Goal: Information Seeking & Learning: Learn about a topic

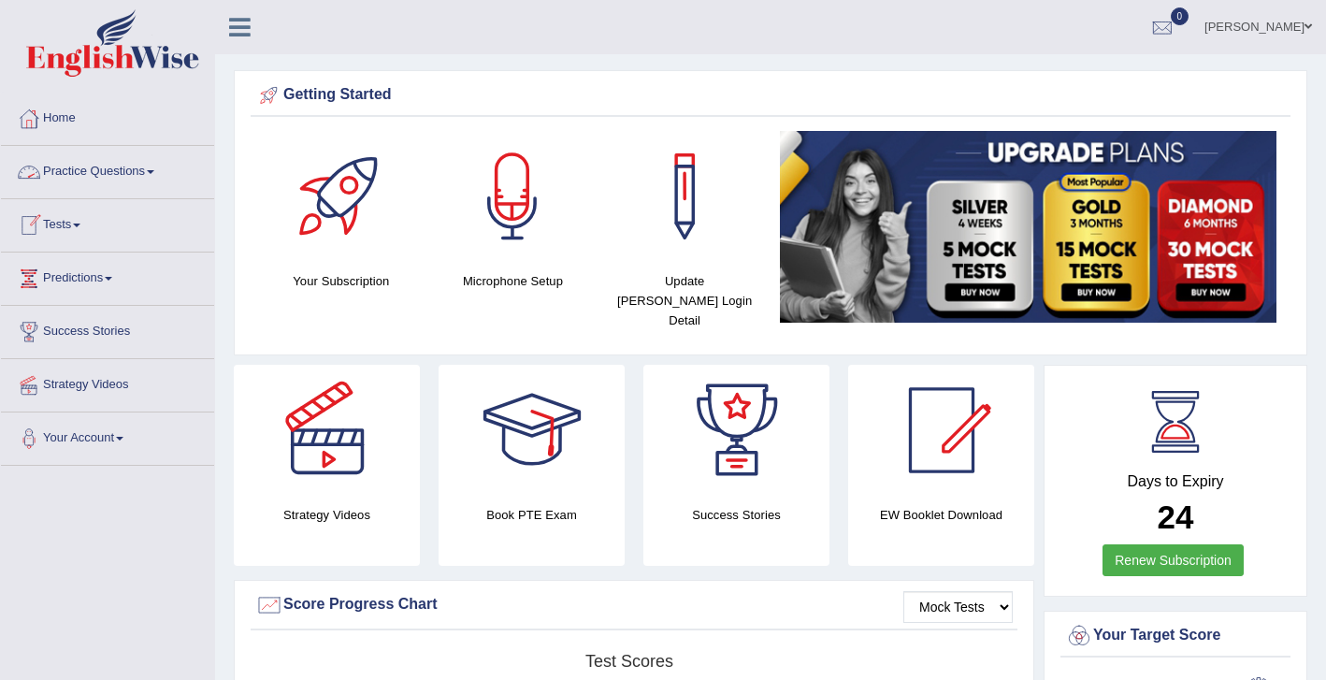
click at [129, 165] on link "Practice Questions" at bounding box center [107, 169] width 213 height 47
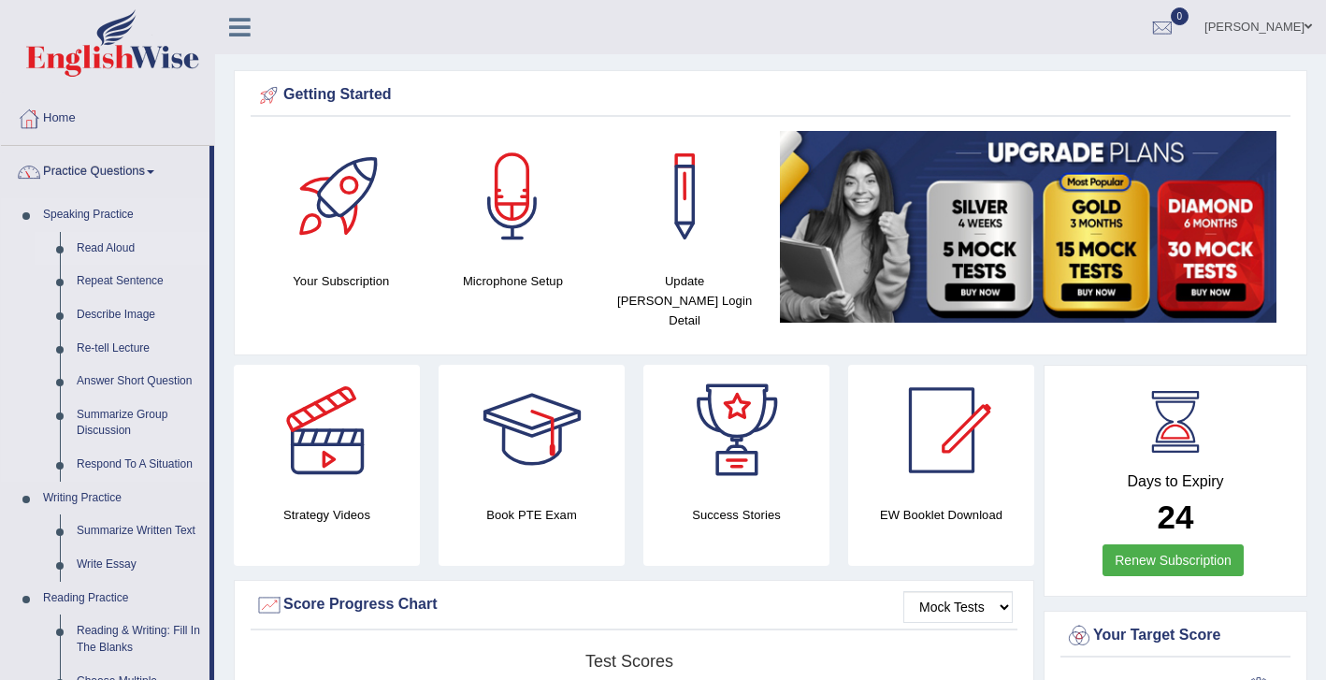
click at [111, 240] on link "Read Aloud" at bounding box center [138, 249] width 141 height 34
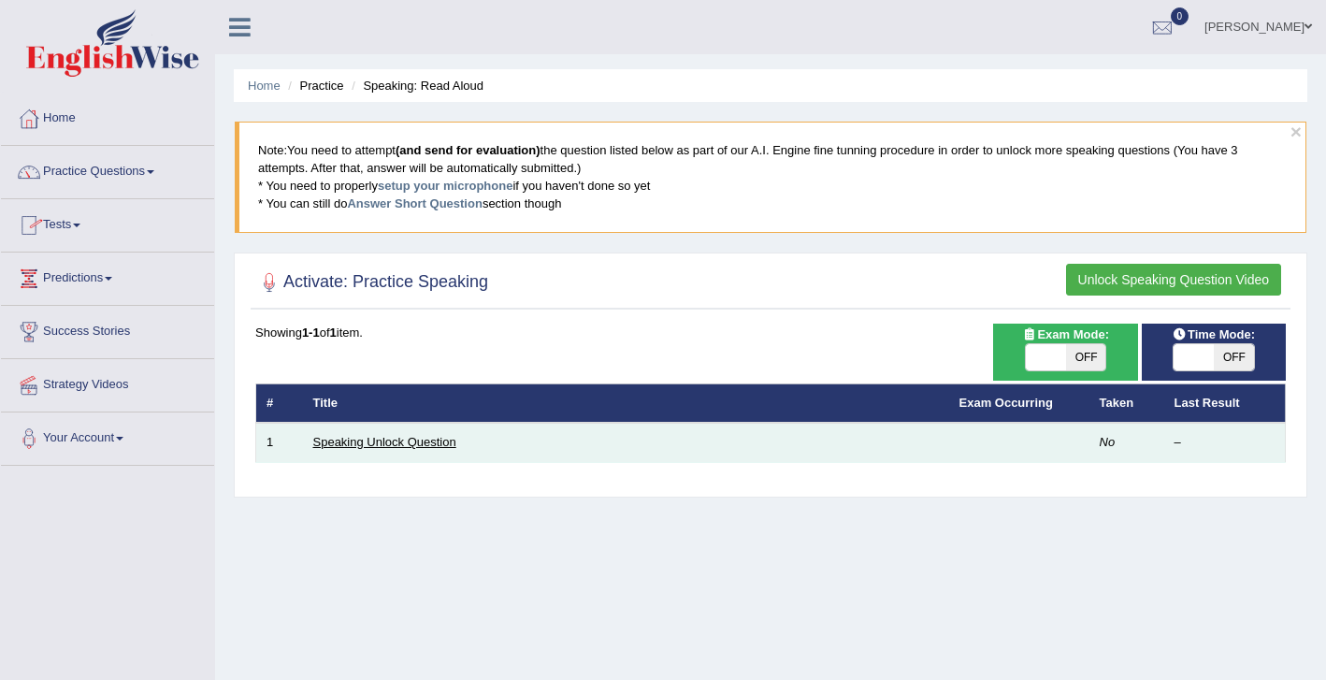
click at [401, 438] on link "Speaking Unlock Question" at bounding box center [384, 442] width 143 height 14
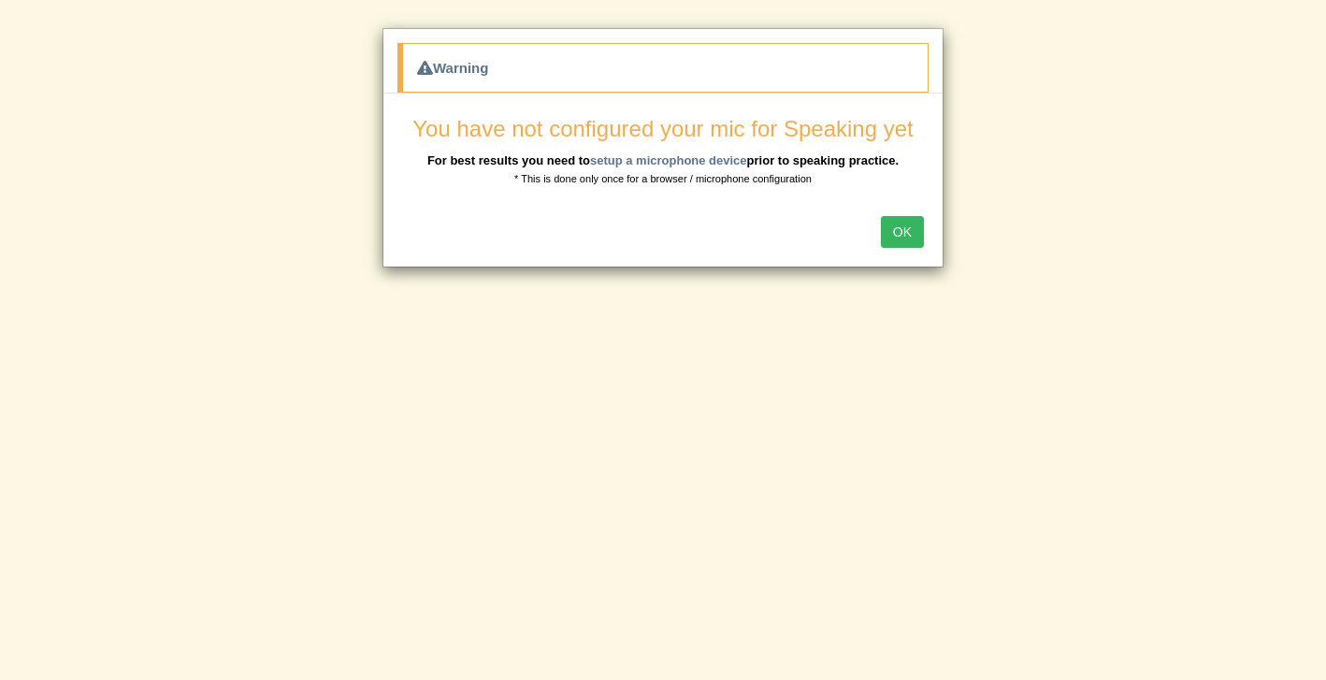
click at [898, 232] on button "OK" at bounding box center [902, 232] width 43 height 32
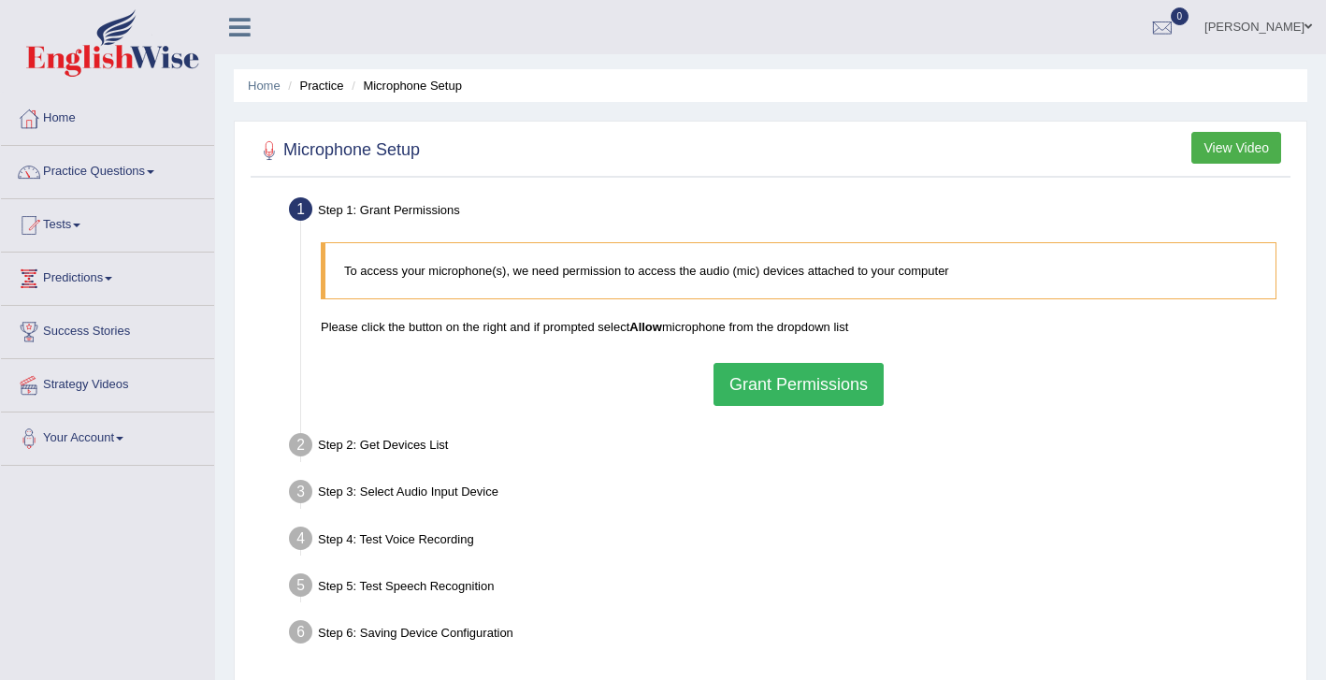
drag, startPoint x: 0, startPoint y: 0, endPoint x: 772, endPoint y: 349, distance: 847.6
click at [772, 349] on div "To access your microphone(s), we need permission to access the audio (mic) devi…" at bounding box center [798, 324] width 974 height 182
click at [778, 381] on button "Grant Permissions" at bounding box center [799, 384] width 170 height 43
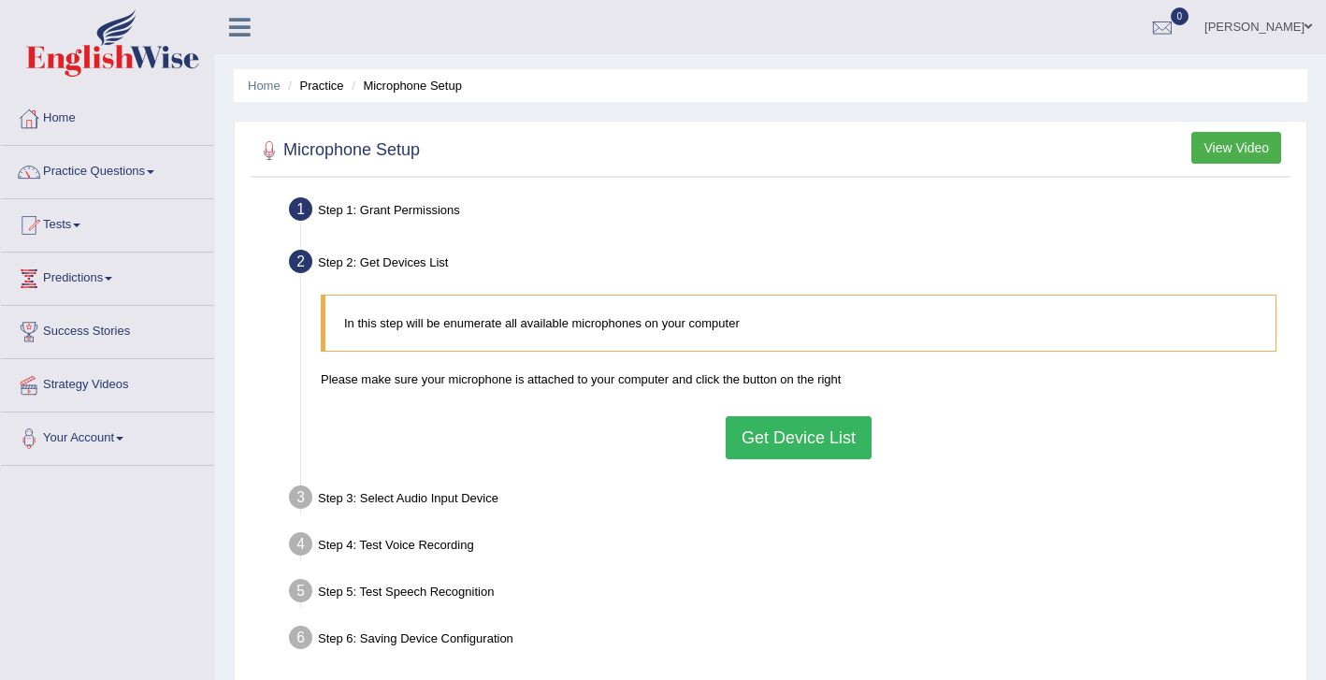
click at [776, 446] on button "Get Device List" at bounding box center [799, 437] width 146 height 43
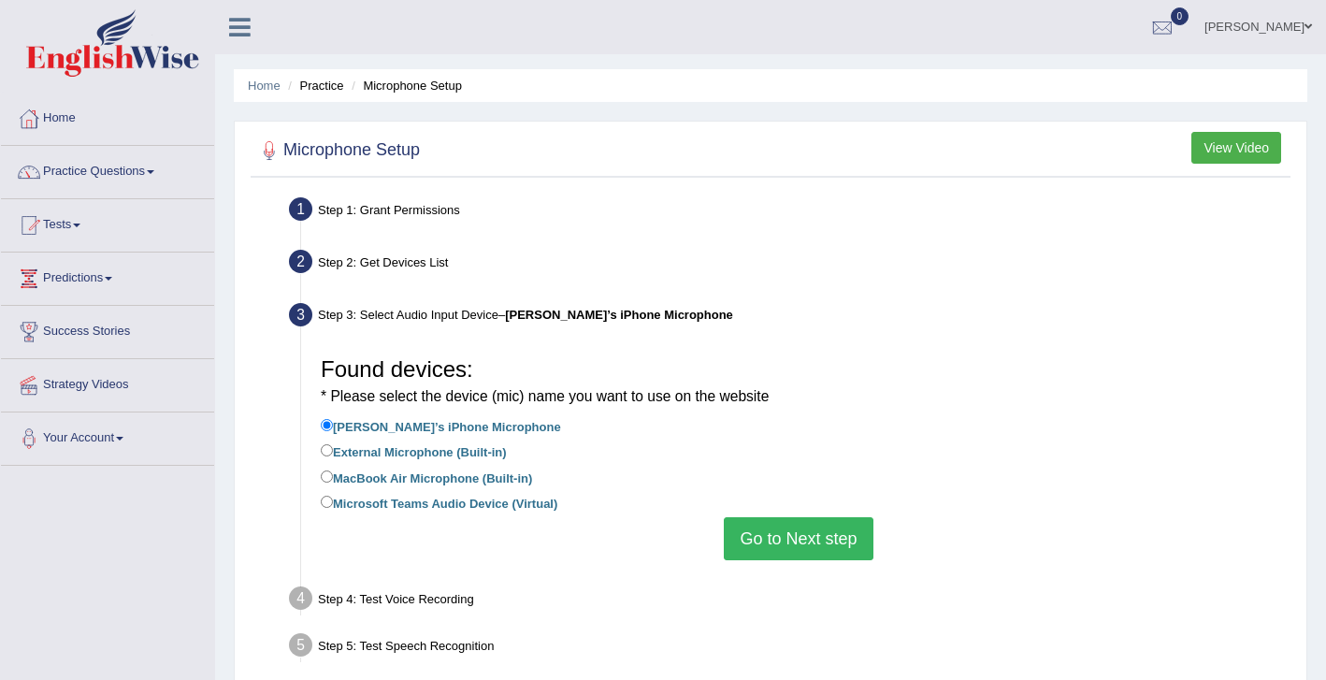
click at [761, 545] on button "Go to Next step" at bounding box center [798, 538] width 149 height 43
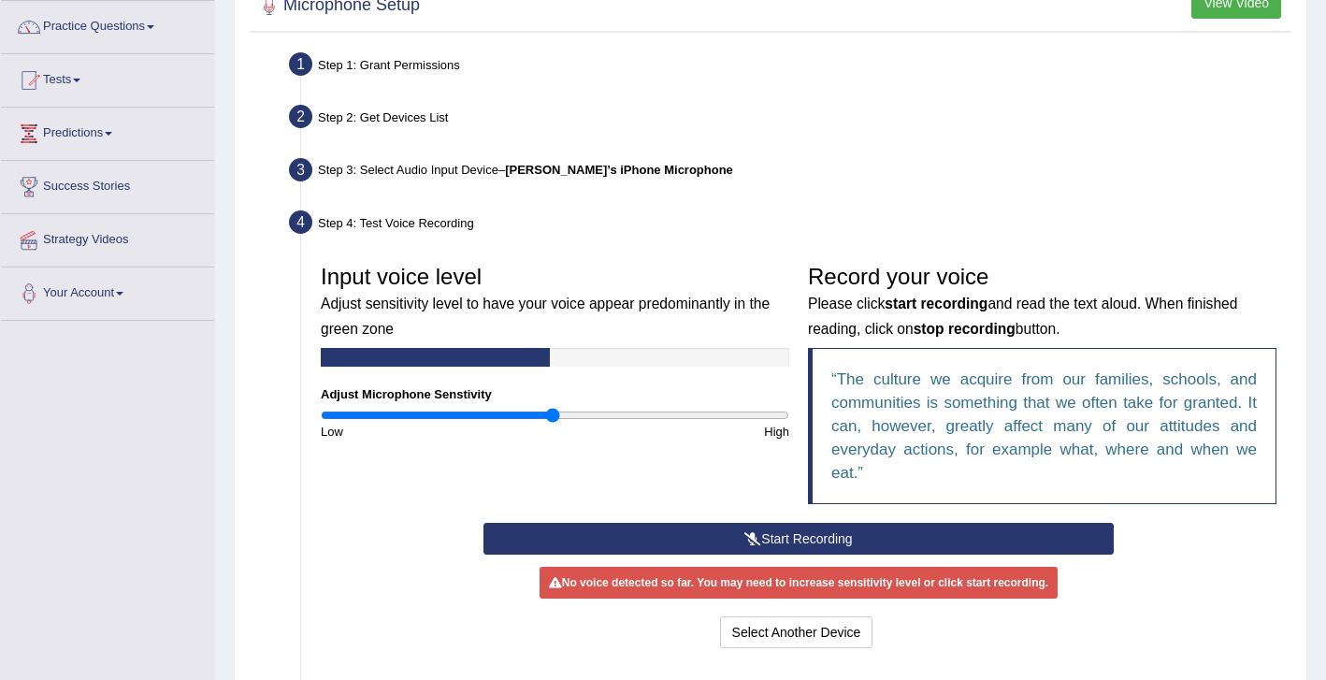
scroll to position [150, 0]
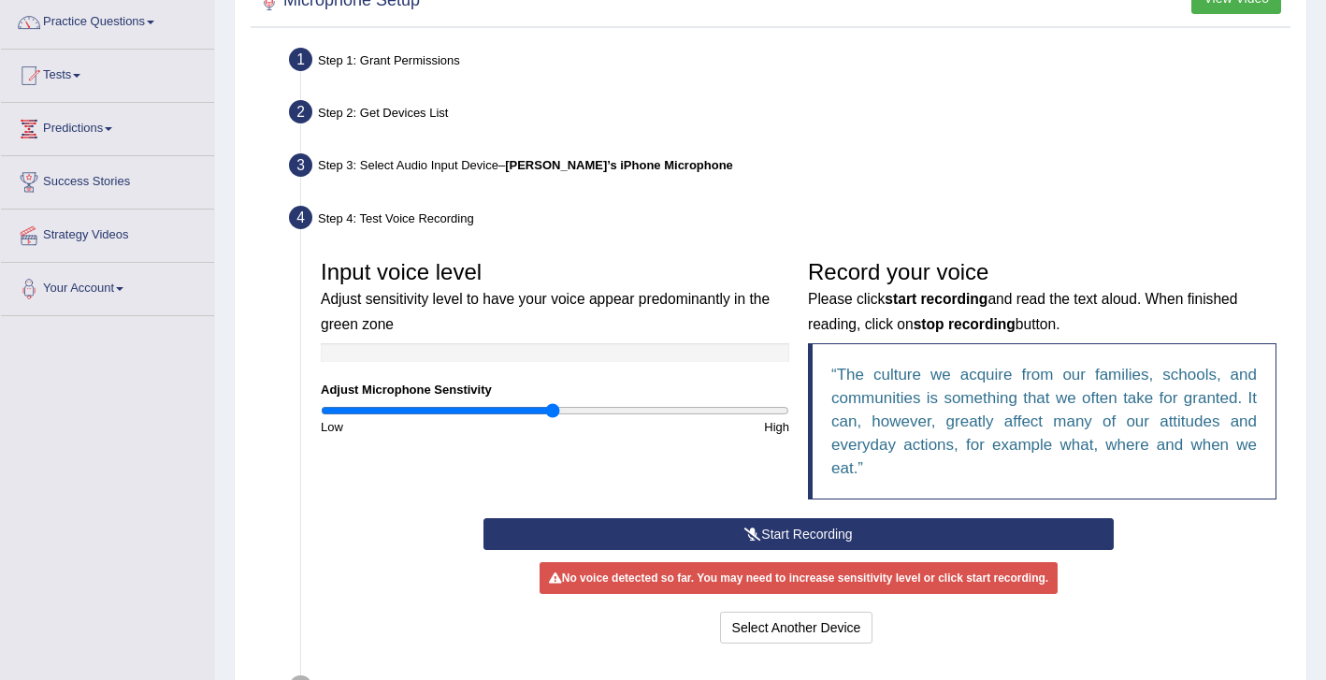
click at [744, 531] on icon at bounding box center [752, 533] width 17 height 13
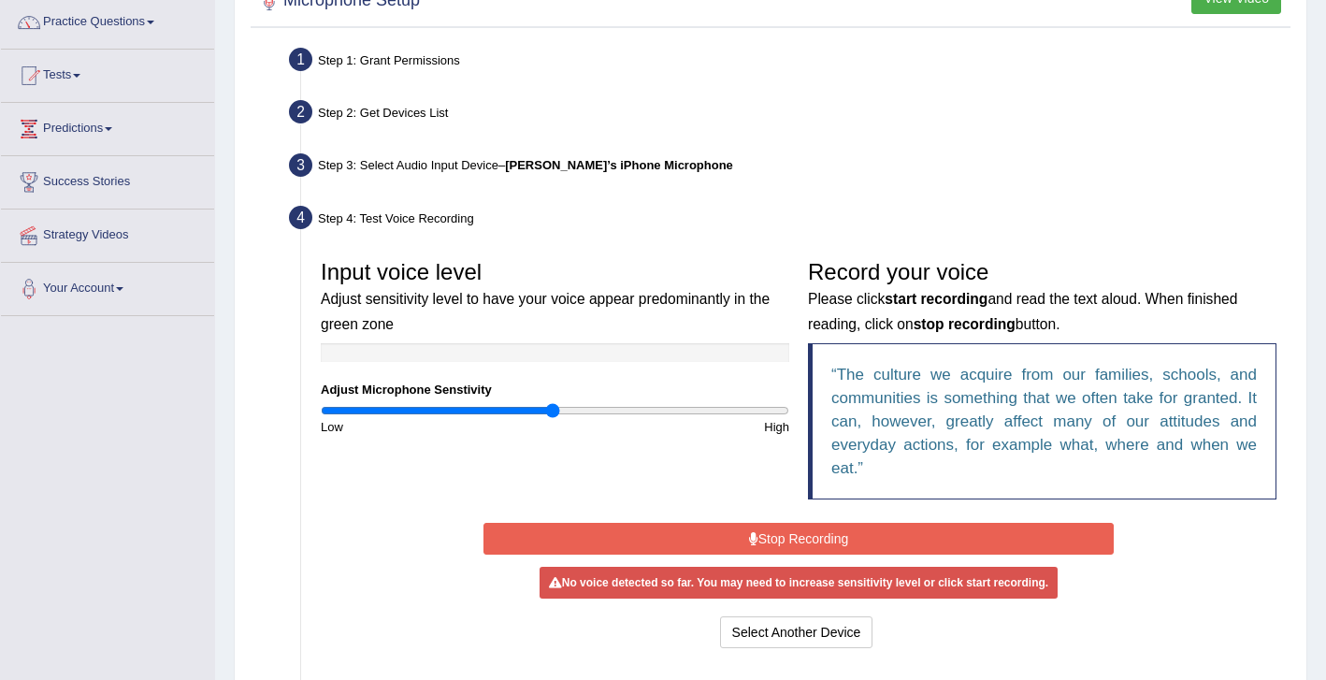
click at [780, 535] on button "Stop Recording" at bounding box center [799, 539] width 631 height 32
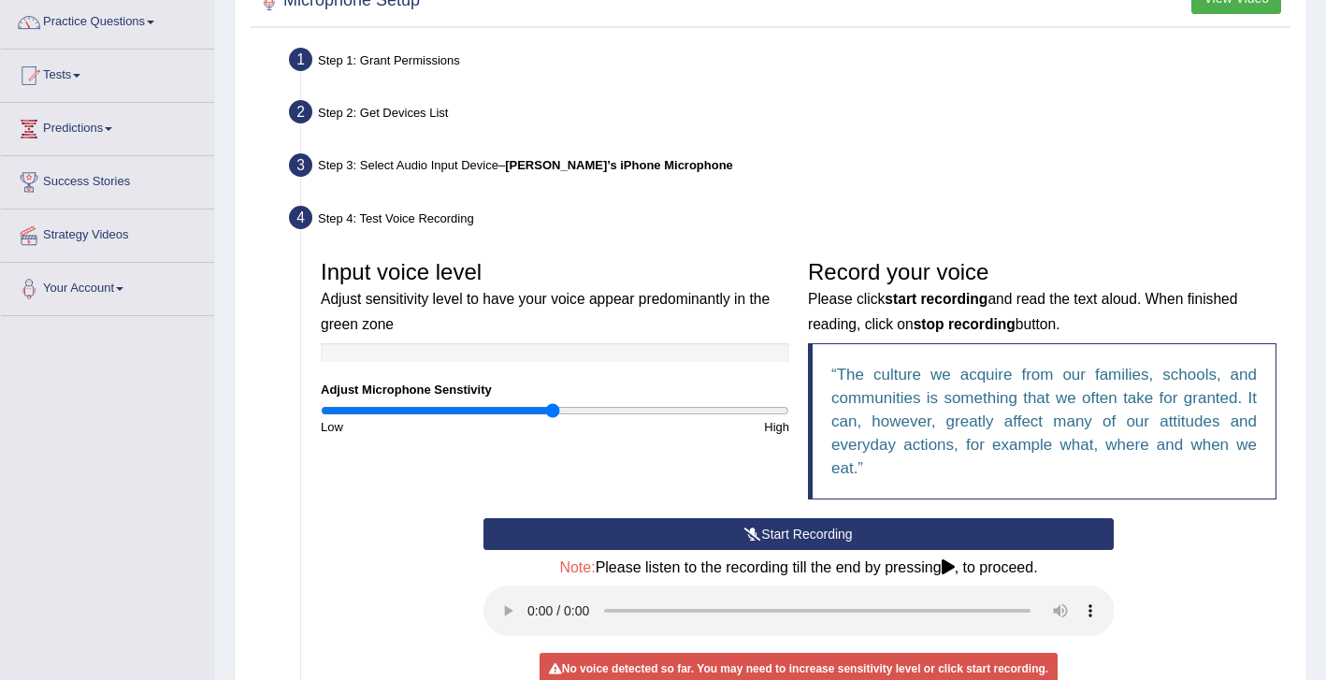
click at [780, 535] on button "Start Recording" at bounding box center [799, 534] width 631 height 32
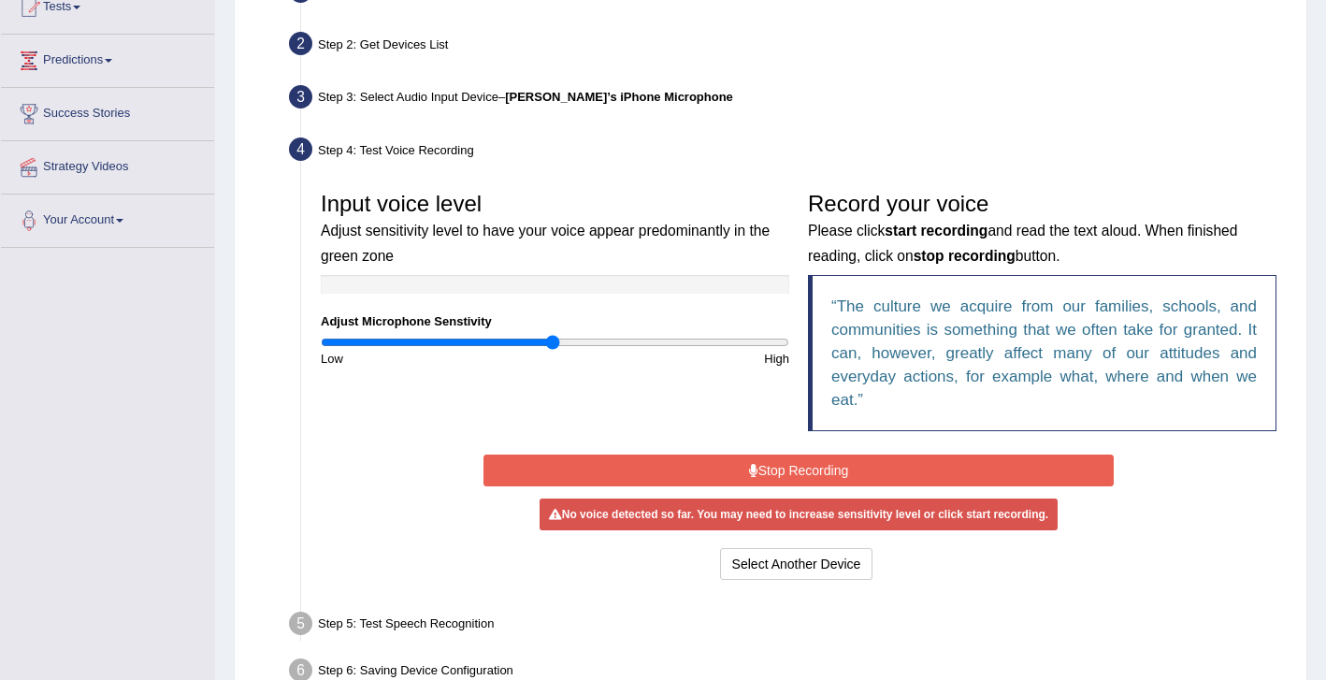
scroll to position [262, 0]
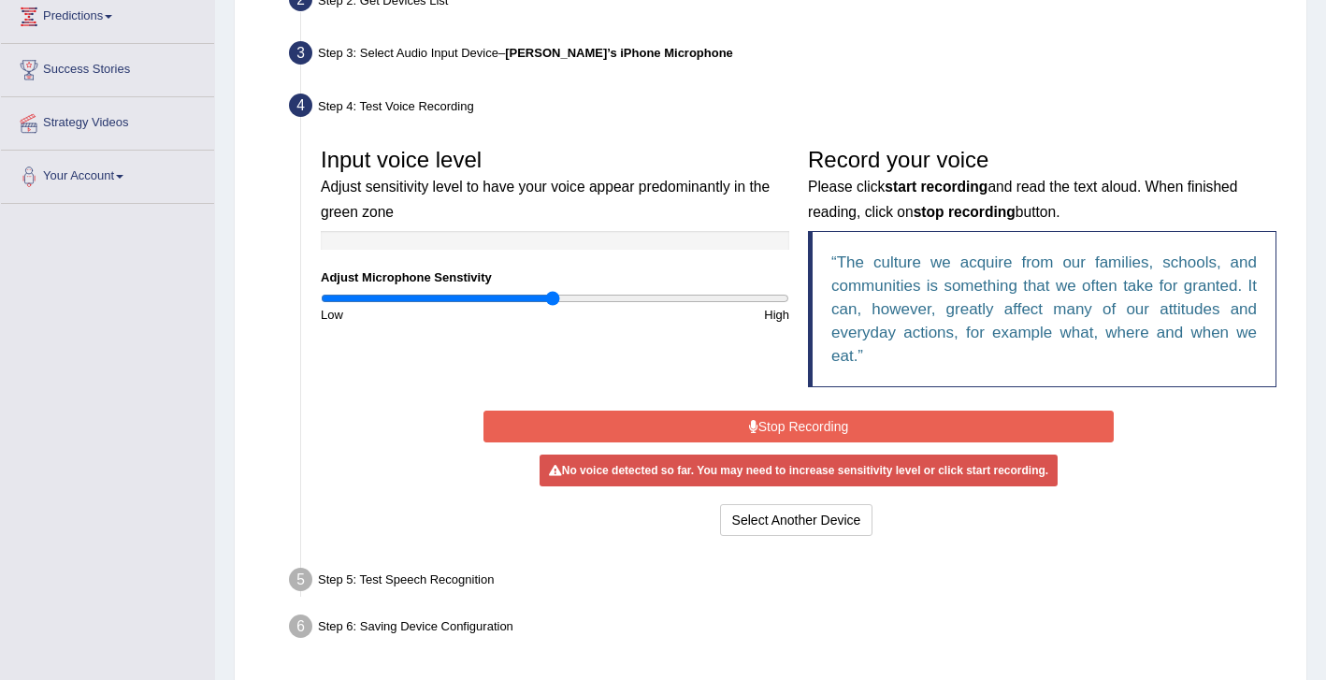
click at [812, 426] on button "Stop Recording" at bounding box center [799, 427] width 631 height 32
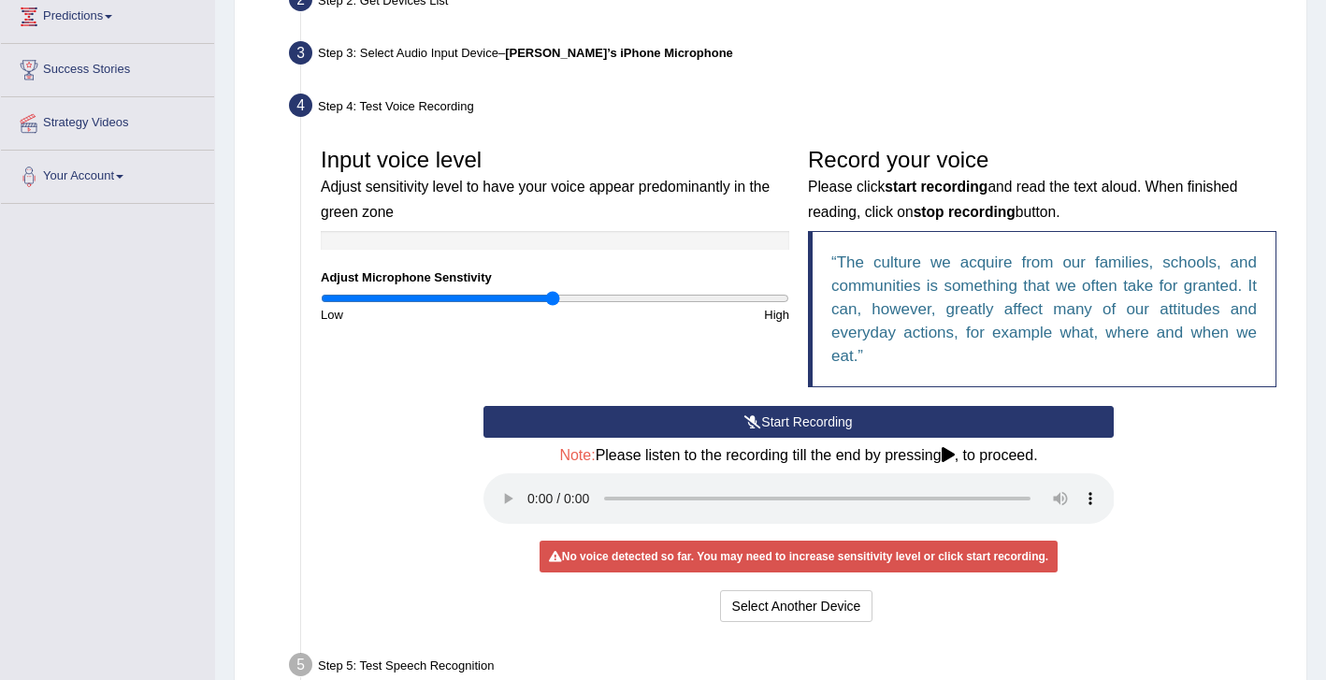
click at [812, 426] on button "Start Recording" at bounding box center [799, 422] width 631 height 32
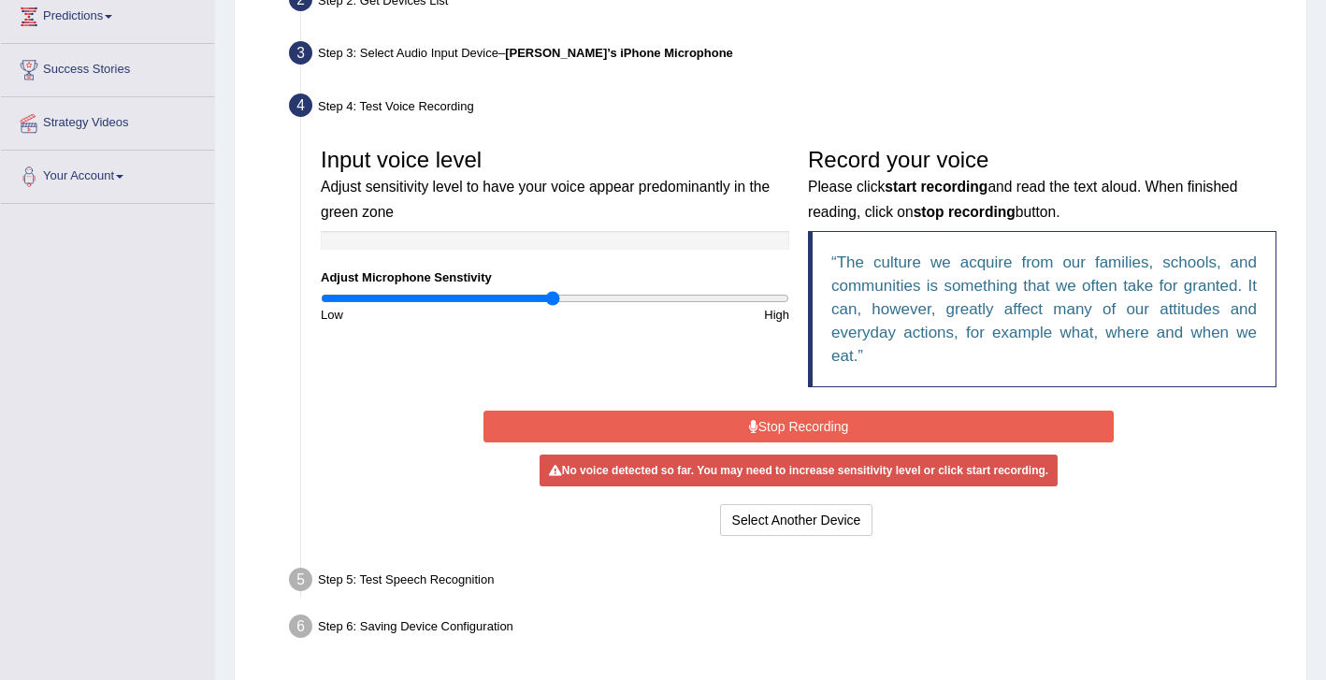
drag, startPoint x: 854, startPoint y: 588, endPoint x: 837, endPoint y: 420, distance: 169.2
click at [837, 420] on button "Stop Recording" at bounding box center [799, 427] width 631 height 32
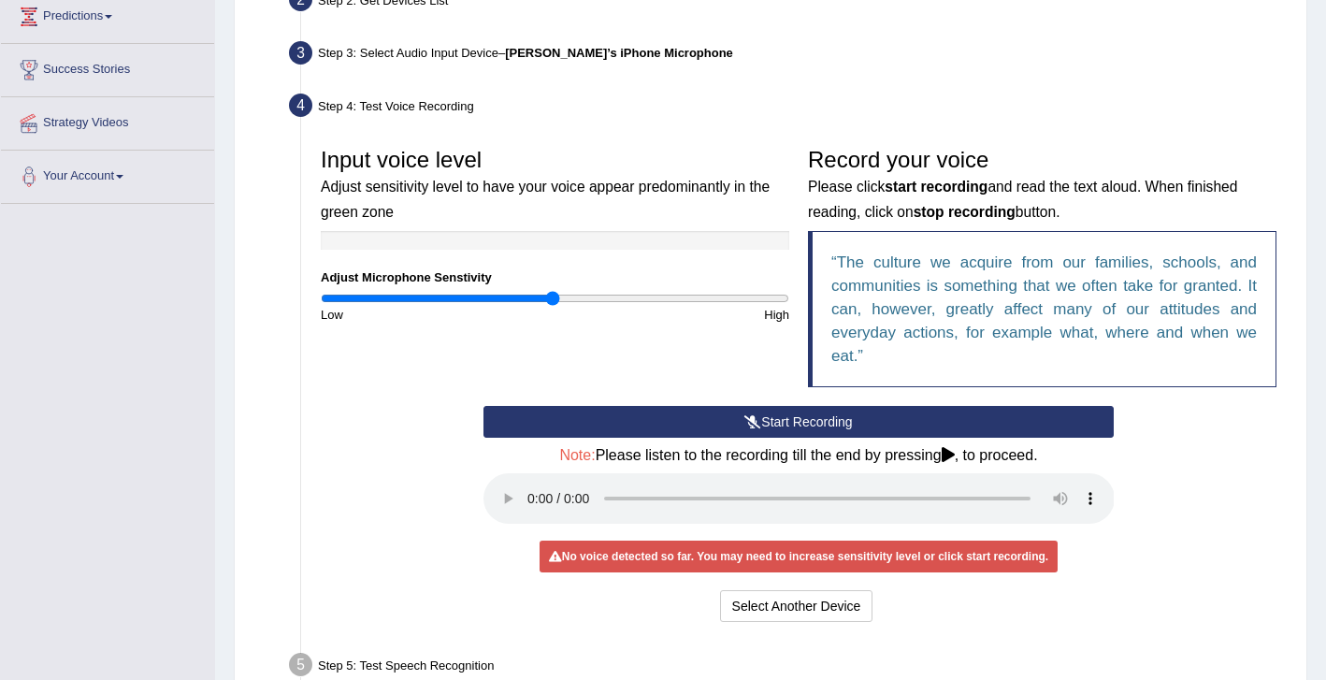
click at [837, 420] on button "Start Recording" at bounding box center [799, 422] width 631 height 32
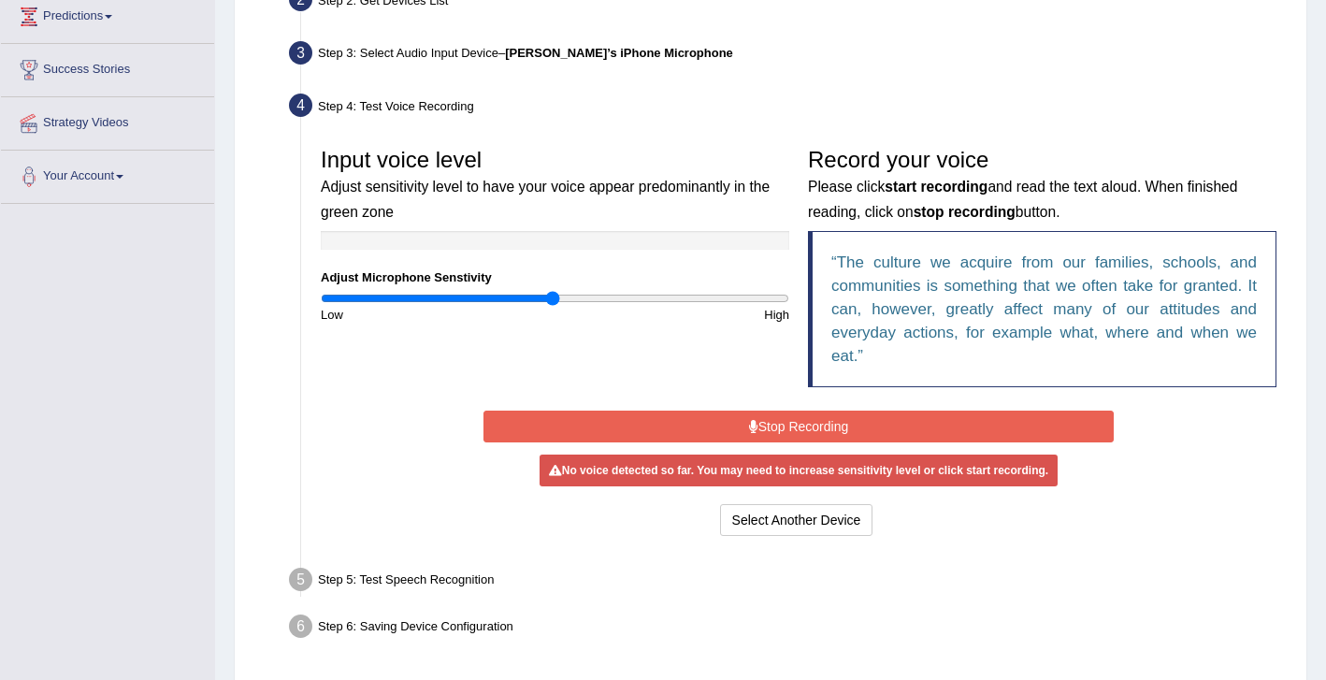
click at [812, 426] on button "Stop Recording" at bounding box center [799, 427] width 631 height 32
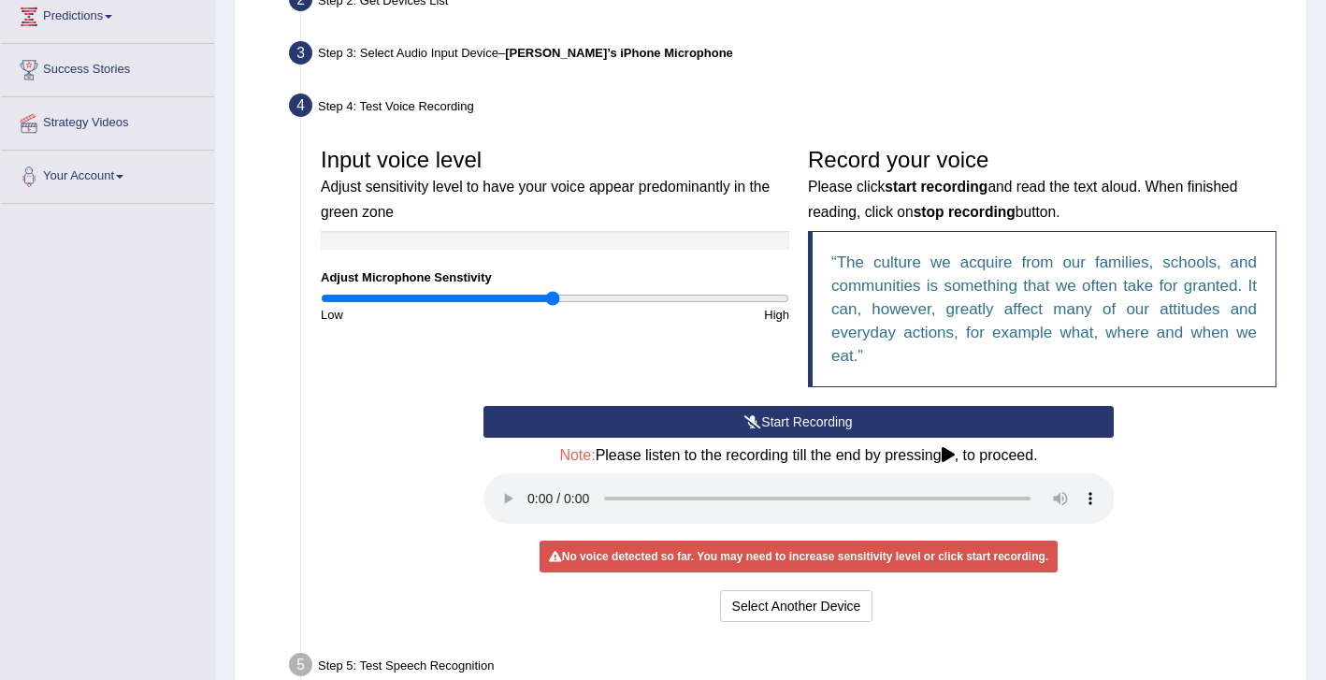
click at [772, 421] on button "Start Recording" at bounding box center [799, 422] width 631 height 32
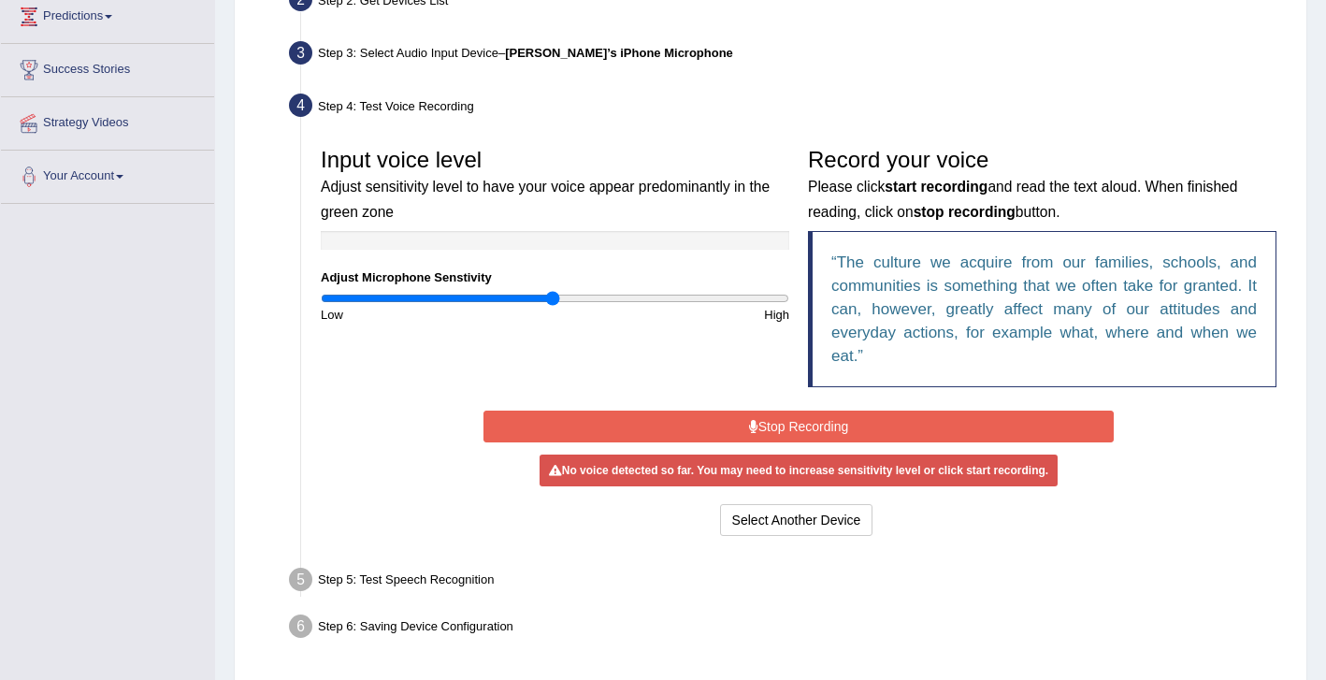
drag, startPoint x: 1247, startPoint y: 364, endPoint x: 797, endPoint y: 417, distance: 453.0
click at [797, 417] on button "Stop Recording" at bounding box center [799, 427] width 631 height 32
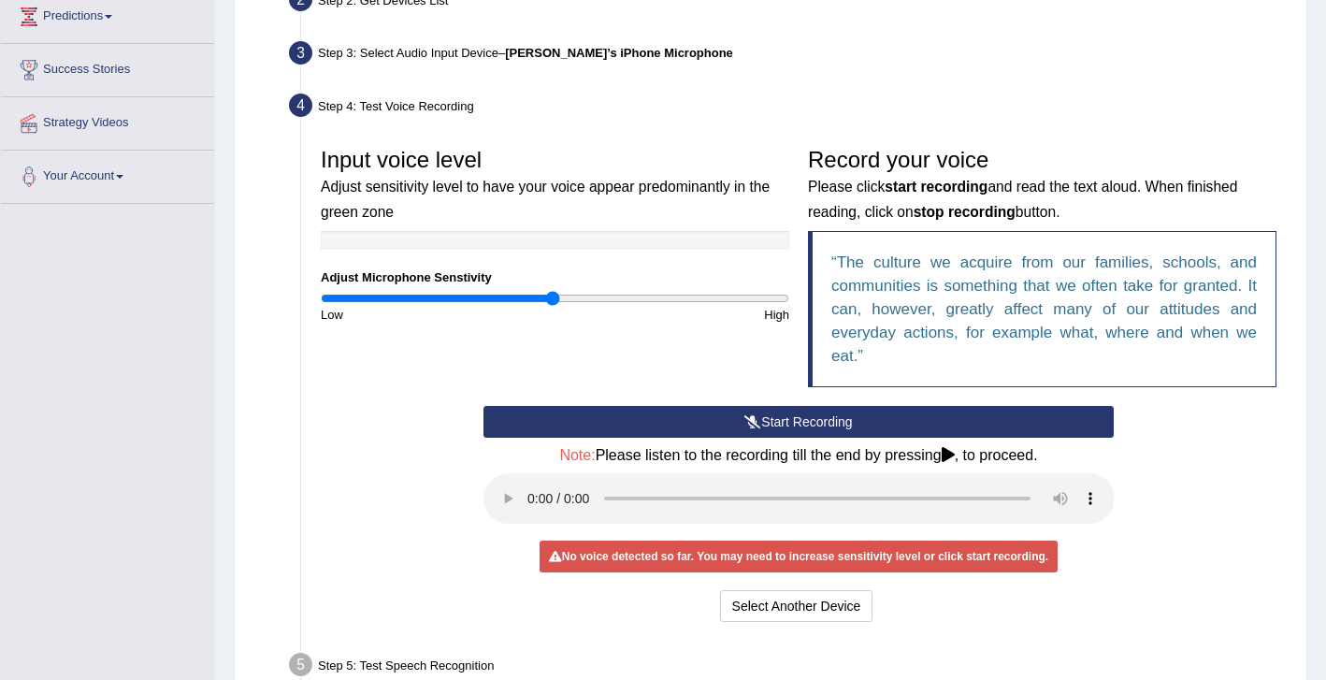
click at [793, 416] on button "Start Recording" at bounding box center [799, 422] width 631 height 32
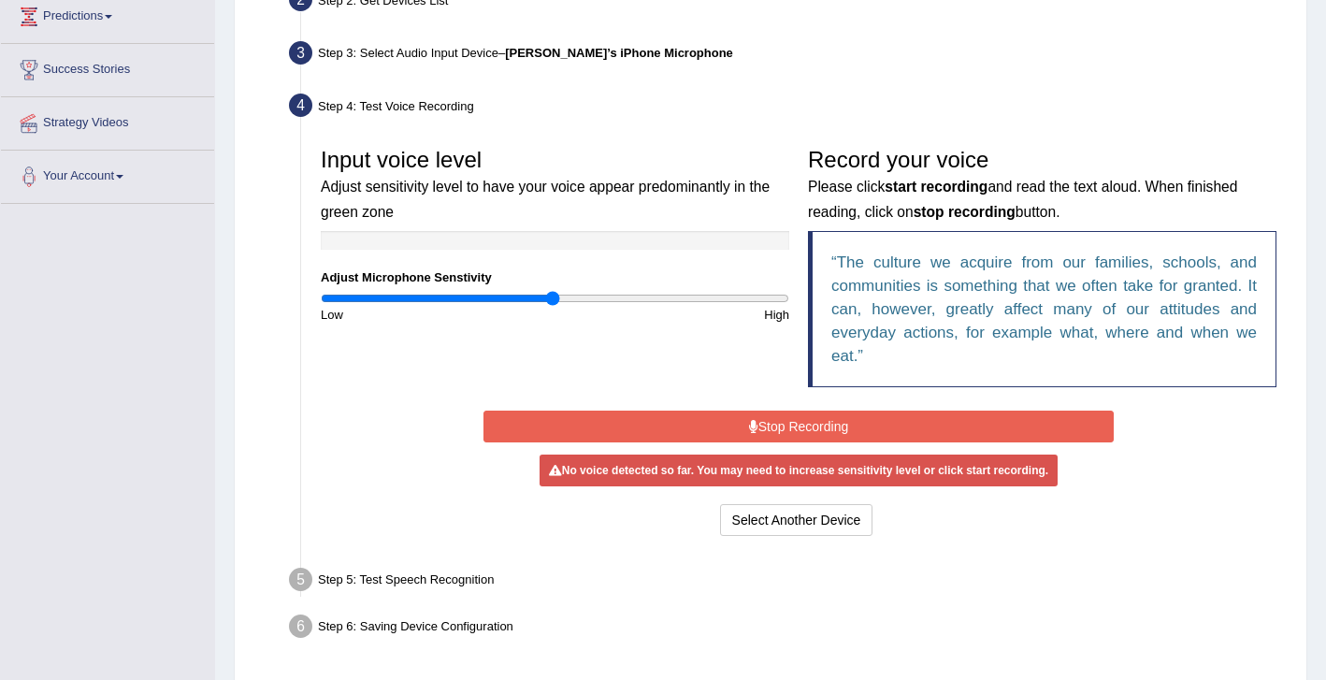
click at [793, 416] on button "Stop Recording" at bounding box center [799, 427] width 631 height 32
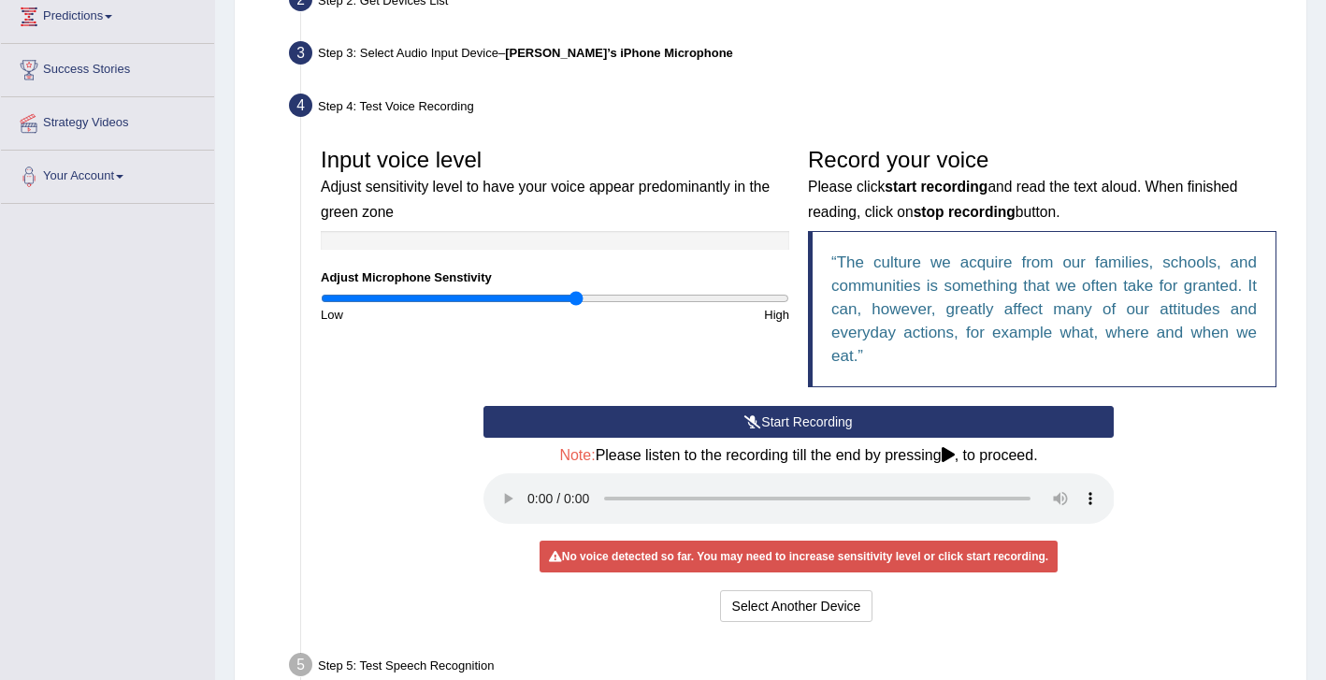
drag, startPoint x: 553, startPoint y: 293, endPoint x: 574, endPoint y: 296, distance: 21.8
click at [574, 296] on input "range" at bounding box center [555, 298] width 469 height 15
click at [777, 422] on button "Start Recording" at bounding box center [799, 422] width 631 height 32
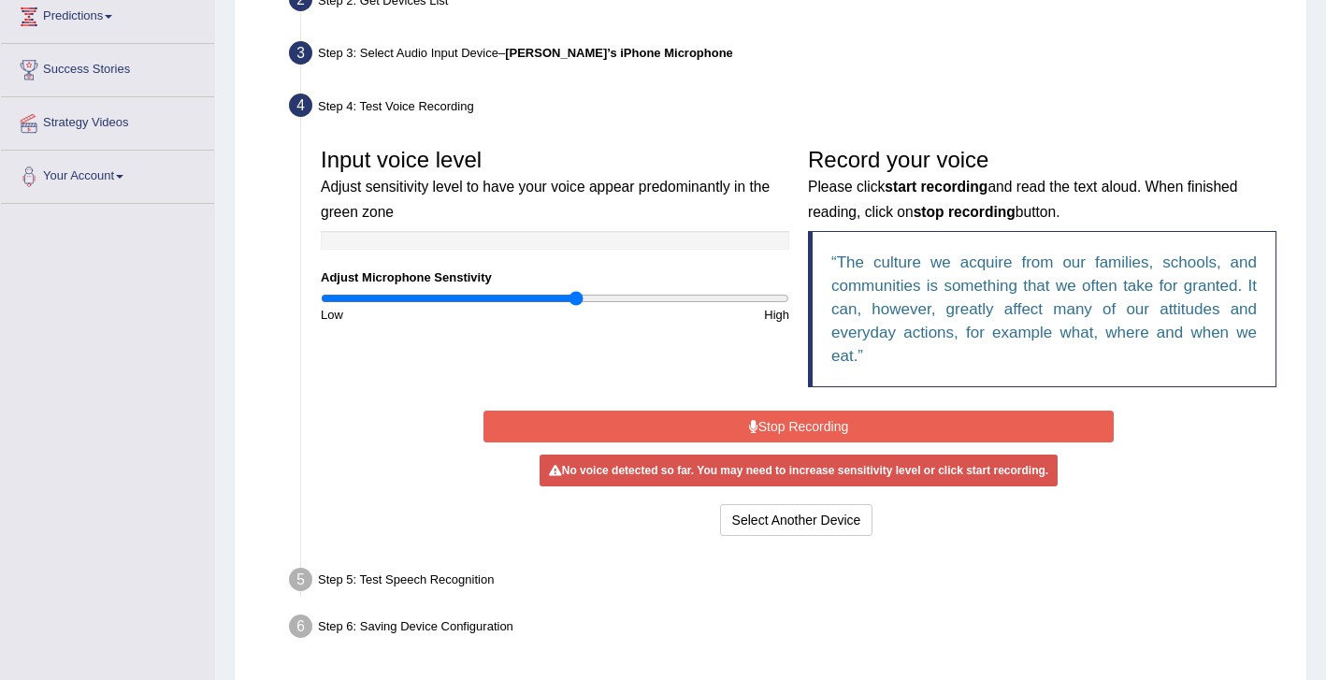
click at [759, 424] on button "Stop Recording" at bounding box center [799, 427] width 631 height 32
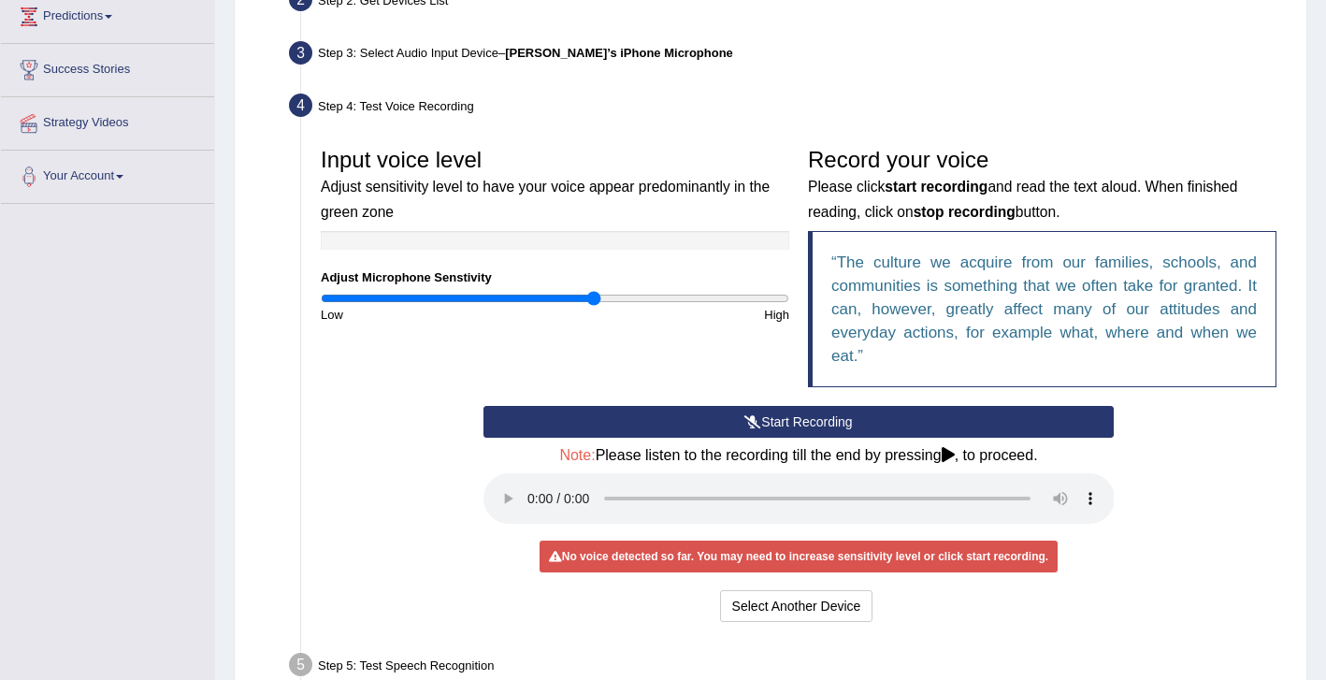
drag, startPoint x: 575, startPoint y: 294, endPoint x: 638, endPoint y: 336, distance: 75.5
click at [596, 294] on input "range" at bounding box center [555, 298] width 469 height 15
click at [791, 420] on button "Start Recording" at bounding box center [799, 422] width 631 height 32
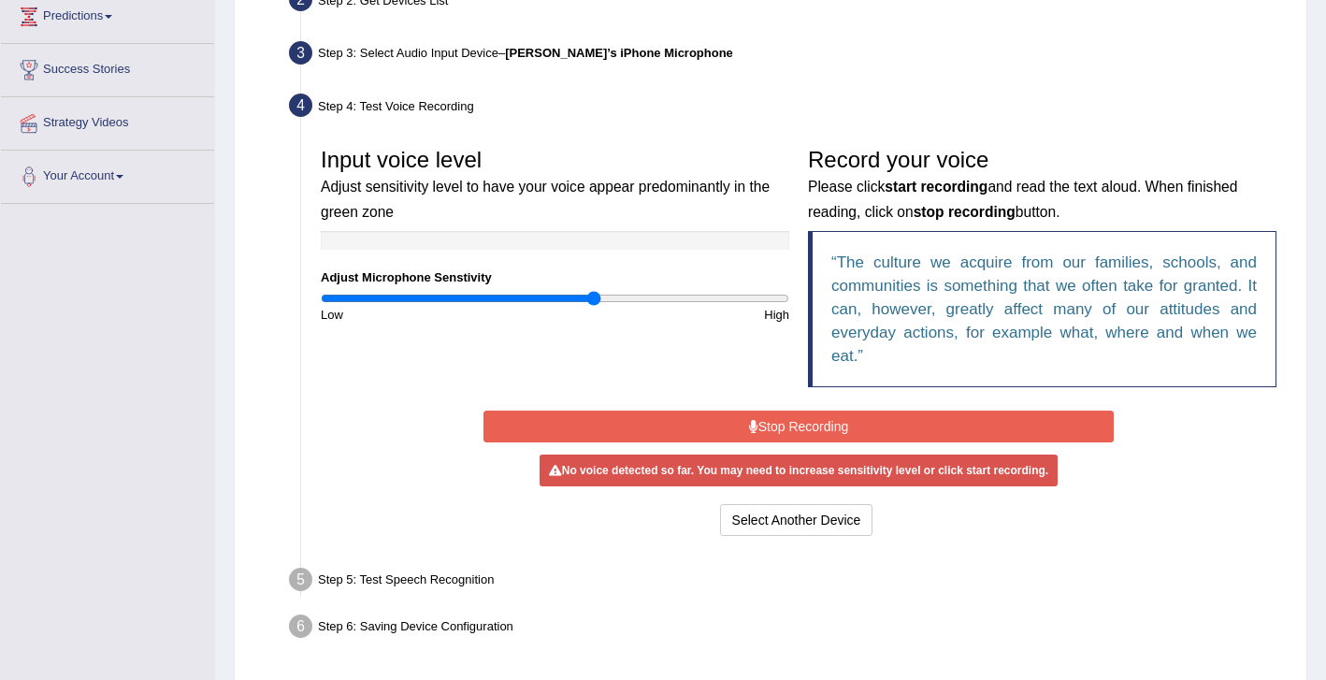
drag, startPoint x: 591, startPoint y: 276, endPoint x: 681, endPoint y: 309, distance: 95.6
click at [673, 287] on div "Input voice level Adjust sensitivity level to have your voice appear predominan…" at bounding box center [554, 230] width 487 height 185
drag, startPoint x: 589, startPoint y: 296, endPoint x: 691, endPoint y: 313, distance: 103.5
click at [688, 312] on div "Input voice level Adjust sensitivity level to have your voice appear predominan…" at bounding box center [554, 230] width 487 height 185
click at [808, 423] on button "Stop Recording" at bounding box center [799, 427] width 631 height 32
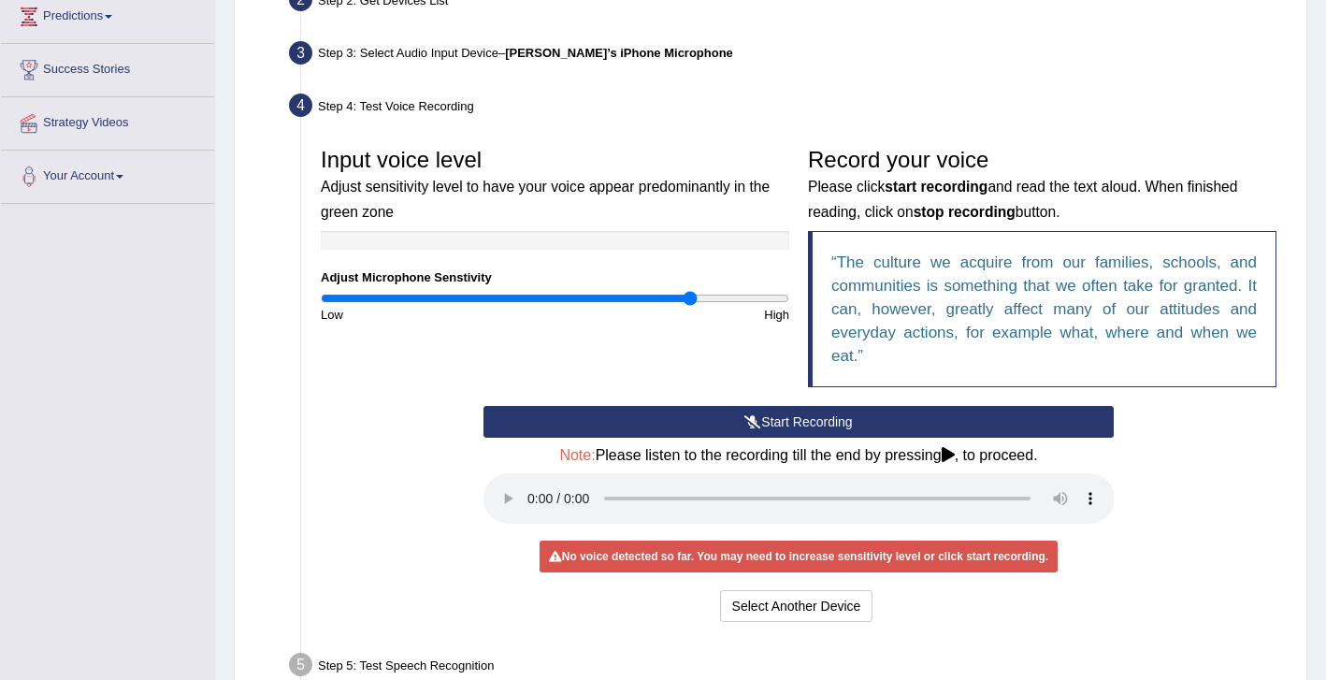
click at [808, 423] on button "Start Recording" at bounding box center [799, 422] width 631 height 32
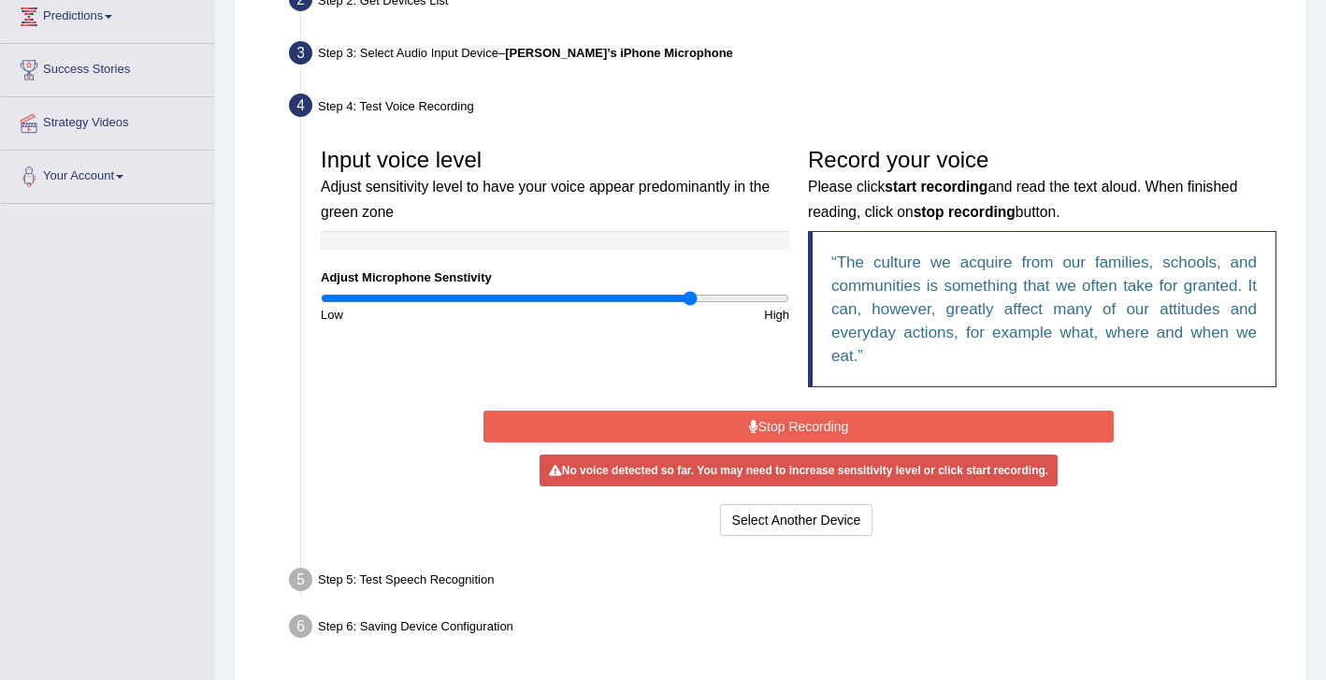
click at [749, 413] on button "Stop Recording" at bounding box center [799, 427] width 631 height 32
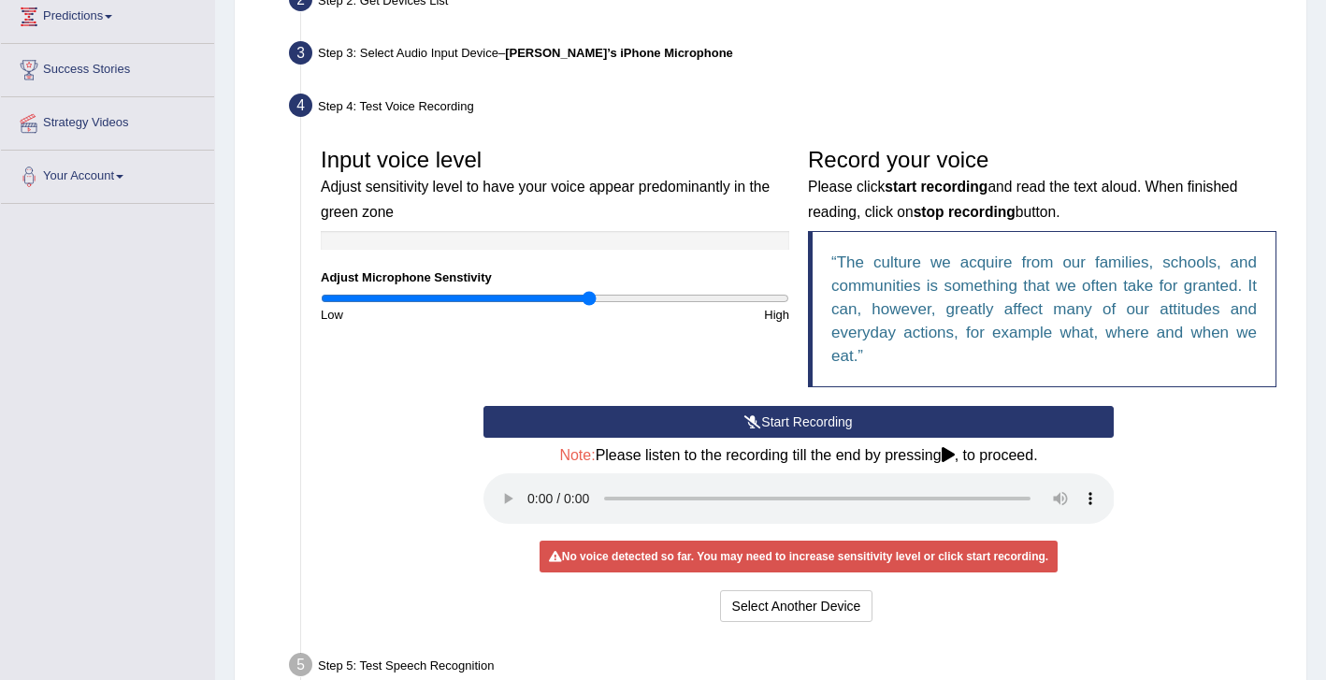
drag, startPoint x: 687, startPoint y: 293, endPoint x: 589, endPoint y: 300, distance: 98.5
click at [589, 300] on input "range" at bounding box center [555, 298] width 469 height 15
click at [785, 424] on button "Start Recording" at bounding box center [799, 422] width 631 height 32
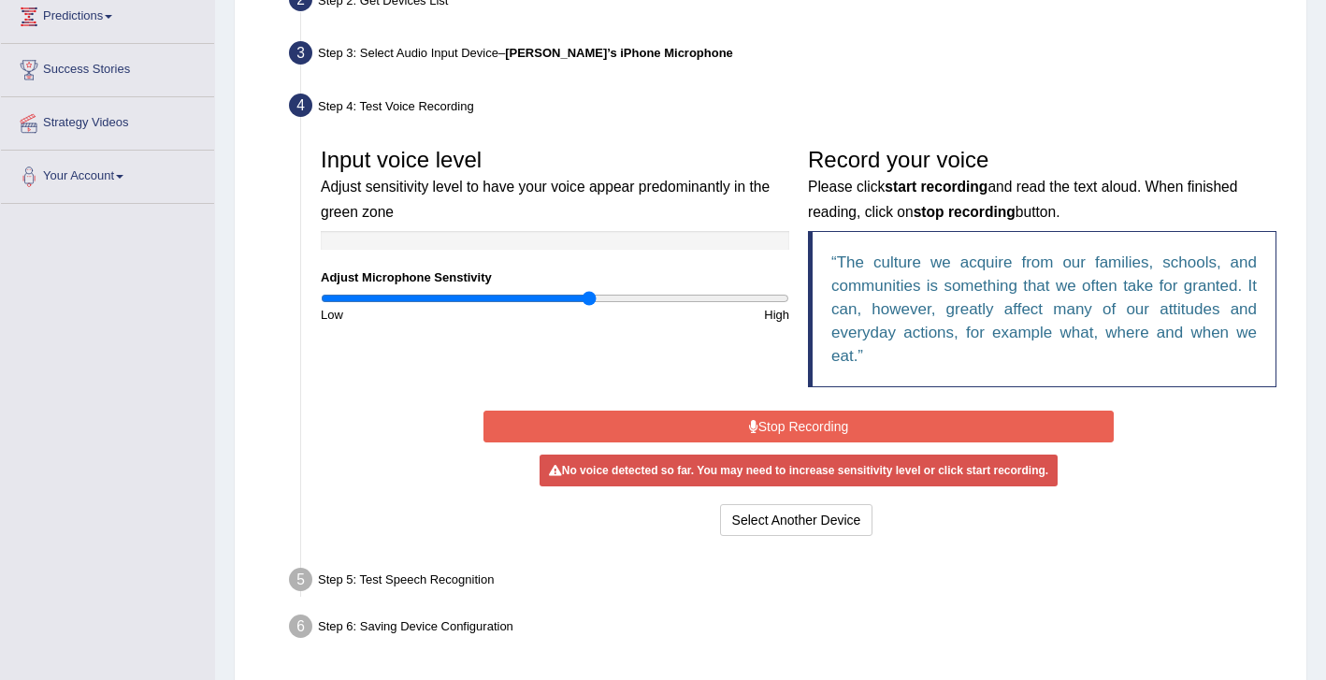
click at [764, 418] on button "Stop Recording" at bounding box center [799, 427] width 631 height 32
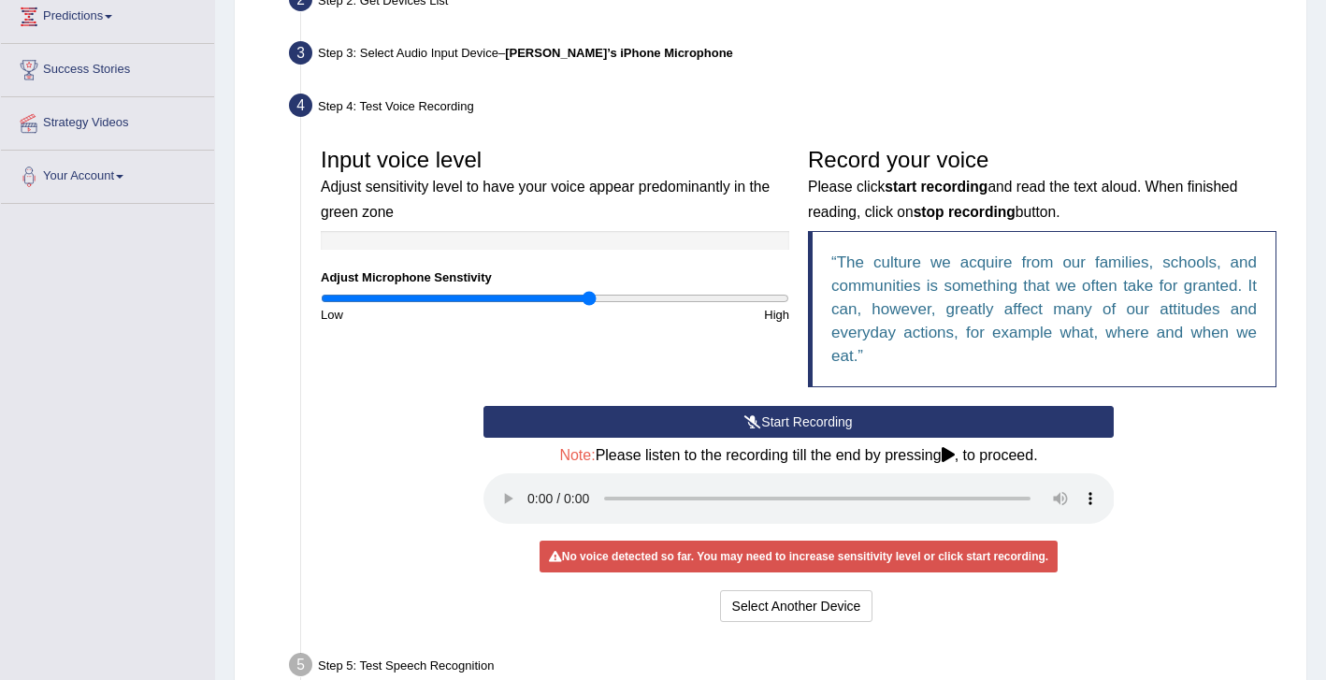
drag, startPoint x: 585, startPoint y: 282, endPoint x: 550, endPoint y: 292, distance: 35.8
click at [550, 292] on div "Input voice level Adjust sensitivity level to have your voice appear predominan…" at bounding box center [554, 230] width 487 height 185
type input "1.26"
drag, startPoint x: 586, startPoint y: 293, endPoint x: 614, endPoint y: 296, distance: 28.2
click at [614, 293] on input "range" at bounding box center [555, 298] width 469 height 15
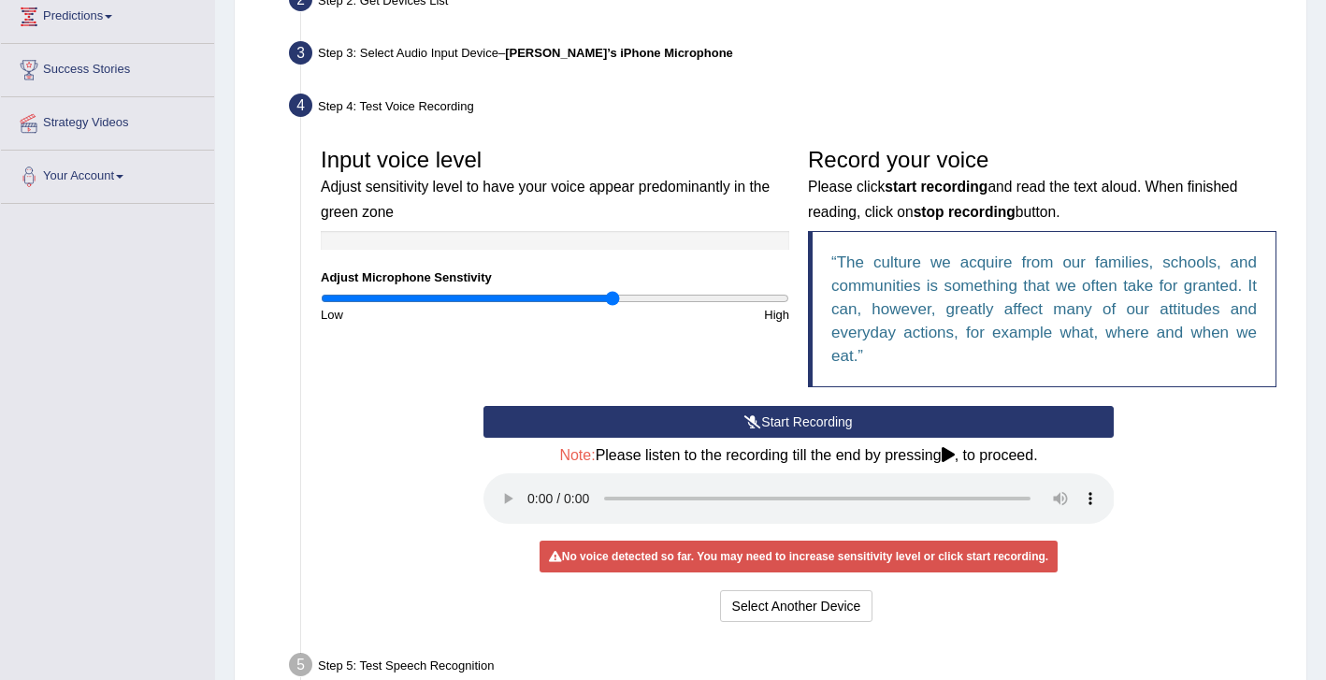
click at [747, 424] on div "Start Recording Stop Recording Note: Please listen to the recording till the en…" at bounding box center [798, 516] width 974 height 221
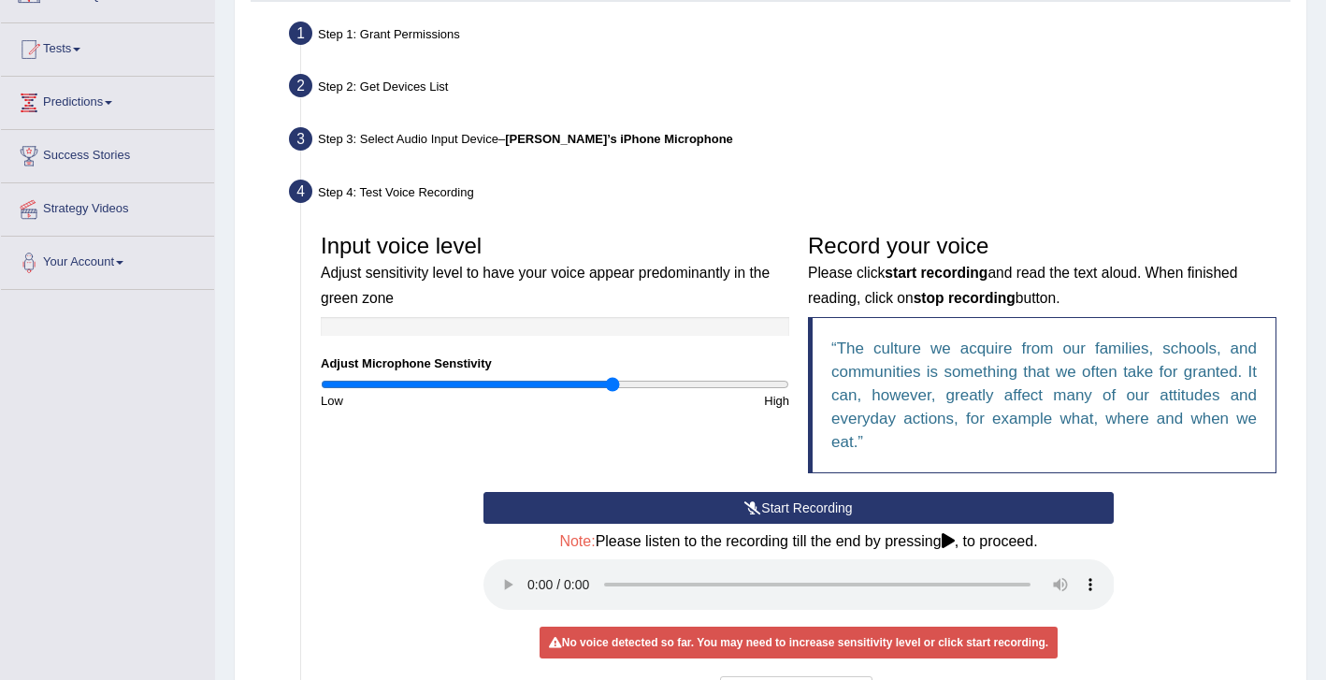
scroll to position [224, 0]
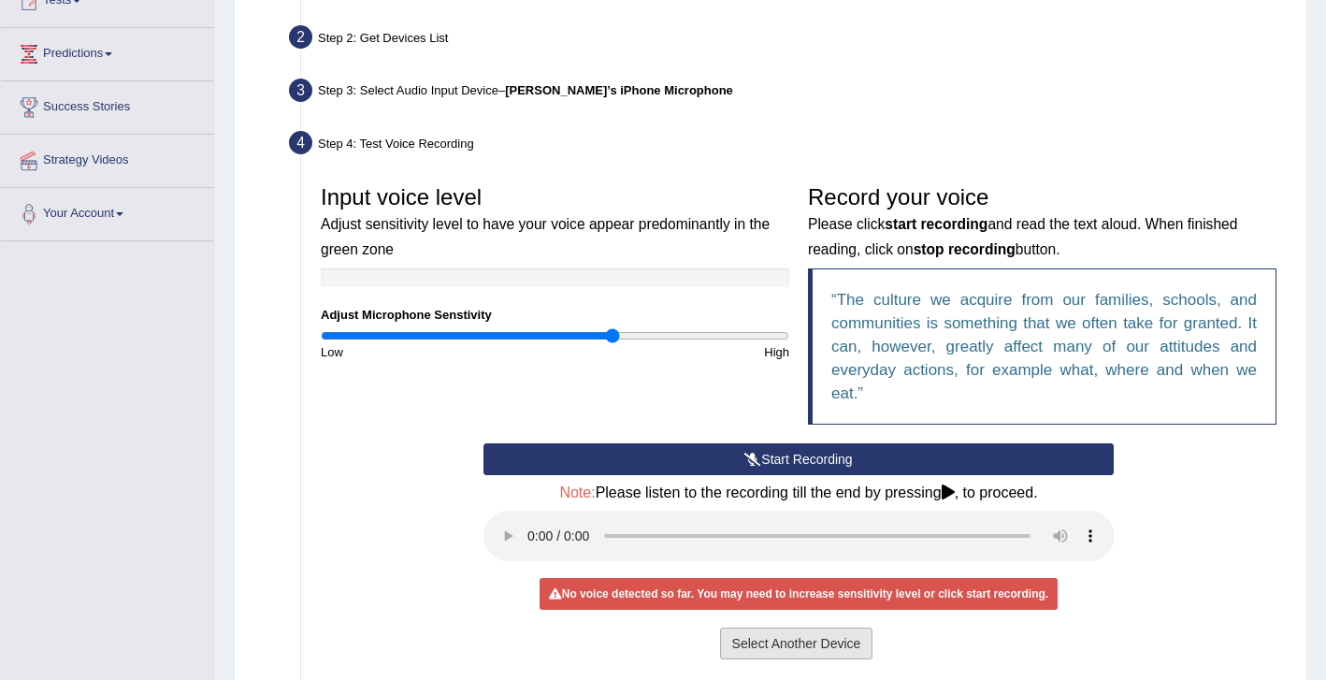
click at [816, 630] on button "Select Another Device" at bounding box center [796, 644] width 153 height 32
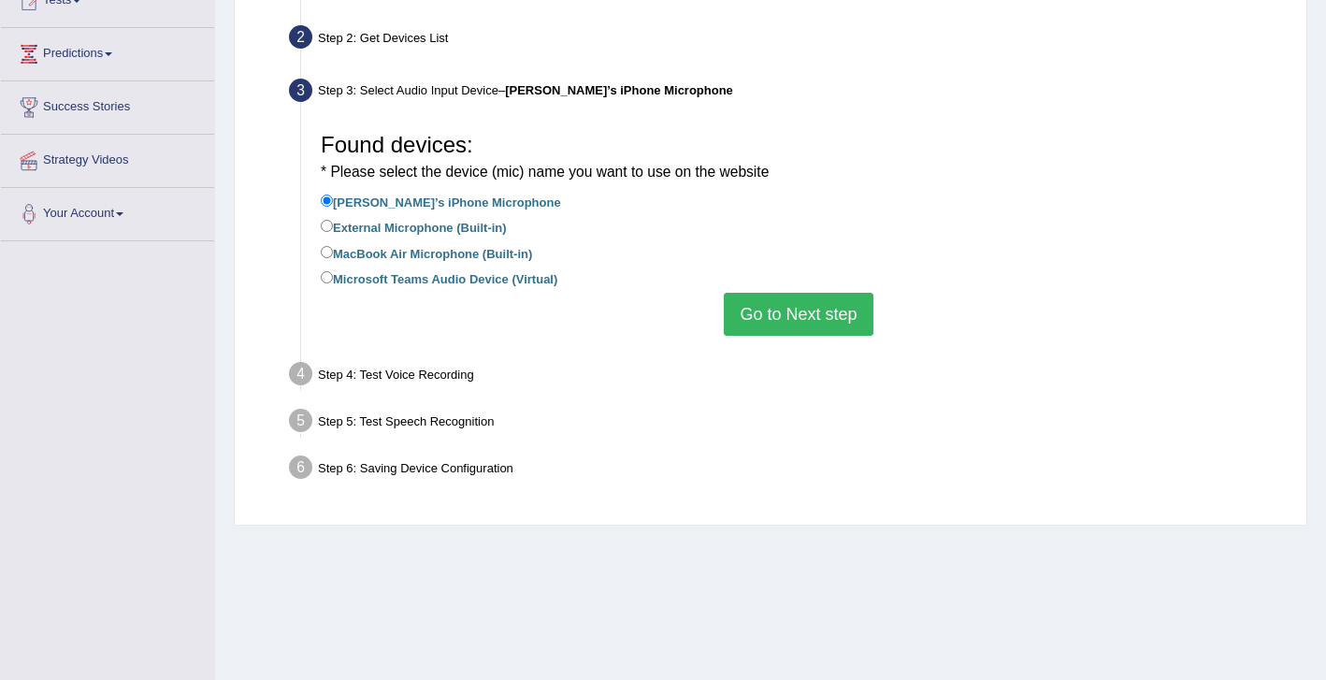
click at [402, 241] on li "External Microphone (Built-in)" at bounding box center [799, 228] width 956 height 25
click at [402, 247] on label "MacBook Air Microphone (Built-in)" at bounding box center [426, 252] width 211 height 21
click at [333, 247] on input "MacBook Air Microphone (Built-in)" at bounding box center [327, 252] width 12 height 12
radio input "true"
click at [803, 318] on button "Go to Next step" at bounding box center [798, 314] width 149 height 43
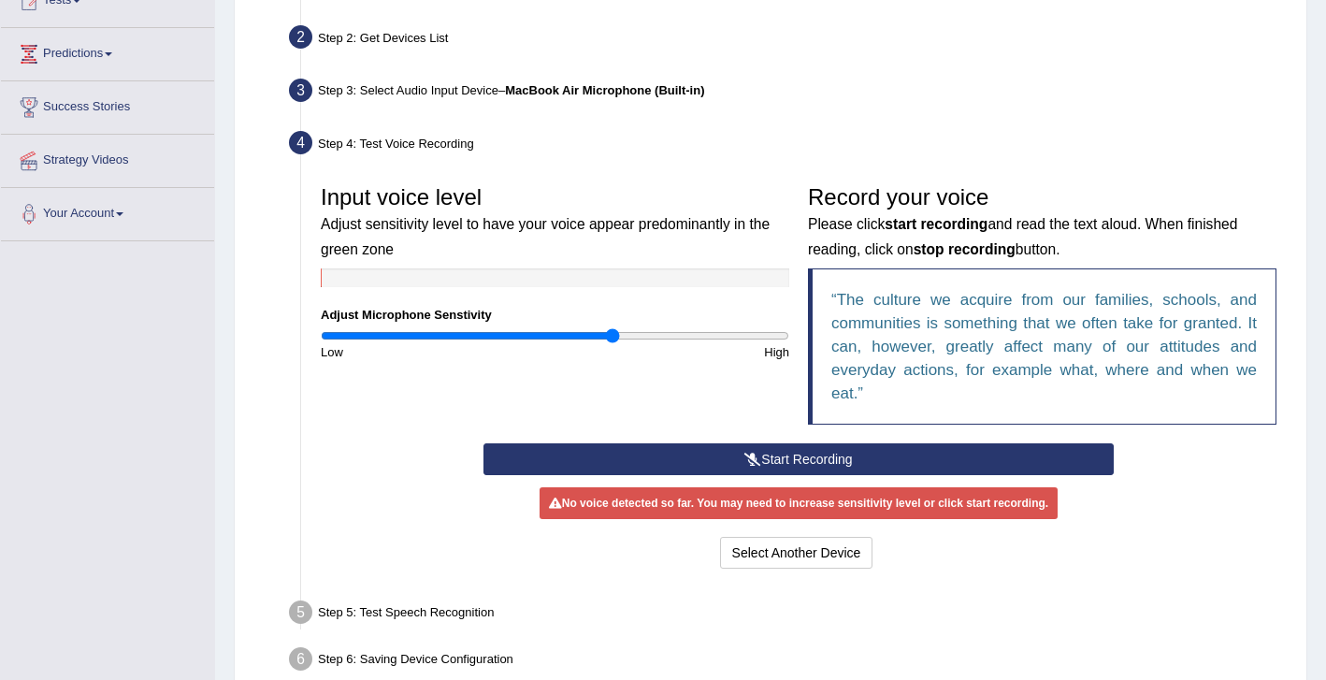
click at [770, 448] on button "Start Recording" at bounding box center [799, 459] width 631 height 32
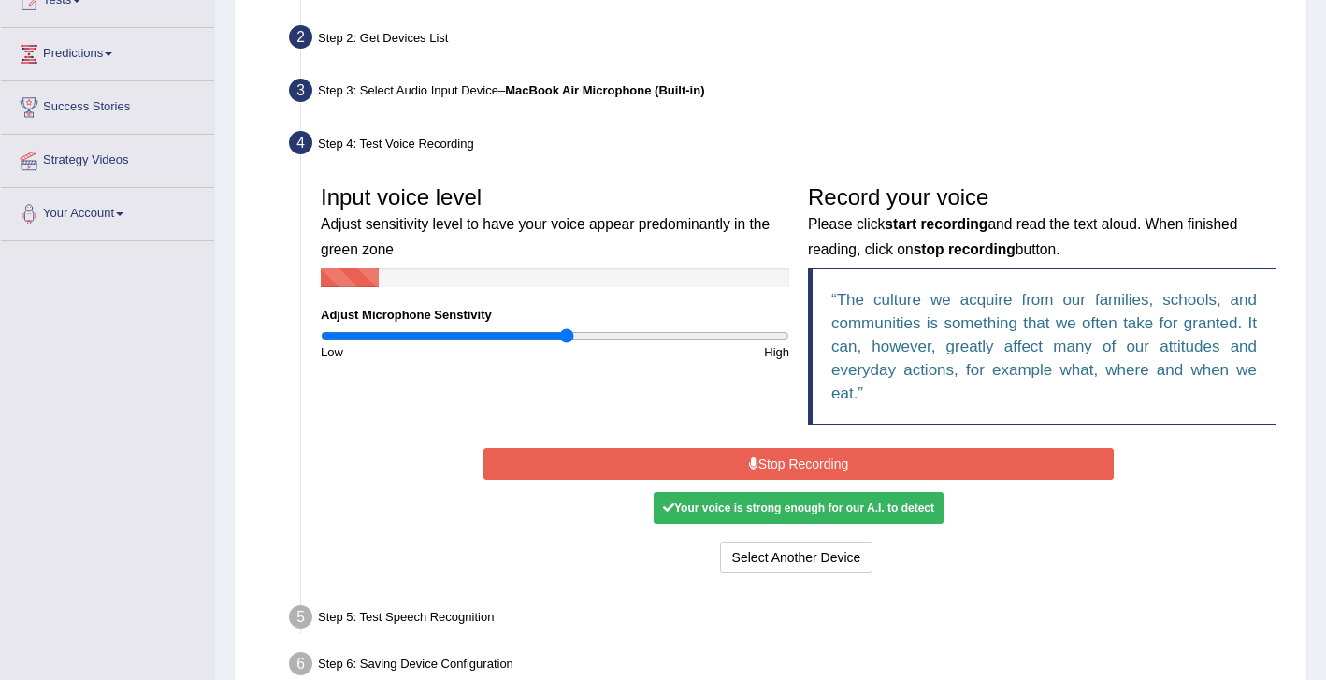
drag, startPoint x: 611, startPoint y: 330, endPoint x: 565, endPoint y: 330, distance: 45.8
click at [565, 330] on input "range" at bounding box center [555, 335] width 469 height 15
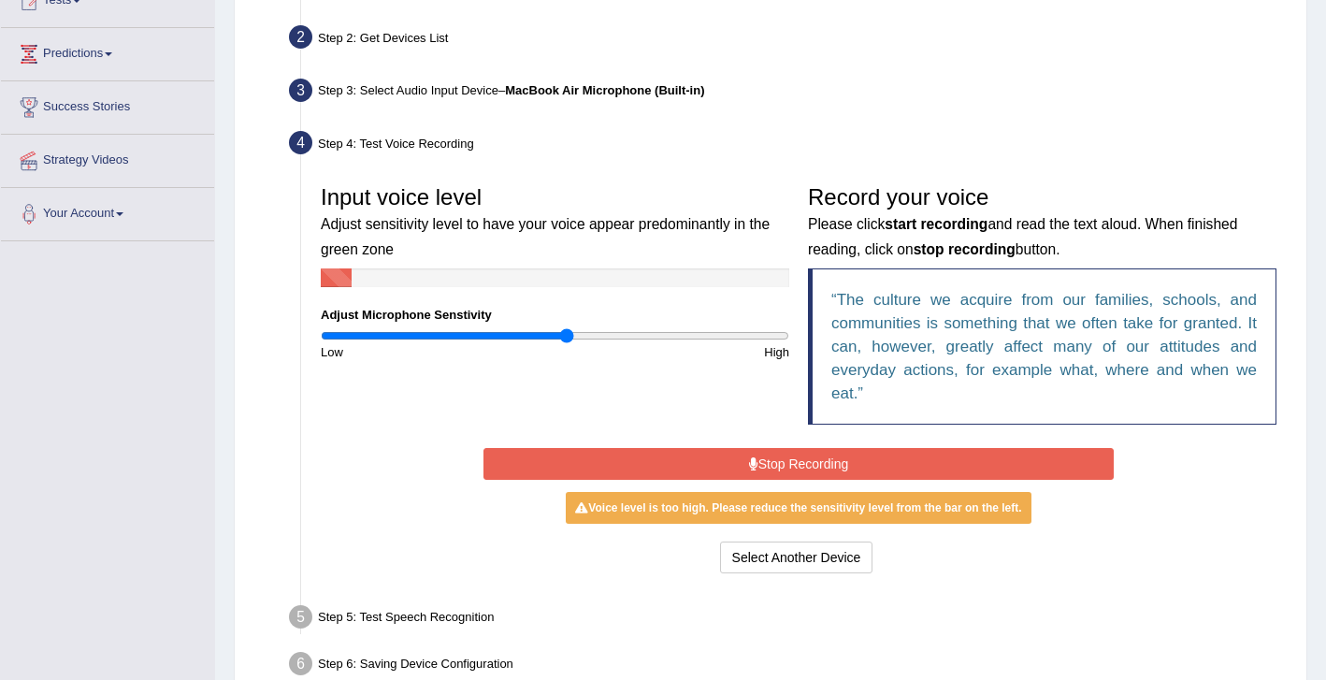
click at [751, 437] on div "Input voice level Adjust sensitivity level to have your voice appear predominan…" at bounding box center [798, 309] width 974 height 267
click at [739, 442] on div "Input voice level Adjust sensitivity level to have your voice appear predominan…" at bounding box center [798, 309] width 974 height 267
click at [734, 457] on button "Stop Recording" at bounding box center [799, 464] width 631 height 32
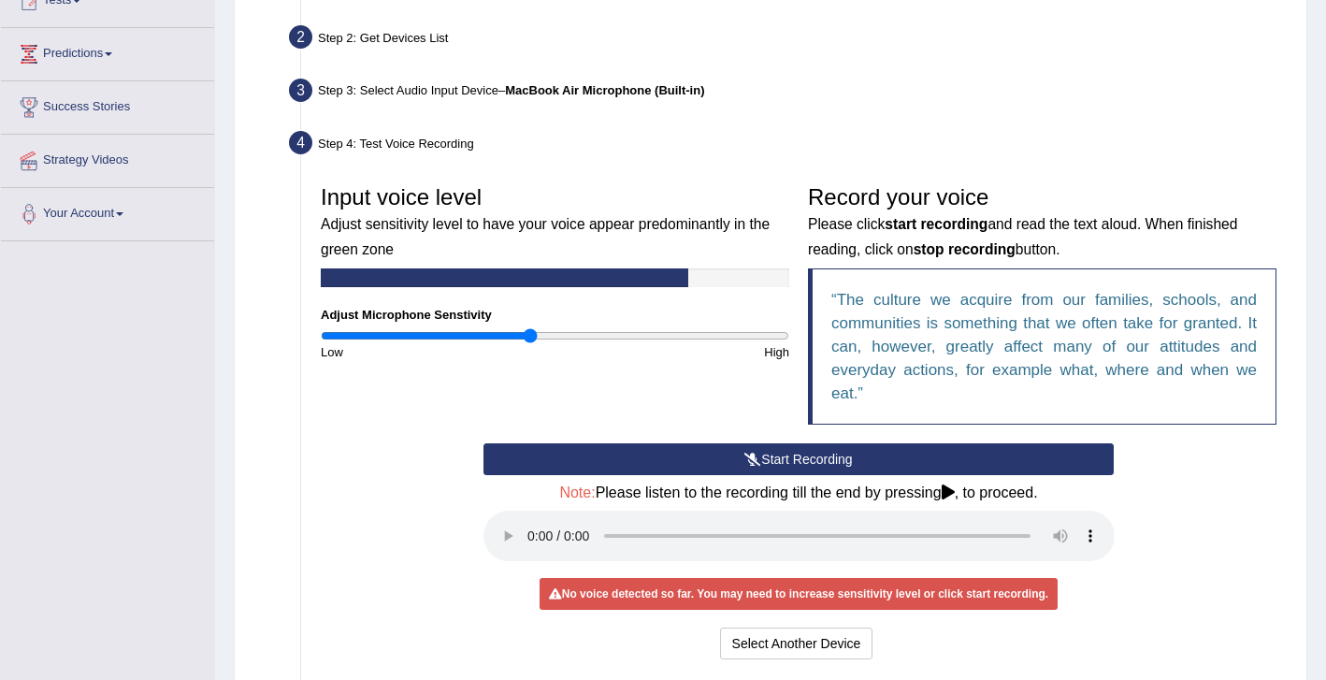
drag, startPoint x: 559, startPoint y: 332, endPoint x: 533, endPoint y: 333, distance: 26.2
click at [530, 333] on input "range" at bounding box center [555, 335] width 469 height 15
click at [794, 453] on button "Start Recording" at bounding box center [799, 459] width 631 height 32
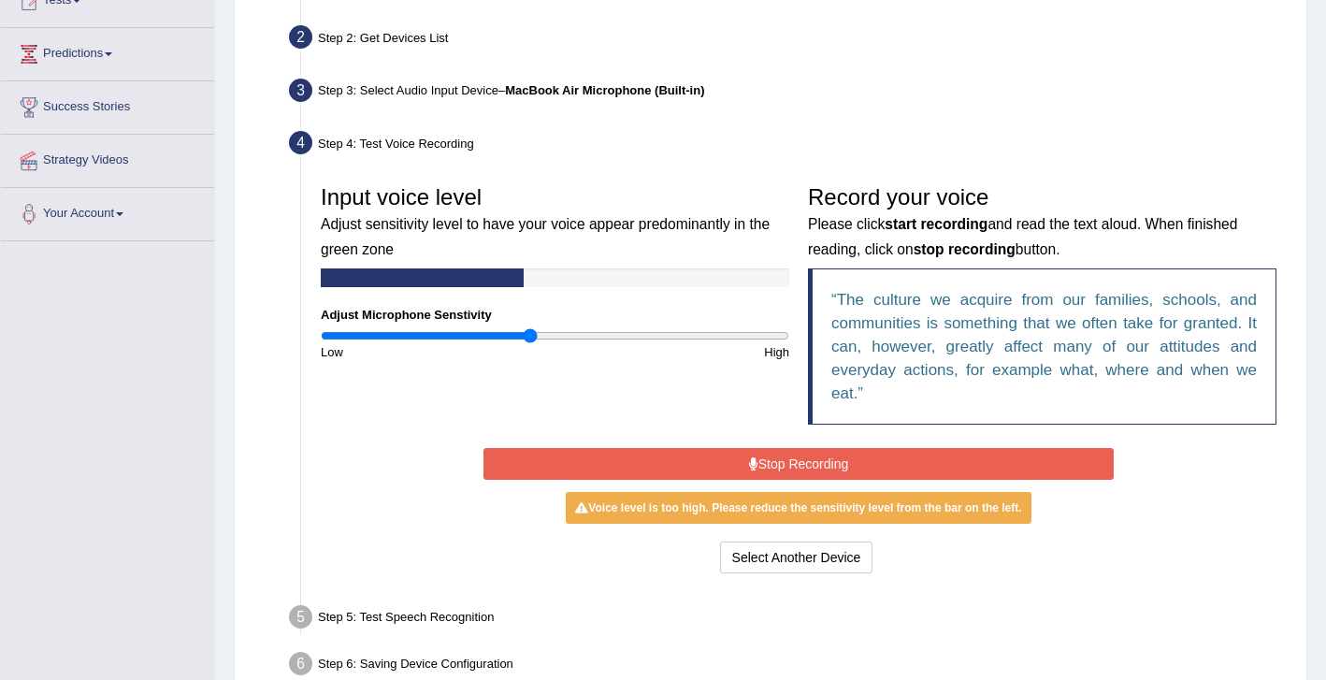
click at [832, 469] on button "Stop Recording" at bounding box center [799, 464] width 631 height 32
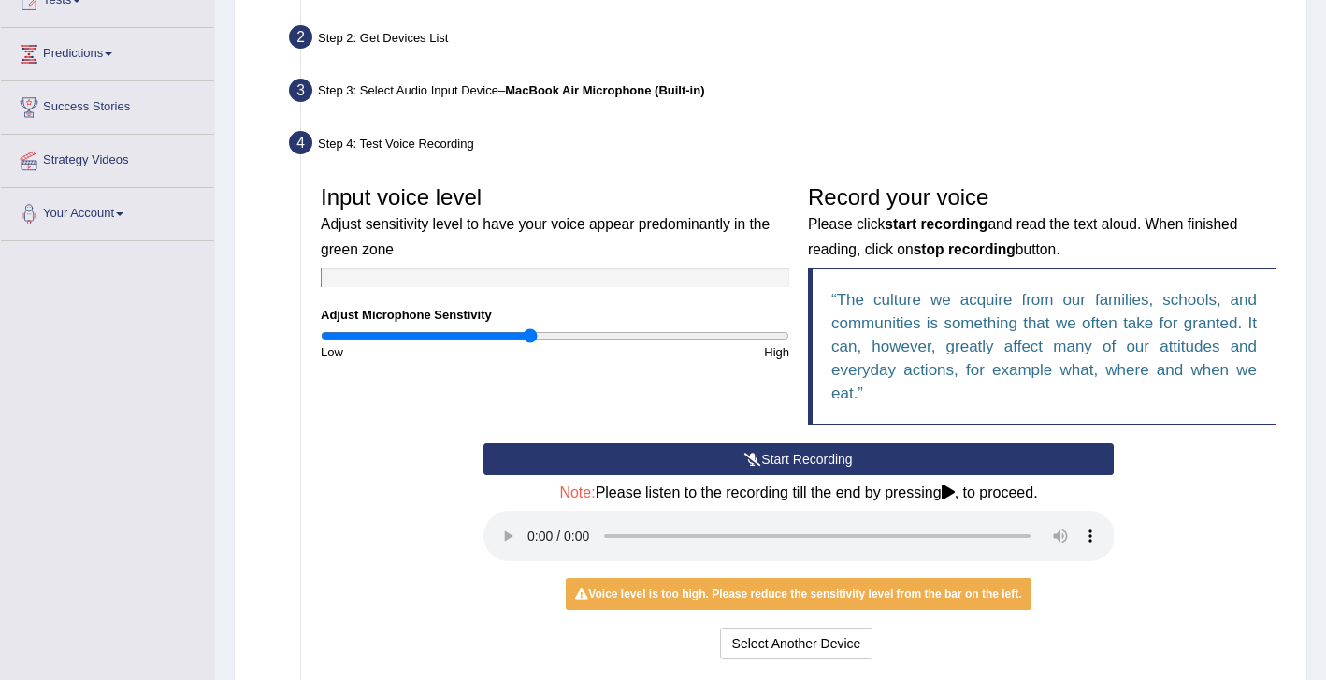
click at [816, 451] on button "Start Recording" at bounding box center [799, 459] width 631 height 32
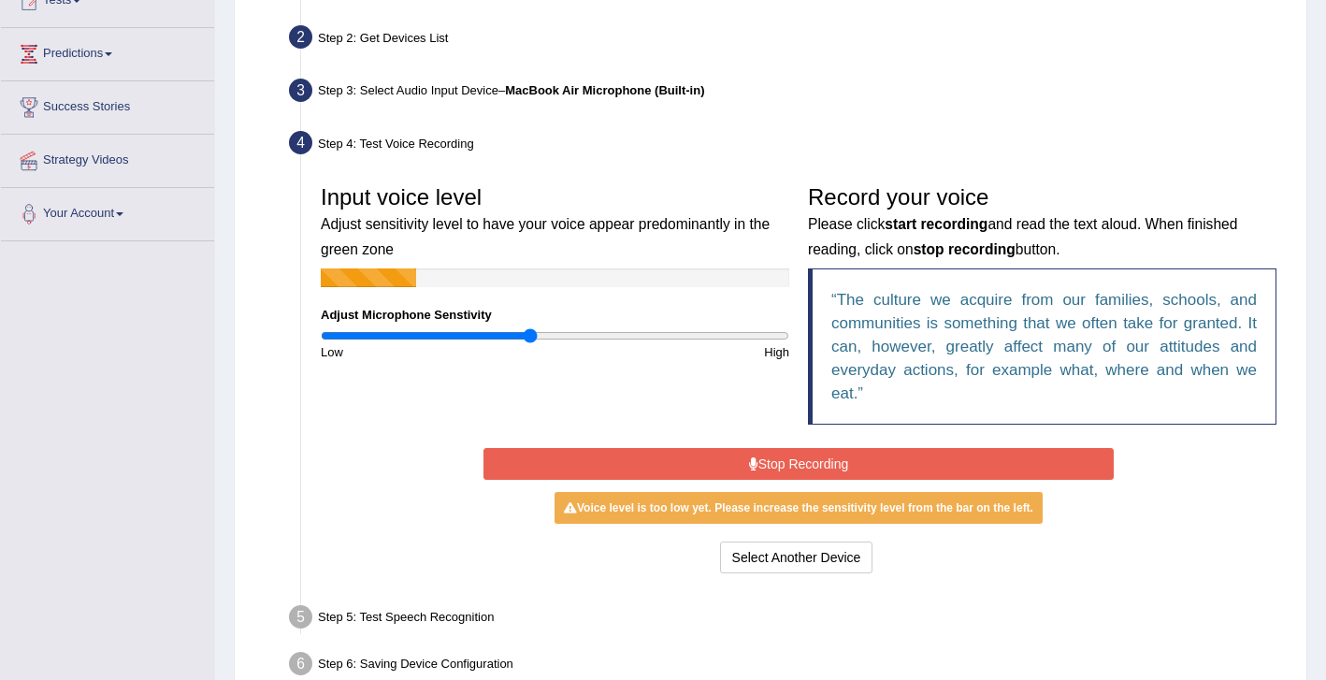
click at [815, 455] on button "Stop Recording" at bounding box center [799, 464] width 631 height 32
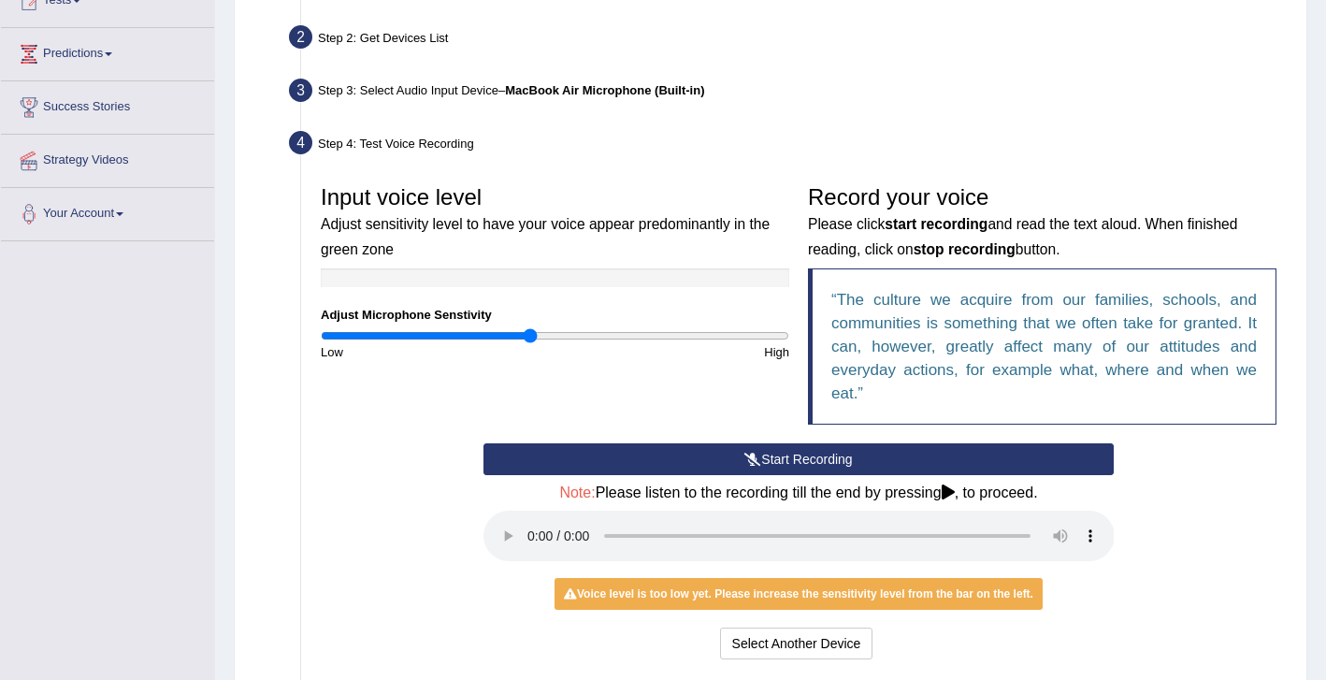
click at [815, 455] on button "Start Recording" at bounding box center [799, 459] width 631 height 32
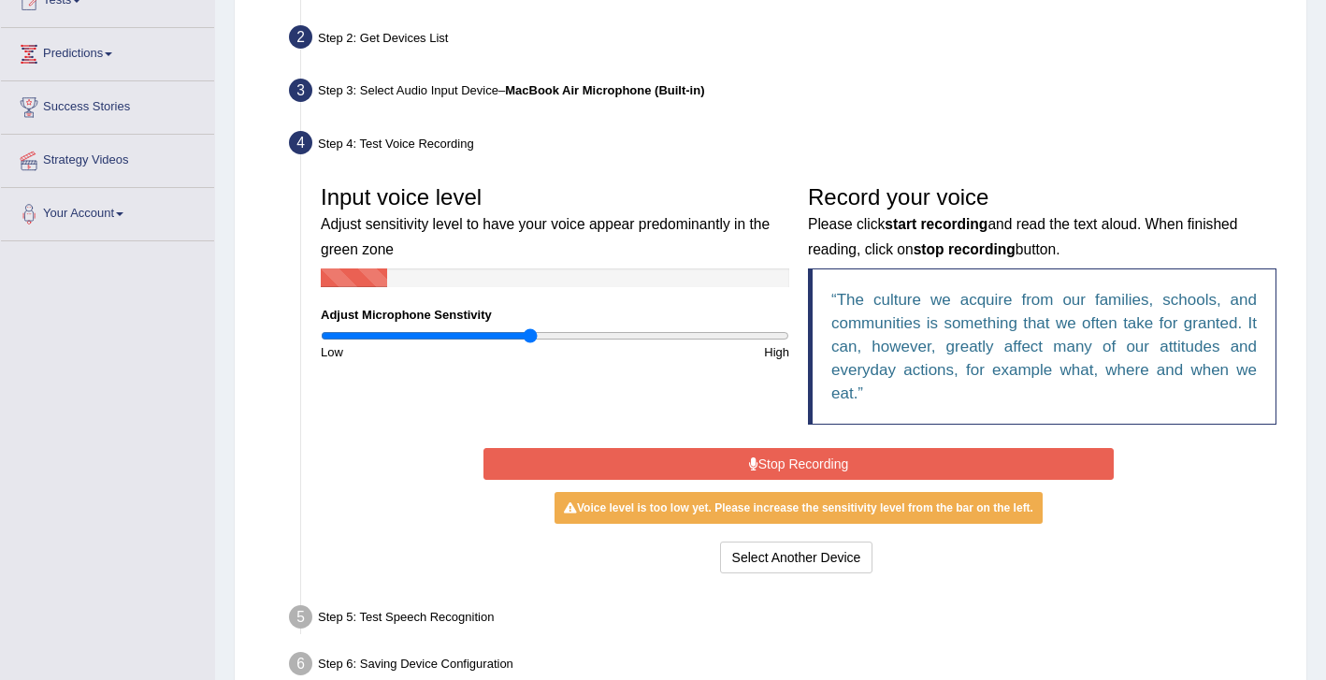
click at [815, 455] on button "Stop Recording" at bounding box center [799, 464] width 631 height 32
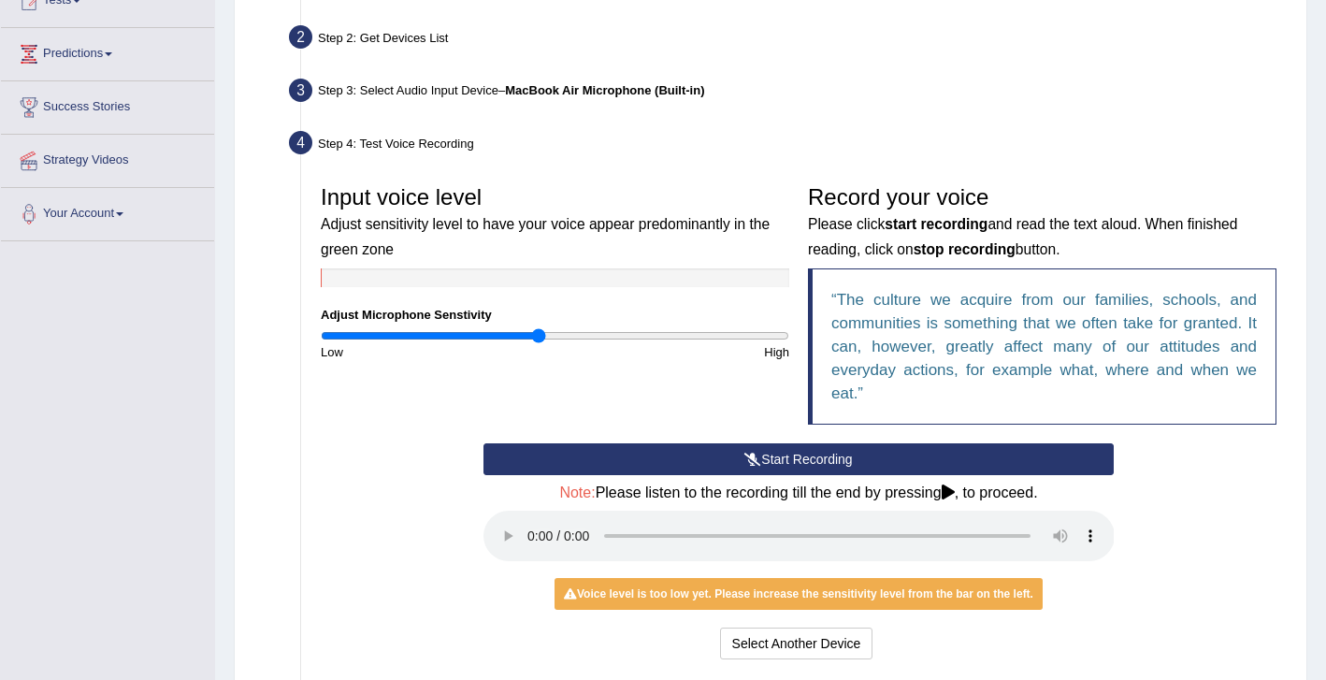
click at [540, 330] on input "range" at bounding box center [555, 335] width 469 height 15
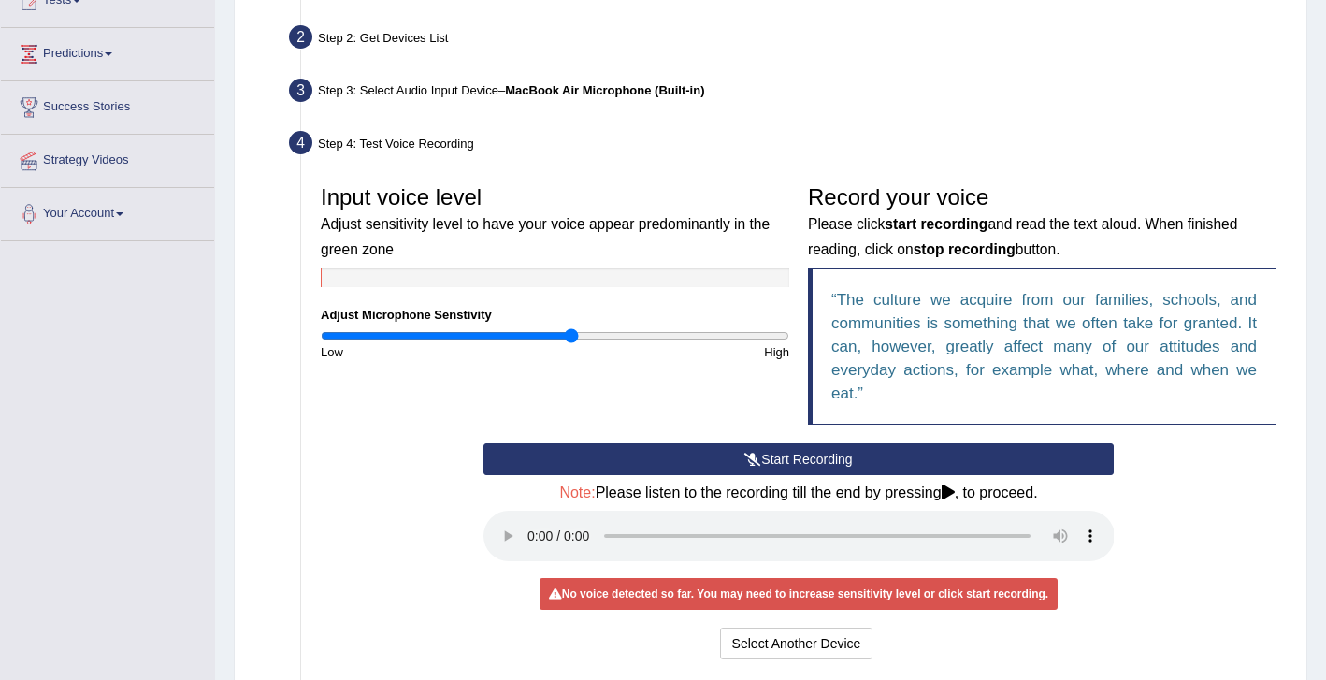
type input "1.08"
drag, startPoint x: 546, startPoint y: 329, endPoint x: 575, endPoint y: 334, distance: 29.4
click at [570, 331] on input "range" at bounding box center [555, 335] width 469 height 15
click at [761, 455] on button "Start Recording" at bounding box center [799, 459] width 631 height 32
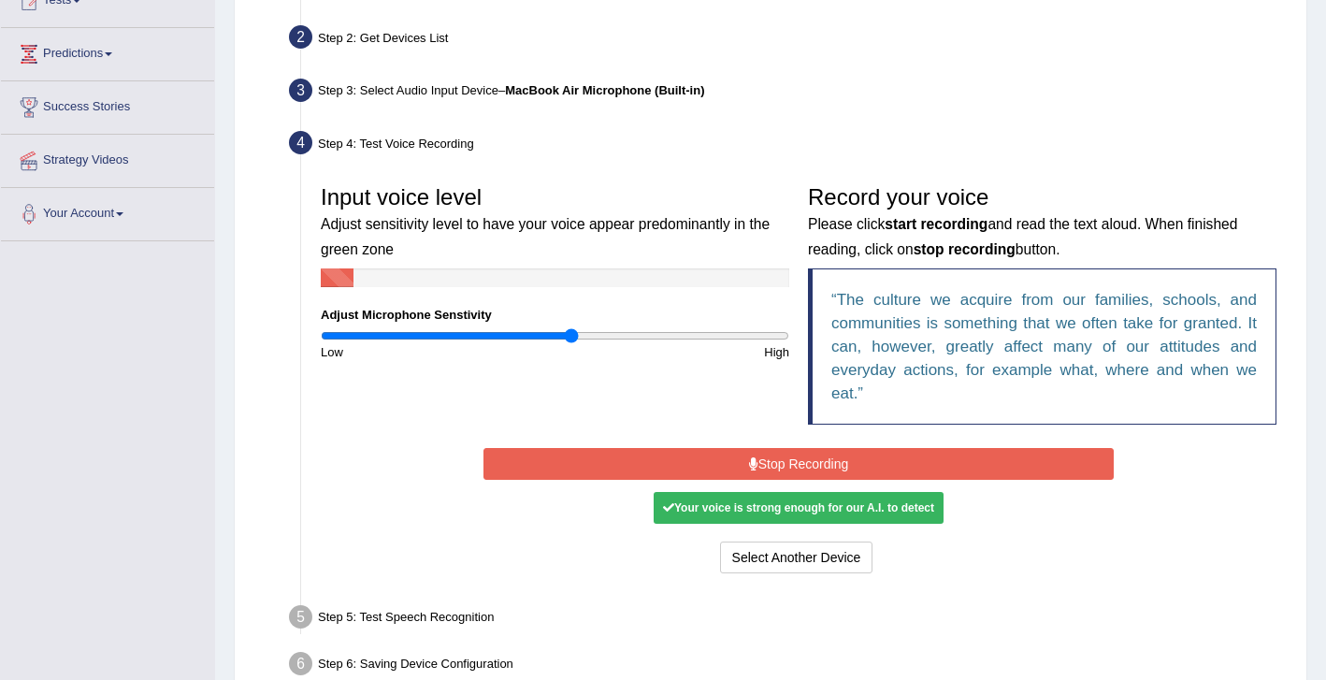
click at [761, 455] on button "Stop Recording" at bounding box center [799, 464] width 631 height 32
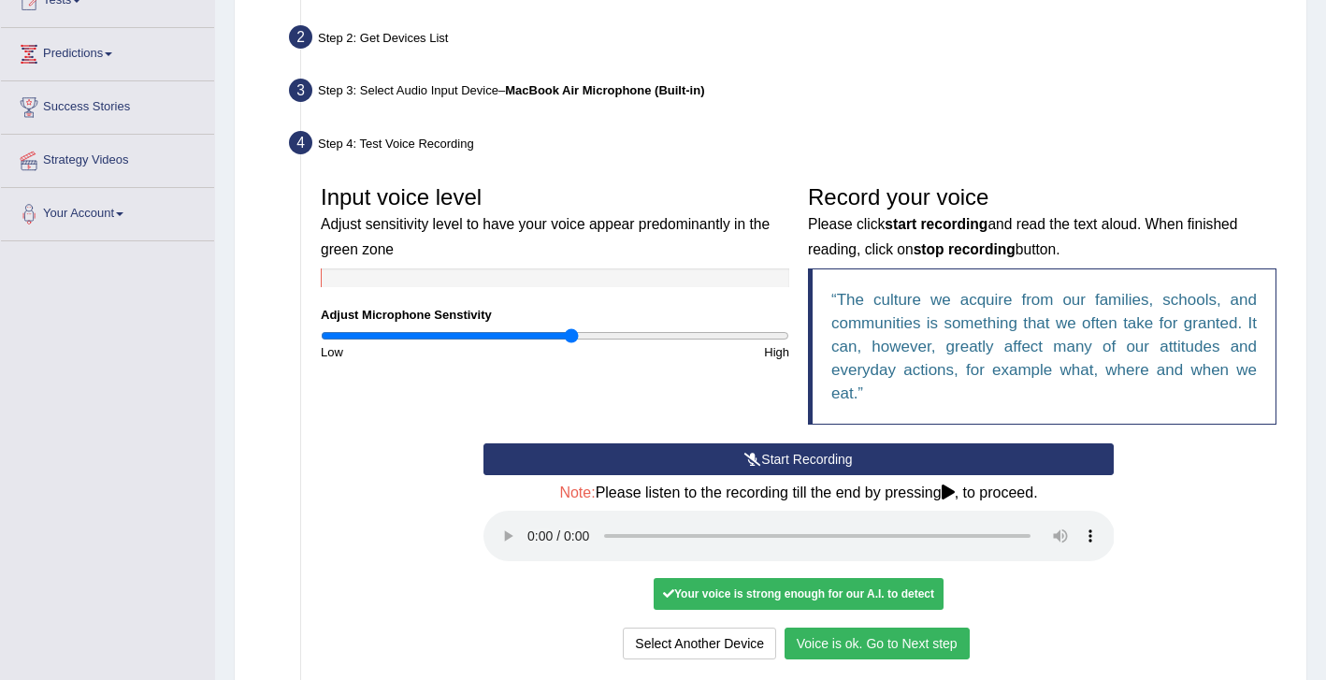
click at [939, 629] on button "Voice is ok. Go to Next step" at bounding box center [877, 644] width 185 height 32
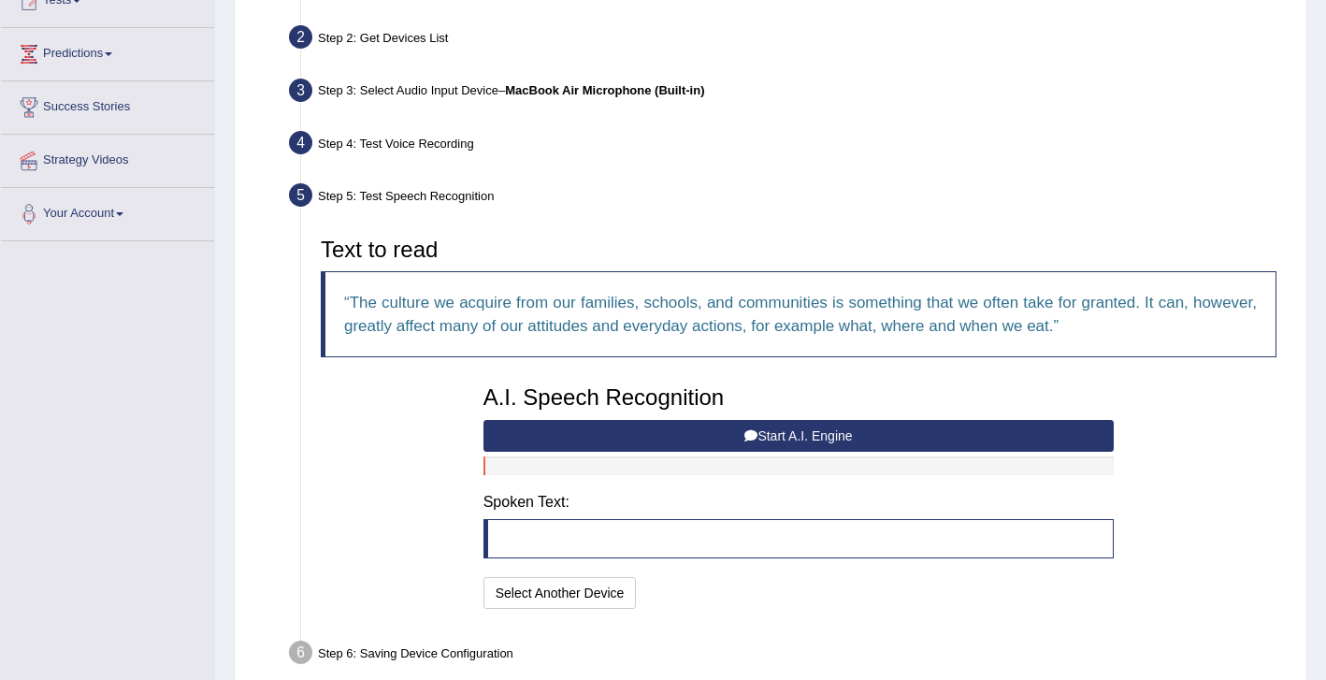
click at [777, 433] on button "Start A.I. Engine" at bounding box center [799, 436] width 631 height 32
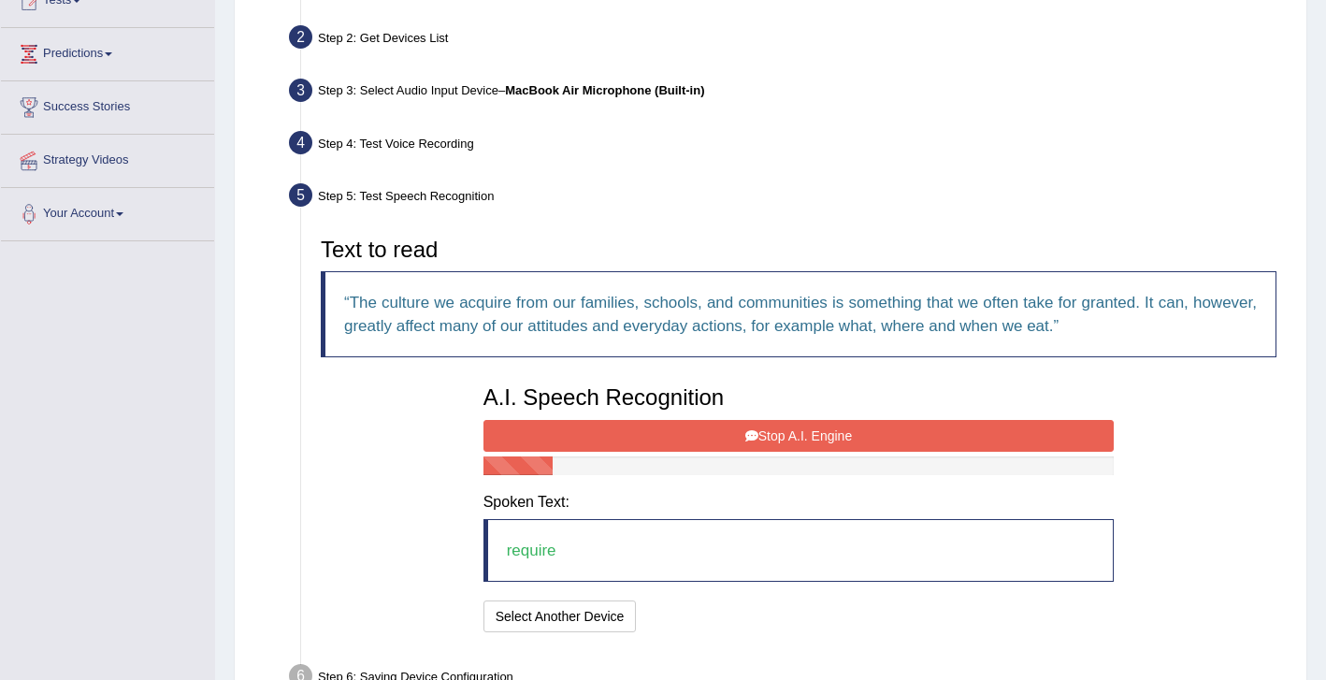
click at [767, 430] on button "Stop A.I. Engine" at bounding box center [799, 436] width 631 height 32
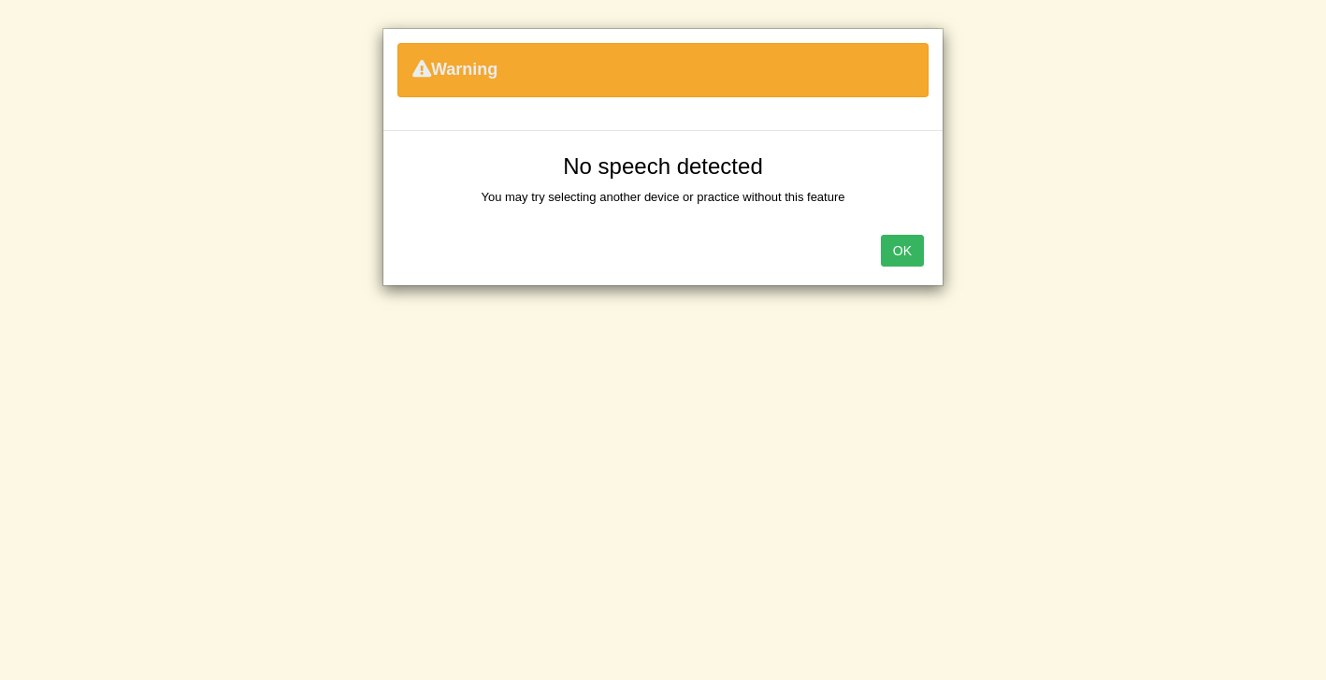
click at [890, 254] on button "OK" at bounding box center [902, 251] width 43 height 32
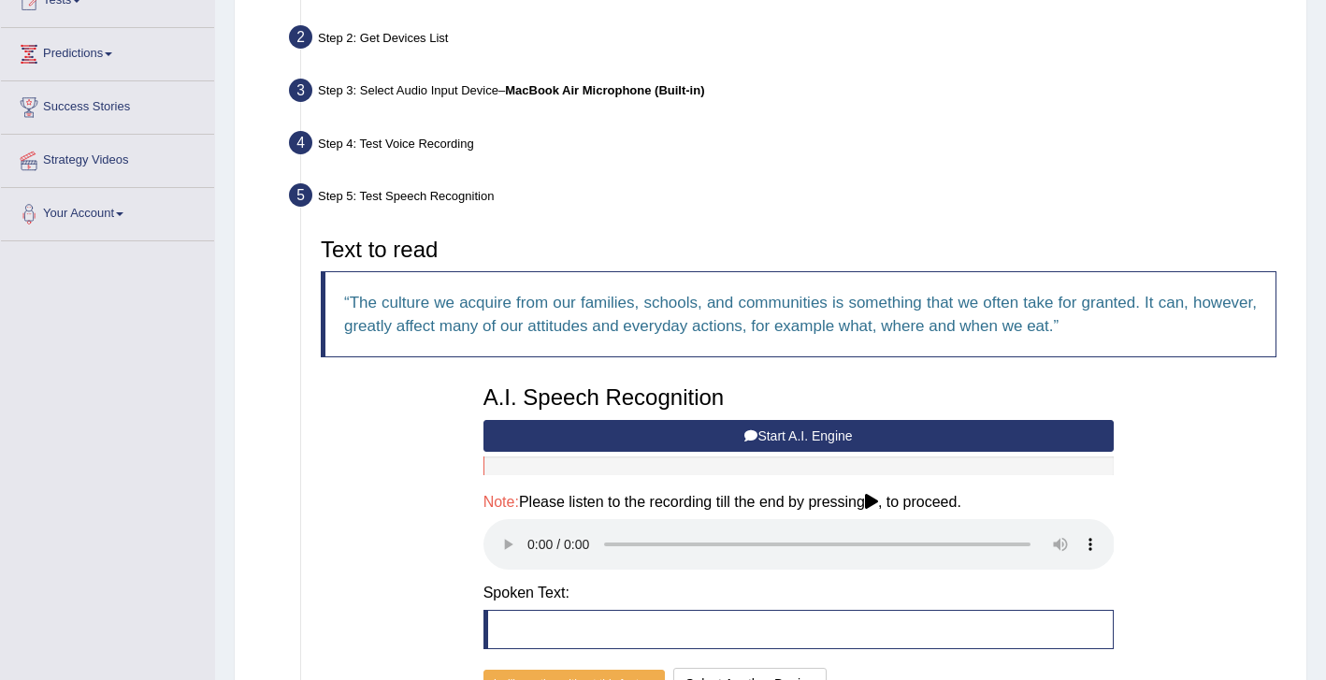
click at [772, 435] on button "Start A.I. Engine" at bounding box center [799, 436] width 631 height 32
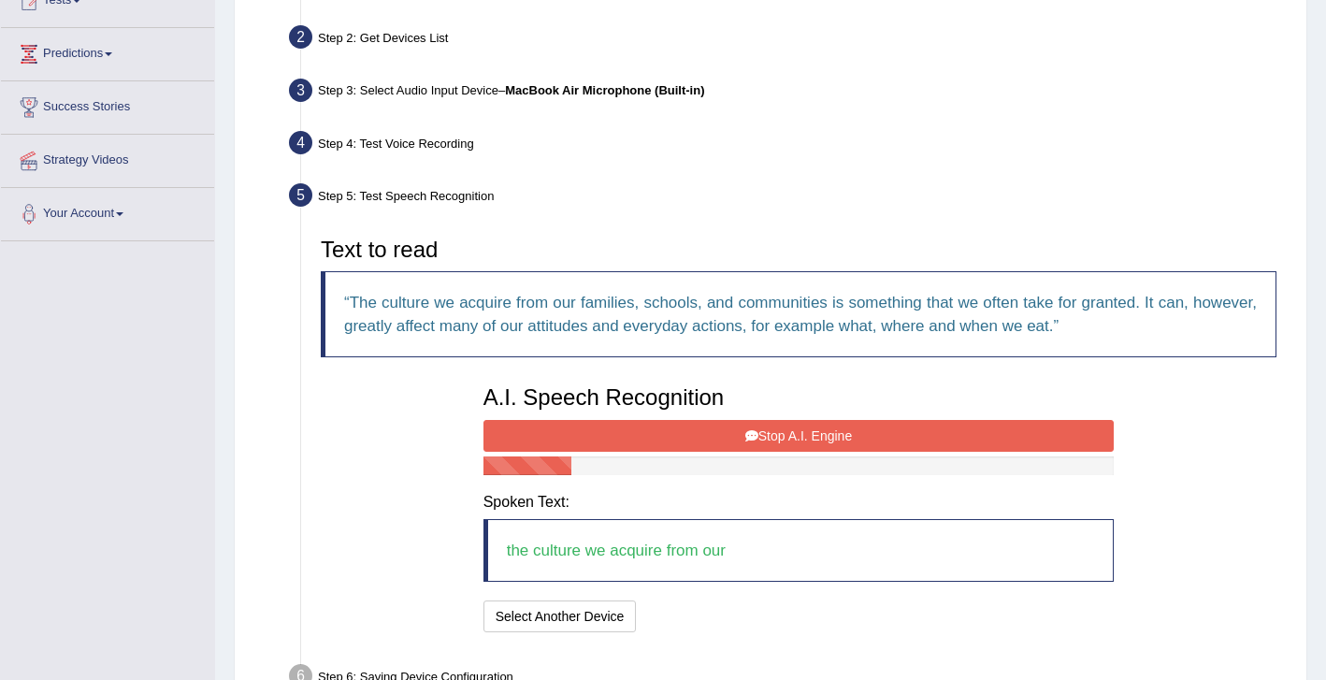
click at [768, 435] on button "Stop A.I. Engine" at bounding box center [799, 436] width 631 height 32
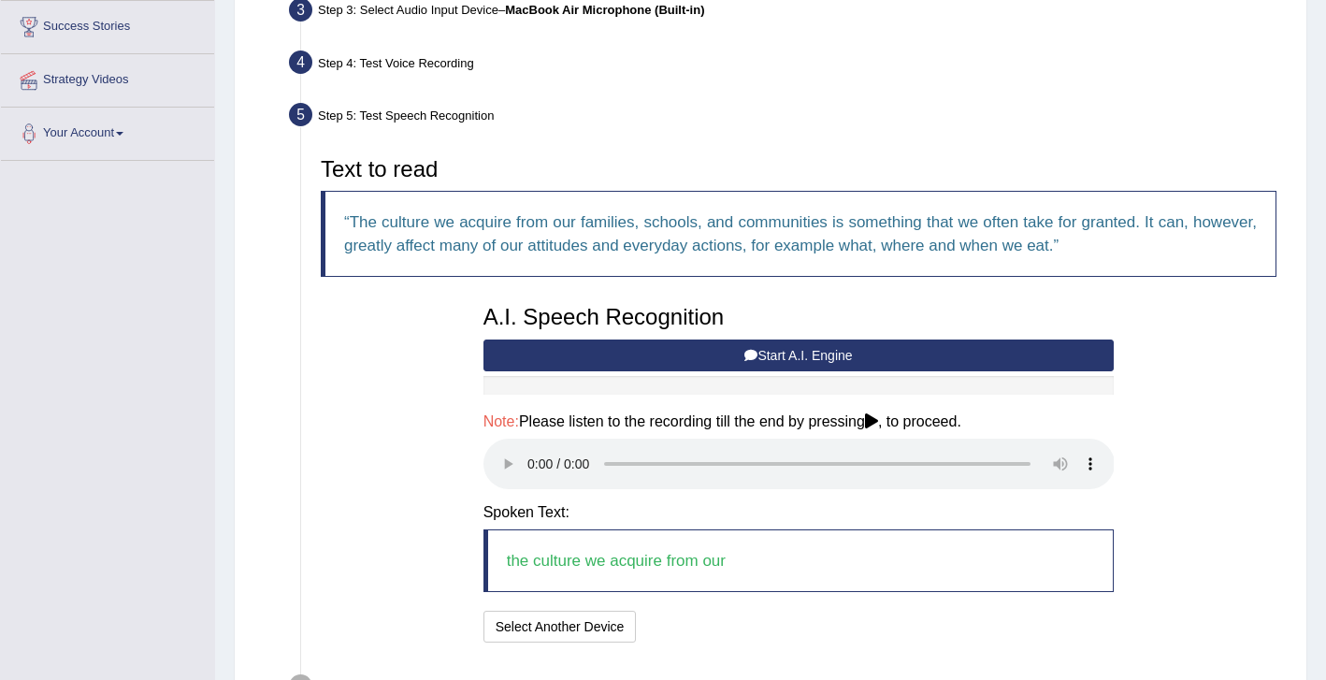
scroll to position [374, 0]
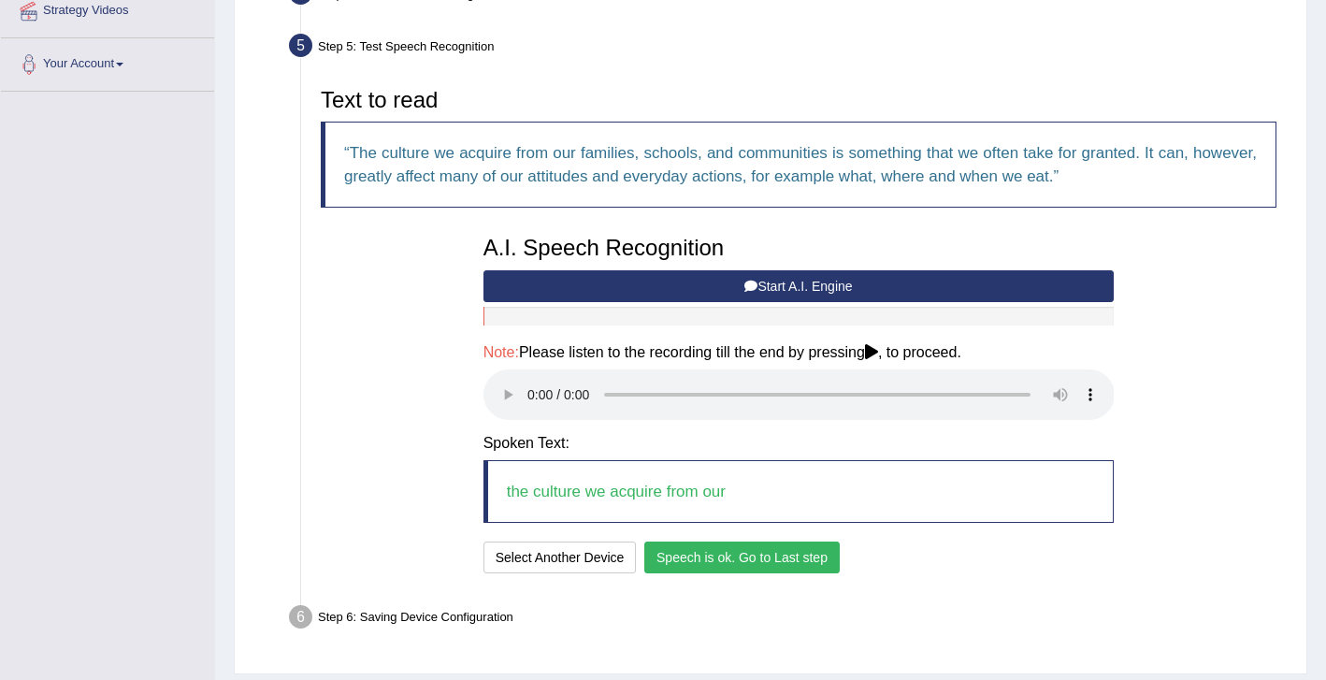
click at [712, 548] on button "Speech is ok. Go to Last step" at bounding box center [741, 557] width 195 height 32
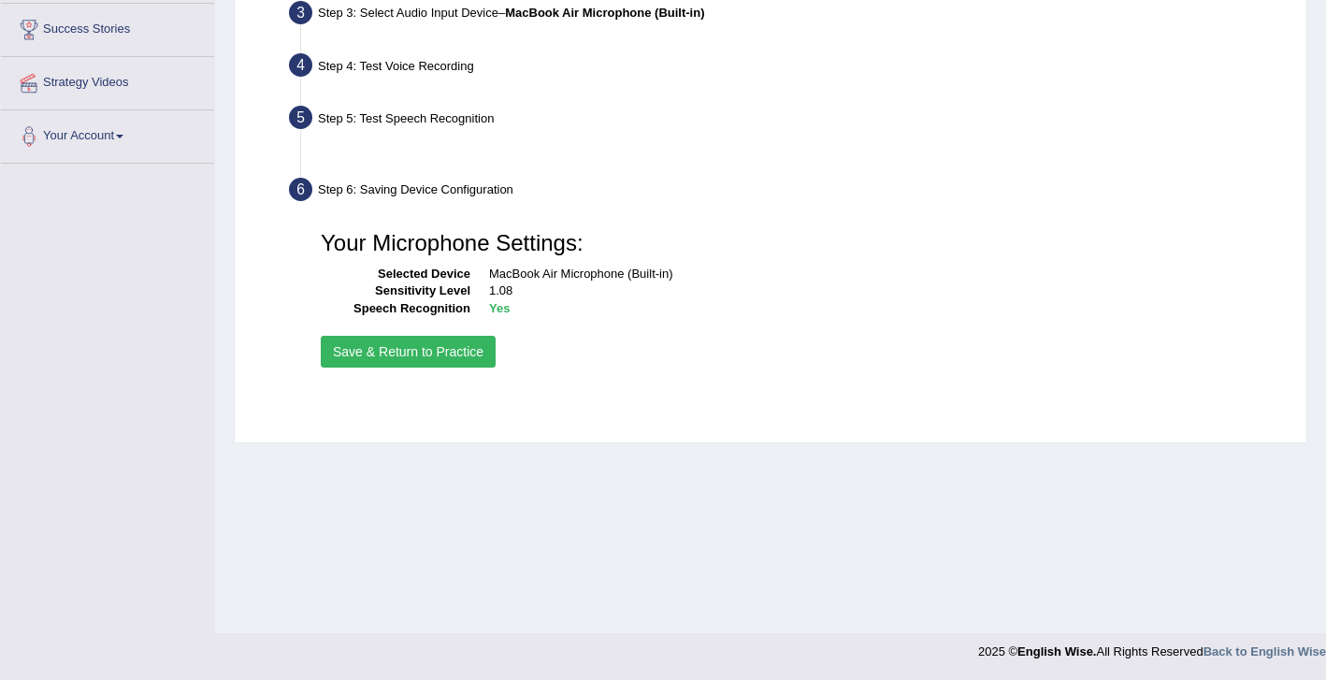
scroll to position [302, 0]
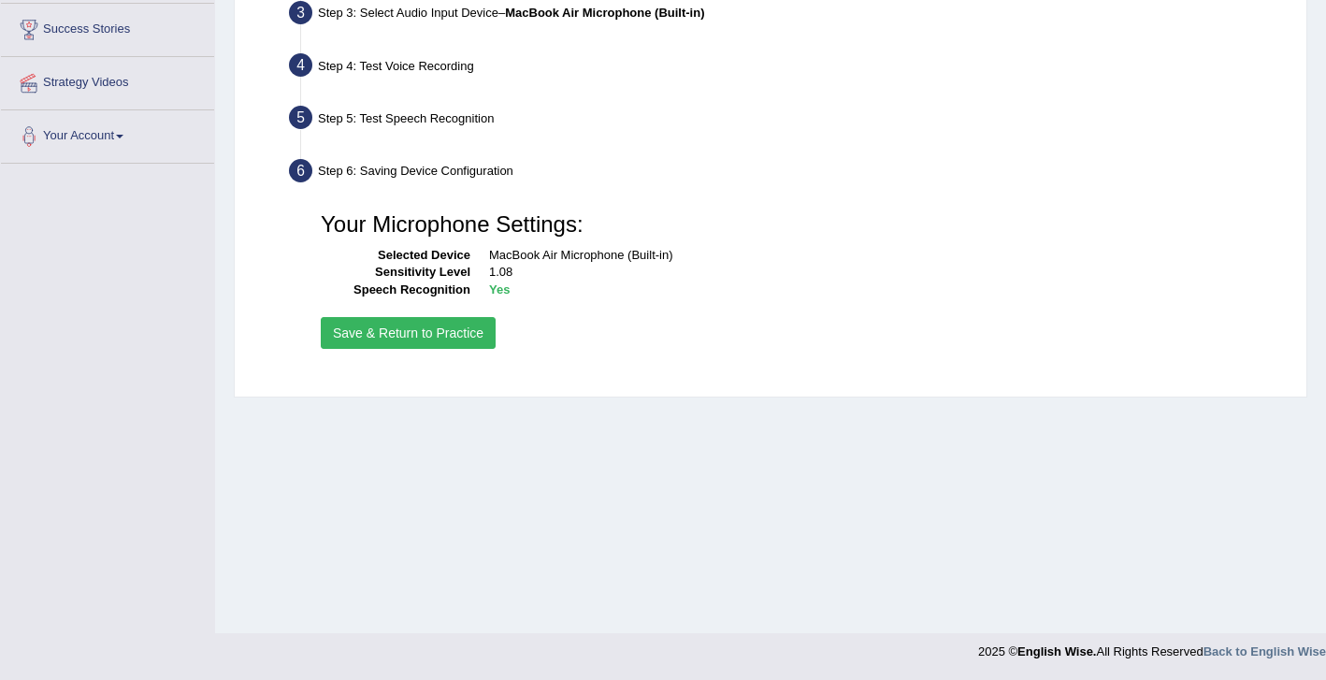
click at [437, 329] on button "Save & Return to Practice" at bounding box center [408, 333] width 175 height 32
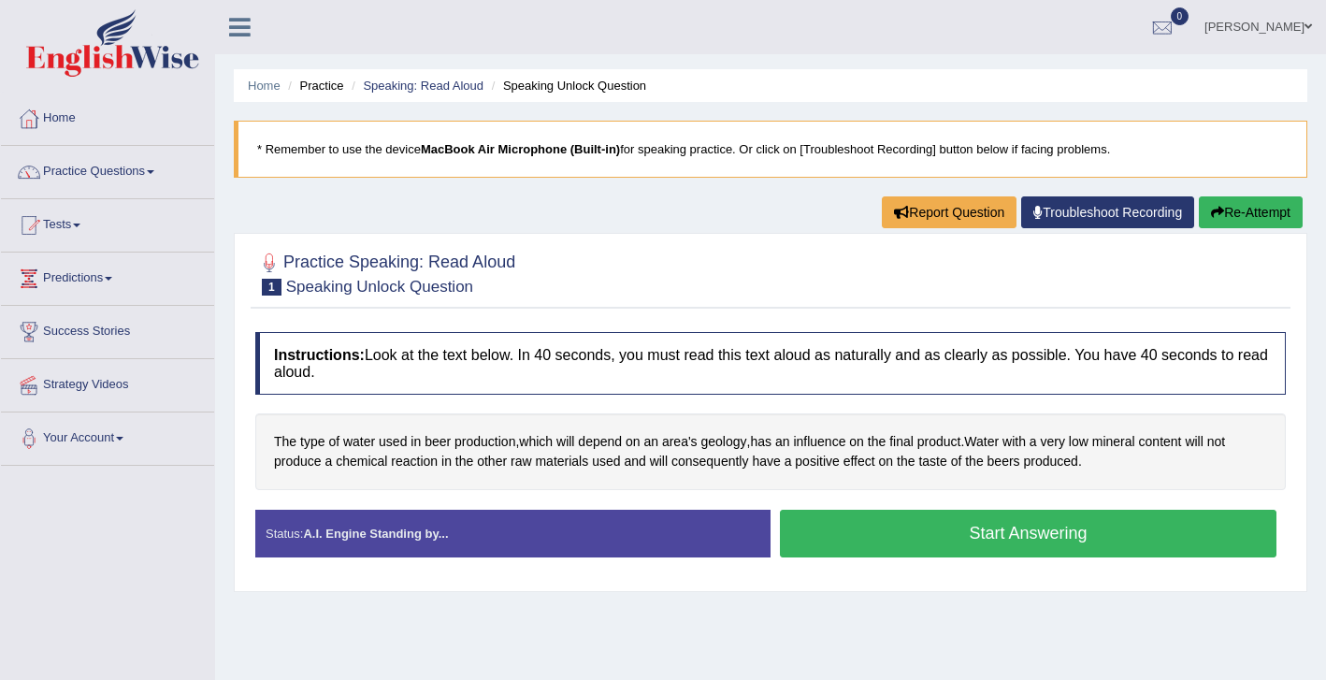
click at [972, 521] on button "Start Answering" at bounding box center [1028, 534] width 497 height 48
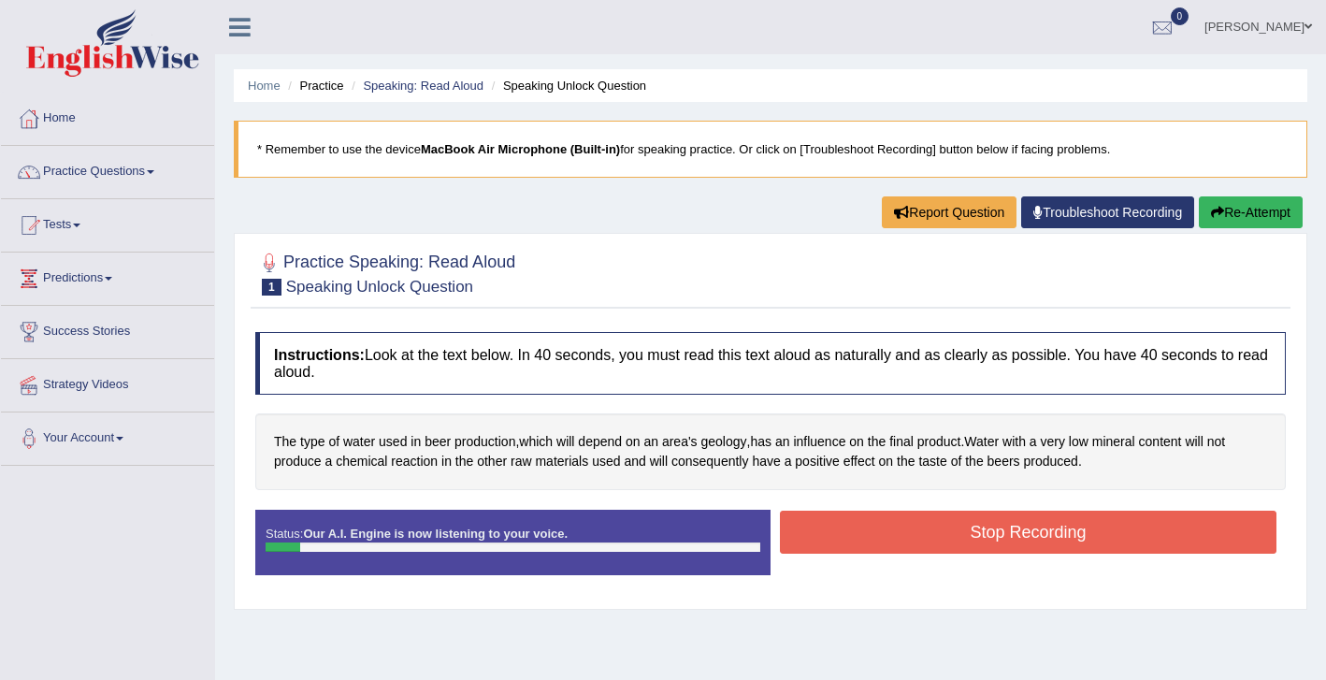
click at [972, 521] on button "Stop Recording" at bounding box center [1028, 532] width 497 height 43
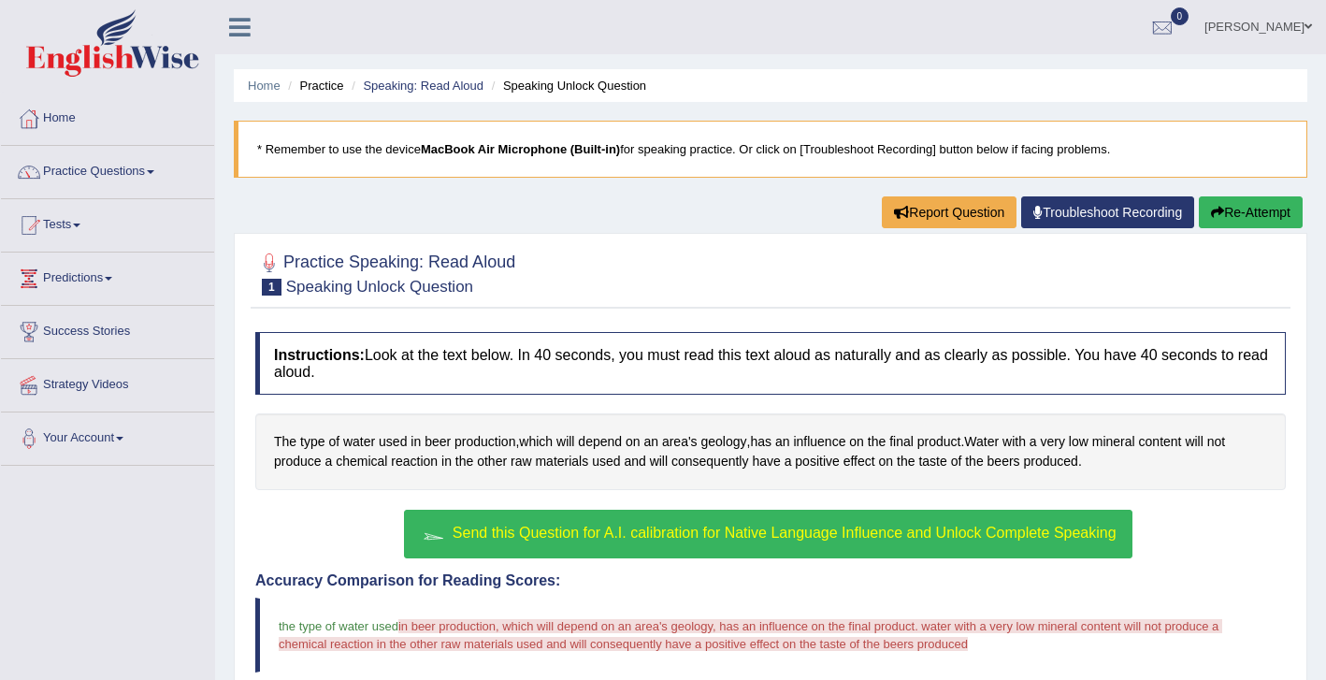
click at [763, 534] on span "Send this Question for A.I. calibration for Native Language Influence and Unloc…" at bounding box center [785, 533] width 664 height 16
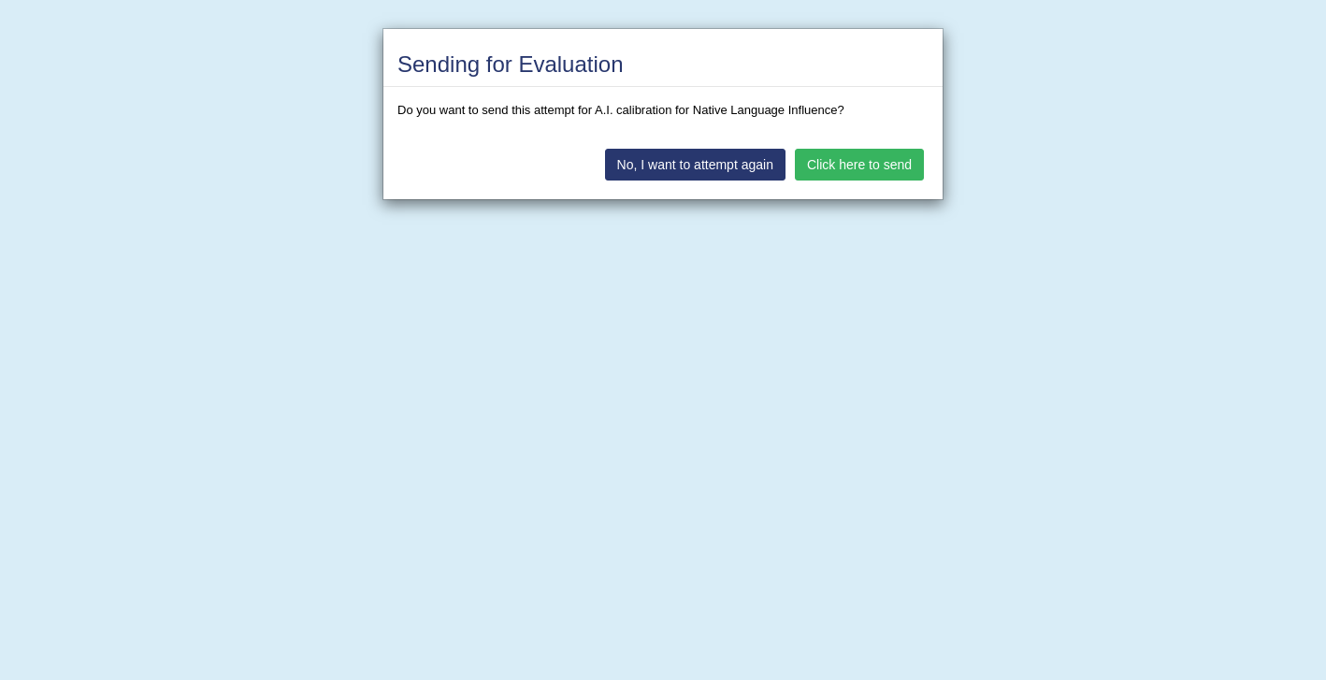
click at [849, 137] on div "No, I want to attempt again Click here to send" at bounding box center [662, 166] width 559 height 65
click at [854, 166] on button "Click here to send" at bounding box center [859, 165] width 129 height 32
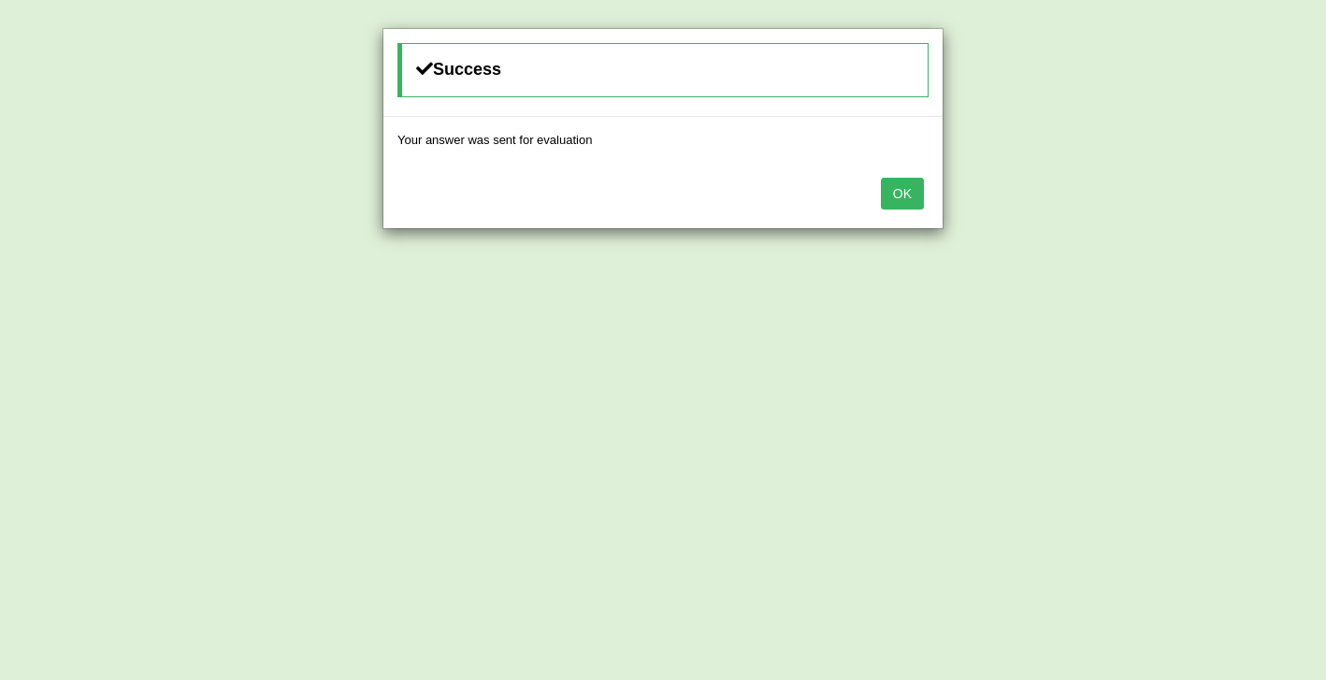
click at [898, 179] on button "OK" at bounding box center [902, 194] width 43 height 32
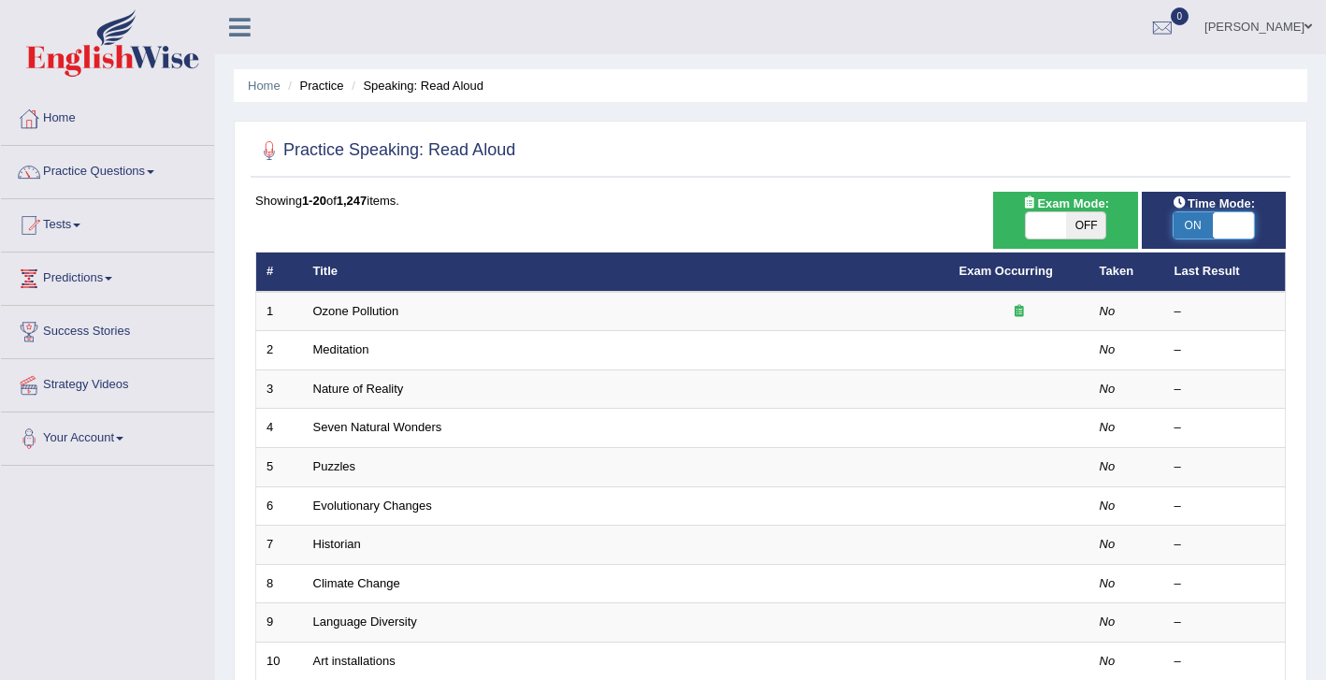
drag, startPoint x: 1180, startPoint y: 234, endPoint x: 1224, endPoint y: 227, distance: 44.4
click at [1224, 227] on span at bounding box center [1233, 225] width 40 height 26
checkbox input "true"
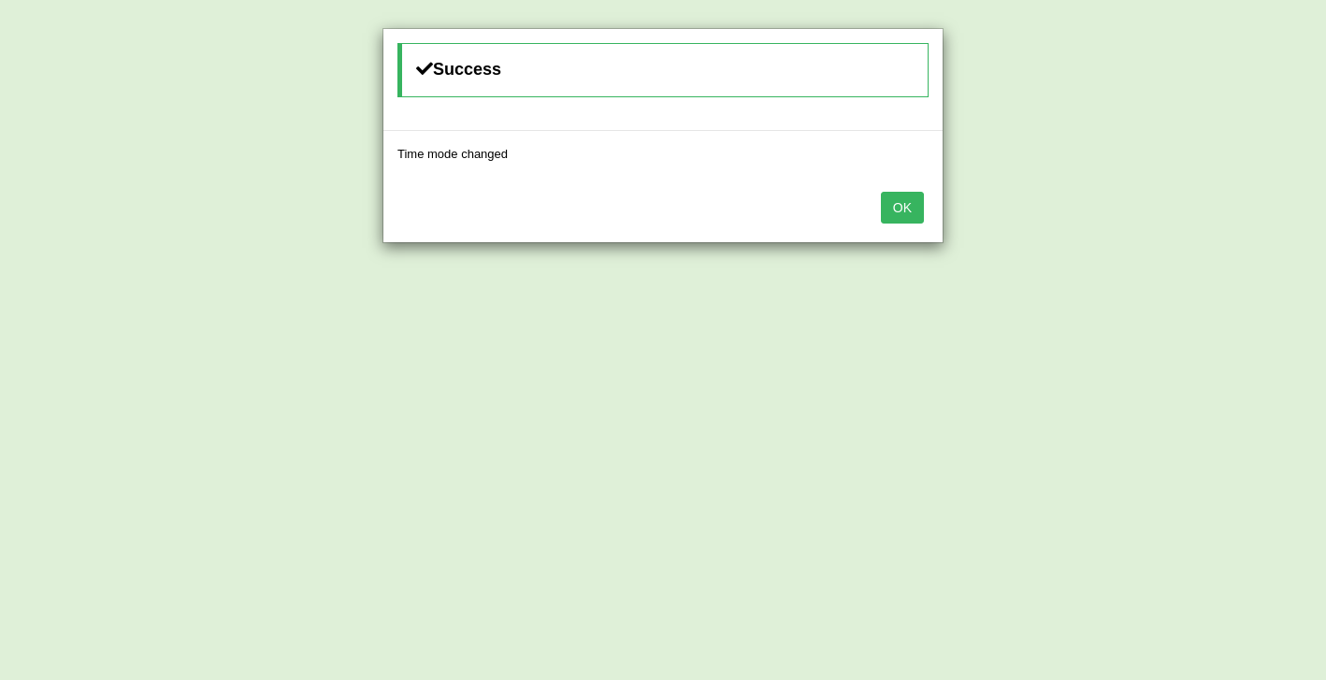
click at [899, 197] on button "OK" at bounding box center [902, 208] width 43 height 32
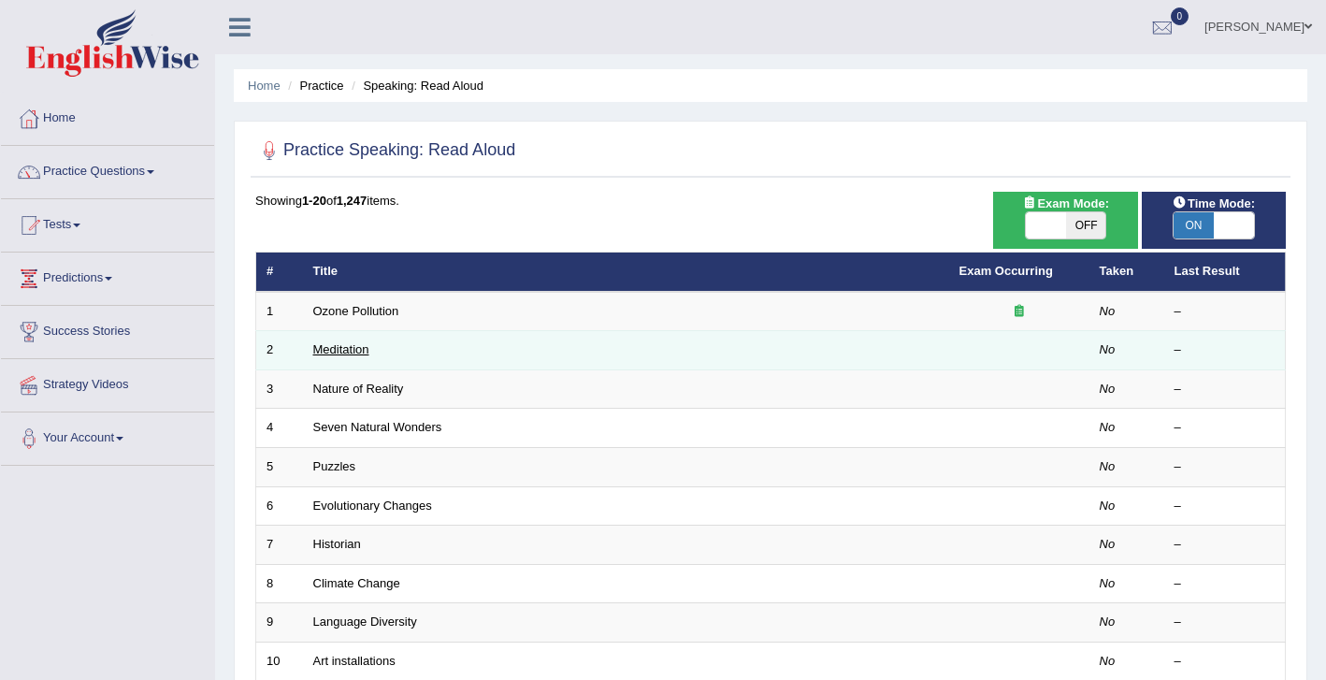
click at [329, 348] on link "Meditation" at bounding box center [341, 349] width 56 height 14
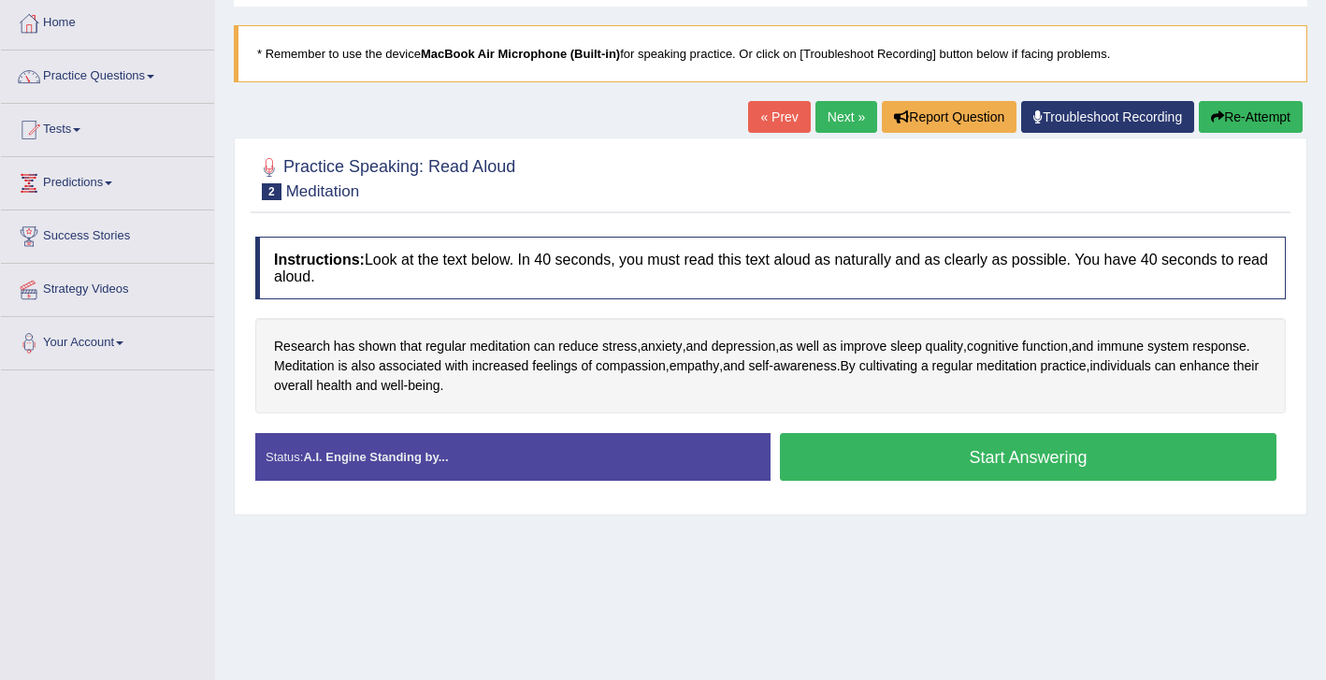
scroll to position [112, 0]
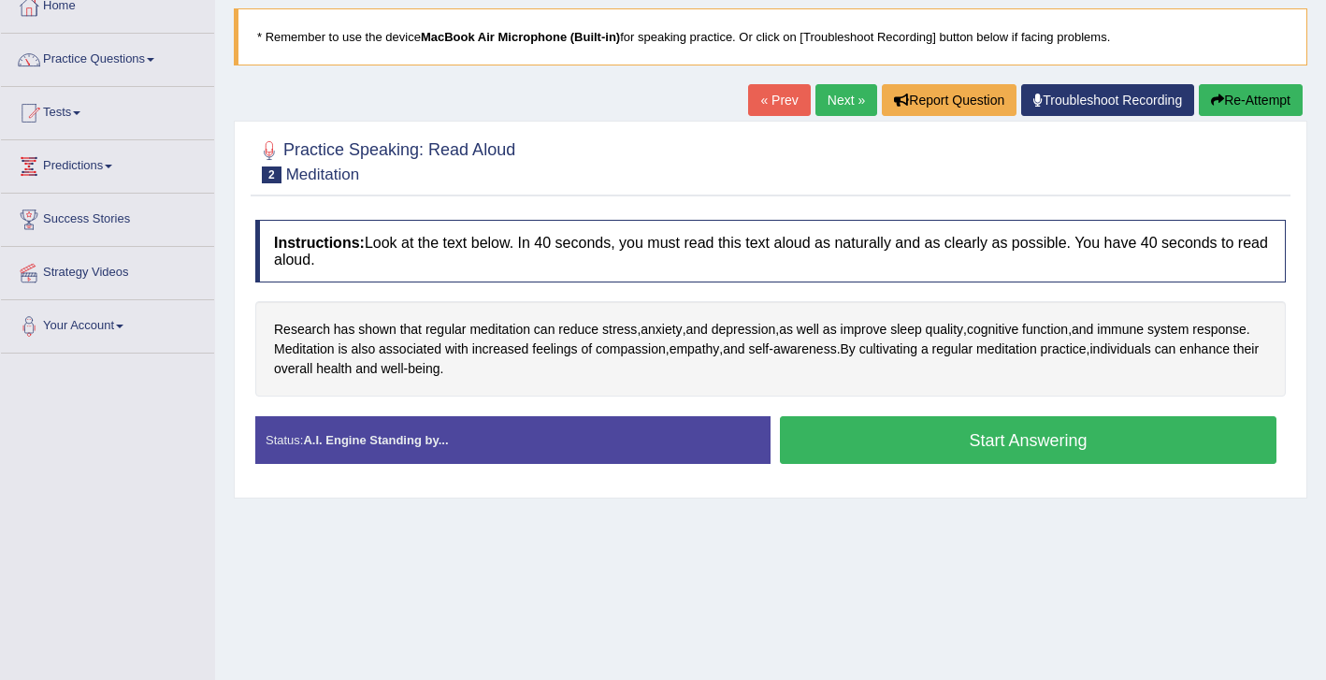
click at [1216, 100] on icon "button" at bounding box center [1217, 100] width 13 height 13
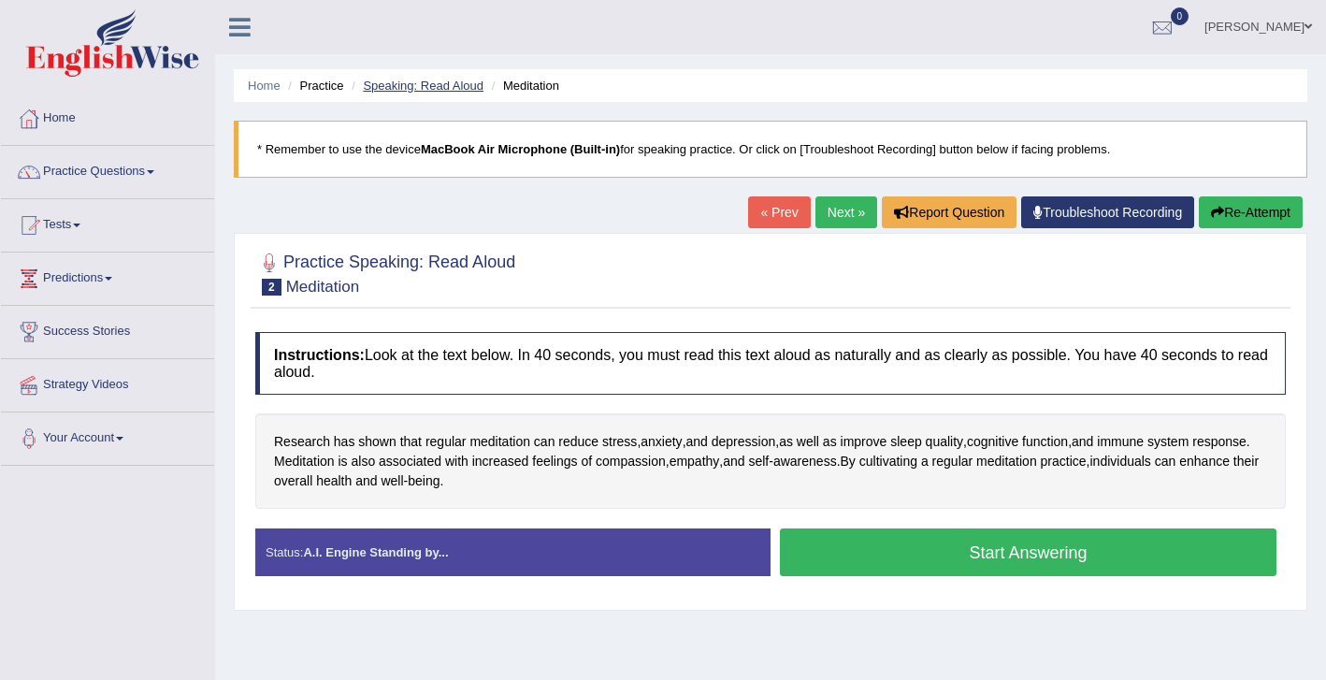
click at [455, 84] on link "Speaking: Read Aloud" at bounding box center [423, 86] width 121 height 14
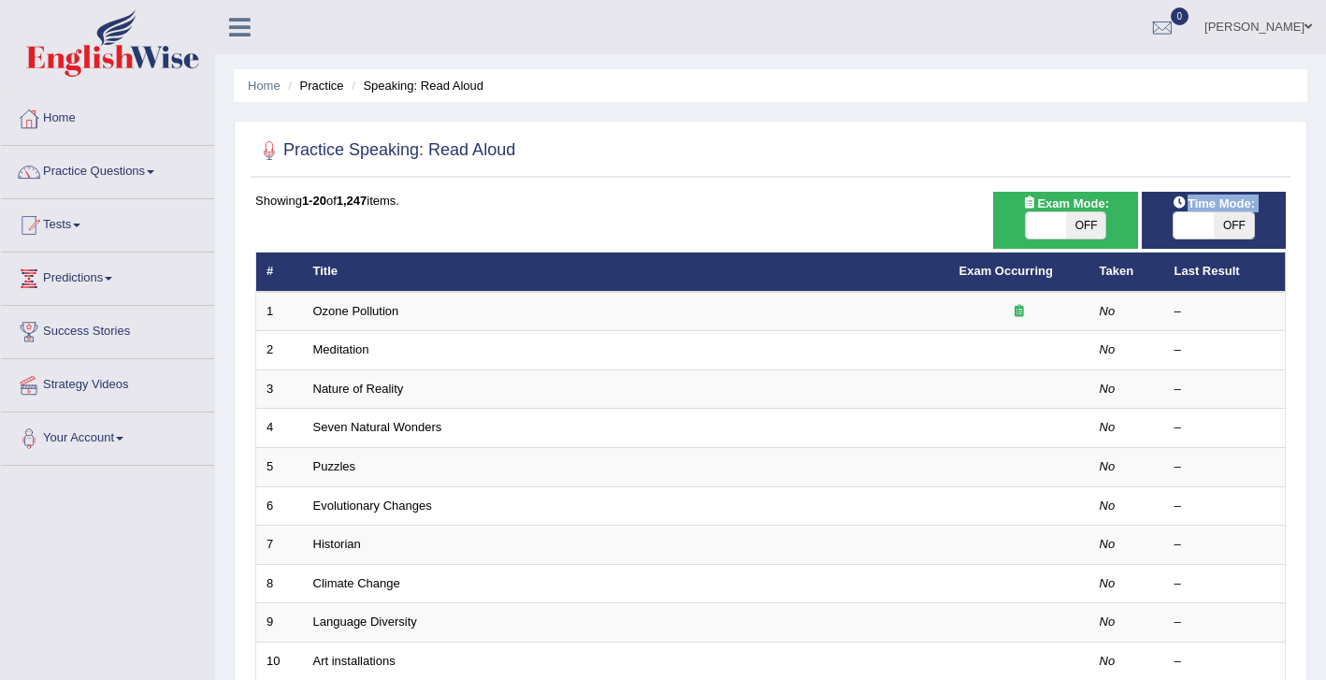
drag, startPoint x: 1211, startPoint y: 222, endPoint x: 1262, endPoint y: 239, distance: 53.5
click at [1256, 237] on div "Time Mode: ON OFF" at bounding box center [1214, 220] width 144 height 57
click at [1202, 209] on span "Time Mode:" at bounding box center [1213, 204] width 97 height 20
click at [1209, 225] on span at bounding box center [1194, 225] width 40 height 26
click at [1196, 225] on span at bounding box center [1194, 225] width 40 height 26
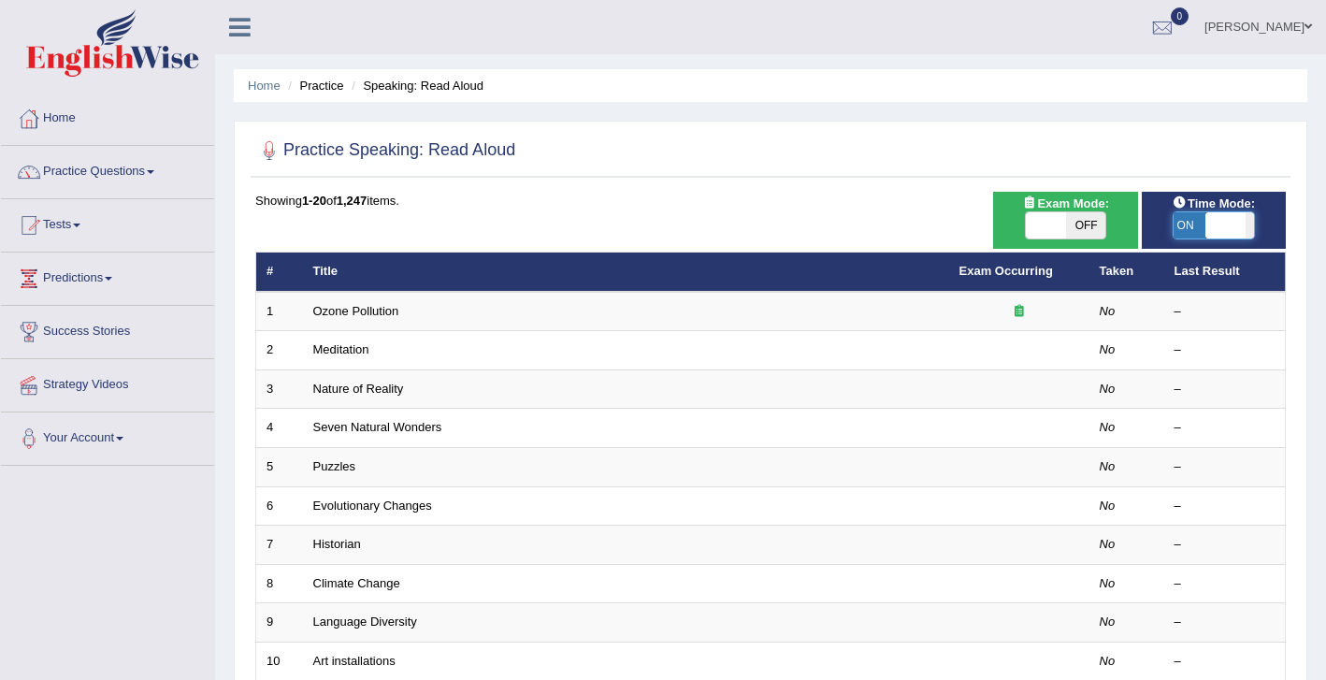
drag, startPoint x: 1196, startPoint y: 225, endPoint x: 1221, endPoint y: 230, distance: 25.7
click at [1228, 225] on span at bounding box center [1225, 225] width 40 height 26
checkbox input "true"
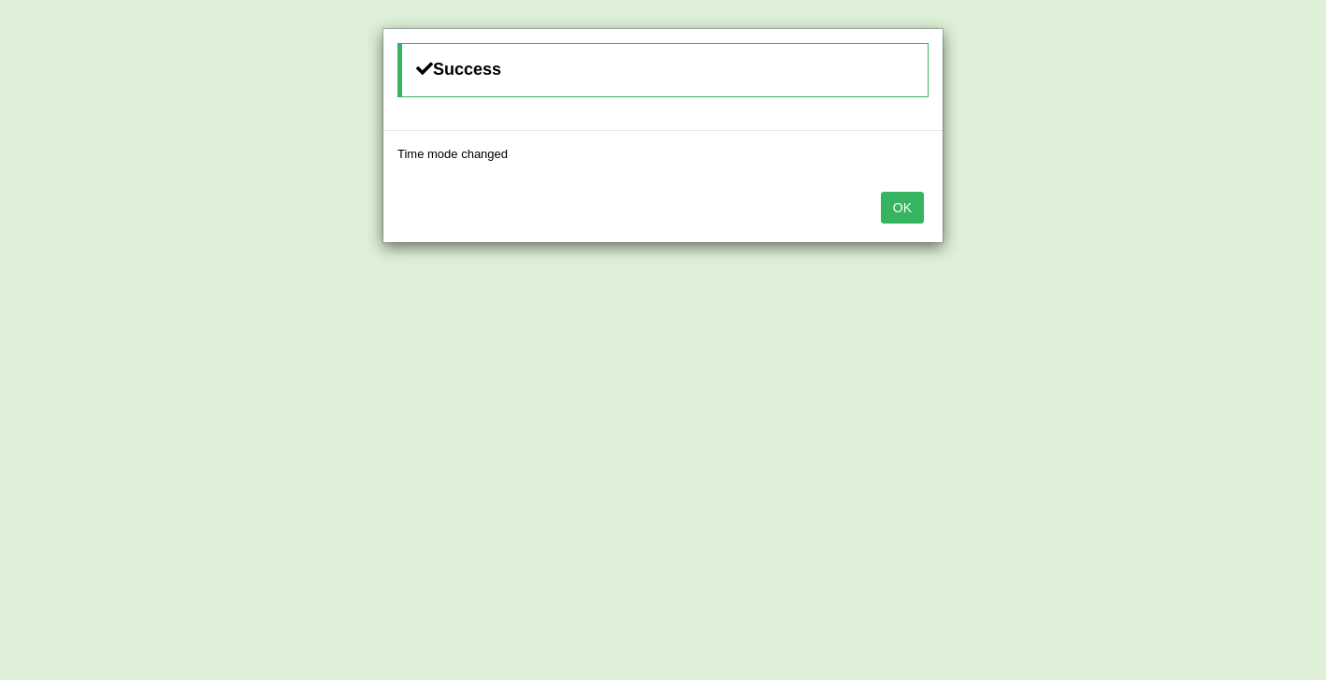
click at [906, 204] on button "OK" at bounding box center [902, 208] width 43 height 32
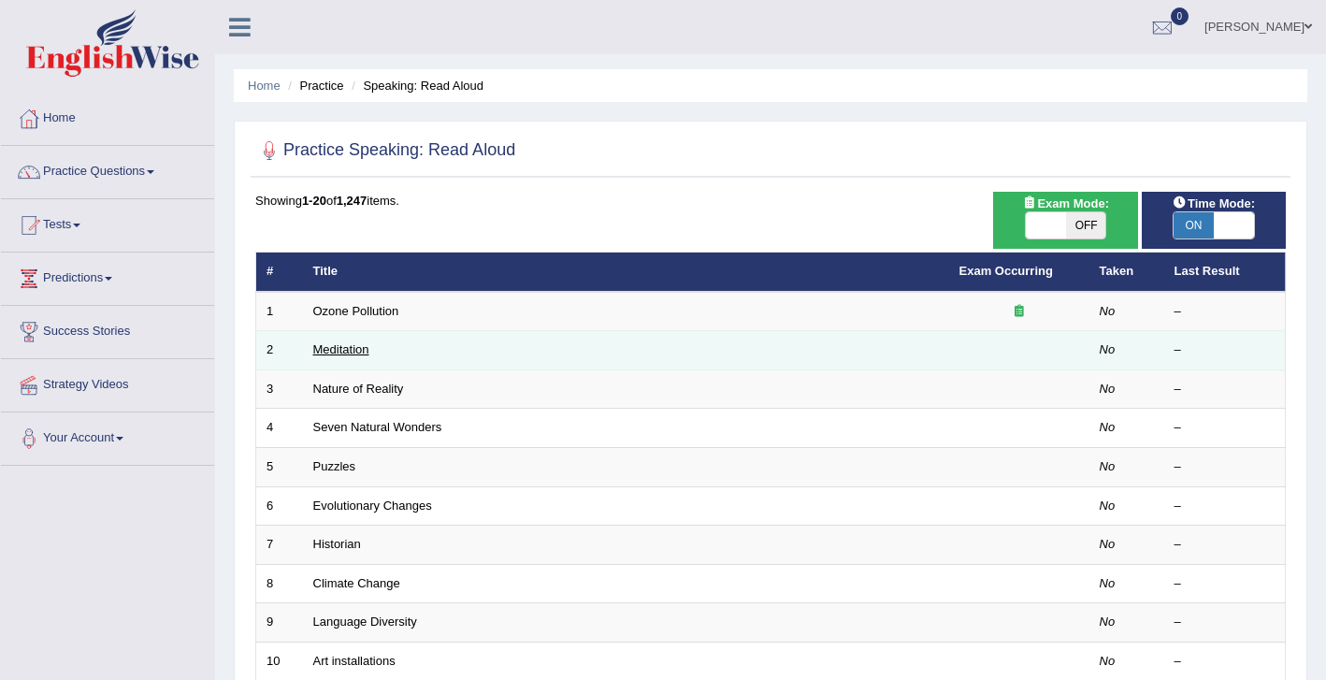
click at [342, 352] on link "Meditation" at bounding box center [341, 349] width 56 height 14
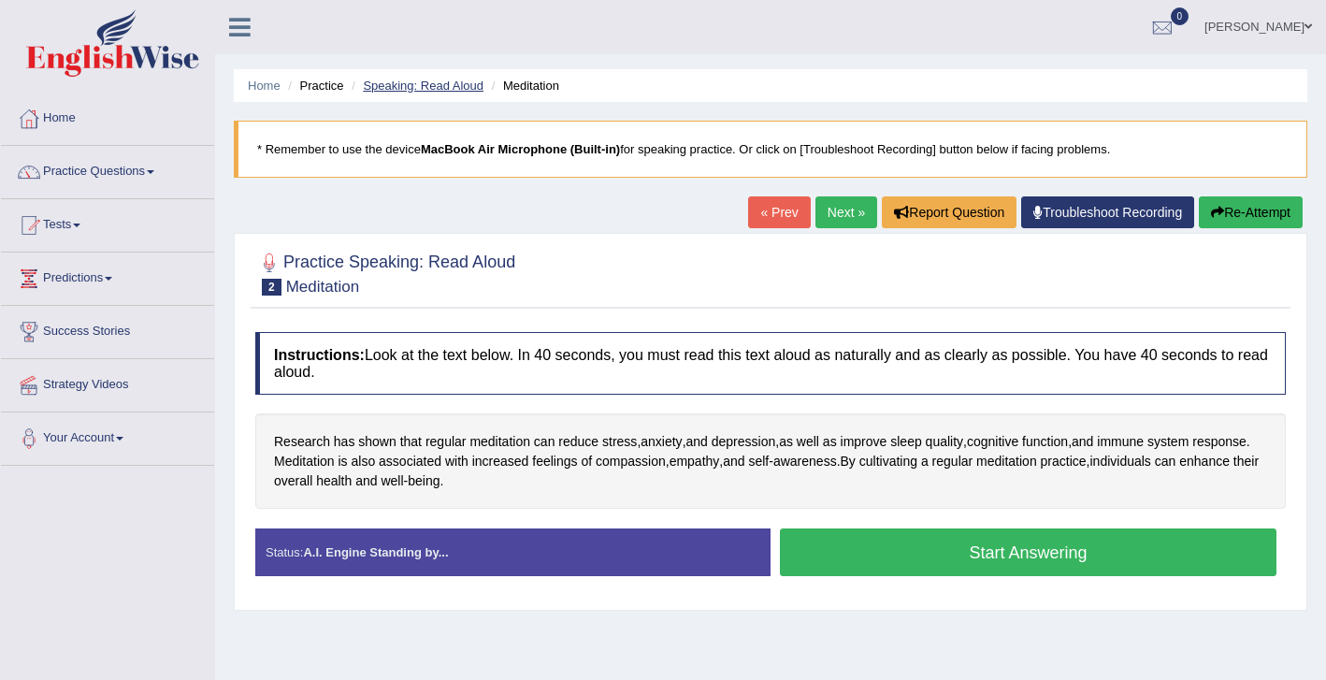
click at [426, 82] on link "Speaking: Read Aloud" at bounding box center [423, 86] width 121 height 14
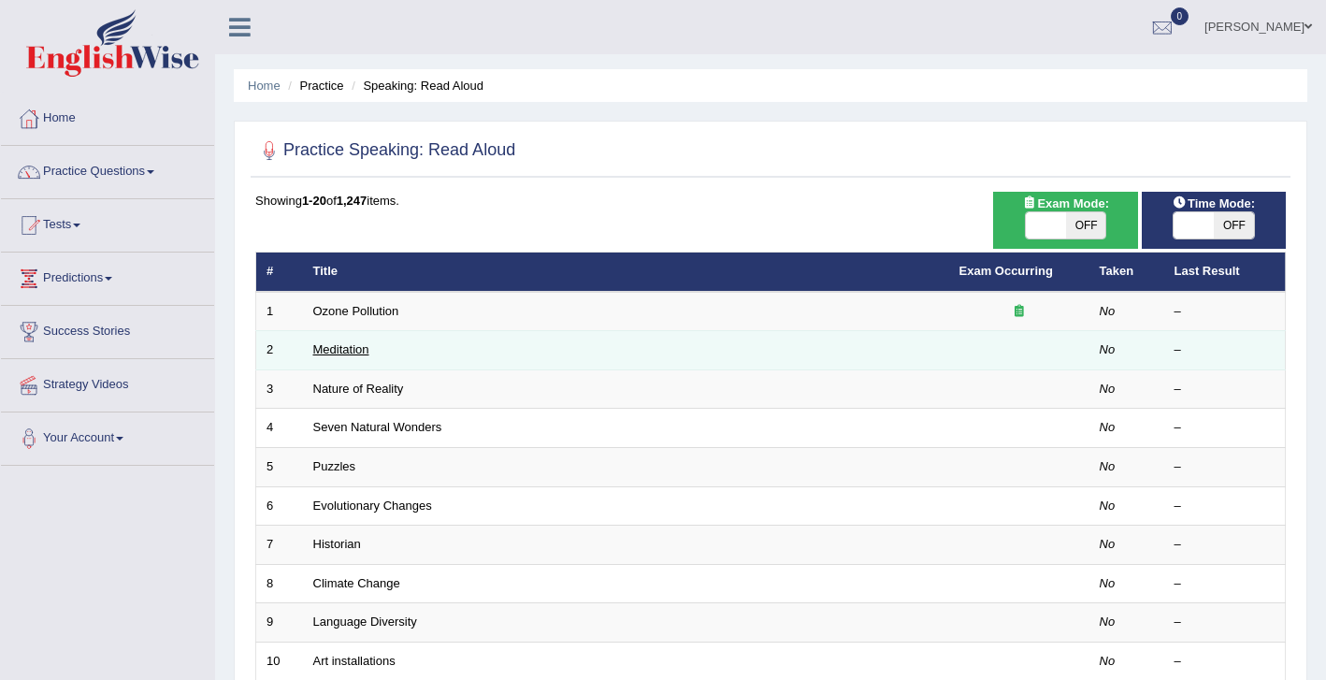
click at [359, 351] on link "Meditation" at bounding box center [341, 349] width 56 height 14
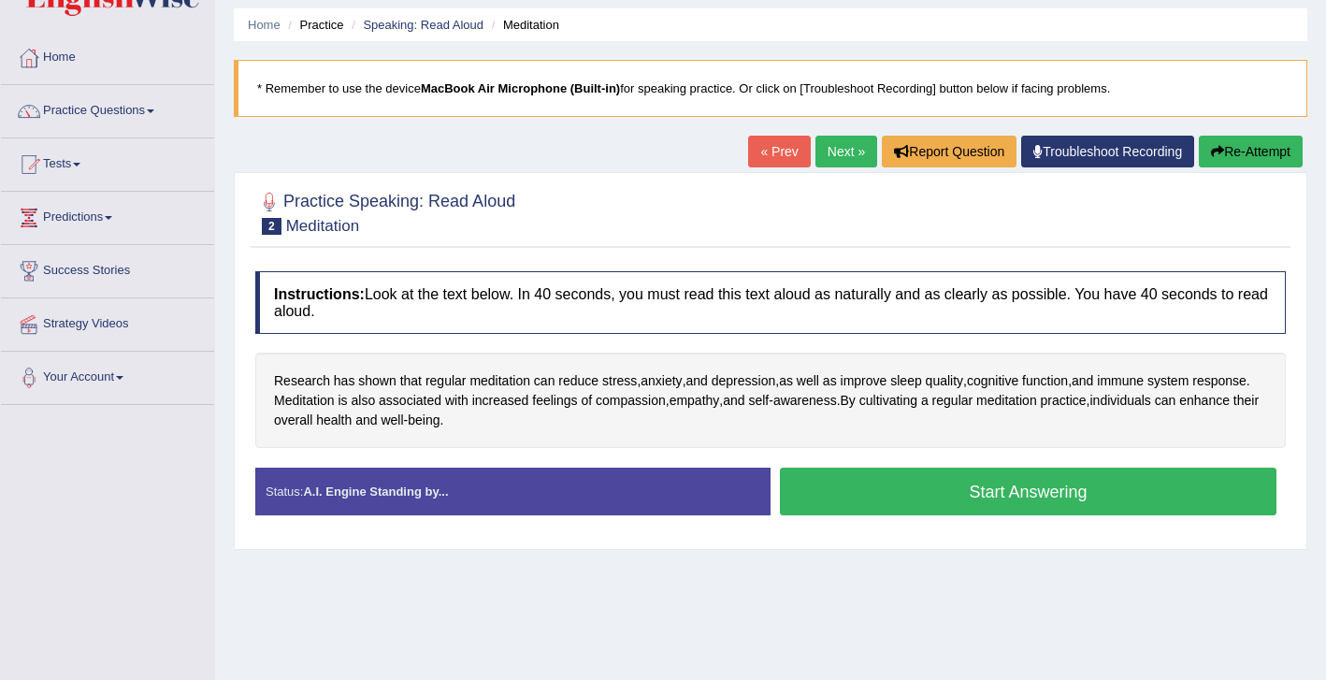
scroll to position [75, 0]
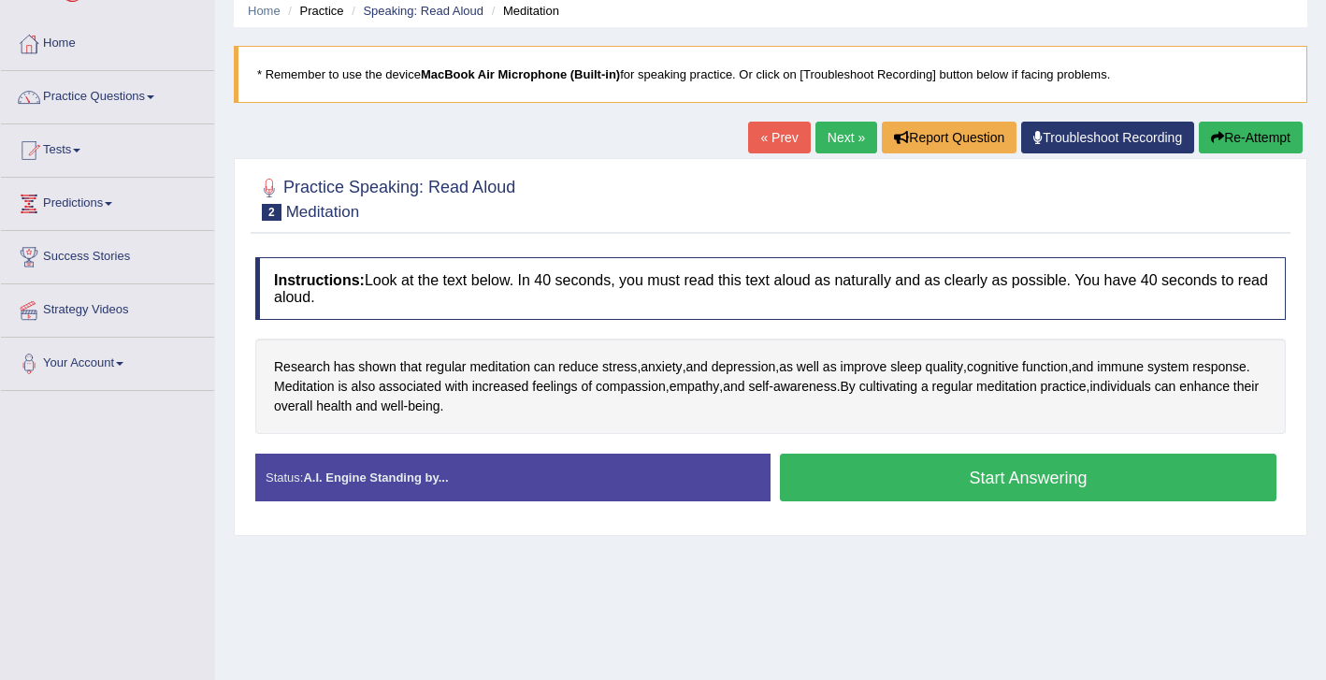
click at [1008, 472] on button "Start Answering" at bounding box center [1028, 478] width 497 height 48
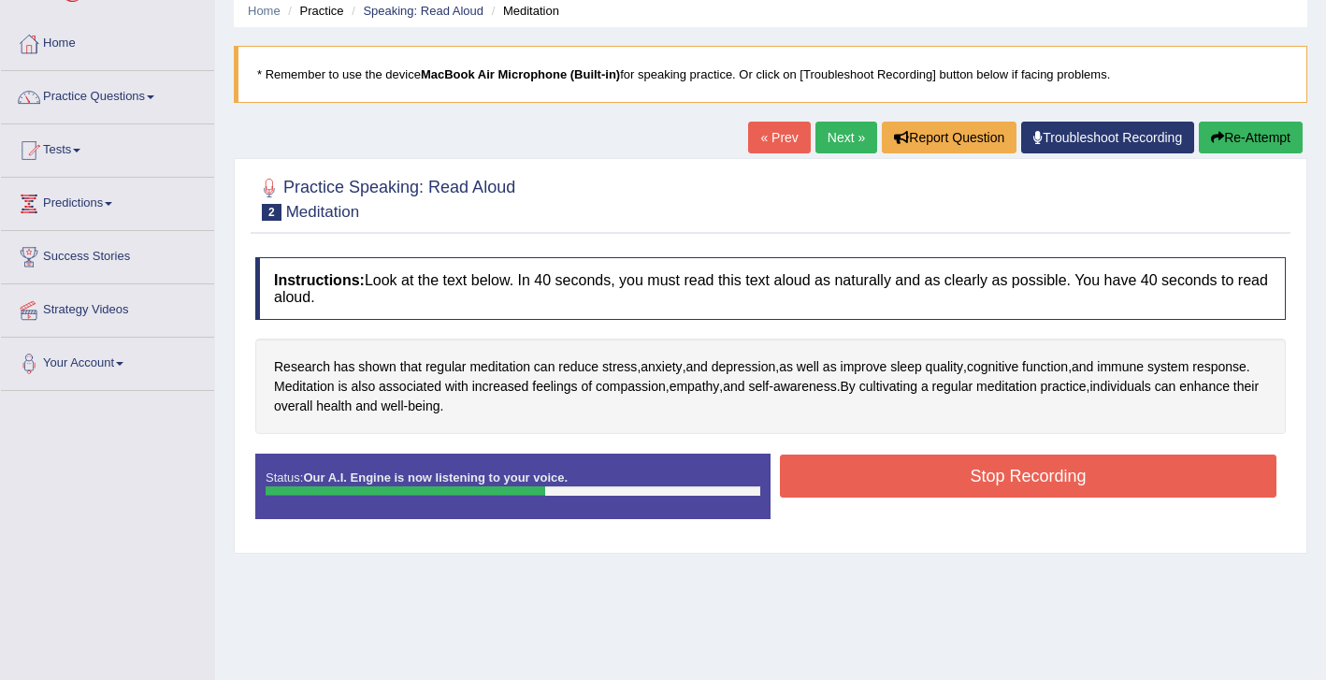
click at [867, 464] on button "Stop Recording" at bounding box center [1028, 476] width 497 height 43
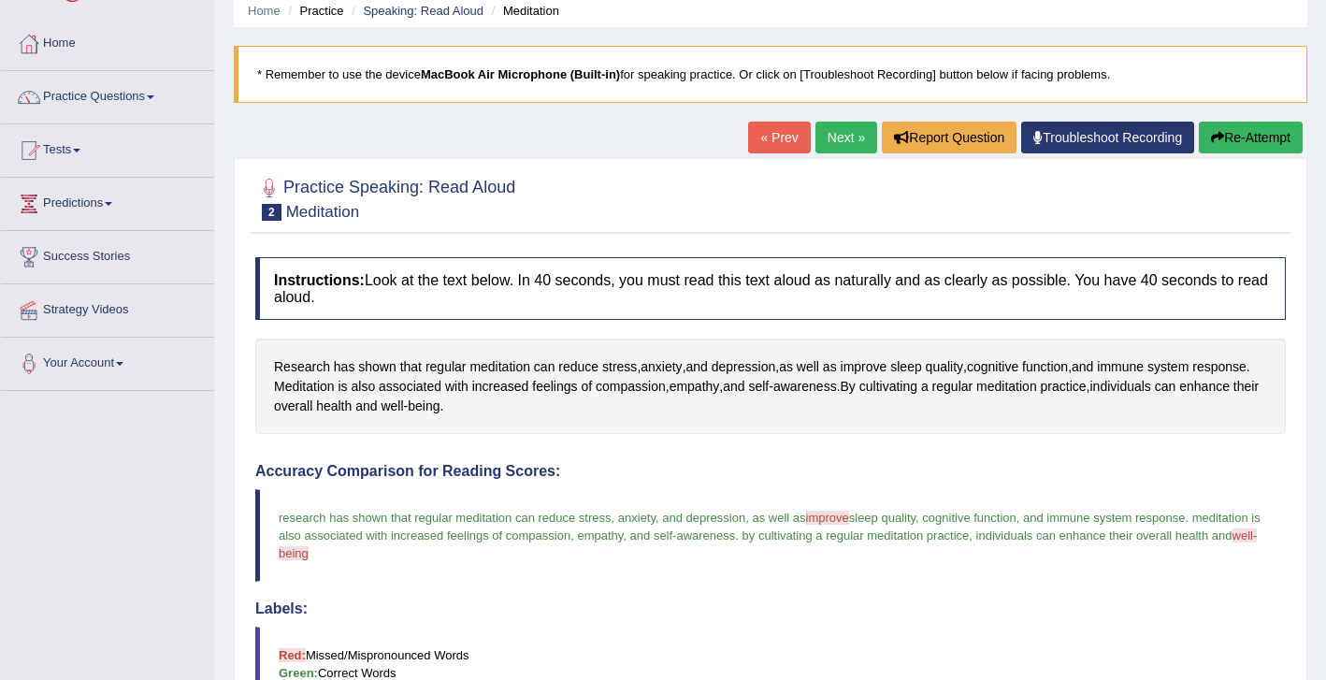
click at [828, 137] on link "Next »" at bounding box center [847, 138] width 62 height 32
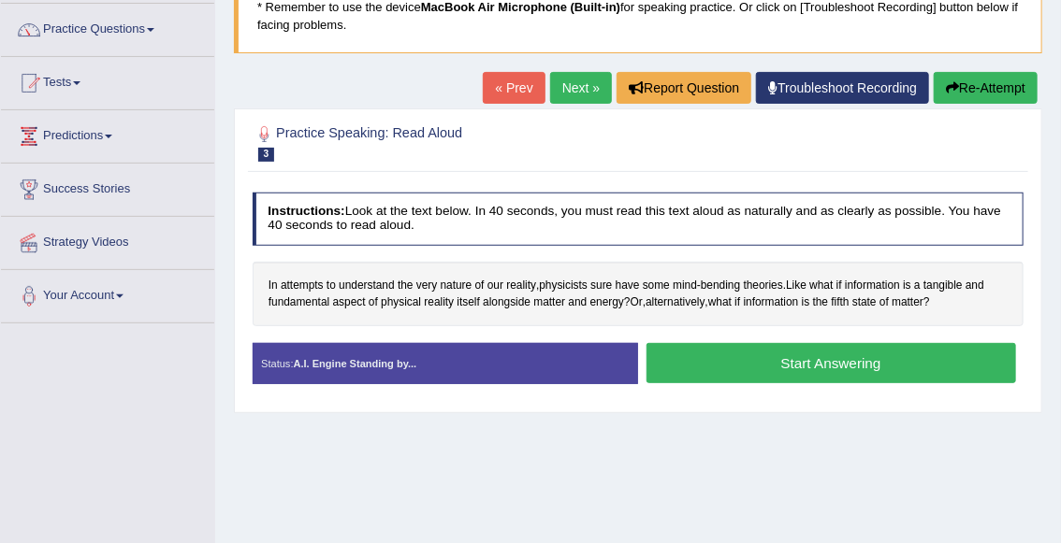
scroll to position [157, 0]
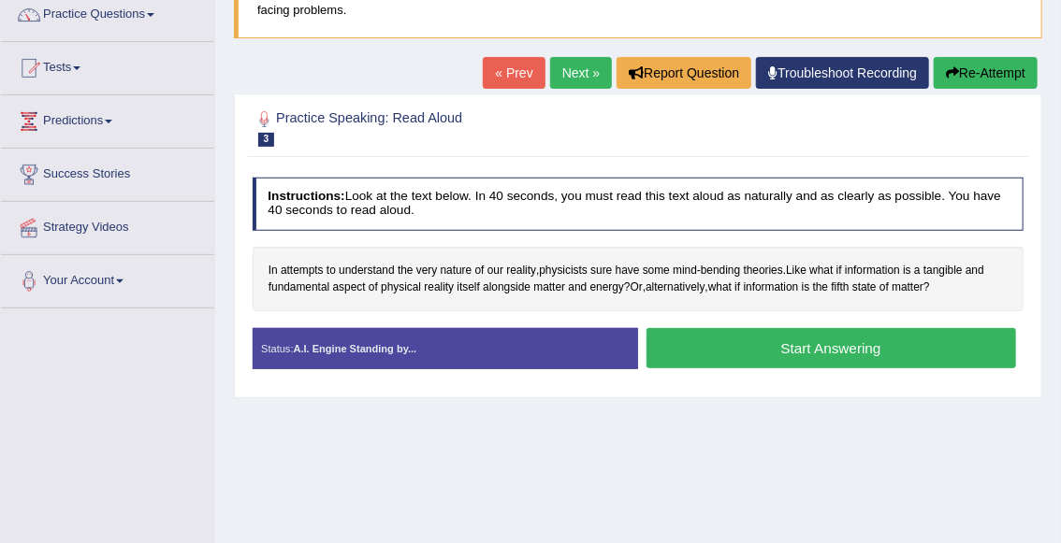
click at [152, 430] on div "Toggle navigation Home Practice Questions Speaking Practice Read Aloud Repeat S…" at bounding box center [530, 329] width 1061 height 973
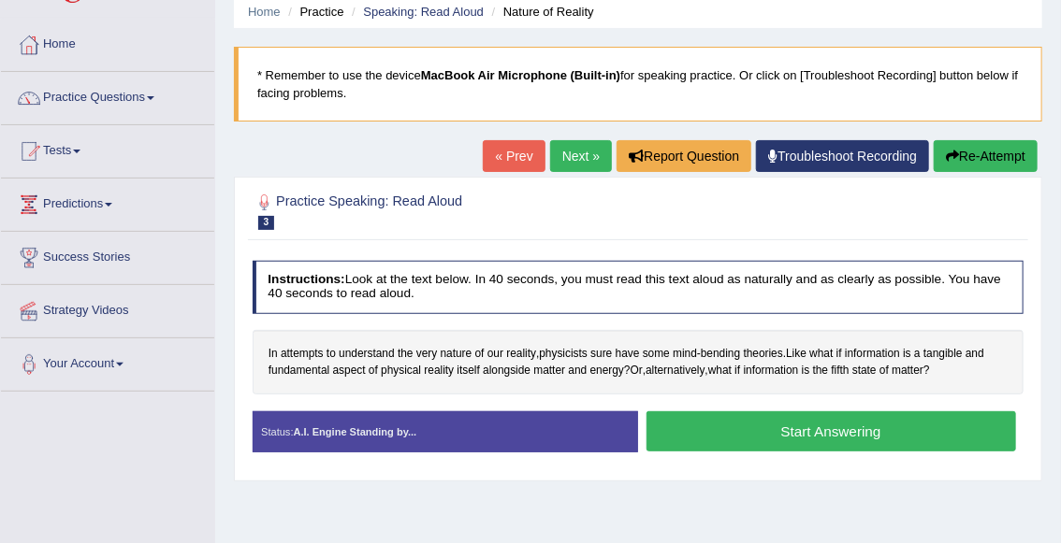
scroll to position [67, 0]
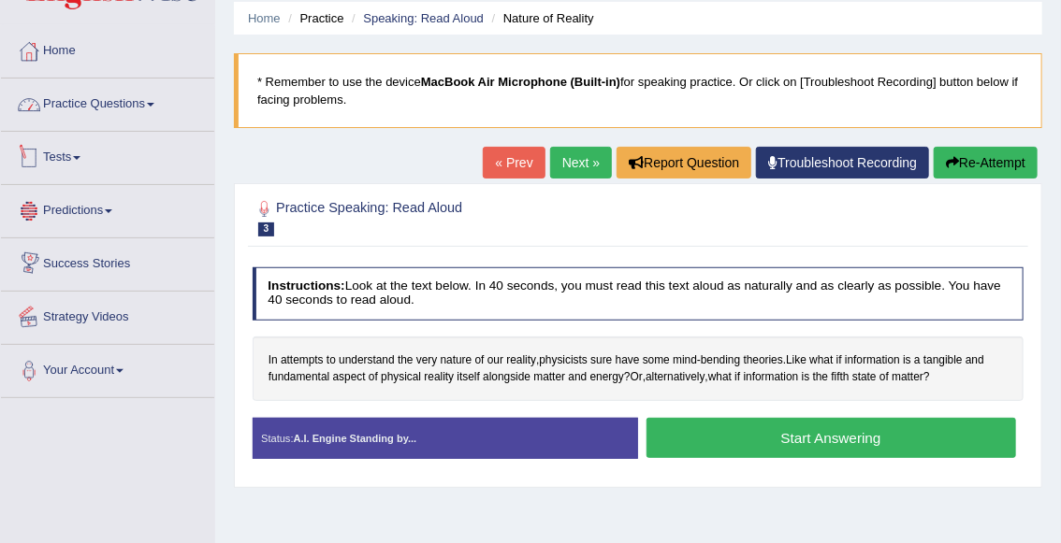
click at [127, 103] on link "Practice Questions" at bounding box center [107, 102] width 213 height 47
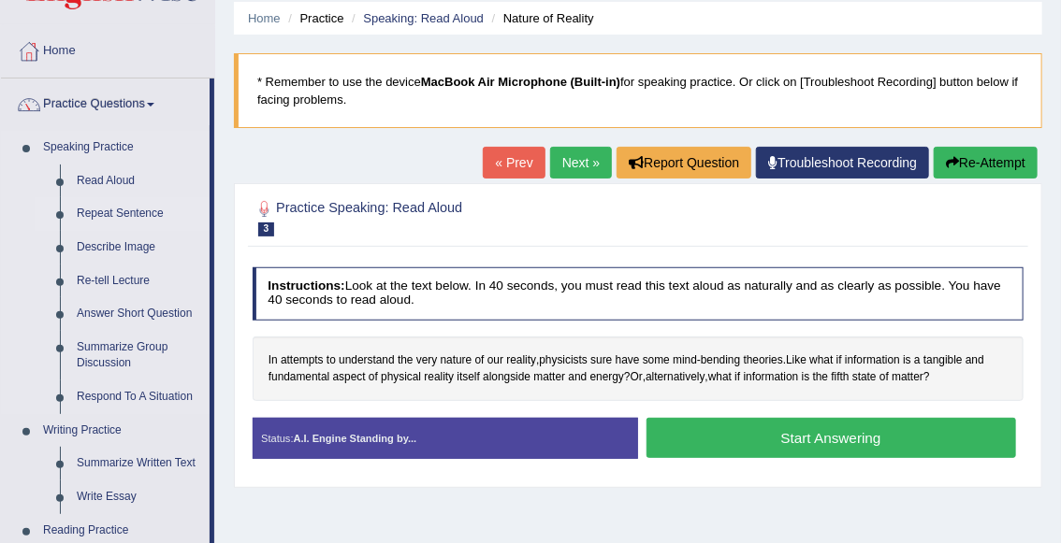
click at [127, 213] on link "Repeat Sentence" at bounding box center [138, 214] width 141 height 34
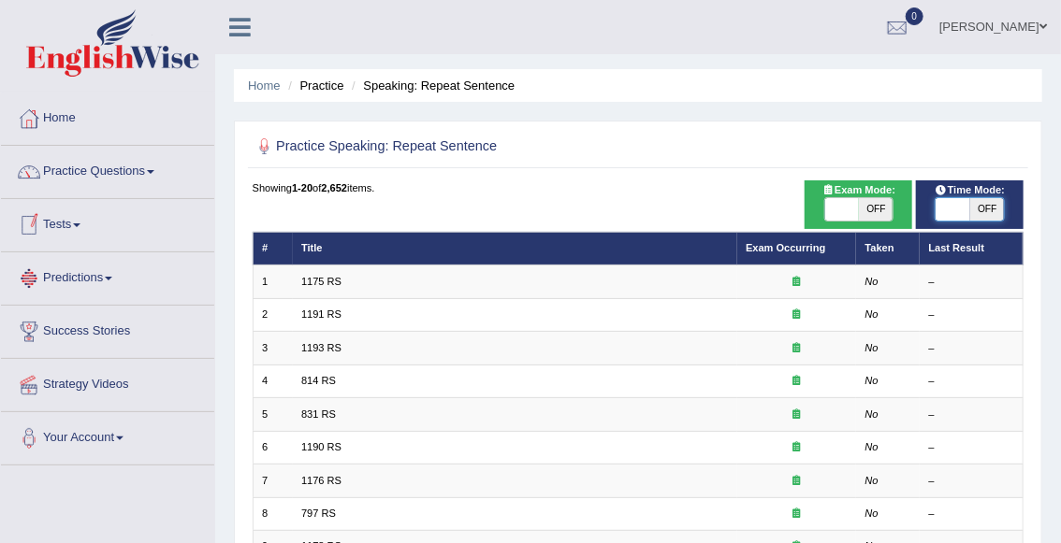
click at [950, 207] on span at bounding box center [952, 209] width 34 height 22
drag, startPoint x: 935, startPoint y: 206, endPoint x: 988, endPoint y: 213, distance: 52.9
click at [988, 213] on div "ON OFF" at bounding box center [969, 209] width 92 height 24
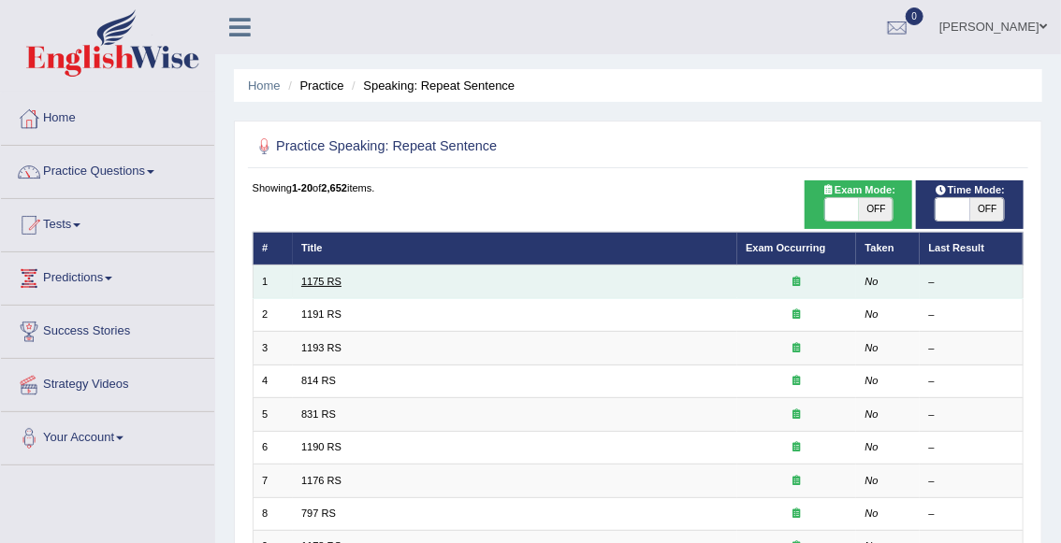
click at [324, 276] on link "1175 RS" at bounding box center [321, 281] width 40 height 11
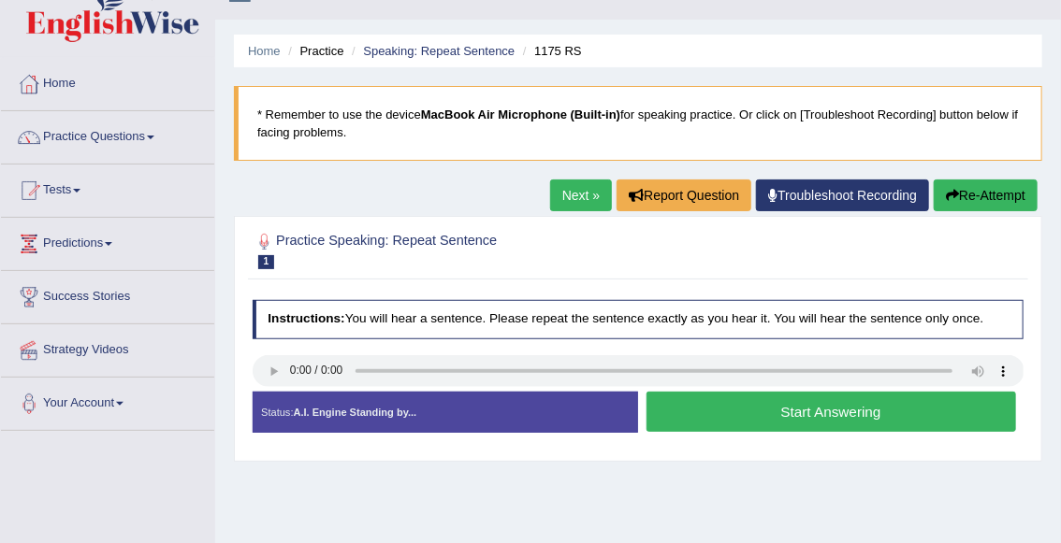
scroll to position [90, 0]
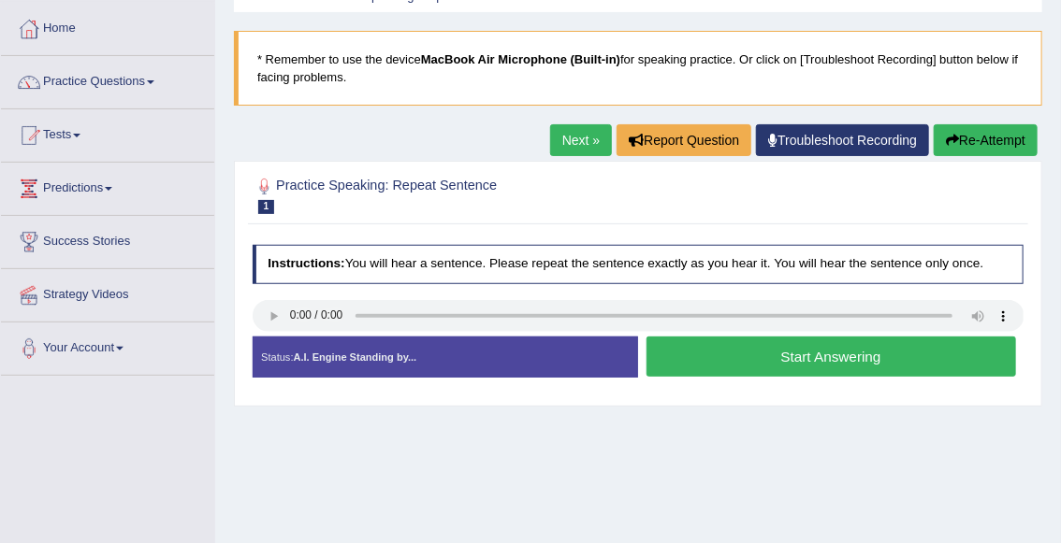
click at [793, 348] on button "Start Answering" at bounding box center [830, 357] width 369 height 40
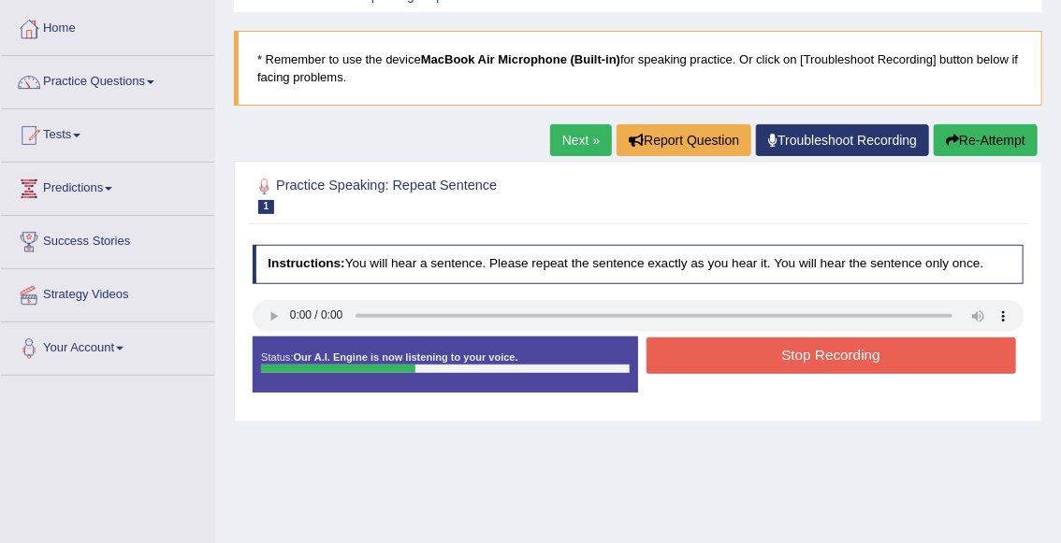
click at [758, 375] on div "Stop Recording" at bounding box center [830, 358] width 385 height 41
click at [774, 355] on button "Stop Recording" at bounding box center [830, 356] width 369 height 36
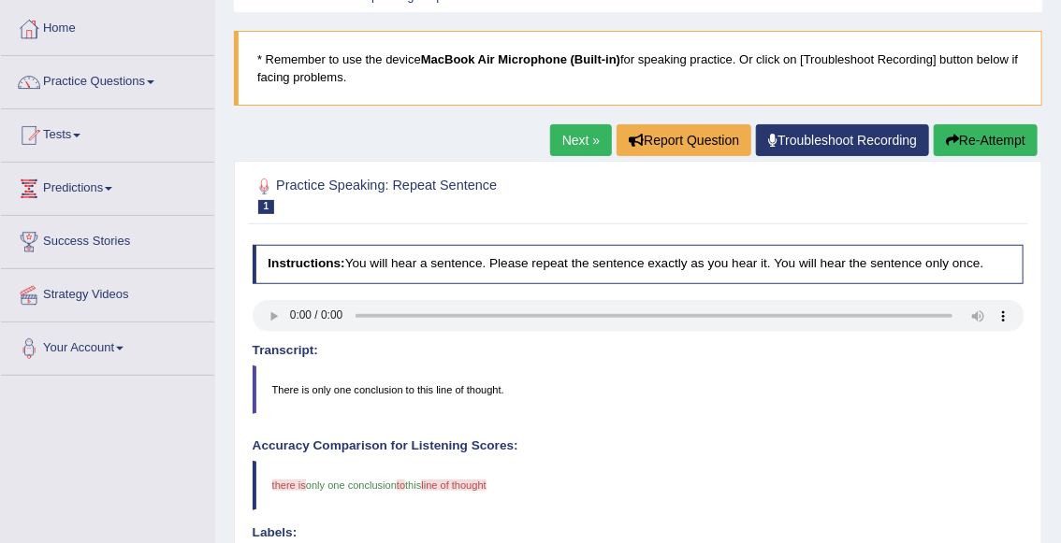
click at [576, 142] on link "Next »" at bounding box center [581, 140] width 62 height 32
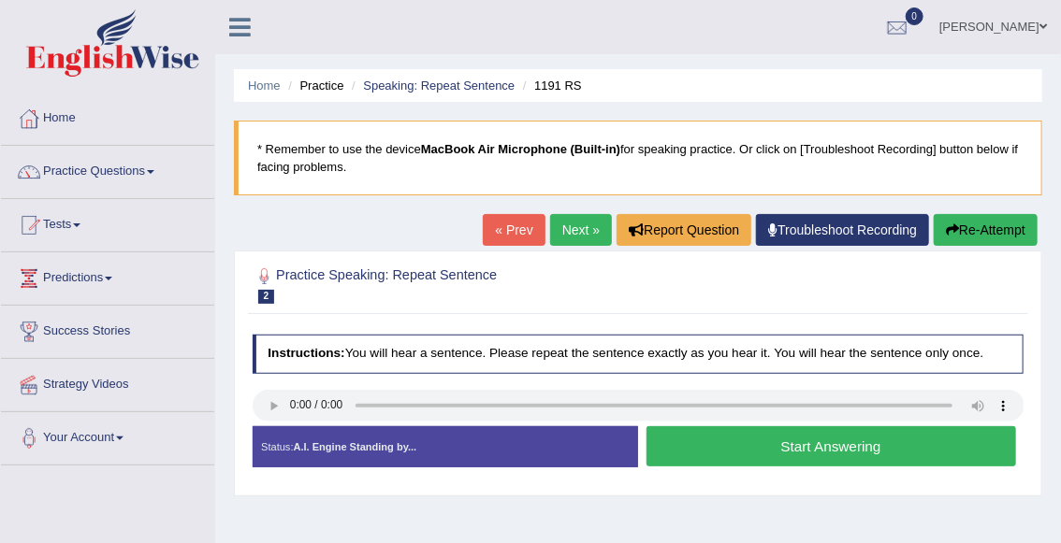
click at [780, 449] on button "Start Answering" at bounding box center [830, 446] width 369 height 40
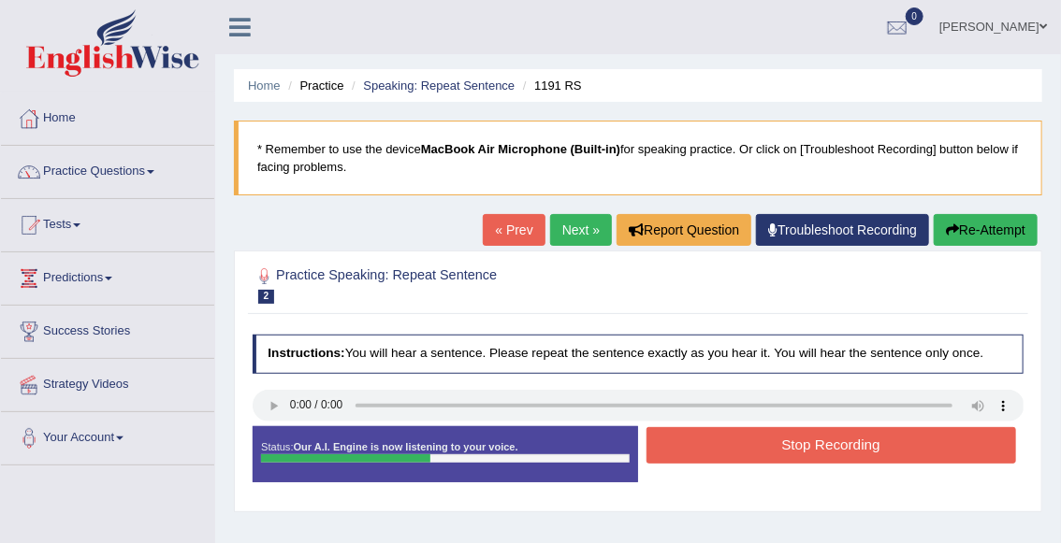
click at [780, 453] on button "Stop Recording" at bounding box center [830, 445] width 369 height 36
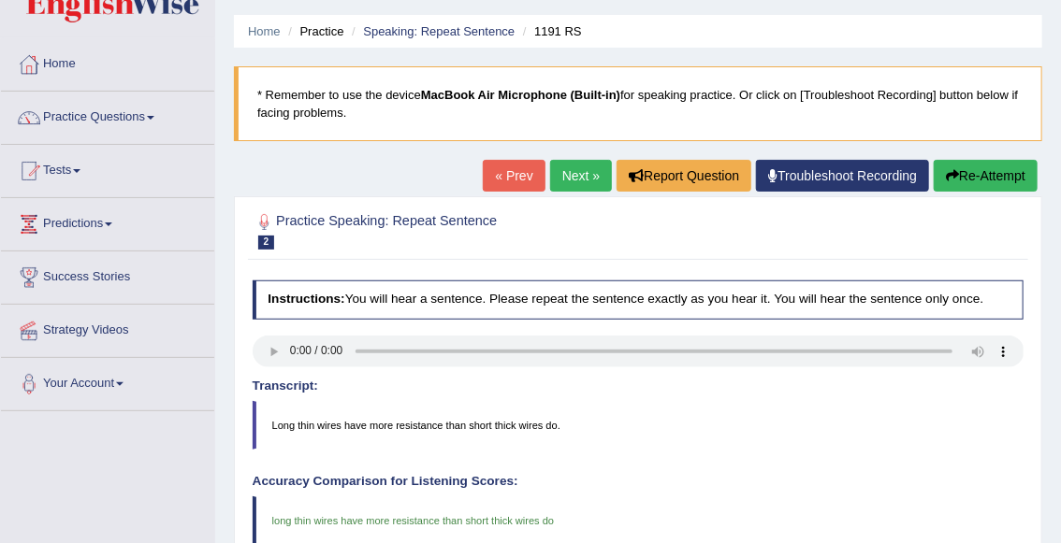
scroll to position [30, 0]
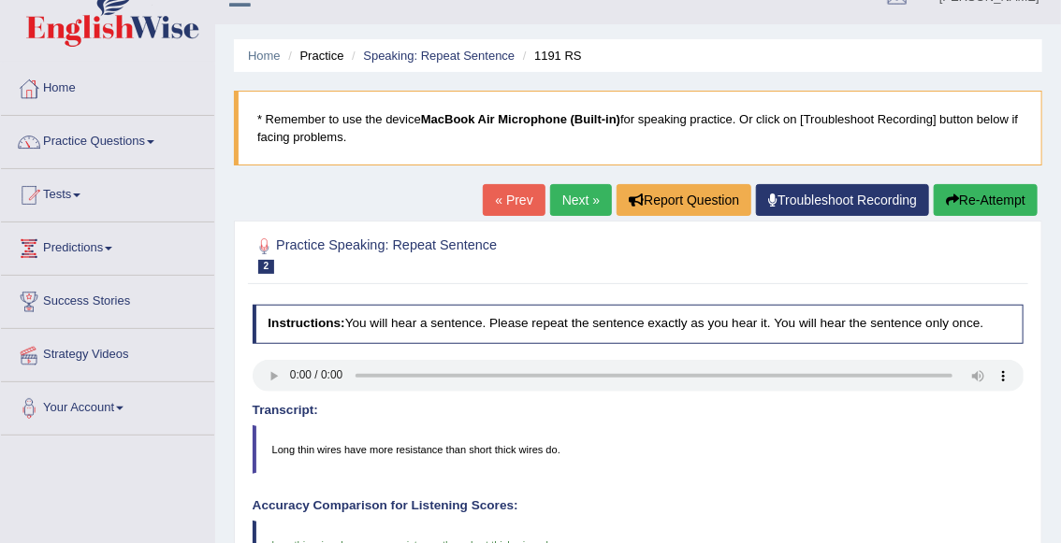
click at [550, 195] on link "Next »" at bounding box center [581, 200] width 62 height 32
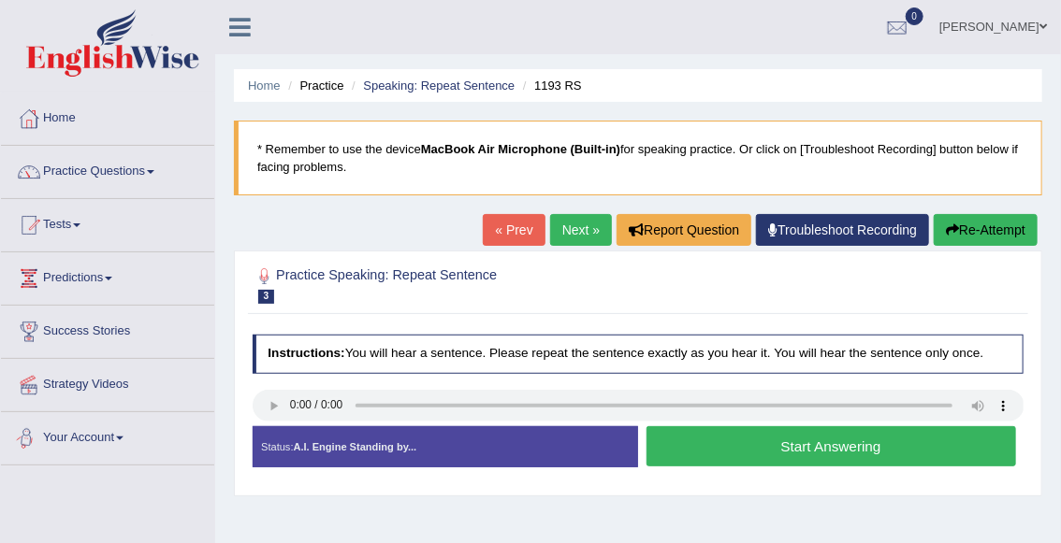
click at [709, 448] on button "Start Answering" at bounding box center [830, 446] width 369 height 40
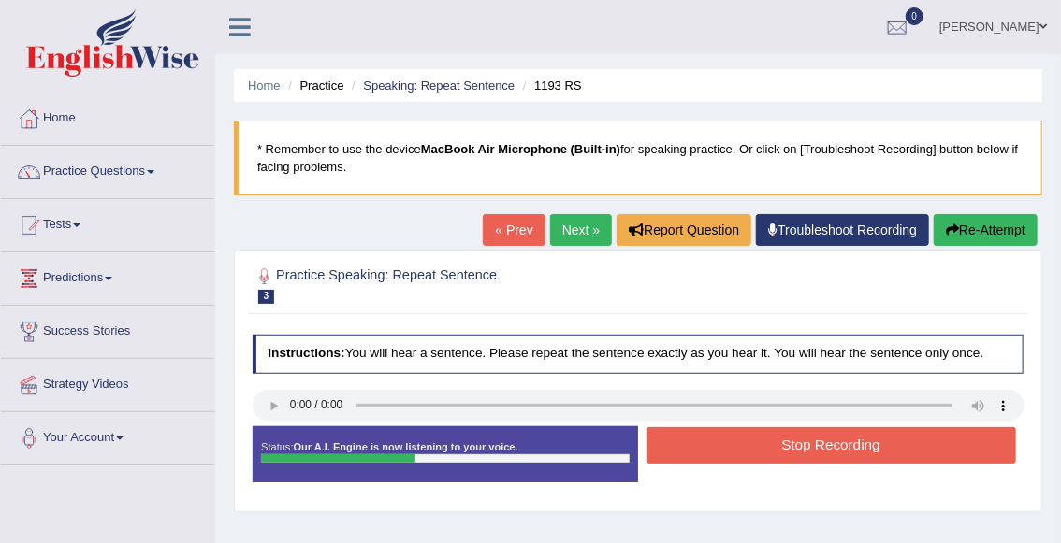
click at [710, 455] on button "Stop Recording" at bounding box center [830, 445] width 369 height 36
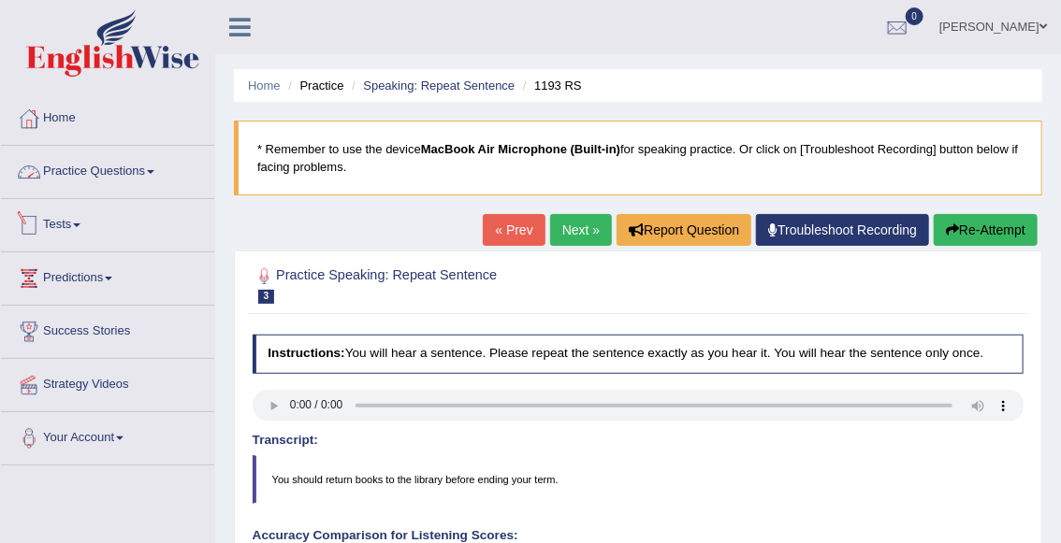
click at [99, 170] on link "Practice Questions" at bounding box center [107, 169] width 213 height 47
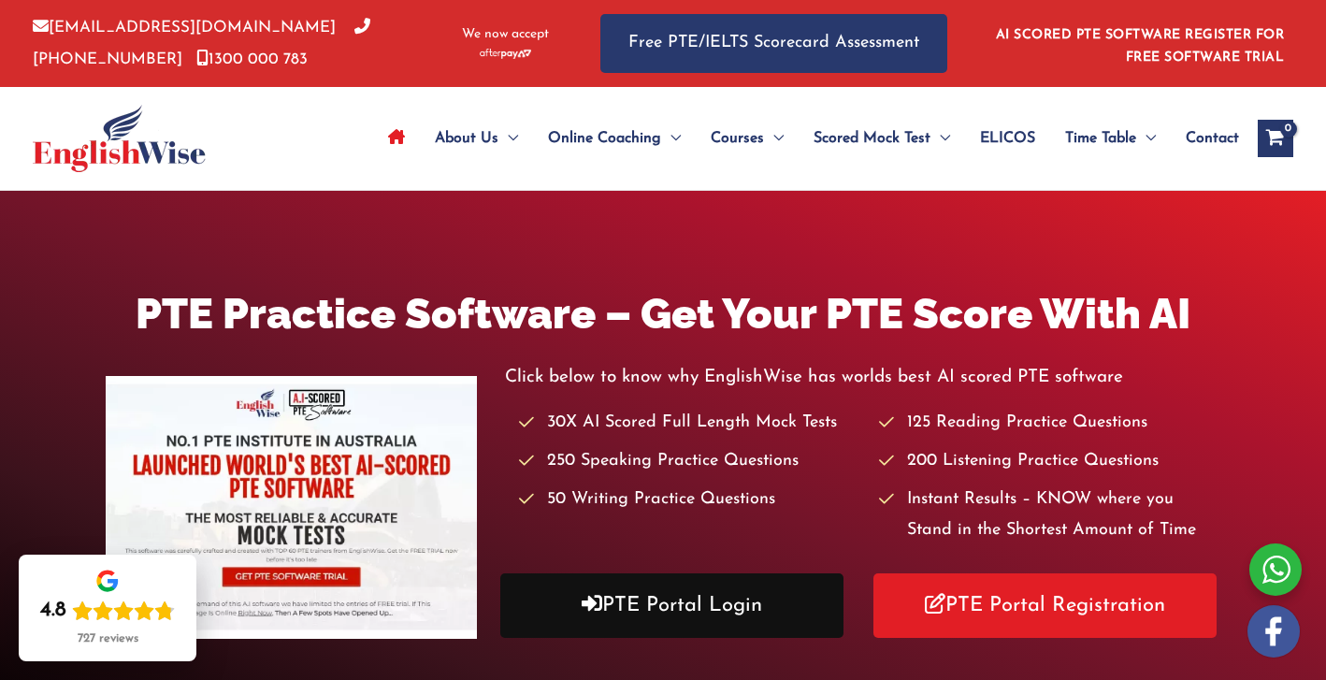
click at [749, 611] on link "PTE Portal Login" at bounding box center [671, 605] width 343 height 65
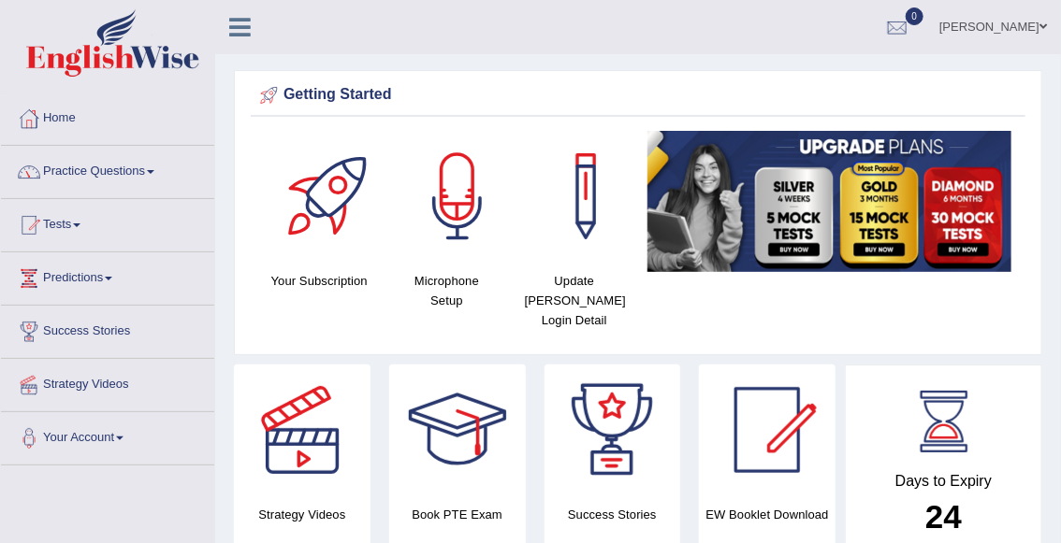
click at [109, 174] on link "Practice Questions" at bounding box center [107, 169] width 213 height 47
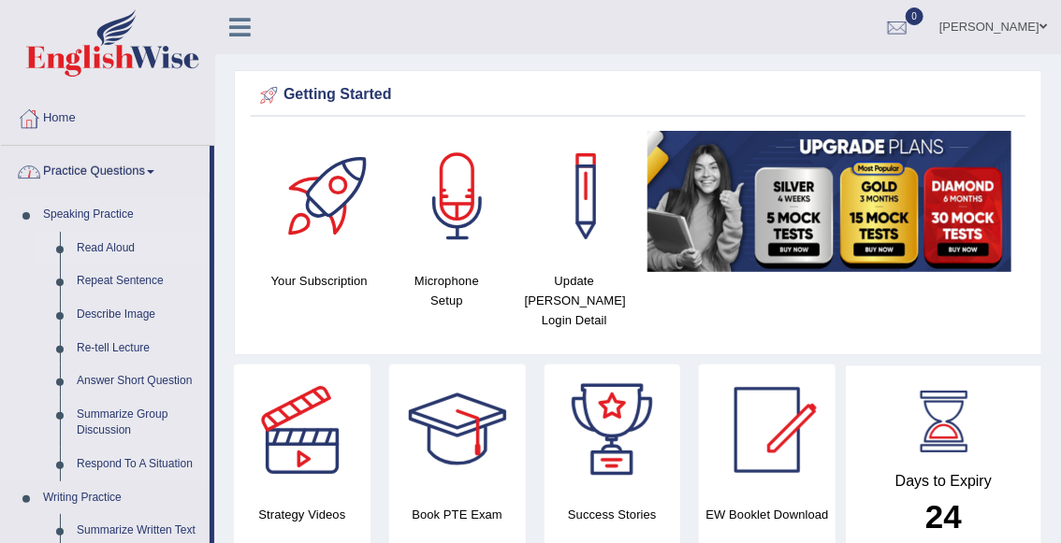
click at [129, 249] on link "Read Aloud" at bounding box center [138, 249] width 141 height 34
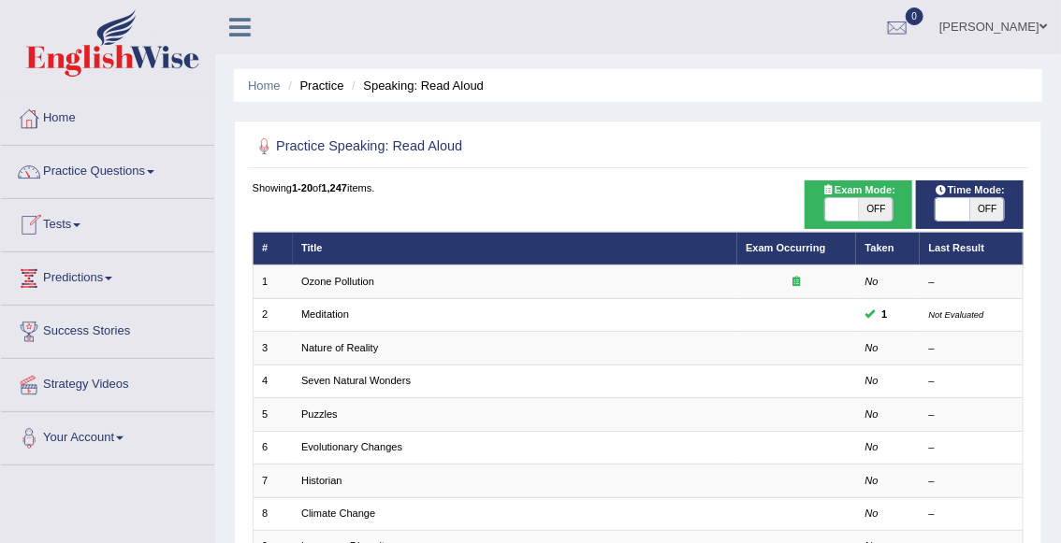
click at [991, 209] on span "OFF" at bounding box center [987, 209] width 34 height 22
checkbox input "true"
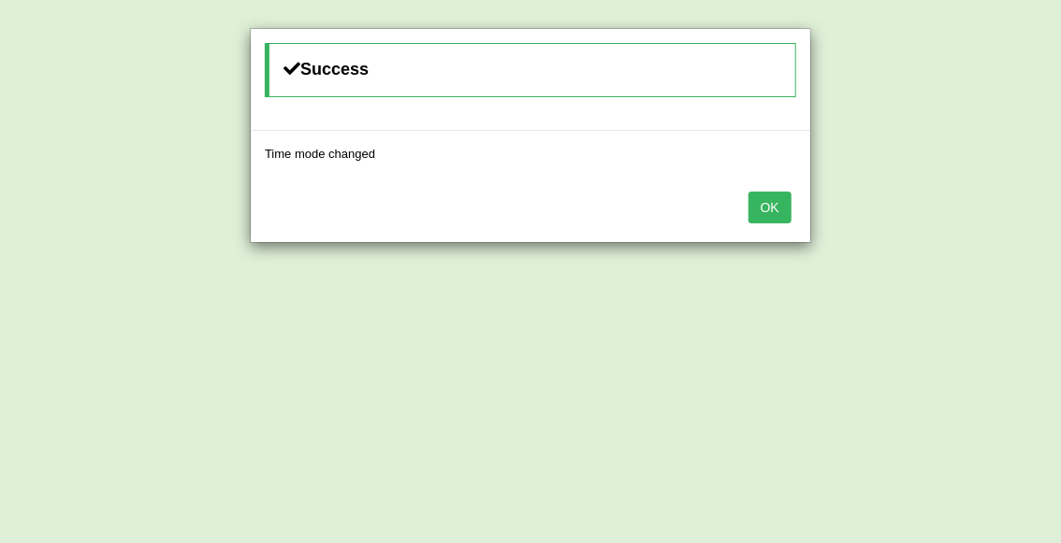
click at [770, 213] on button "OK" at bounding box center [769, 208] width 43 height 32
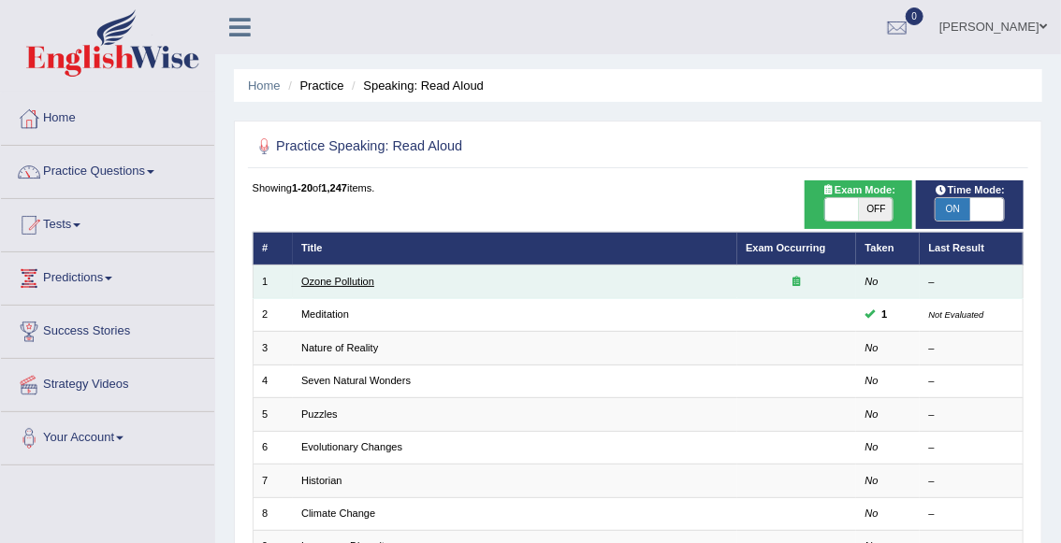
click at [350, 284] on link "Ozone Pollution" at bounding box center [337, 281] width 73 height 11
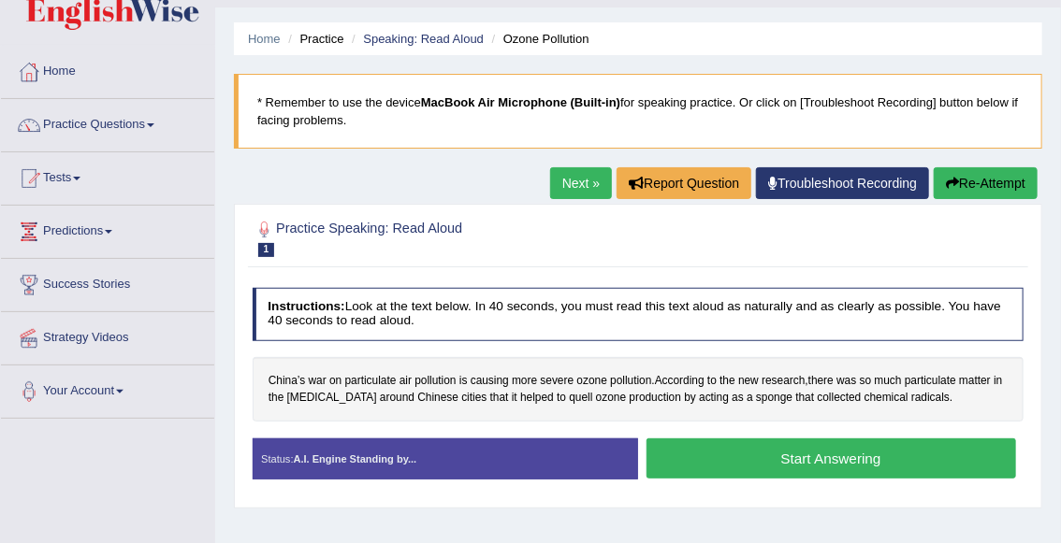
scroll to position [76, 0]
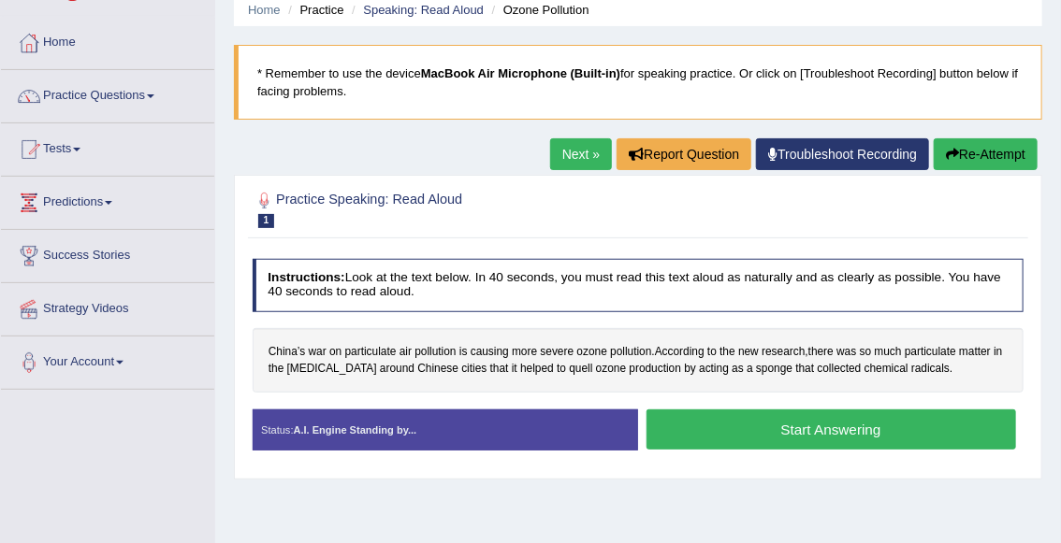
click at [742, 431] on button "Start Answering" at bounding box center [830, 430] width 369 height 40
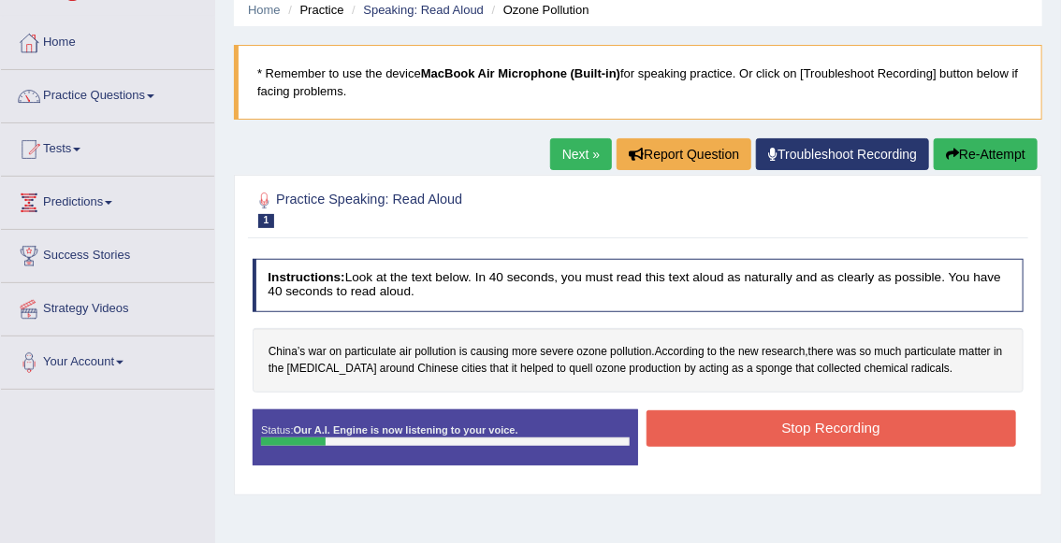
click at [742, 431] on button "Stop Recording" at bounding box center [830, 429] width 369 height 36
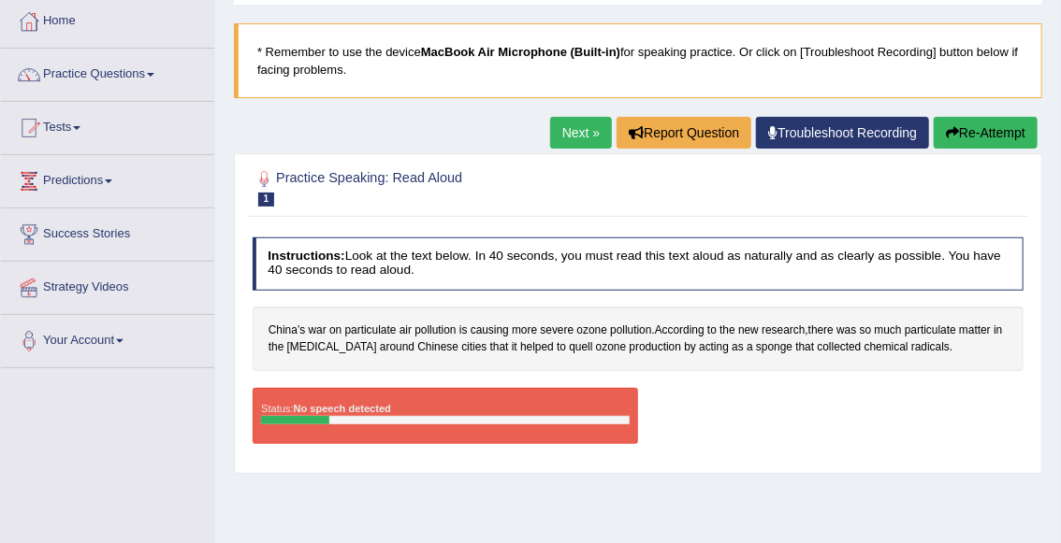
scroll to position [92, 0]
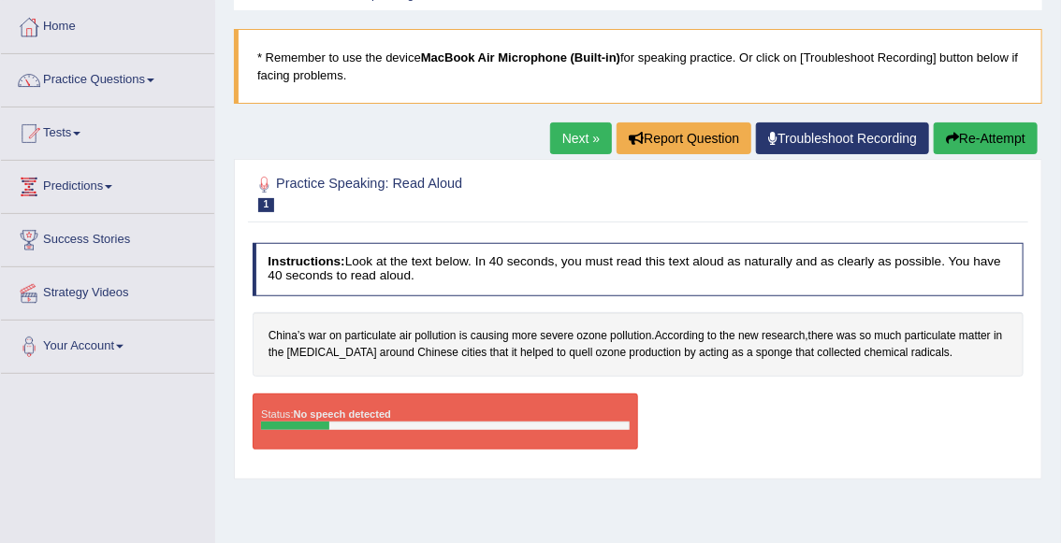
click at [987, 131] on button "Re-Attempt" at bounding box center [985, 139] width 104 height 32
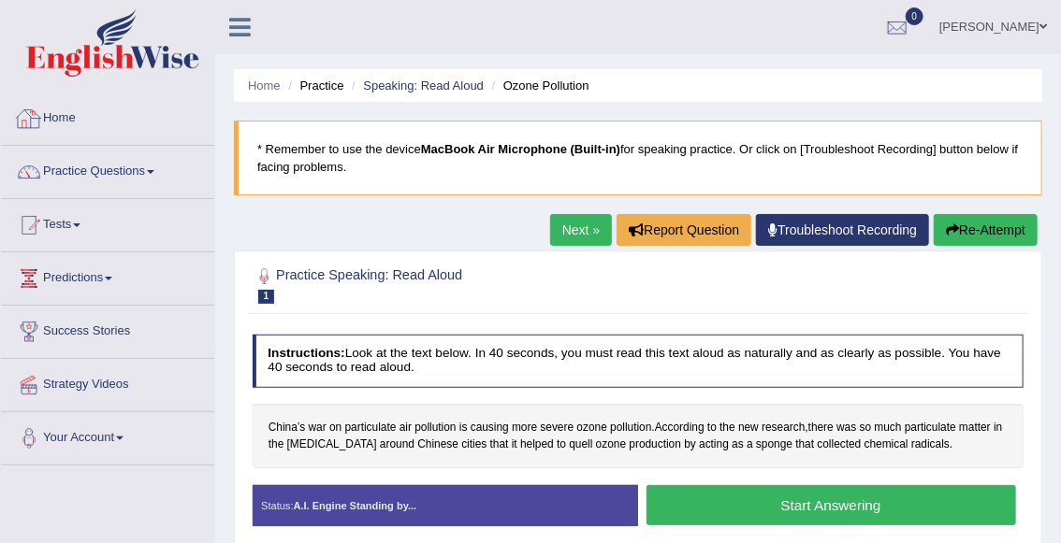
click at [60, 111] on link "Home" at bounding box center [107, 116] width 213 height 47
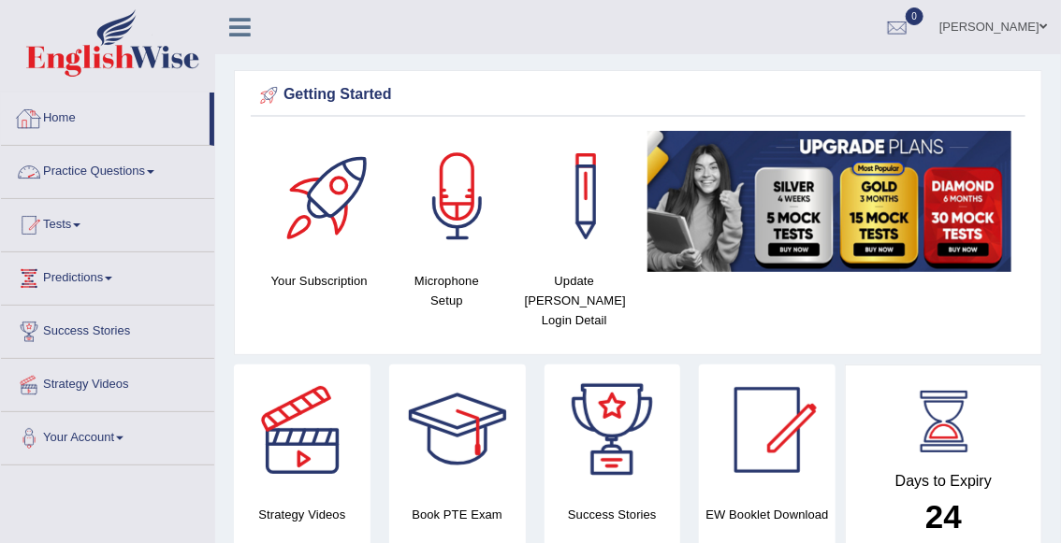
click at [80, 177] on link "Practice Questions" at bounding box center [107, 169] width 213 height 47
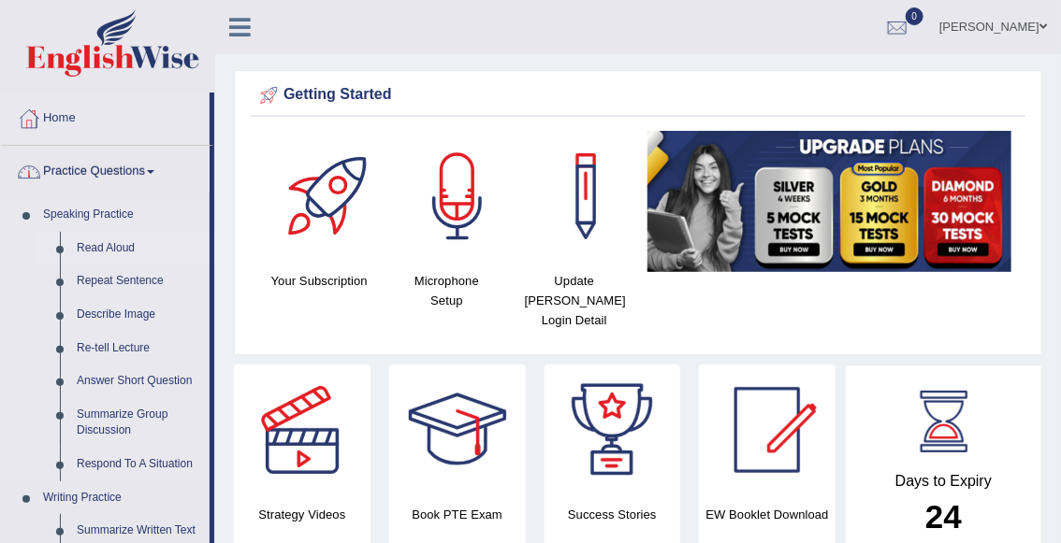
click at [122, 246] on link "Read Aloud" at bounding box center [138, 249] width 141 height 34
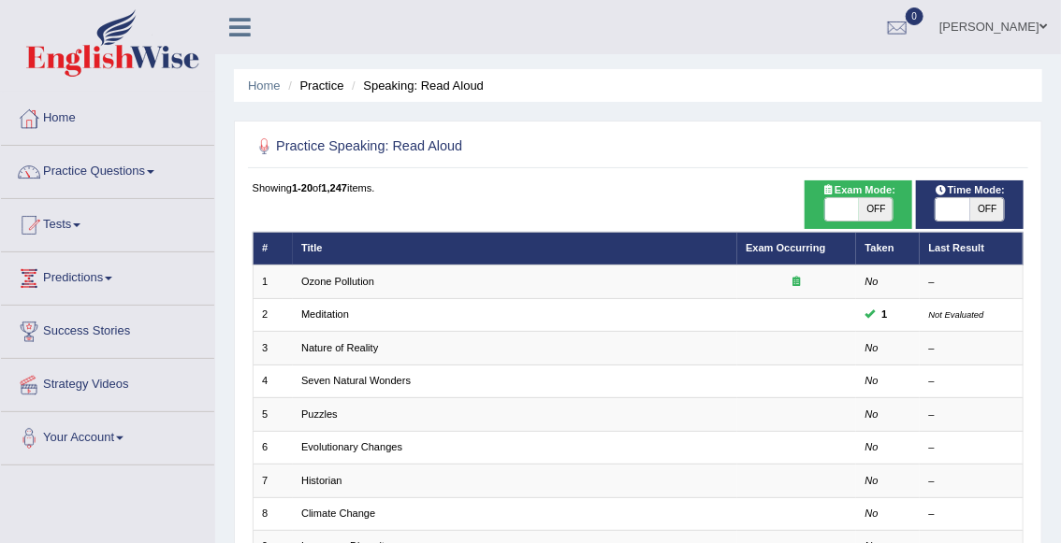
click at [880, 205] on span "OFF" at bounding box center [876, 209] width 34 height 22
checkbox input "true"
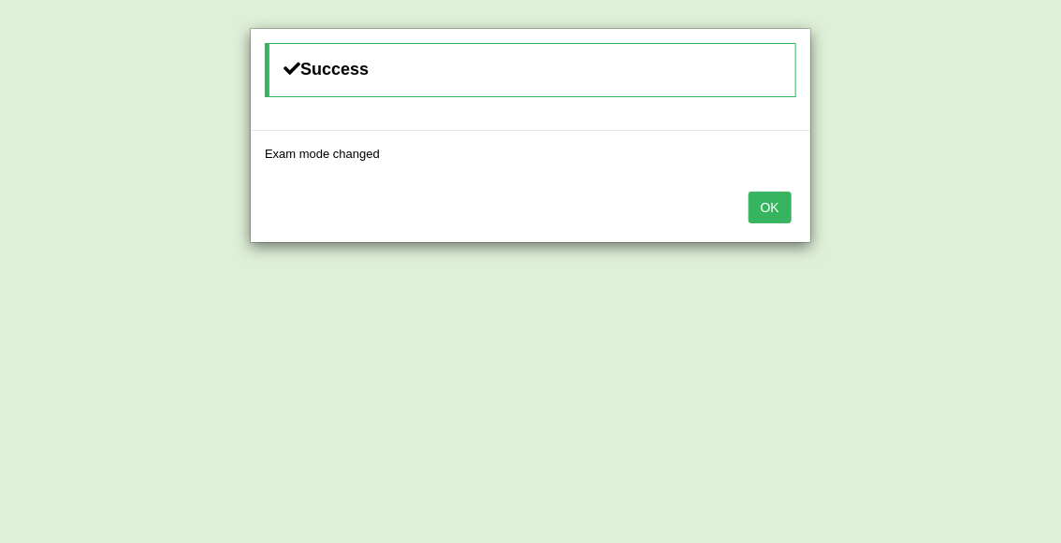
click at [769, 205] on button "OK" at bounding box center [769, 208] width 43 height 32
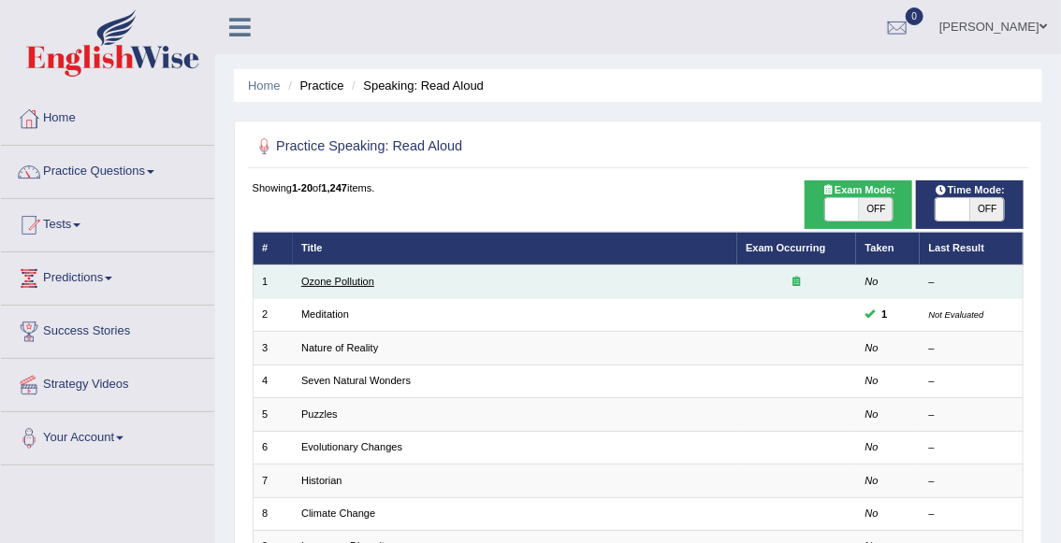
click at [324, 281] on link "Ozone Pollution" at bounding box center [337, 281] width 73 height 11
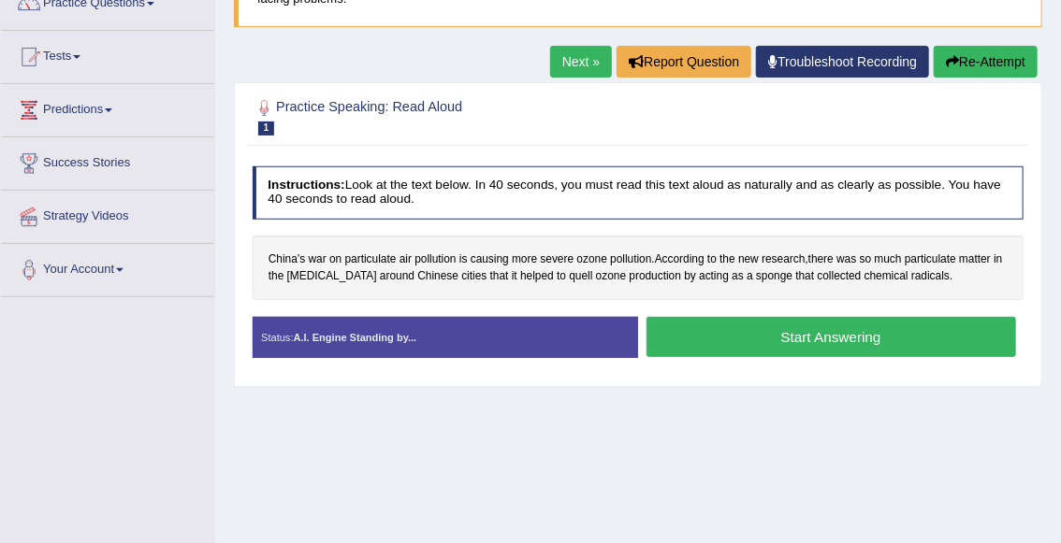
scroll to position [167, 0]
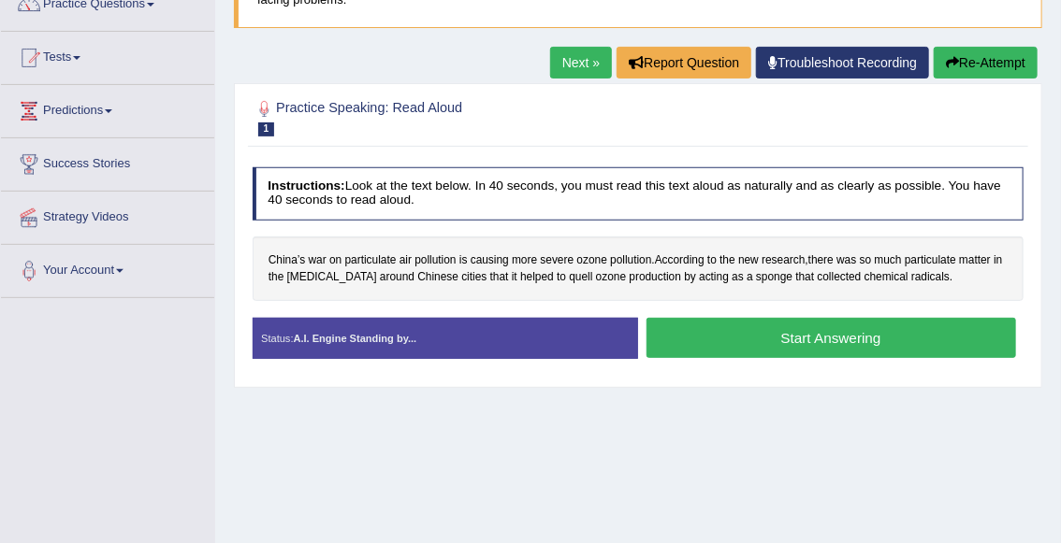
click at [402, 339] on strong "A.I. Engine Standing by..." at bounding box center [355, 338] width 123 height 11
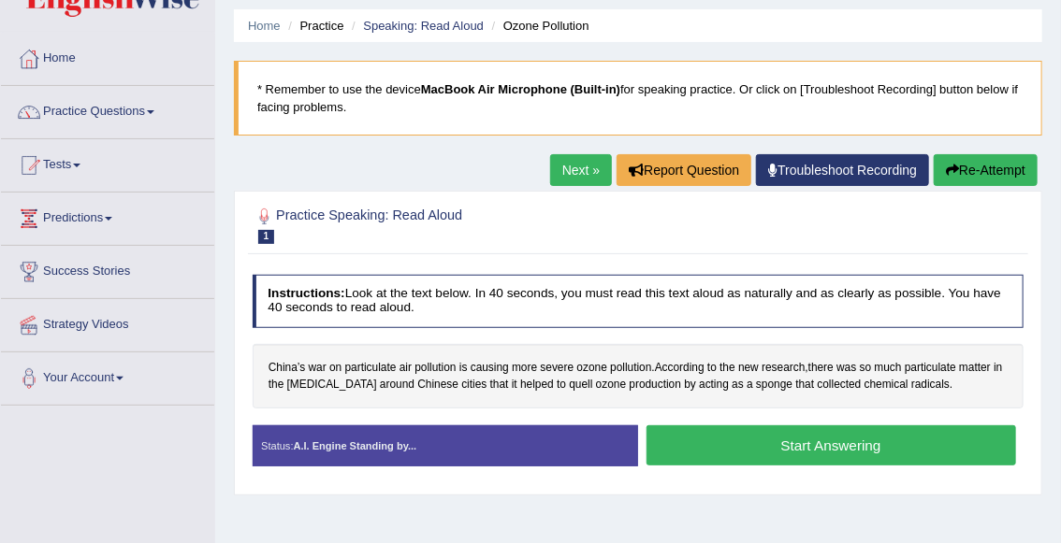
scroll to position [58, 0]
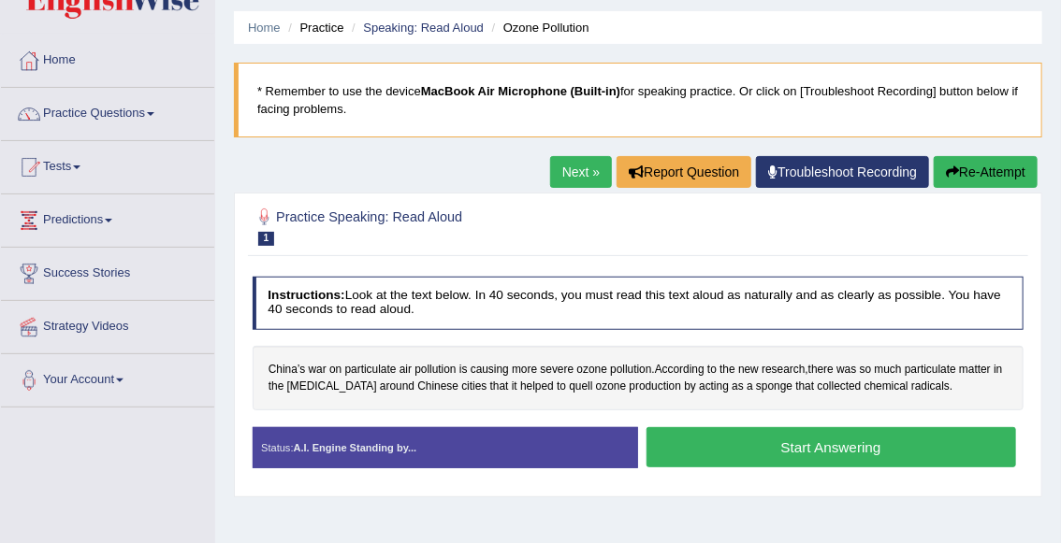
click at [264, 239] on span "1" at bounding box center [266, 239] width 17 height 14
click at [263, 240] on span "1" at bounding box center [266, 239] width 17 height 14
click at [72, 64] on link "Home" at bounding box center [107, 58] width 213 height 47
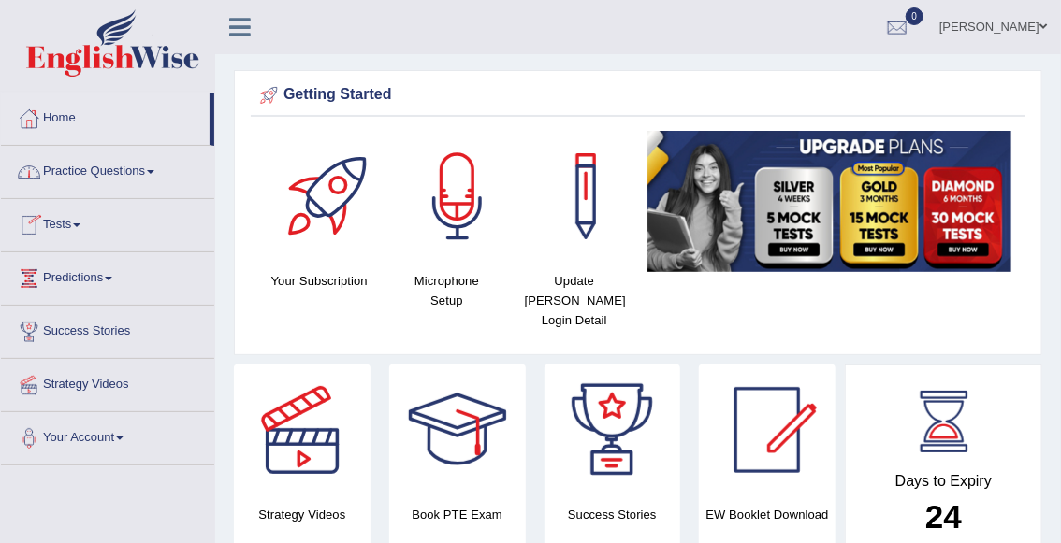
click at [90, 174] on link "Practice Questions" at bounding box center [107, 169] width 213 height 47
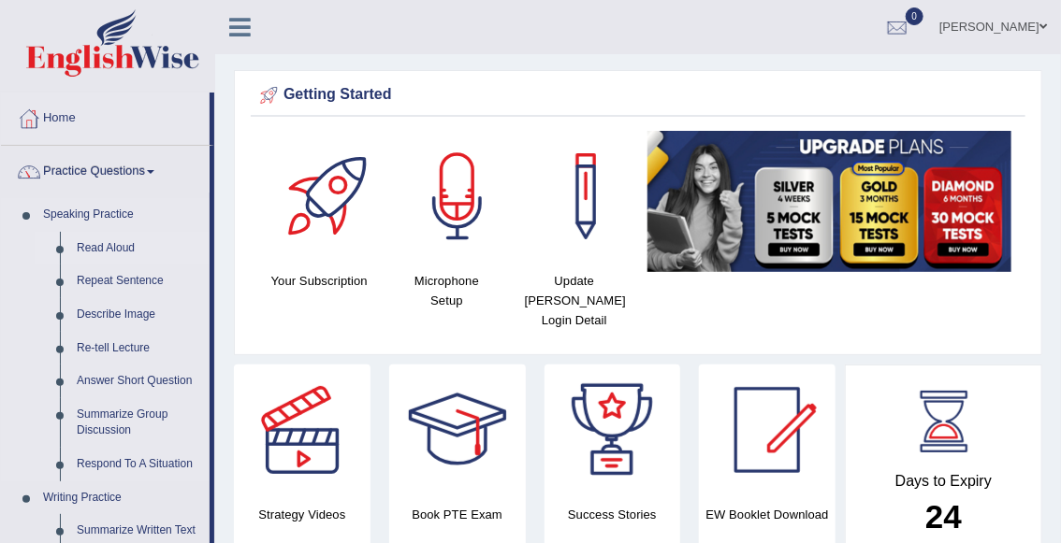
click at [113, 249] on link "Read Aloud" at bounding box center [138, 249] width 141 height 34
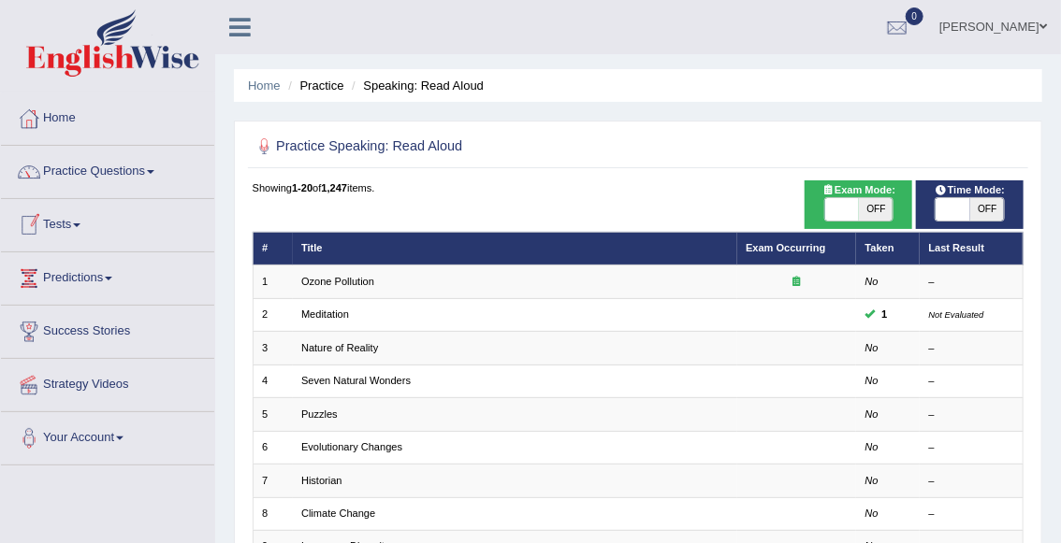
click at [885, 213] on span "OFF" at bounding box center [876, 209] width 34 height 22
checkbox input "true"
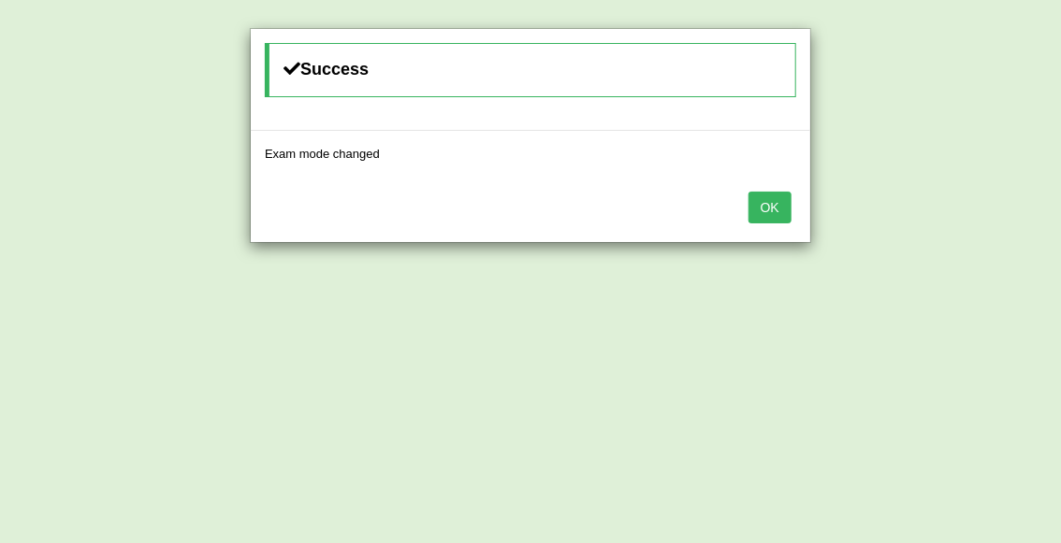
click at [787, 210] on button "OK" at bounding box center [769, 208] width 43 height 32
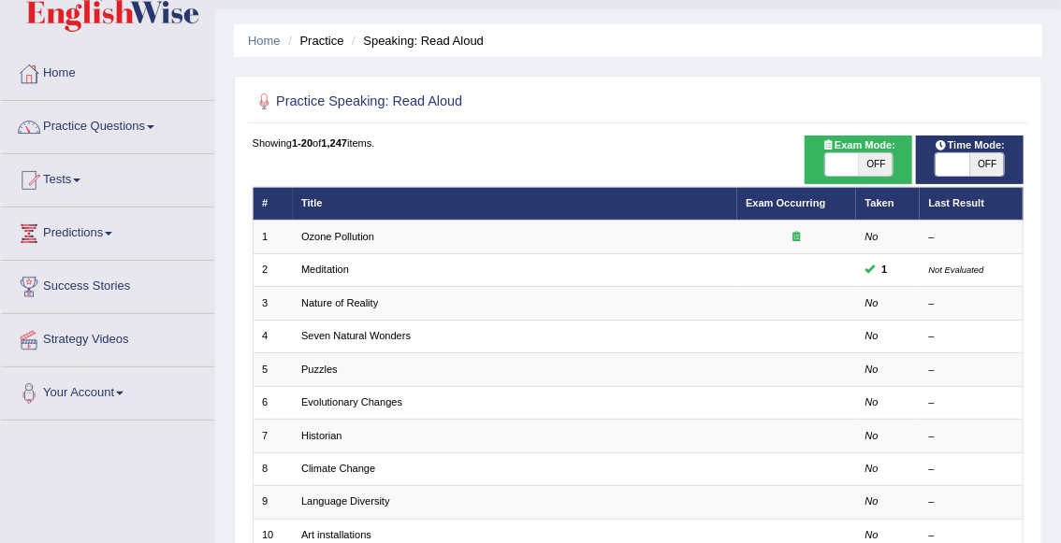
scroll to position [63, 0]
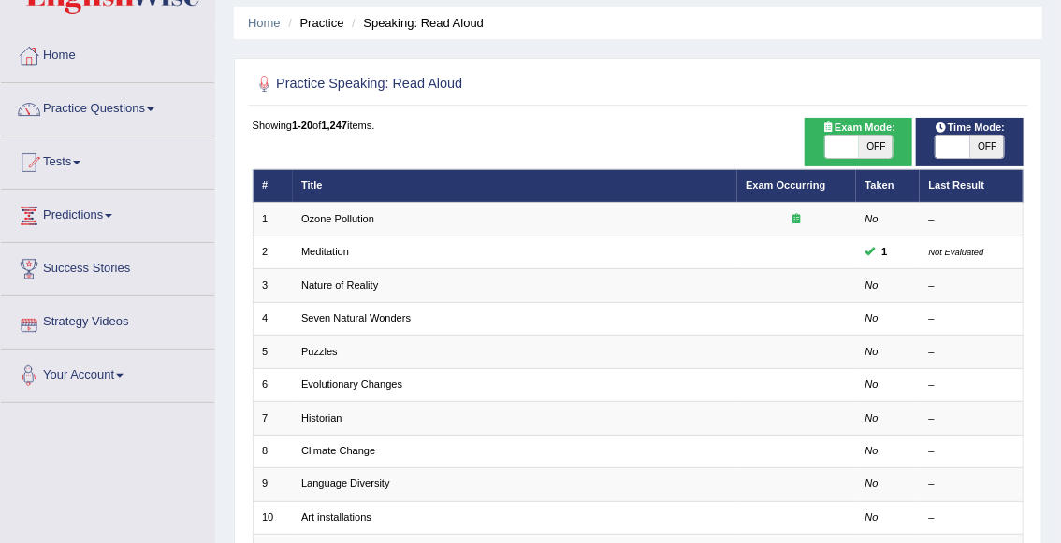
click at [107, 380] on link "Your Account" at bounding box center [107, 373] width 213 height 47
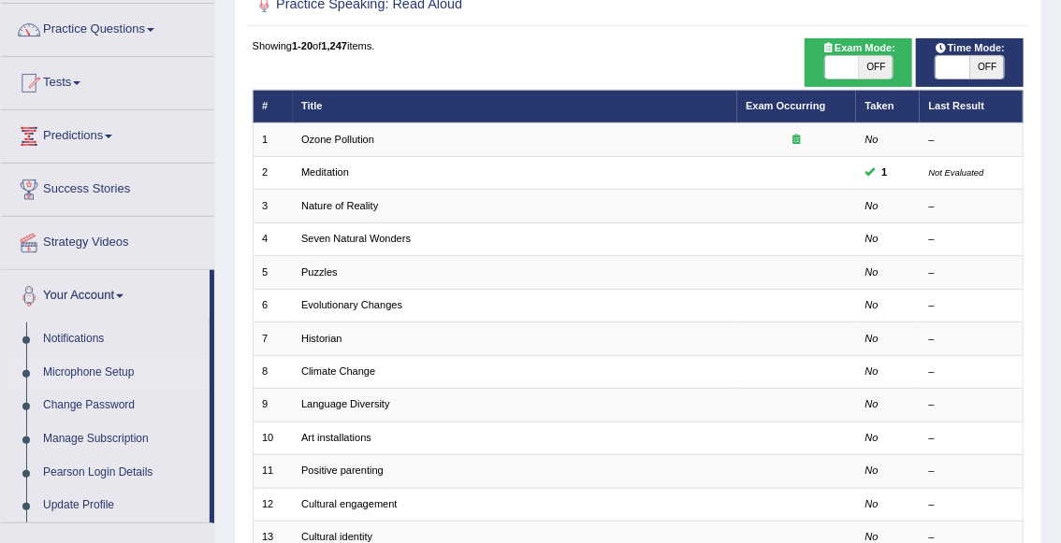
scroll to position [143, 0]
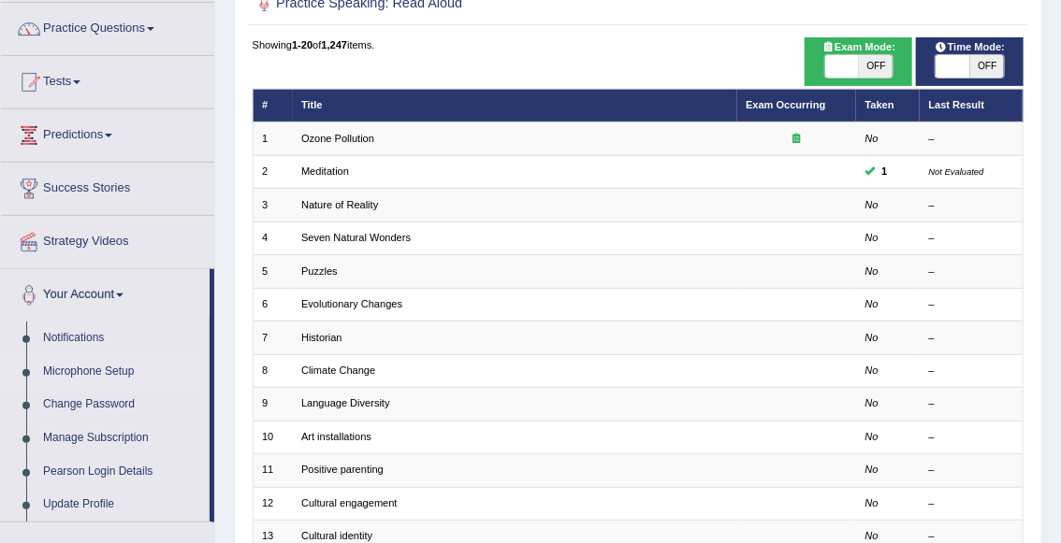
click at [107, 370] on link "Microphone Setup" at bounding box center [122, 372] width 175 height 34
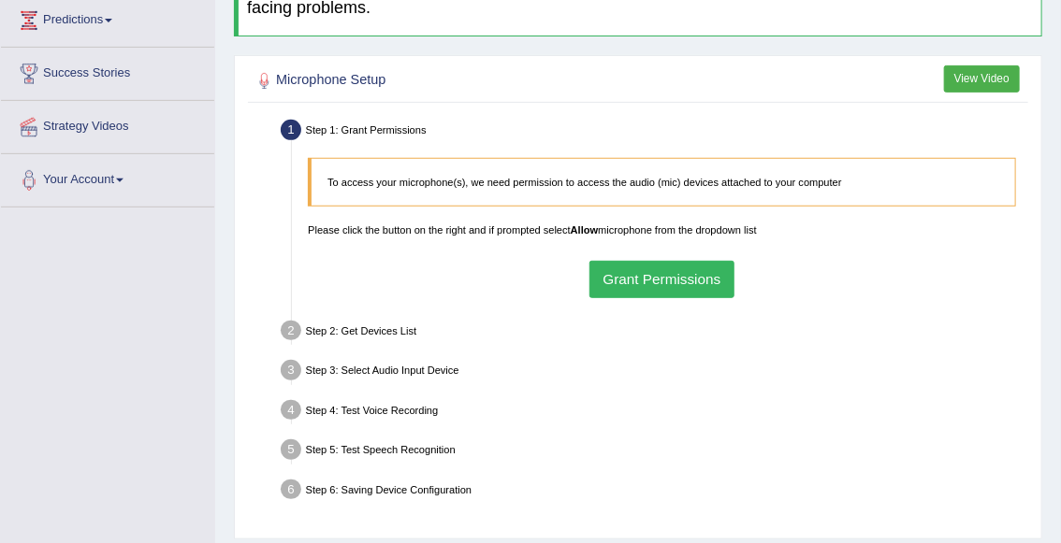
scroll to position [272, 0]
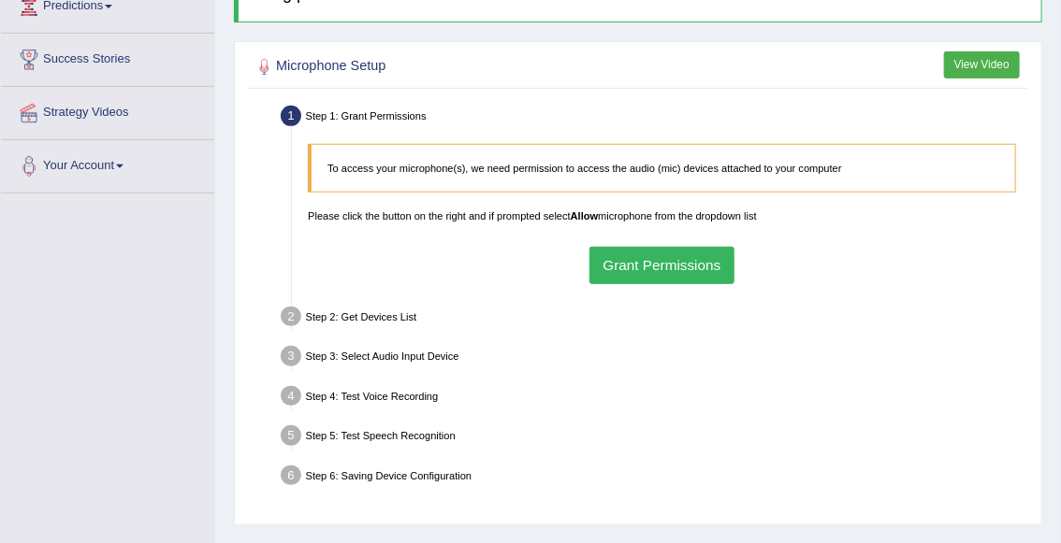
click at [682, 270] on button "Grant Permissions" at bounding box center [661, 265] width 145 height 36
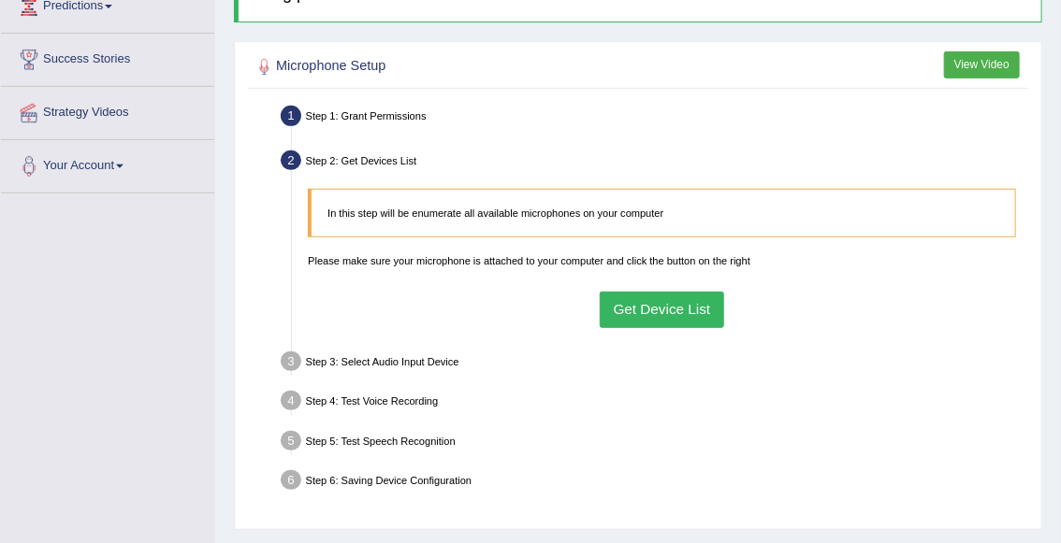
click at [680, 313] on button "Get Device List" at bounding box center [661, 310] width 124 height 36
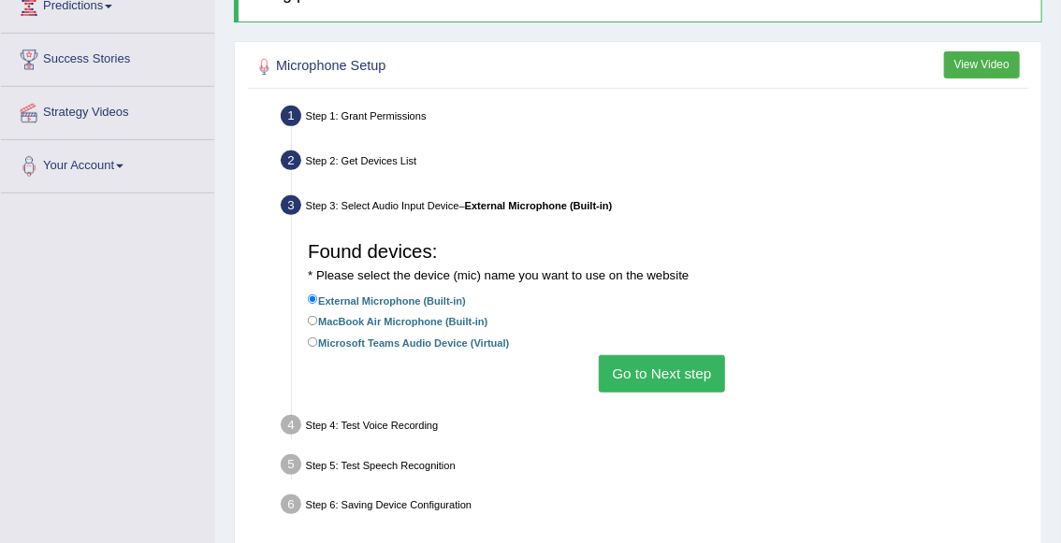
click at [646, 386] on button "Go to Next step" at bounding box center [662, 373] width 126 height 36
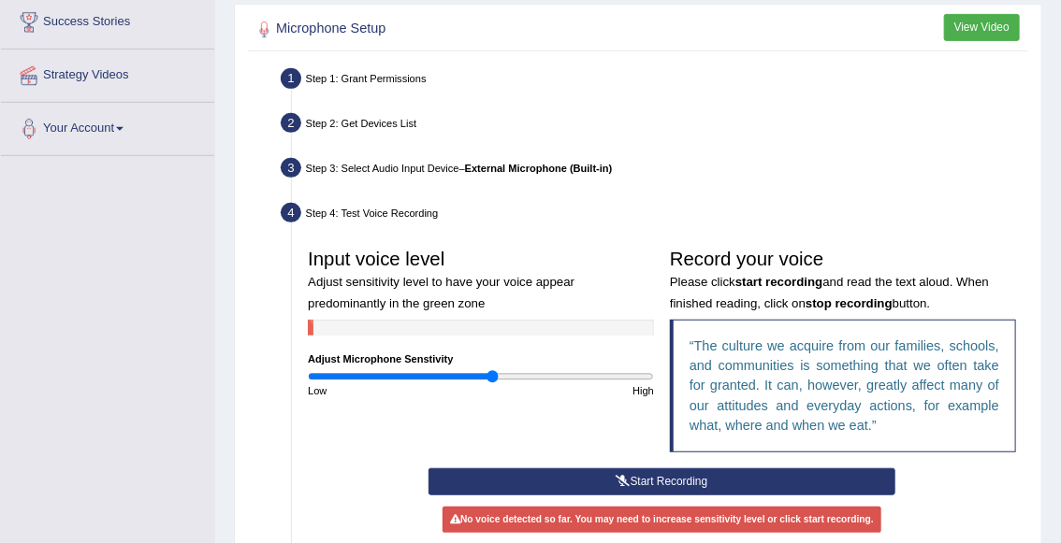
scroll to position [321, 0]
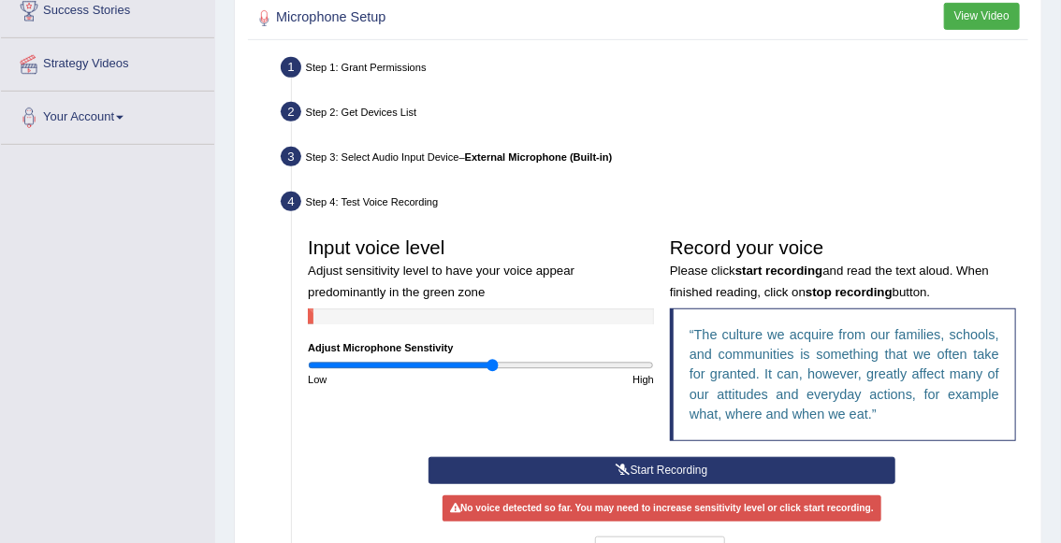
click at [612, 471] on button "Start Recording" at bounding box center [661, 470] width 467 height 27
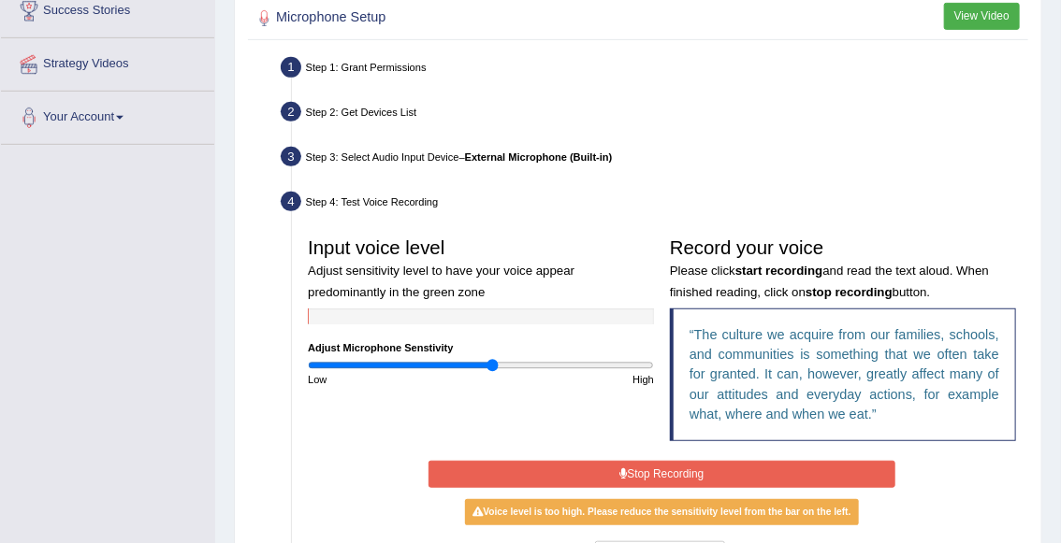
click at [612, 471] on button "Stop Recording" at bounding box center [661, 474] width 467 height 27
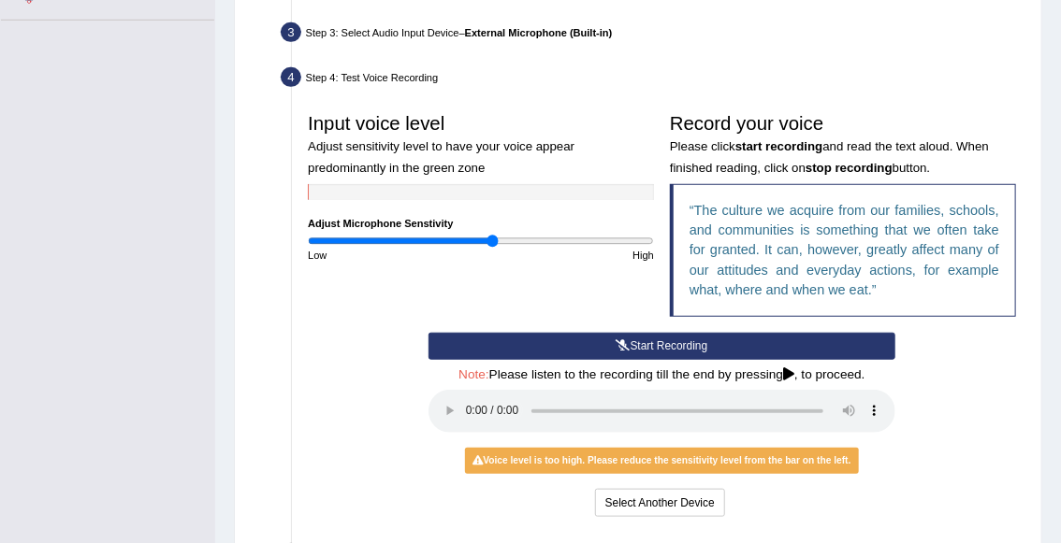
scroll to position [448, 0]
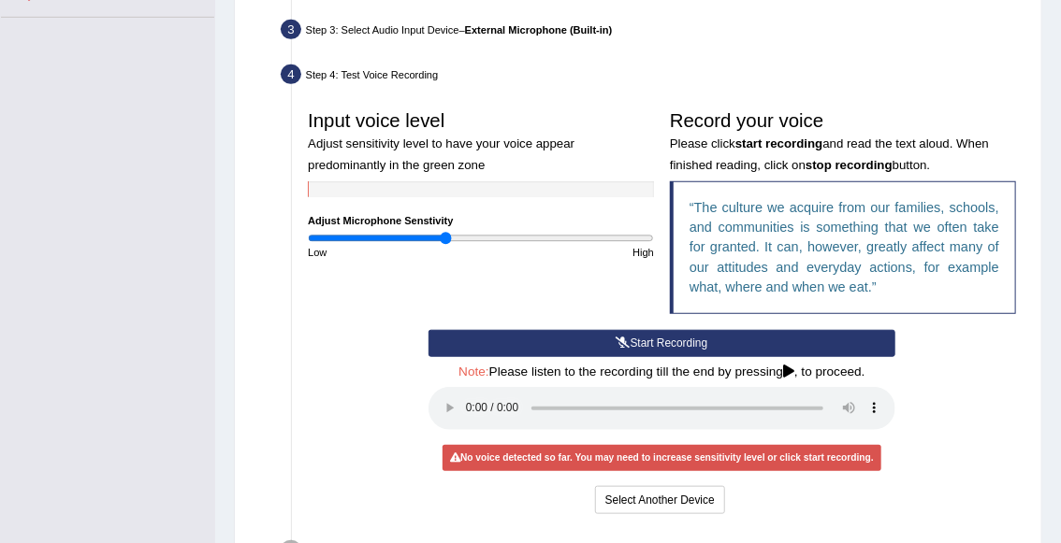
drag, startPoint x: 496, startPoint y: 237, endPoint x: 446, endPoint y: 237, distance: 49.6
click at [446, 237] on input "range" at bounding box center [481, 238] width 346 height 13
drag, startPoint x: 445, startPoint y: 241, endPoint x: 405, endPoint y: 245, distance: 40.4
type input "0.56"
click at [405, 245] on input "range" at bounding box center [481, 238] width 346 height 13
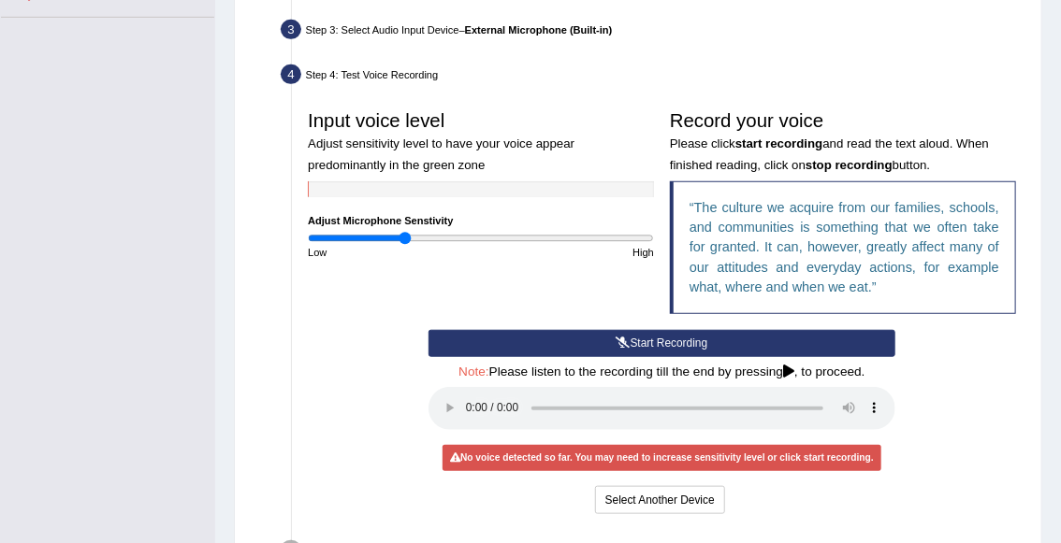
click at [656, 342] on button "Start Recording" at bounding box center [661, 343] width 467 height 27
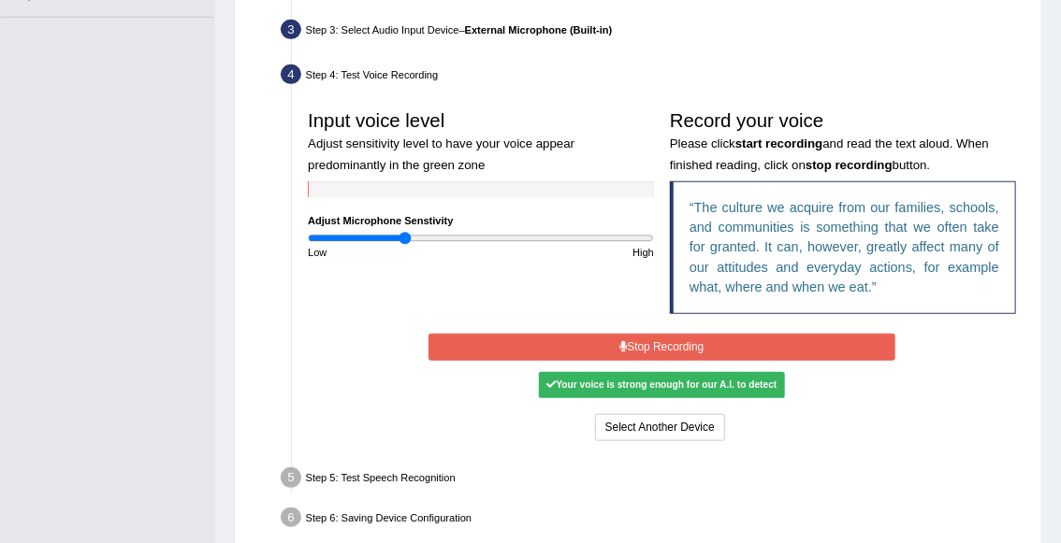
click at [656, 342] on button "Stop Recording" at bounding box center [661, 347] width 467 height 27
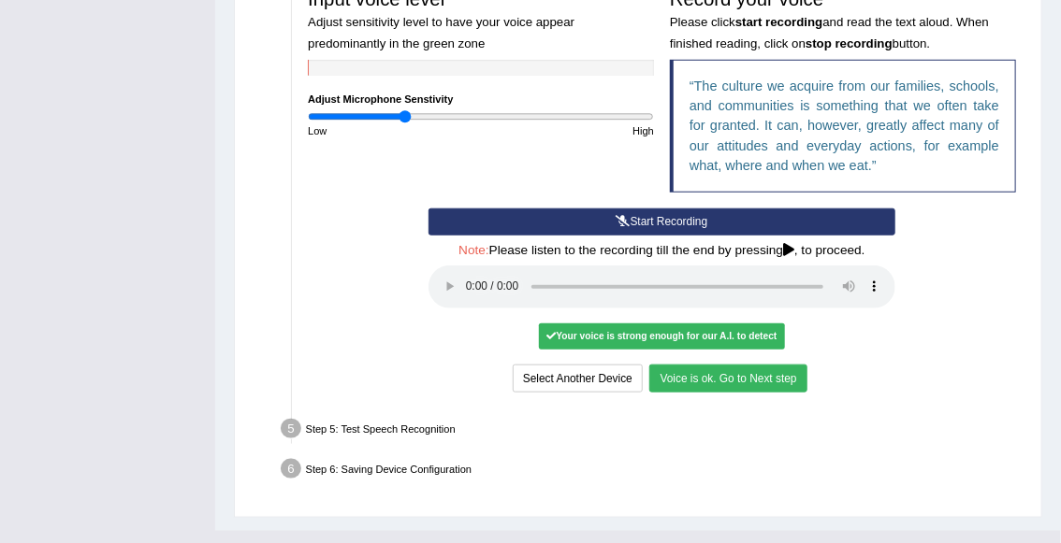
scroll to position [601, 0]
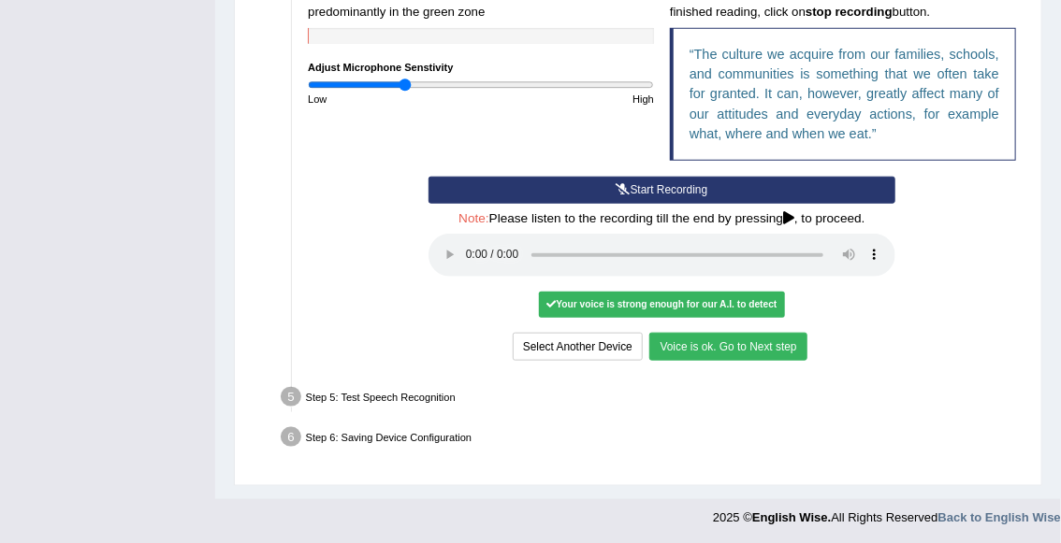
click at [697, 354] on button "Voice is ok. Go to Next step" at bounding box center [727, 346] width 157 height 27
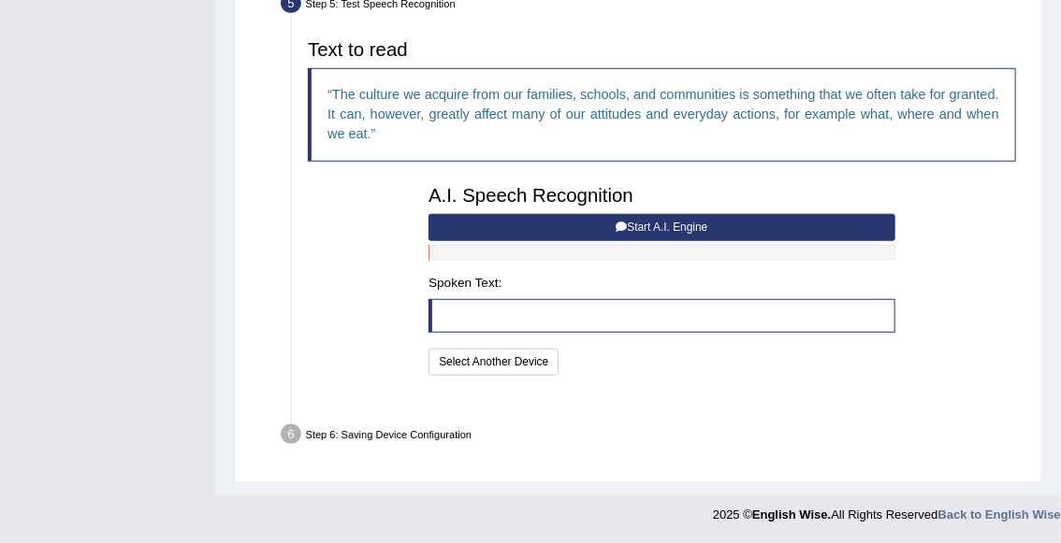
scroll to position [539, 0]
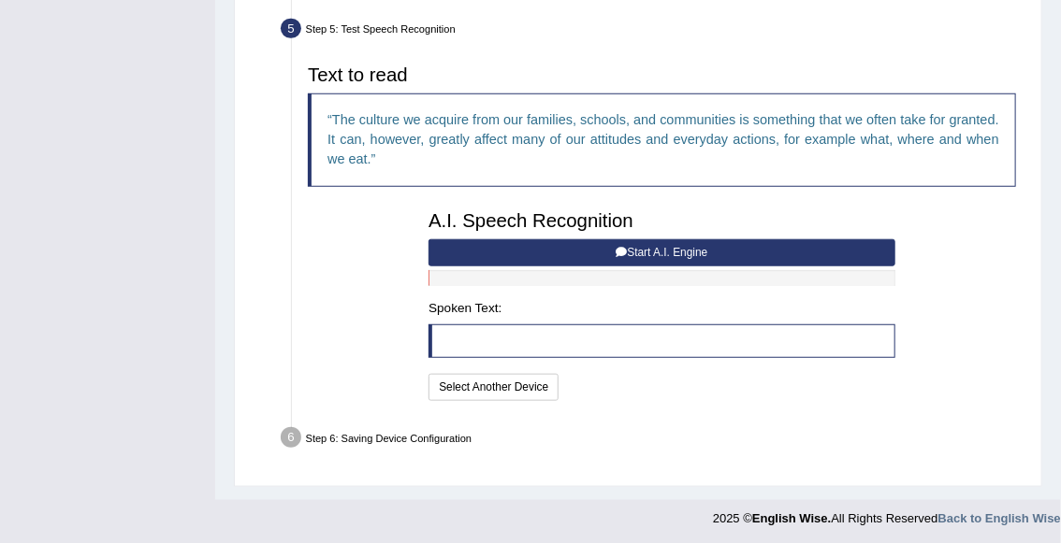
click at [516, 344] on blockquote at bounding box center [661, 342] width 467 height 34
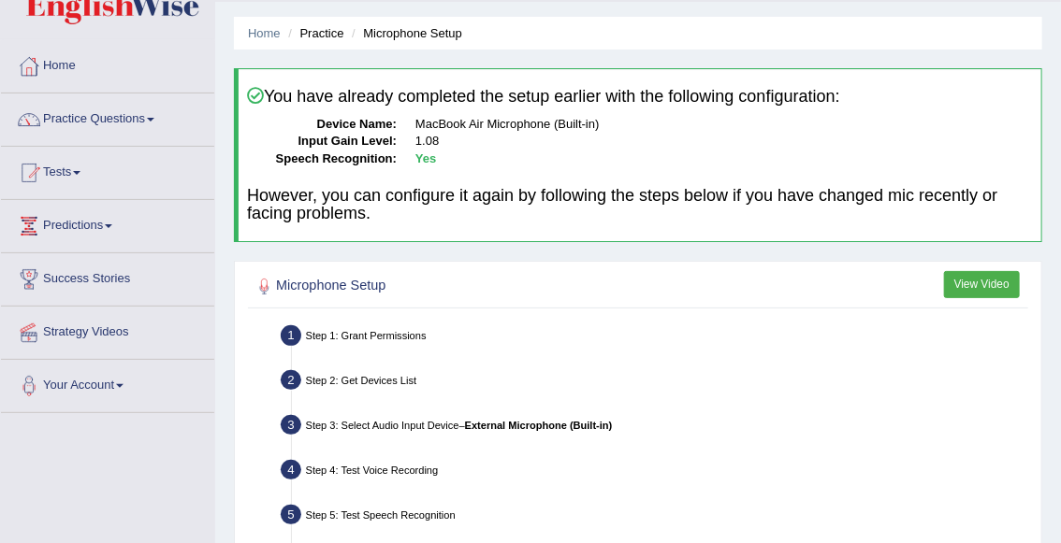
scroll to position [47, 0]
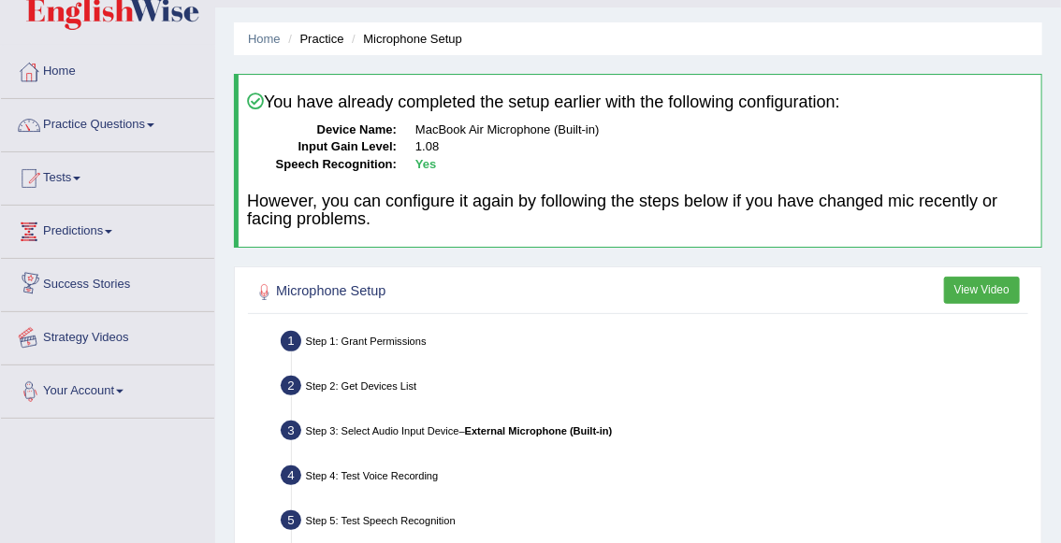
click at [71, 383] on link "Your Account" at bounding box center [107, 389] width 213 height 47
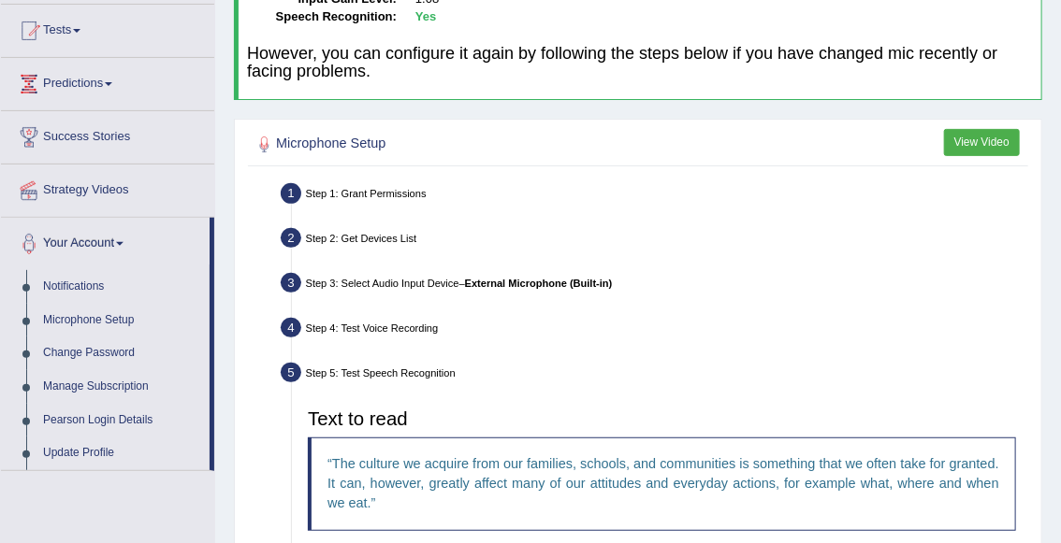
scroll to position [195, 0]
click at [98, 450] on link "Update Profile" at bounding box center [122, 453] width 175 height 34
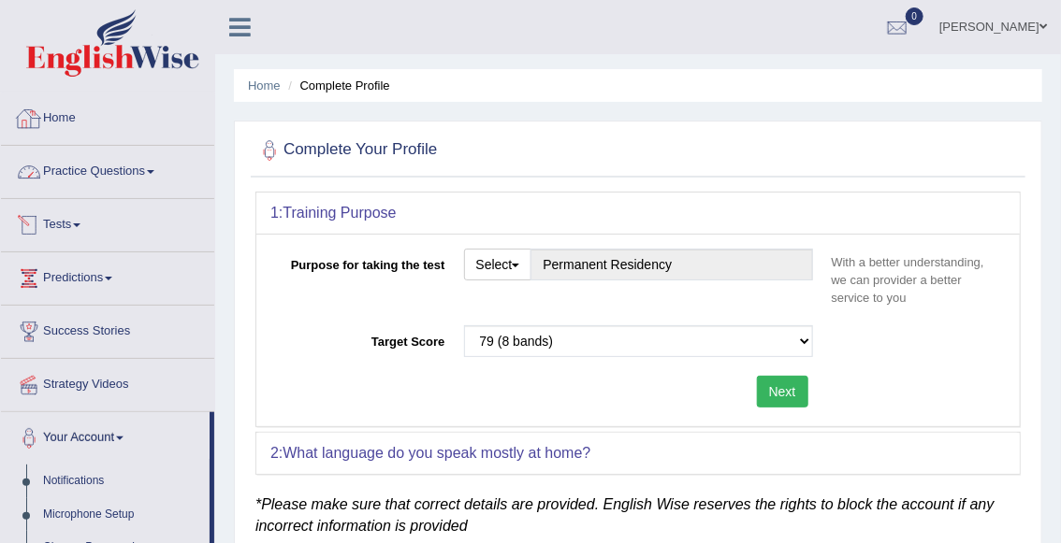
click at [68, 117] on link "Home" at bounding box center [107, 116] width 213 height 47
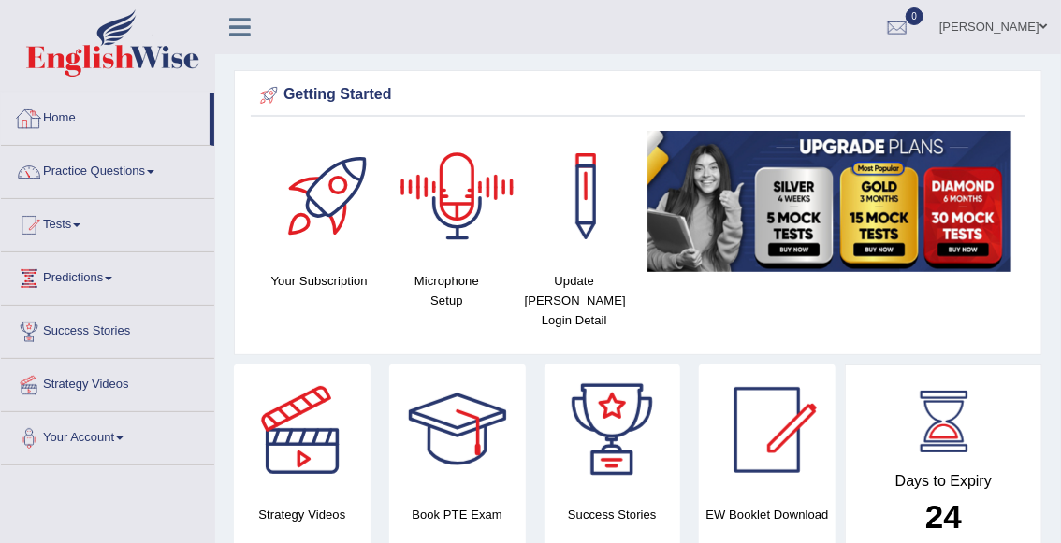
click at [87, 122] on link "Home" at bounding box center [105, 116] width 209 height 47
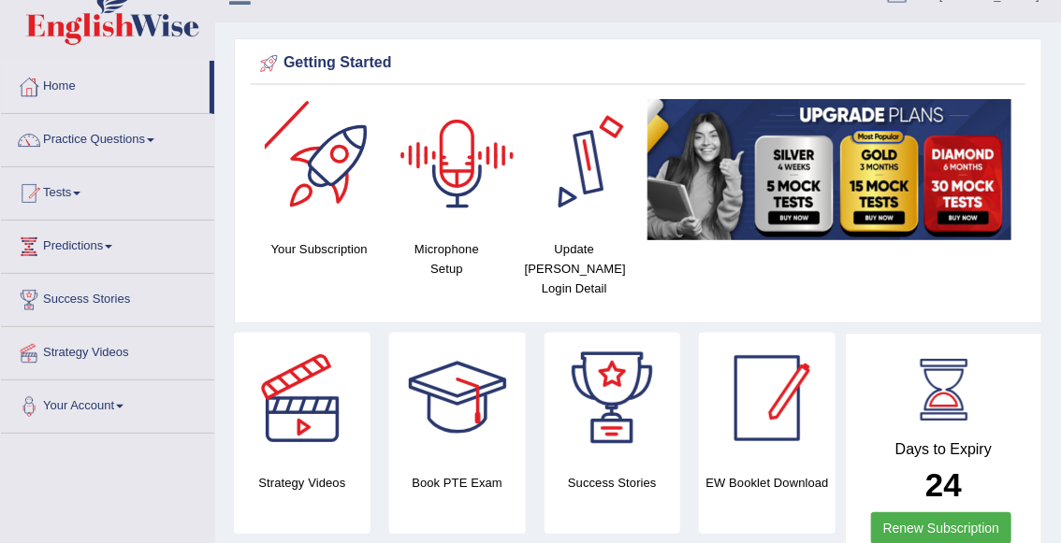
scroll to position [45, 0]
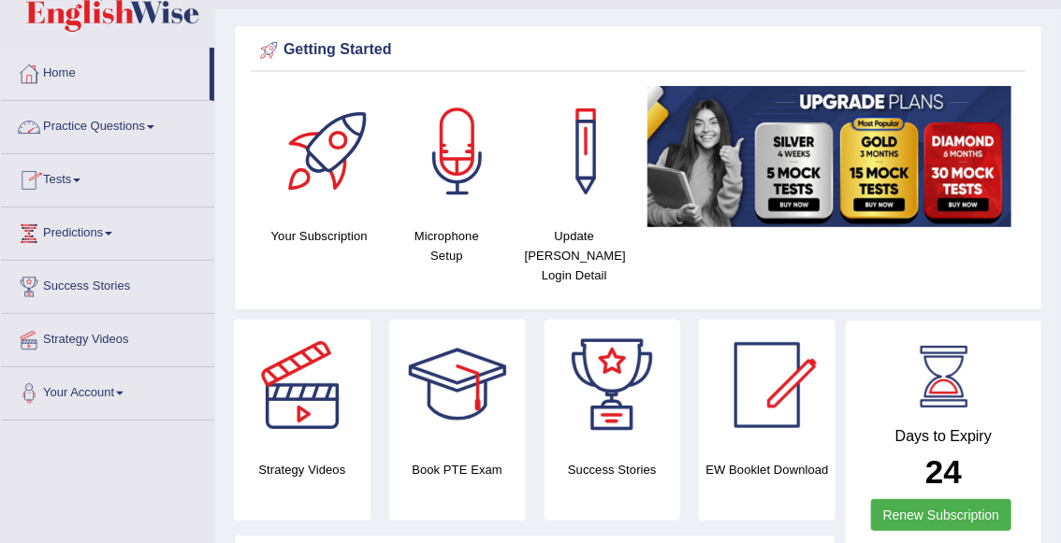
click at [69, 127] on link "Practice Questions" at bounding box center [107, 124] width 213 height 47
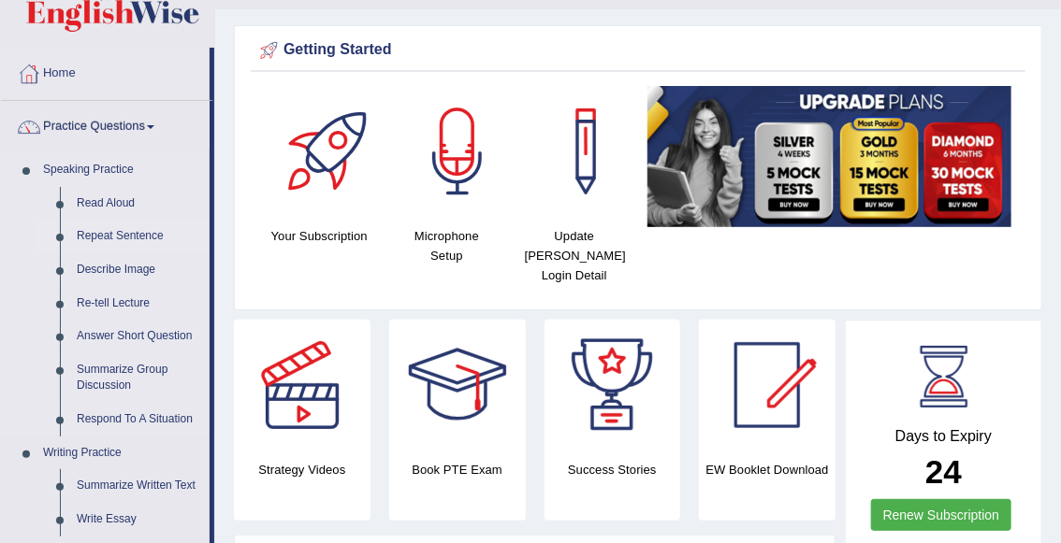
click at [120, 240] on link "Repeat Sentence" at bounding box center [138, 237] width 141 height 34
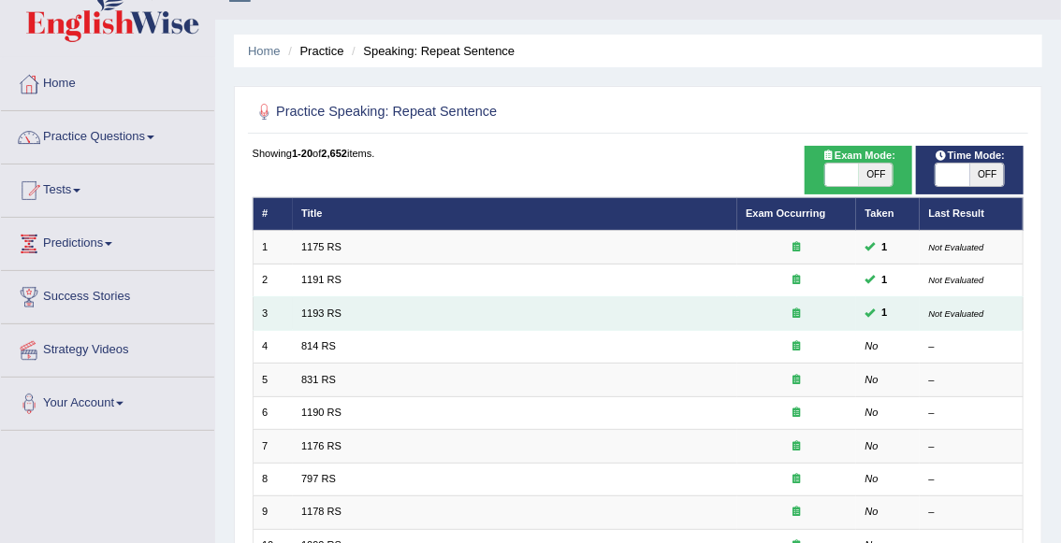
scroll to position [22, 0]
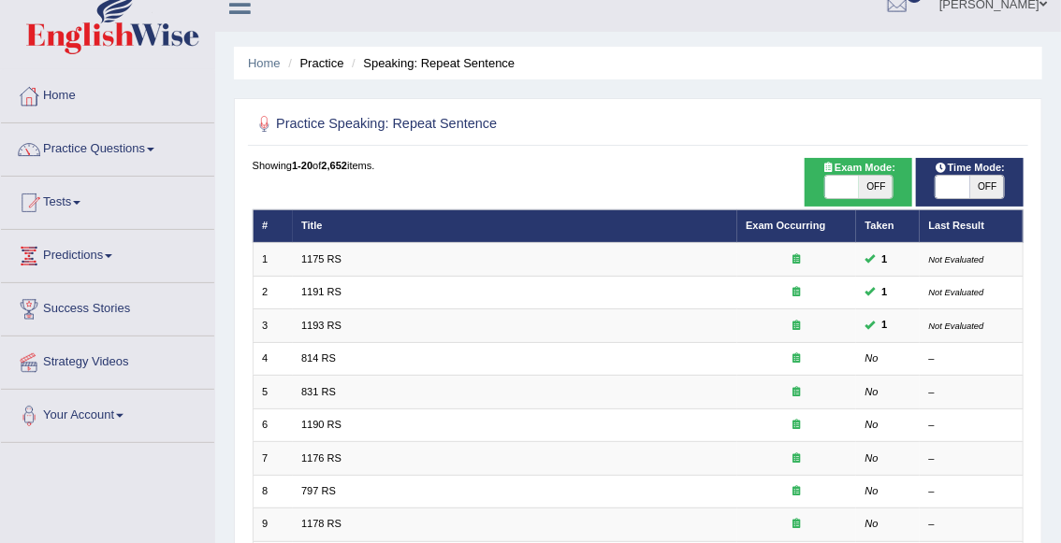
click at [866, 188] on span "OFF" at bounding box center [876, 187] width 34 height 22
checkbox input "true"
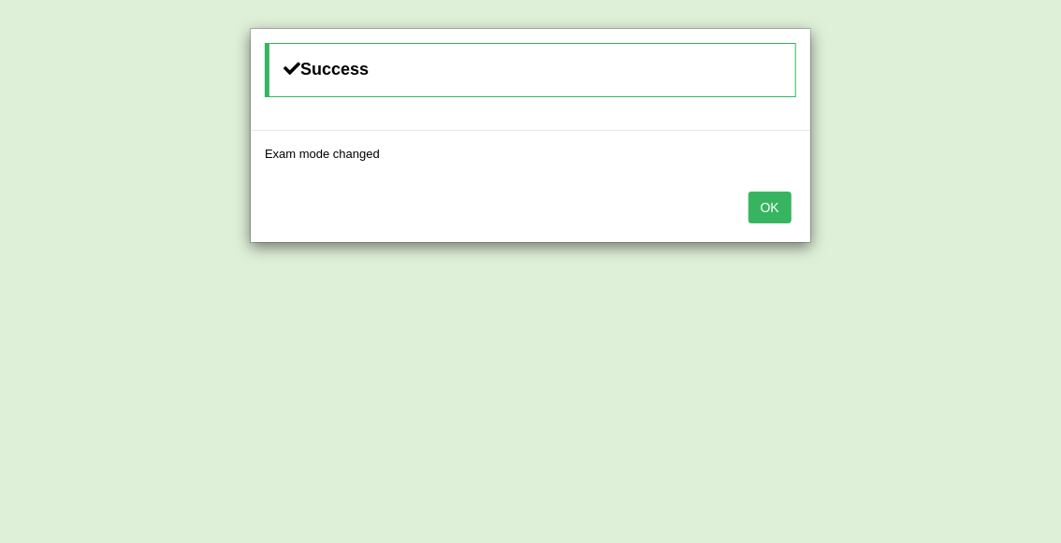
click at [778, 211] on button "OK" at bounding box center [769, 208] width 43 height 32
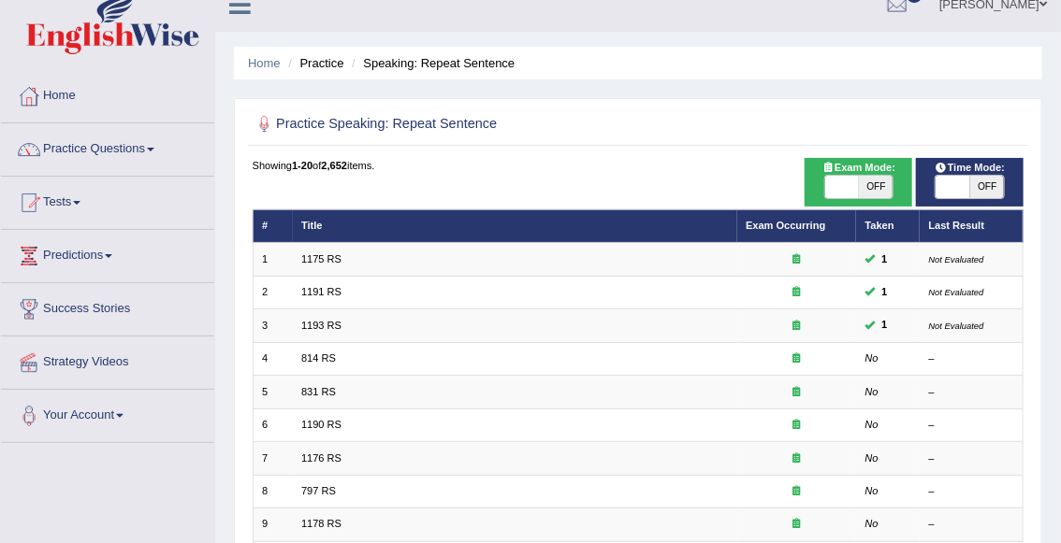
click at [980, 182] on span "OFF" at bounding box center [987, 187] width 34 height 22
checkbox input "true"
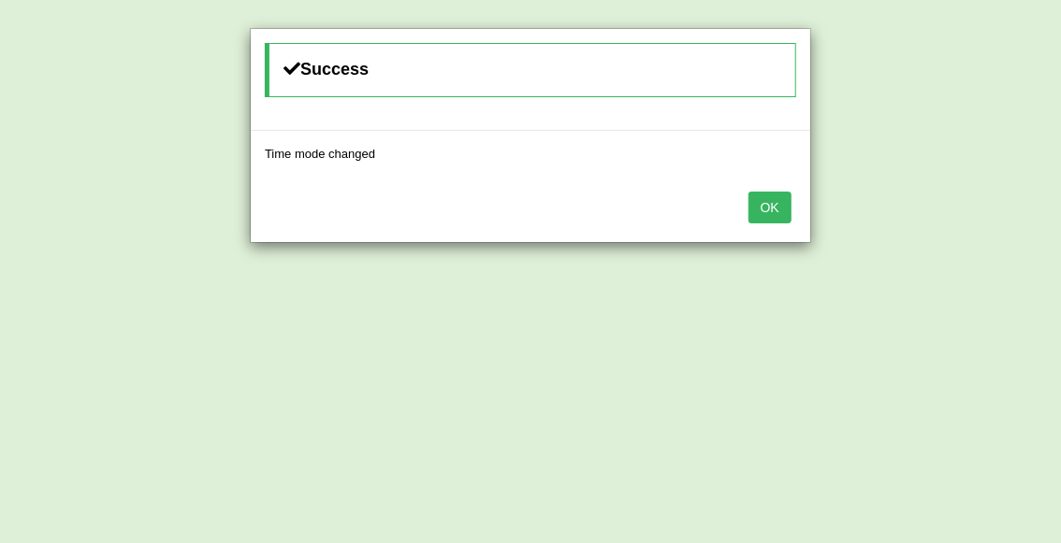
click at [777, 207] on button "OK" at bounding box center [769, 208] width 43 height 32
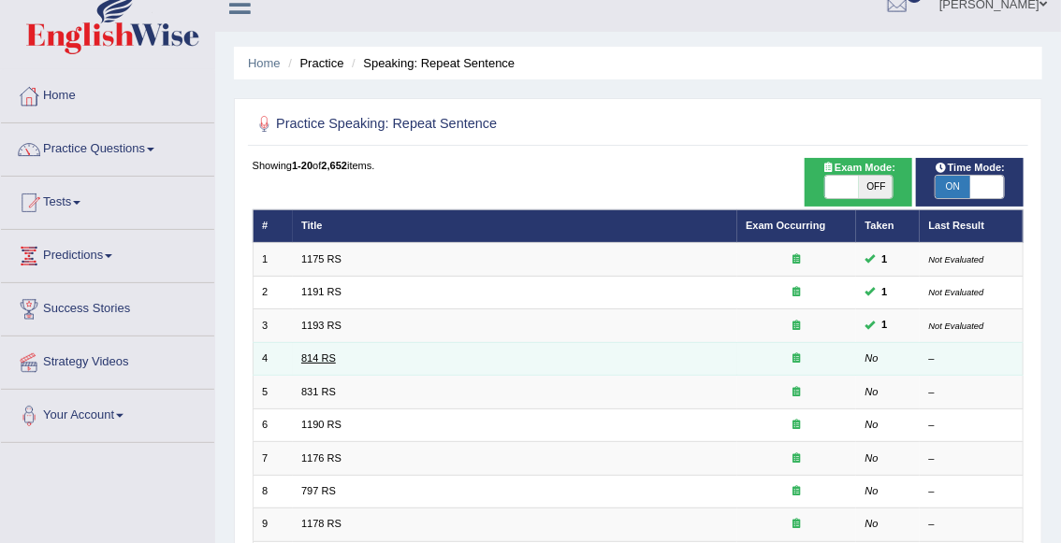
click at [320, 357] on link "814 RS" at bounding box center [318, 358] width 35 height 11
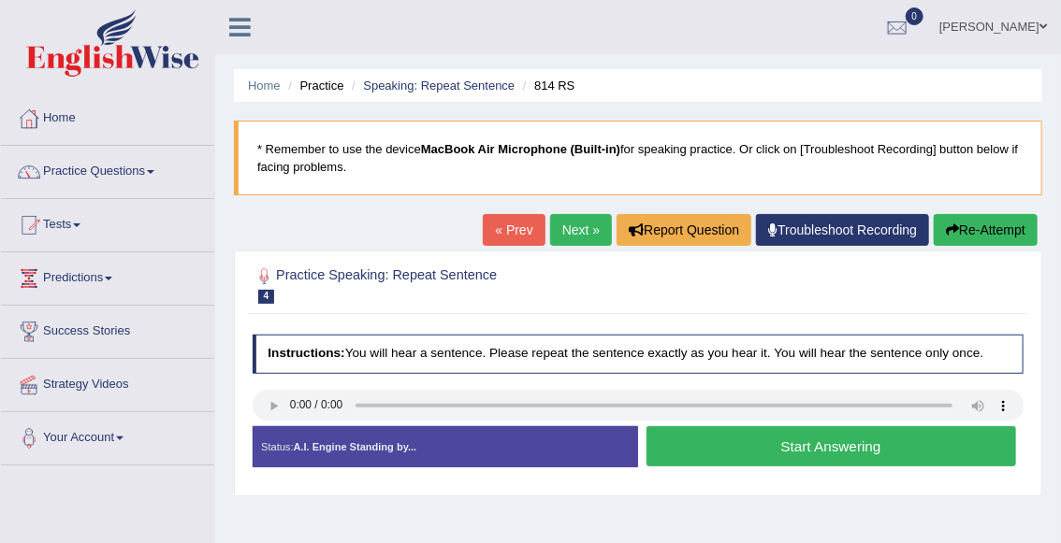
click at [1003, 227] on button "Re-Attempt" at bounding box center [985, 230] width 104 height 32
click at [89, 432] on link "Your Account" at bounding box center [107, 435] width 213 height 47
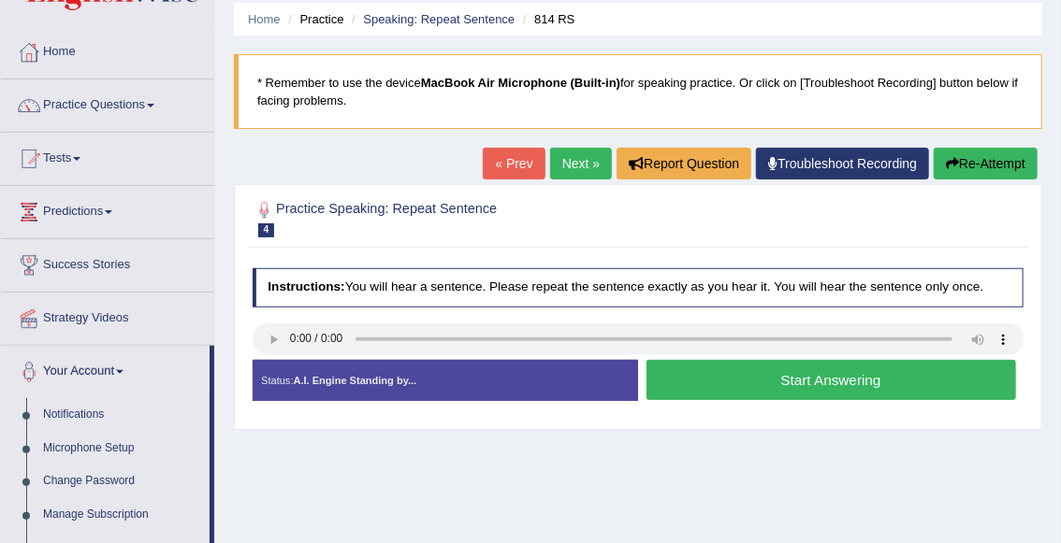
click at [103, 453] on link "Microphone Setup" at bounding box center [122, 449] width 175 height 34
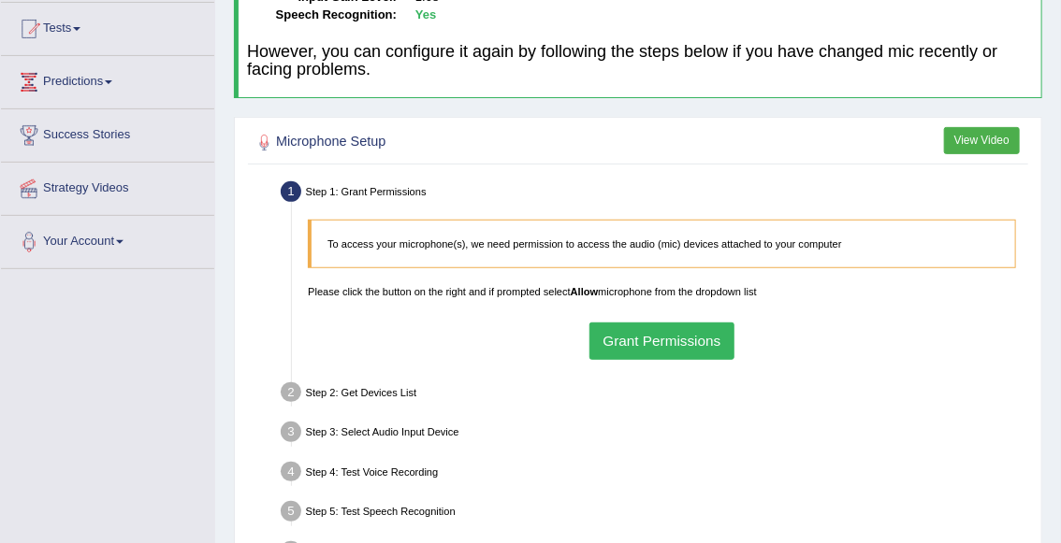
scroll to position [195, 0]
click at [643, 344] on button "Grant Permissions" at bounding box center [661, 342] width 145 height 36
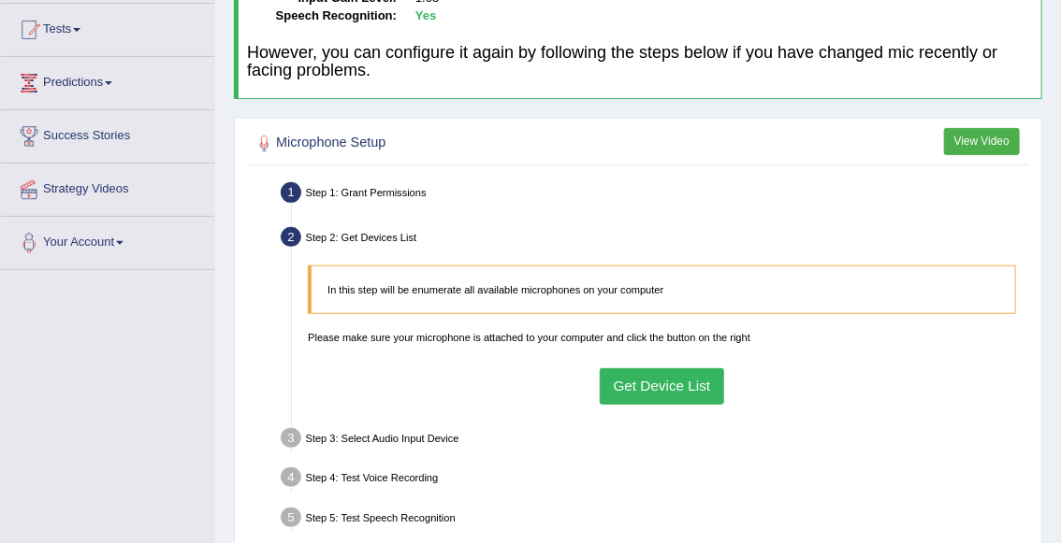
click at [642, 385] on button "Get Device List" at bounding box center [661, 386] width 124 height 36
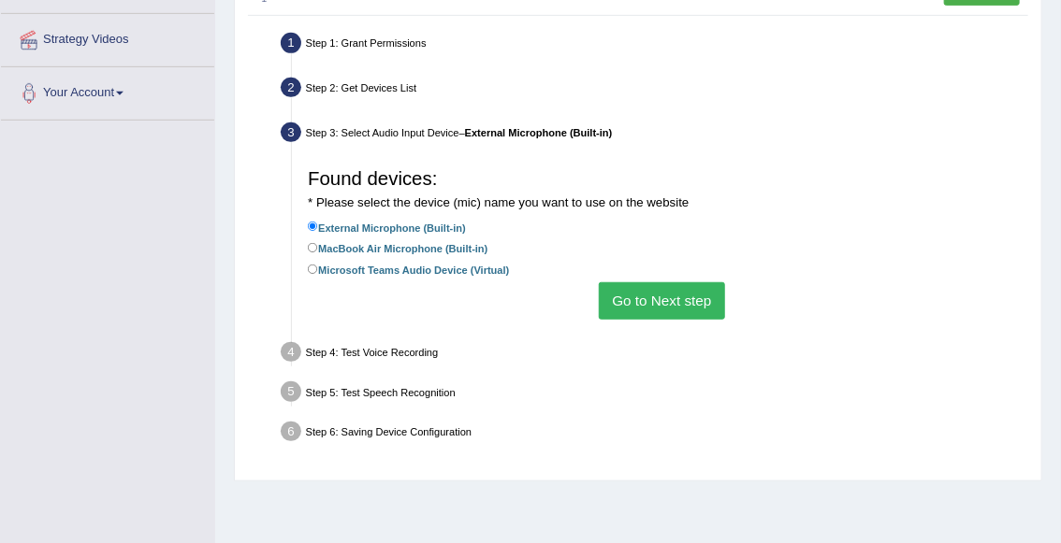
scroll to position [352, 0]
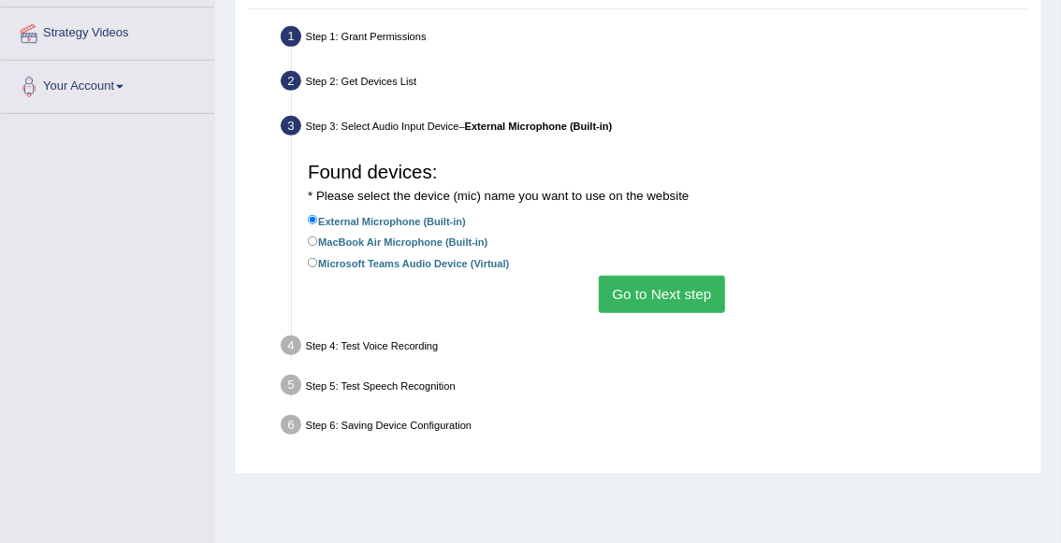
click at [691, 304] on button "Go to Next step" at bounding box center [662, 294] width 126 height 36
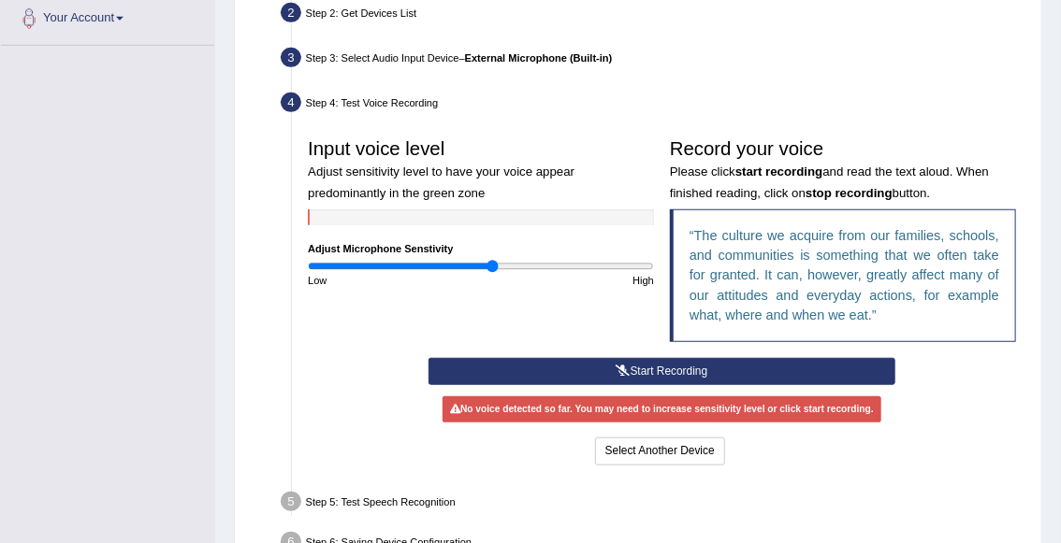
scroll to position [422, 0]
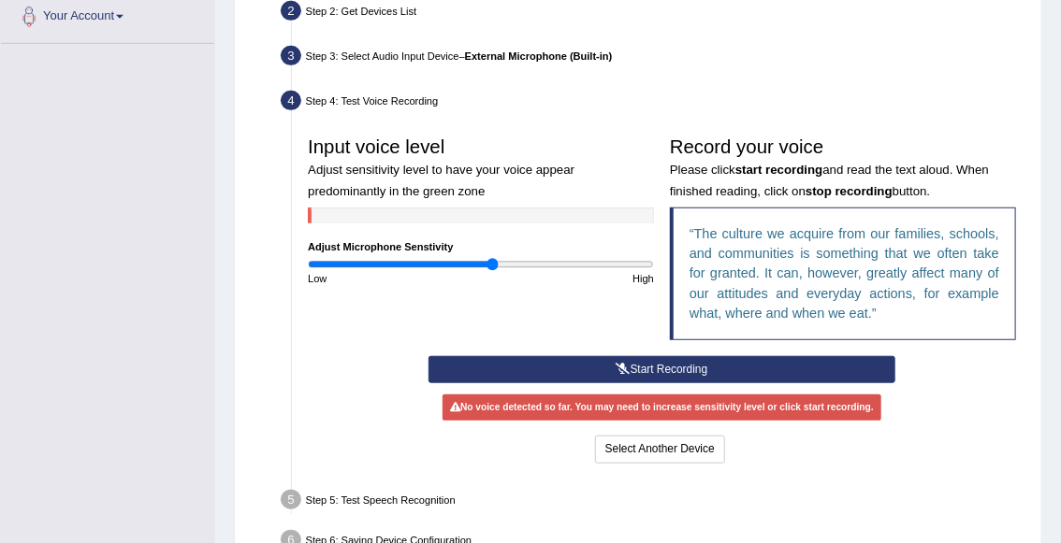
click at [678, 367] on button "Start Recording" at bounding box center [661, 369] width 467 height 27
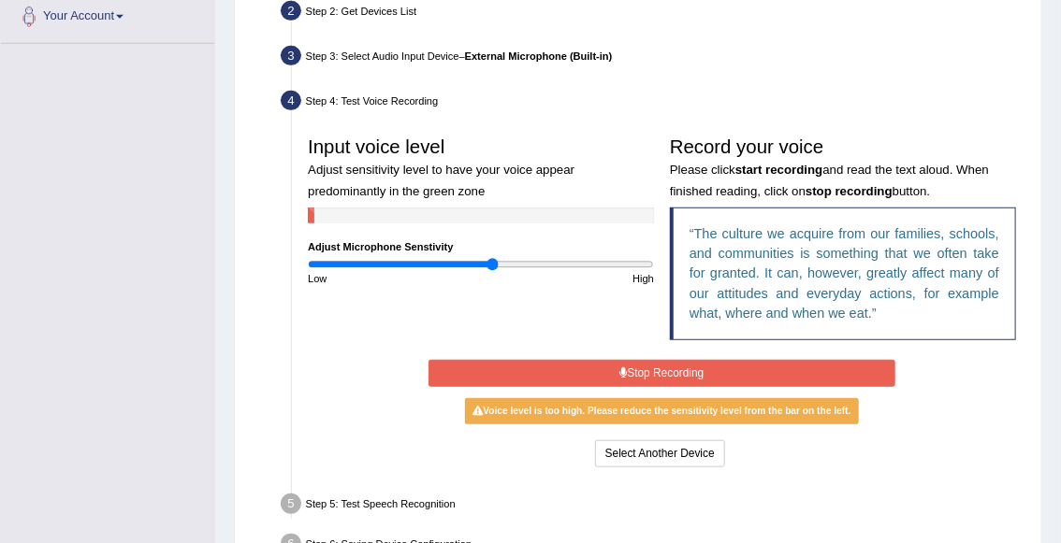
click at [678, 367] on button "Stop Recording" at bounding box center [661, 373] width 467 height 27
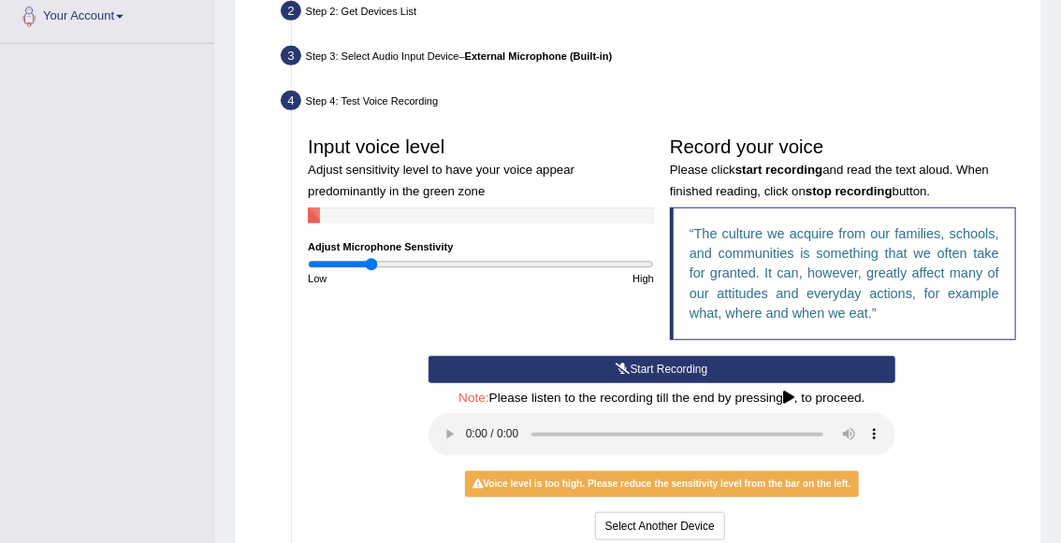
click at [372, 258] on input "range" at bounding box center [481, 264] width 346 height 13
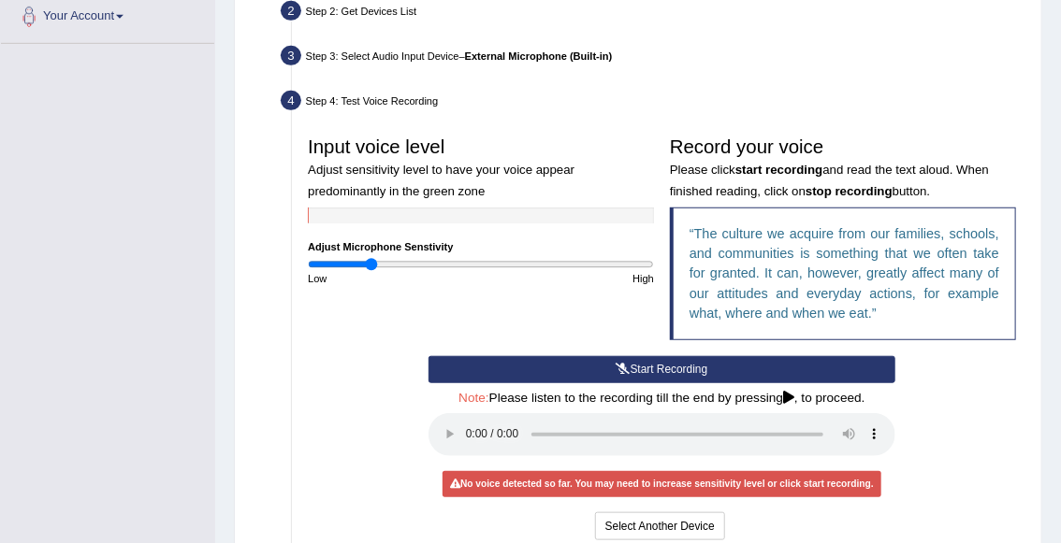
click at [557, 366] on button "Start Recording" at bounding box center [661, 369] width 467 height 27
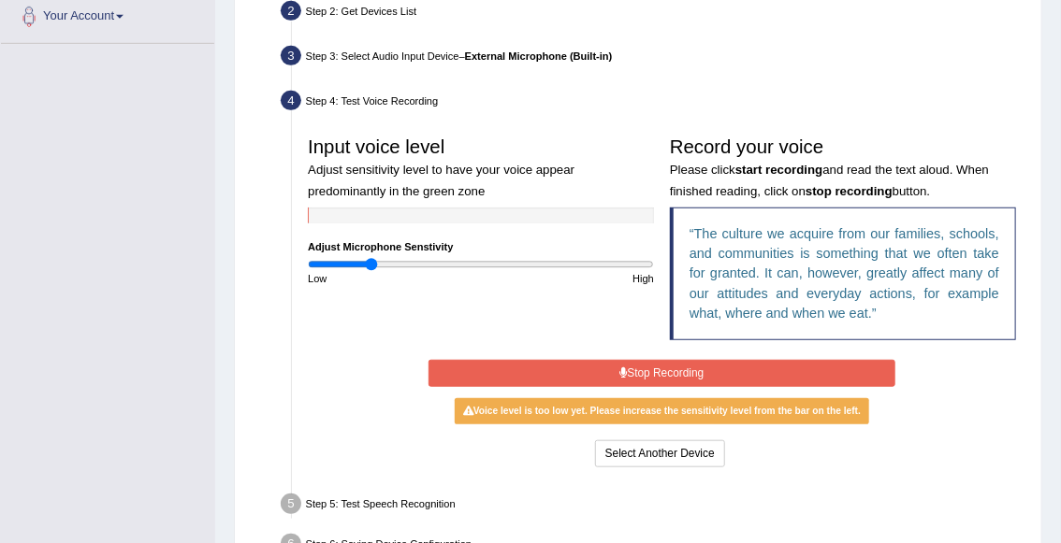
click at [557, 366] on button "Stop Recording" at bounding box center [661, 373] width 467 height 27
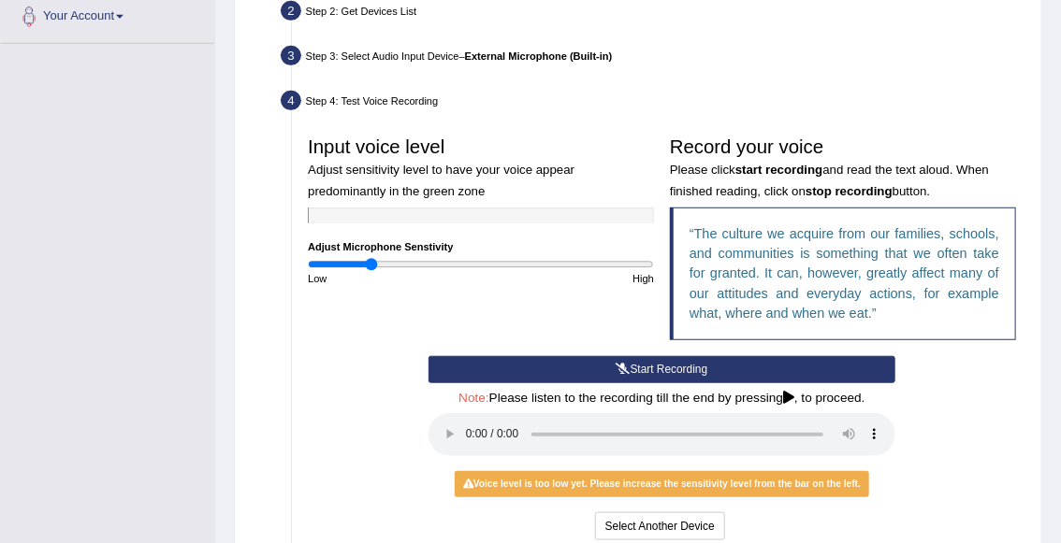
click at [611, 358] on button "Start Recording" at bounding box center [661, 369] width 467 height 27
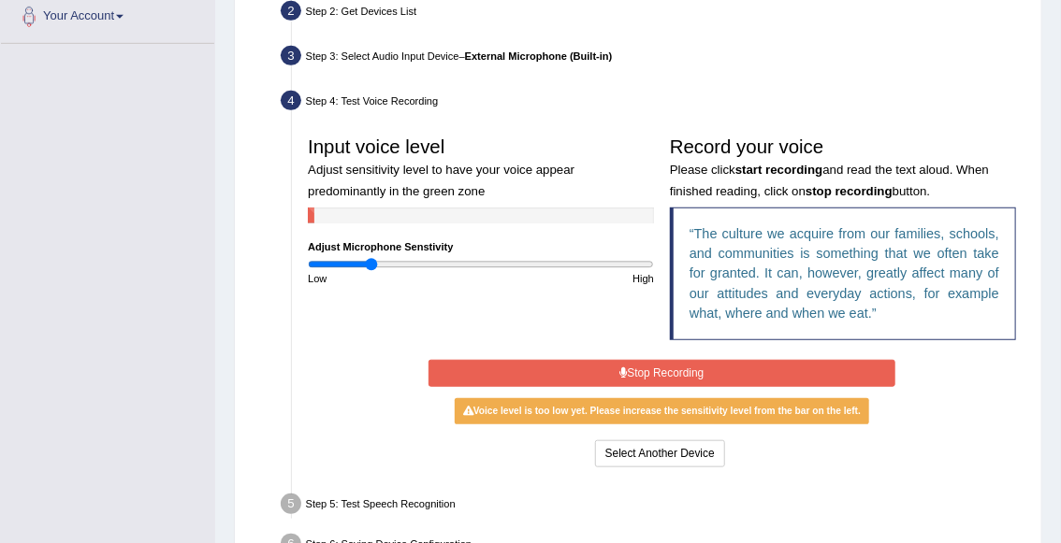
click at [611, 360] on button "Stop Recording" at bounding box center [661, 373] width 467 height 27
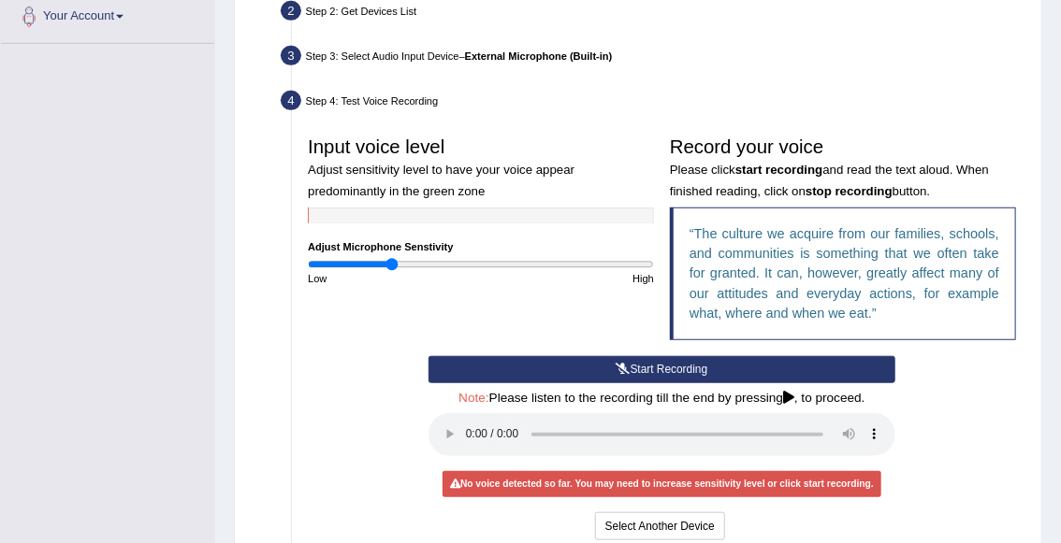
click at [392, 259] on input "range" at bounding box center [481, 264] width 346 height 13
click at [606, 376] on button "Start Recording" at bounding box center [661, 369] width 467 height 27
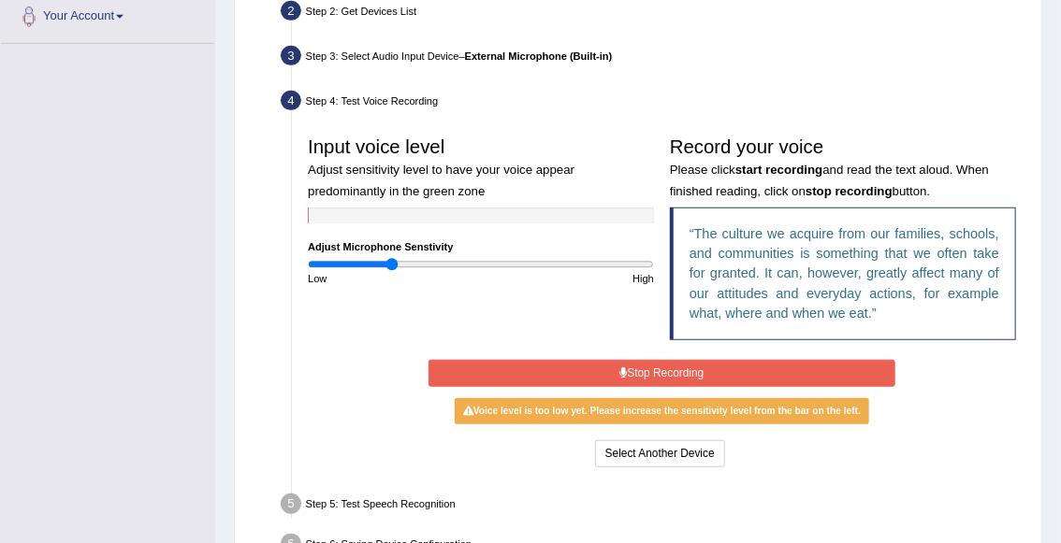
click at [606, 376] on button "Stop Recording" at bounding box center [661, 373] width 467 height 27
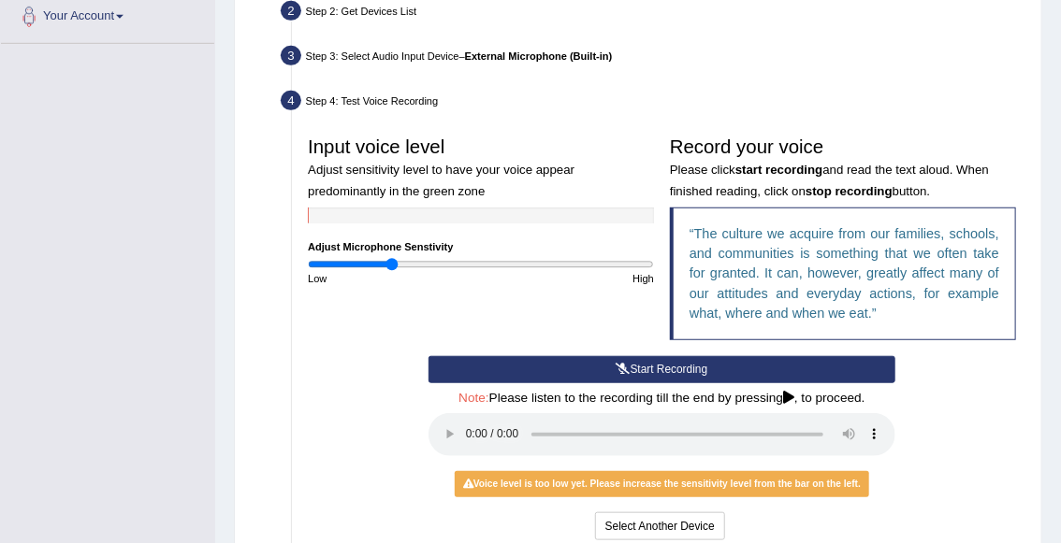
click at [553, 482] on div "Voice level is too low yet. Please increase the sensitivity level from the bar …" at bounding box center [661, 484] width 413 height 26
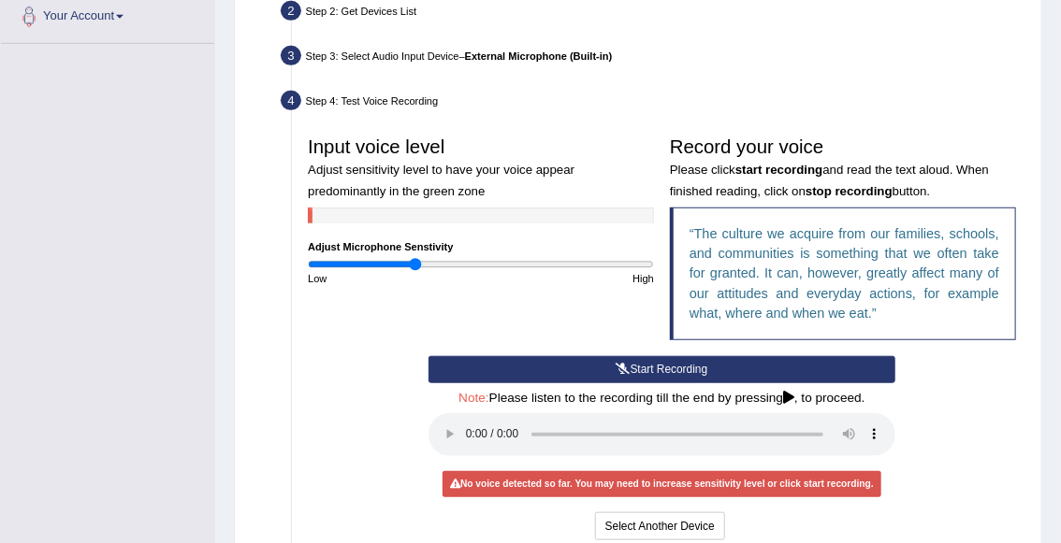
type input "0.62"
click at [413, 266] on input "range" at bounding box center [481, 264] width 346 height 13
click at [565, 365] on button "Start Recording" at bounding box center [661, 369] width 467 height 27
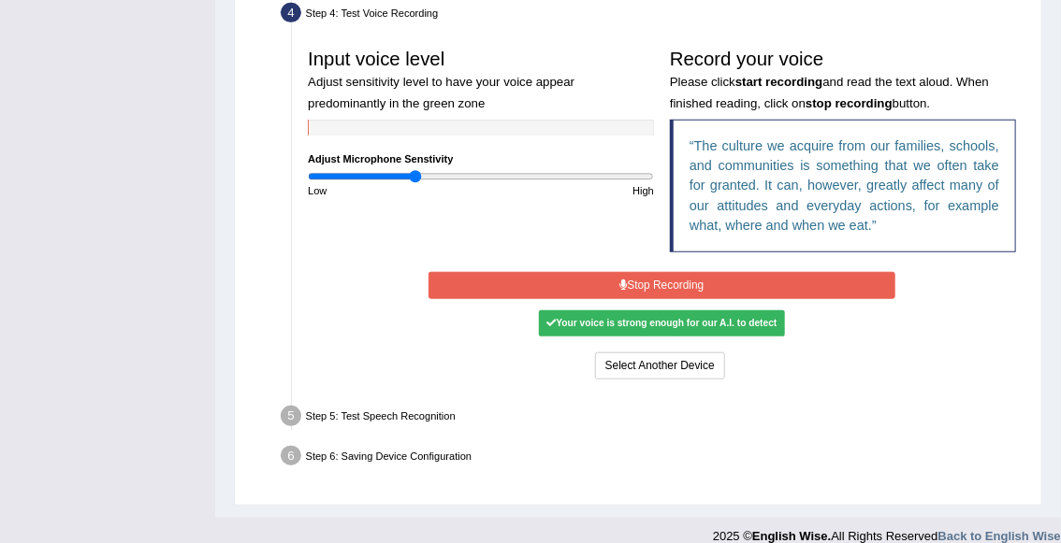
scroll to position [513, 0]
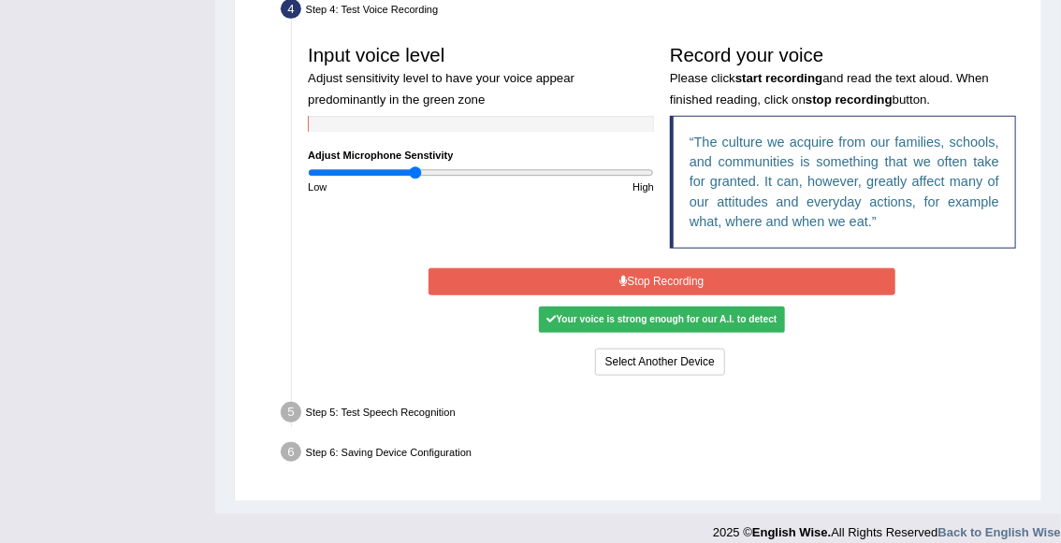
click at [632, 274] on button "Stop Recording" at bounding box center [661, 281] width 467 height 27
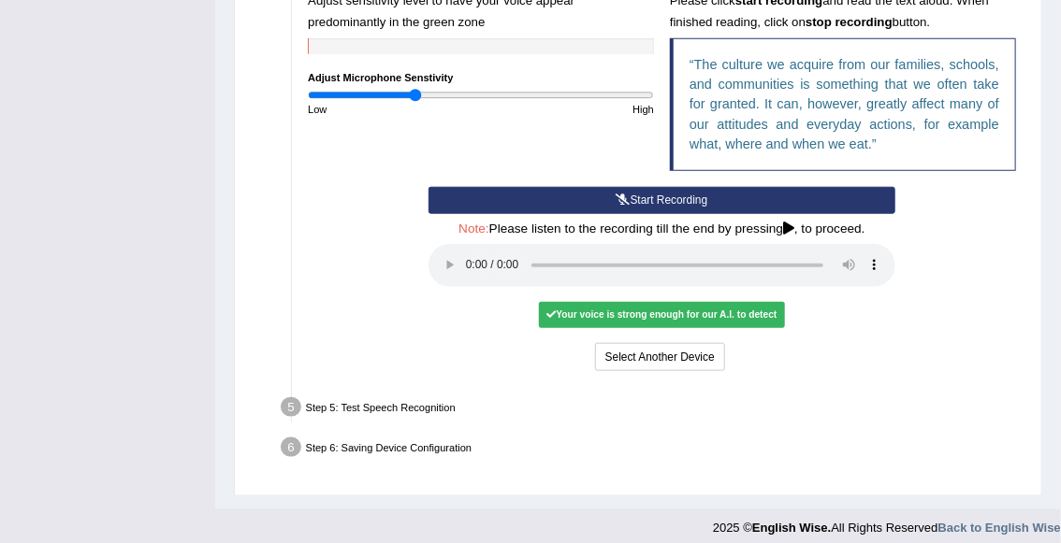
scroll to position [601, 0]
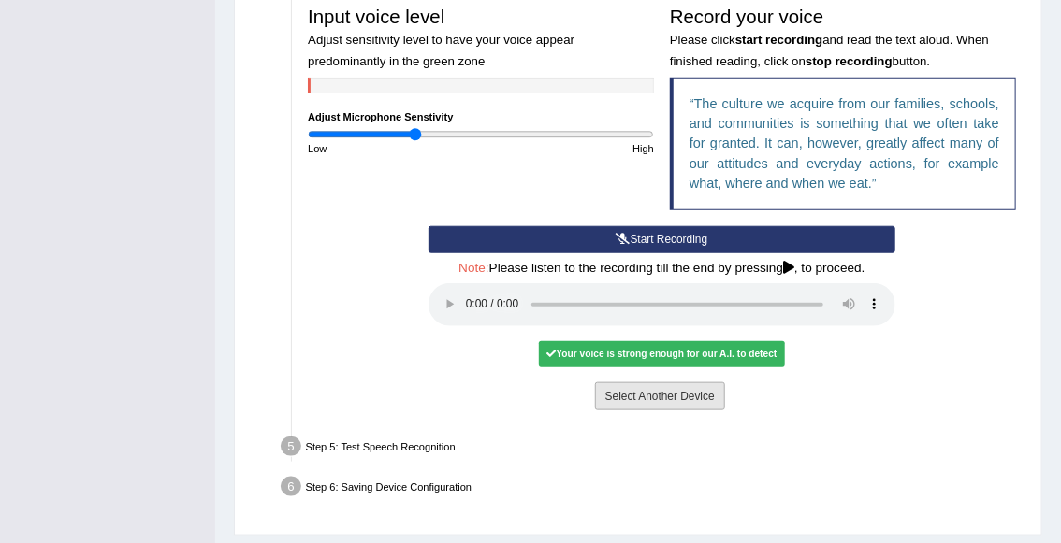
click at [646, 390] on button "Select Another Device" at bounding box center [660, 396] width 130 height 27
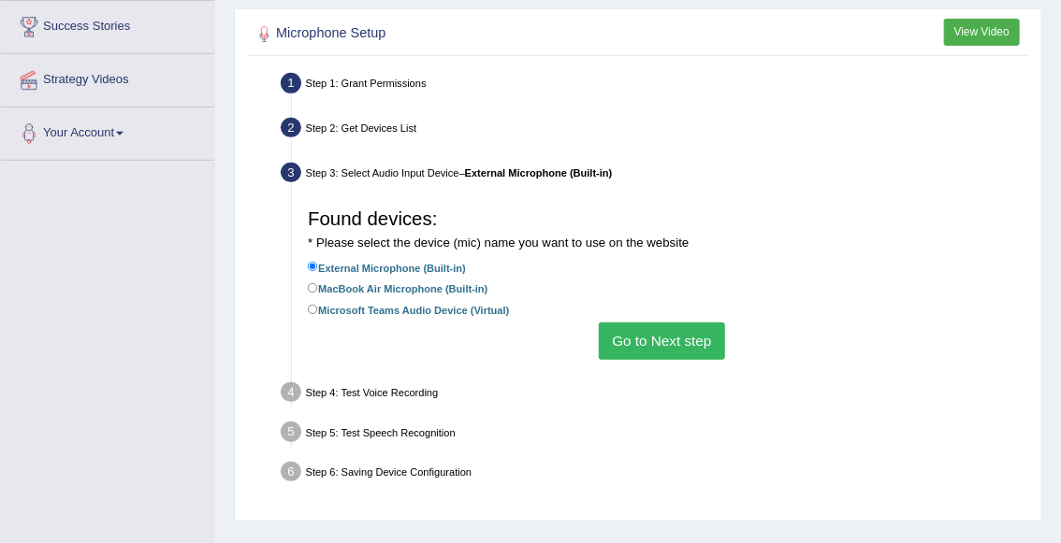
scroll to position [303, 0]
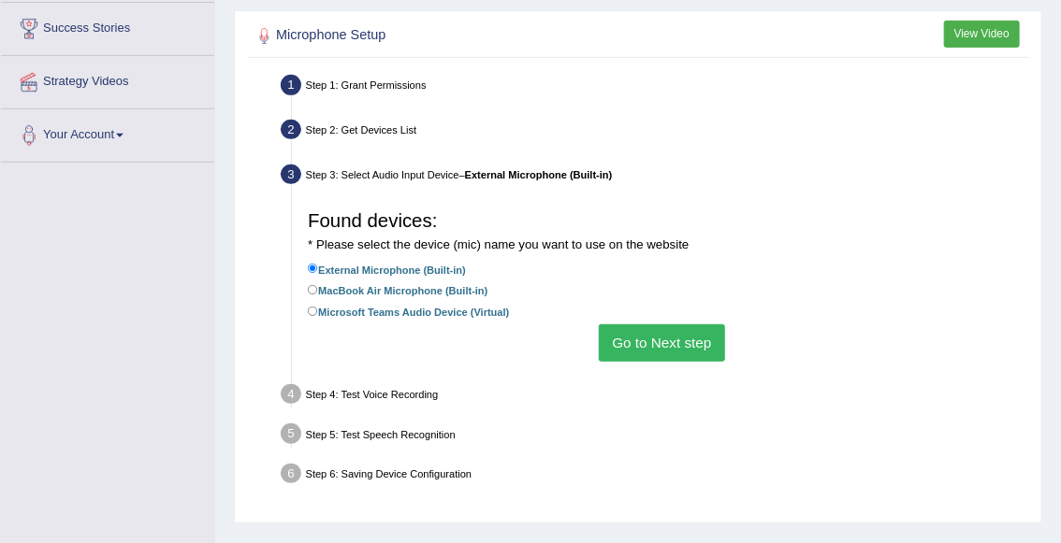
click at [397, 390] on div "Step 4: Test Voice Recording" at bounding box center [654, 397] width 760 height 35
click at [649, 333] on button "Go to Next step" at bounding box center [662, 343] width 126 height 36
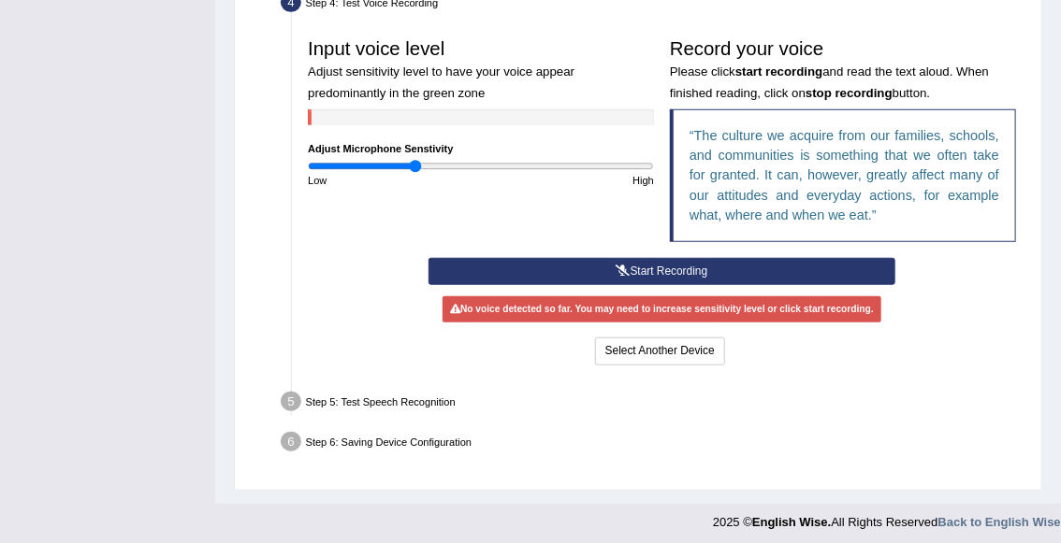
scroll to position [525, 0]
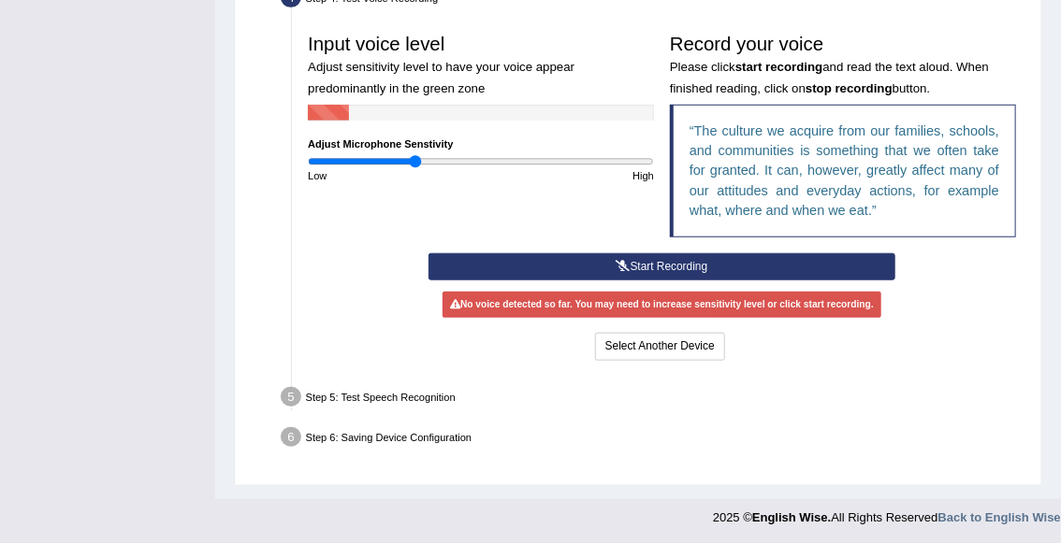
click at [652, 267] on button "Start Recording" at bounding box center [661, 266] width 467 height 27
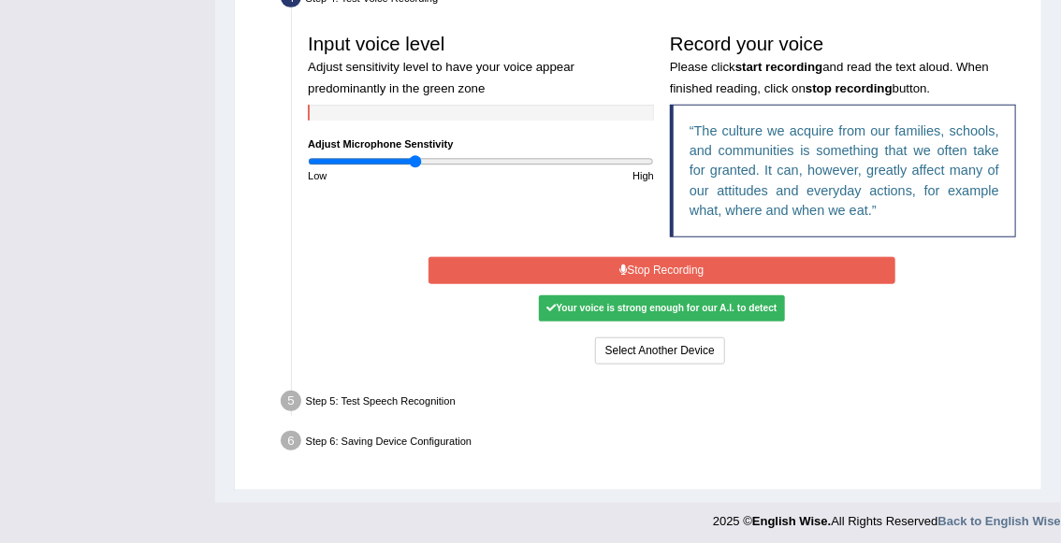
click at [652, 267] on button "Stop Recording" at bounding box center [661, 270] width 467 height 27
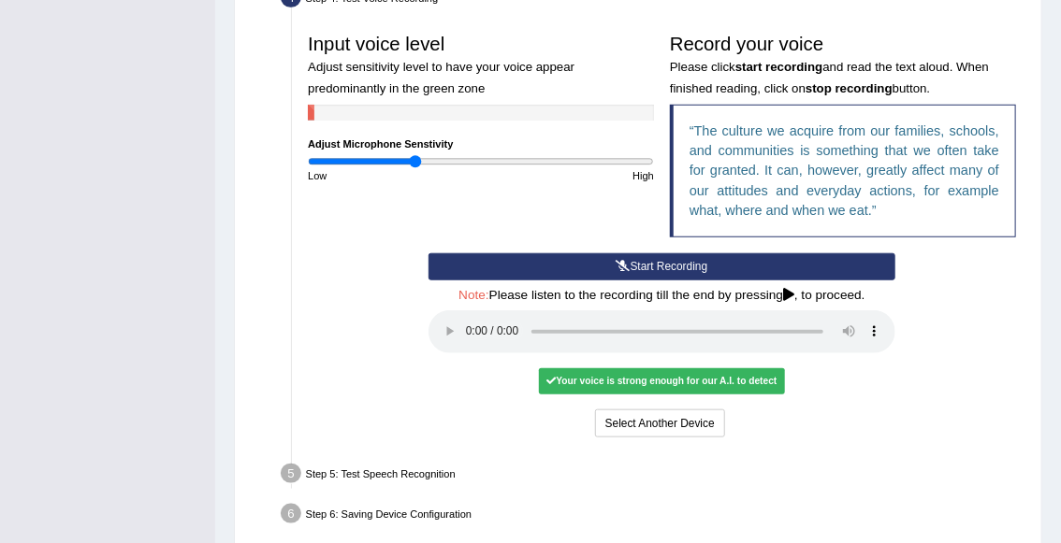
click at [621, 383] on div "Your voice is strong enough for our A.I. to detect" at bounding box center [662, 381] width 246 height 26
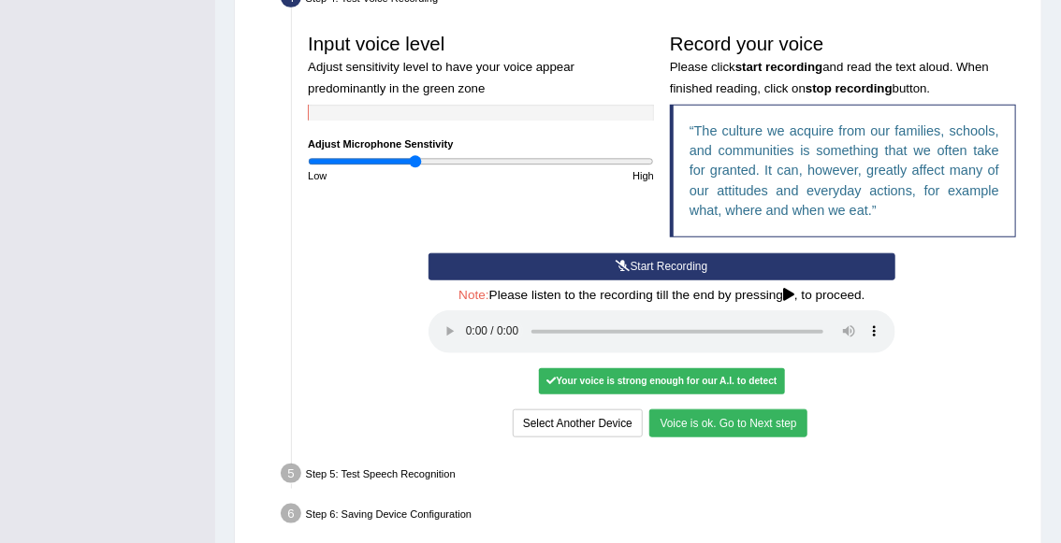
click at [696, 426] on button "Voice is ok. Go to Next step" at bounding box center [727, 423] width 157 height 27
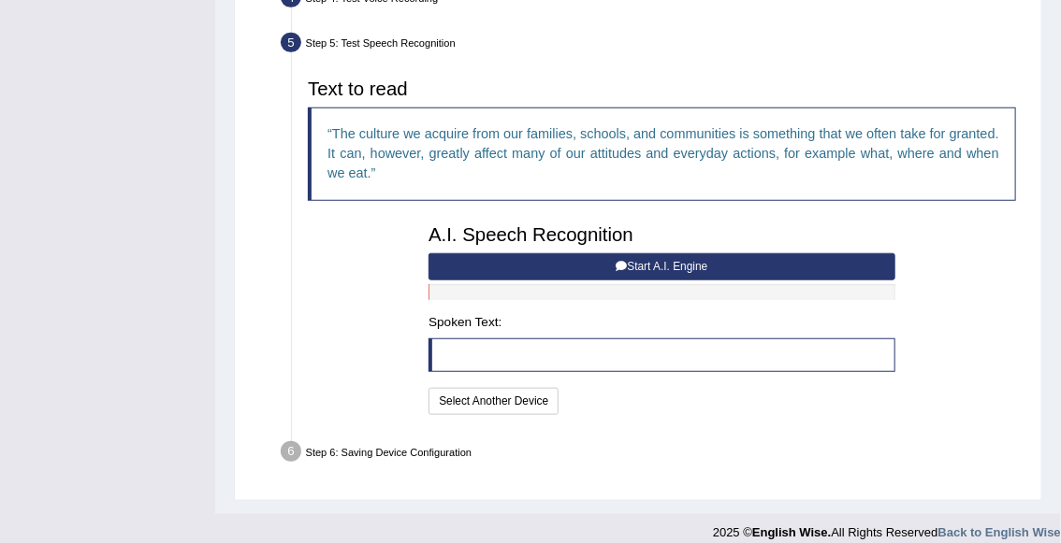
scroll to position [539, 0]
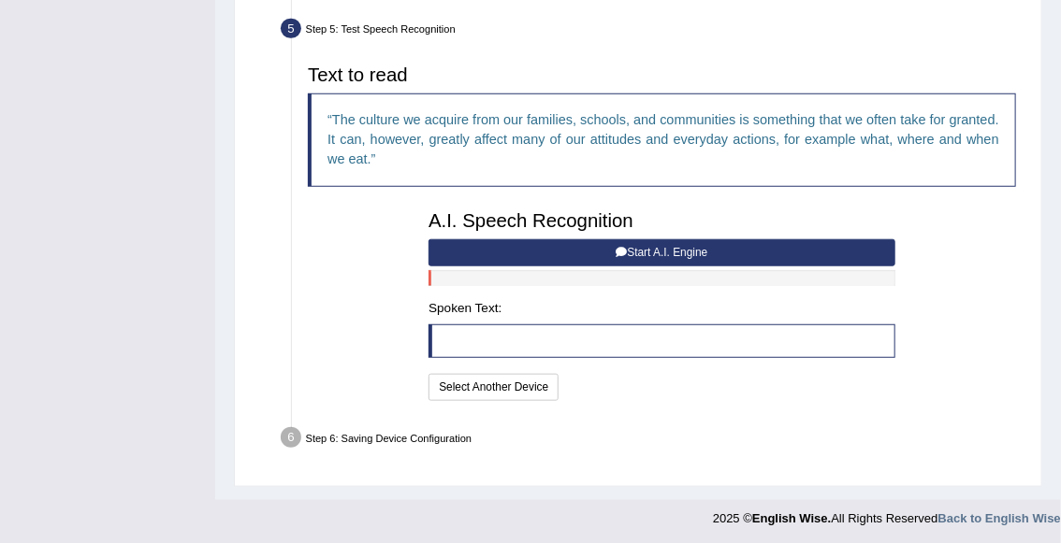
click at [496, 336] on blockquote at bounding box center [661, 342] width 467 height 34
click at [527, 251] on button "Start A.I. Engine" at bounding box center [661, 252] width 467 height 27
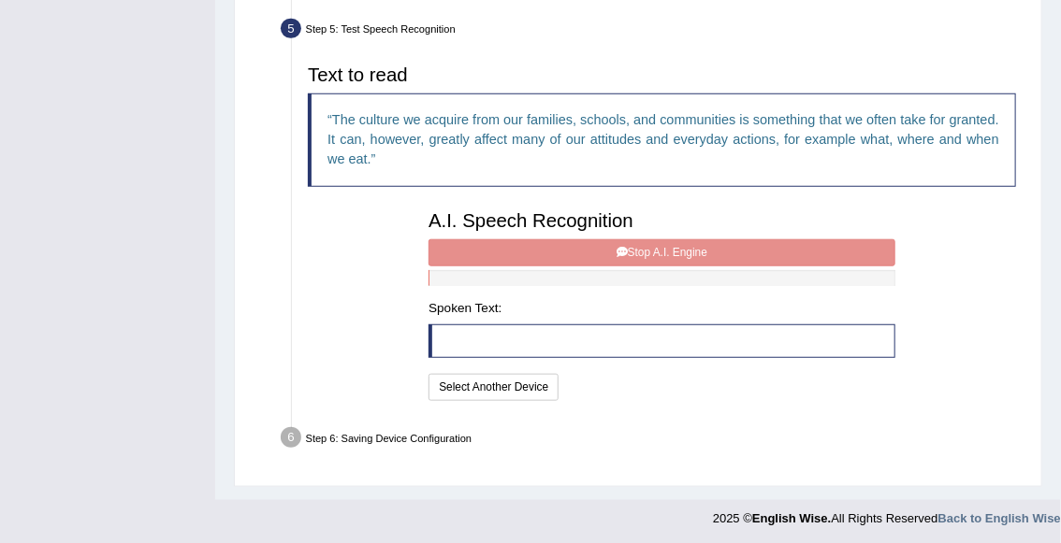
click at [527, 251] on div "A.I. Speech Recognition Start A.I. Engine Stop A.I. Engine Note: Please listen …" at bounding box center [662, 304] width 483 height 203
click at [567, 253] on div "A.I. Speech Recognition Start A.I. Engine Stop A.I. Engine Note: Please listen …" at bounding box center [662, 304] width 483 height 203
click at [526, 284] on div "A.I. Speech Recognition Start A.I. Engine Stop A.I. Engine Note: Please listen …" at bounding box center [662, 304] width 483 height 203
click at [571, 240] on div "A.I. Speech Recognition Start A.I. Engine Stop A.I. Engine Note: Please listen …" at bounding box center [662, 304] width 483 height 203
click at [568, 255] on div "A.I. Speech Recognition Start A.I. Engine Stop A.I. Engine Note: Please listen …" at bounding box center [662, 304] width 483 height 203
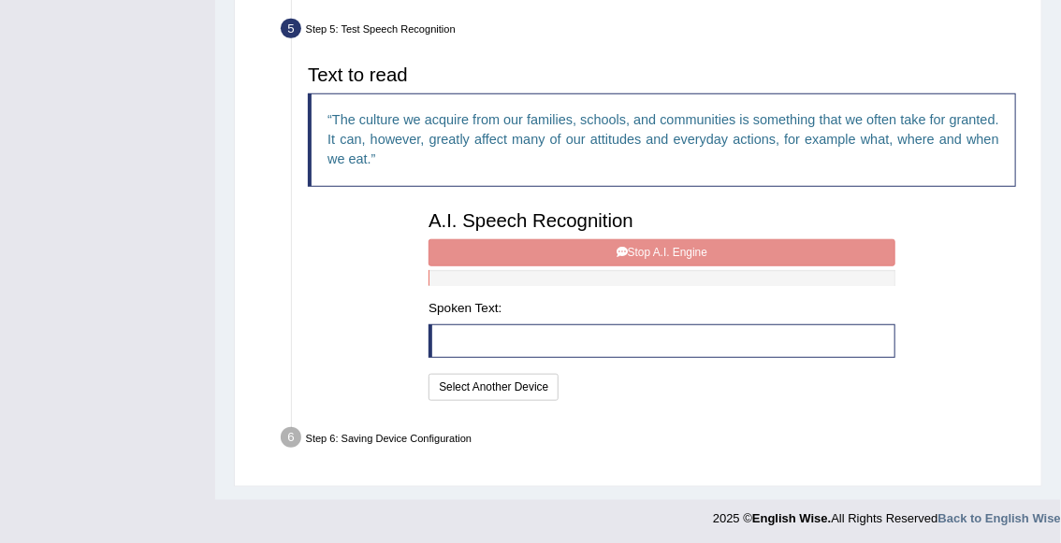
click at [568, 255] on div "A.I. Speech Recognition Start A.I. Engine Stop A.I. Engine Note: Please listen …" at bounding box center [662, 304] width 483 height 203
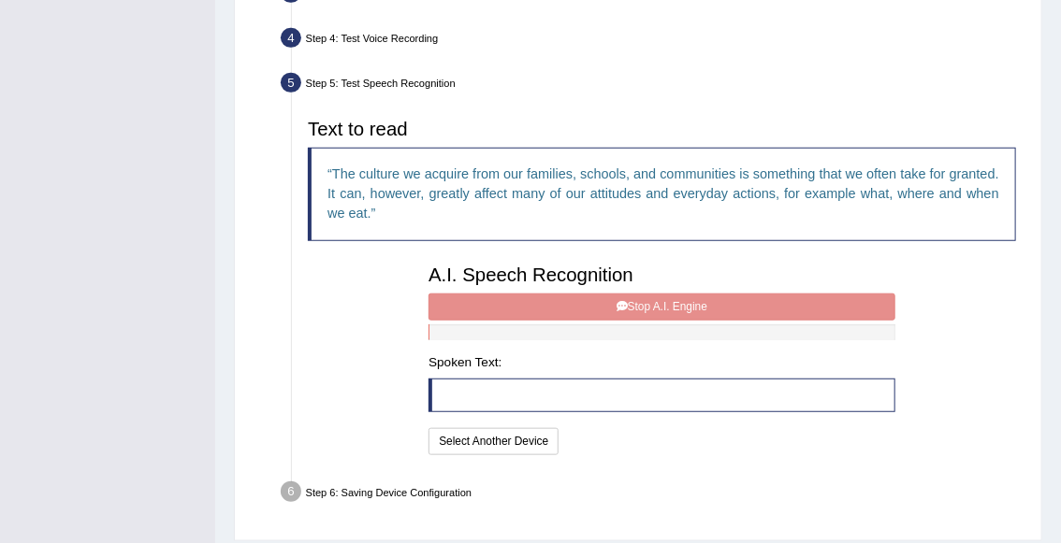
scroll to position [481, 0]
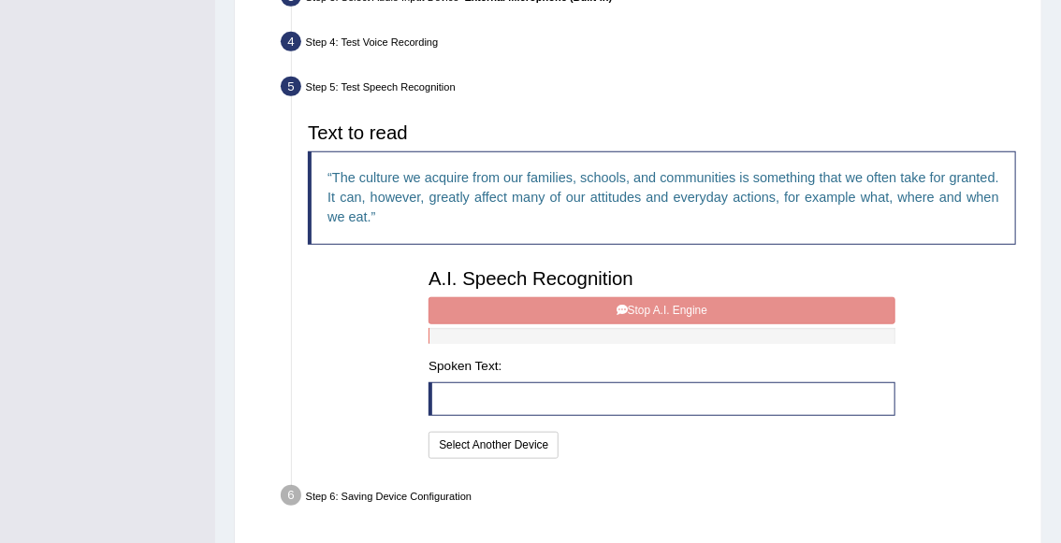
click at [608, 336] on div at bounding box center [661, 336] width 467 height 16
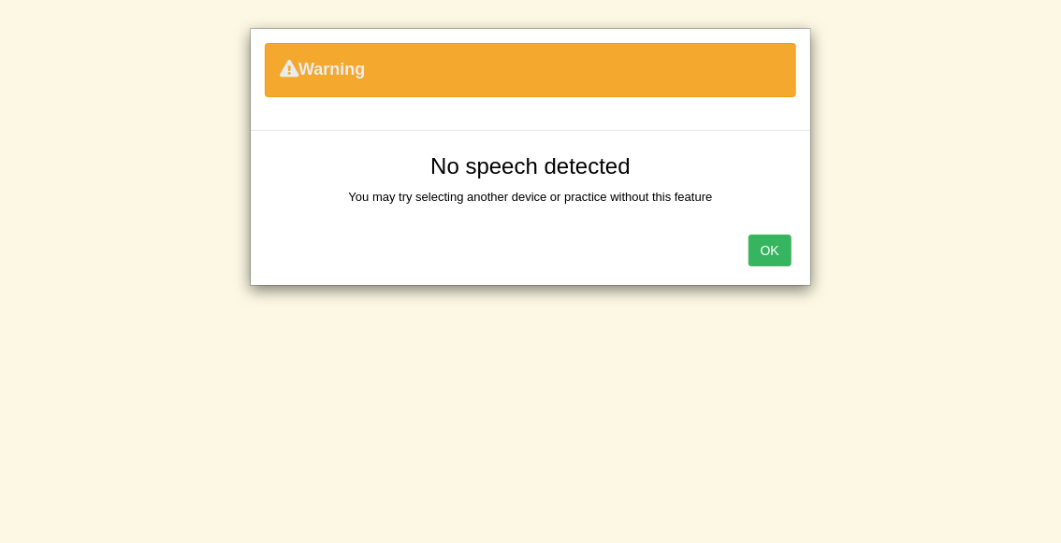
click at [769, 249] on button "OK" at bounding box center [769, 251] width 43 height 32
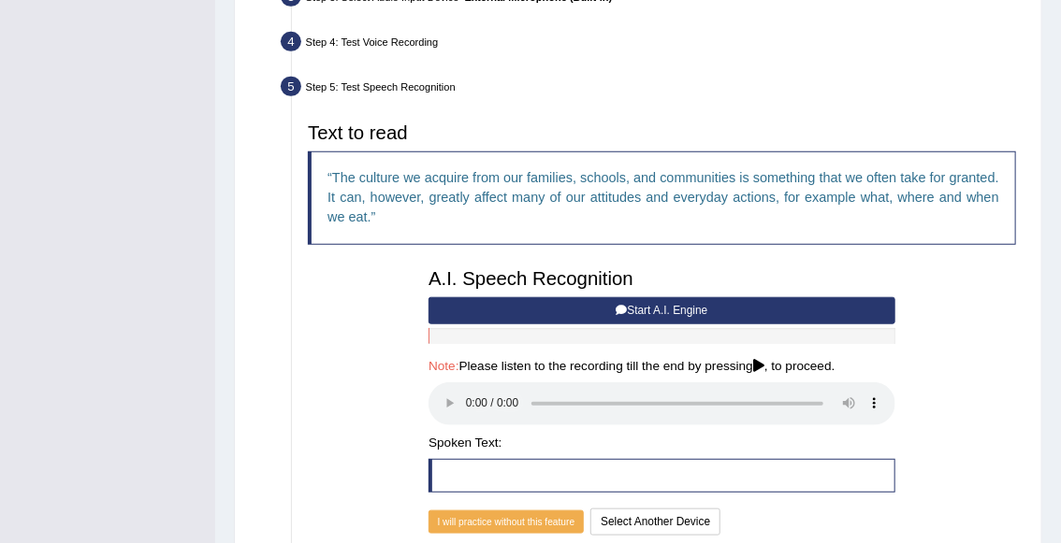
click at [539, 310] on button "Start A.I. Engine" at bounding box center [661, 310] width 467 height 27
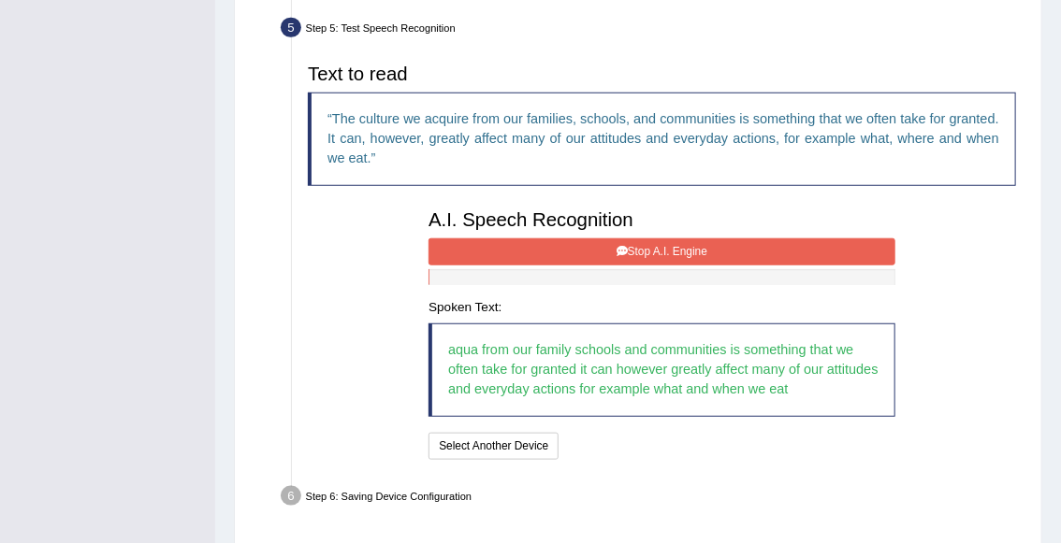
scroll to position [541, 0]
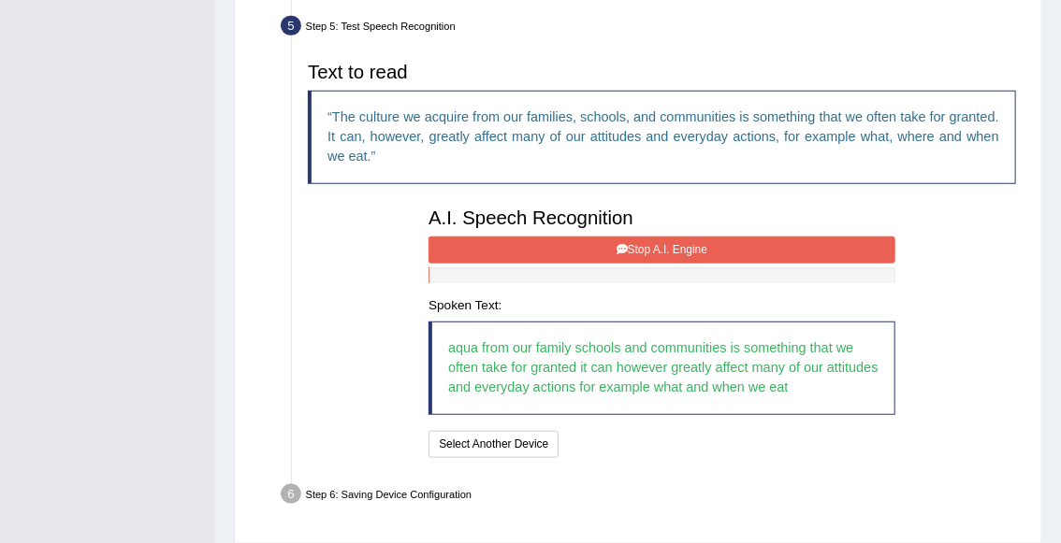
click at [557, 362] on blockquote "aqua from our family schools and communities is something that we often take fo…" at bounding box center [661, 369] width 467 height 94
click at [581, 253] on button "Stop A.I. Engine" at bounding box center [661, 250] width 467 height 27
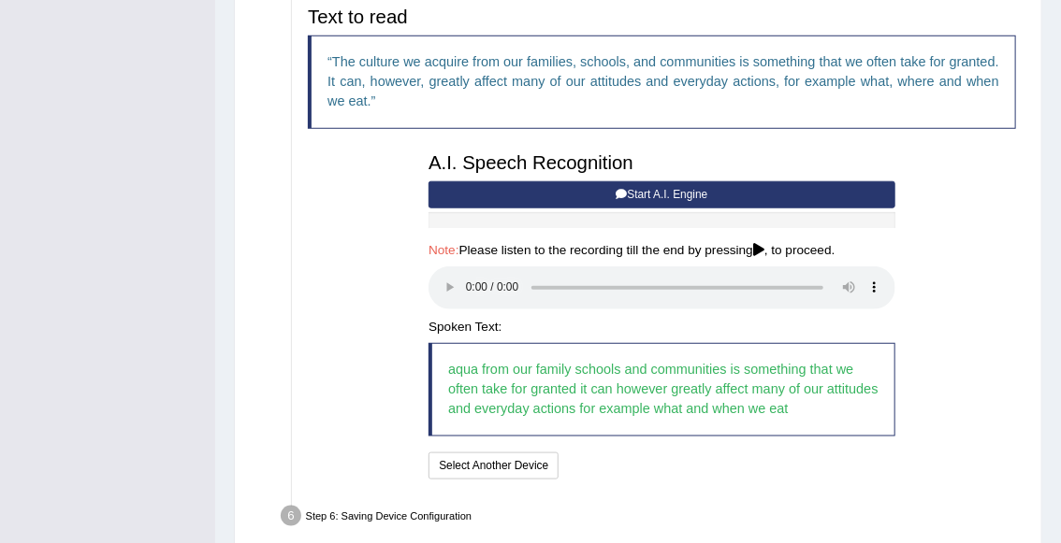
scroll to position [625, 0]
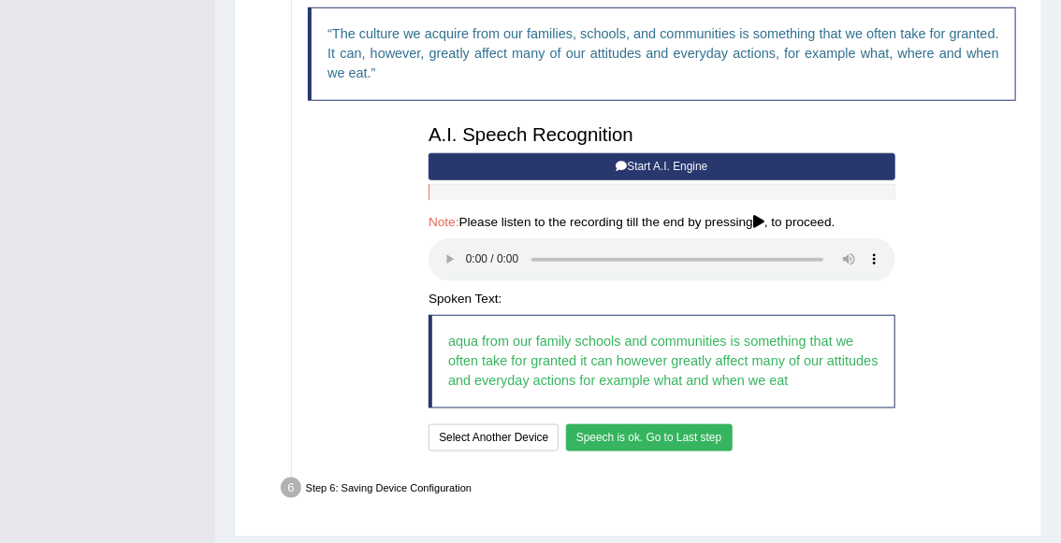
click at [680, 435] on button "Speech is ok. Go to Last step" at bounding box center [649, 438] width 166 height 27
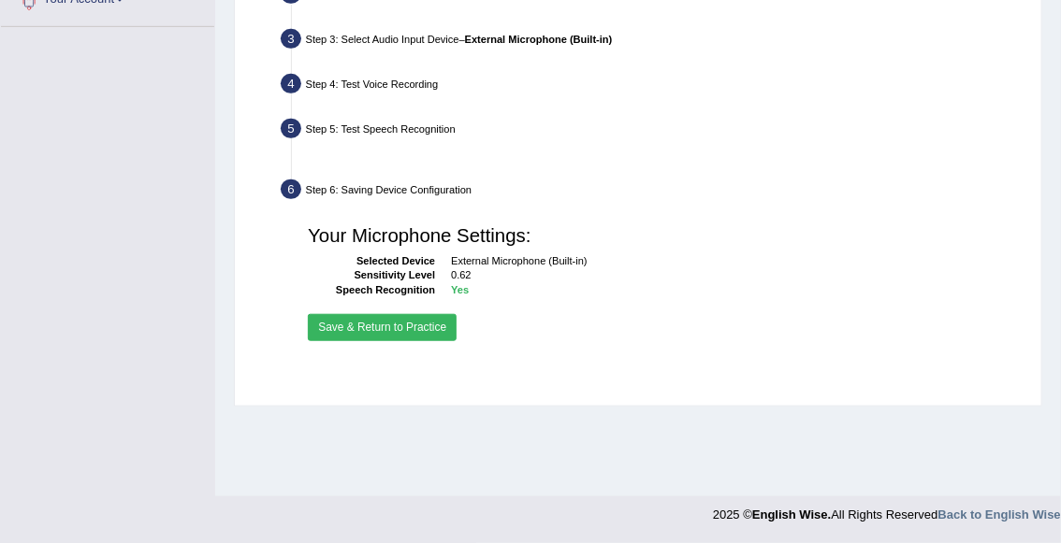
scroll to position [438, 0]
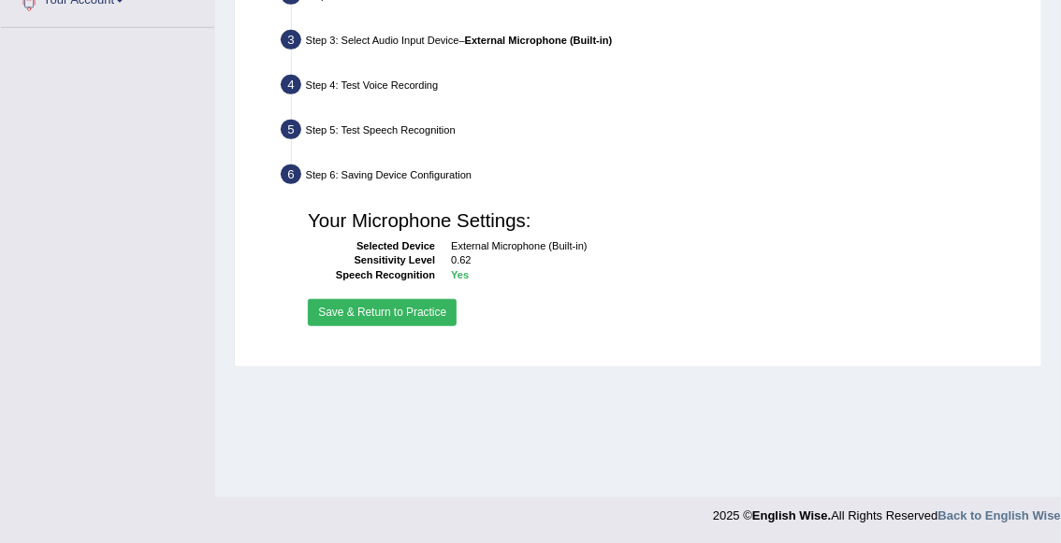
click at [414, 312] on button "Save & Return to Practice" at bounding box center [382, 312] width 149 height 27
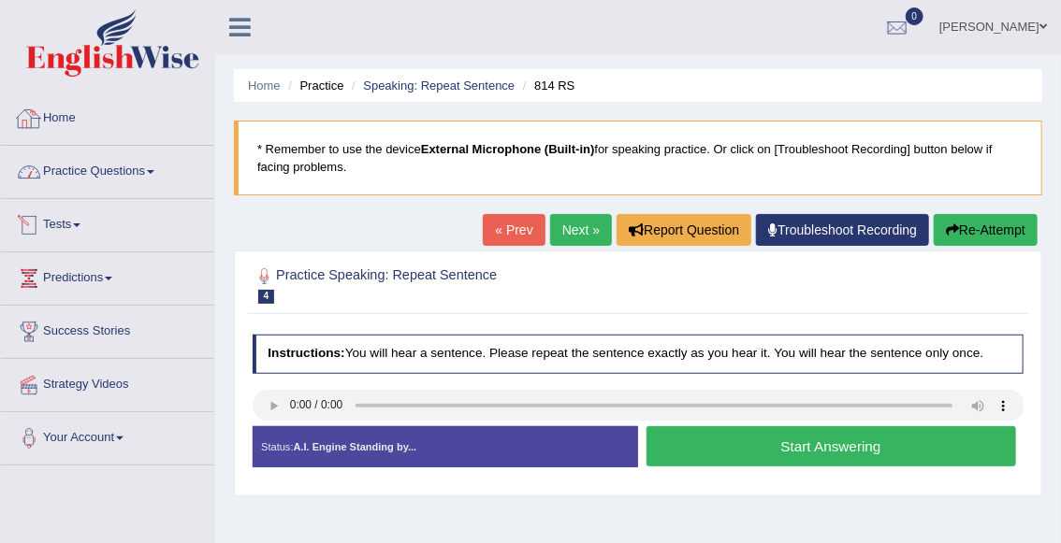
click at [62, 123] on link "Home" at bounding box center [107, 116] width 213 height 47
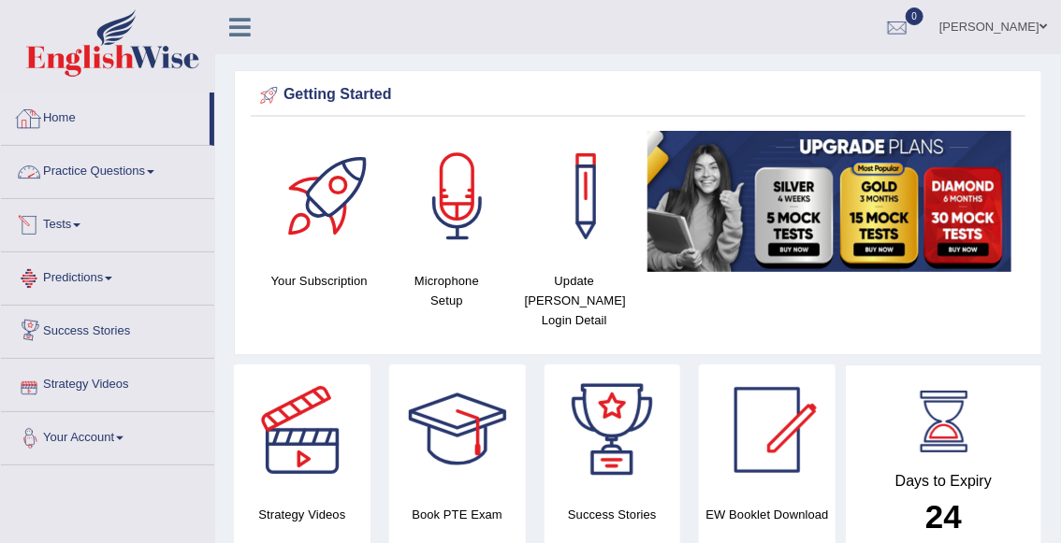
click at [111, 444] on link "Your Account" at bounding box center [107, 435] width 213 height 47
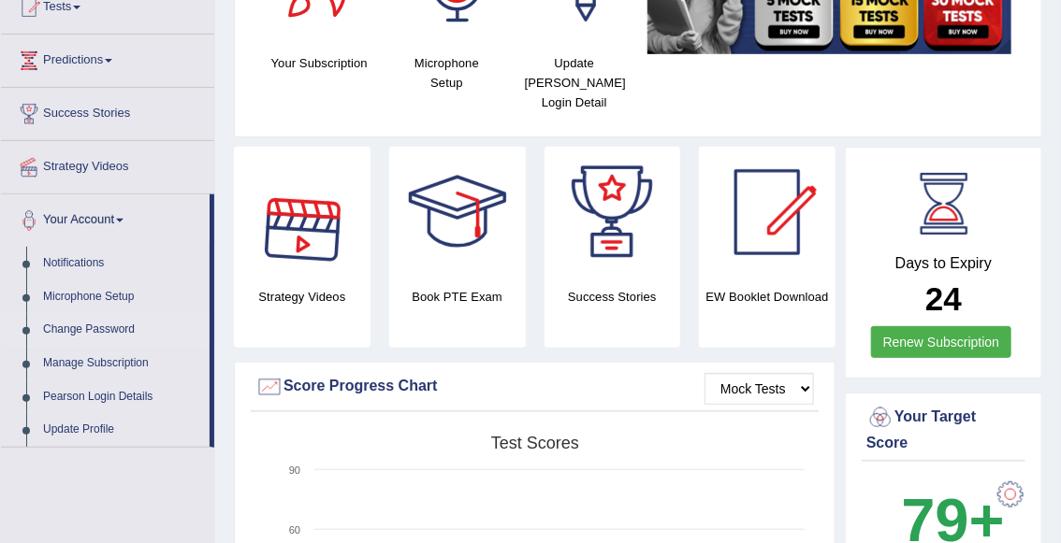
scroll to position [221, 0]
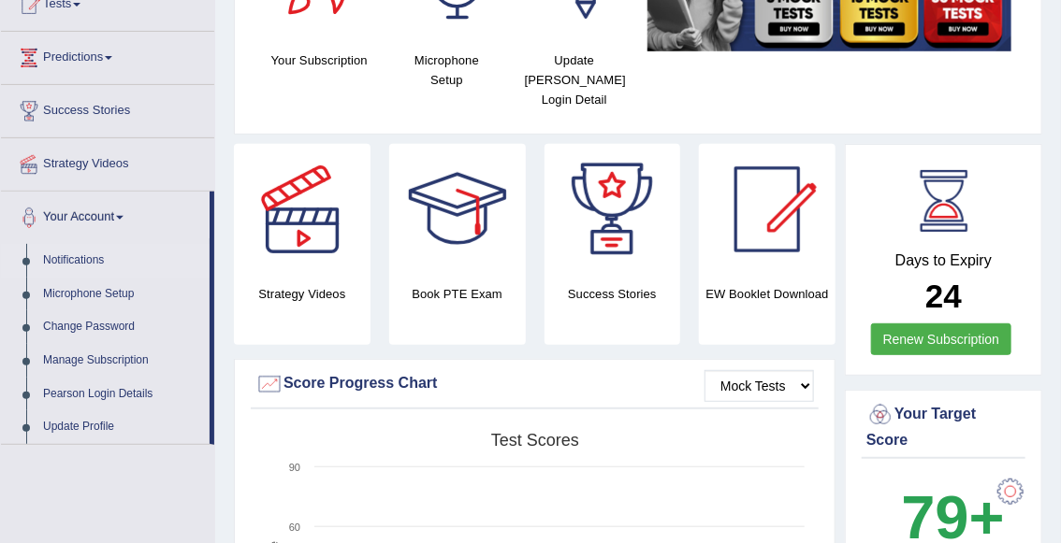
click at [89, 262] on link "Notifications" at bounding box center [122, 261] width 175 height 34
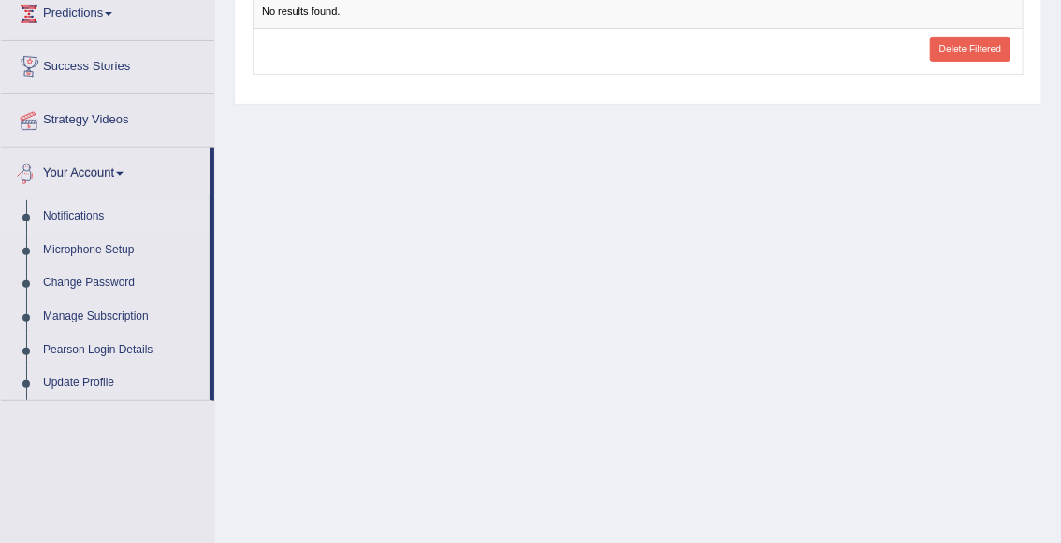
scroll to position [270, 0]
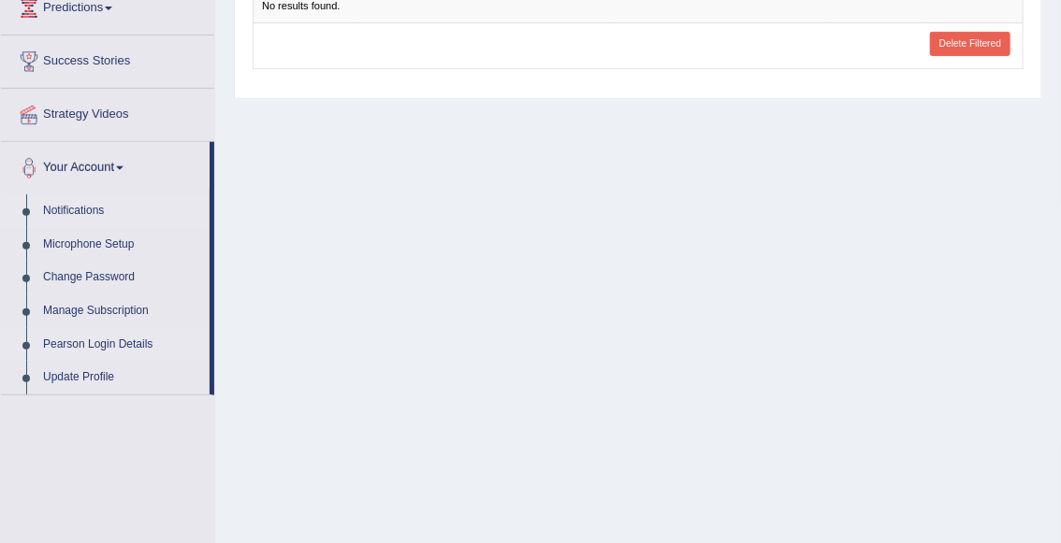
click at [119, 343] on link "Pearson Login Details" at bounding box center [122, 345] width 175 height 34
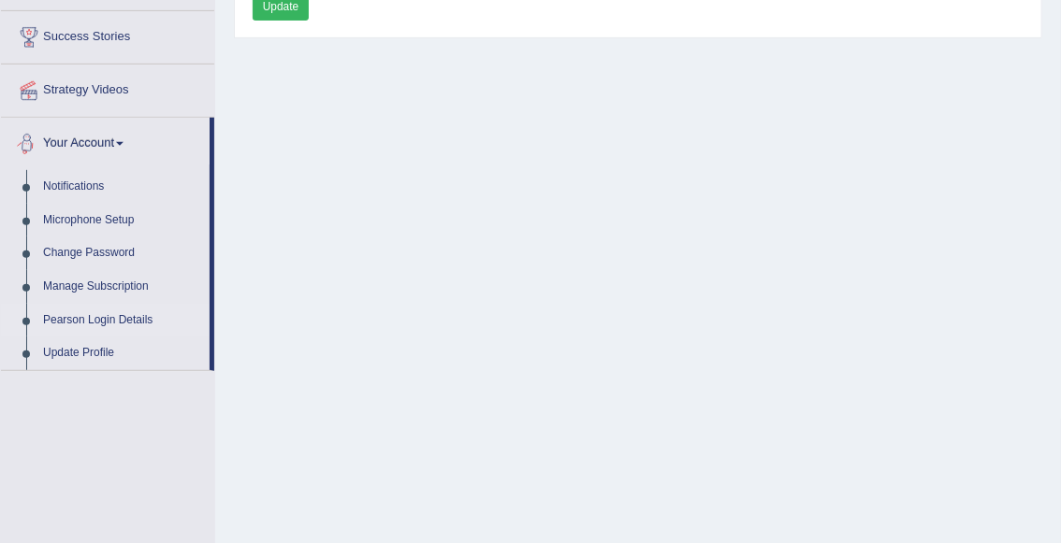
scroll to position [298, 0]
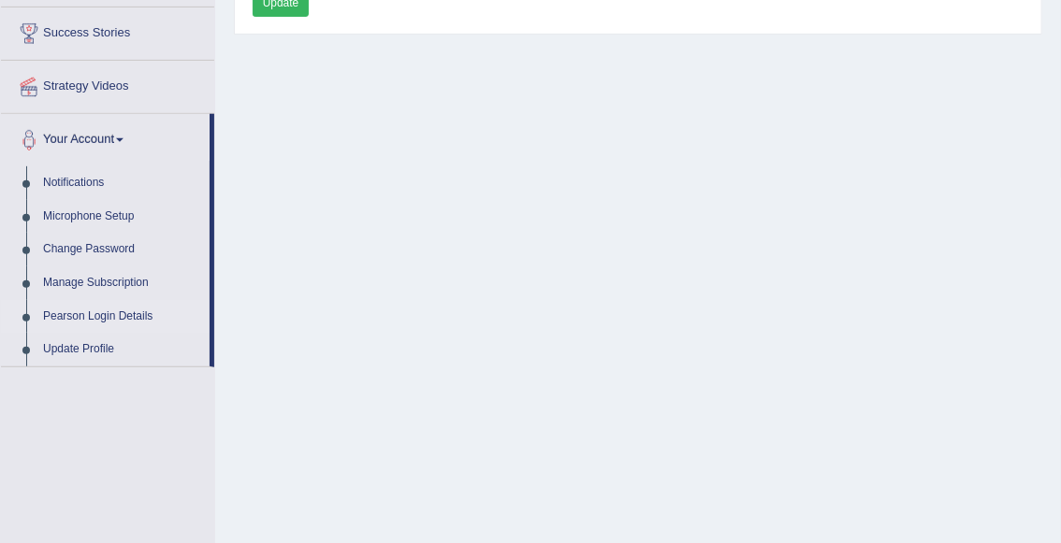
click at [128, 313] on link "Pearson Login Details" at bounding box center [122, 317] width 175 height 34
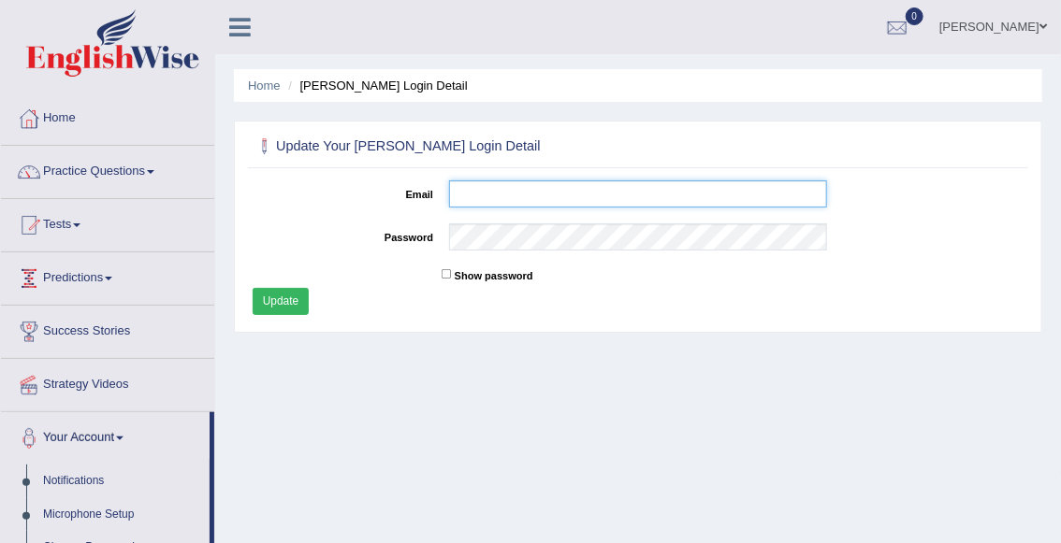
click at [472, 193] on input "Email" at bounding box center [638, 193] width 378 height 27
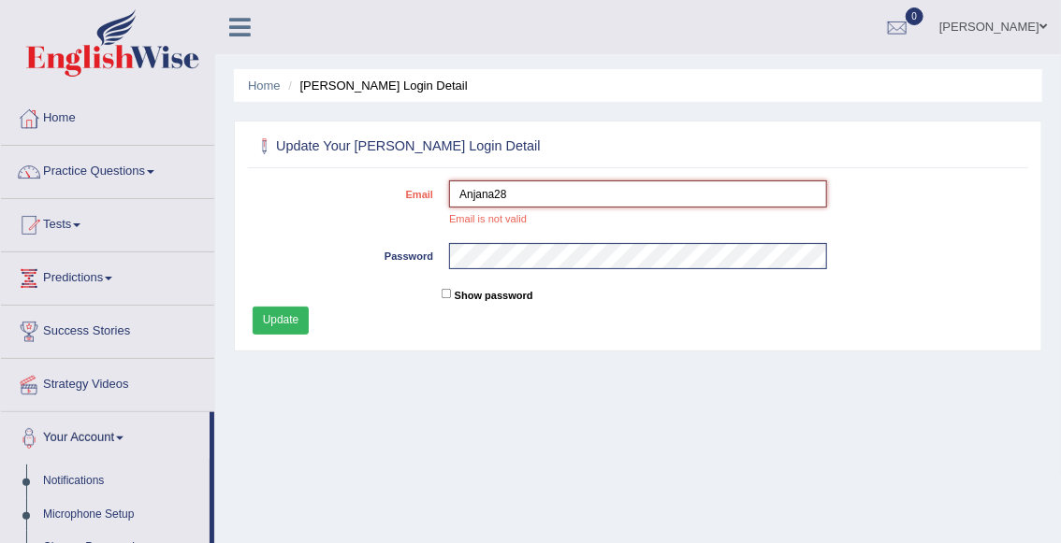
click at [515, 197] on input "Anjana28" at bounding box center [638, 193] width 378 height 27
type input "[EMAIL_ADDRESS][DOMAIN_NAME]"
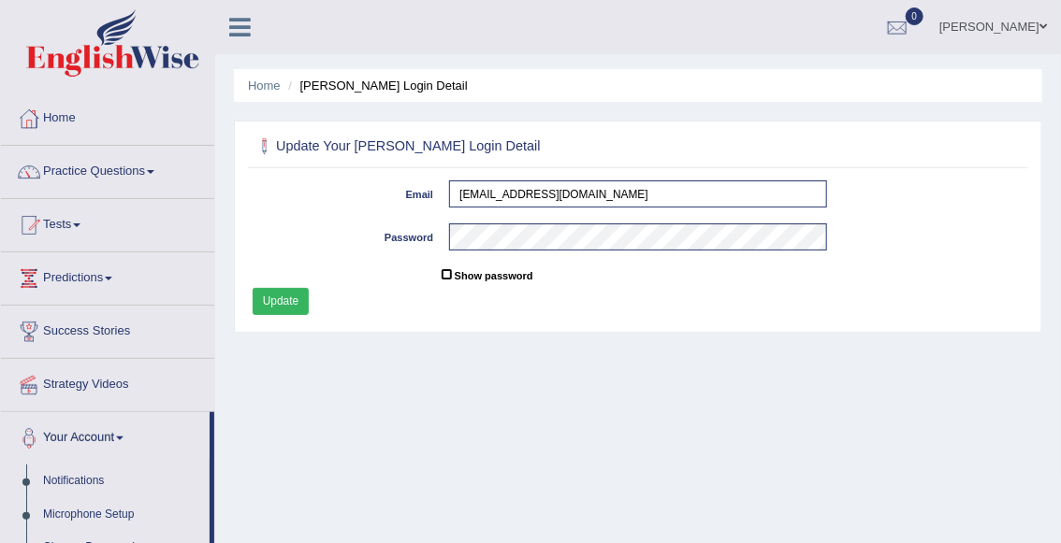
click at [448, 277] on input "Show password" at bounding box center [446, 274] width 10 height 10
click at [445, 277] on input "Show password" at bounding box center [446, 274] width 10 height 10
checkbox input "true"
click at [769, 301] on div "Update" at bounding box center [539, 303] width 590 height 31
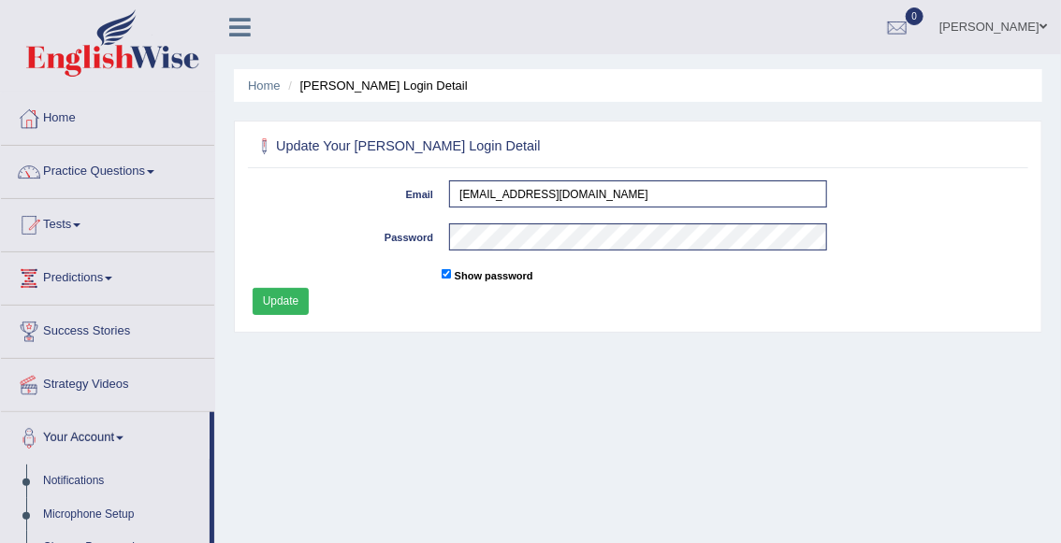
click at [281, 288] on button "Update" at bounding box center [281, 301] width 57 height 27
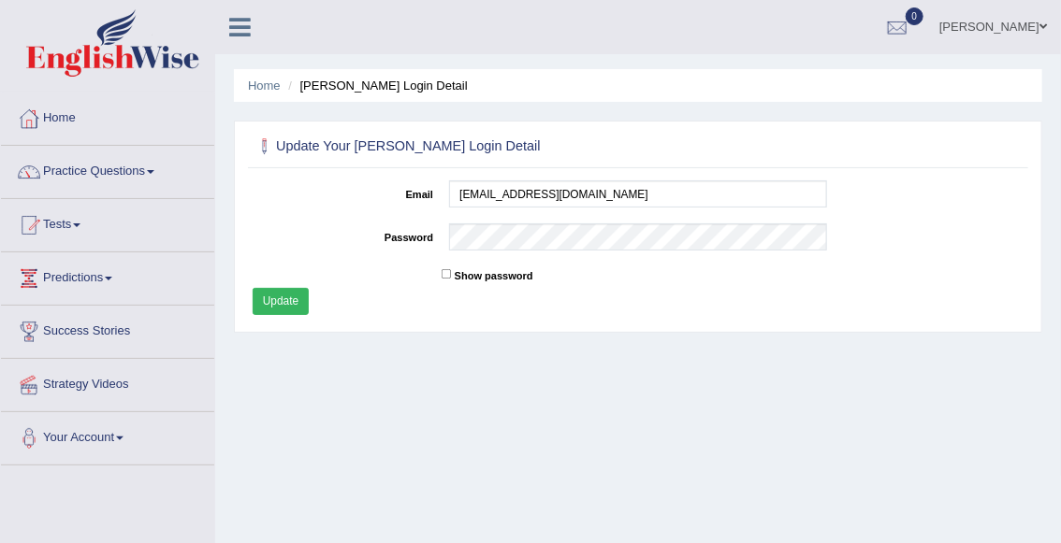
click at [295, 308] on button "Update" at bounding box center [281, 301] width 57 height 27
click at [295, 306] on button "Update" at bounding box center [281, 301] width 57 height 27
click at [68, 125] on link "Home" at bounding box center [107, 116] width 213 height 47
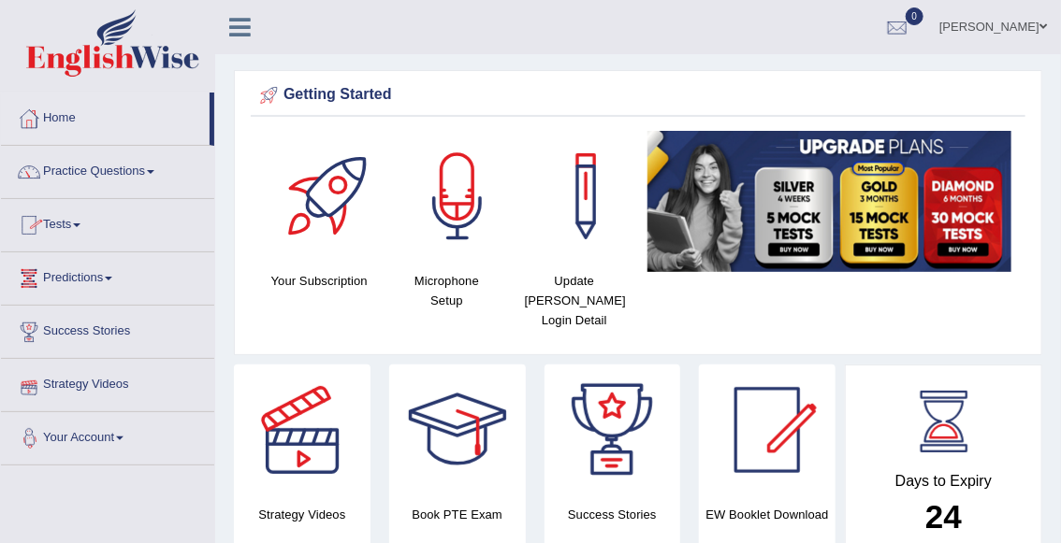
click at [84, 432] on link "Your Account" at bounding box center [107, 435] width 213 height 47
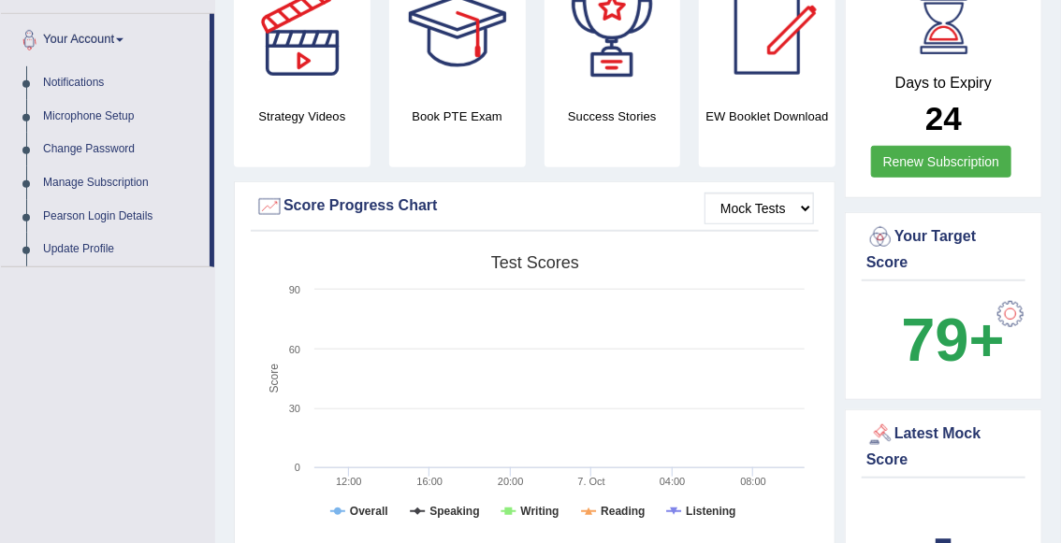
scroll to position [409, 0]
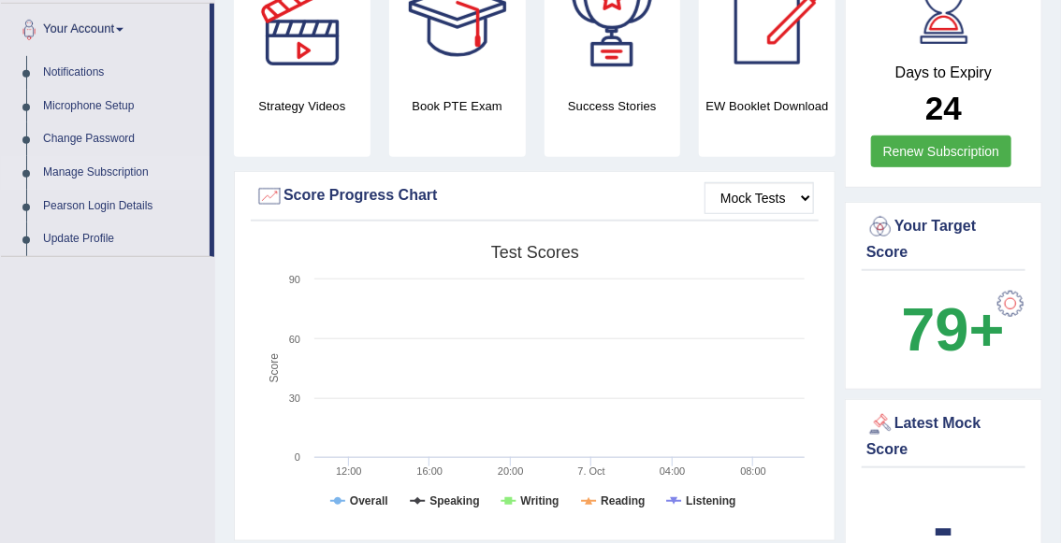
click at [124, 167] on link "Manage Subscription" at bounding box center [122, 173] width 175 height 34
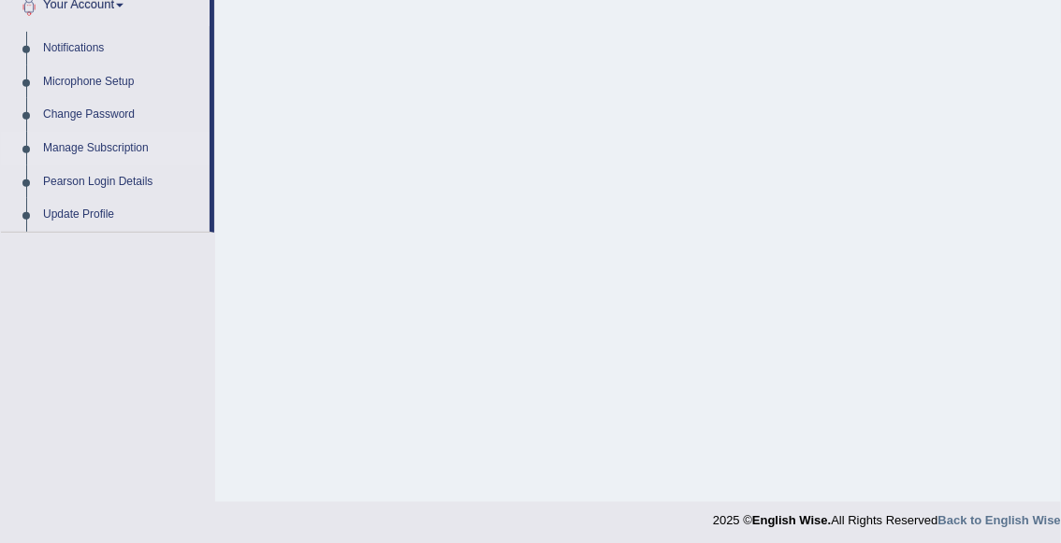
scroll to position [438, 0]
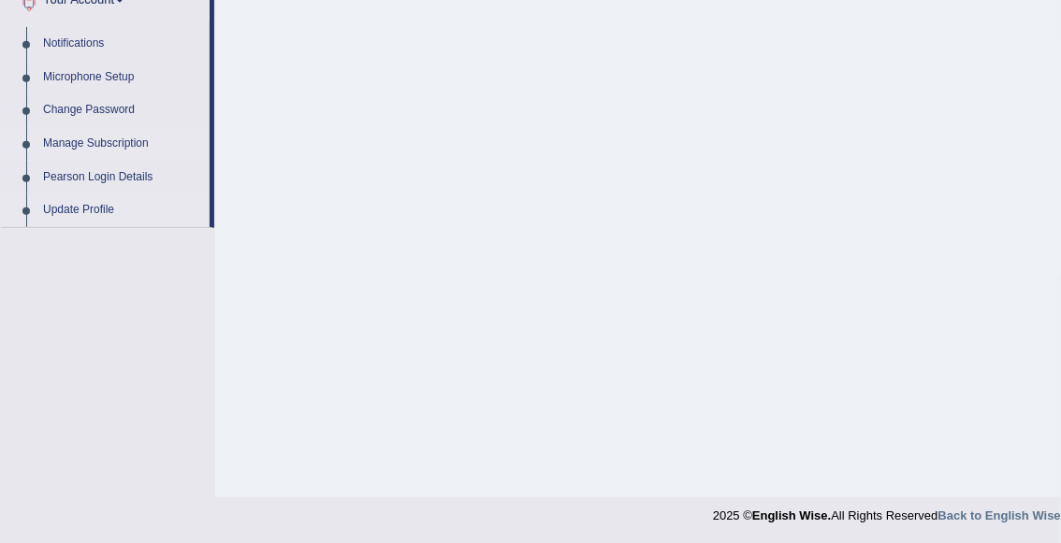
click at [92, 211] on link "Update Profile" at bounding box center [122, 211] width 175 height 34
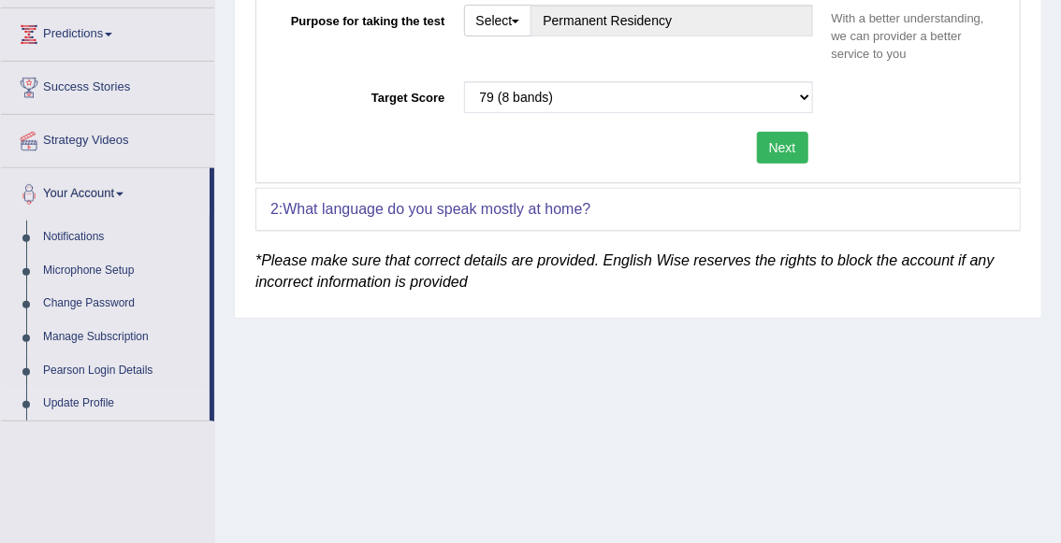
scroll to position [247, 0]
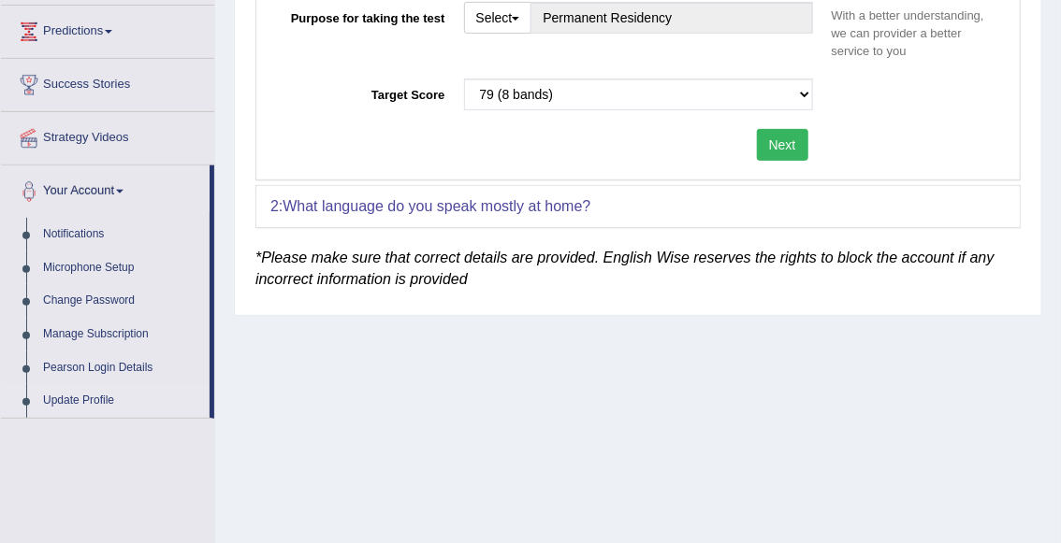
click at [470, 214] on div "2: What language do you speak mostly at home?" at bounding box center [637, 206] width 763 height 41
click at [505, 206] on b "What language do you speak mostly at home?" at bounding box center [436, 206] width 308 height 16
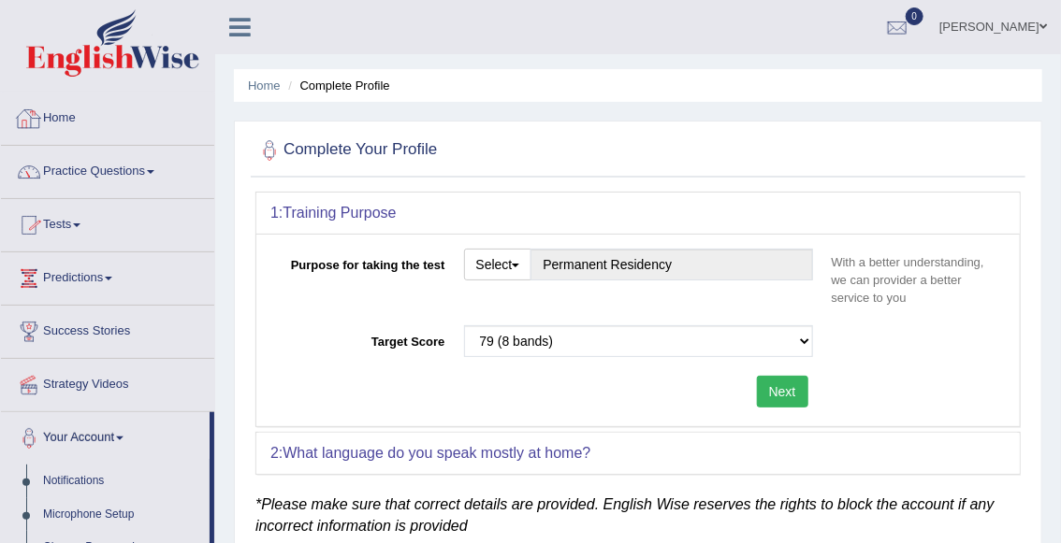
click at [78, 112] on link "Home" at bounding box center [107, 116] width 213 height 47
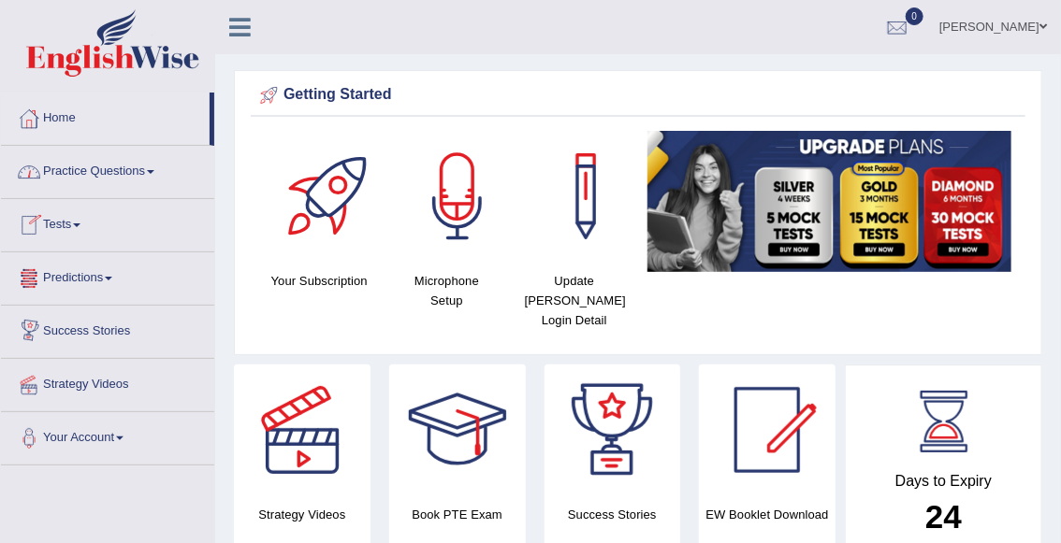
click at [109, 180] on link "Practice Questions" at bounding box center [107, 169] width 213 height 47
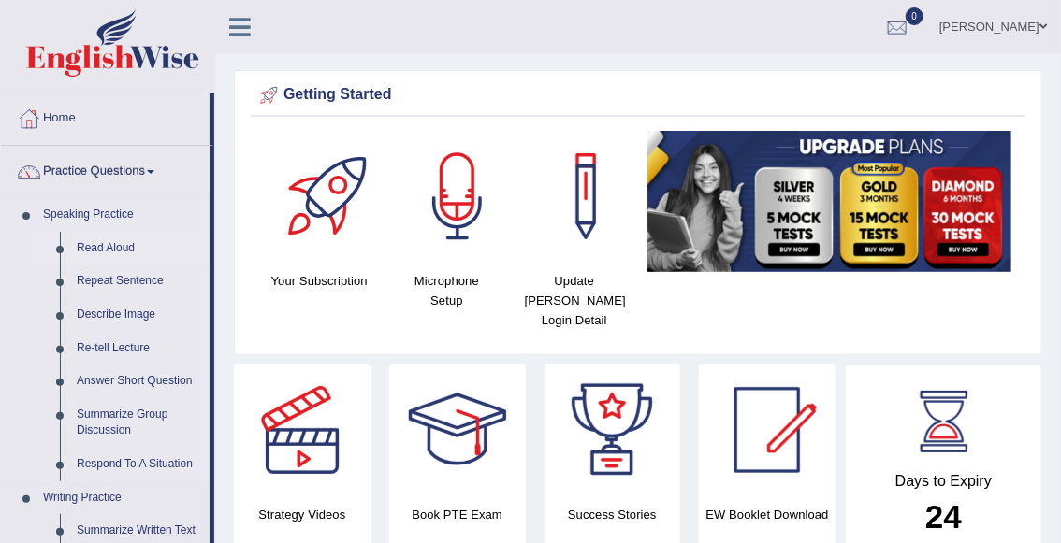
click at [123, 250] on link "Read Aloud" at bounding box center [138, 249] width 141 height 34
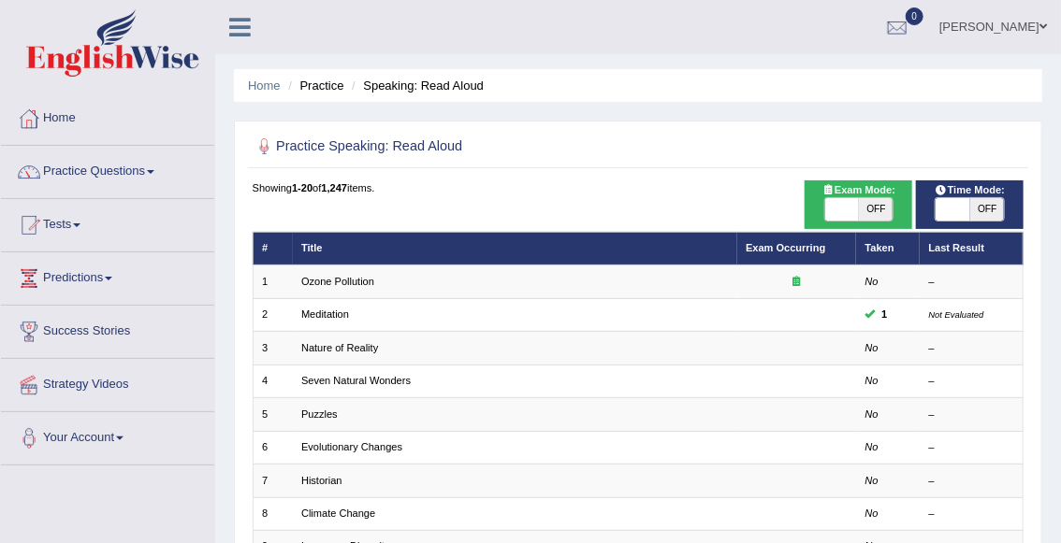
click at [993, 205] on span "OFF" at bounding box center [987, 209] width 34 height 22
checkbox input "true"
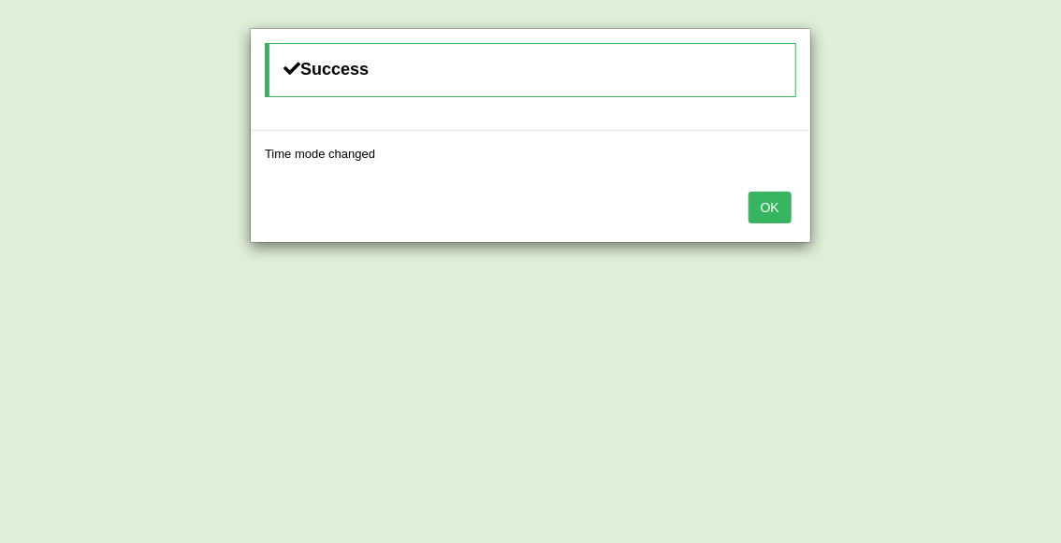
click at [782, 203] on button "OK" at bounding box center [769, 208] width 43 height 32
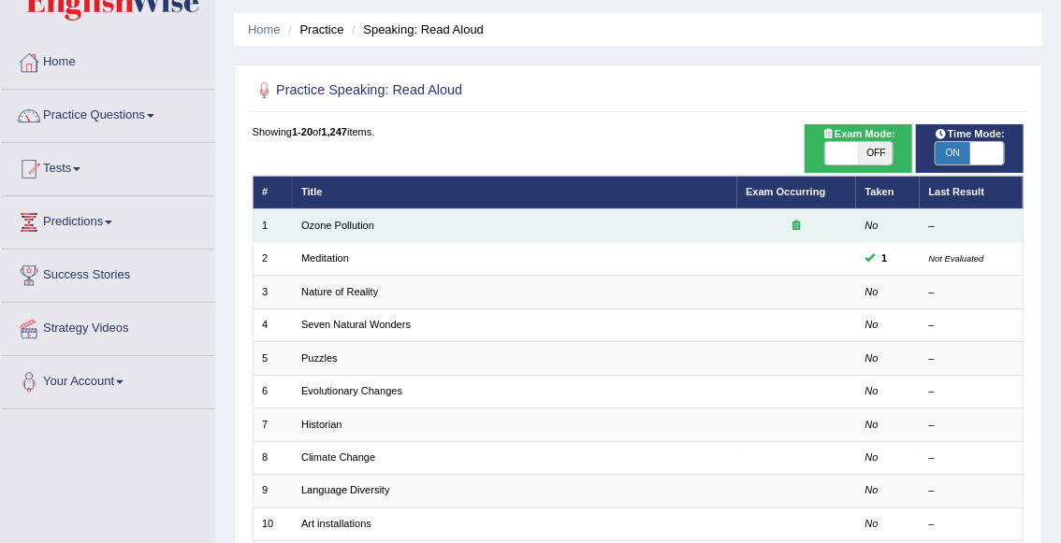
scroll to position [60, 0]
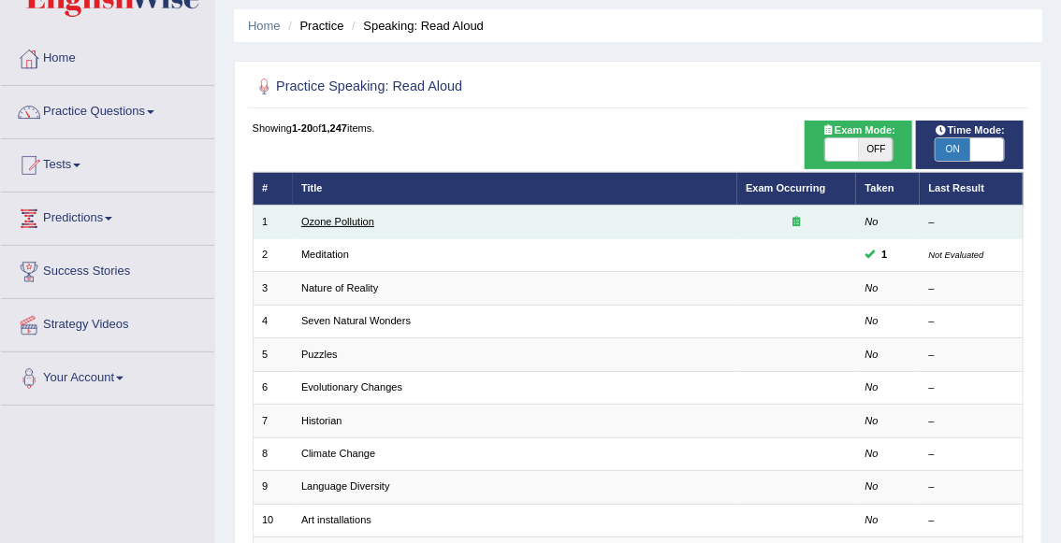
click at [357, 227] on link "Ozone Pollution" at bounding box center [337, 221] width 73 height 11
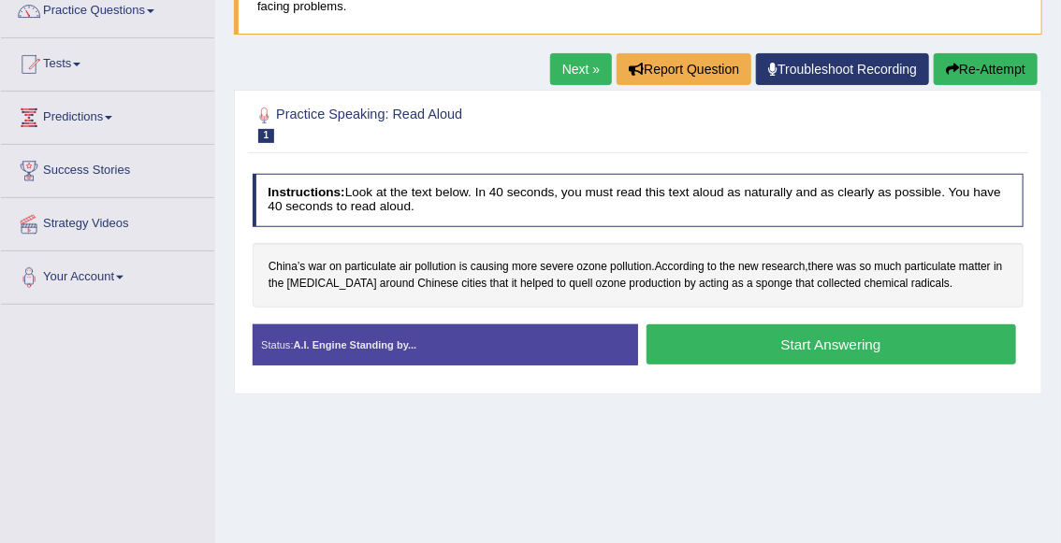
scroll to position [165, 0]
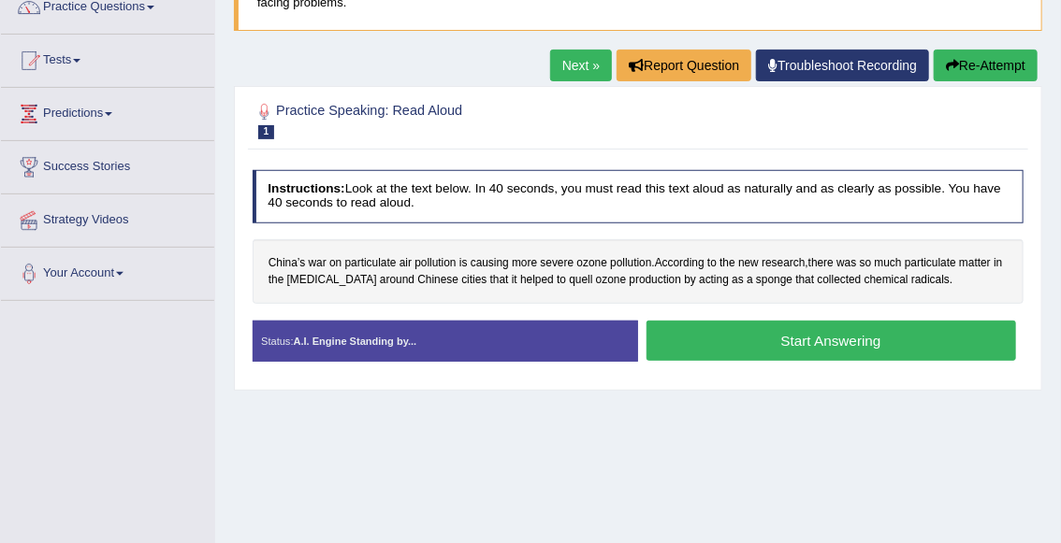
click at [268, 126] on span "1" at bounding box center [266, 132] width 17 height 14
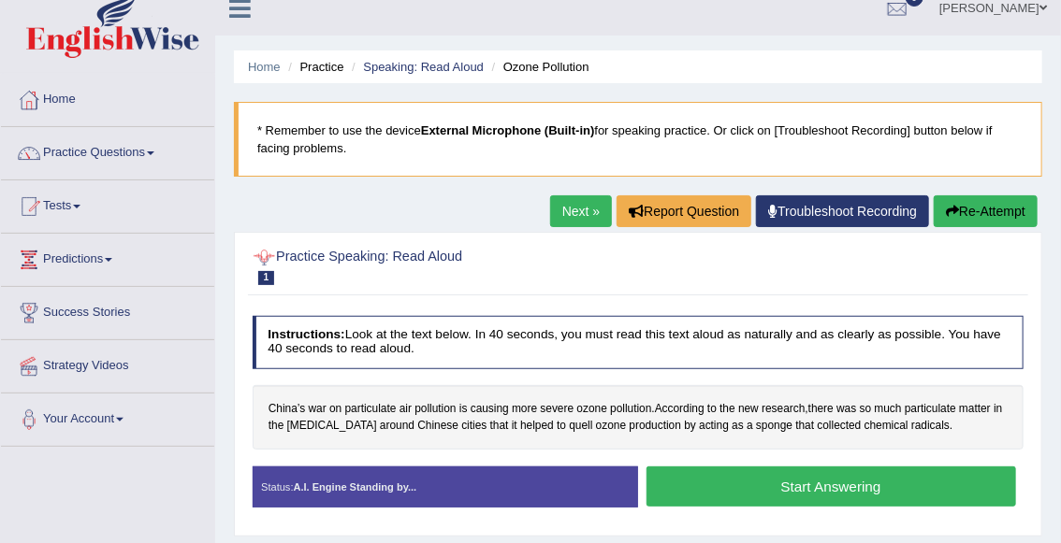
scroll to position [0, 0]
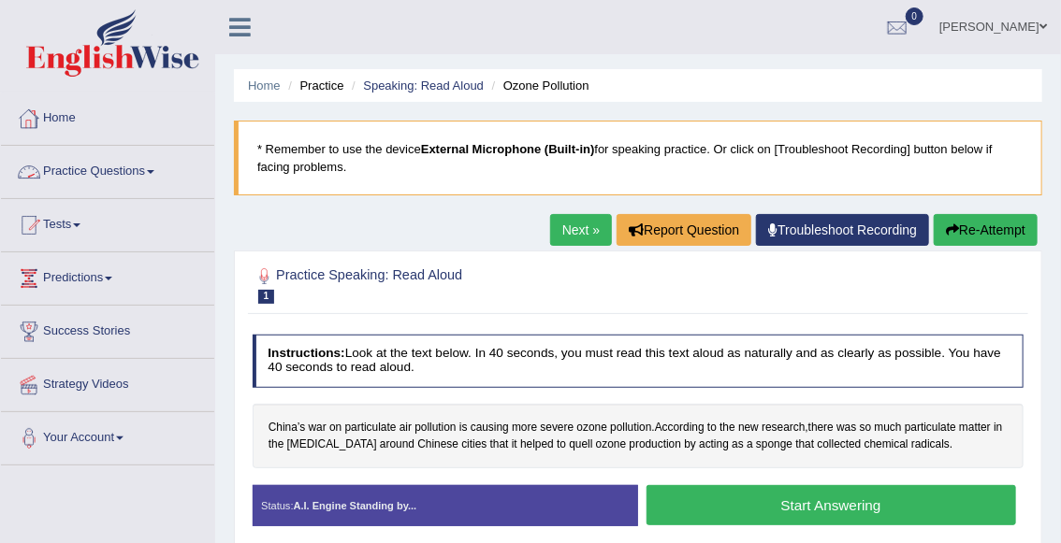
click at [90, 158] on link "Practice Questions" at bounding box center [107, 169] width 213 height 47
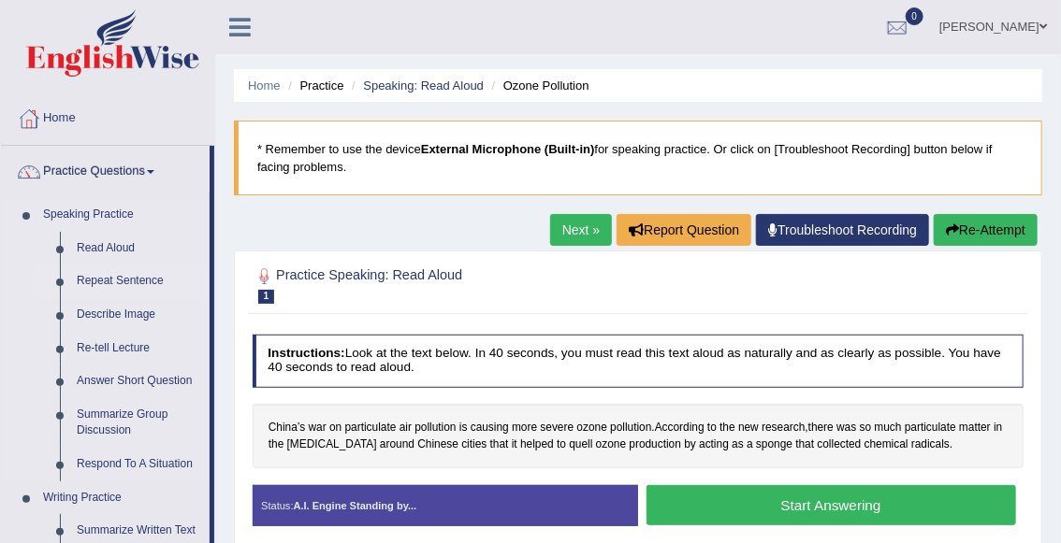
click at [108, 282] on link "Repeat Sentence" at bounding box center [138, 282] width 141 height 34
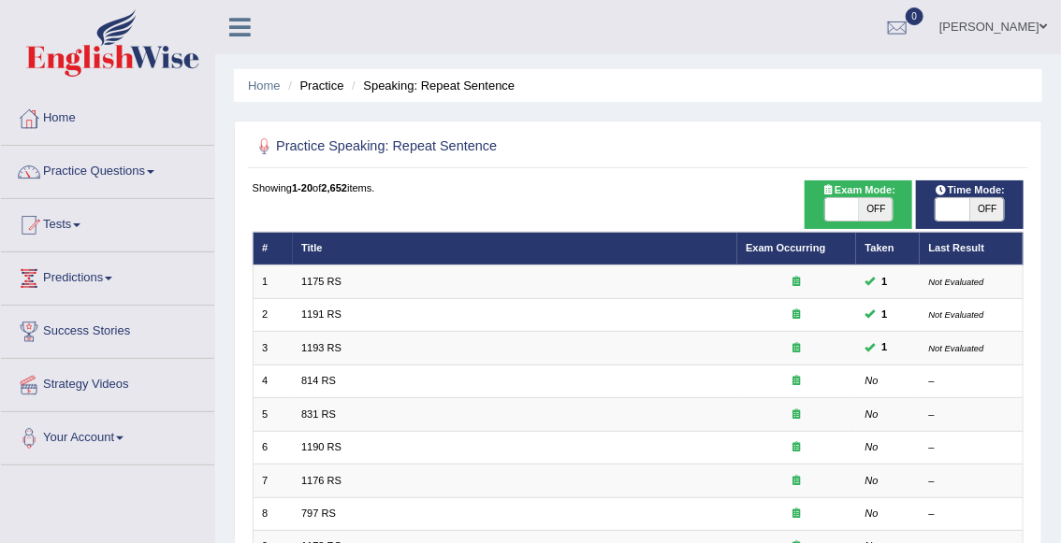
click at [928, 198] on span "Time Mode:" at bounding box center [969, 190] width 82 height 17
click at [934, 194] on icon at bounding box center [940, 189] width 13 height 10
click at [943, 190] on icon at bounding box center [940, 189] width 13 height 10
click at [944, 198] on span at bounding box center [952, 209] width 34 height 22
checkbox input "true"
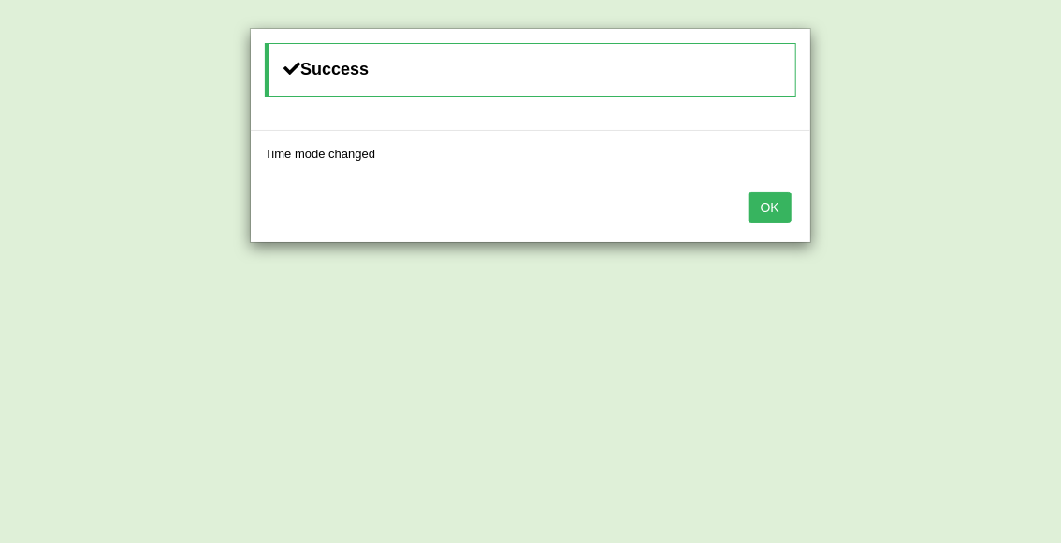
click at [771, 207] on button "OK" at bounding box center [769, 208] width 43 height 32
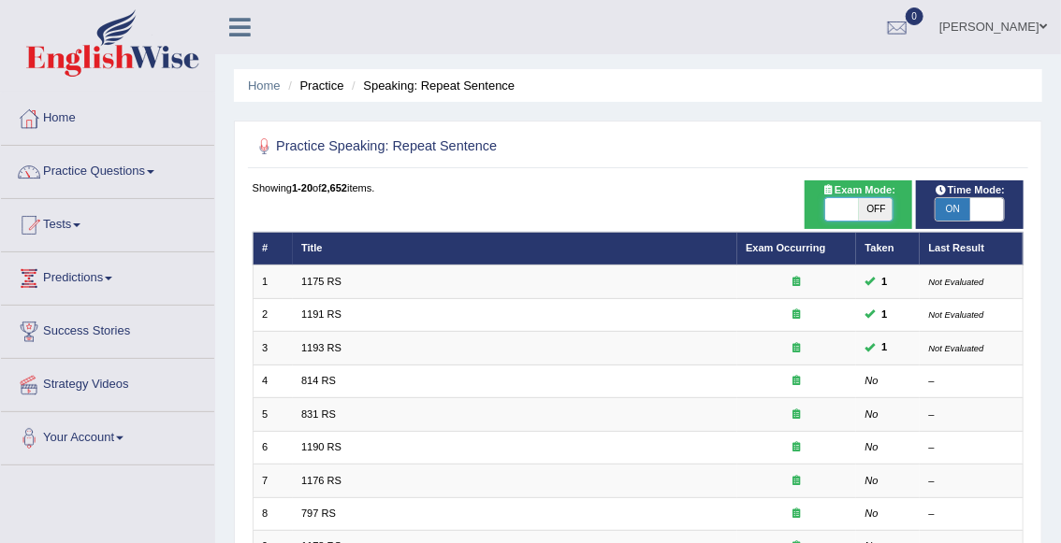
click at [844, 215] on span at bounding box center [842, 209] width 34 height 22
checkbox input "true"
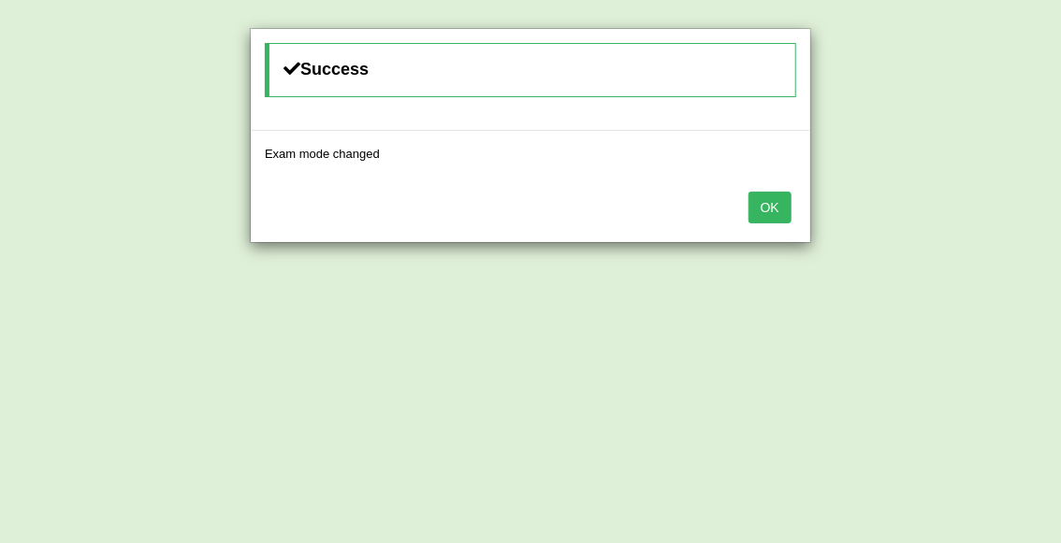
click at [769, 208] on button "OK" at bounding box center [769, 208] width 43 height 32
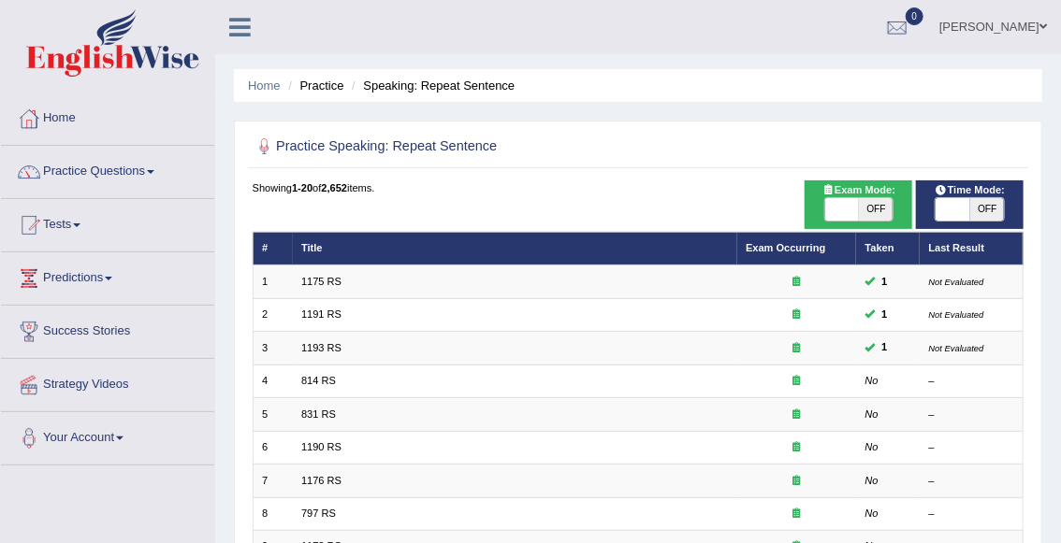
click at [879, 205] on span "OFF" at bounding box center [876, 209] width 34 height 22
checkbox input "true"
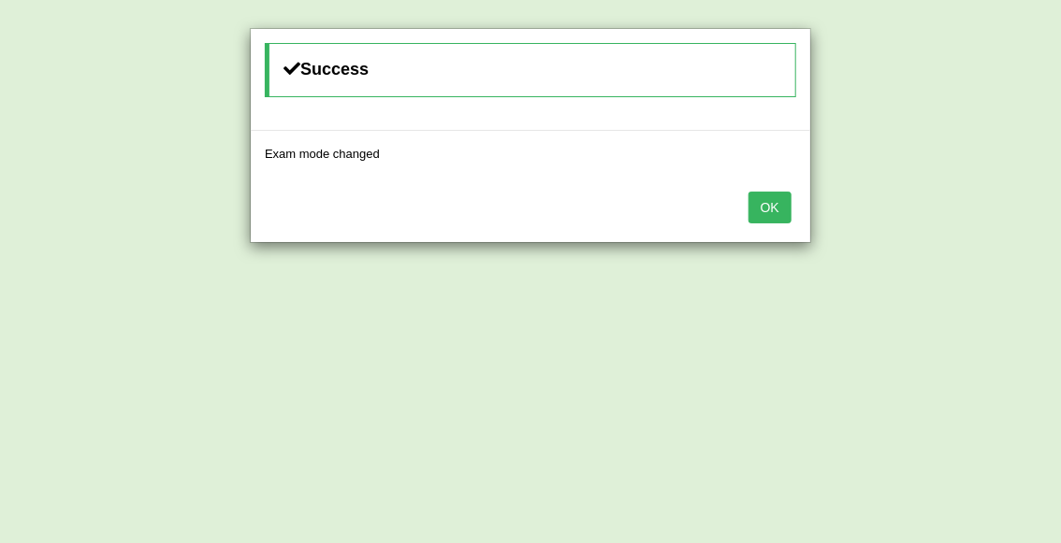
click at [794, 207] on div "OK" at bounding box center [530, 209] width 559 height 65
click at [776, 209] on button "OK" at bounding box center [769, 208] width 43 height 32
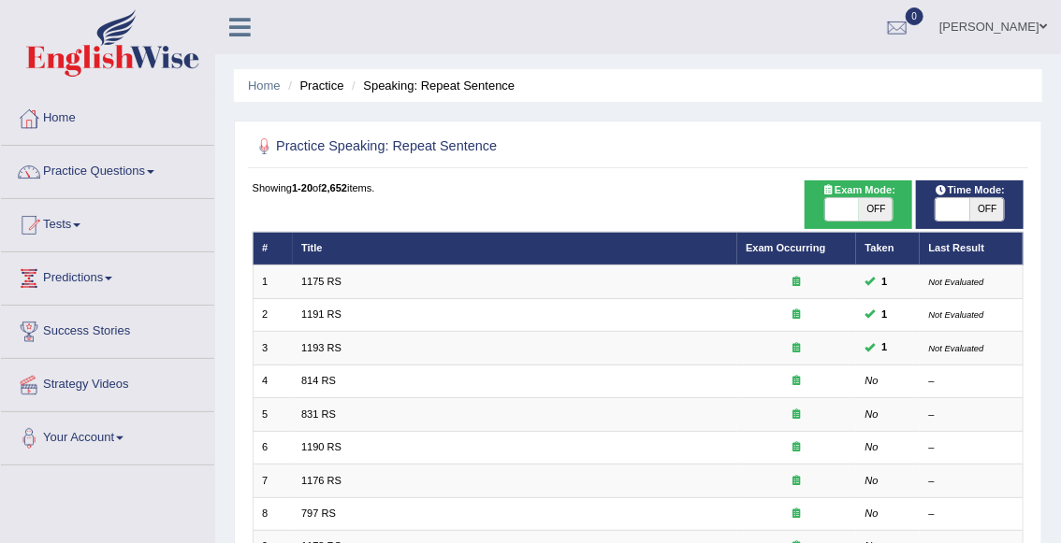
click at [989, 216] on span "OFF" at bounding box center [987, 209] width 34 height 22
checkbox input "true"
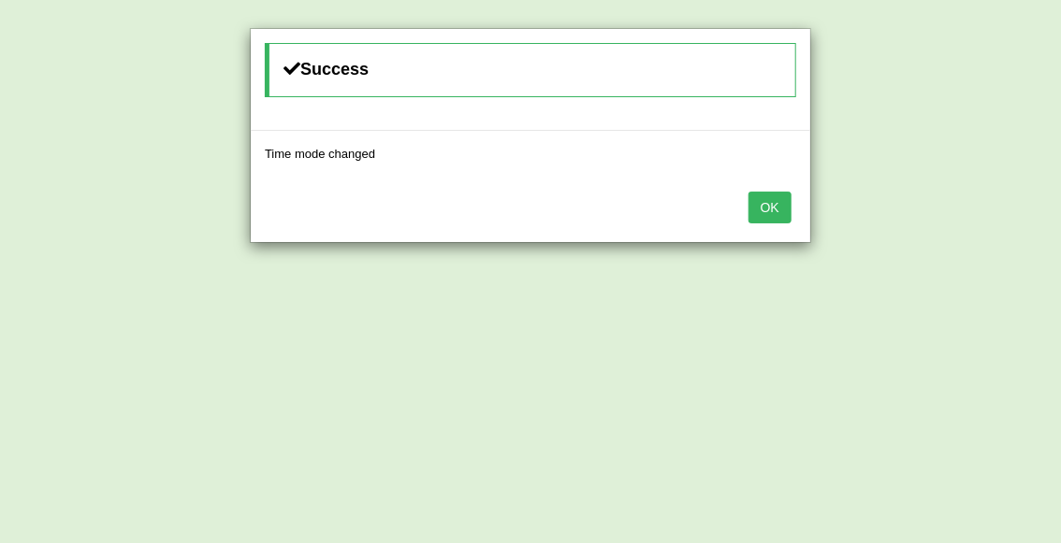
click at [775, 201] on button "OK" at bounding box center [769, 208] width 43 height 32
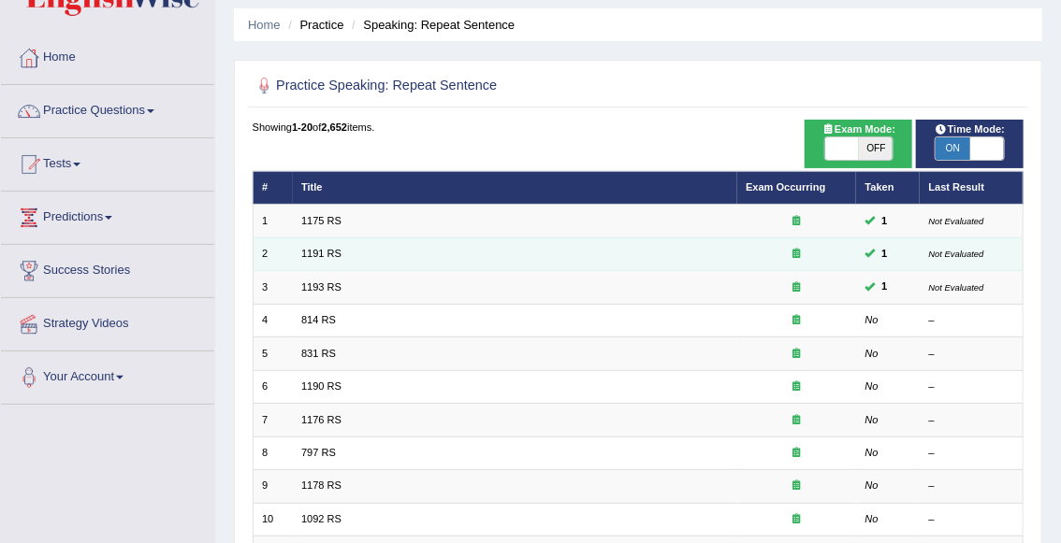
scroll to position [63, 0]
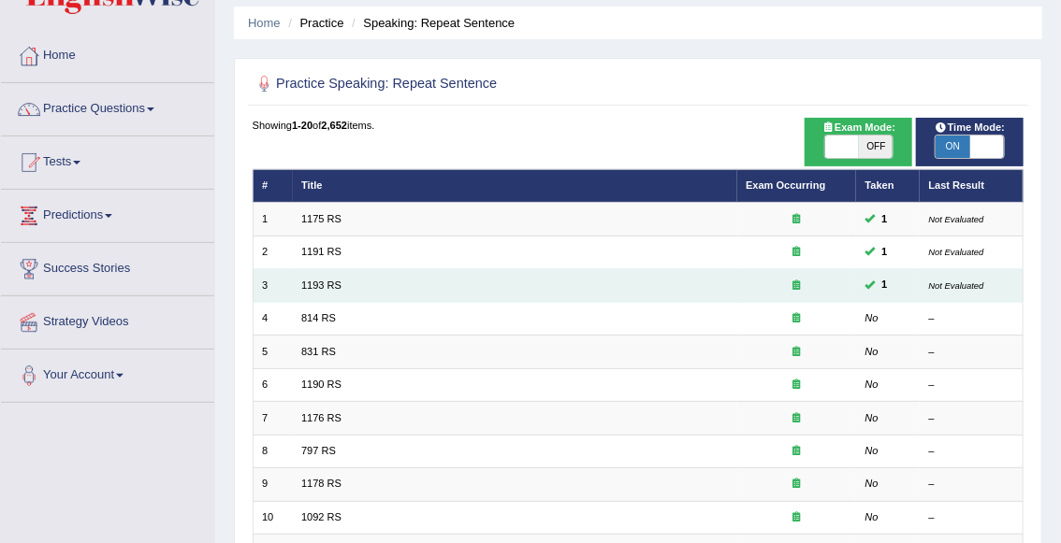
click at [797, 286] on icon at bounding box center [796, 285] width 7 height 10
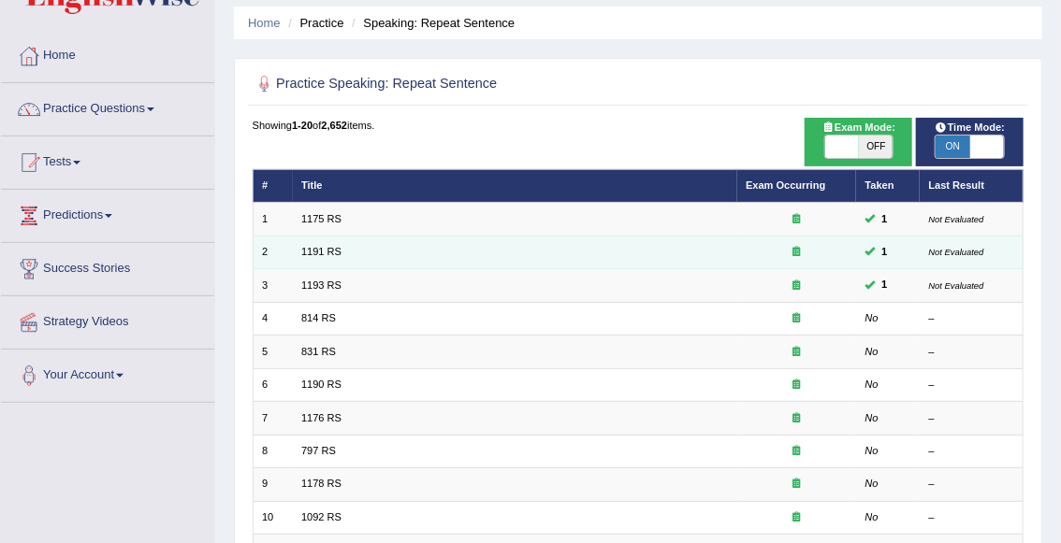
click at [796, 251] on icon at bounding box center [796, 251] width 7 height 10
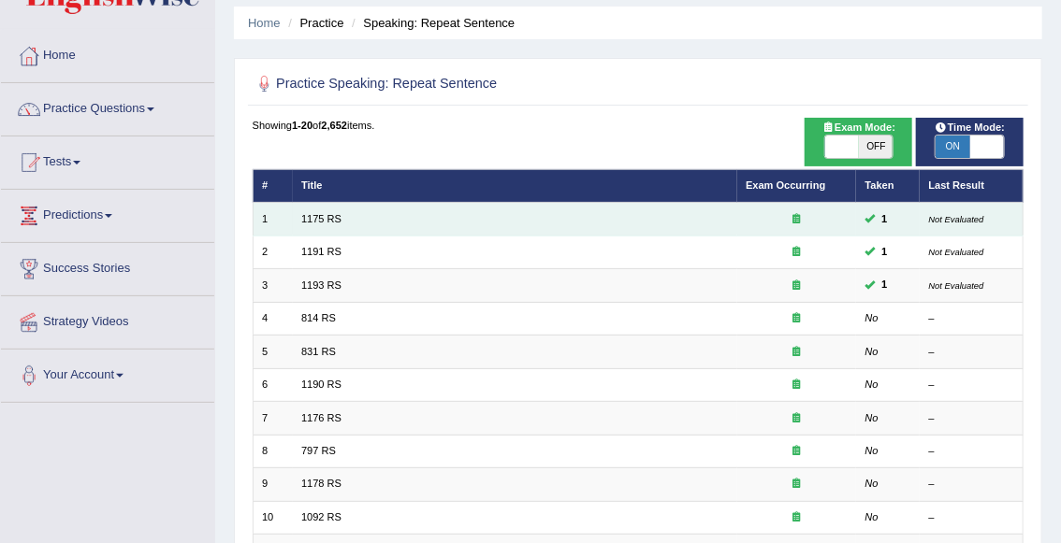
click at [802, 214] on div at bounding box center [796, 219] width 102 height 15
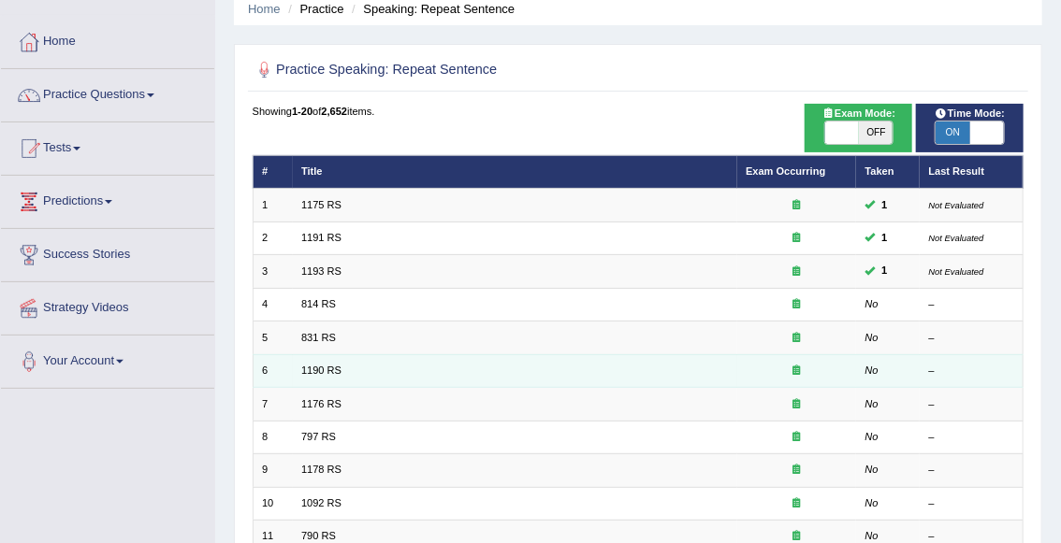
scroll to position [75, 0]
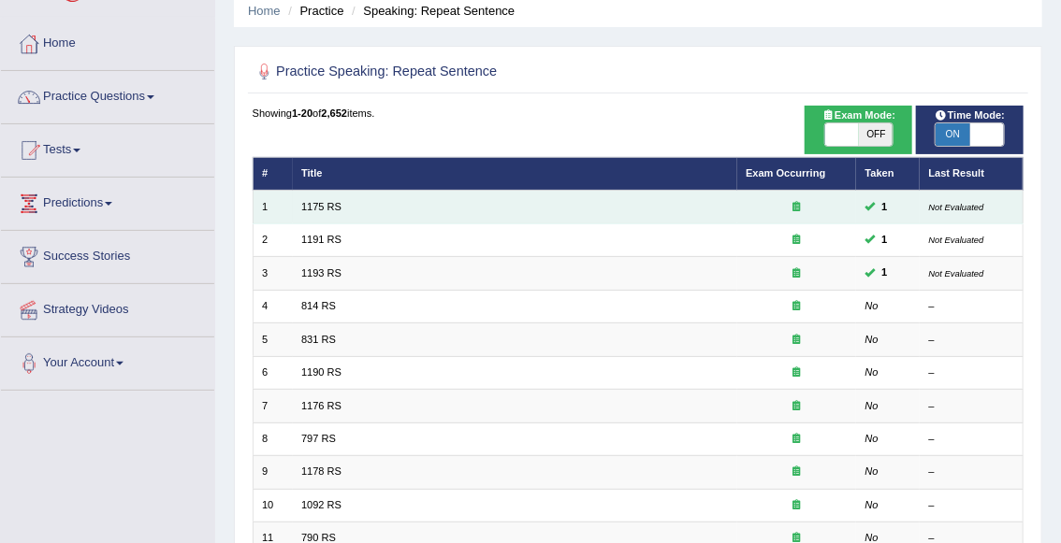
click at [799, 209] on icon at bounding box center [796, 206] width 7 height 10
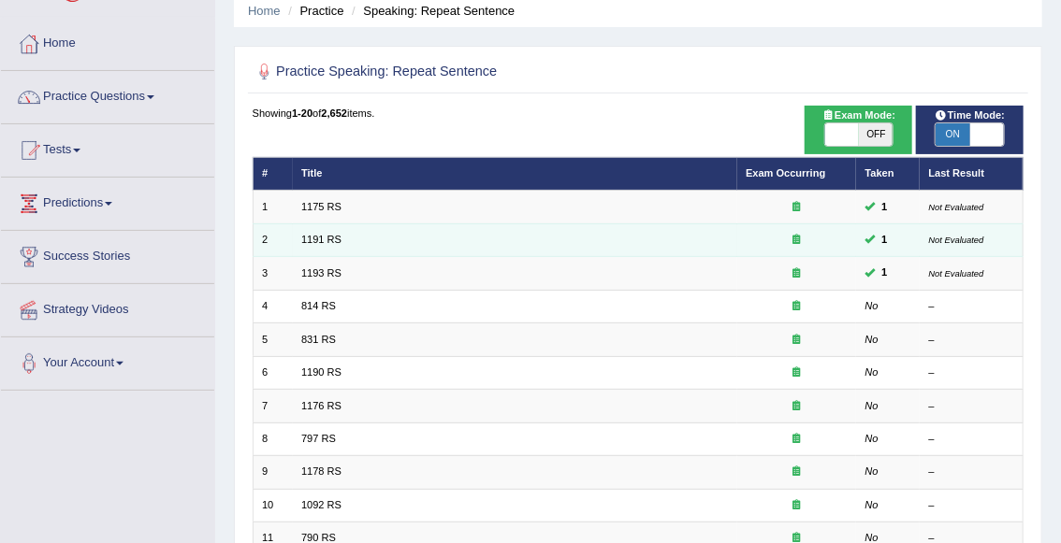
click at [792, 249] on td at bounding box center [797, 240] width 120 height 33
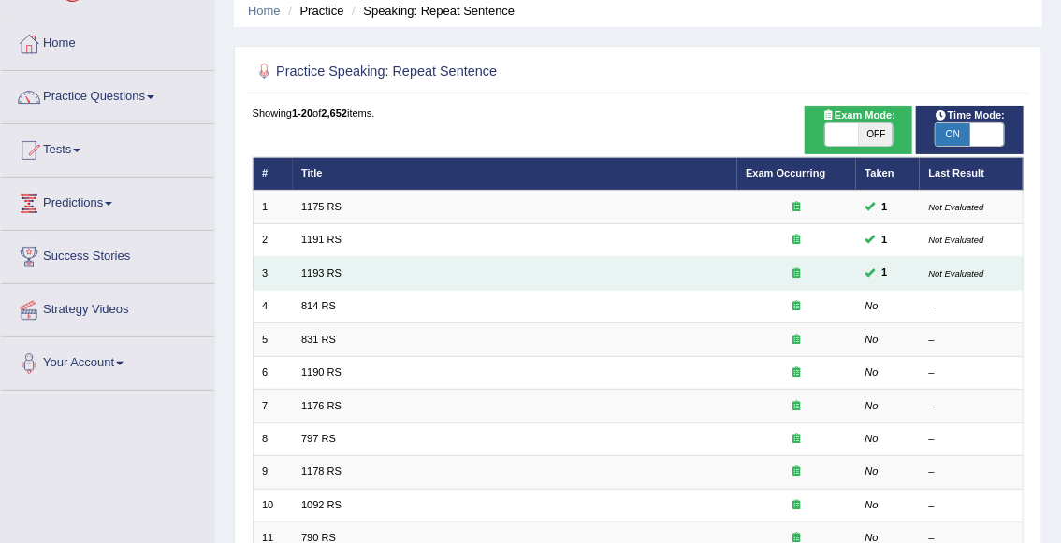
click at [801, 278] on div at bounding box center [796, 274] width 102 height 15
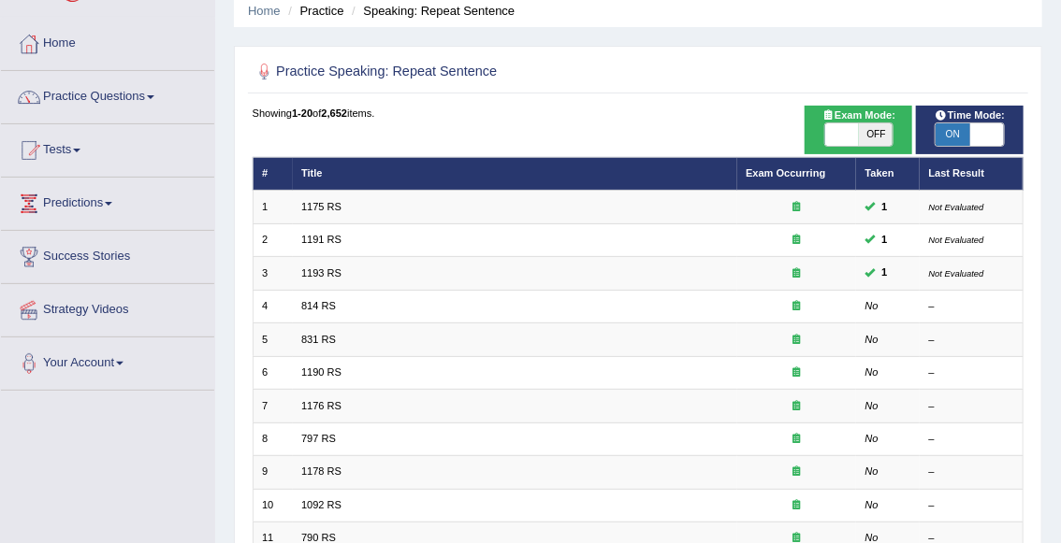
click at [882, 138] on span "OFF" at bounding box center [876, 134] width 34 height 22
checkbox input "true"
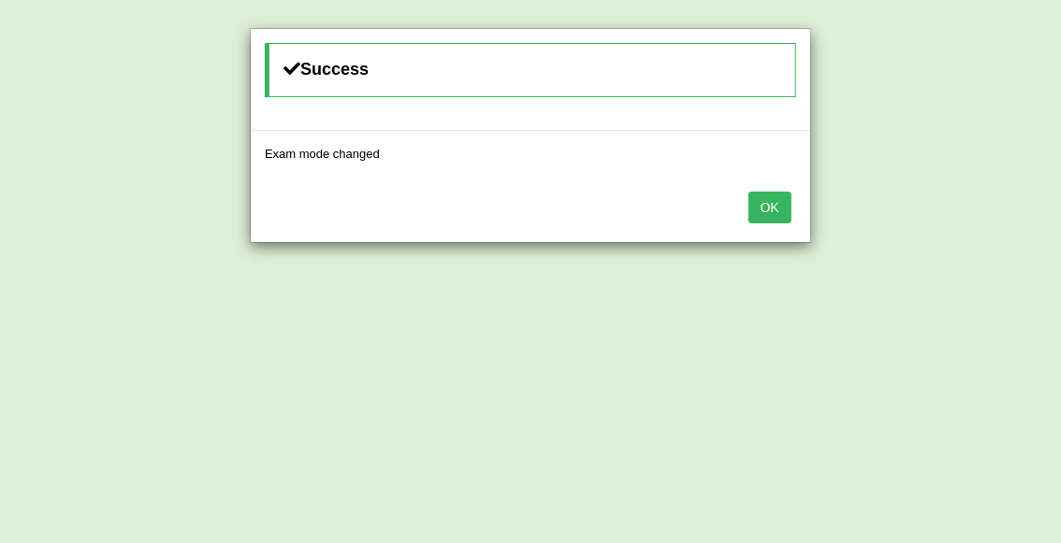
click at [787, 209] on button "OK" at bounding box center [769, 208] width 43 height 32
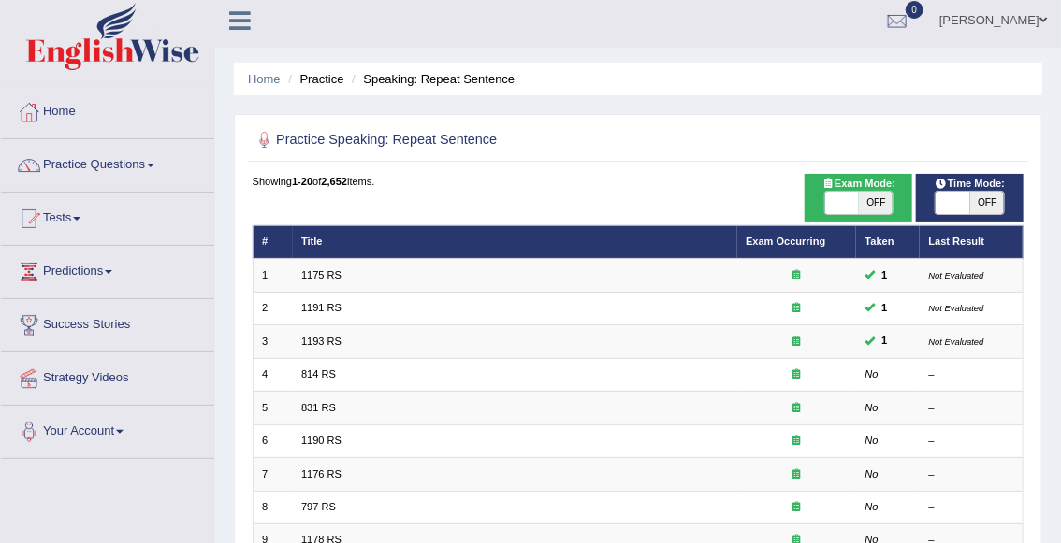
scroll to position [5, 0]
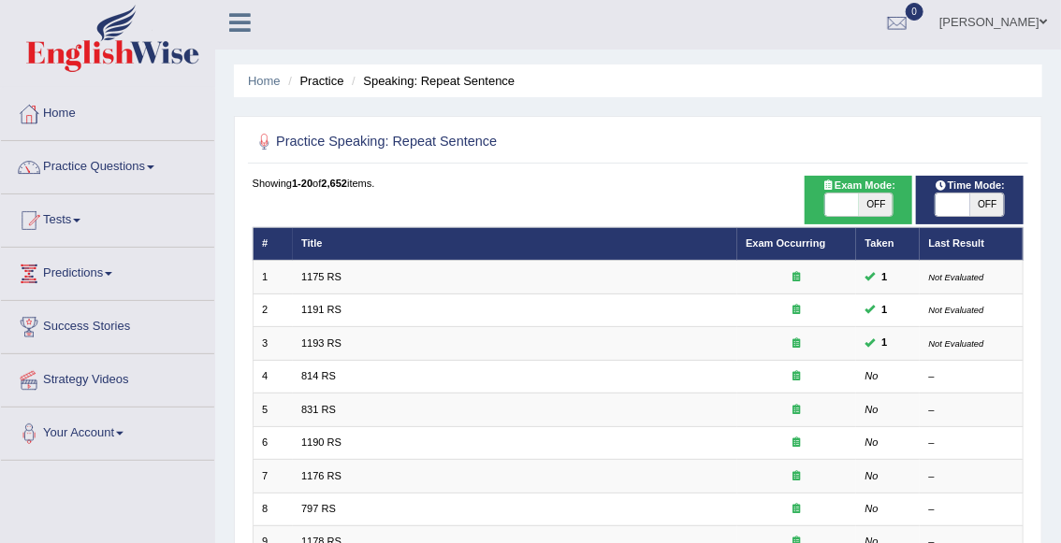
click at [250, 22] on icon at bounding box center [240, 22] width 22 height 24
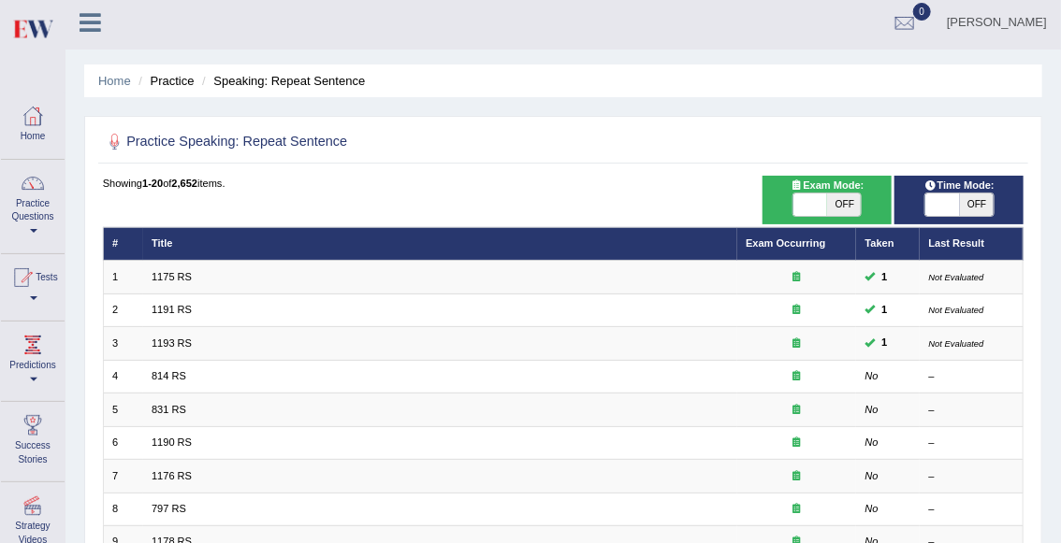
click at [838, 204] on span "OFF" at bounding box center [844, 205] width 34 height 22
checkbox input "true"
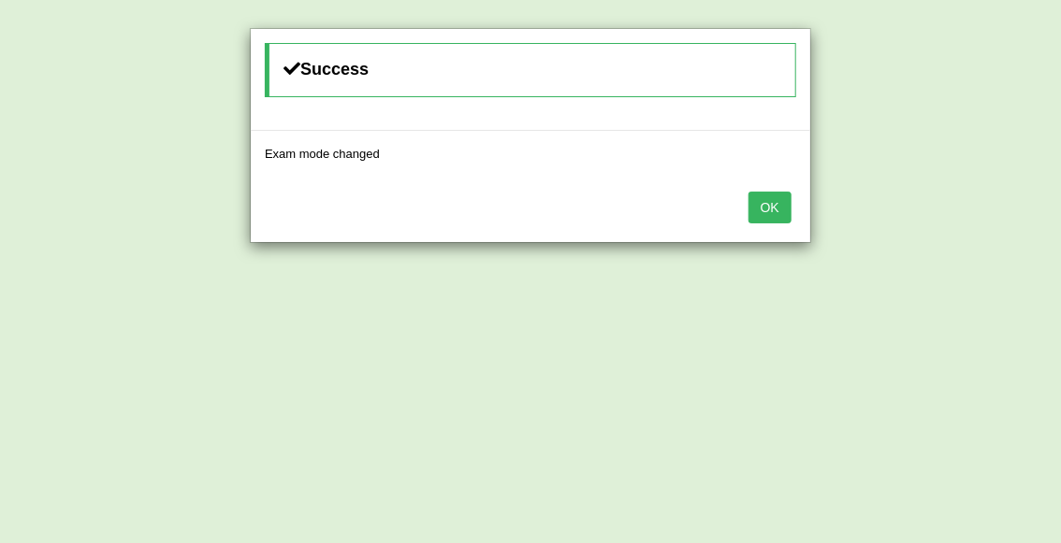
click at [777, 213] on button "OK" at bounding box center [769, 208] width 43 height 32
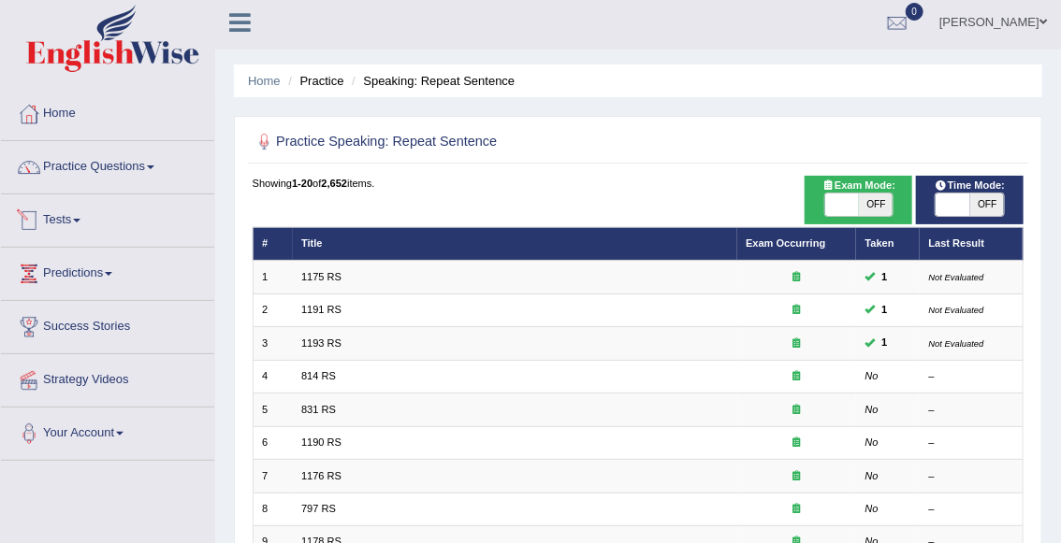
click at [65, 219] on link "Tests" at bounding box center [107, 218] width 213 height 47
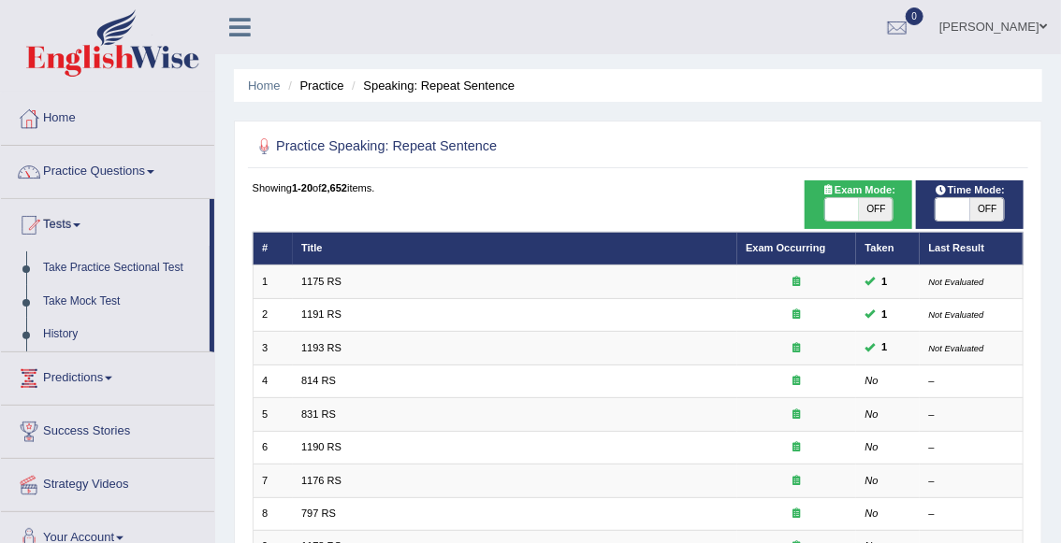
click at [989, 216] on span "OFF" at bounding box center [987, 209] width 34 height 22
checkbox input "true"
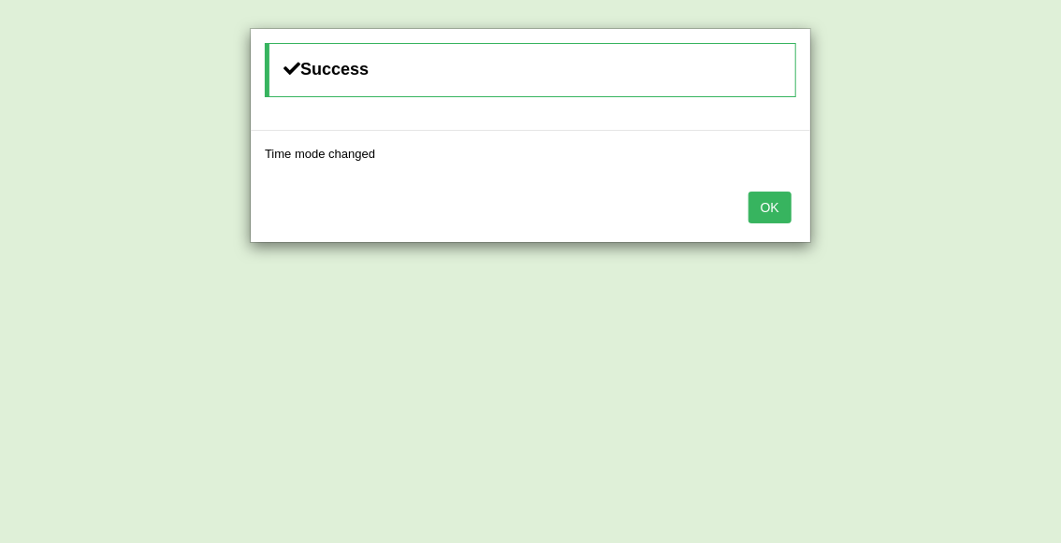
click at [787, 203] on button "OK" at bounding box center [769, 208] width 43 height 32
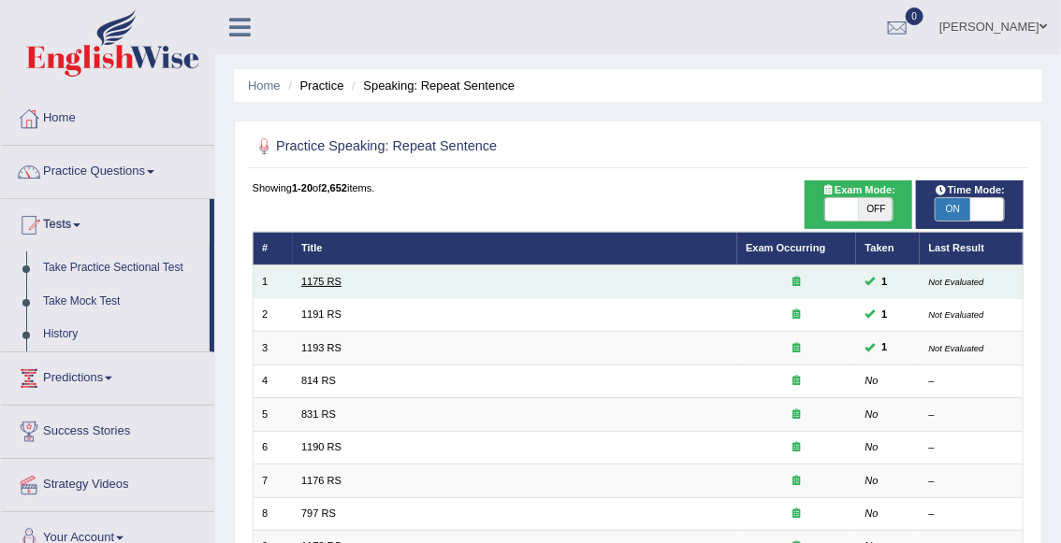
click at [327, 285] on link "1175 RS" at bounding box center [321, 281] width 40 height 11
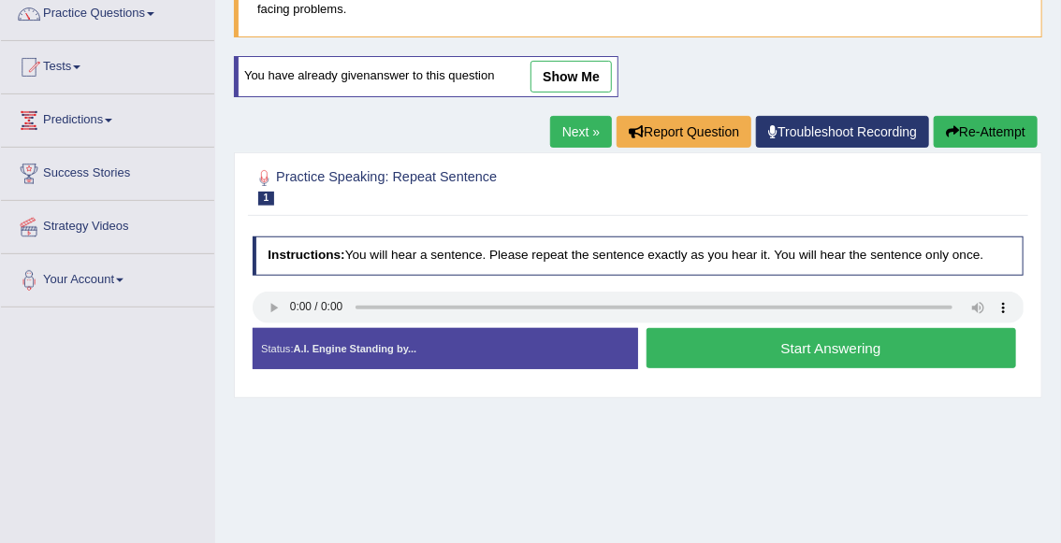
scroll to position [160, 0]
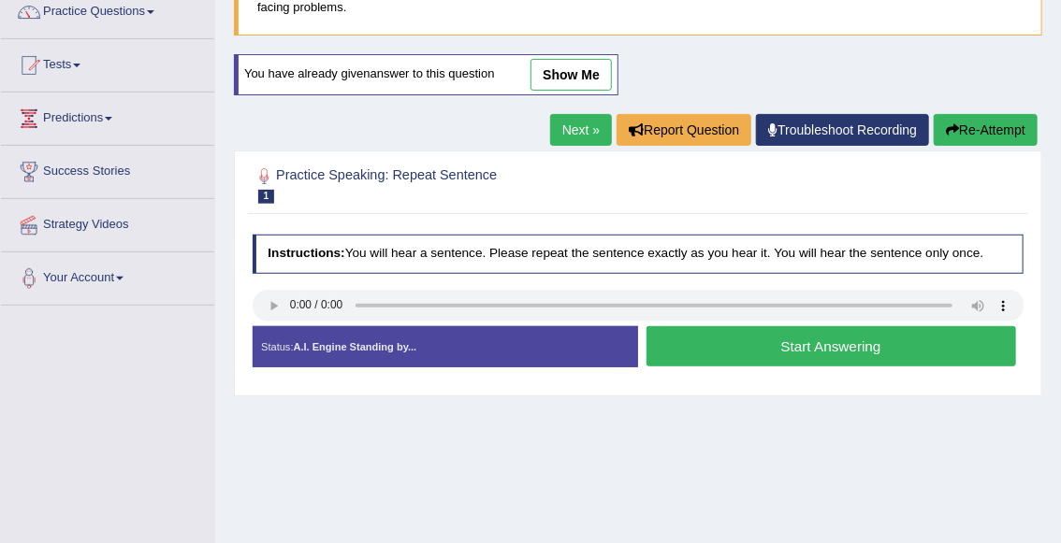
click at [264, 173] on div at bounding box center [265, 177] width 24 height 24
click at [268, 195] on span "1" at bounding box center [266, 197] width 17 height 14
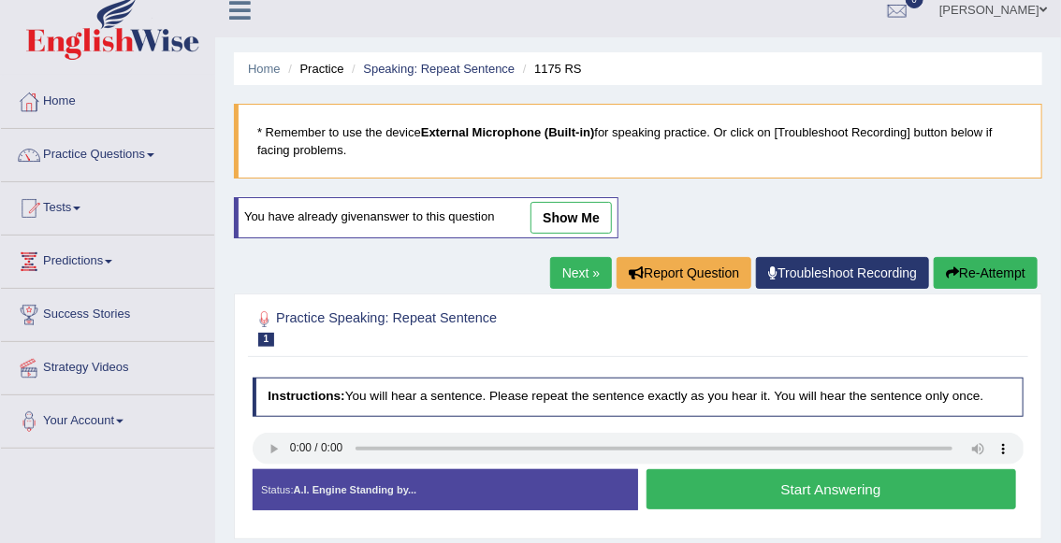
scroll to position [0, 0]
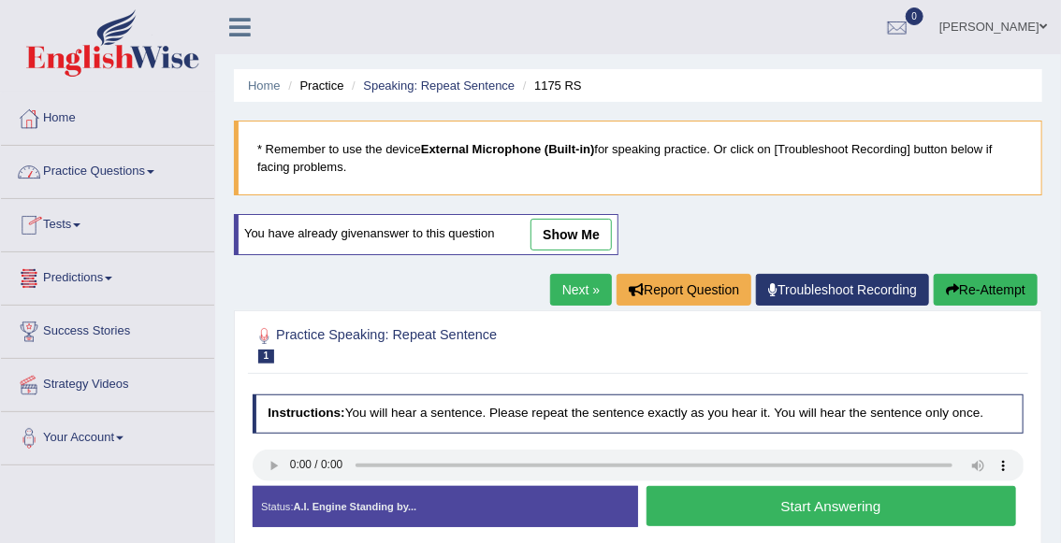
click at [94, 164] on link "Practice Questions" at bounding box center [107, 169] width 213 height 47
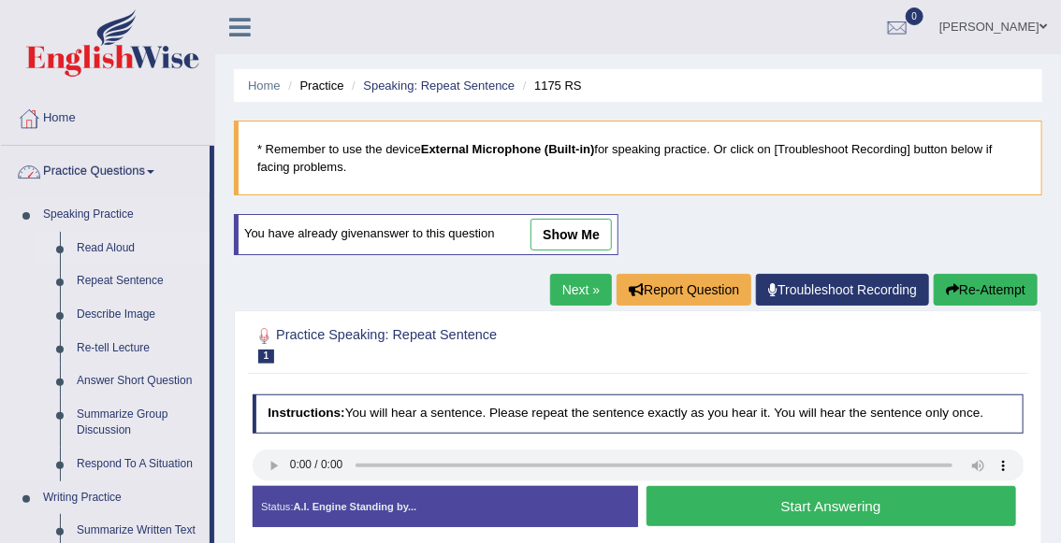
click at [96, 256] on link "Read Aloud" at bounding box center [138, 249] width 141 height 34
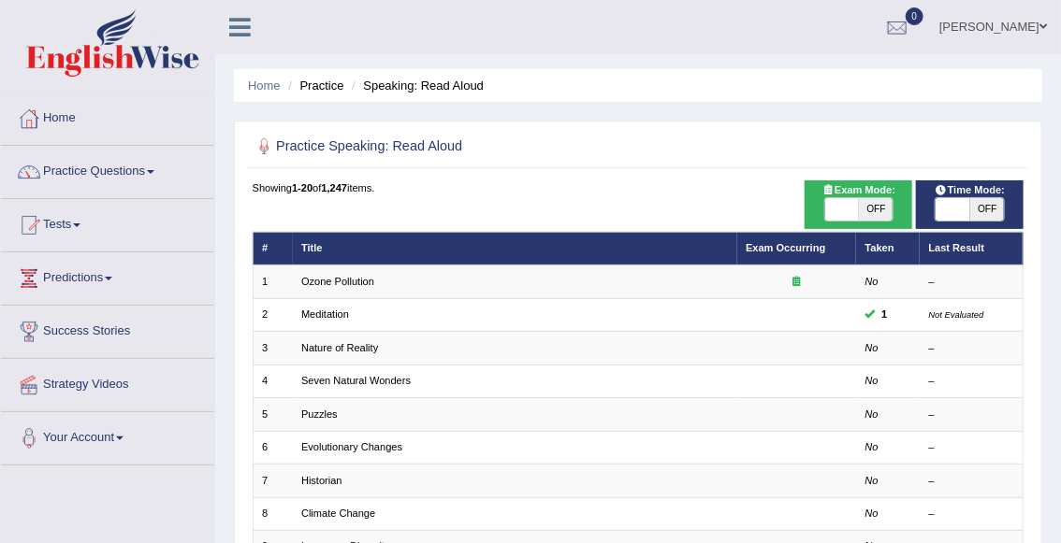
click at [982, 209] on span "OFF" at bounding box center [987, 209] width 34 height 22
checkbox input "true"
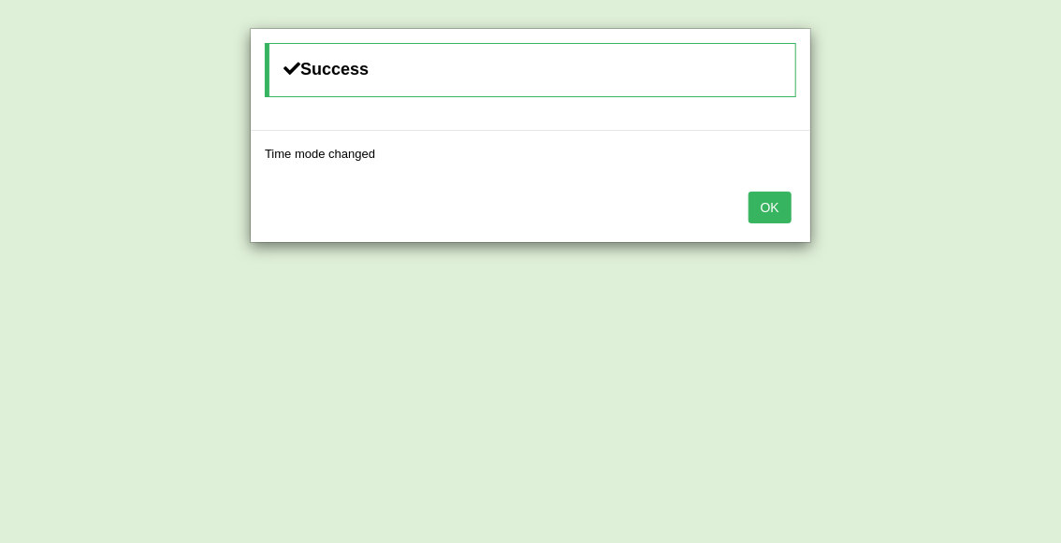
click at [769, 209] on button "OK" at bounding box center [769, 208] width 43 height 32
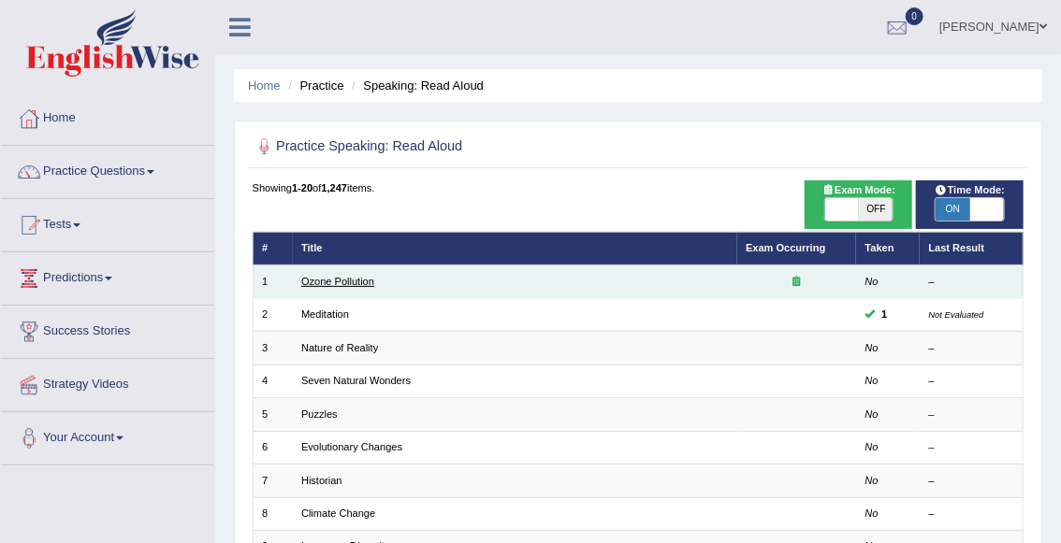
click at [350, 286] on link "Ozone Pollution" at bounding box center [337, 281] width 73 height 11
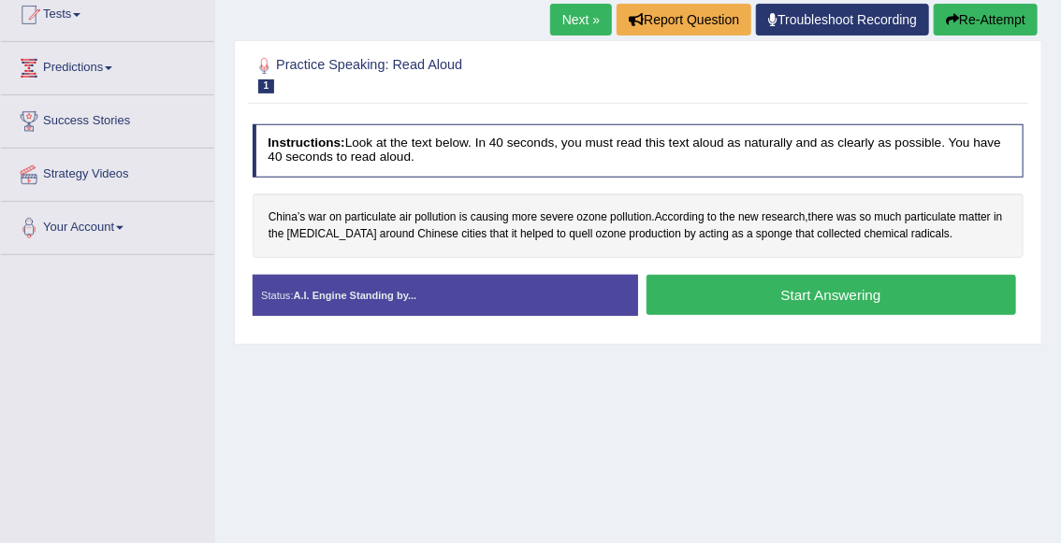
scroll to position [220, 0]
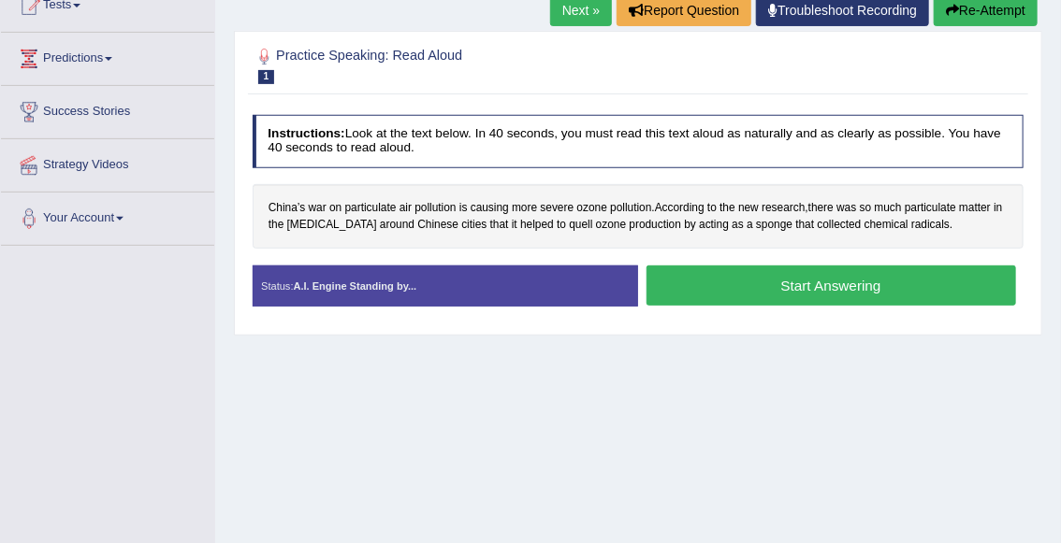
click at [745, 292] on button "Start Answering" at bounding box center [830, 286] width 369 height 40
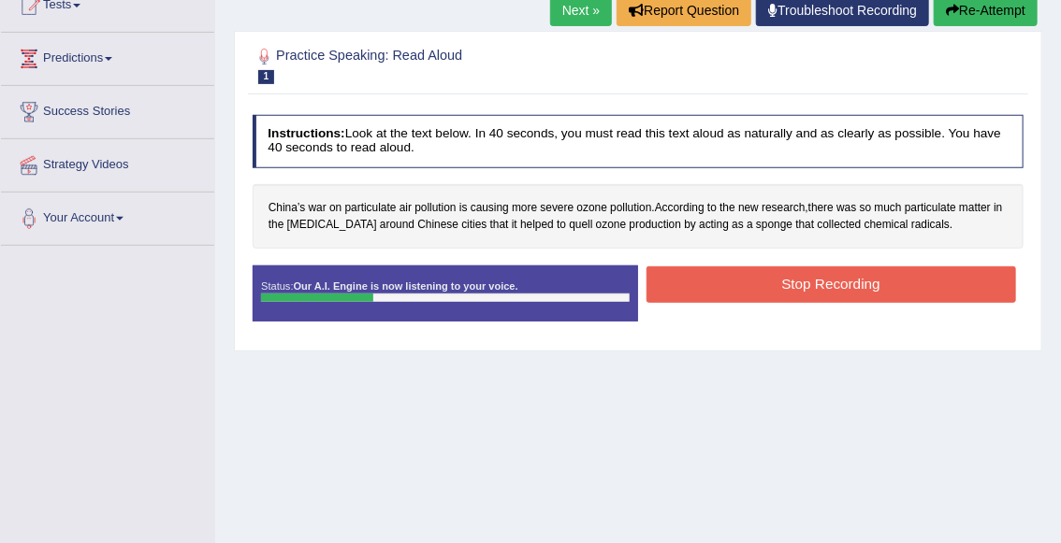
click at [757, 274] on button "Stop Recording" at bounding box center [830, 285] width 369 height 36
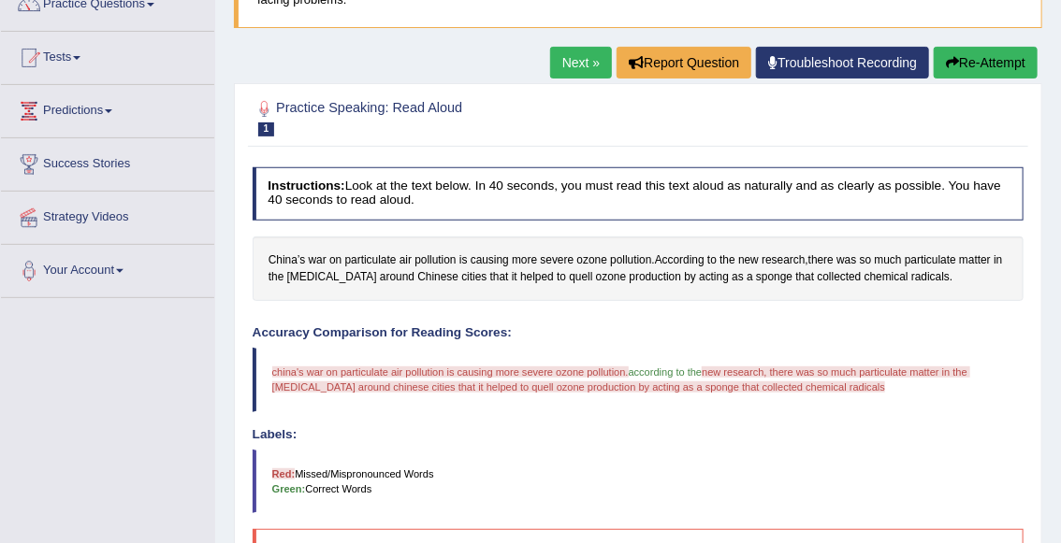
scroll to position [164, 0]
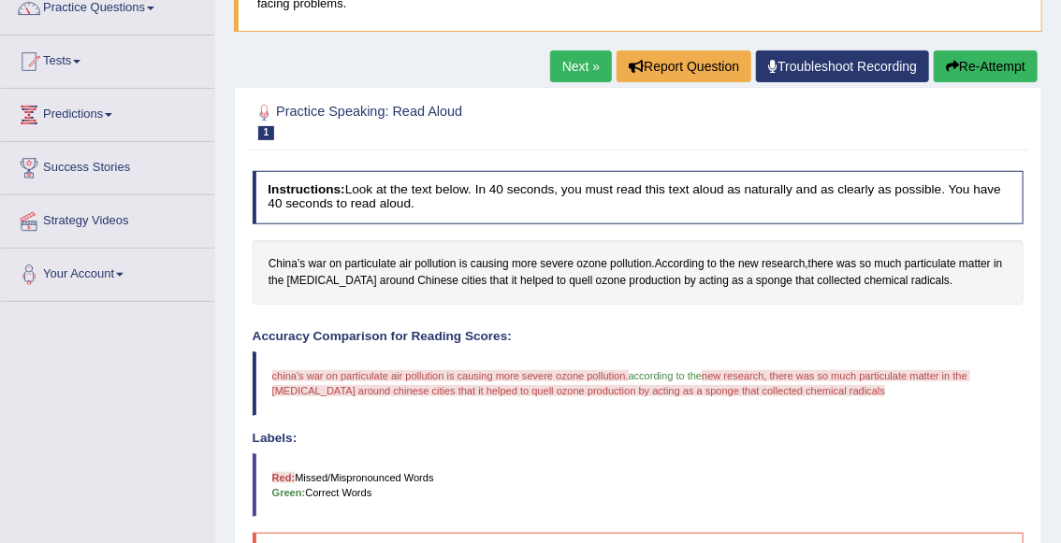
click at [961, 65] on button "Re-Attempt" at bounding box center [985, 67] width 104 height 32
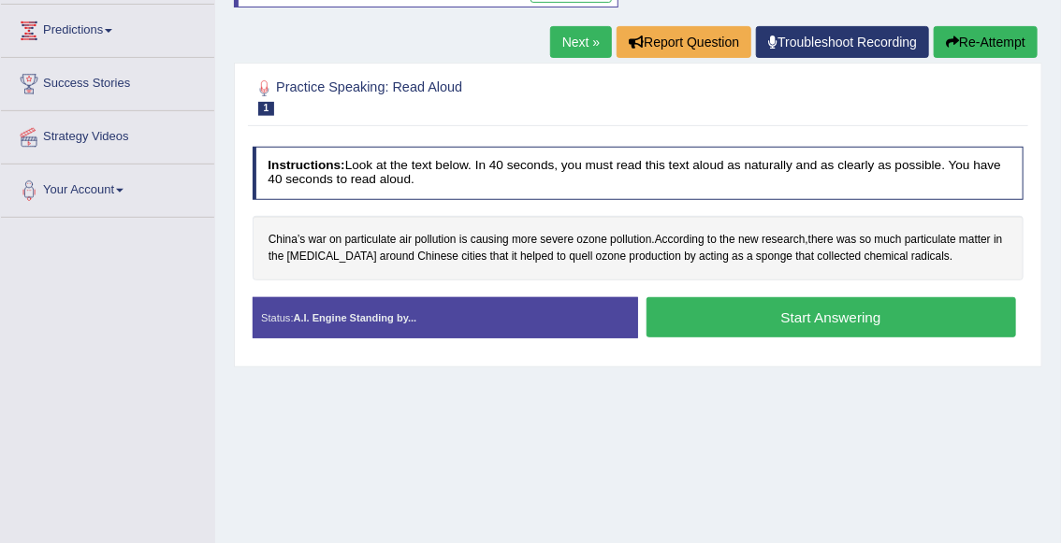
scroll to position [251, 0]
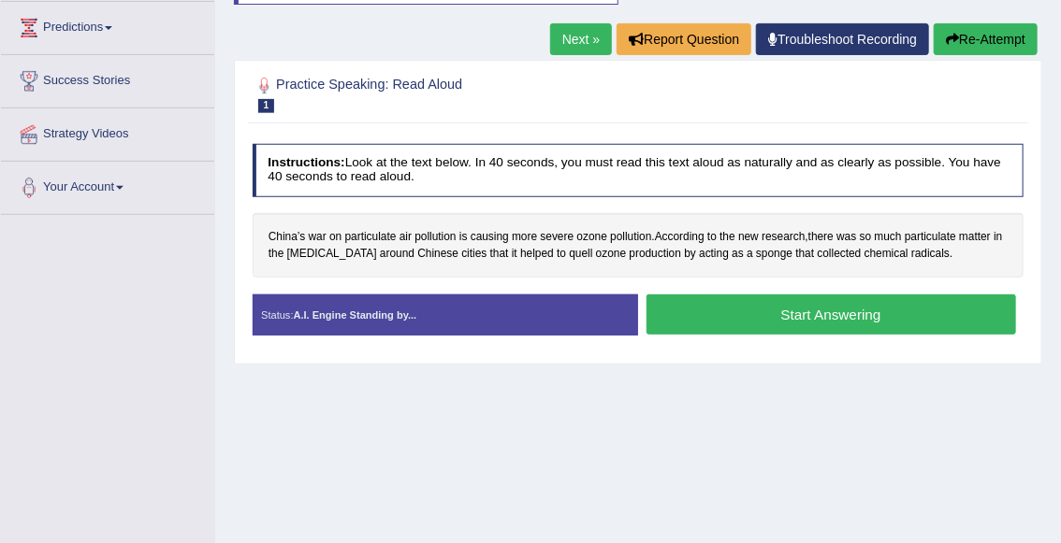
click at [784, 318] on button "Start Answering" at bounding box center [830, 315] width 369 height 40
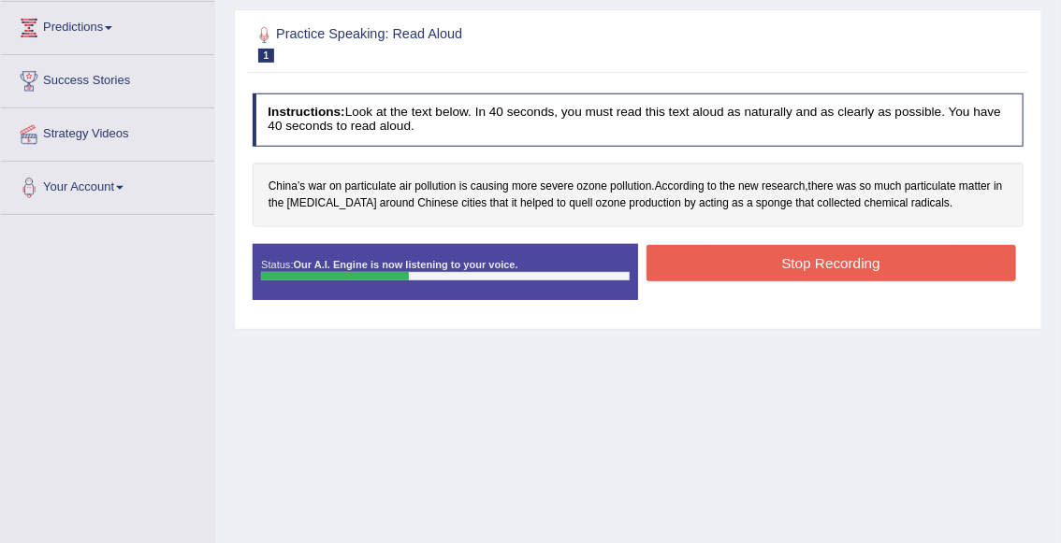
click at [781, 273] on button "Stop Recording" at bounding box center [830, 263] width 369 height 36
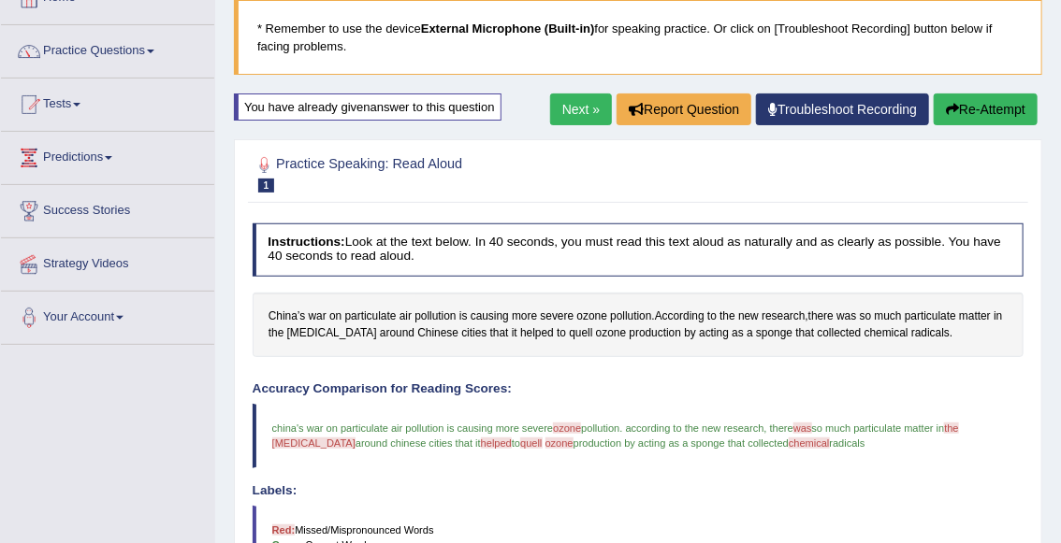
scroll to position [0, 0]
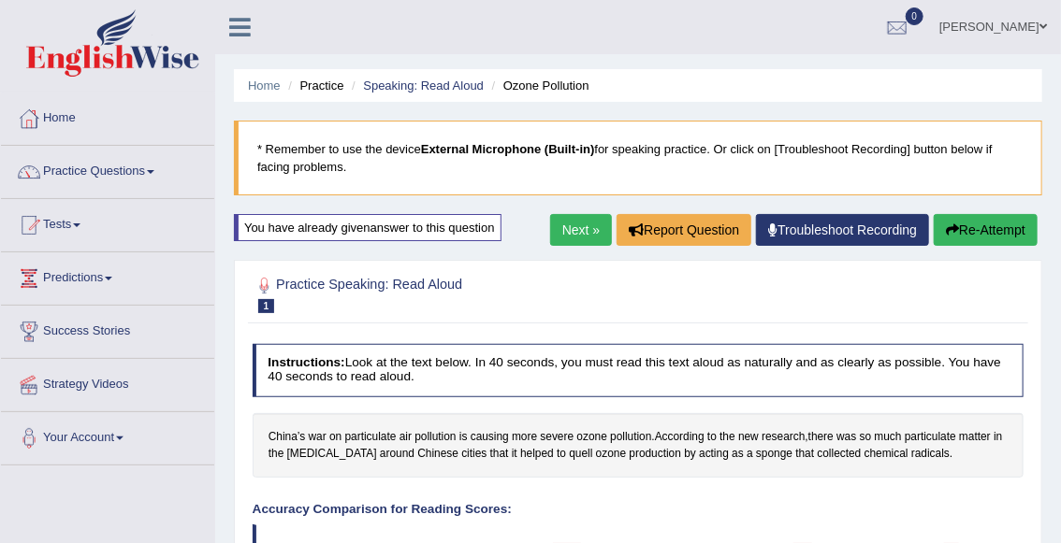
click at [985, 231] on button "Re-Attempt" at bounding box center [985, 230] width 104 height 32
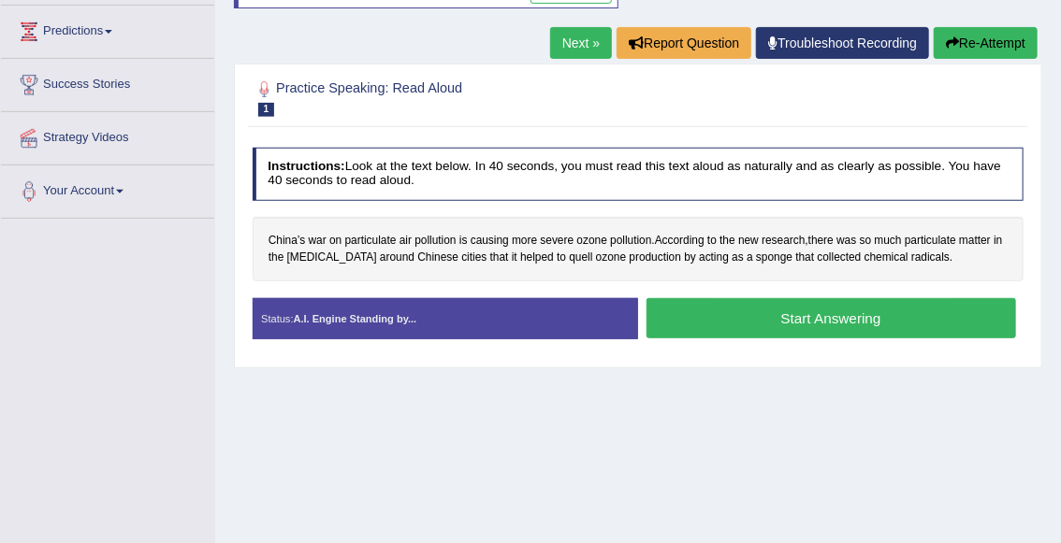
scroll to position [248, 0]
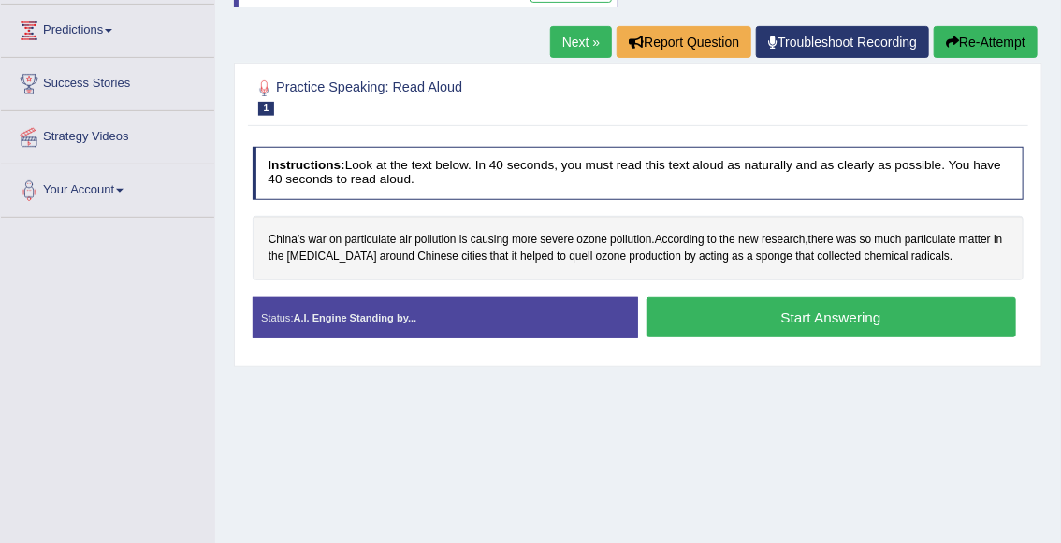
click at [787, 321] on button "Start Answering" at bounding box center [830, 317] width 369 height 40
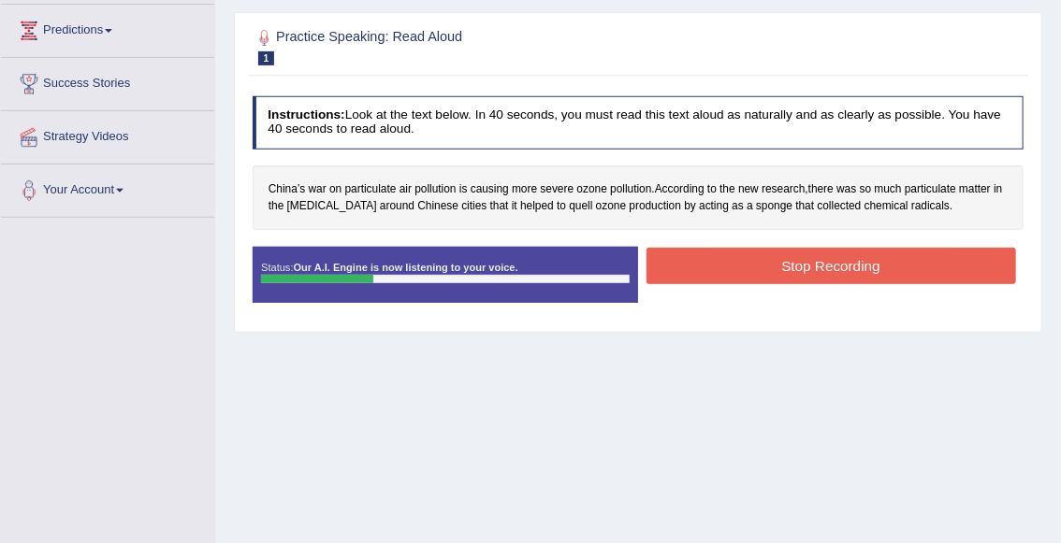
click at [769, 271] on button "Stop Recording" at bounding box center [830, 266] width 369 height 36
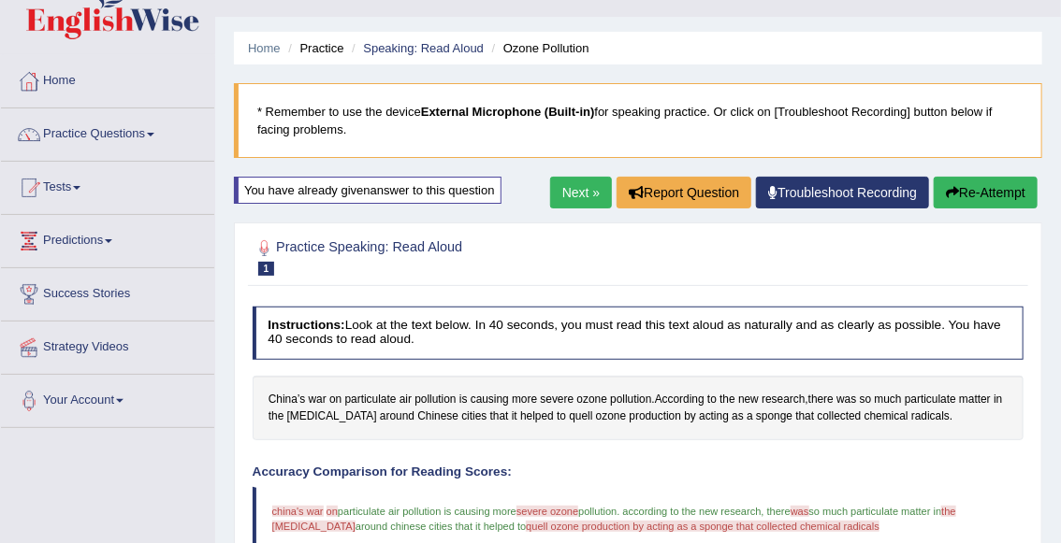
scroll to position [42, 0]
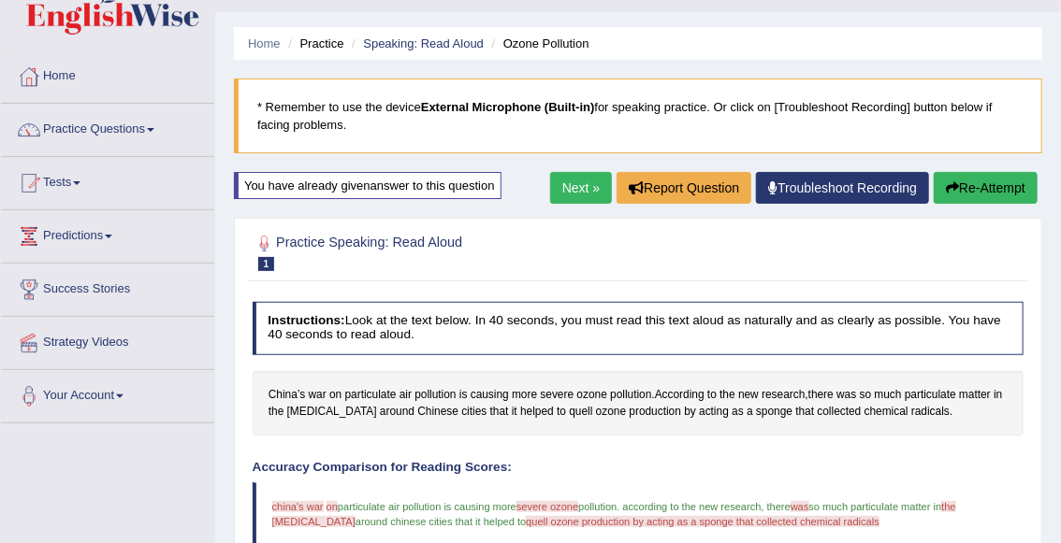
click at [960, 191] on button "Re-Attempt" at bounding box center [985, 188] width 104 height 32
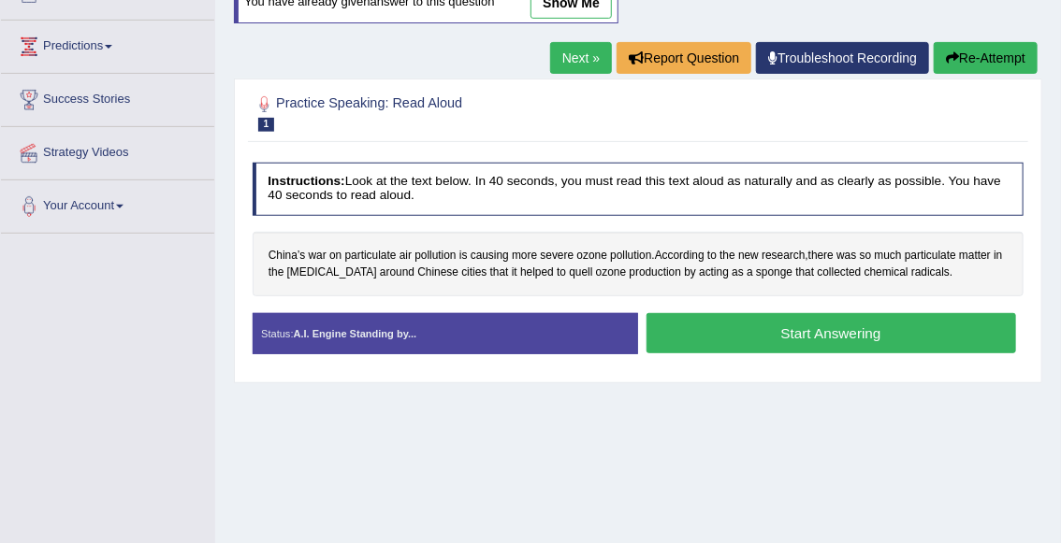
scroll to position [244, 0]
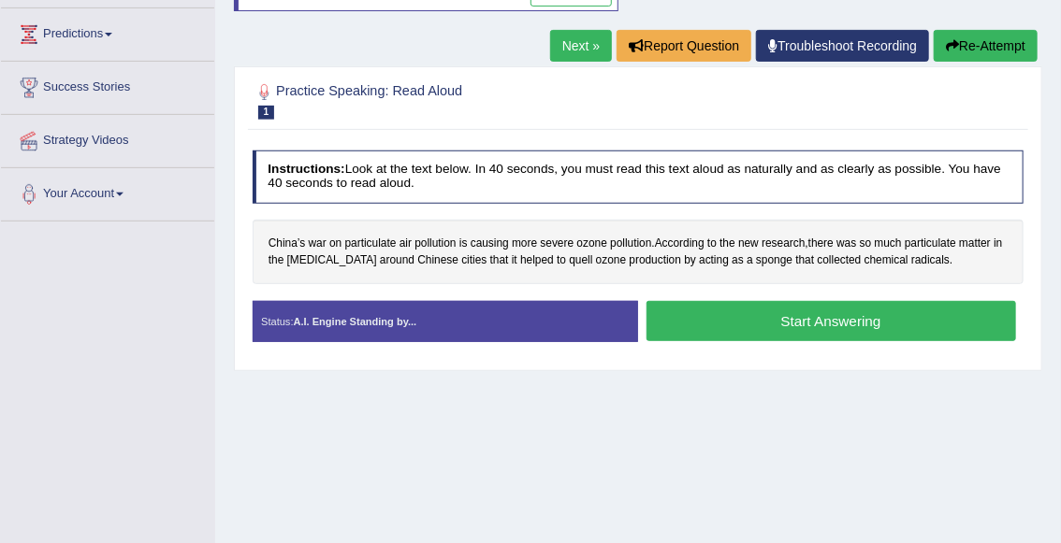
click at [762, 330] on button "Start Answering" at bounding box center [830, 321] width 369 height 40
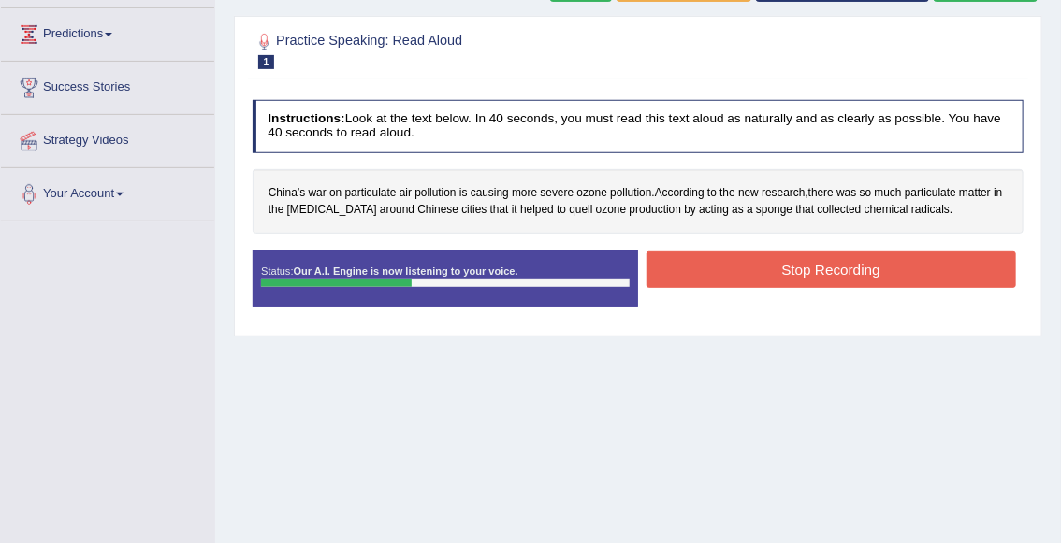
click at [748, 277] on button "Stop Recording" at bounding box center [830, 270] width 369 height 36
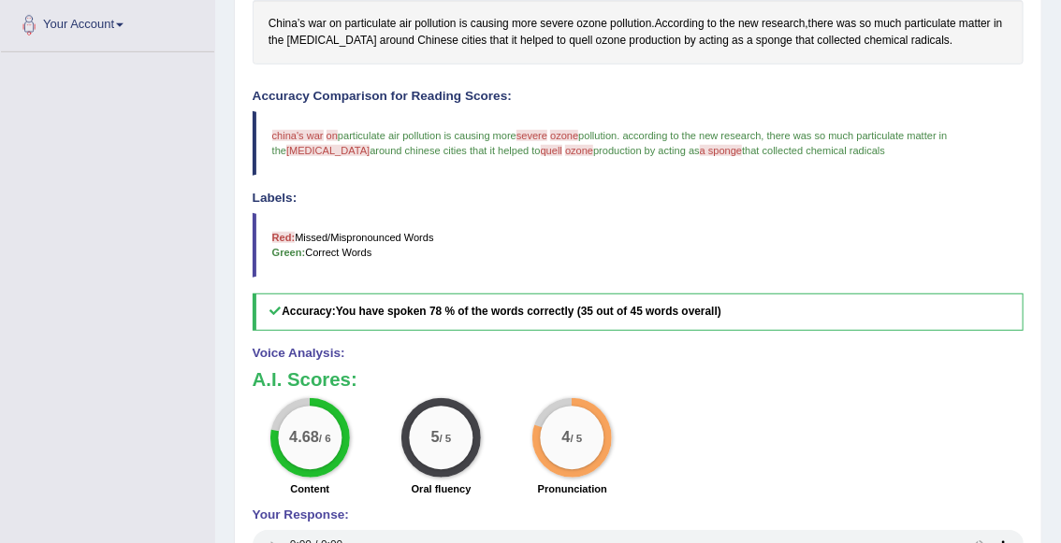
scroll to position [498, 0]
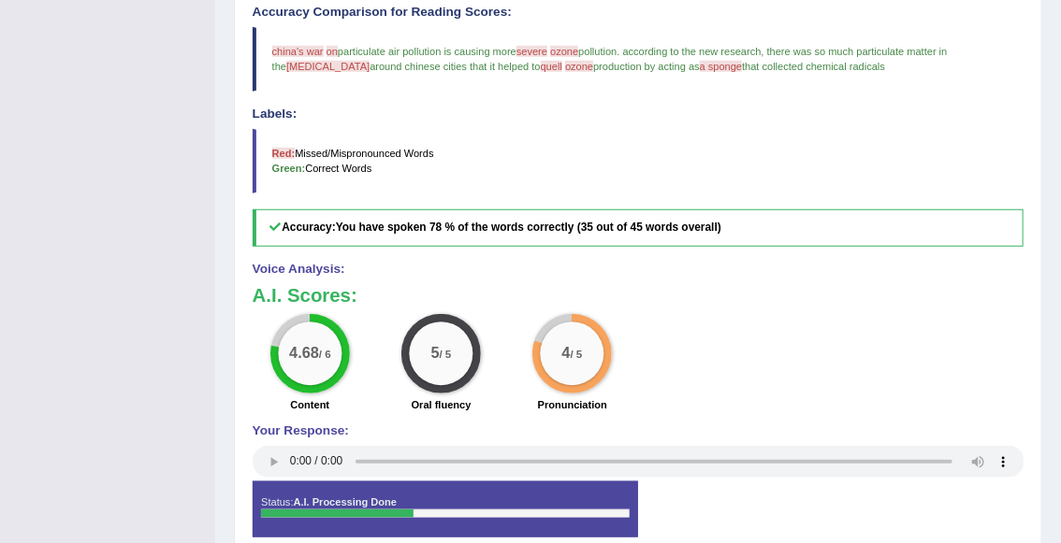
click at [541, 63] on span "quell" at bounding box center [552, 66] width 22 height 11
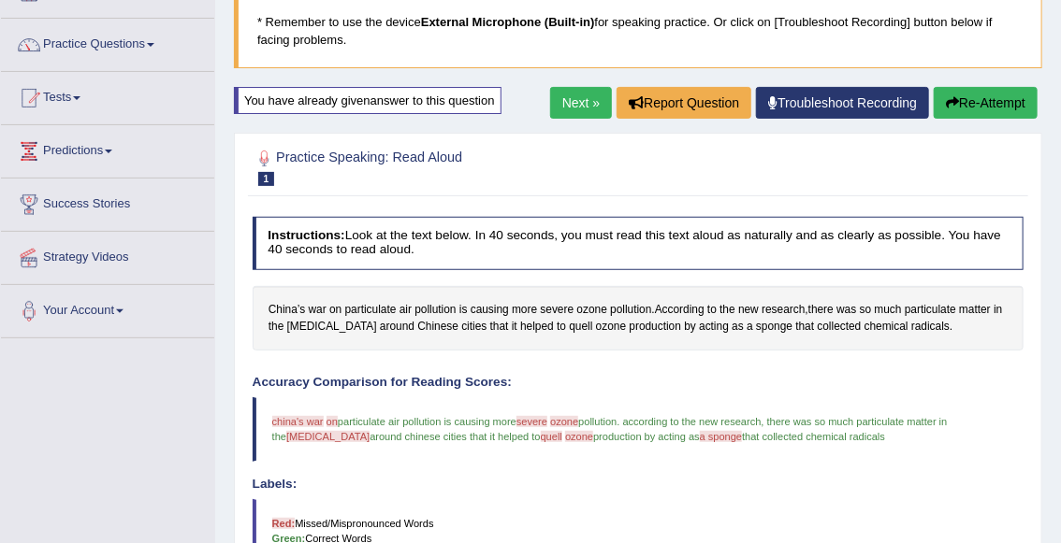
scroll to position [122, 0]
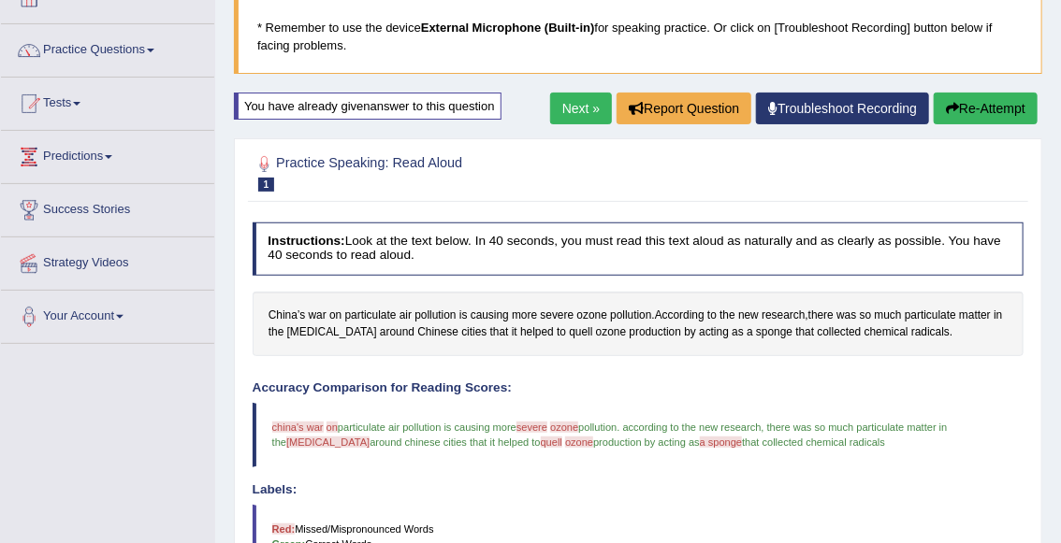
click at [952, 97] on button "Re-Attempt" at bounding box center [985, 109] width 104 height 32
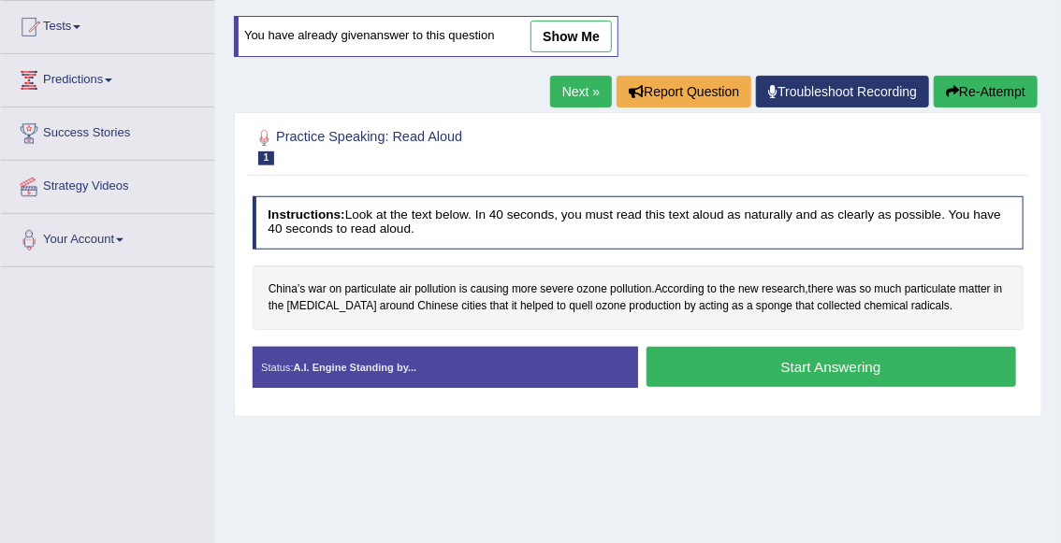
scroll to position [203, 0]
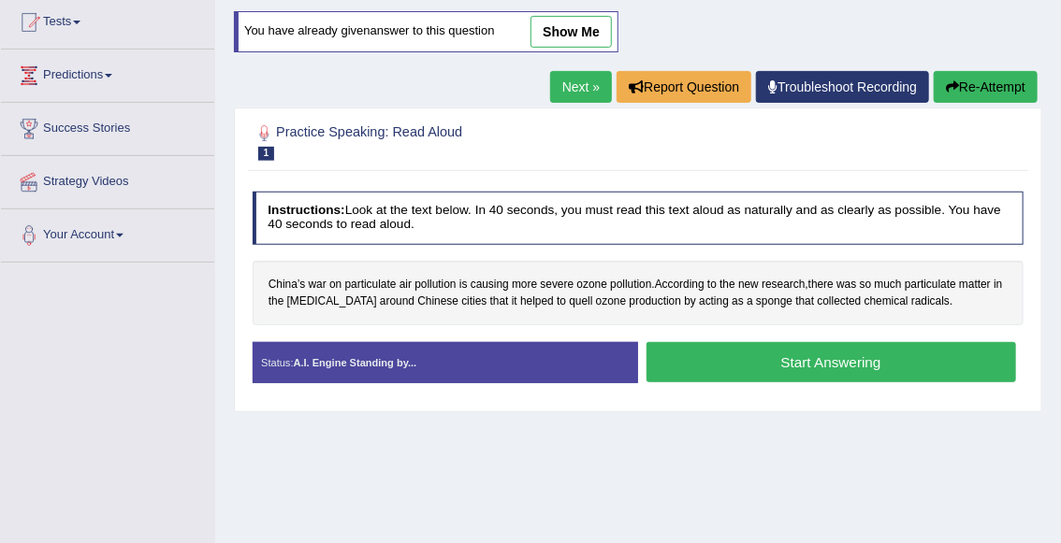
click at [765, 359] on button "Start Answering" at bounding box center [830, 362] width 369 height 40
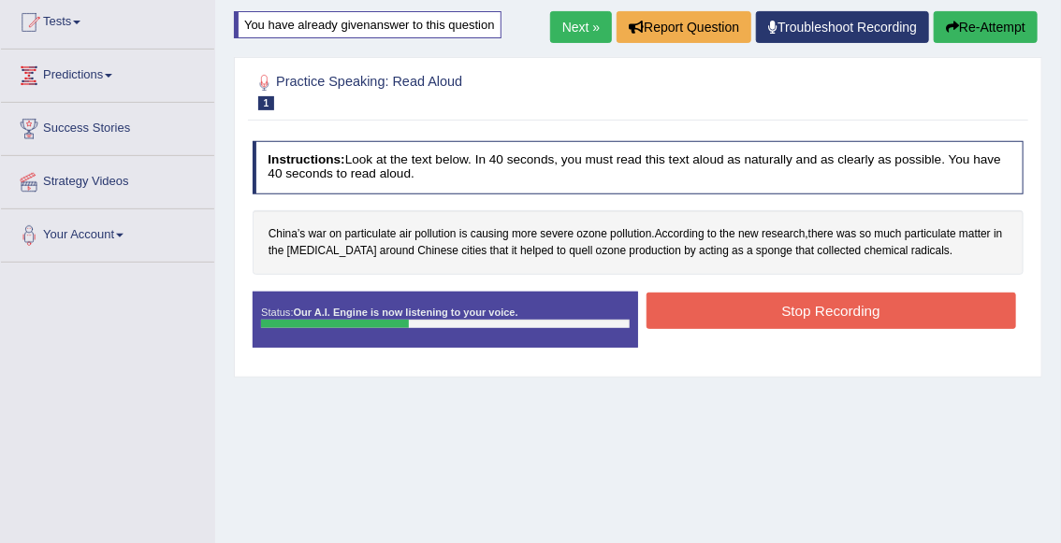
click at [772, 315] on button "Stop Recording" at bounding box center [830, 311] width 369 height 36
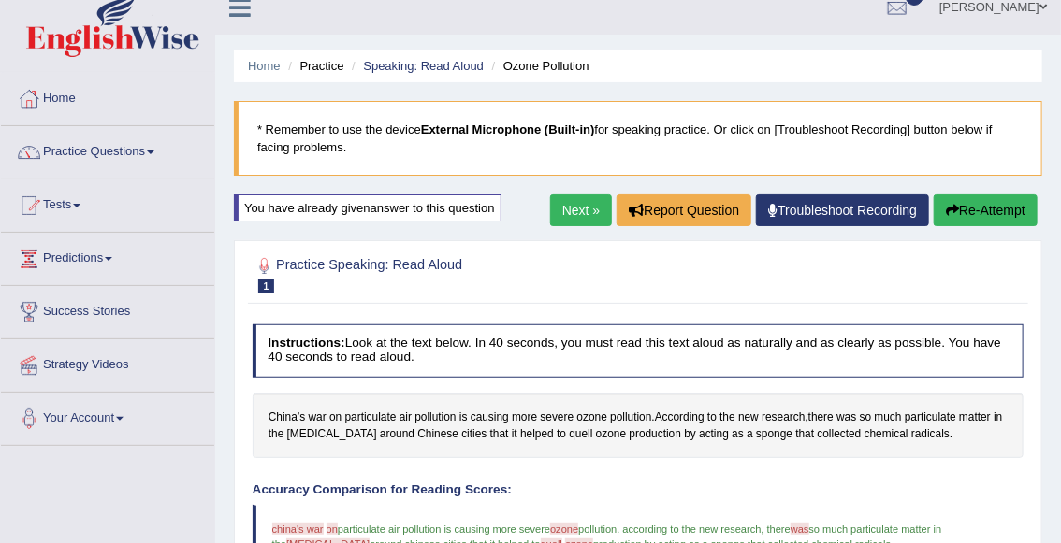
scroll to position [0, 0]
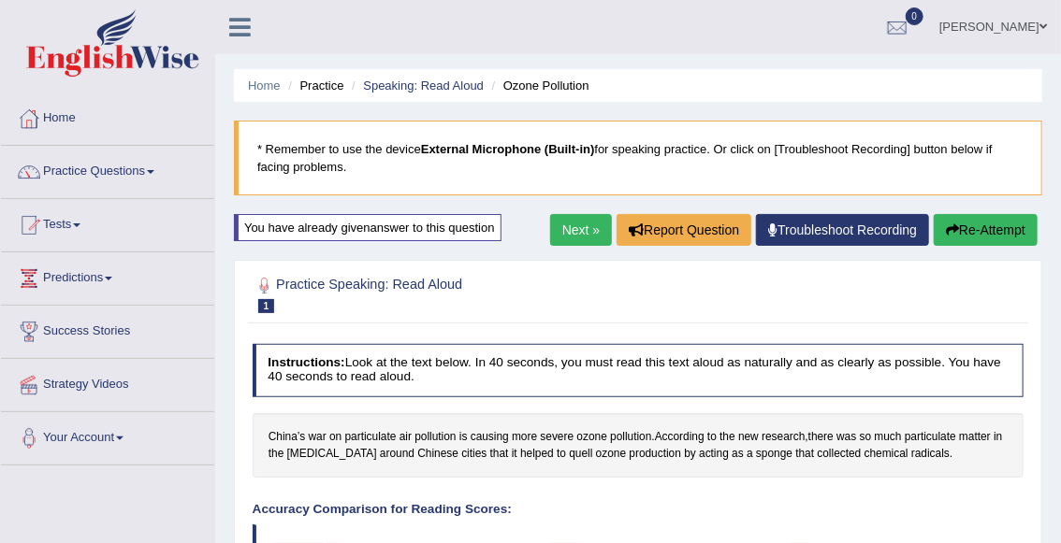
click at [573, 227] on link "Next »" at bounding box center [581, 230] width 62 height 32
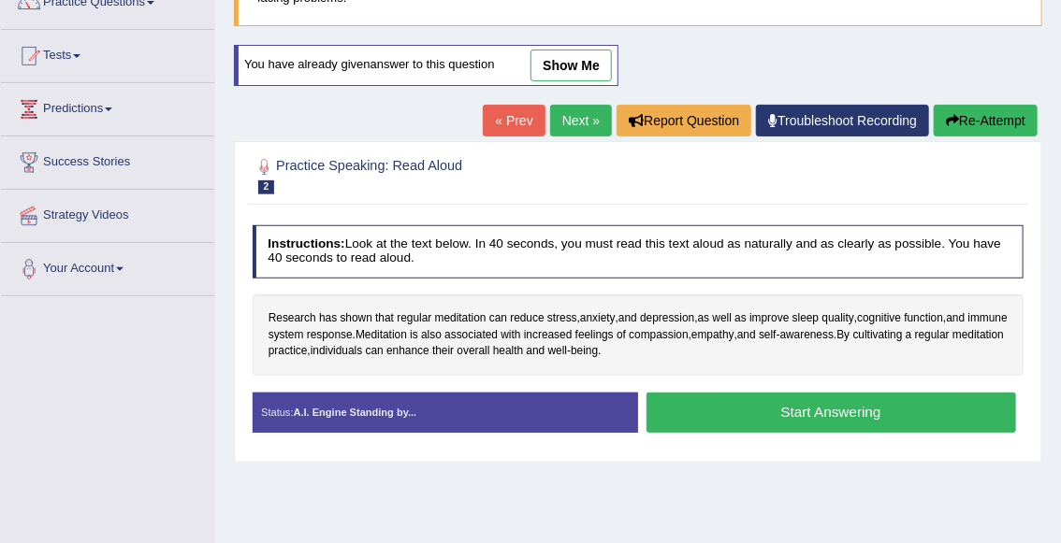
scroll to position [178, 0]
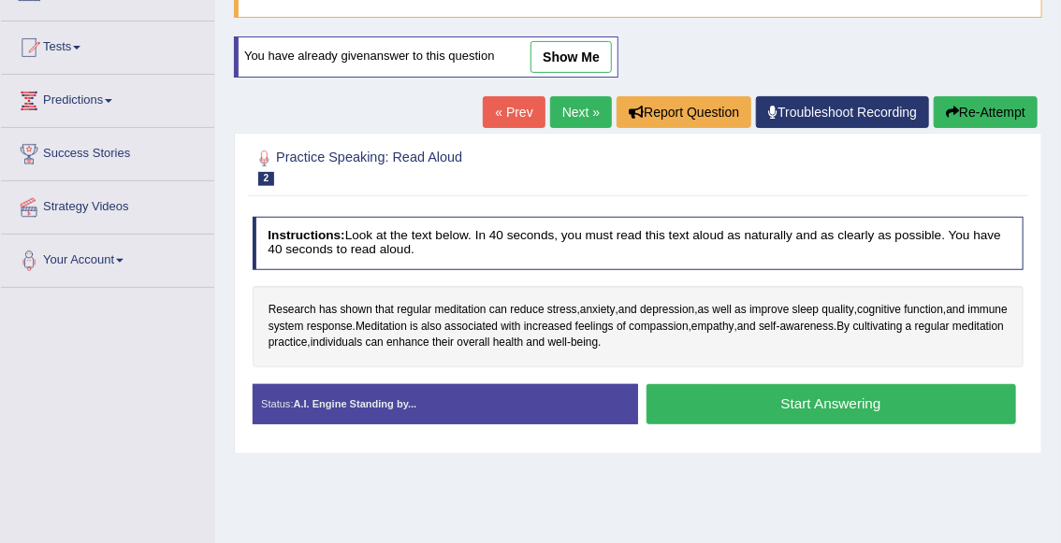
click at [794, 398] on button "Start Answering" at bounding box center [830, 404] width 369 height 40
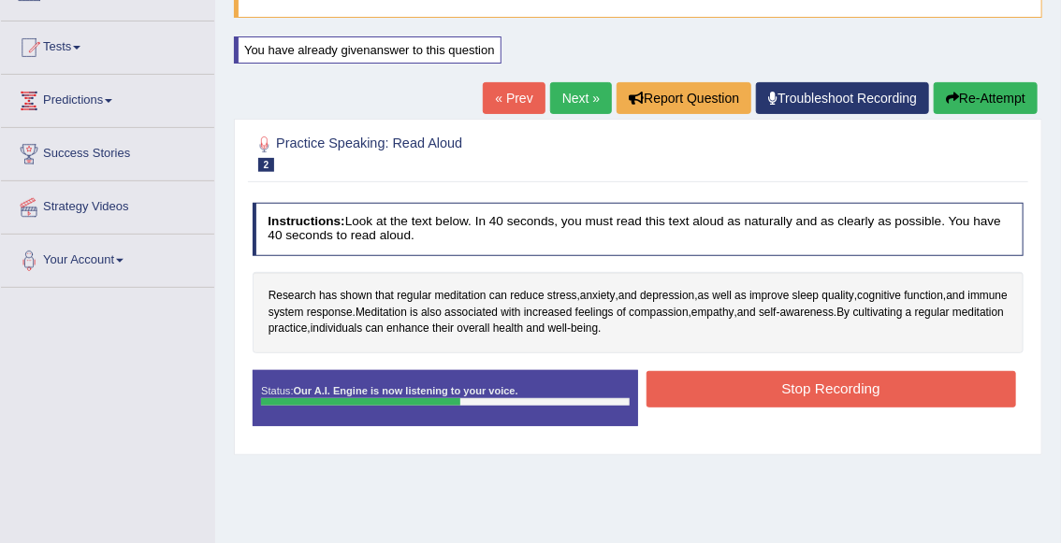
click at [887, 384] on button "Stop Recording" at bounding box center [830, 389] width 369 height 36
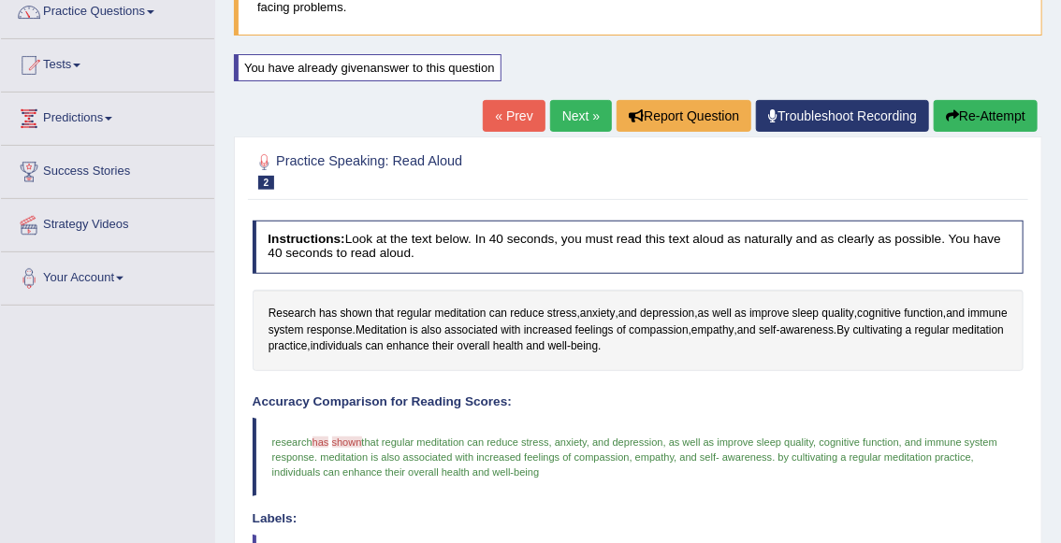
scroll to position [198, 0]
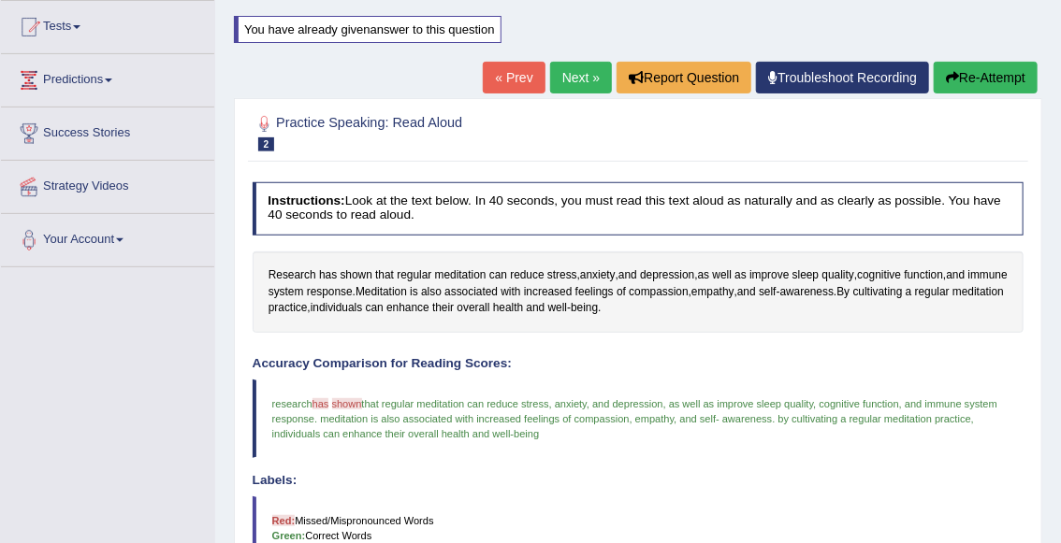
click at [975, 79] on button "Re-Attempt" at bounding box center [985, 78] width 104 height 32
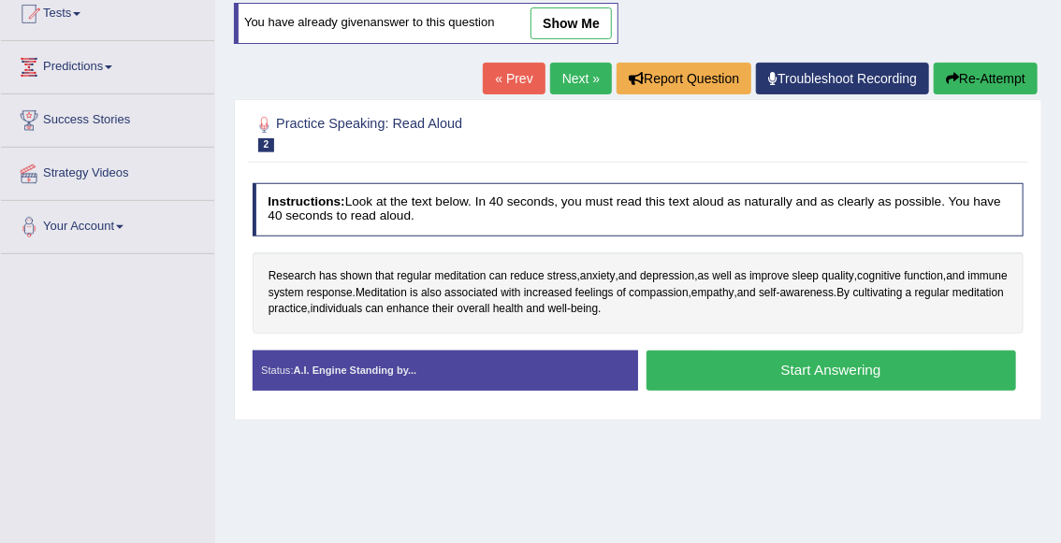
click at [761, 358] on button "Start Answering" at bounding box center [830, 371] width 369 height 40
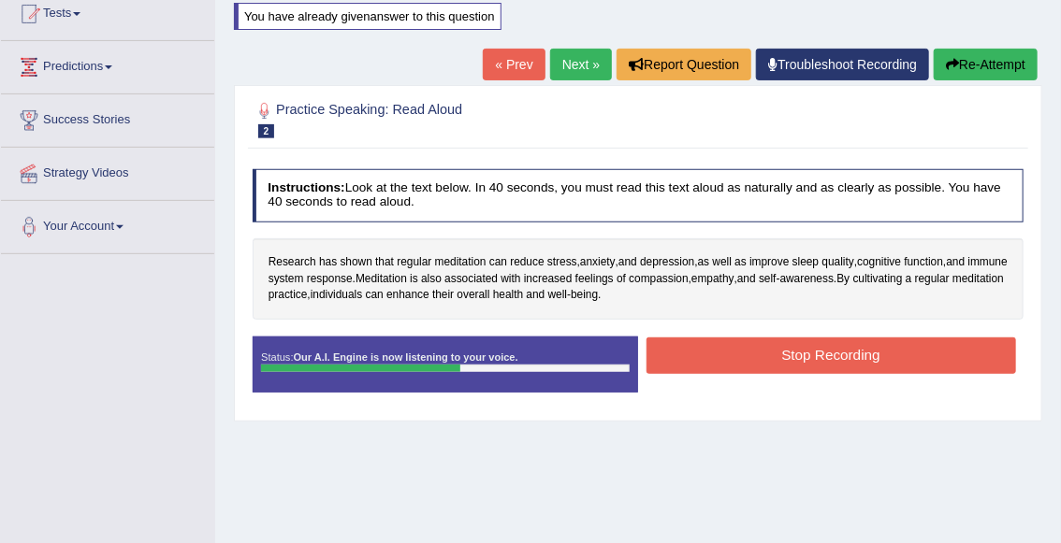
click at [793, 354] on button "Stop Recording" at bounding box center [830, 356] width 369 height 36
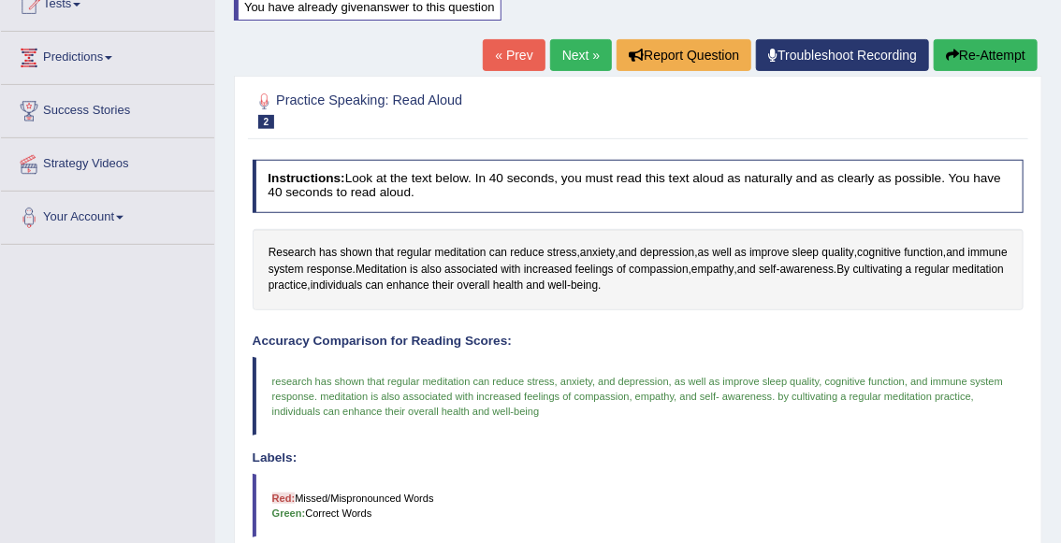
scroll to position [221, 0]
click at [989, 60] on button "Re-Attempt" at bounding box center [985, 55] width 104 height 32
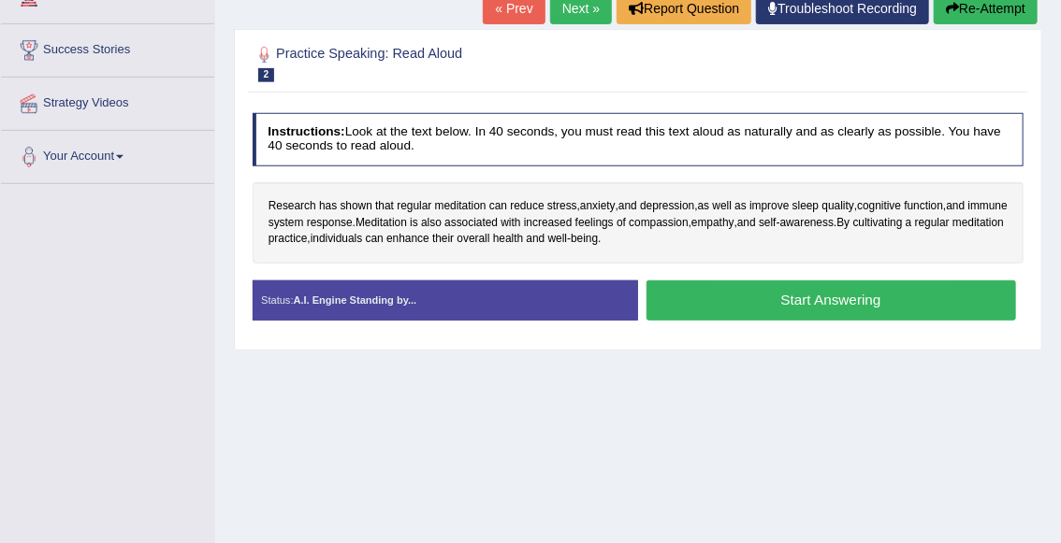
scroll to position [319, 0]
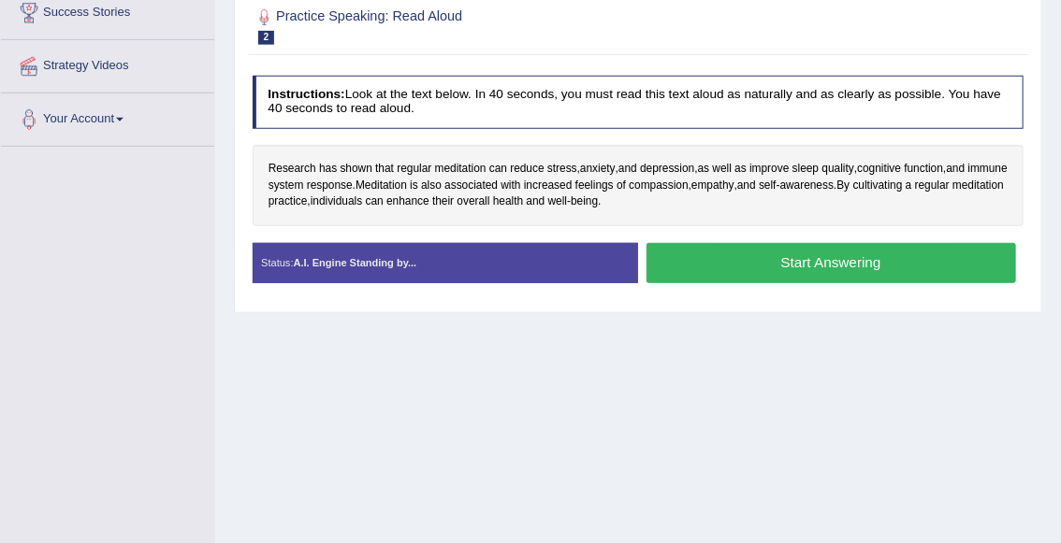
click at [863, 267] on button "Start Answering" at bounding box center [830, 263] width 369 height 40
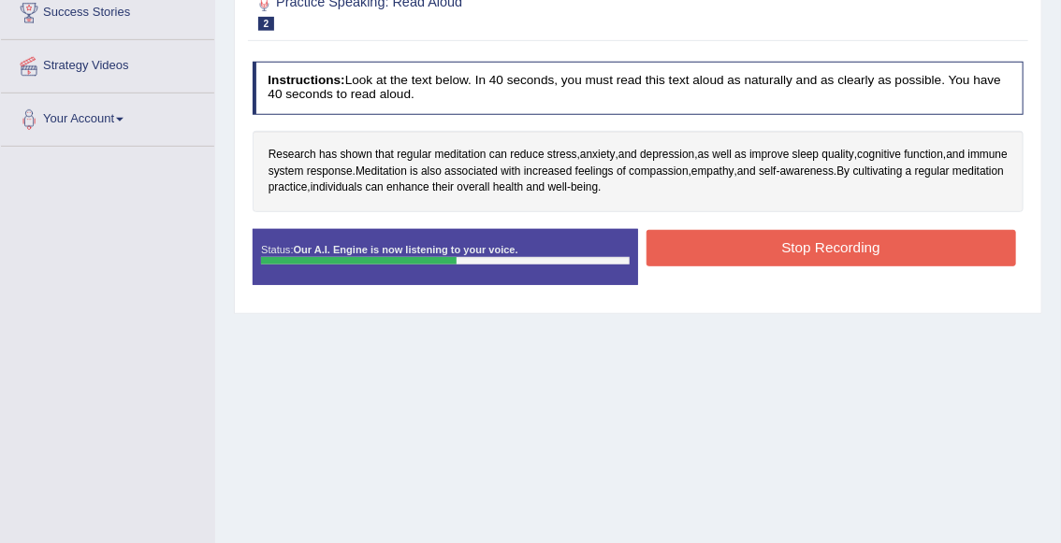
click at [834, 255] on button "Stop Recording" at bounding box center [830, 248] width 369 height 36
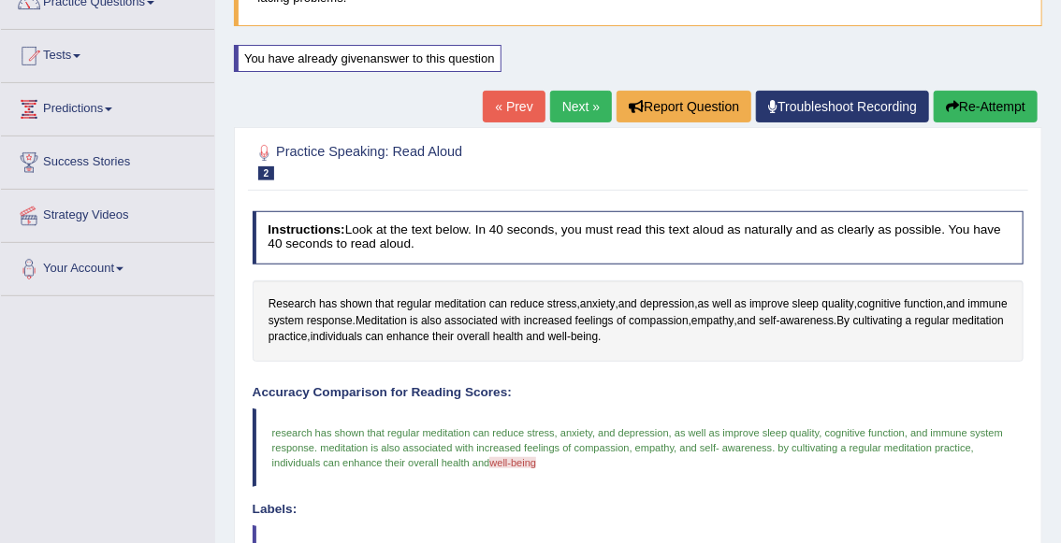
scroll to position [165, 0]
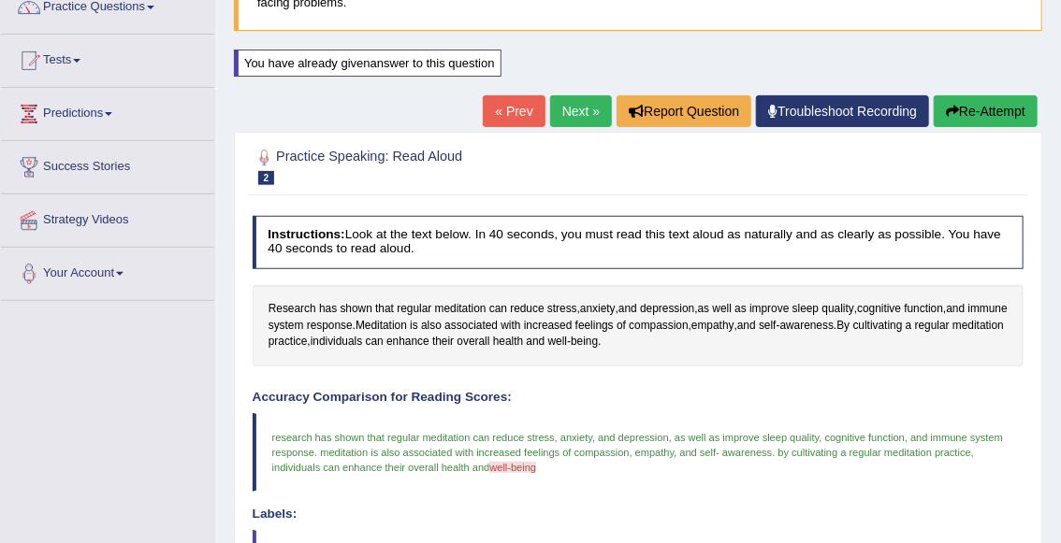
click at [981, 107] on button "Re-Attempt" at bounding box center [985, 111] width 104 height 32
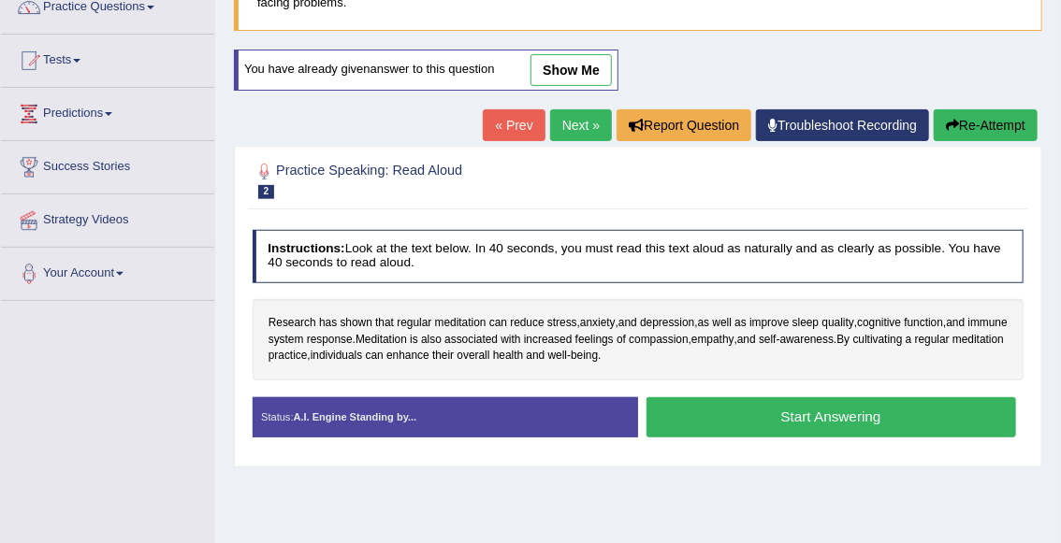
scroll to position [165, 0]
click at [776, 420] on button "Start Answering" at bounding box center [830, 417] width 369 height 40
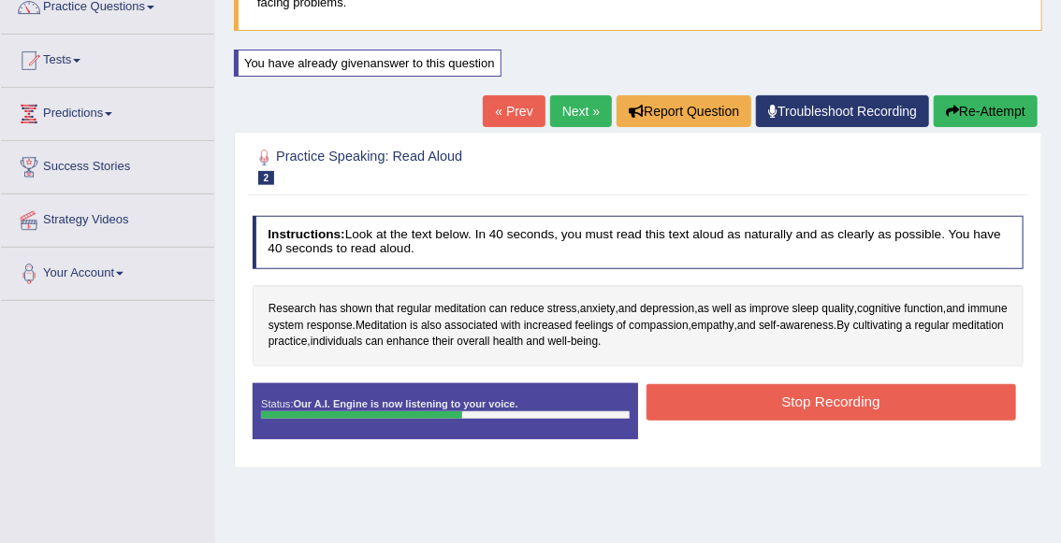
click at [766, 404] on button "Stop Recording" at bounding box center [830, 402] width 369 height 36
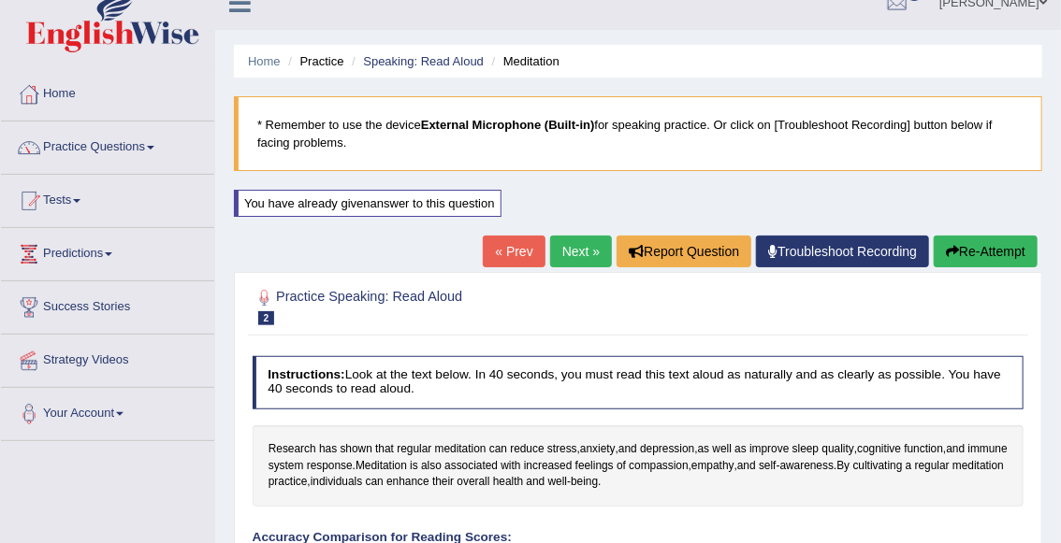
scroll to position [0, 0]
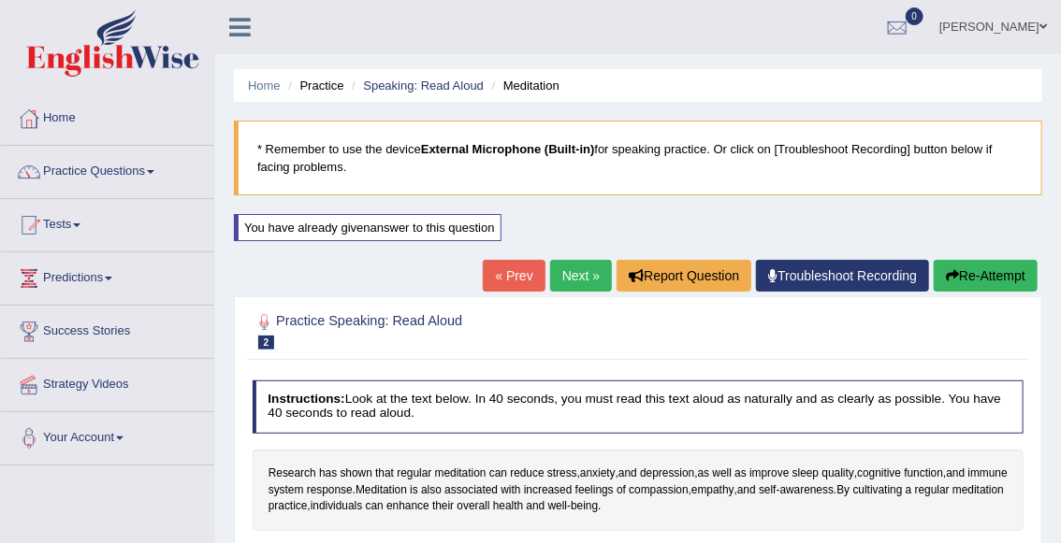
click at [562, 277] on link "Next »" at bounding box center [581, 276] width 62 height 32
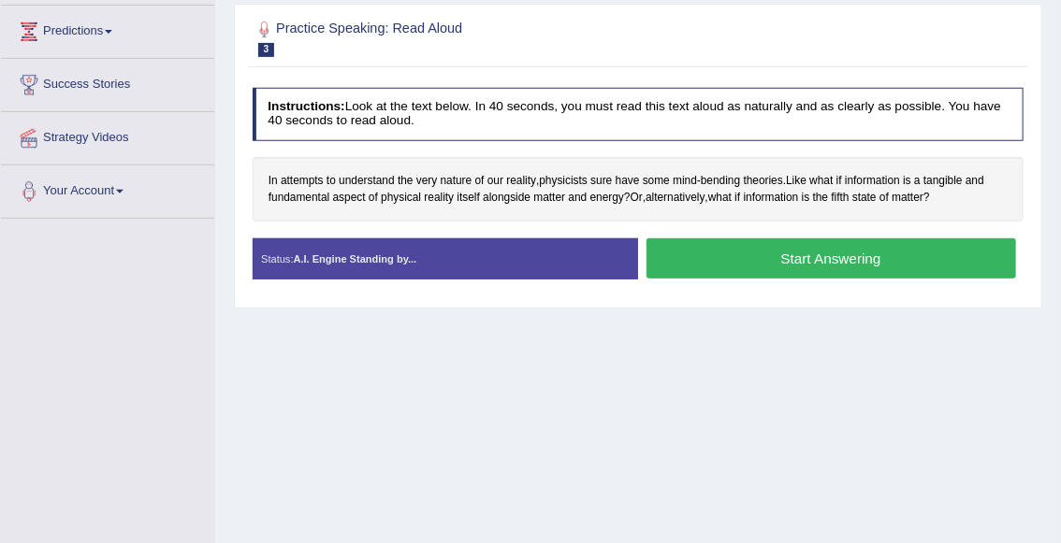
scroll to position [249, 0]
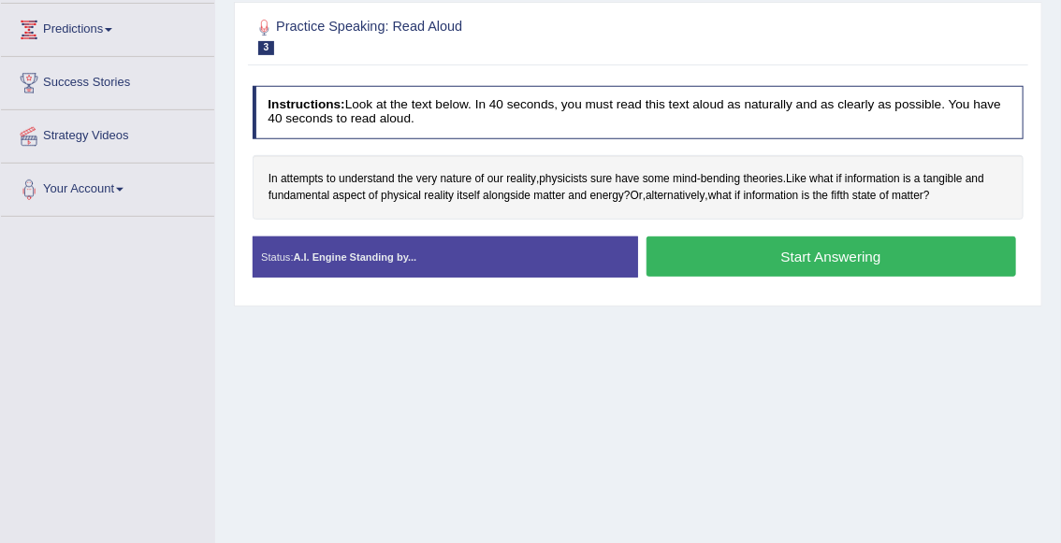
click at [300, 334] on div "Home Practice Speaking: Read Aloud Nature of Reality * Remember to use the devi…" at bounding box center [637, 218] width 845 height 935
click at [733, 253] on button "Start Answering" at bounding box center [830, 257] width 369 height 40
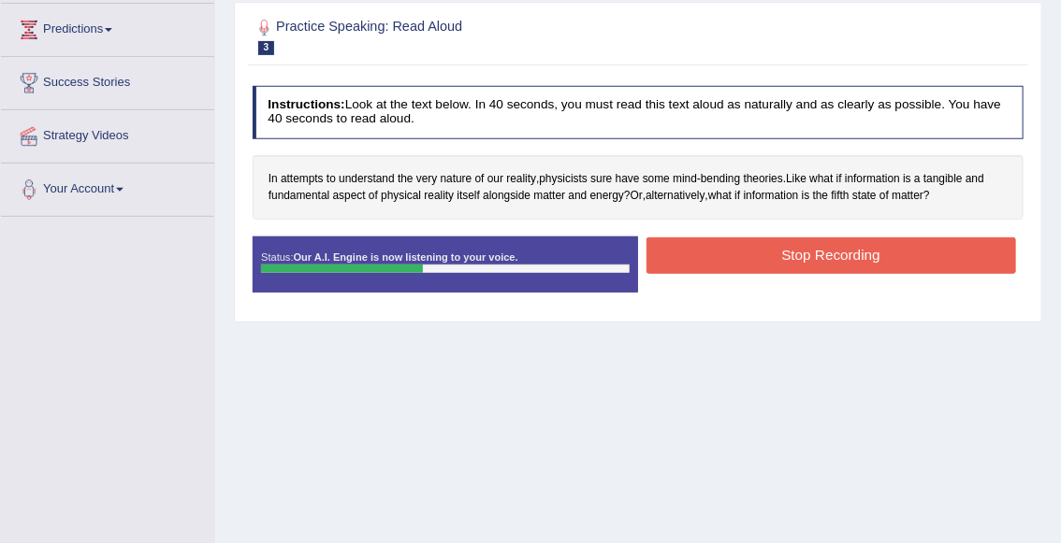
click at [747, 259] on button "Stop Recording" at bounding box center [830, 256] width 369 height 36
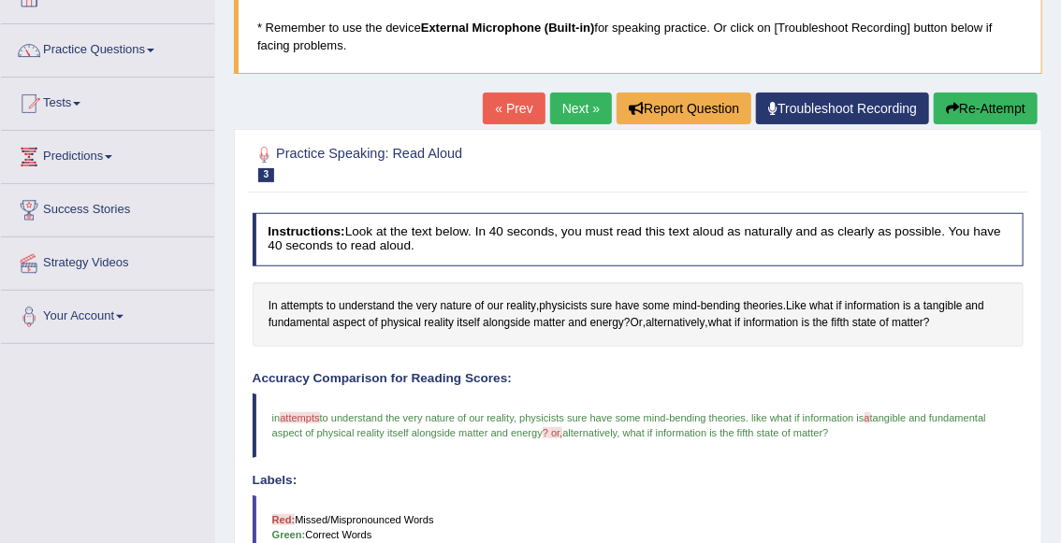
scroll to position [101, 0]
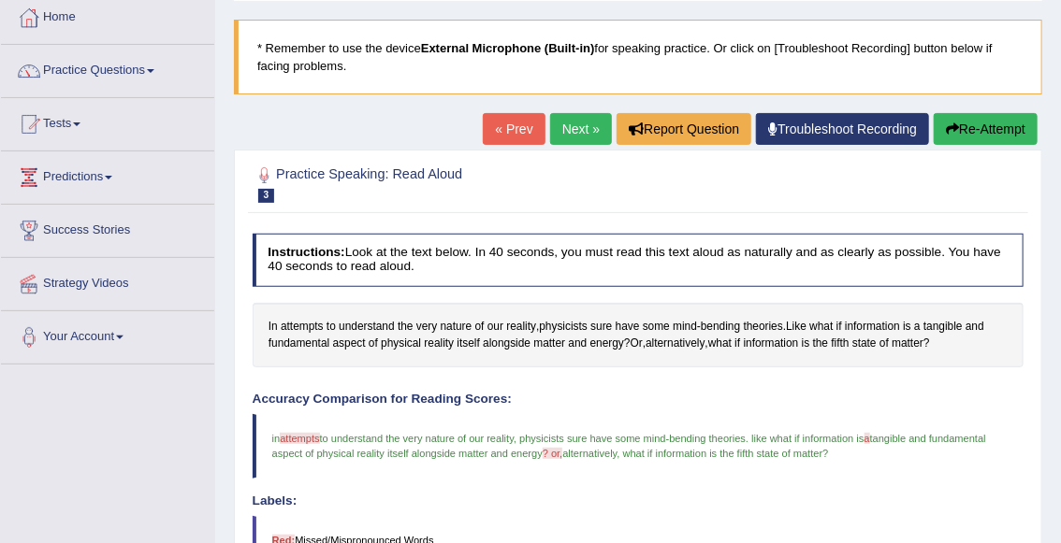
click at [967, 125] on button "Re-Attempt" at bounding box center [985, 129] width 104 height 32
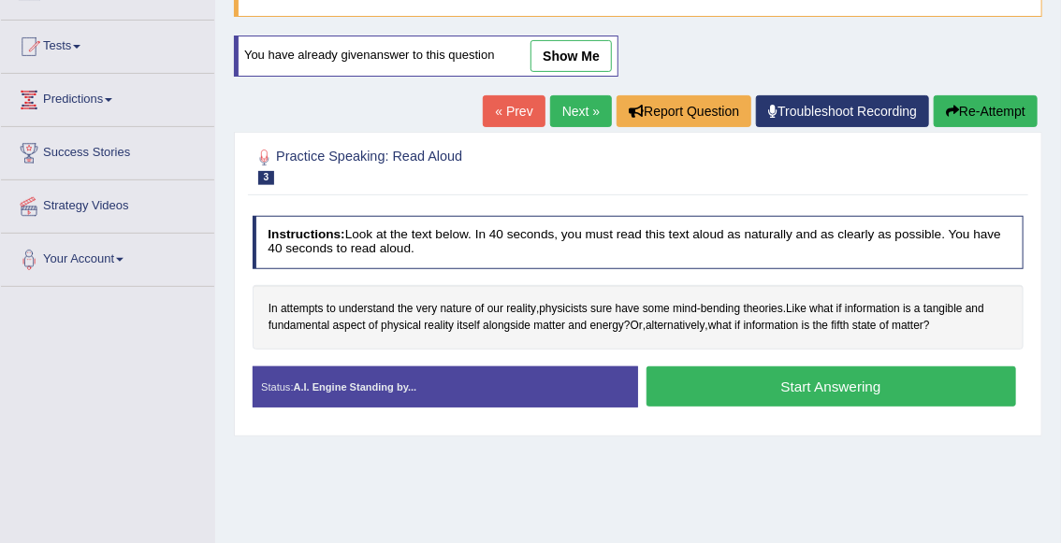
scroll to position [182, 0]
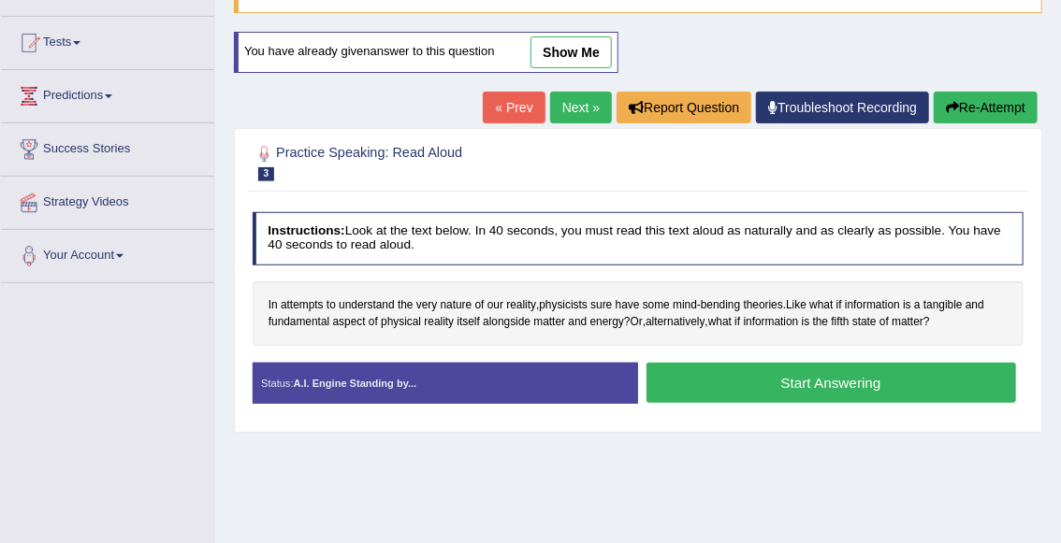
click at [764, 379] on button "Start Answering" at bounding box center [830, 383] width 369 height 40
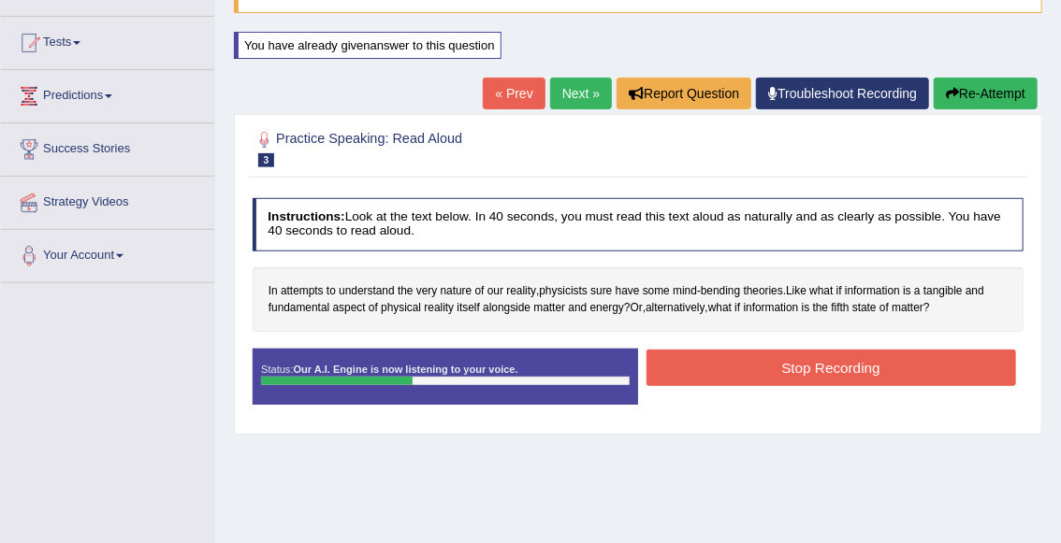
click at [764, 379] on button "Stop Recording" at bounding box center [830, 368] width 369 height 36
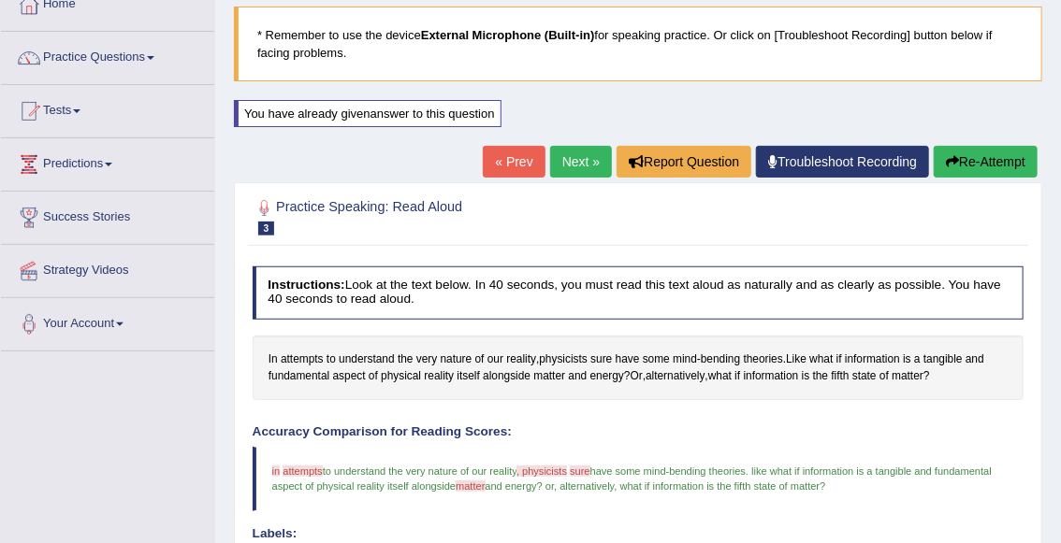
scroll to position [40, 0]
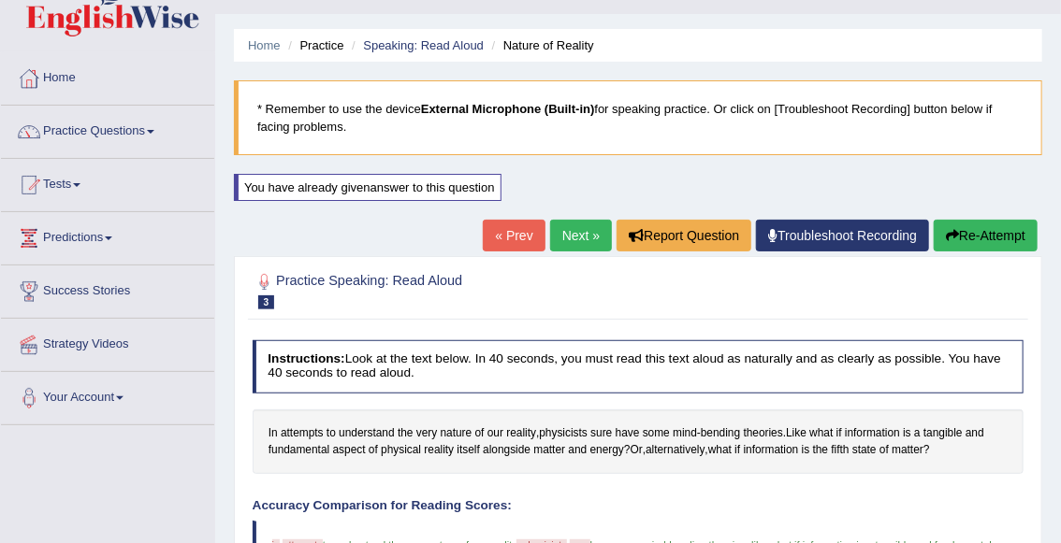
click at [571, 240] on link "Next »" at bounding box center [581, 236] width 62 height 32
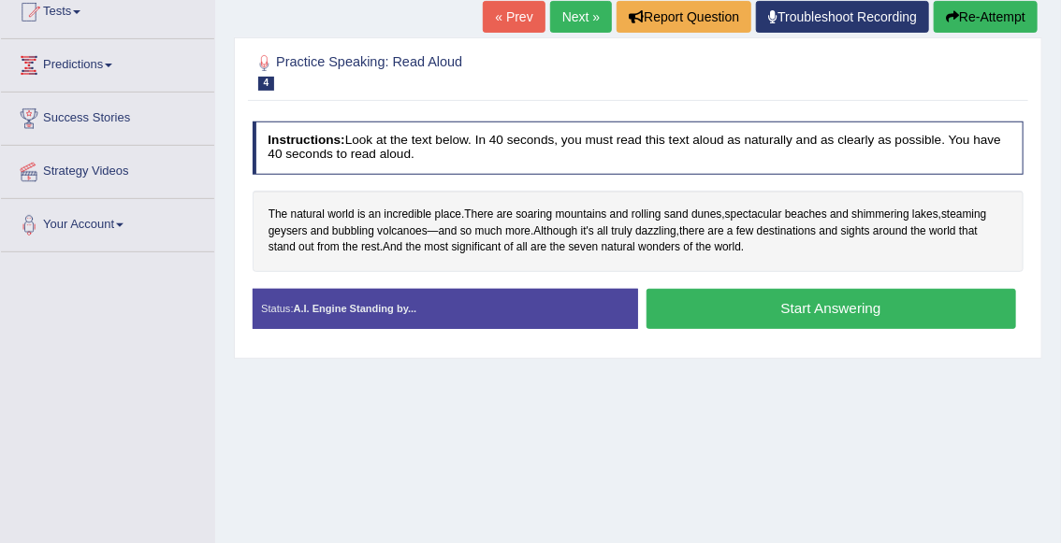
scroll to position [223, 0]
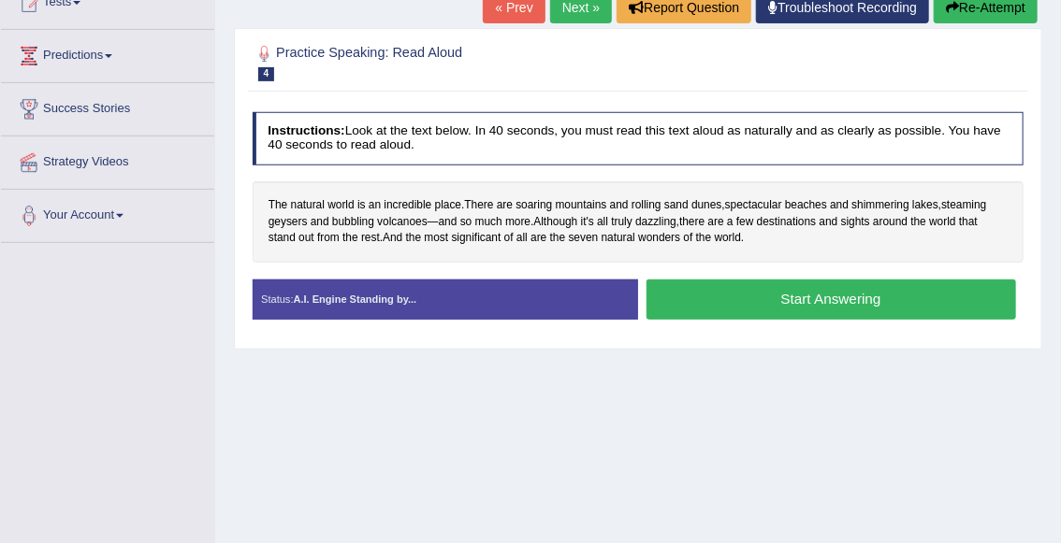
click at [704, 310] on button "Start Answering" at bounding box center [830, 300] width 369 height 40
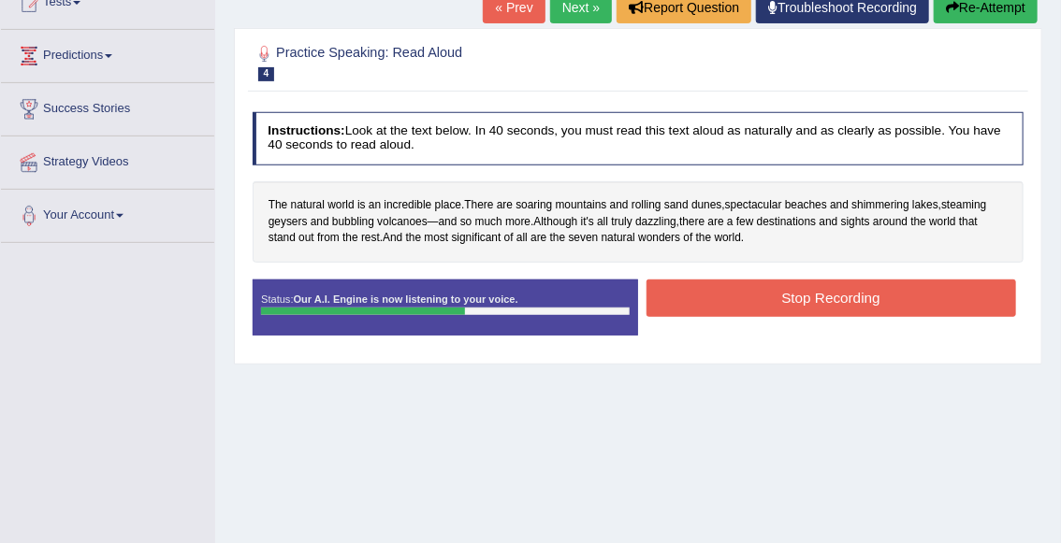
click at [749, 308] on button "Stop Recording" at bounding box center [830, 298] width 369 height 36
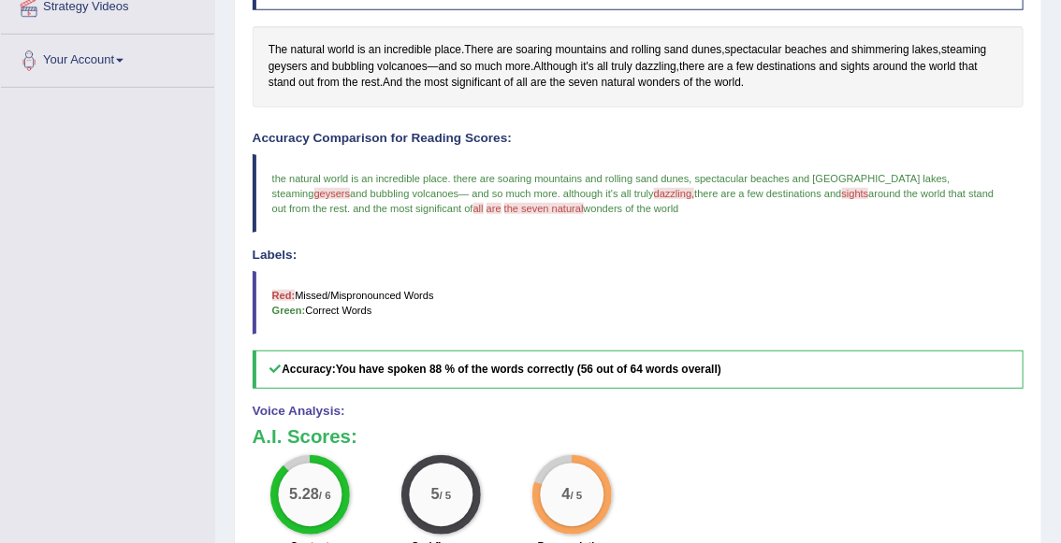
scroll to position [370, 0]
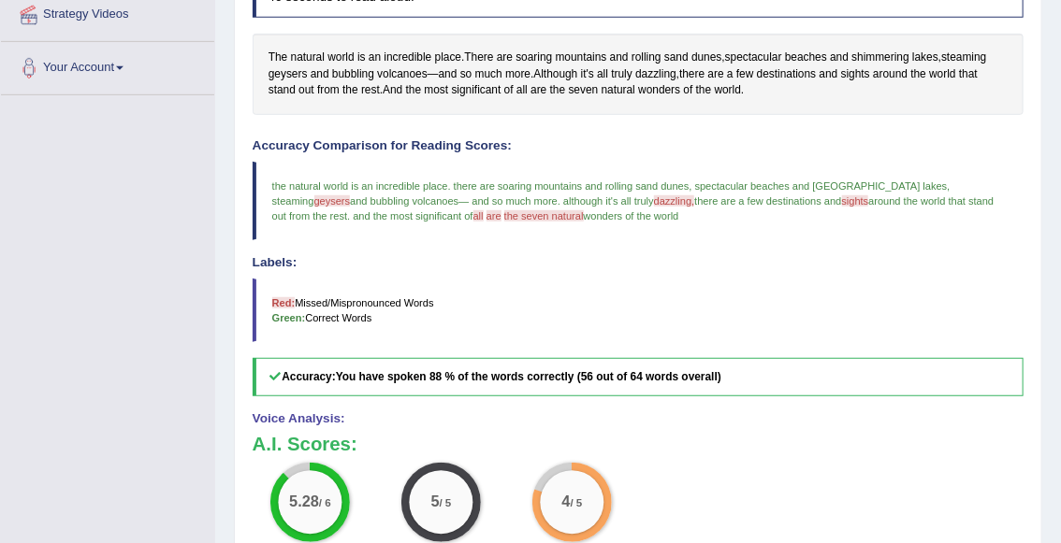
click at [654, 199] on span "dazzling," at bounding box center [674, 200] width 41 height 11
click at [814, 197] on span "around the world that stand out from the rest" at bounding box center [634, 208] width 725 height 26
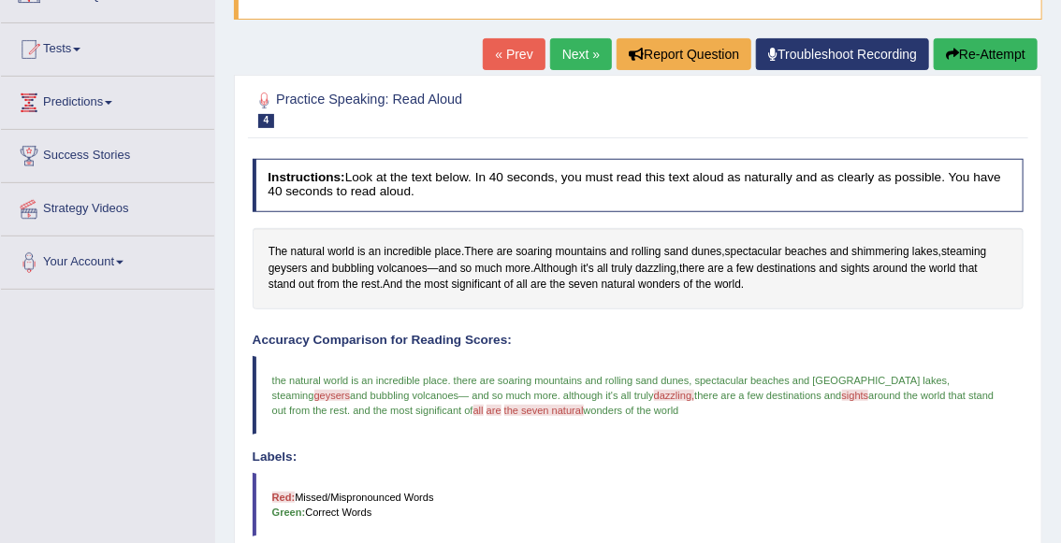
scroll to position [172, 0]
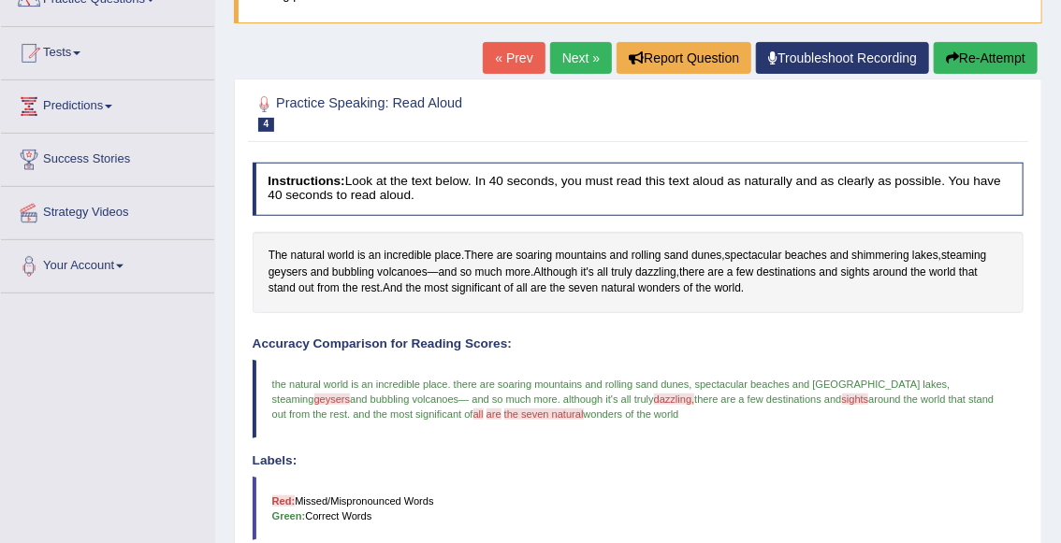
click at [974, 60] on button "Re-Attempt" at bounding box center [985, 58] width 104 height 32
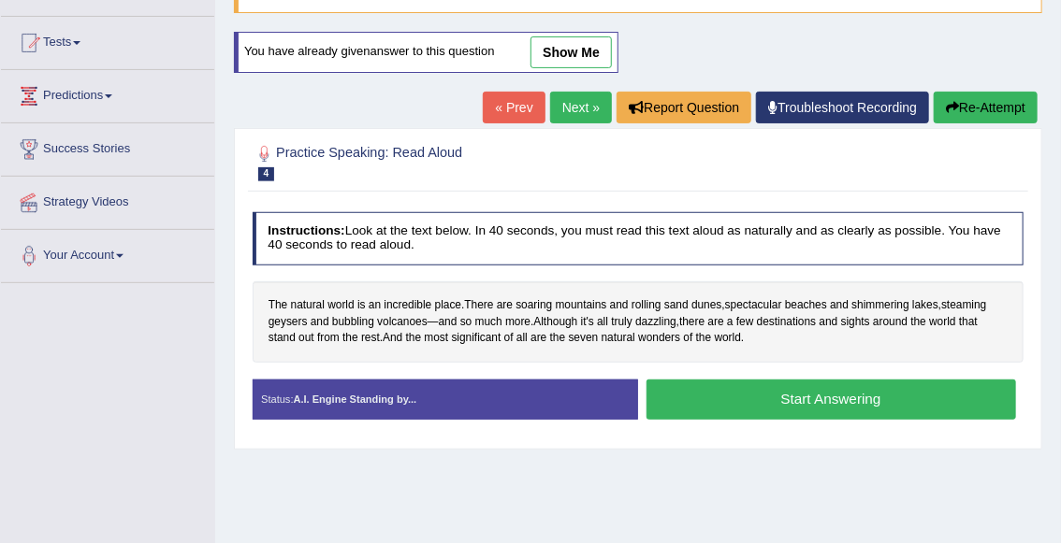
scroll to position [172, 0]
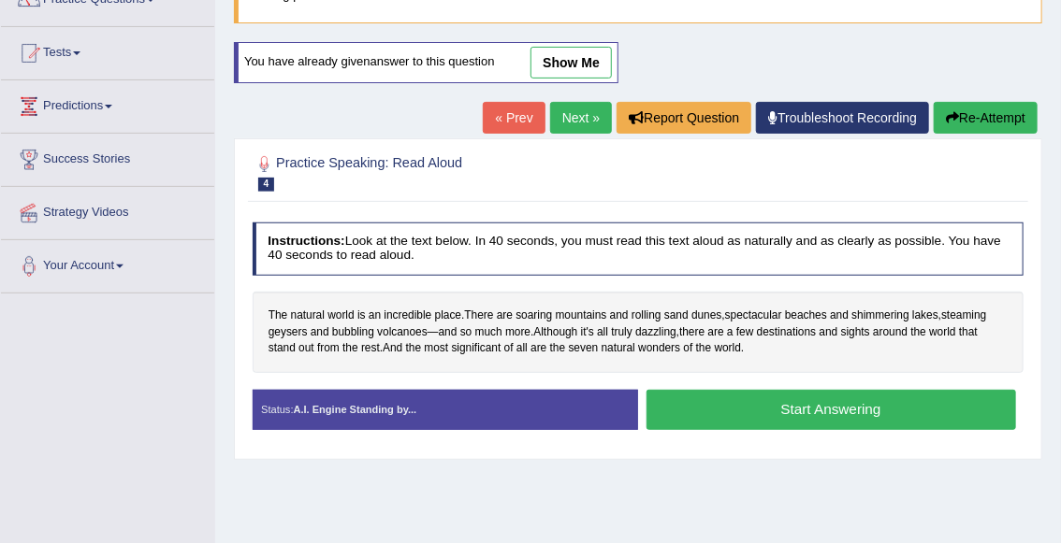
click at [773, 408] on button "Start Answering" at bounding box center [830, 410] width 369 height 40
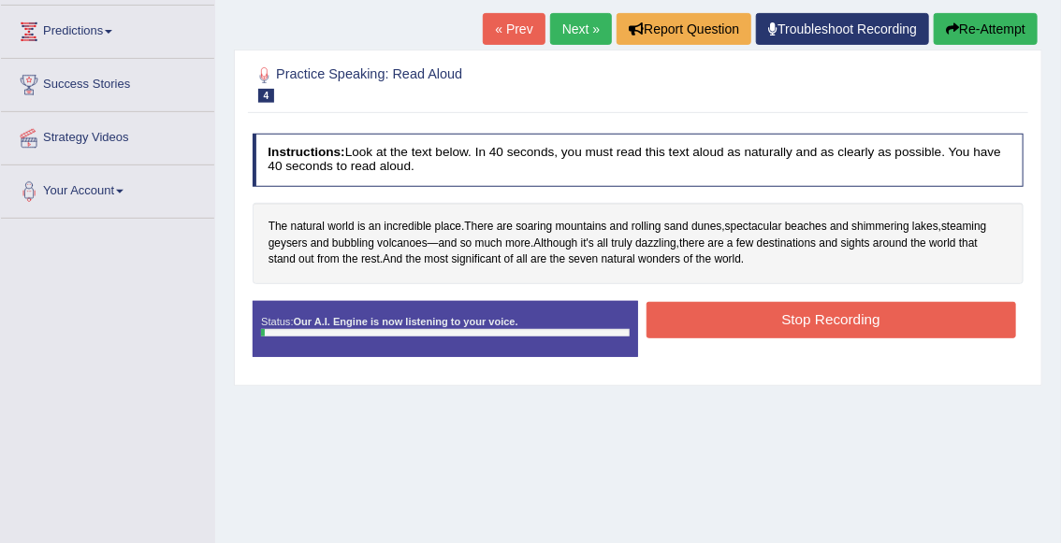
scroll to position [251, 0]
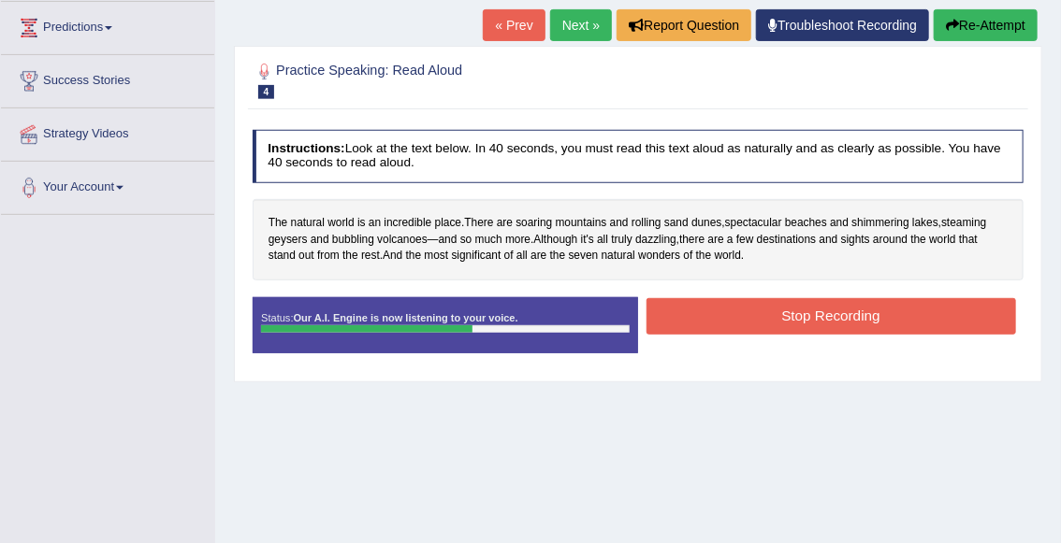
click at [791, 321] on button "Stop Recording" at bounding box center [830, 316] width 369 height 36
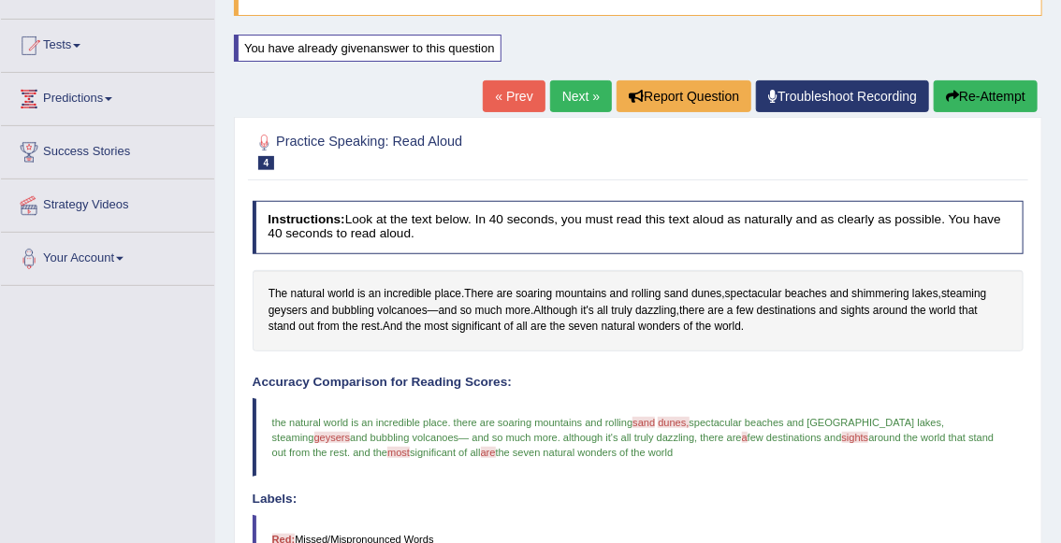
scroll to position [146, 0]
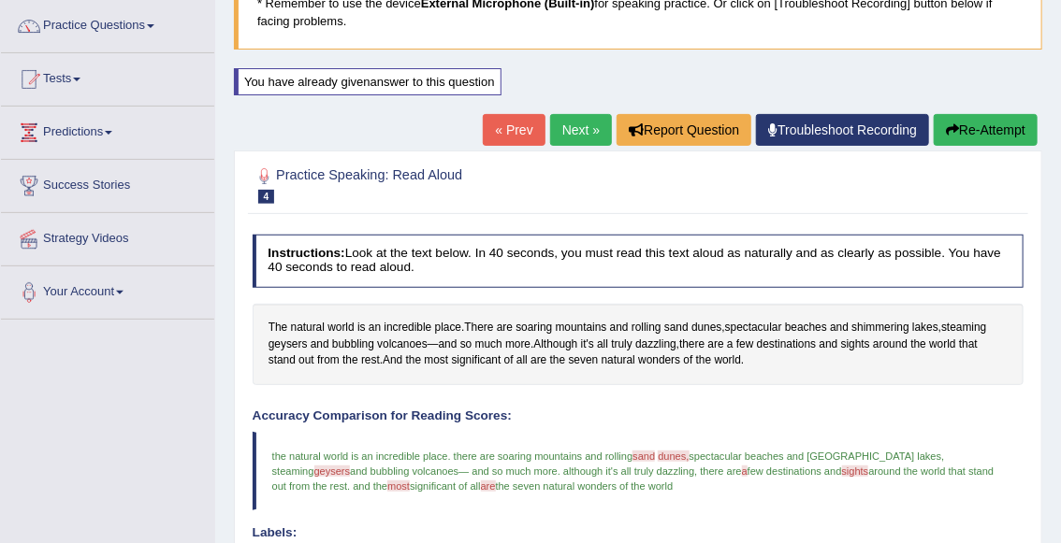
click at [974, 134] on button "Re-Attempt" at bounding box center [985, 130] width 104 height 32
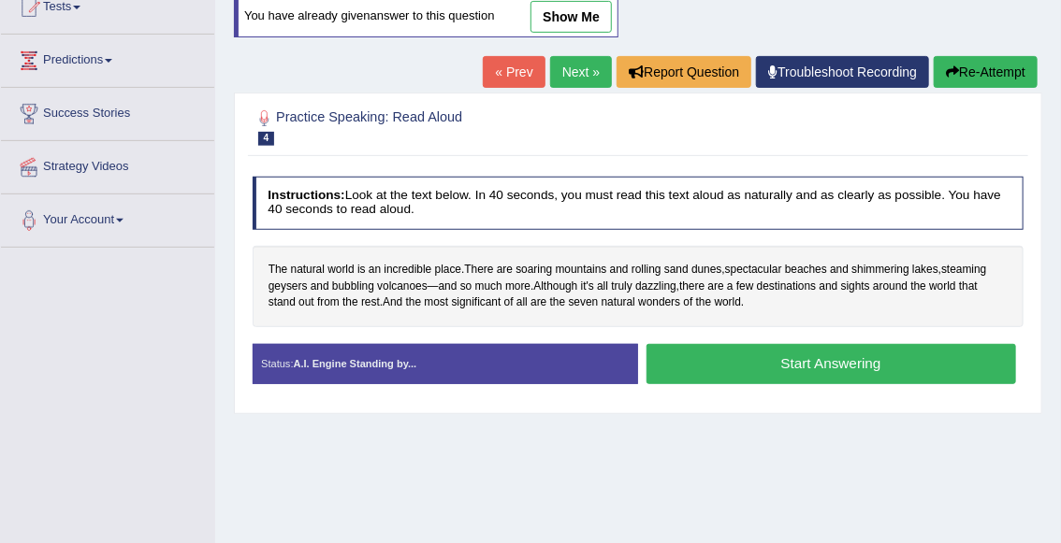
scroll to position [224, 0]
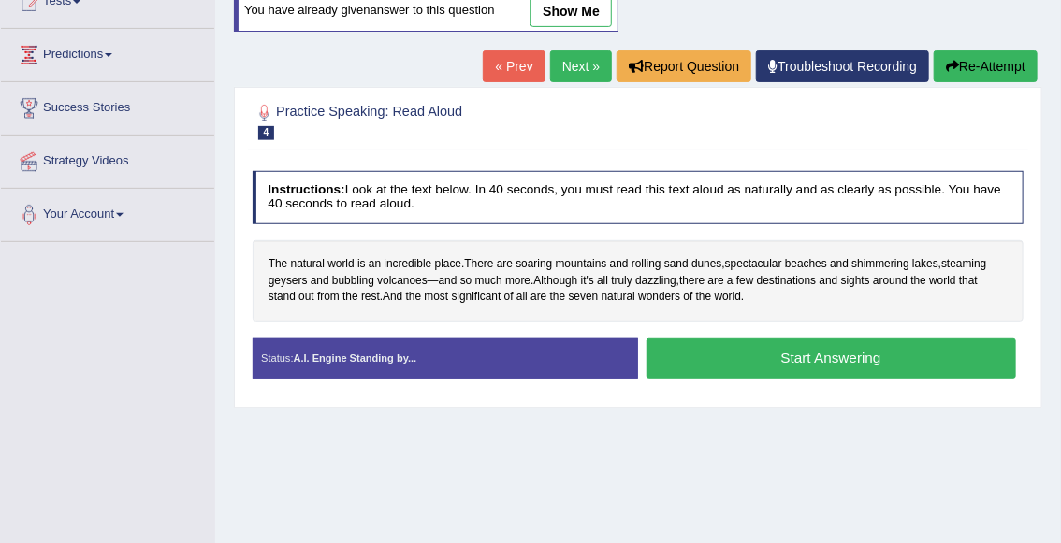
click at [742, 354] on button "Start Answering" at bounding box center [830, 359] width 369 height 40
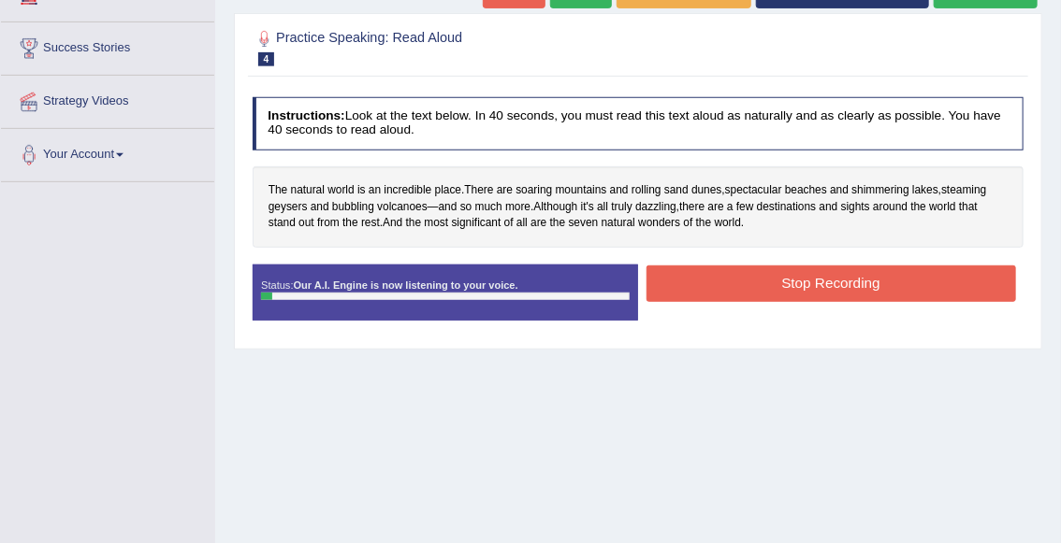
scroll to position [284, 0]
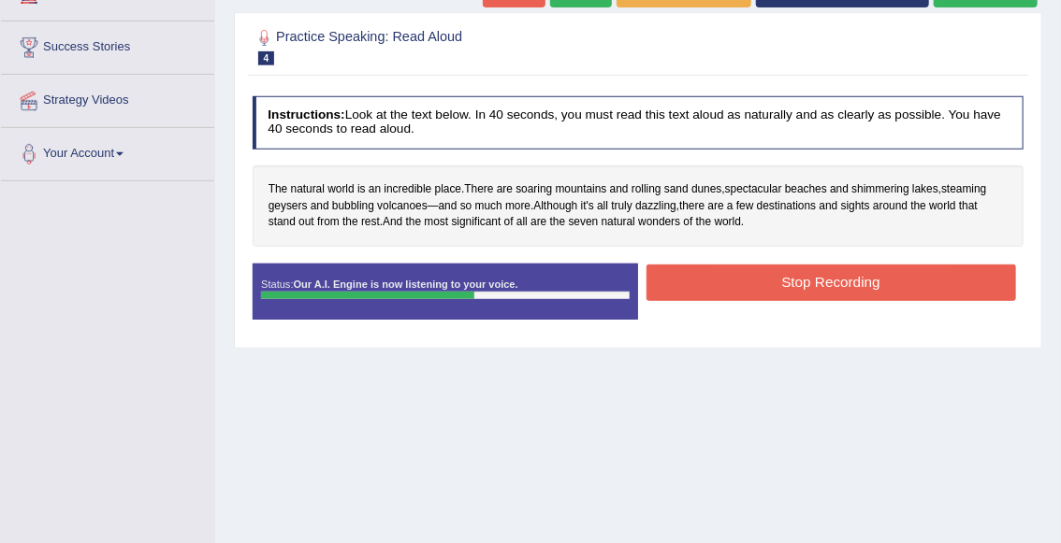
click at [778, 281] on button "Stop Recording" at bounding box center [830, 283] width 369 height 36
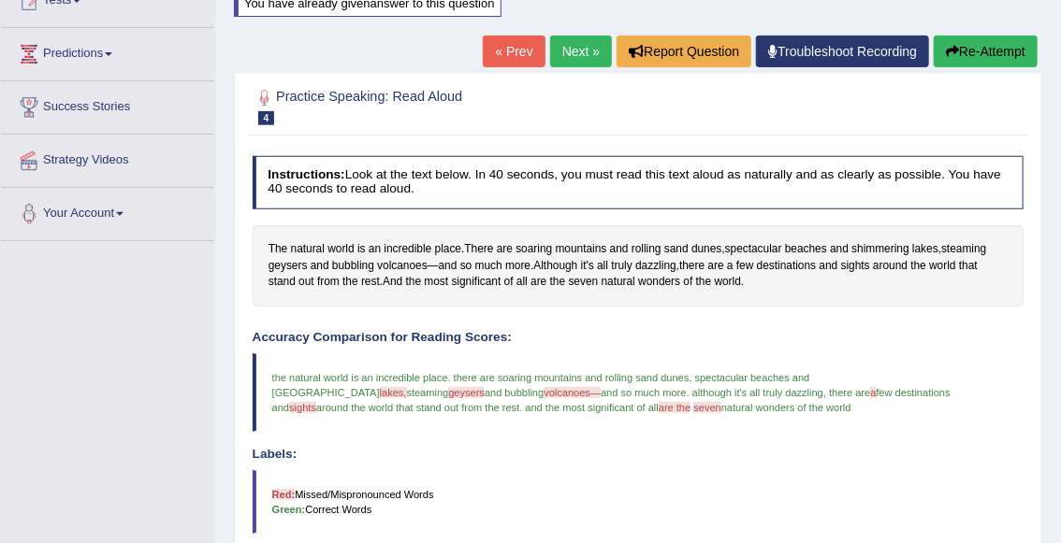
scroll to position [224, 0]
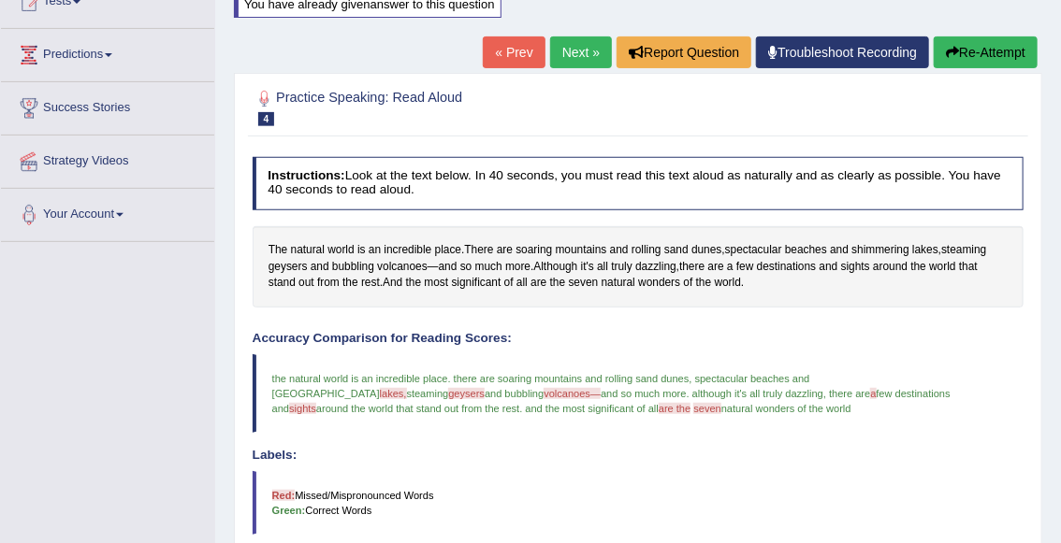
click at [964, 44] on button "Re-Attempt" at bounding box center [985, 52] width 104 height 32
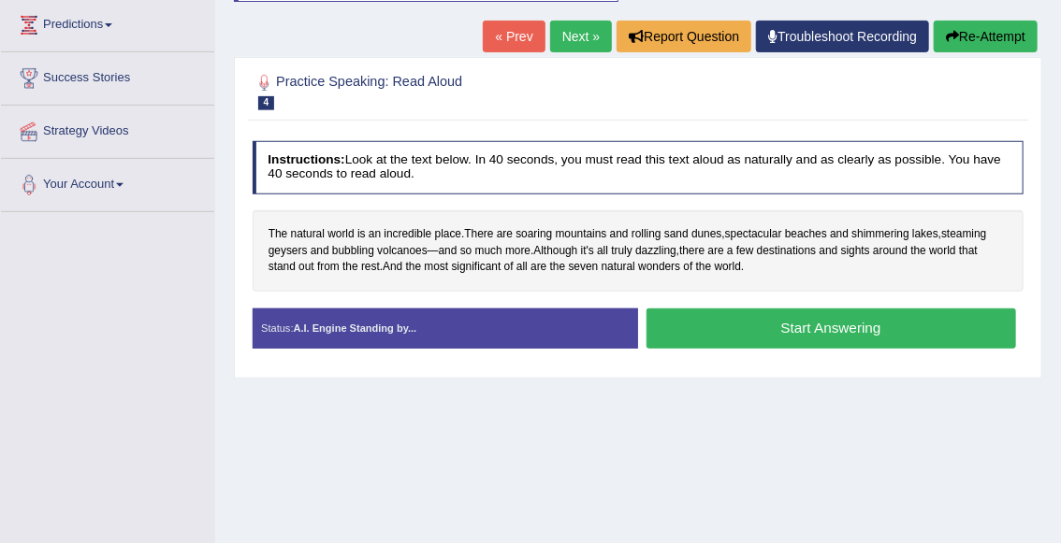
scroll to position [256, 0]
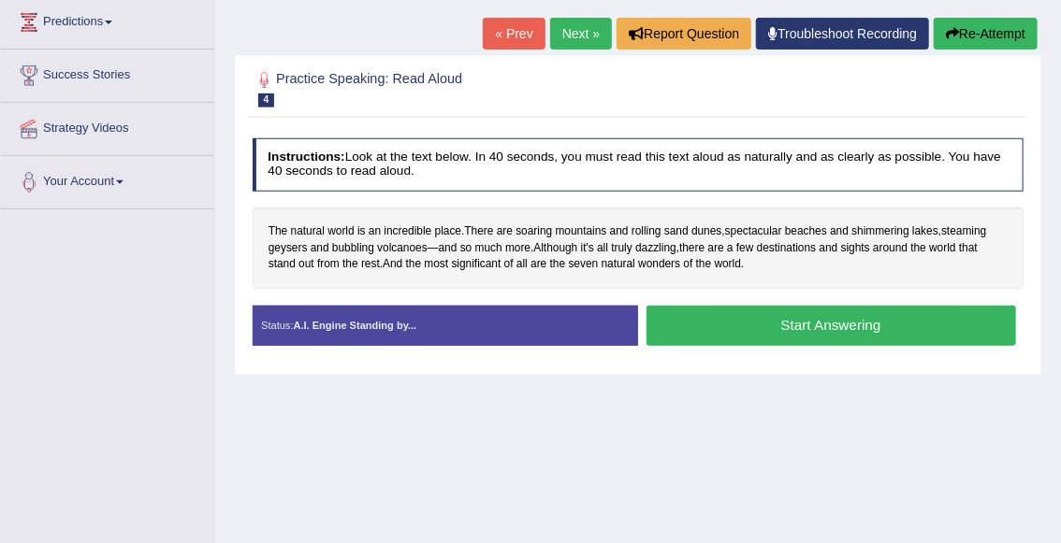
click at [771, 323] on button "Start Answering" at bounding box center [830, 326] width 369 height 40
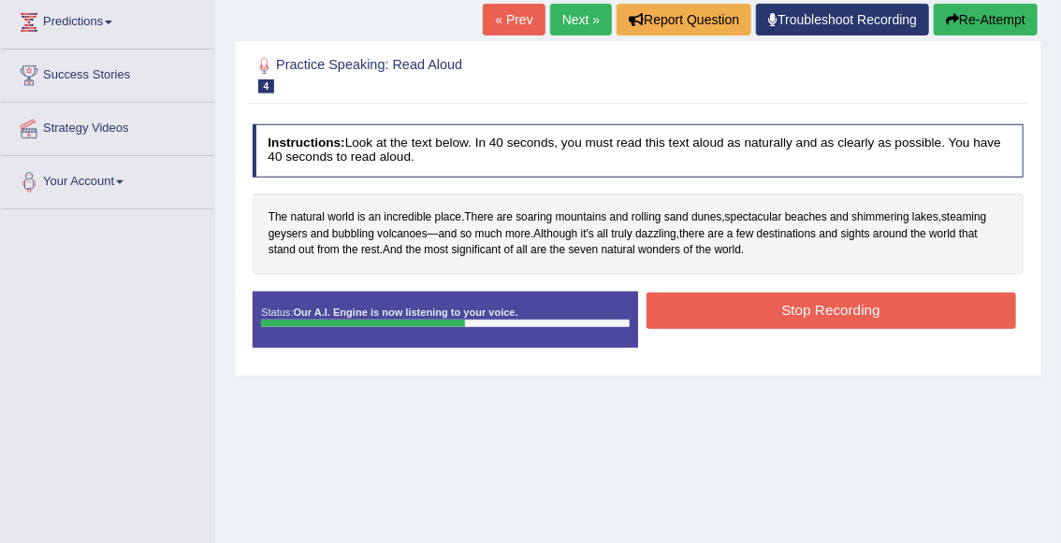
click at [771, 309] on button "Stop Recording" at bounding box center [830, 311] width 369 height 36
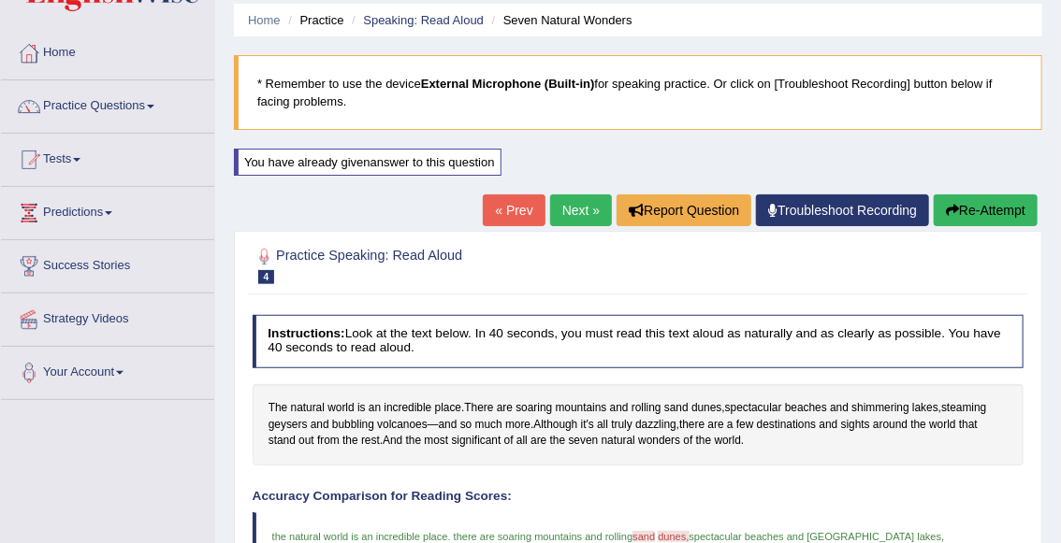
scroll to position [64, 0]
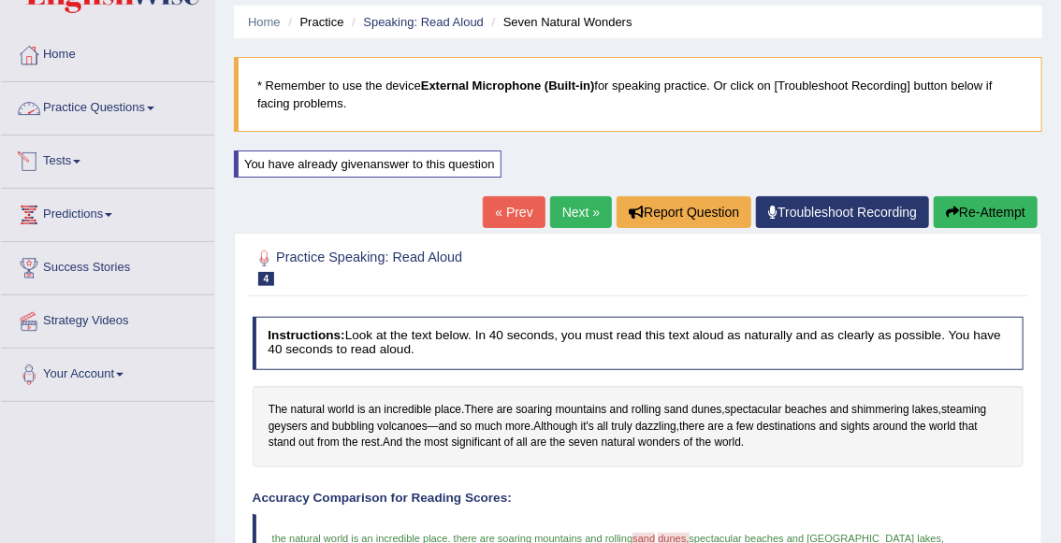
click at [72, 106] on link "Practice Questions" at bounding box center [107, 105] width 213 height 47
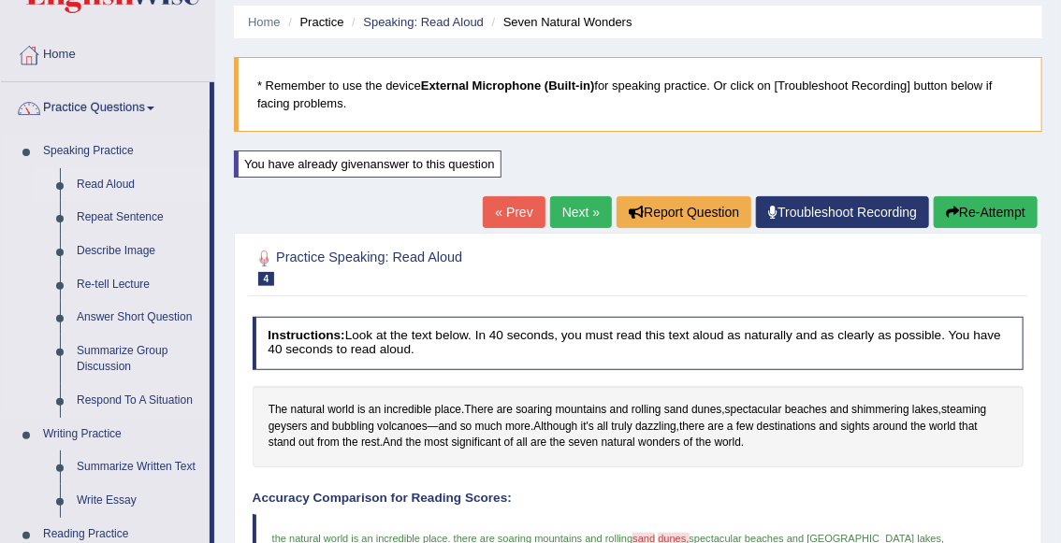
click at [104, 183] on link "Read Aloud" at bounding box center [138, 185] width 141 height 34
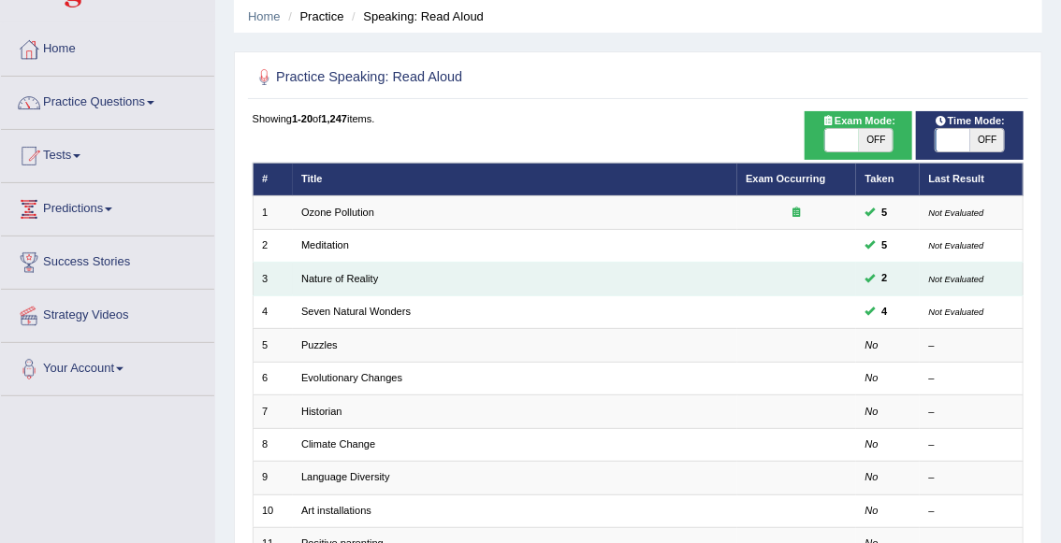
scroll to position [71, 0]
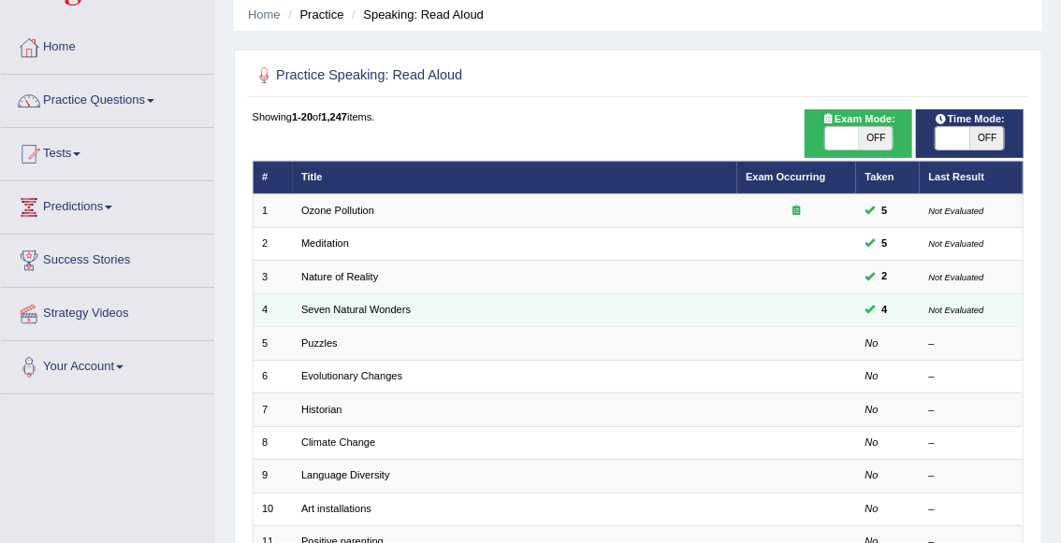
click at [961, 311] on small "Not Evaluated" at bounding box center [956, 310] width 55 height 10
click at [397, 309] on link "Seven Natural Wonders" at bounding box center [355, 309] width 109 height 11
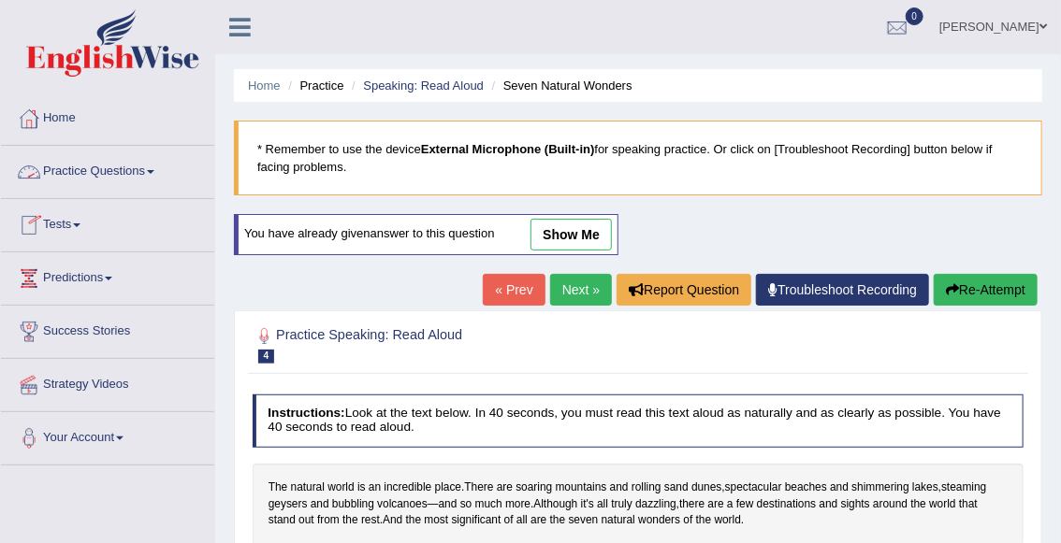
click at [104, 178] on link "Practice Questions" at bounding box center [107, 169] width 213 height 47
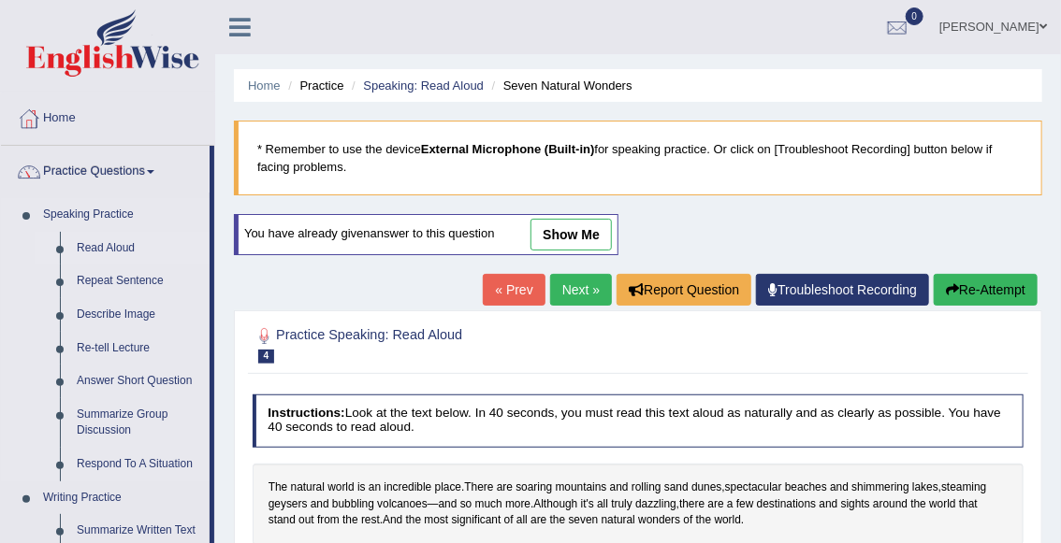
click at [104, 251] on link "Read Aloud" at bounding box center [138, 249] width 141 height 34
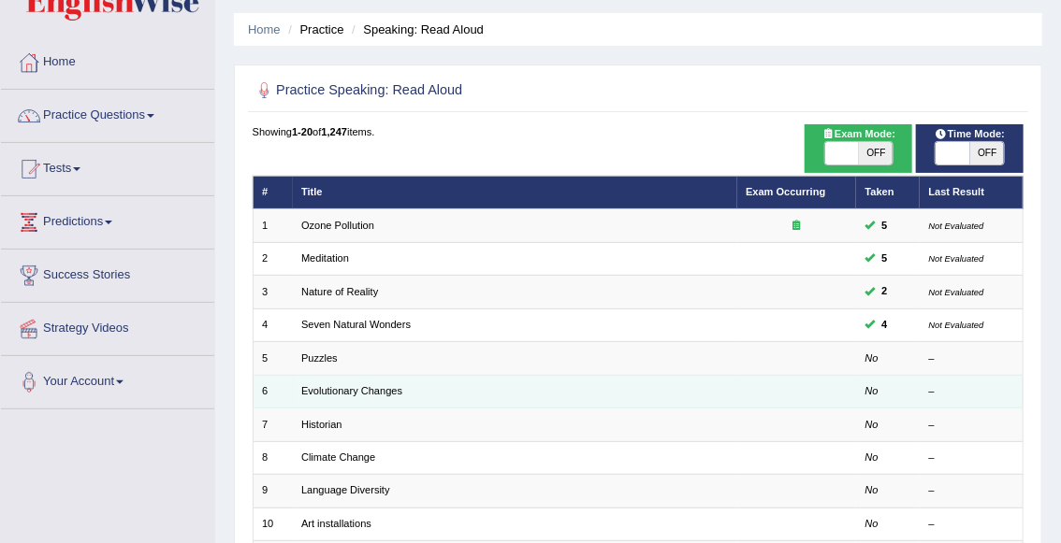
scroll to position [75, 0]
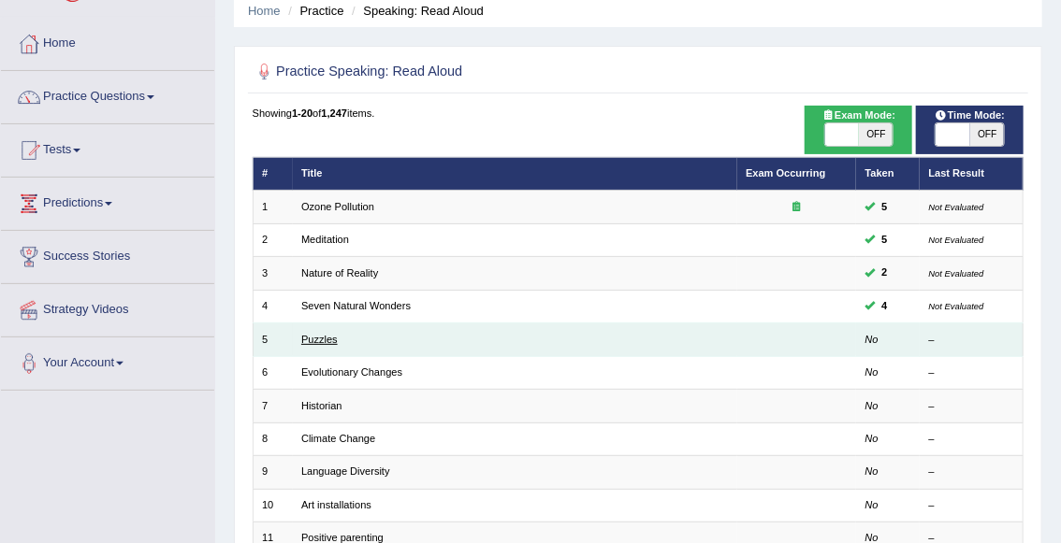
click at [313, 338] on link "Puzzles" at bounding box center [319, 339] width 36 height 11
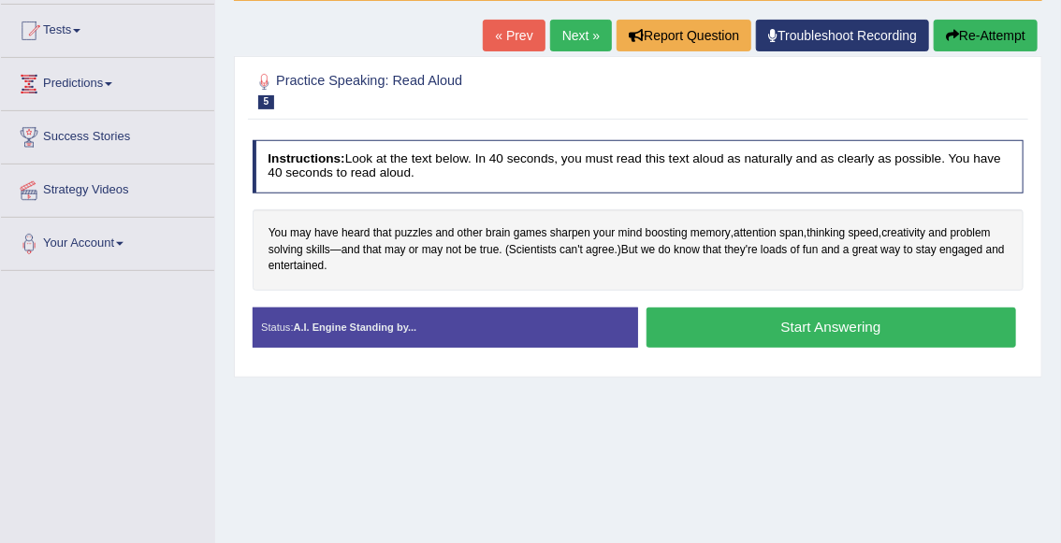
scroll to position [198, 0]
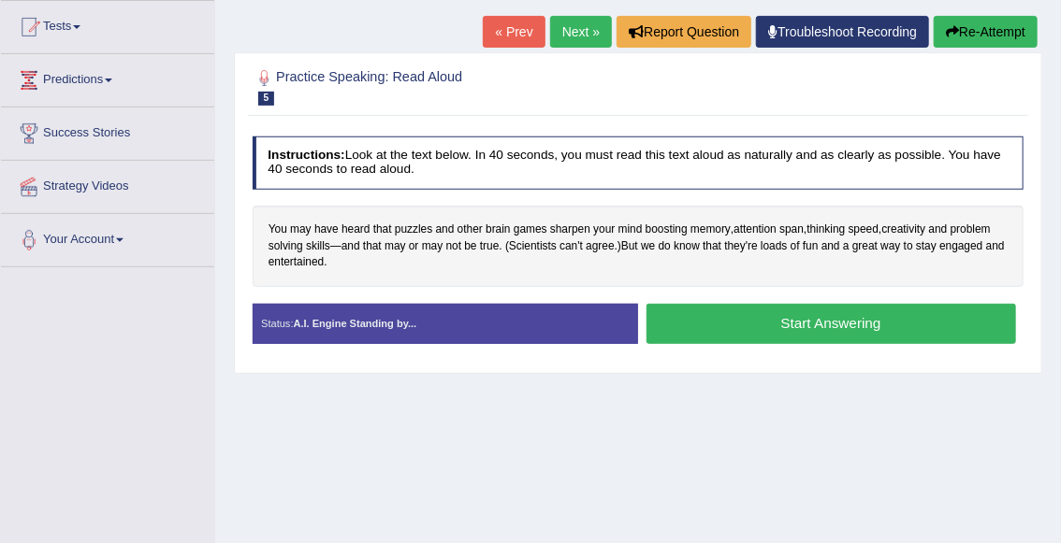
click at [779, 327] on button "Start Answering" at bounding box center [830, 324] width 369 height 40
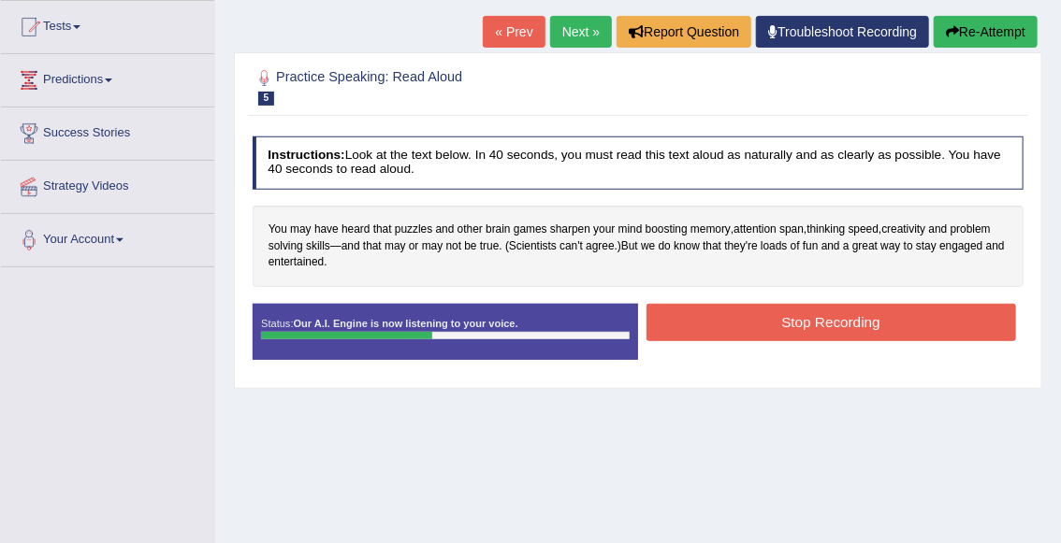
click at [814, 319] on button "Stop Recording" at bounding box center [830, 322] width 369 height 36
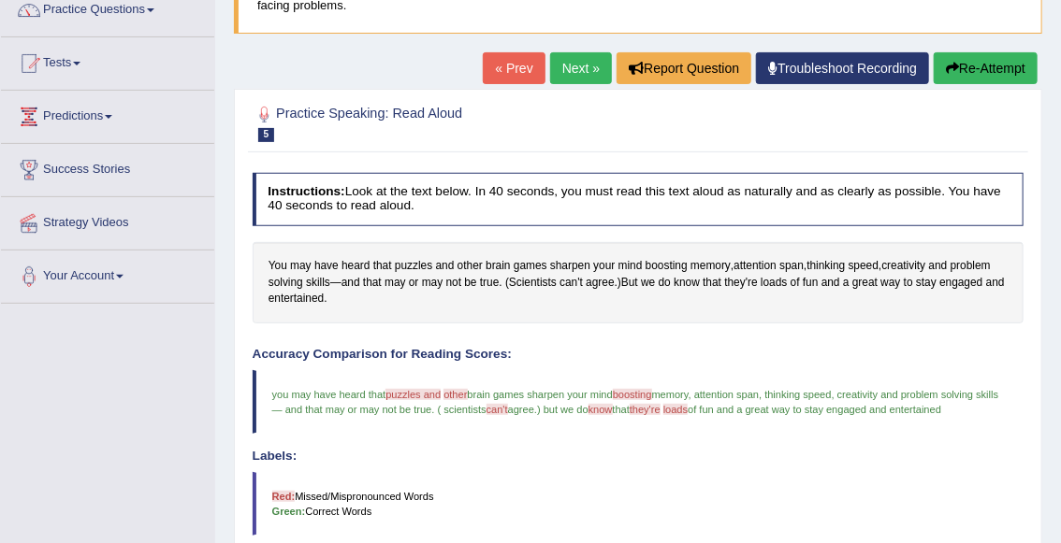
scroll to position [163, 0]
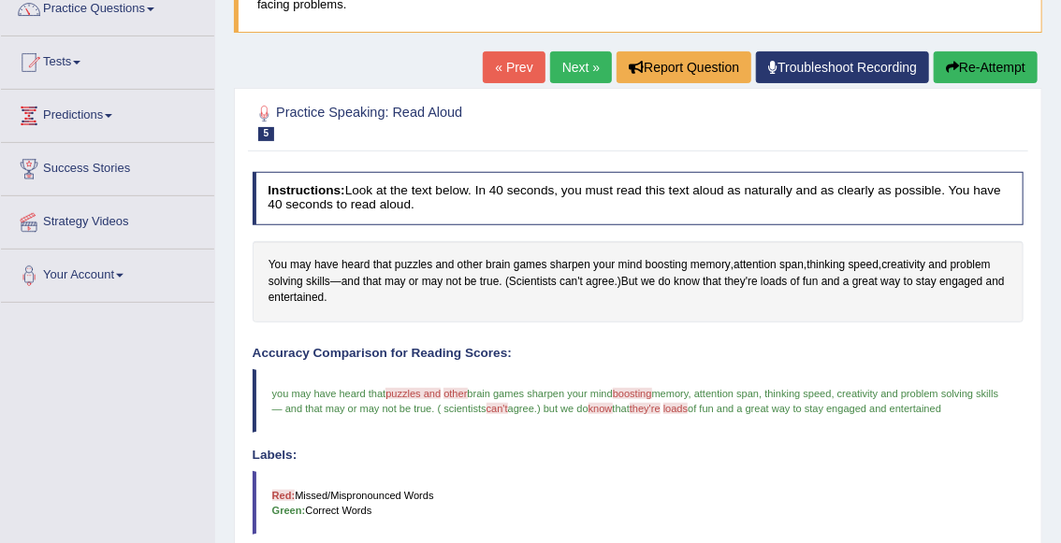
click at [973, 70] on button "Re-Attempt" at bounding box center [985, 67] width 104 height 32
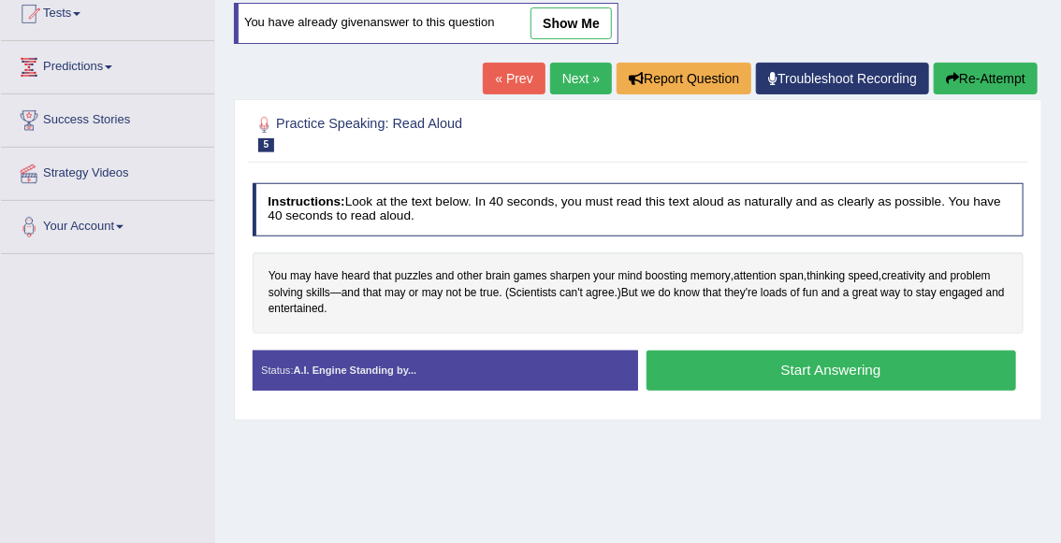
scroll to position [212, 0]
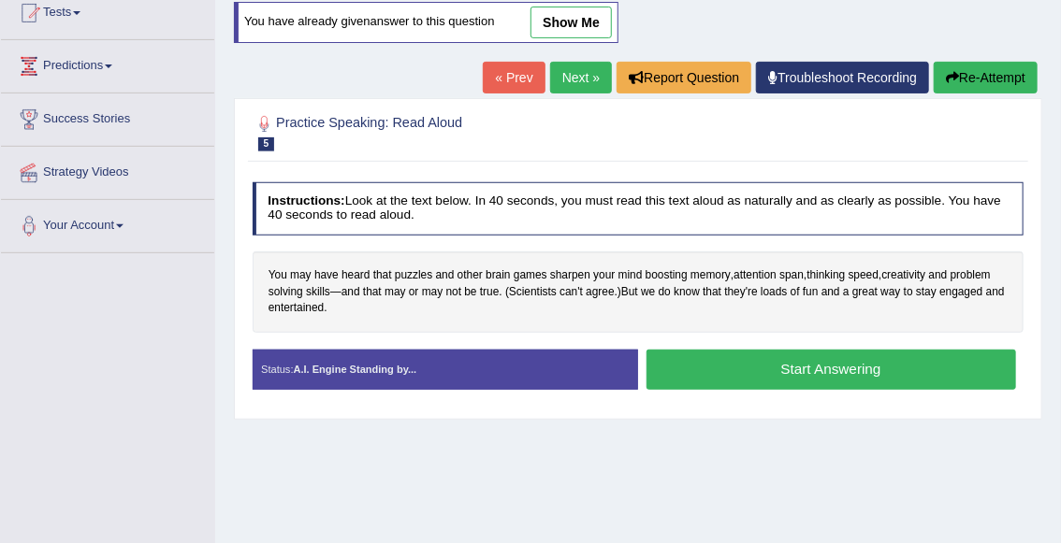
click at [756, 372] on button "Start Answering" at bounding box center [830, 370] width 369 height 40
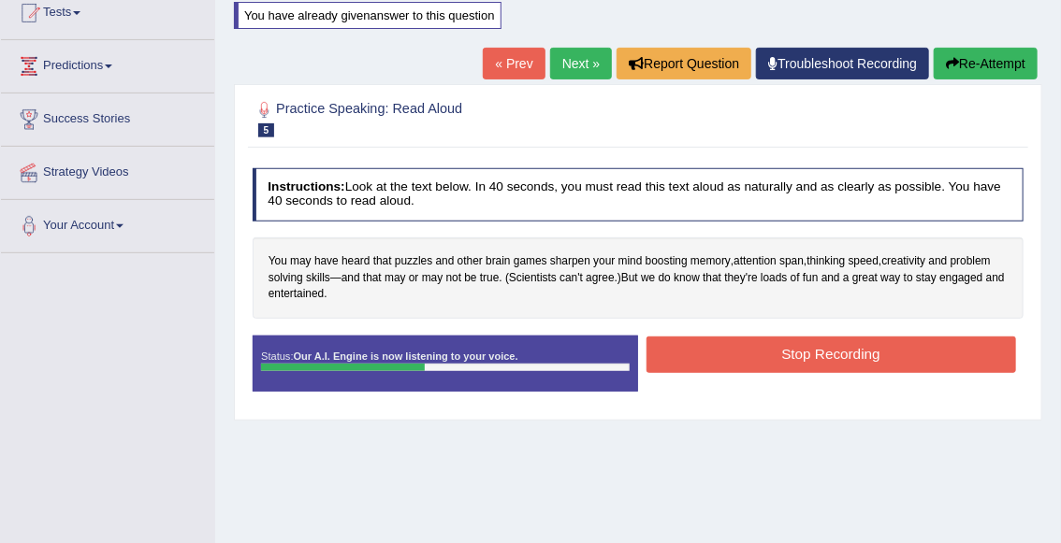
click at [740, 361] on button "Stop Recording" at bounding box center [830, 355] width 369 height 36
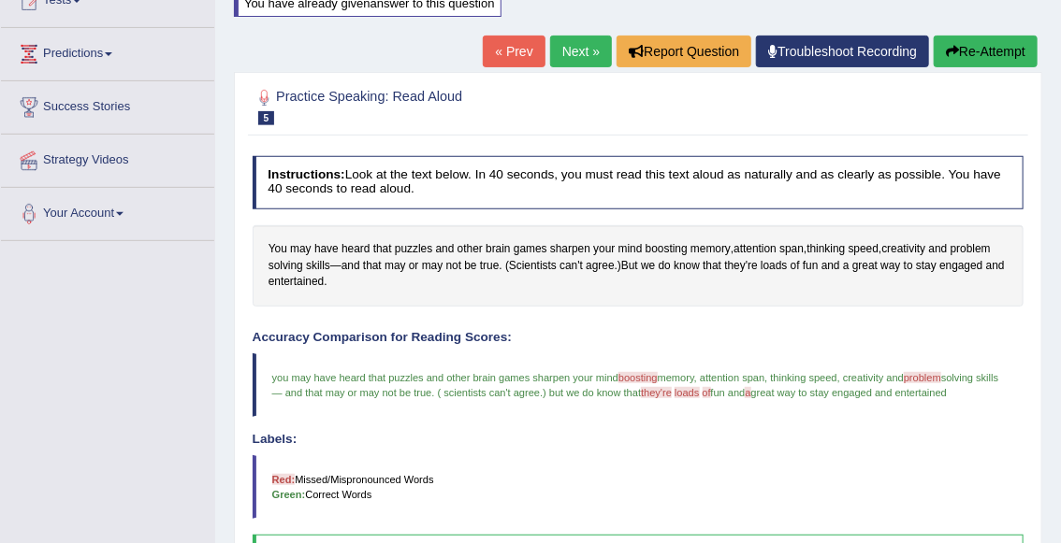
scroll to position [209, 0]
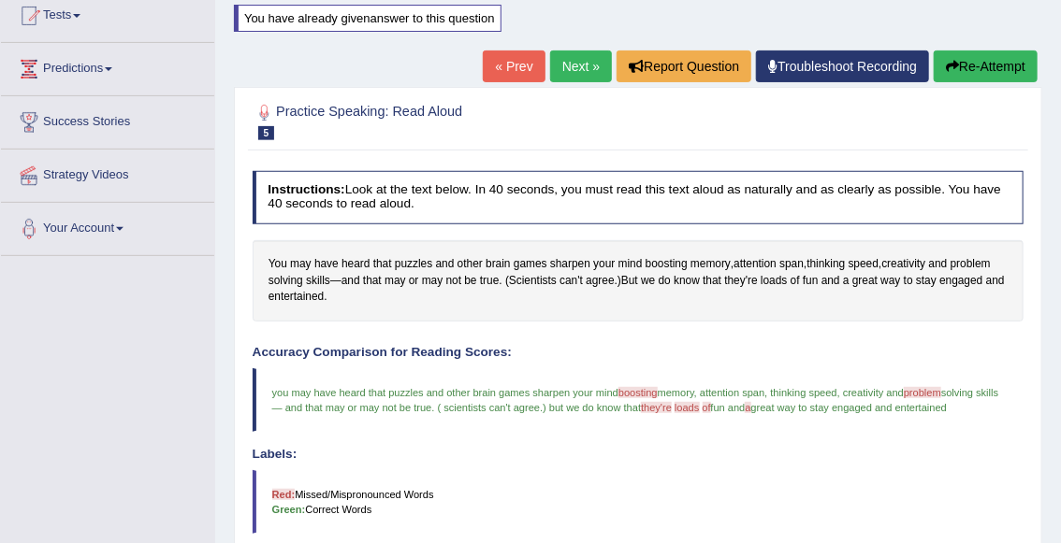
click at [573, 70] on link "Next »" at bounding box center [581, 67] width 62 height 32
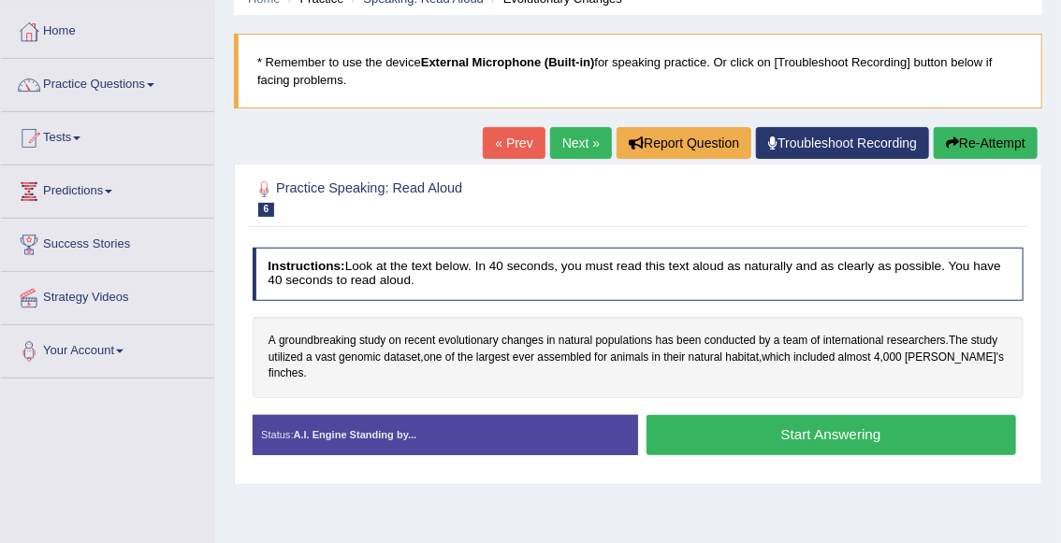
scroll to position [90, 0]
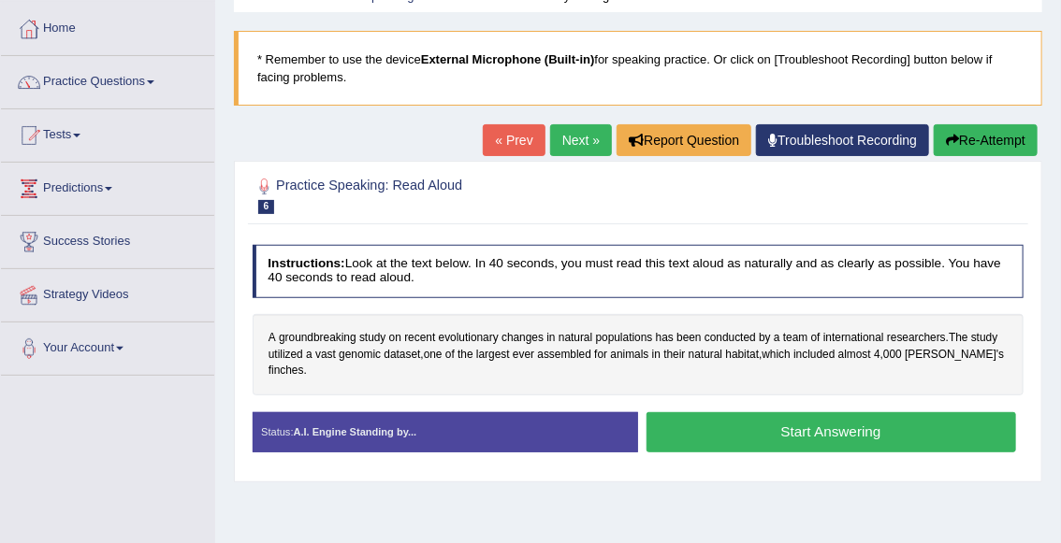
click at [715, 423] on button "Start Answering" at bounding box center [830, 432] width 369 height 40
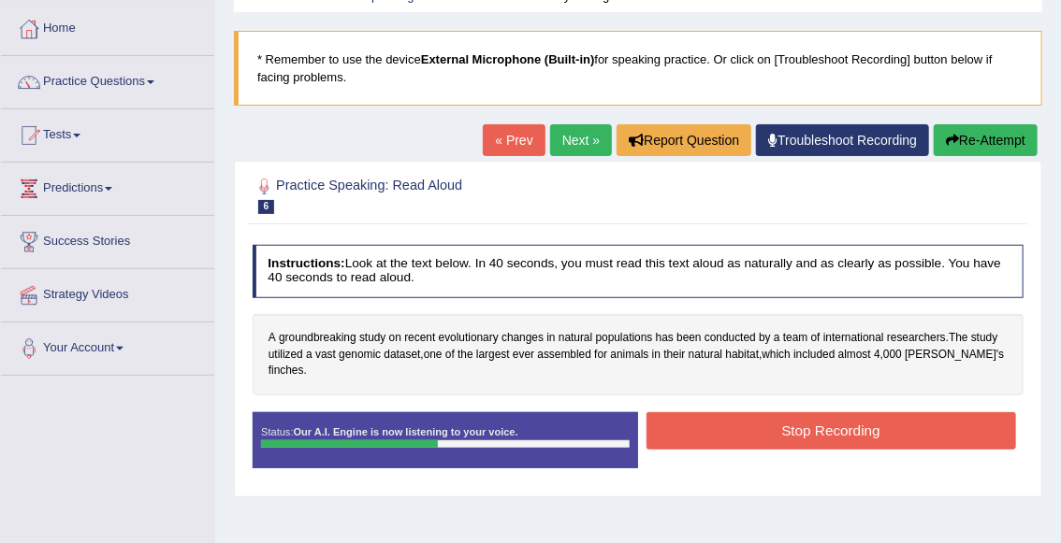
click at [725, 416] on button "Stop Recording" at bounding box center [830, 430] width 369 height 36
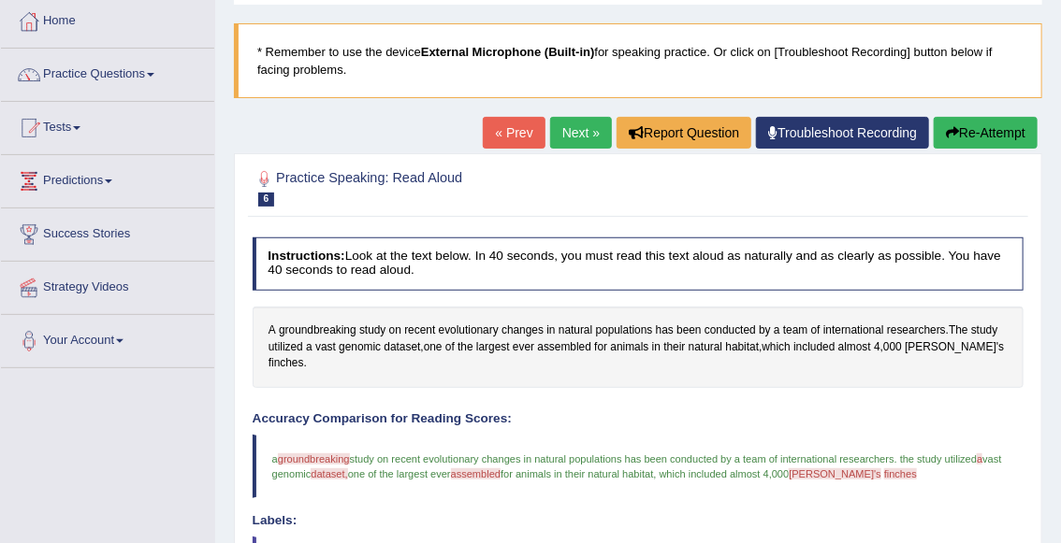
scroll to position [40, 0]
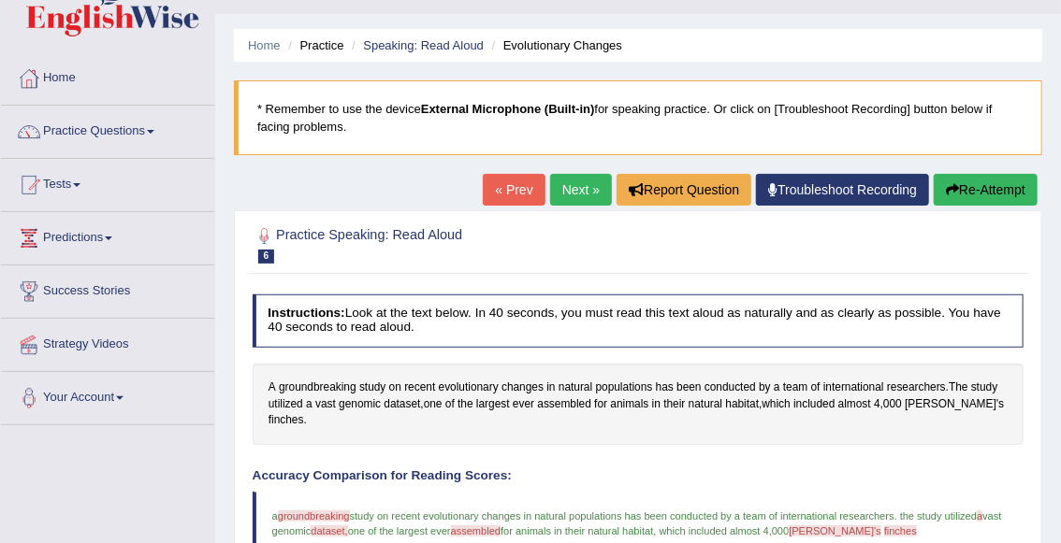
click at [971, 187] on button "Re-Attempt" at bounding box center [985, 190] width 104 height 32
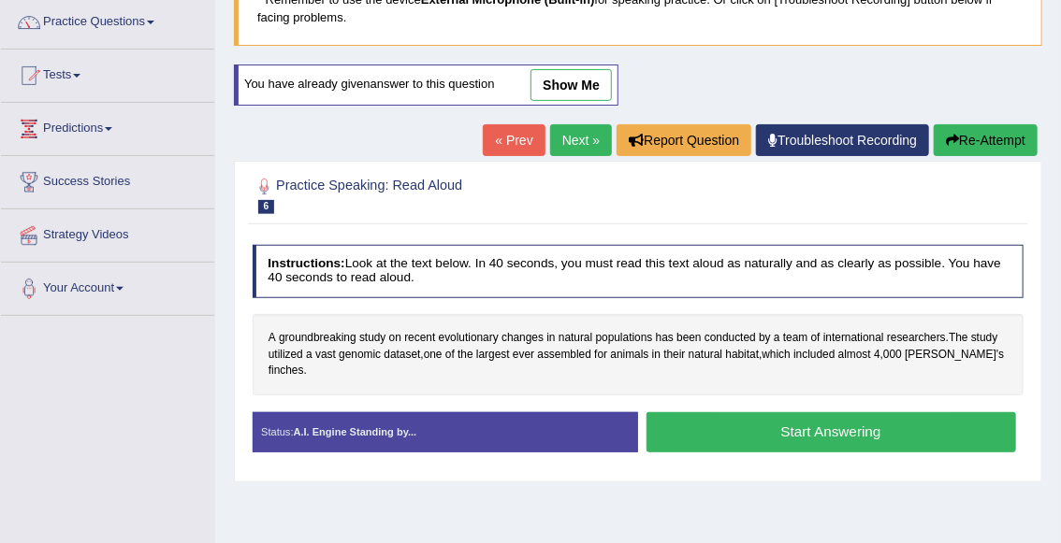
scroll to position [159, 0]
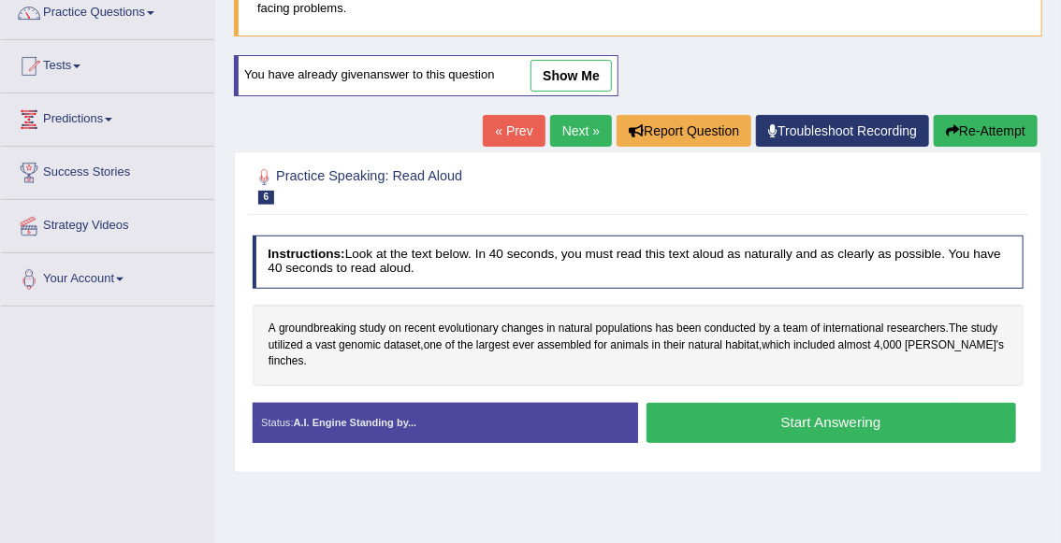
click at [776, 411] on button "Start Answering" at bounding box center [830, 423] width 369 height 40
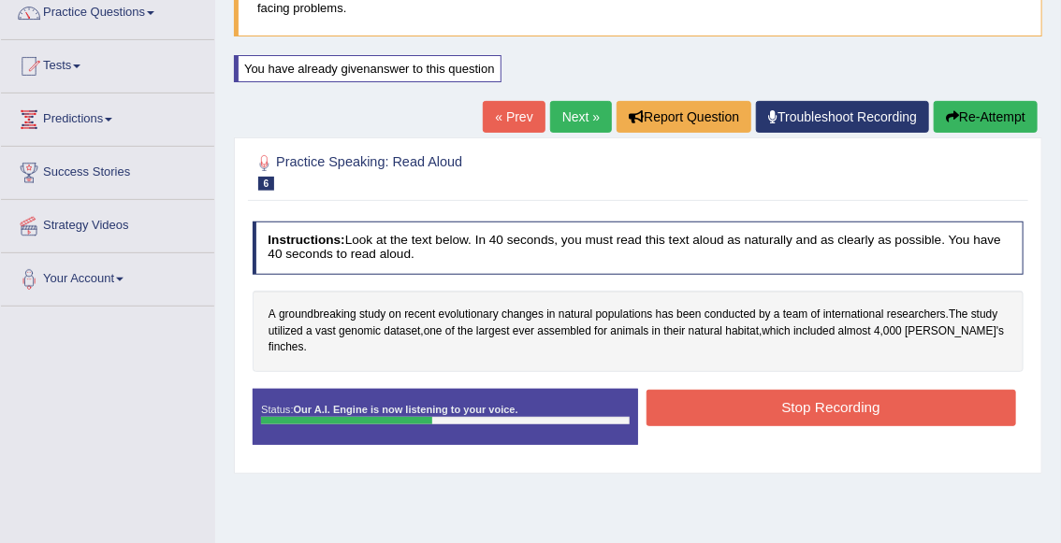
click at [739, 395] on button "Stop Recording" at bounding box center [830, 408] width 369 height 36
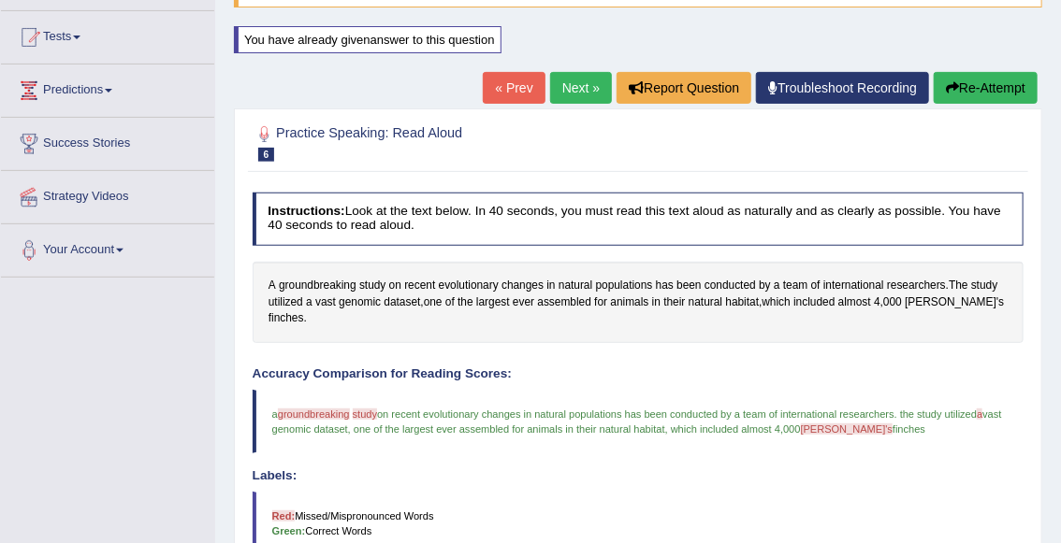
scroll to position [187, 0]
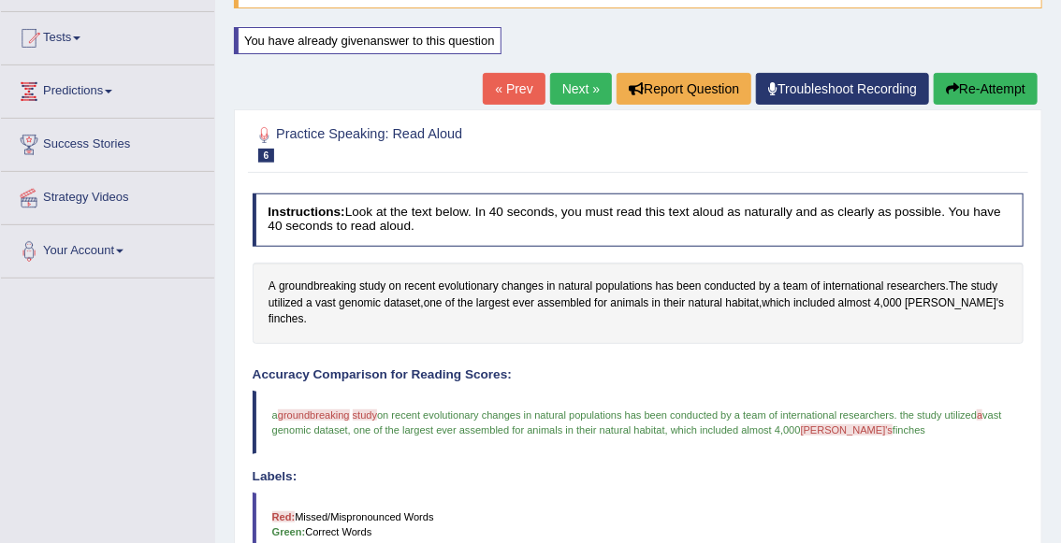
click at [970, 83] on button "Re-Attempt" at bounding box center [985, 89] width 104 height 32
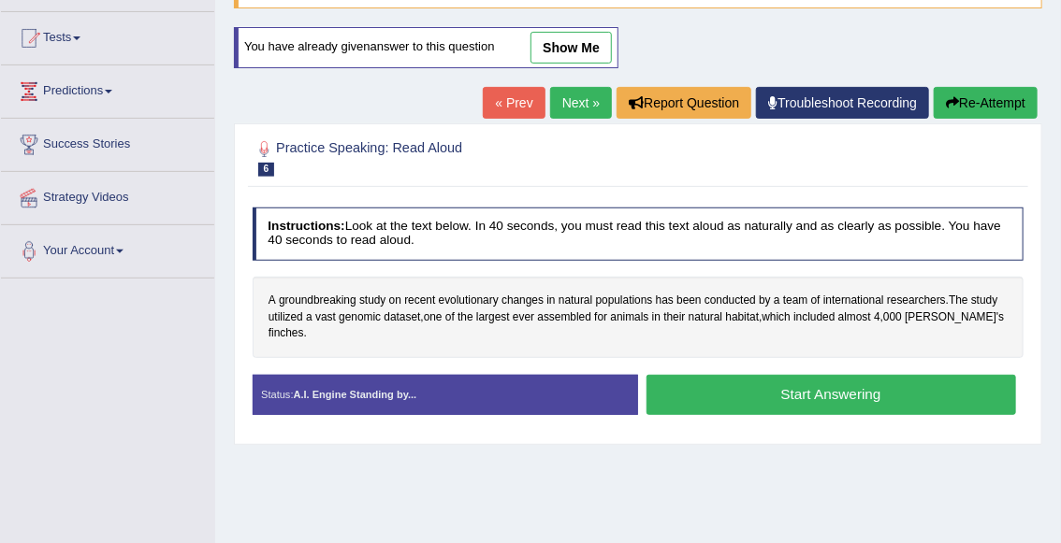
click at [779, 376] on button "Start Answering" at bounding box center [830, 395] width 369 height 40
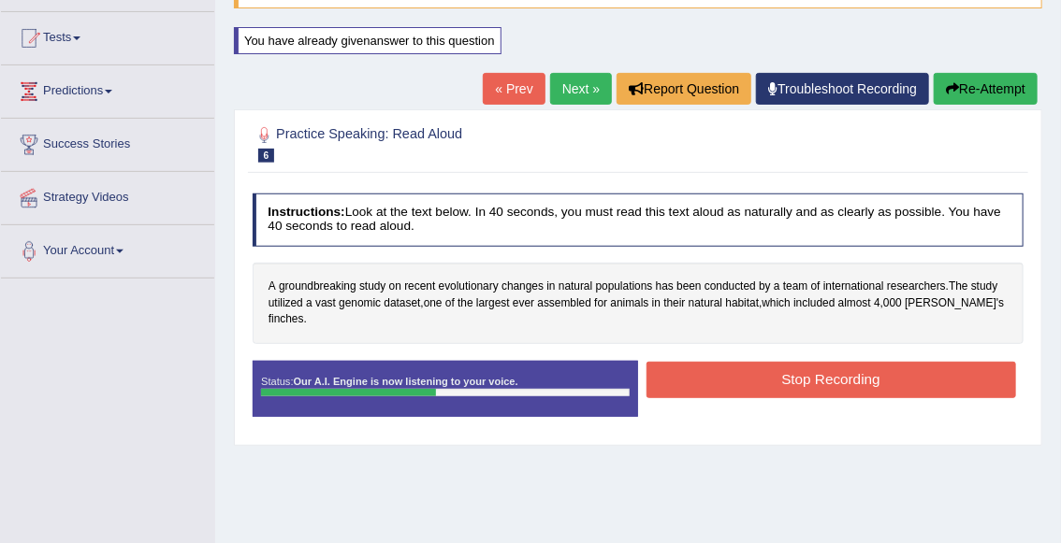
click at [746, 362] on button "Stop Recording" at bounding box center [830, 380] width 369 height 36
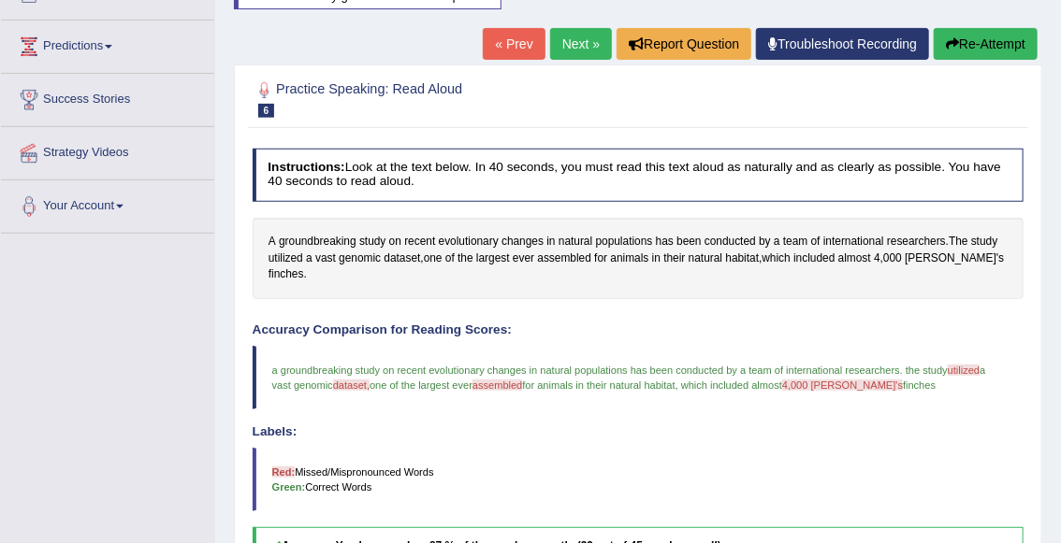
scroll to position [217, 0]
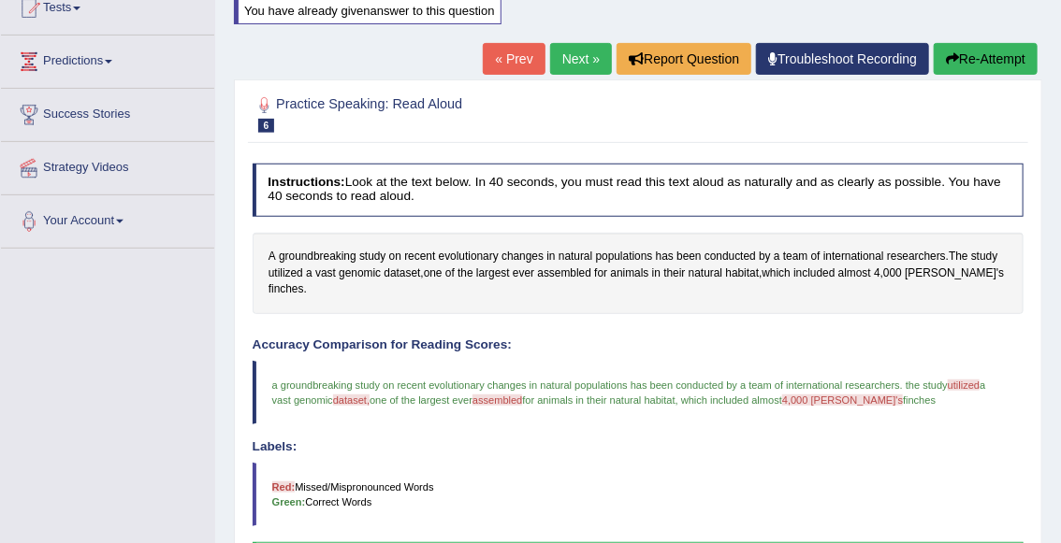
click at [559, 59] on link "Next »" at bounding box center [581, 59] width 62 height 32
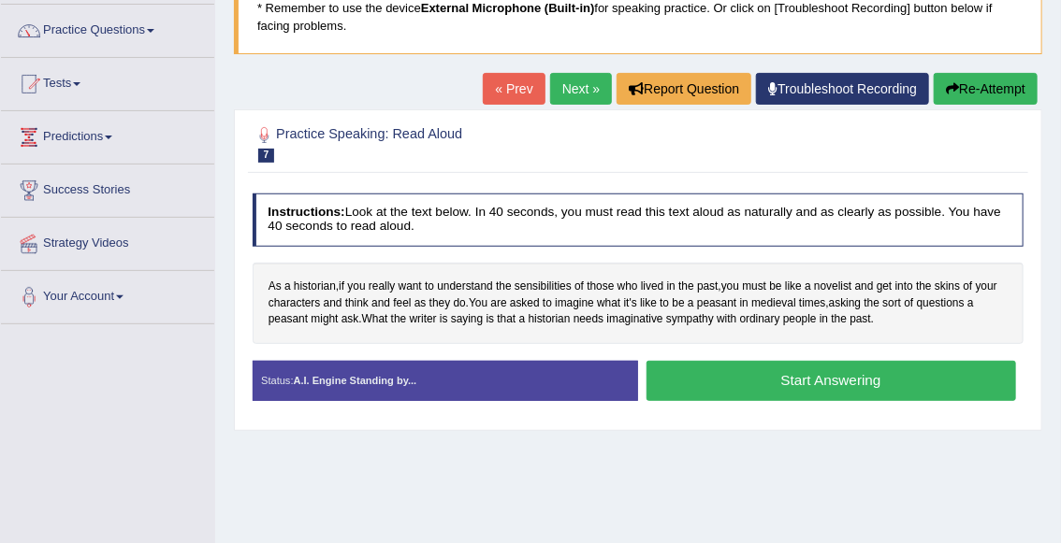
scroll to position [144, 0]
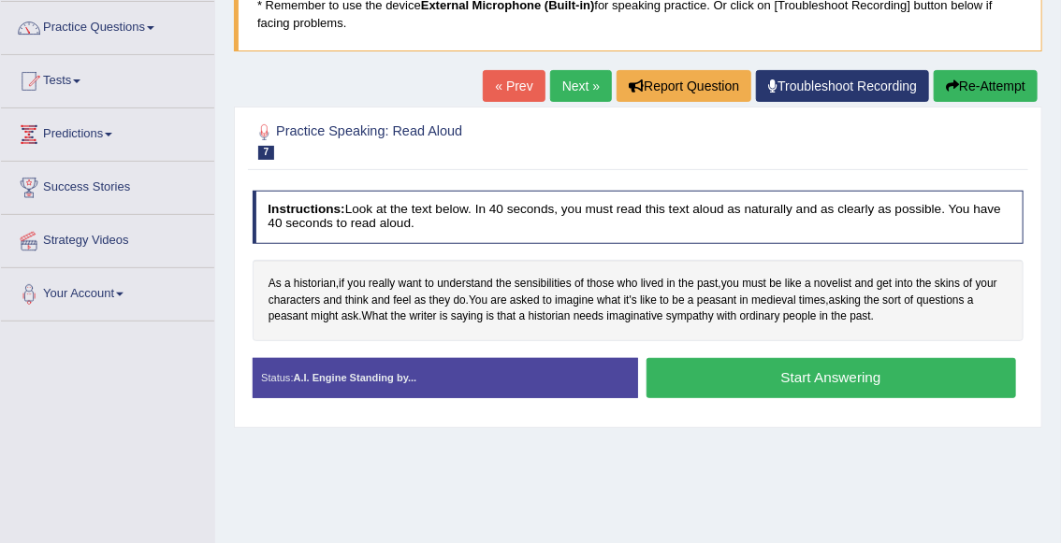
click at [750, 377] on button "Start Answering" at bounding box center [830, 378] width 369 height 40
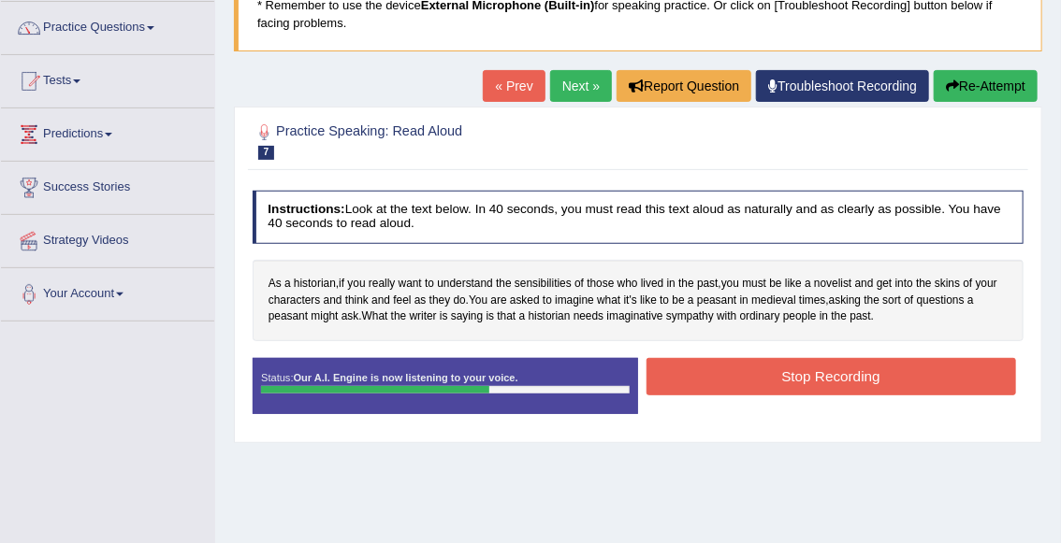
click at [787, 384] on button "Stop Recording" at bounding box center [830, 376] width 369 height 36
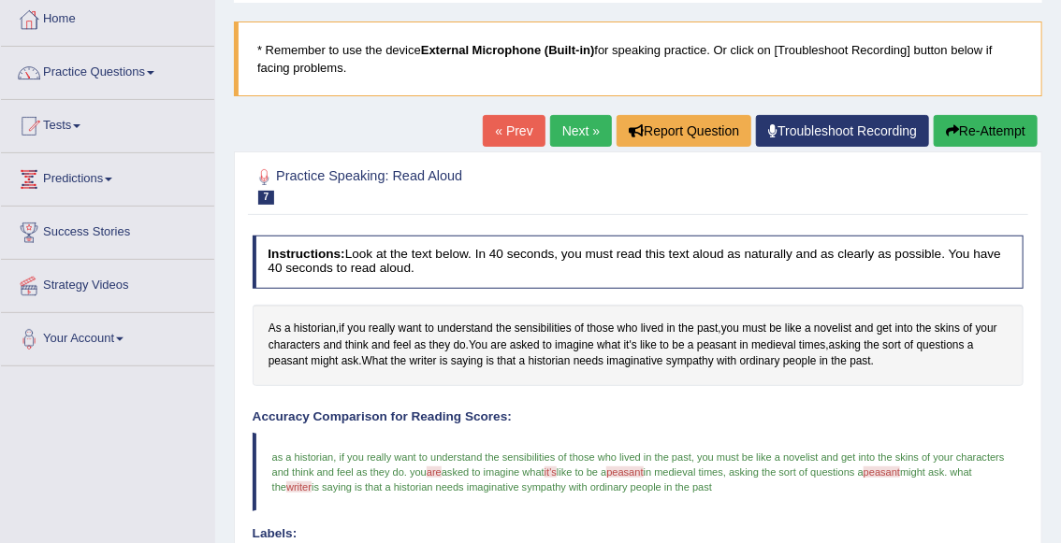
scroll to position [45, 0]
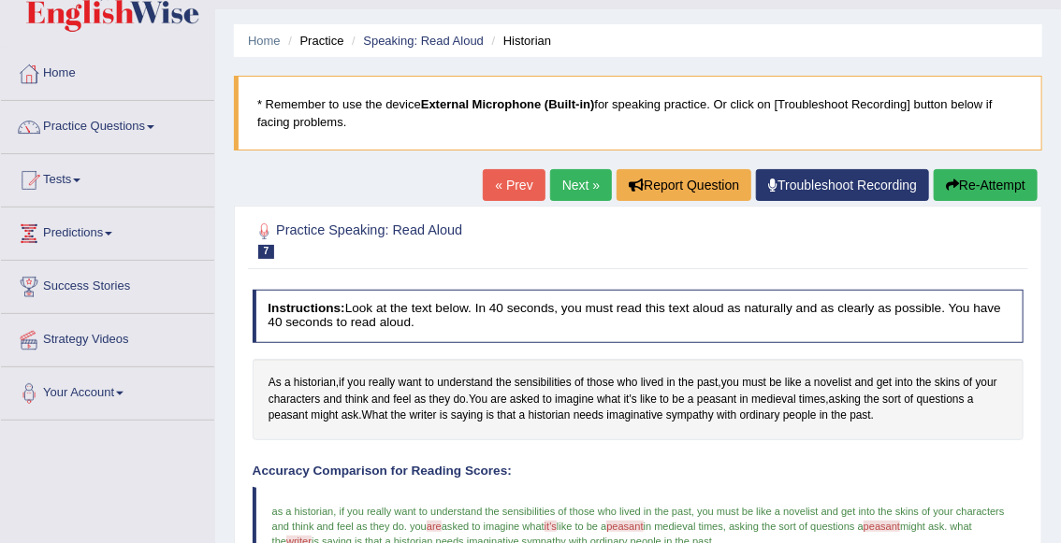
click at [576, 188] on link "Next »" at bounding box center [581, 185] width 62 height 32
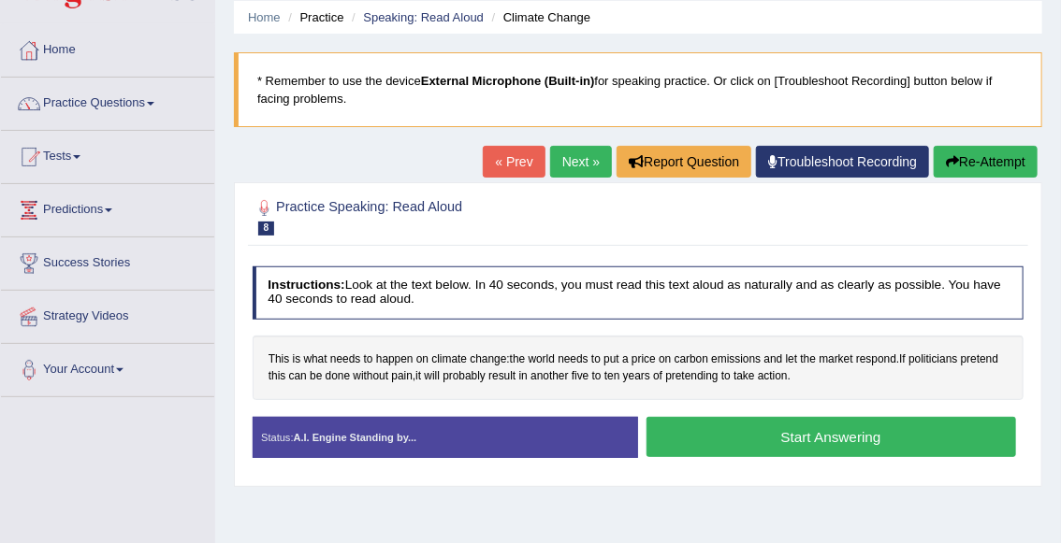
scroll to position [70, 0]
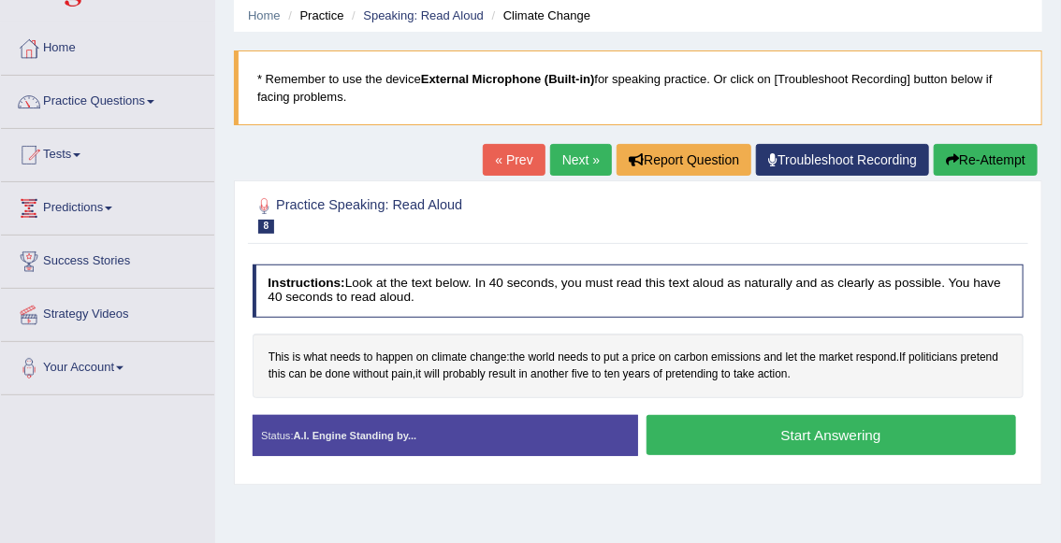
click at [723, 444] on button "Start Answering" at bounding box center [830, 435] width 369 height 40
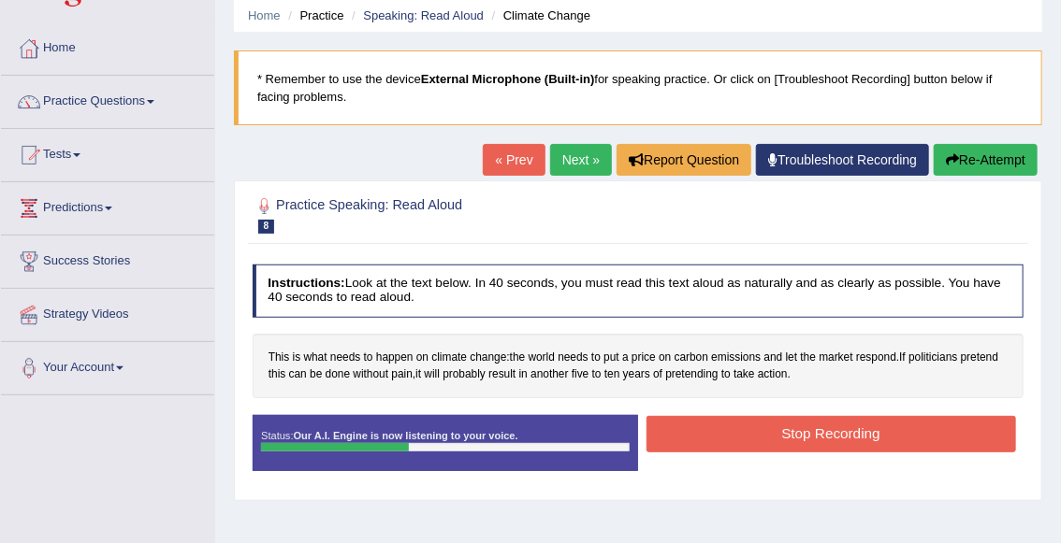
click at [753, 441] on button "Stop Recording" at bounding box center [830, 434] width 369 height 36
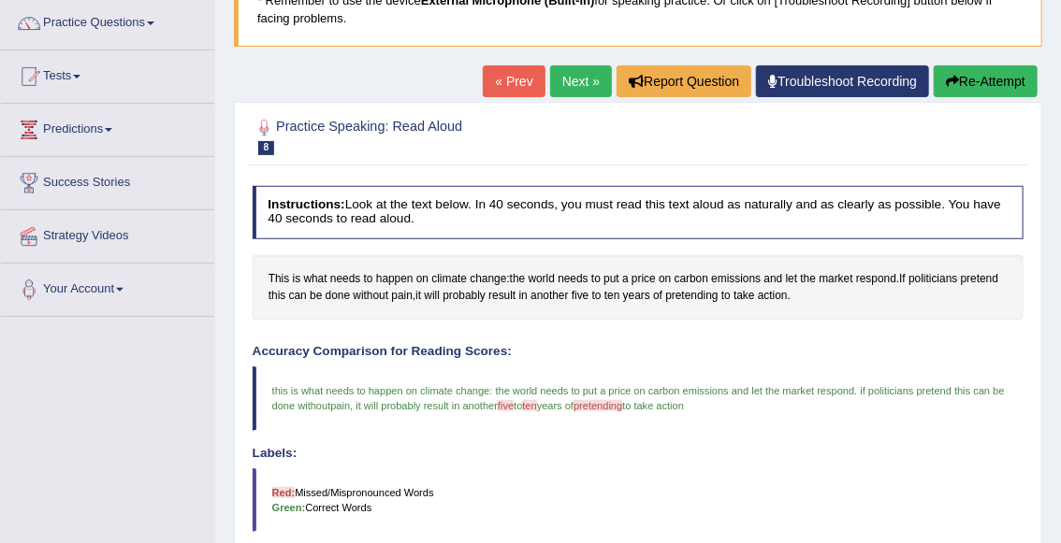
scroll to position [142, 0]
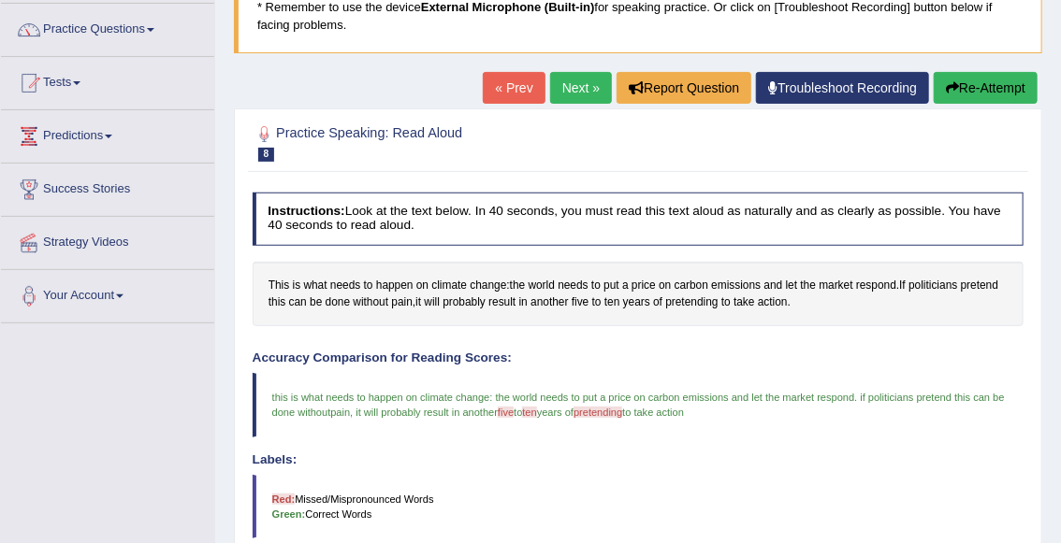
click at [569, 88] on link "Next »" at bounding box center [581, 88] width 62 height 32
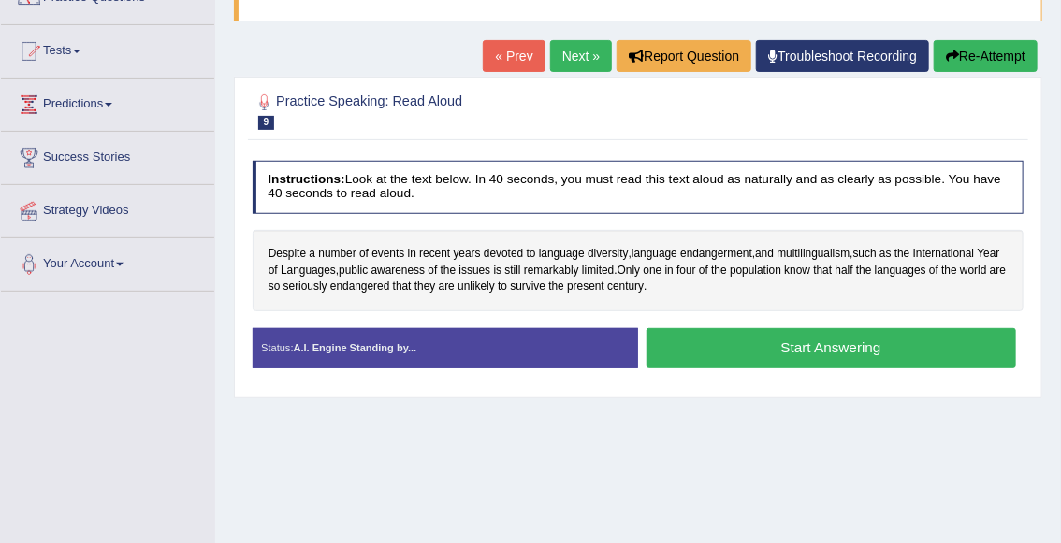
scroll to position [176, 0]
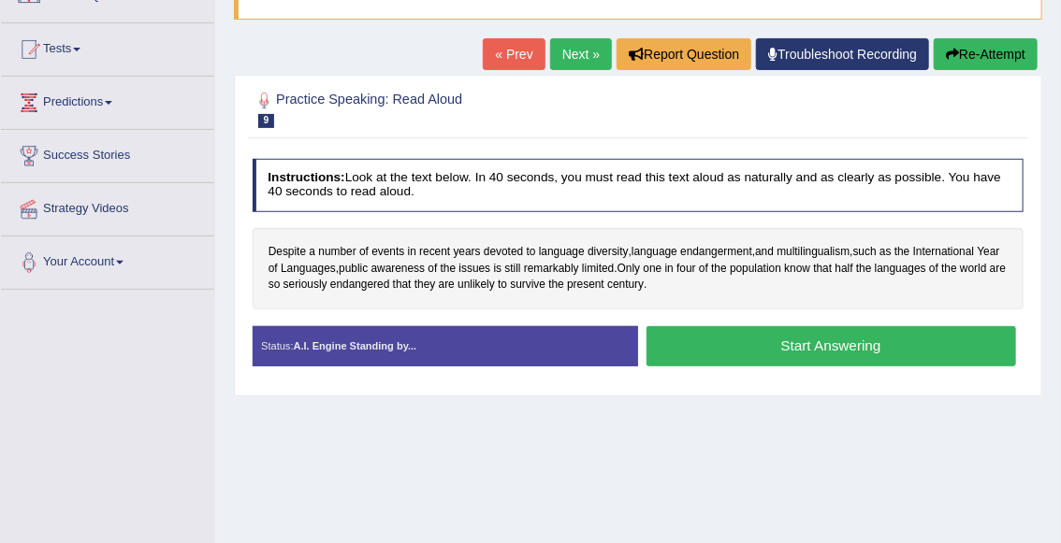
click at [725, 338] on button "Start Answering" at bounding box center [830, 346] width 369 height 40
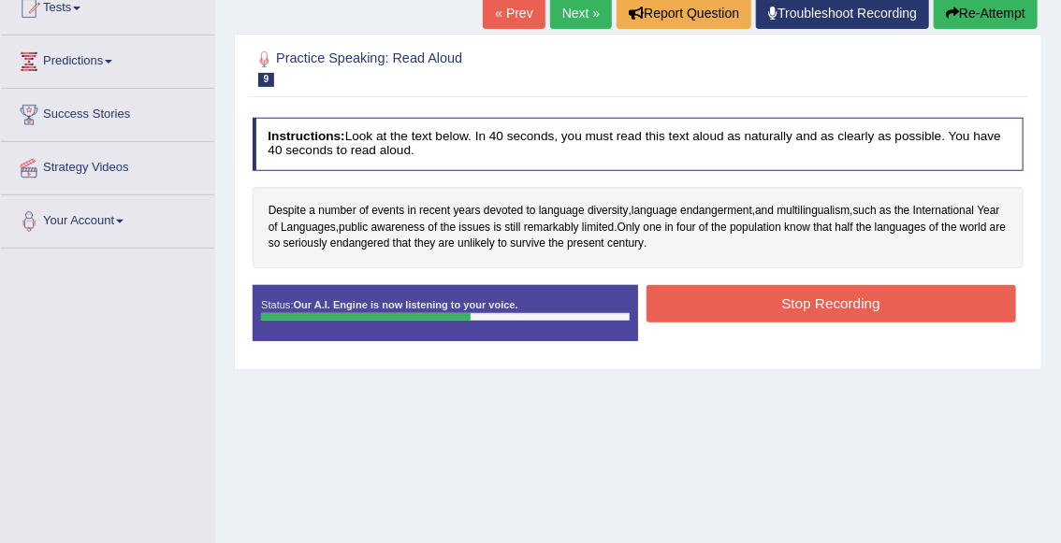
scroll to position [219, 0]
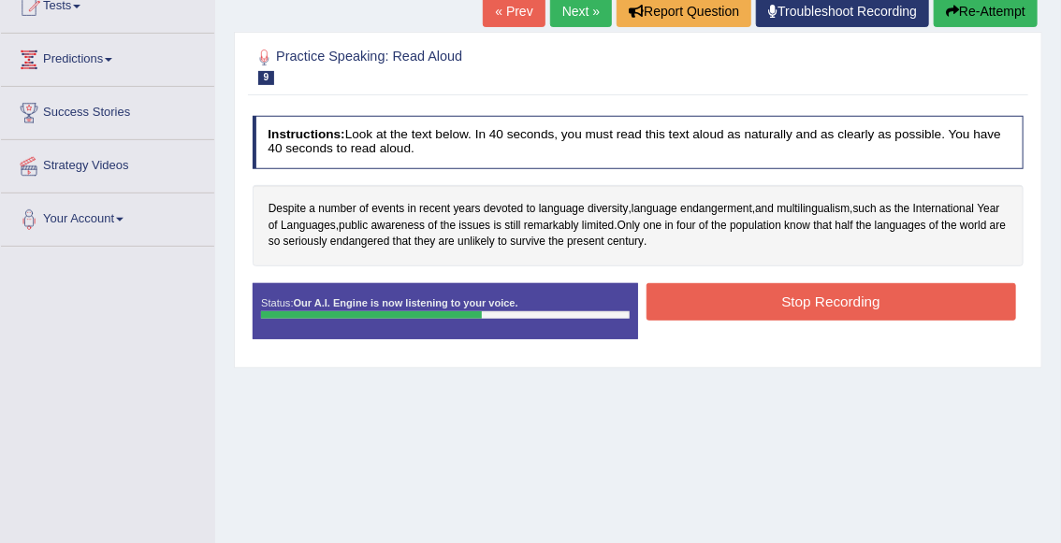
click at [758, 313] on button "Stop Recording" at bounding box center [830, 301] width 369 height 36
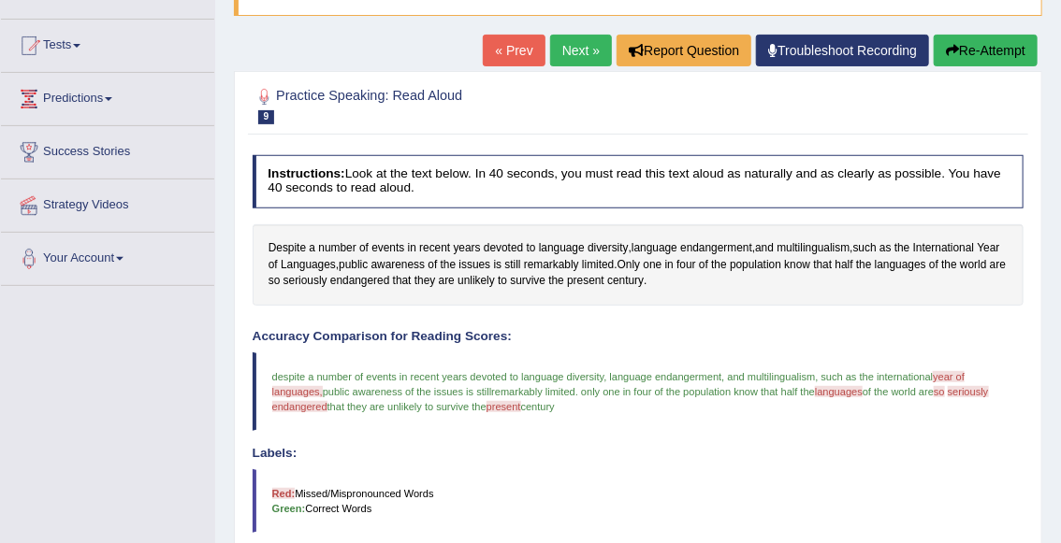
scroll to position [172, 0]
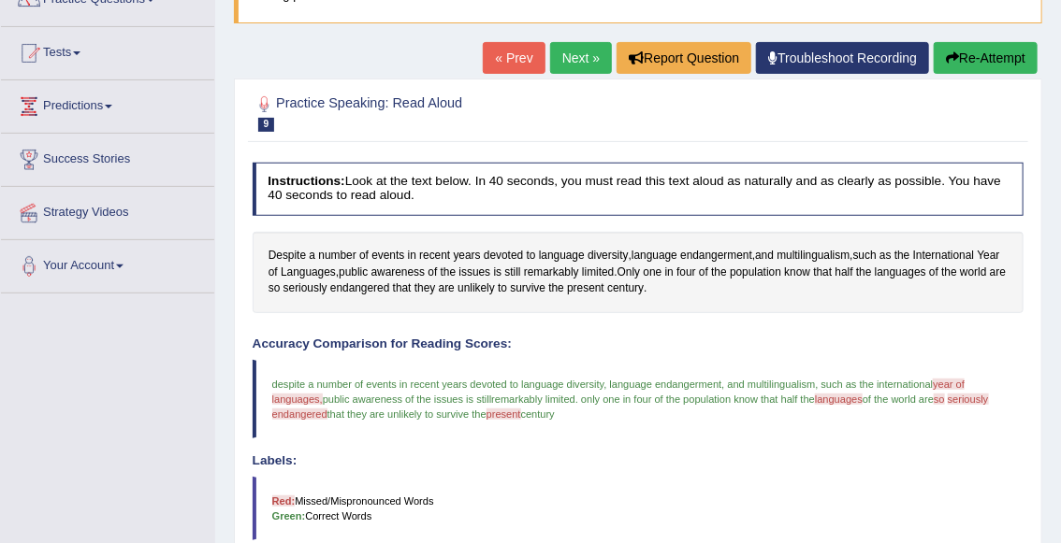
click at [976, 70] on button "Re-Attempt" at bounding box center [985, 58] width 104 height 32
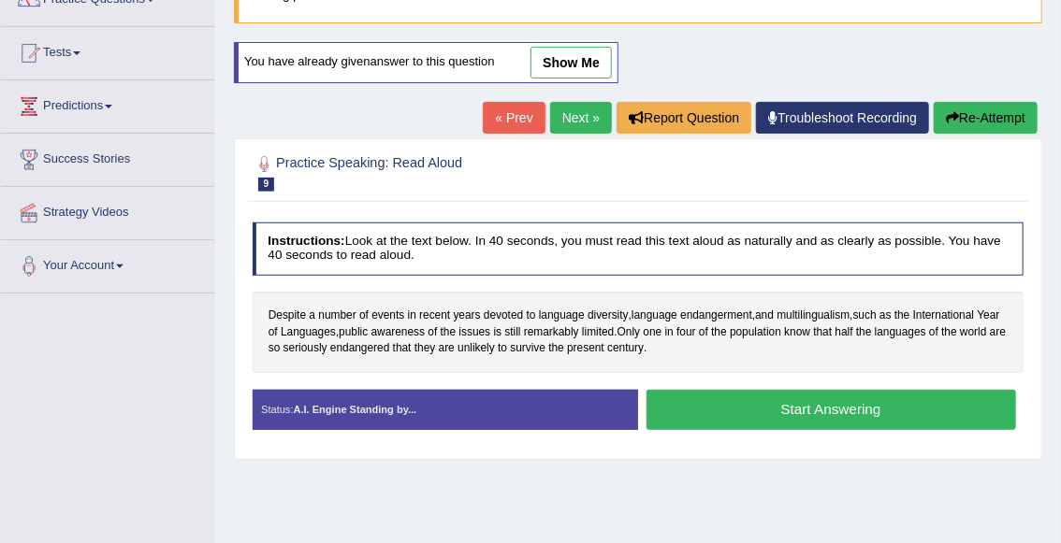
click at [812, 397] on button "Start Answering" at bounding box center [830, 410] width 369 height 40
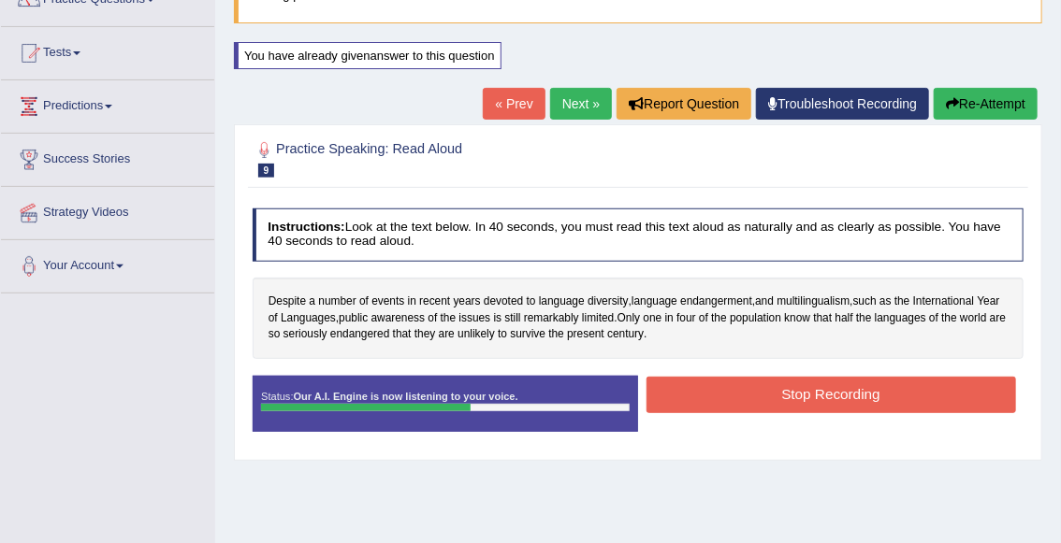
click at [756, 402] on button "Stop Recording" at bounding box center [830, 395] width 369 height 36
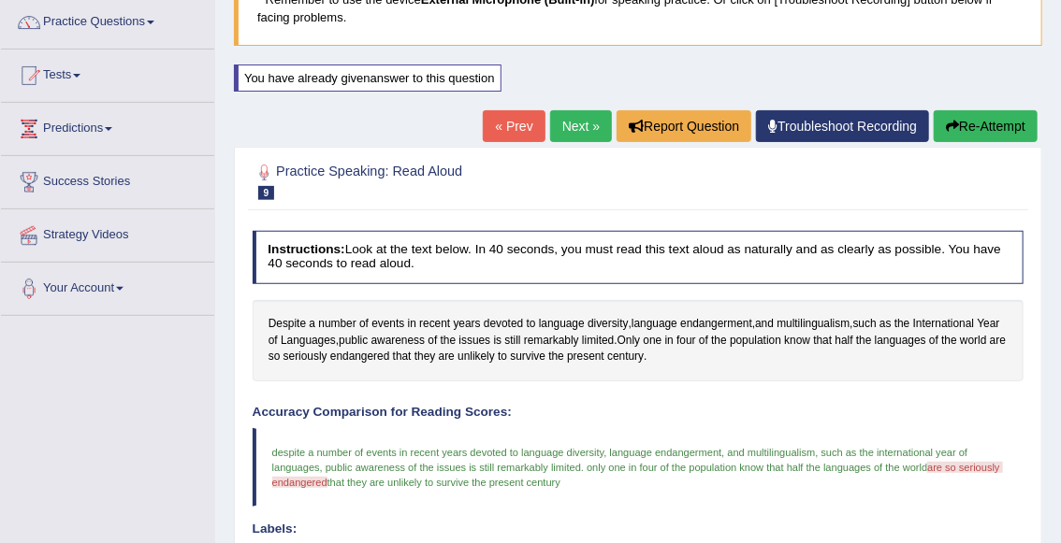
scroll to position [145, 0]
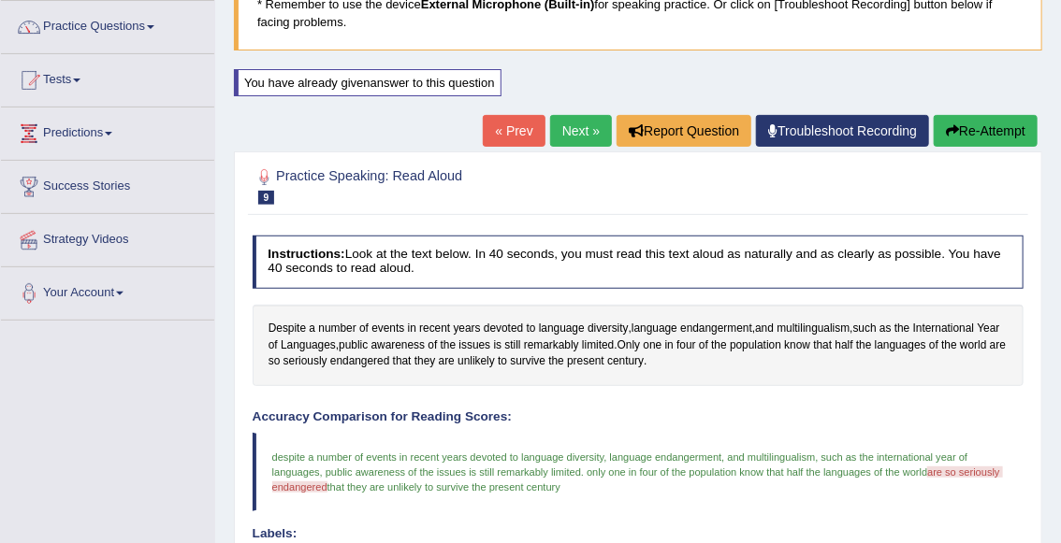
click at [971, 137] on button "Re-Attempt" at bounding box center [985, 131] width 104 height 32
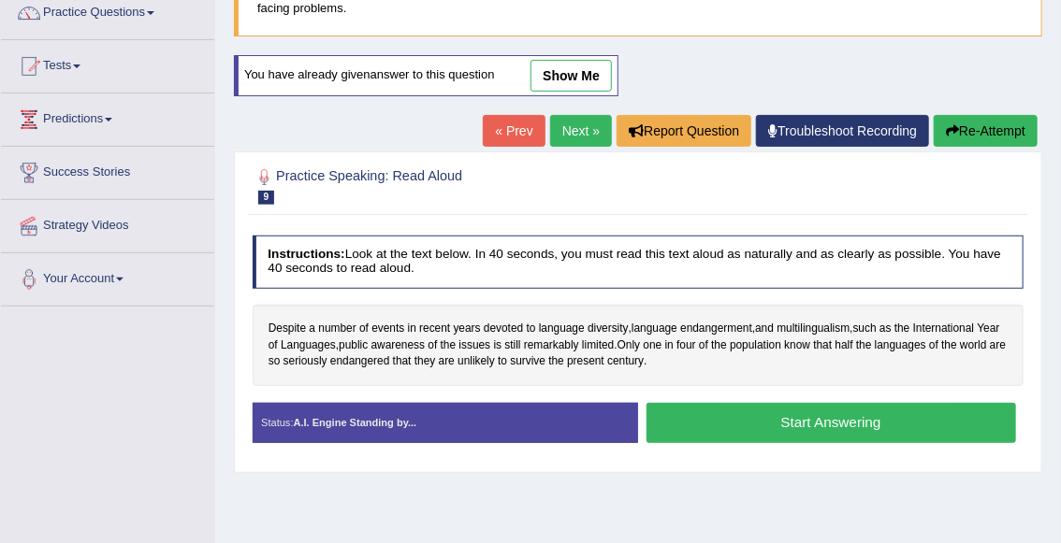
click at [732, 421] on button "Start Answering" at bounding box center [830, 423] width 369 height 40
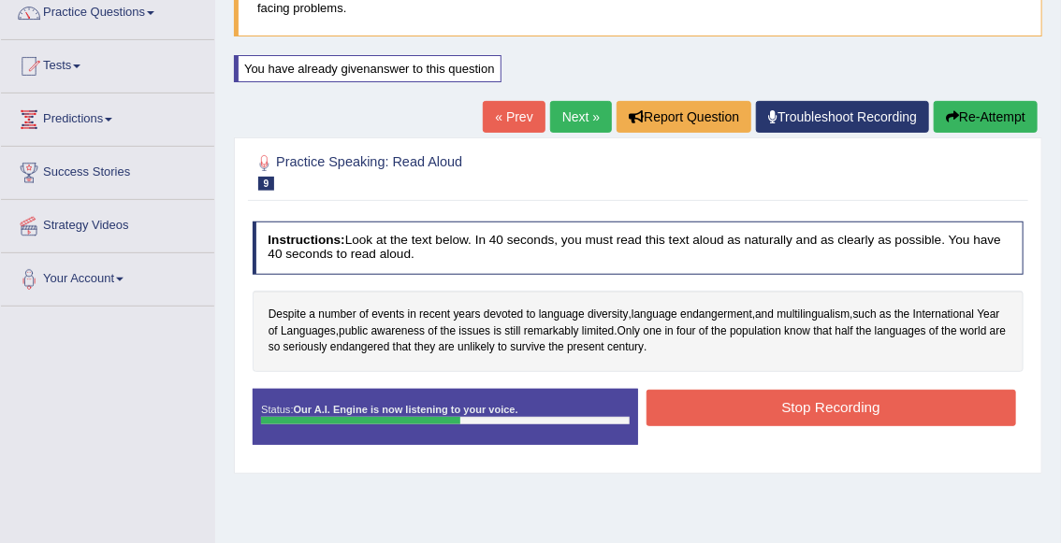
click at [722, 422] on button "Stop Recording" at bounding box center [830, 408] width 369 height 36
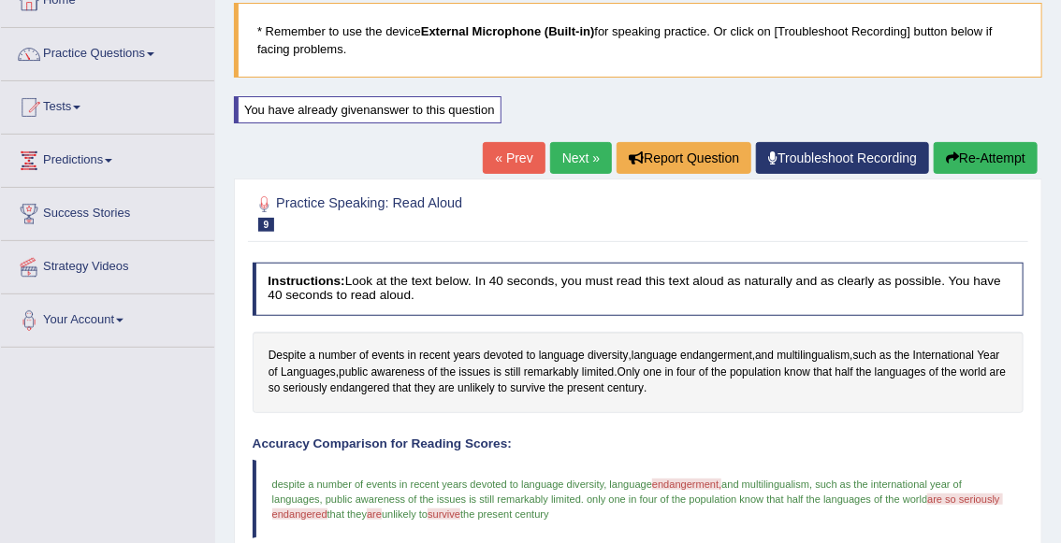
scroll to position [117, 0]
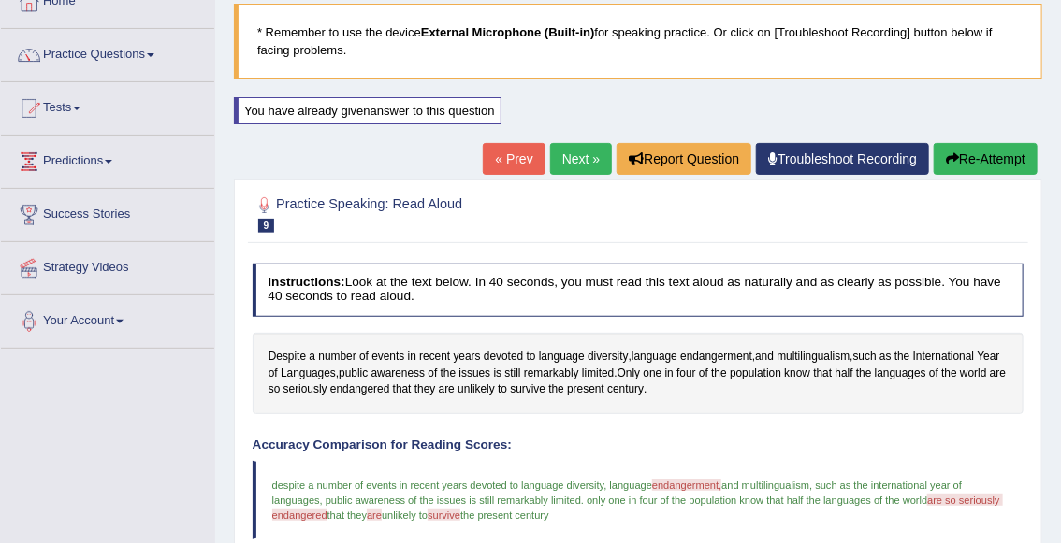
click at [577, 158] on link "Next »" at bounding box center [581, 159] width 62 height 32
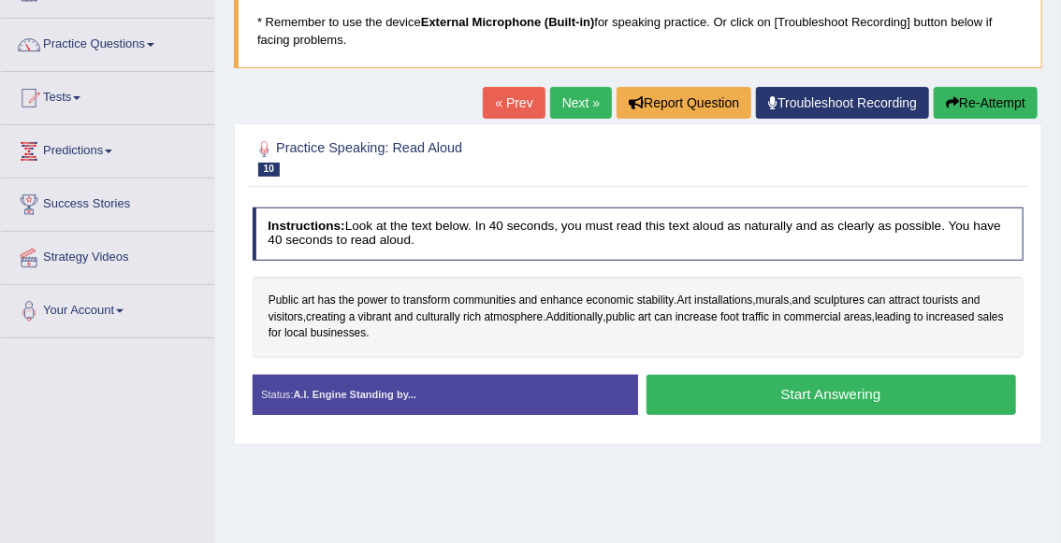
scroll to position [139, 0]
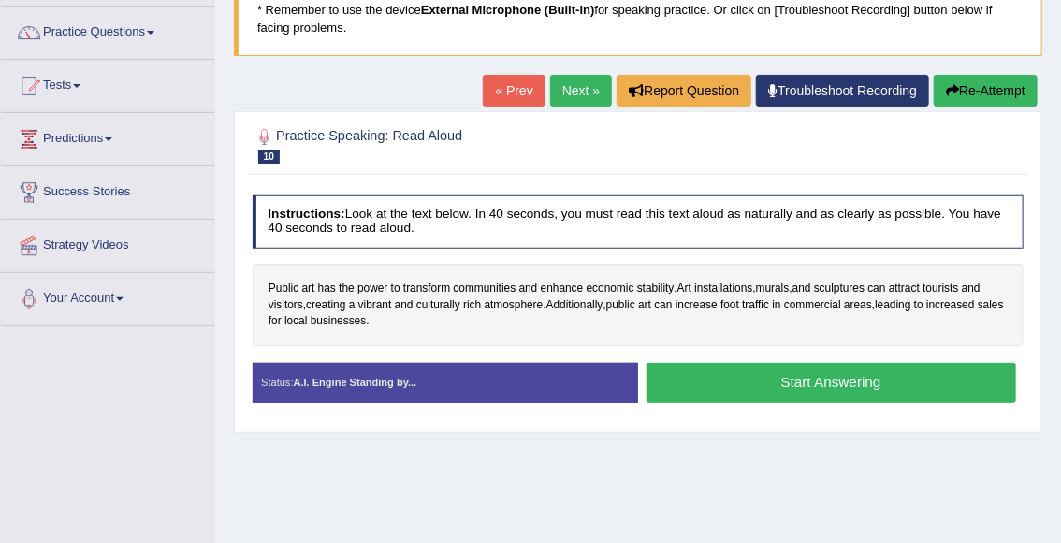
click at [715, 390] on button "Start Answering" at bounding box center [830, 383] width 369 height 40
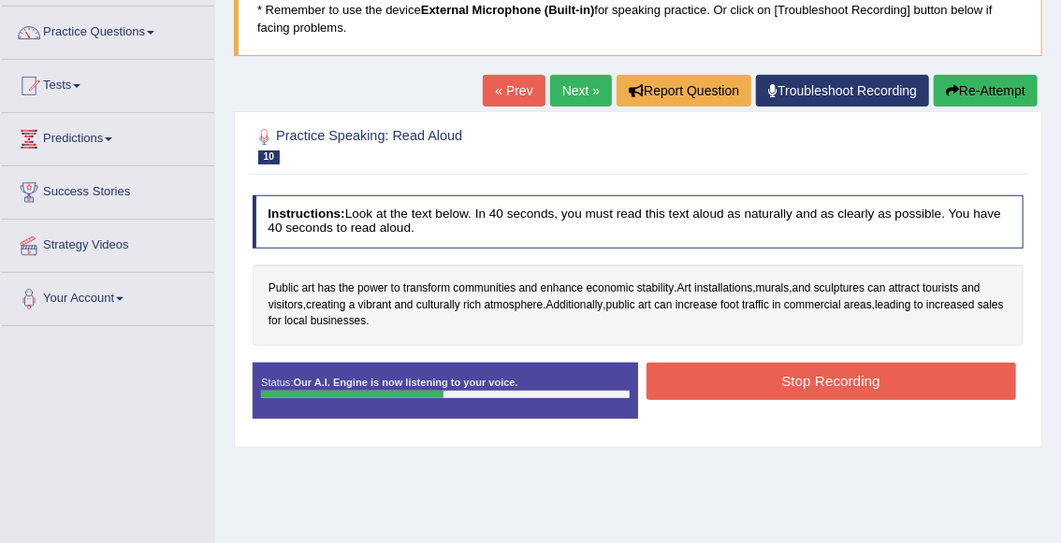
click at [743, 389] on button "Stop Recording" at bounding box center [830, 381] width 369 height 36
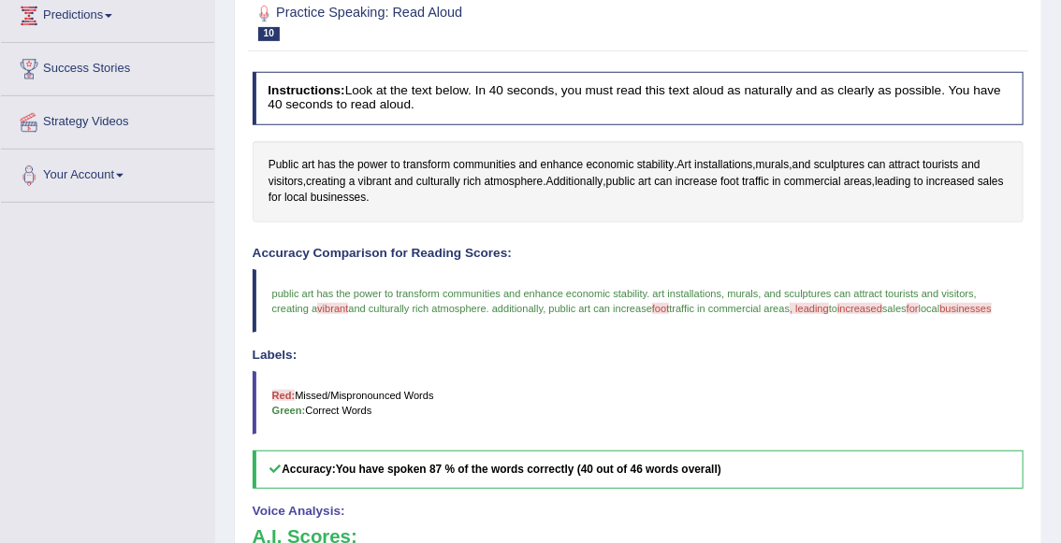
scroll to position [175, 0]
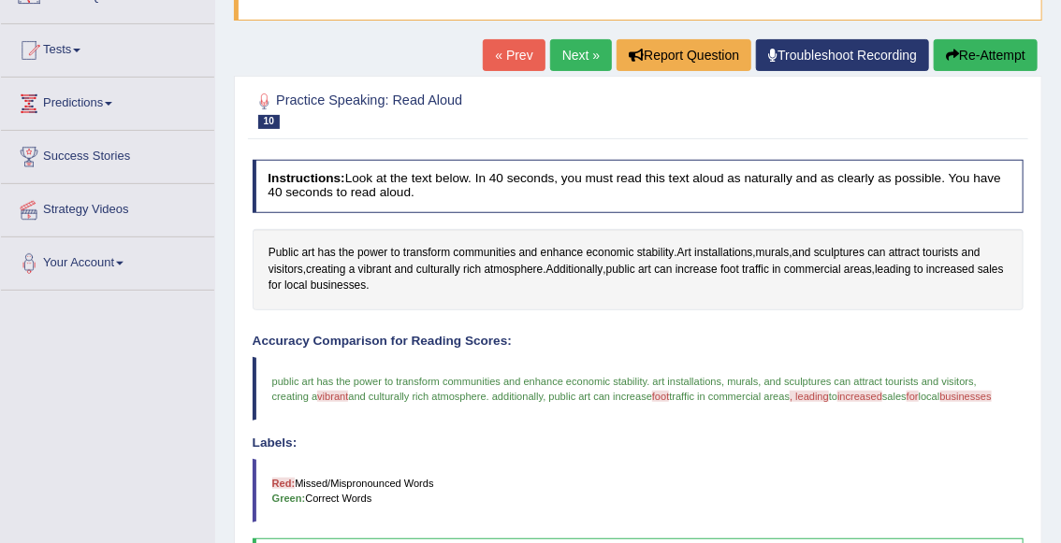
click at [982, 65] on button "Re-Attempt" at bounding box center [985, 55] width 104 height 32
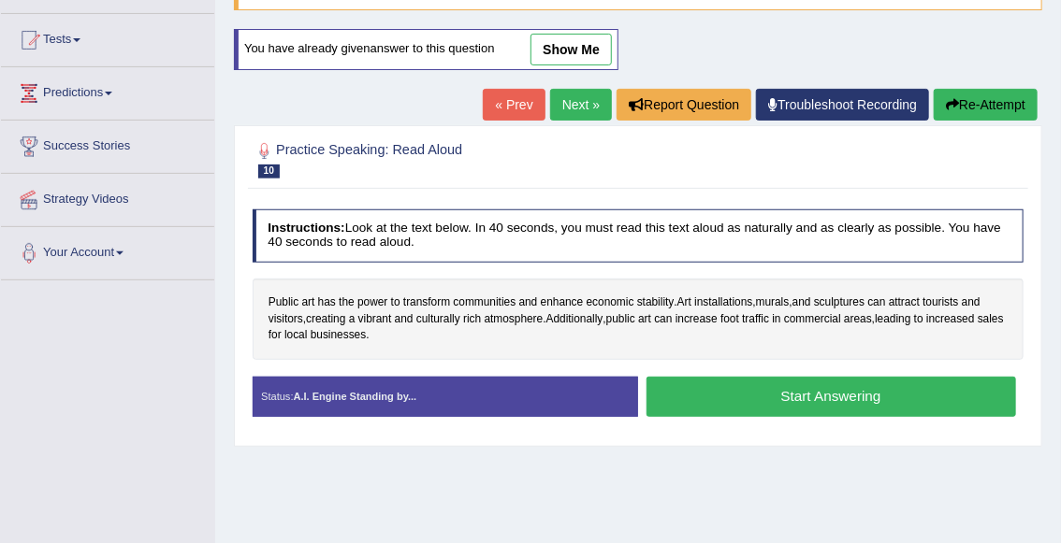
scroll to position [175, 0]
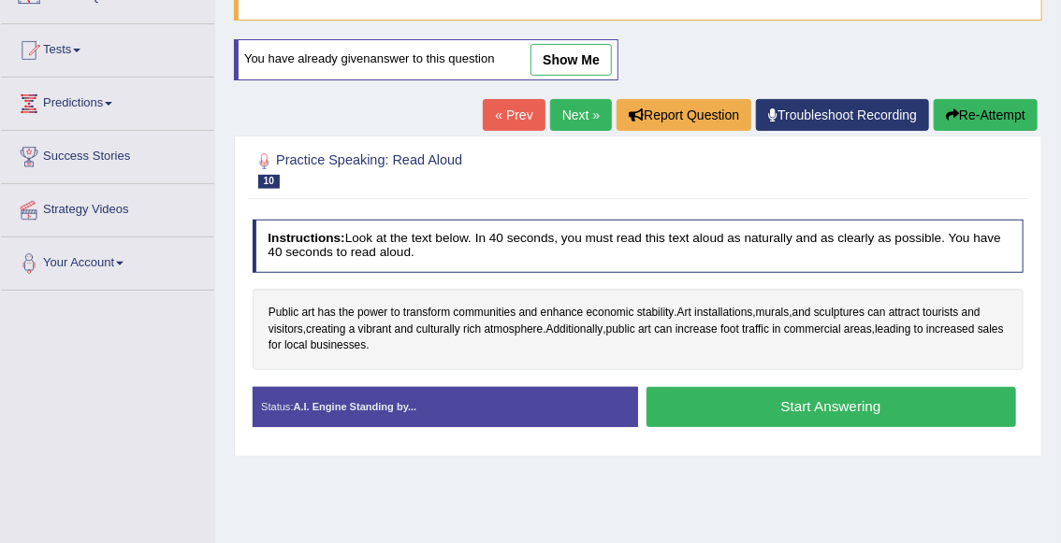
click at [774, 412] on button "Start Answering" at bounding box center [830, 407] width 369 height 40
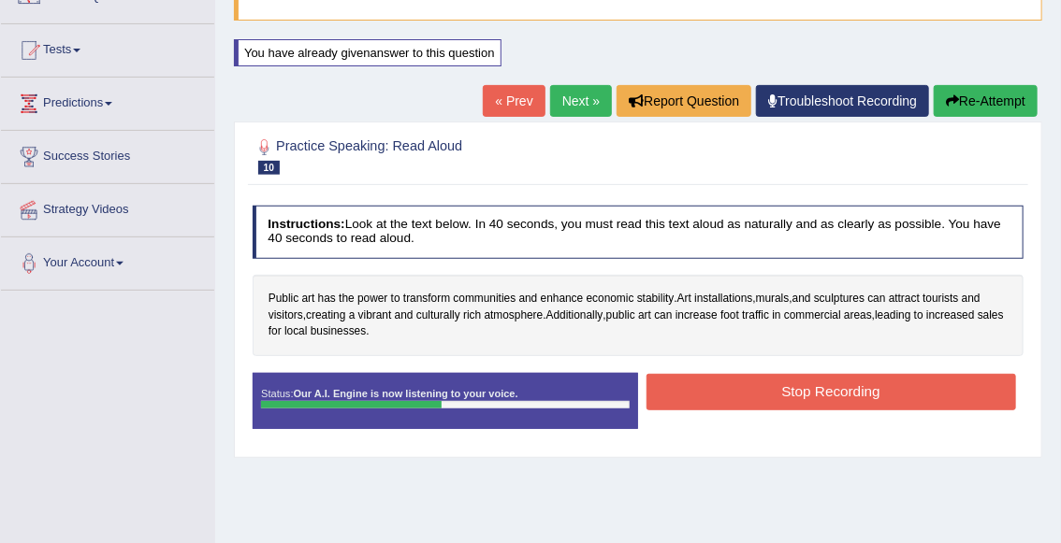
click at [773, 399] on button "Stop Recording" at bounding box center [830, 392] width 369 height 36
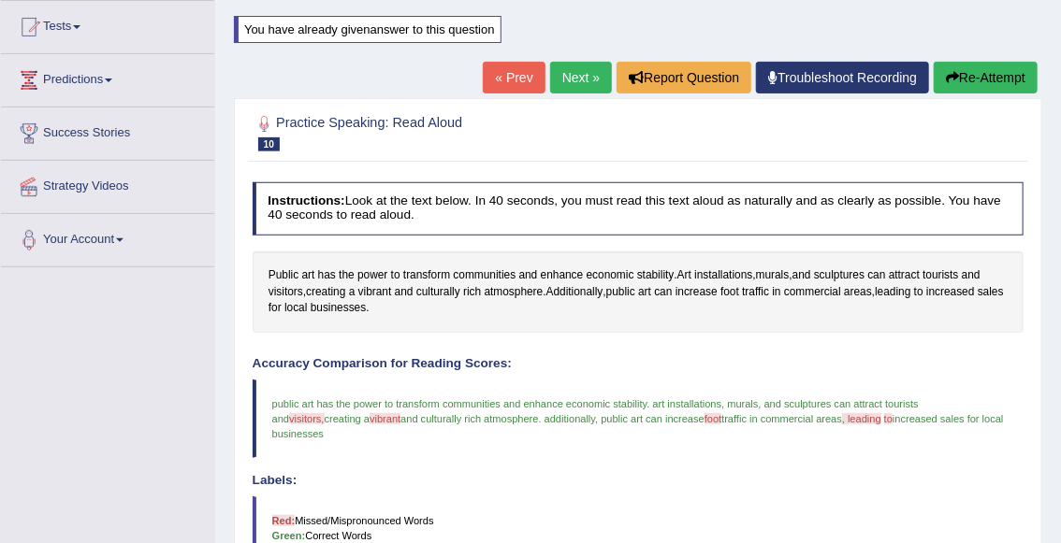
scroll to position [198, 0]
click at [958, 75] on button "Re-Attempt" at bounding box center [985, 78] width 104 height 32
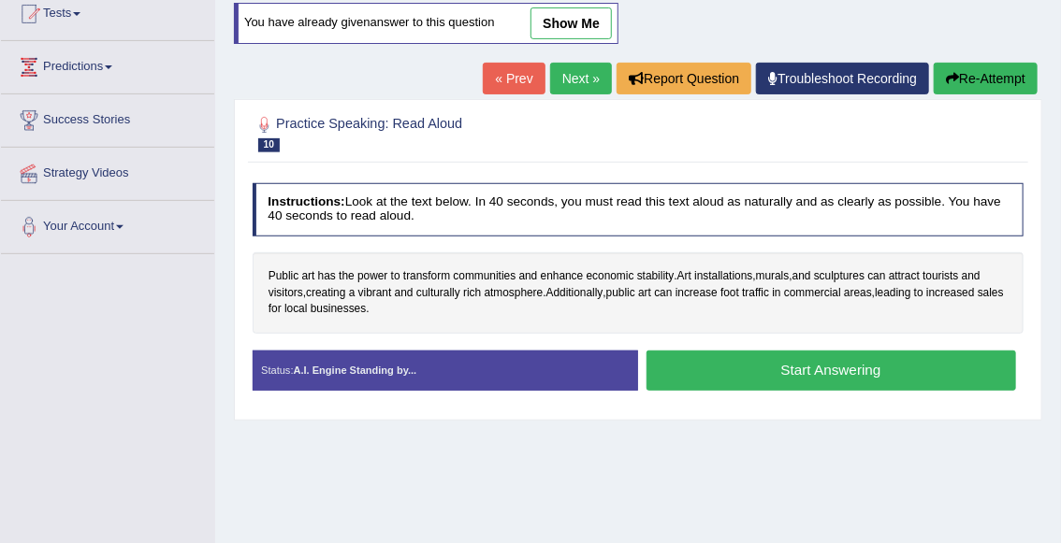
click at [748, 366] on button "Start Answering" at bounding box center [830, 371] width 369 height 40
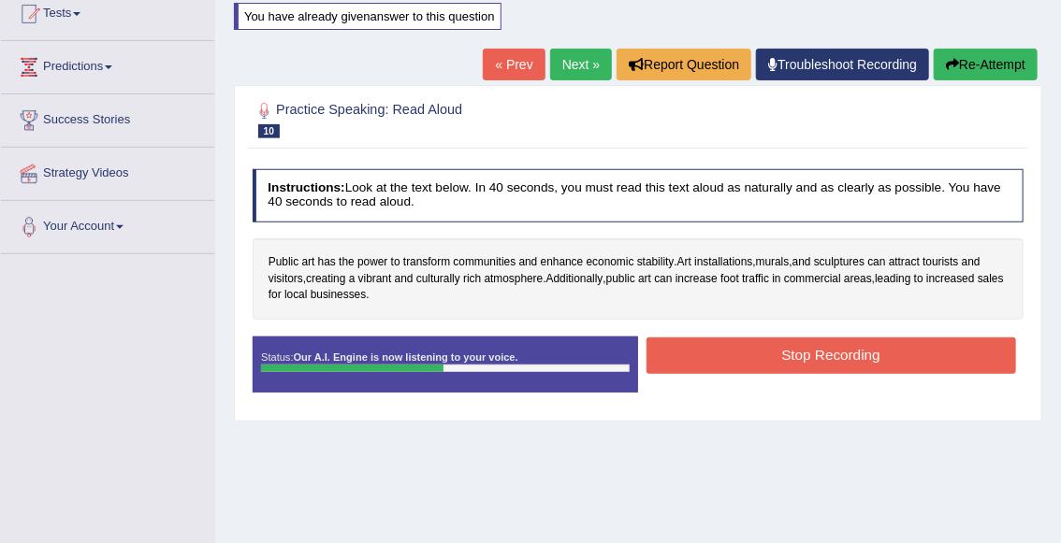
click at [765, 360] on button "Stop Recording" at bounding box center [830, 356] width 369 height 36
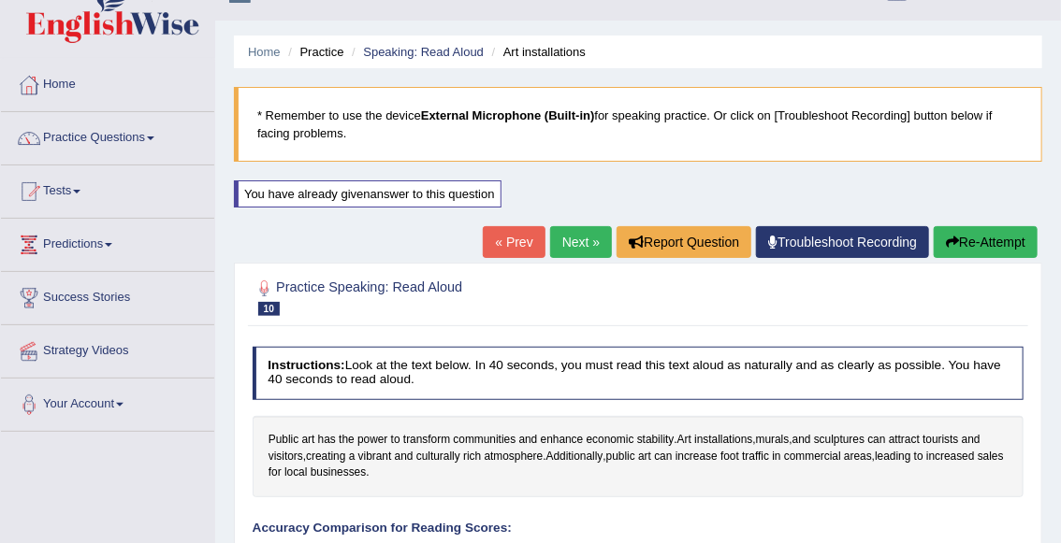
scroll to position [23, 0]
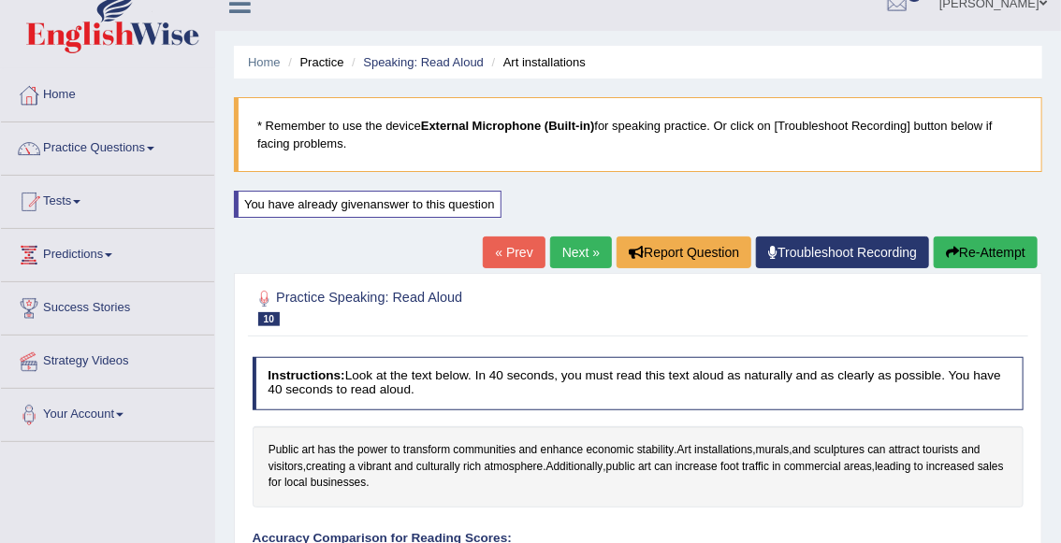
click at [584, 245] on link "Next »" at bounding box center [581, 253] width 62 height 32
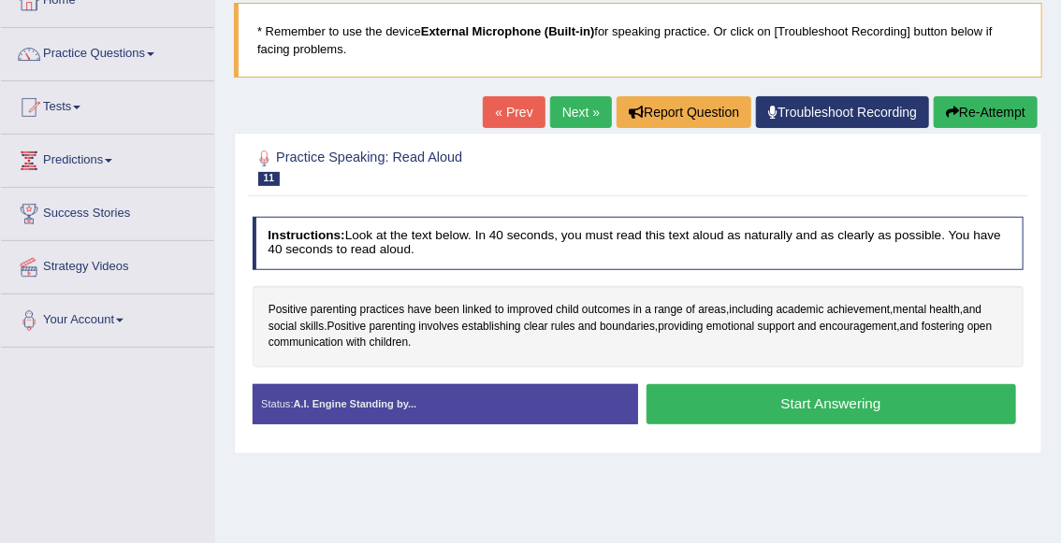
scroll to position [127, 0]
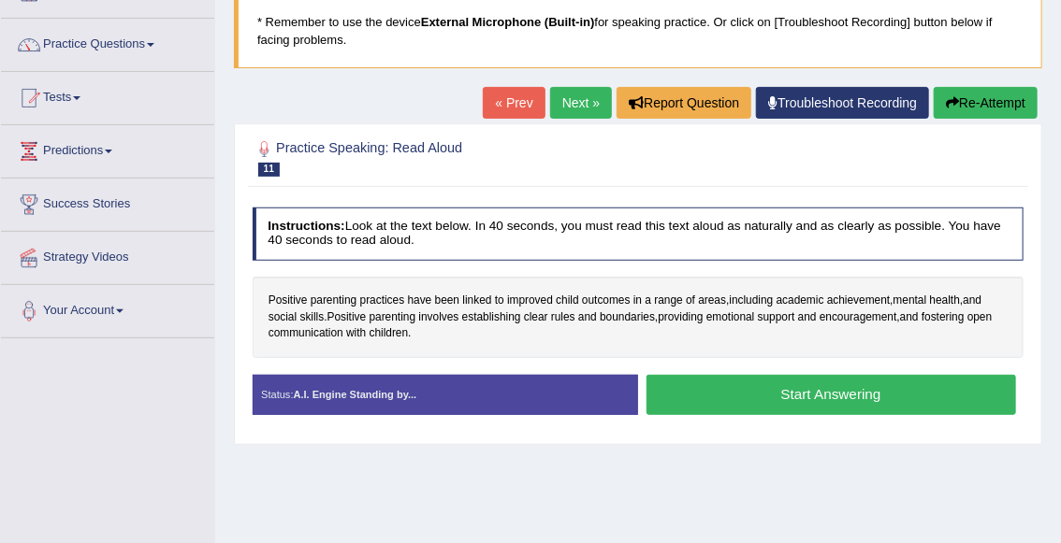
click at [740, 398] on button "Start Answering" at bounding box center [830, 395] width 369 height 40
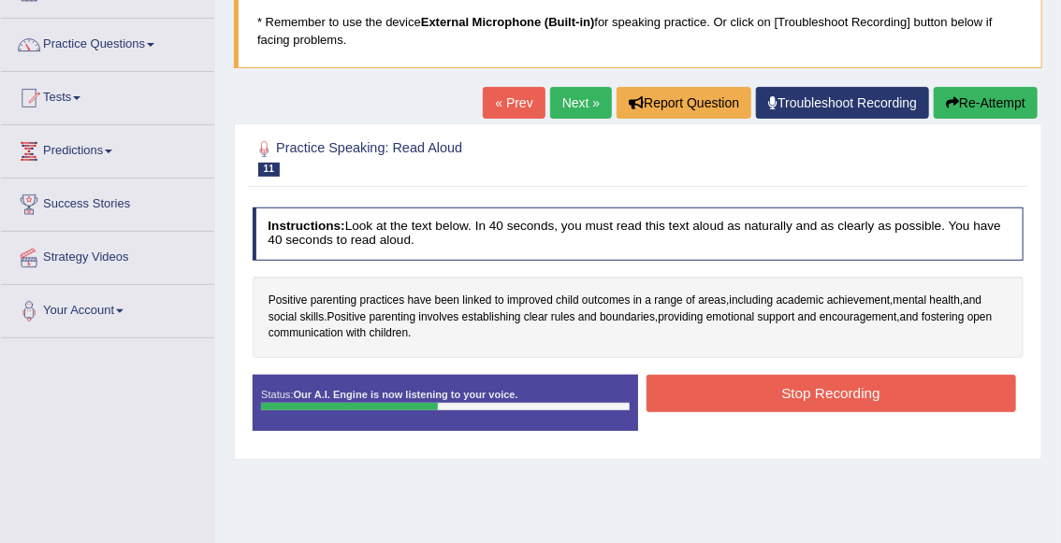
click at [752, 399] on button "Stop Recording" at bounding box center [830, 393] width 369 height 36
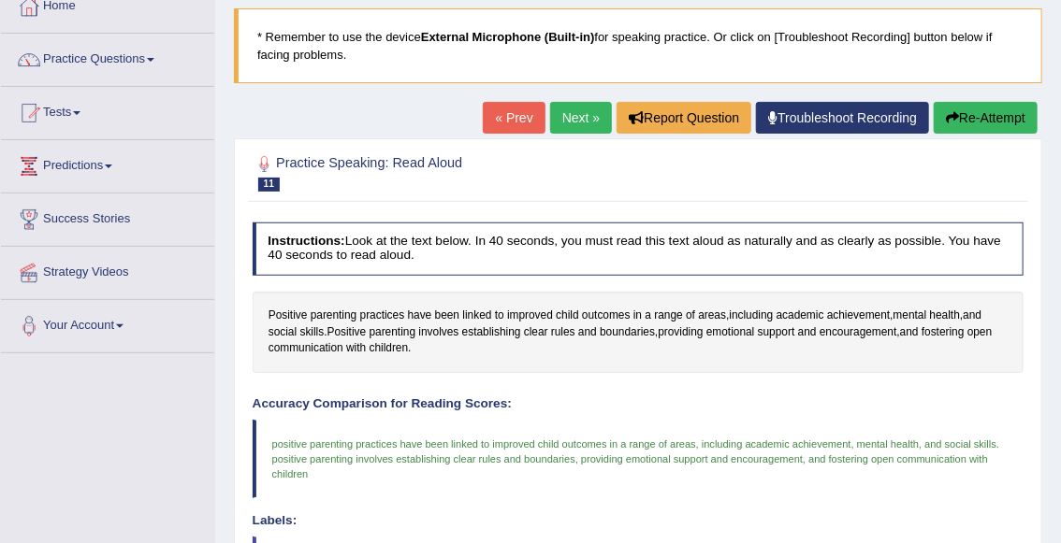
scroll to position [110, 0]
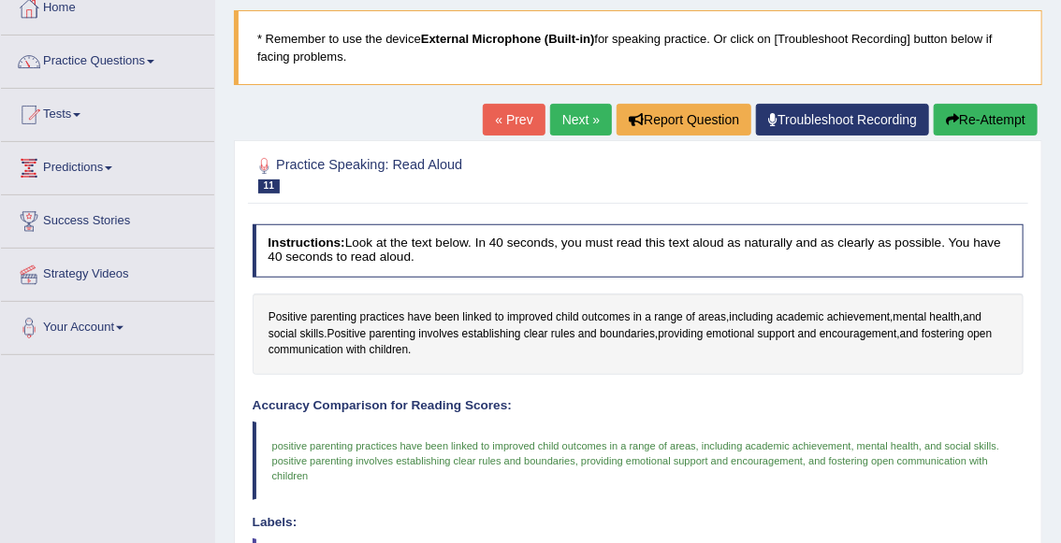
click at [970, 123] on button "Re-Attempt" at bounding box center [985, 120] width 104 height 32
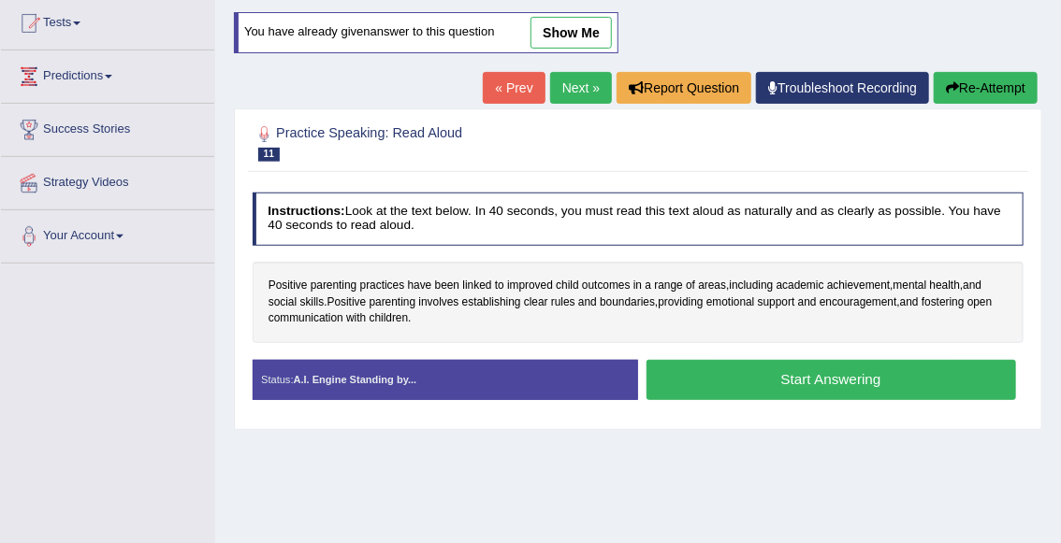
scroll to position [209, 0]
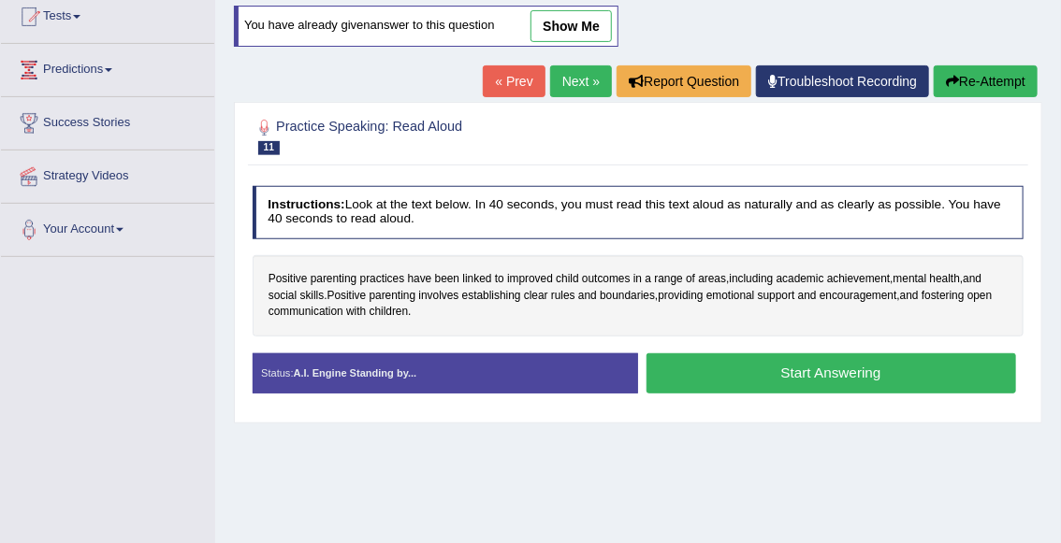
click at [779, 372] on button "Start Answering" at bounding box center [830, 374] width 369 height 40
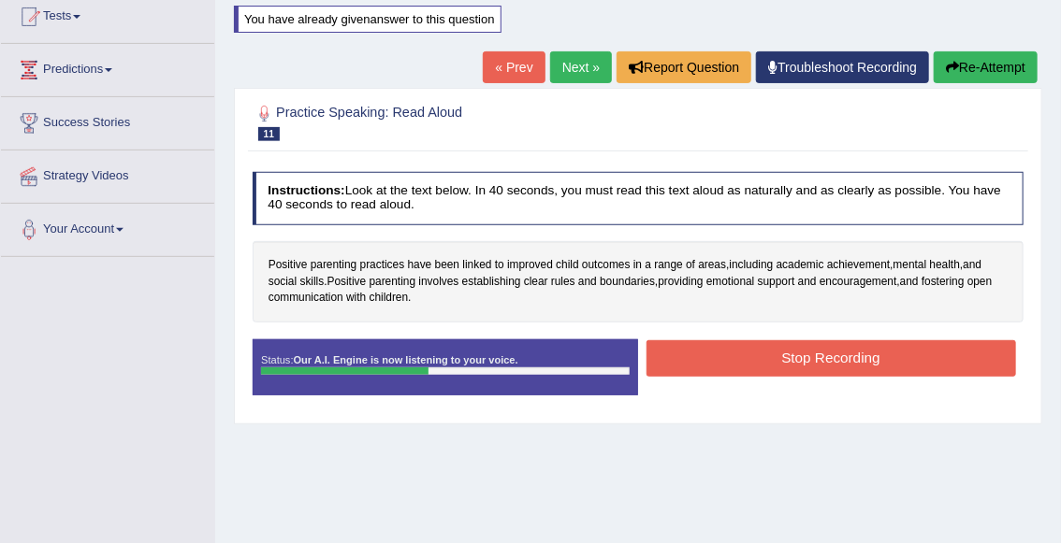
click at [786, 359] on button "Stop Recording" at bounding box center [830, 358] width 369 height 36
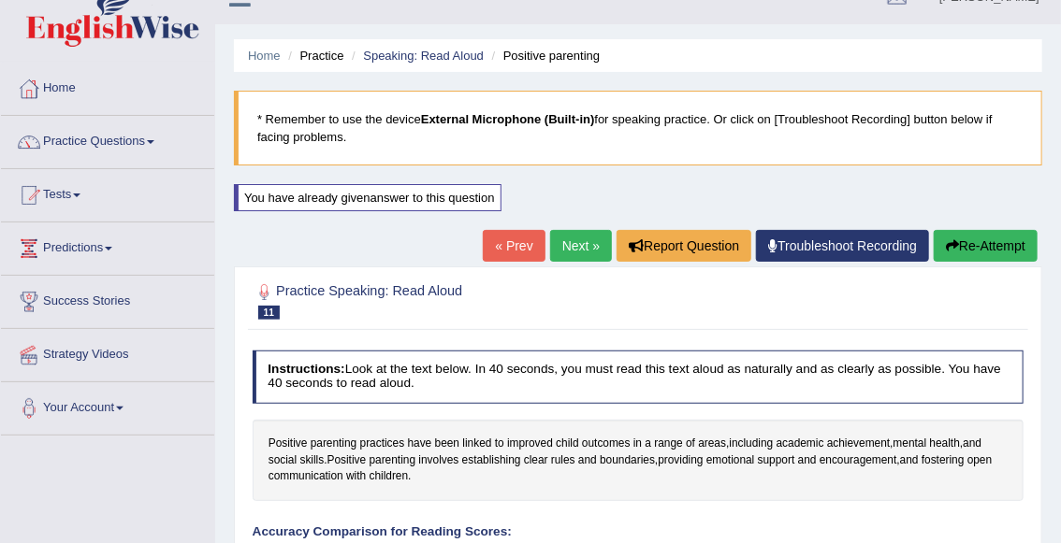
scroll to position [1, 0]
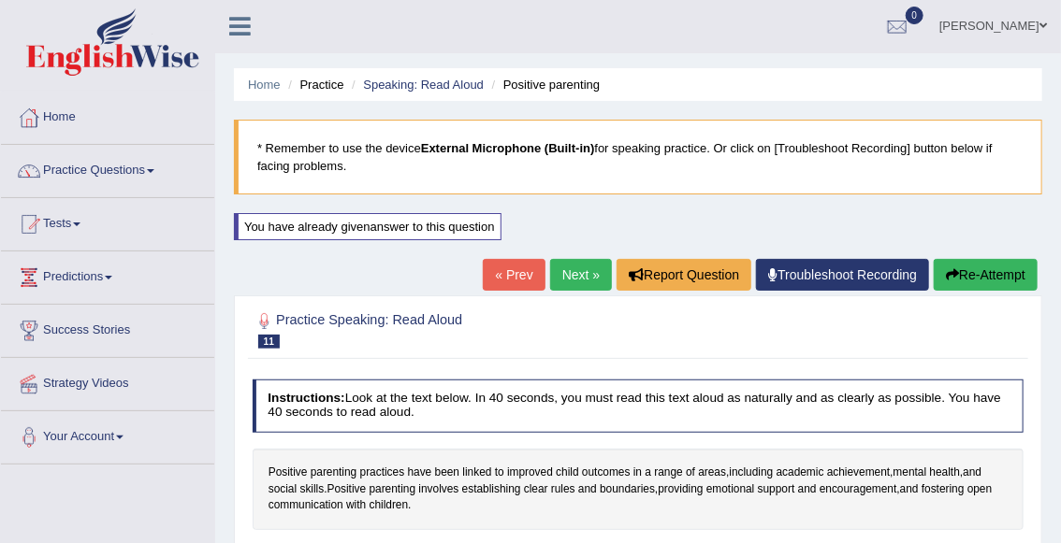
click at [570, 276] on link "Next »" at bounding box center [581, 275] width 62 height 32
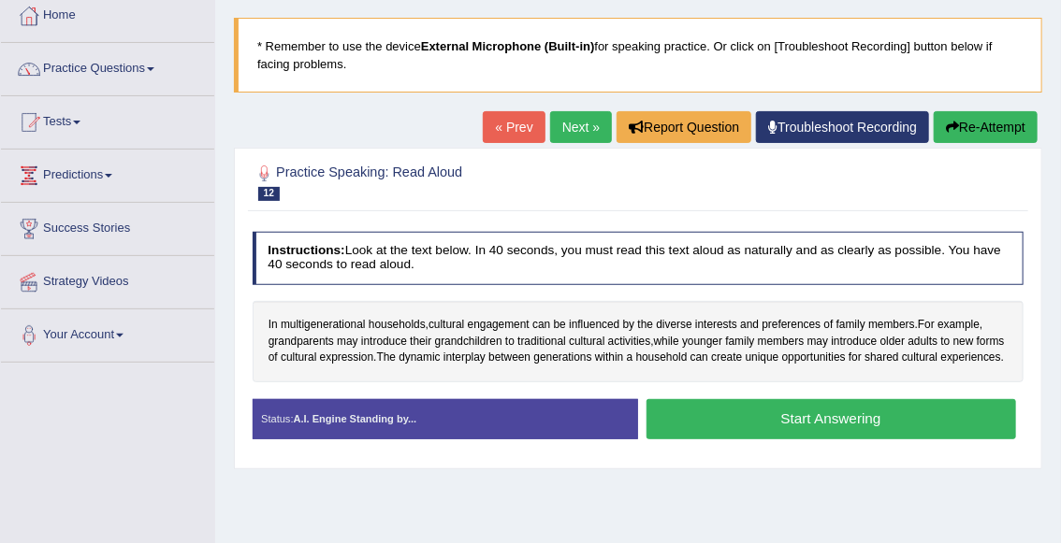
scroll to position [108, 0]
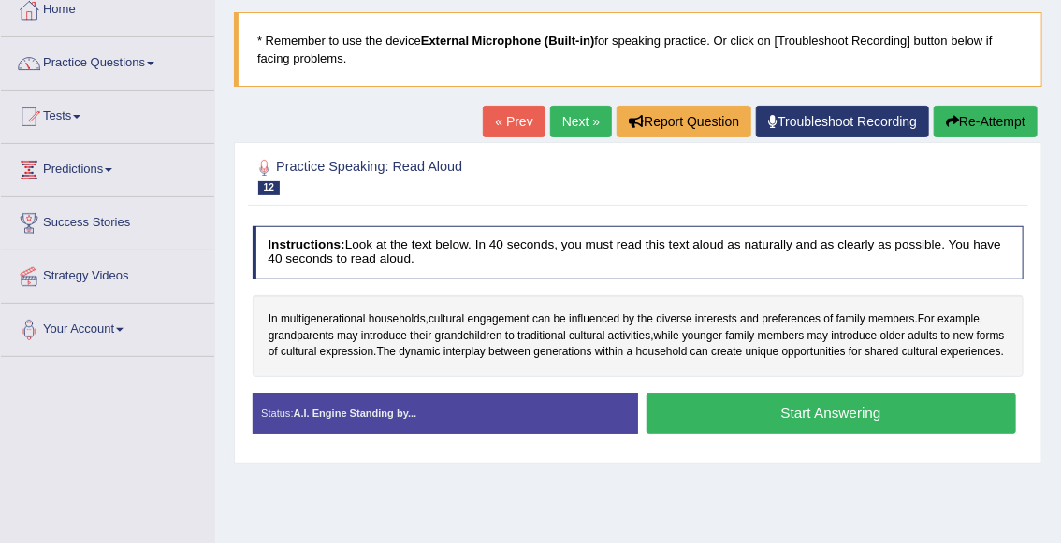
click at [736, 431] on button "Start Answering" at bounding box center [830, 414] width 369 height 40
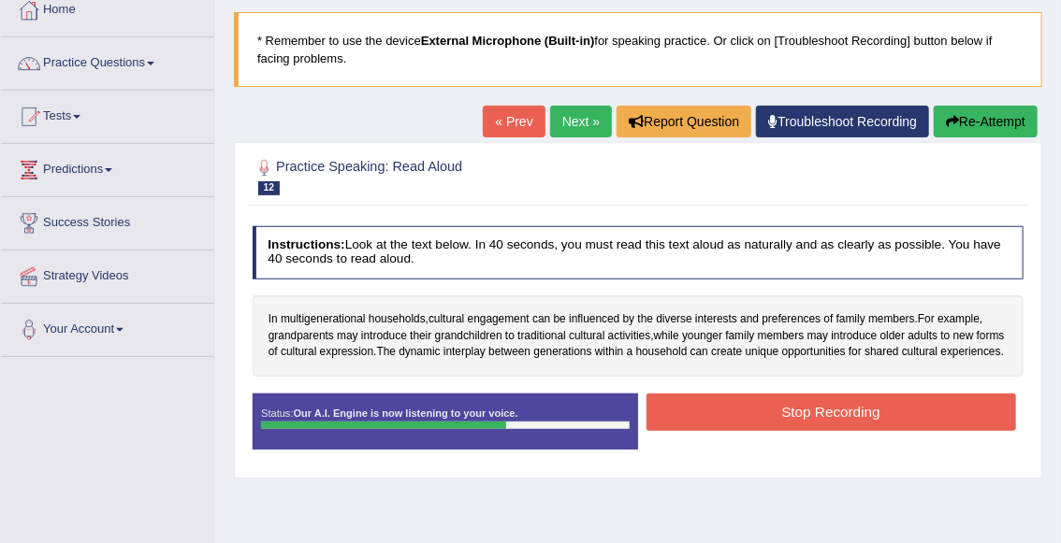
click at [883, 424] on button "Stop Recording" at bounding box center [830, 412] width 369 height 36
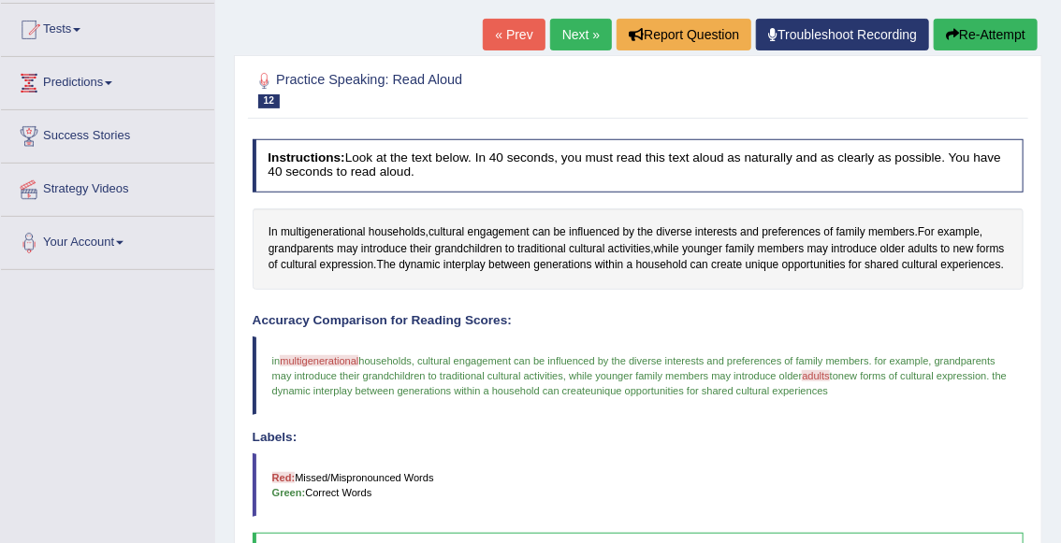
scroll to position [194, 0]
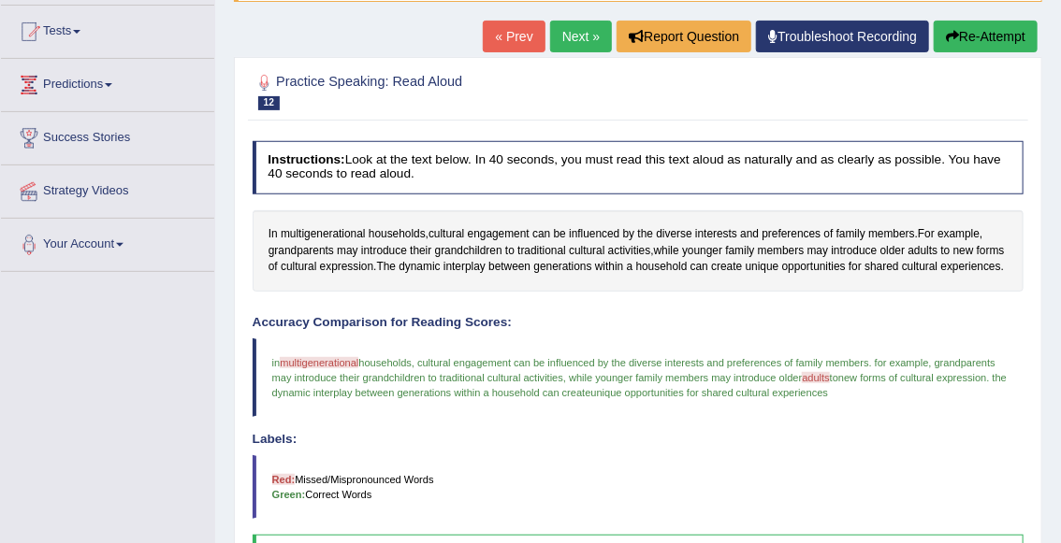
click at [560, 39] on link "Next »" at bounding box center [581, 37] width 62 height 32
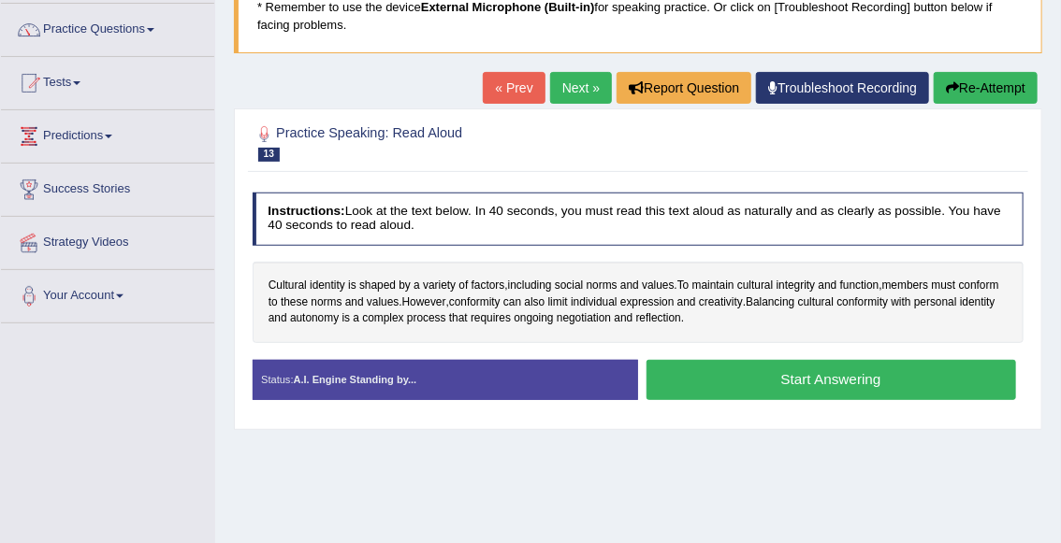
scroll to position [146, 0]
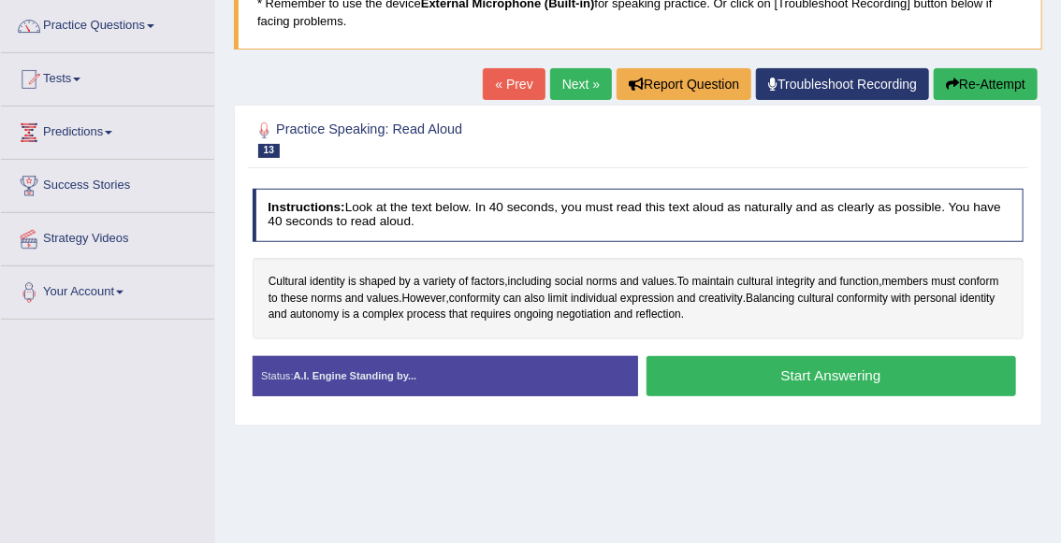
click at [830, 373] on button "Start Answering" at bounding box center [830, 376] width 369 height 40
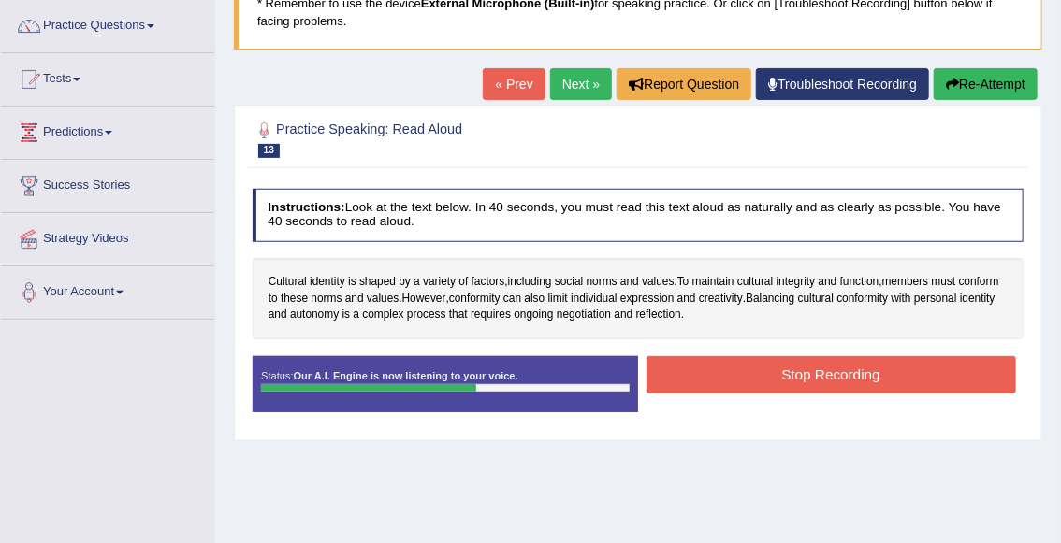
click at [803, 376] on button "Stop Recording" at bounding box center [830, 374] width 369 height 36
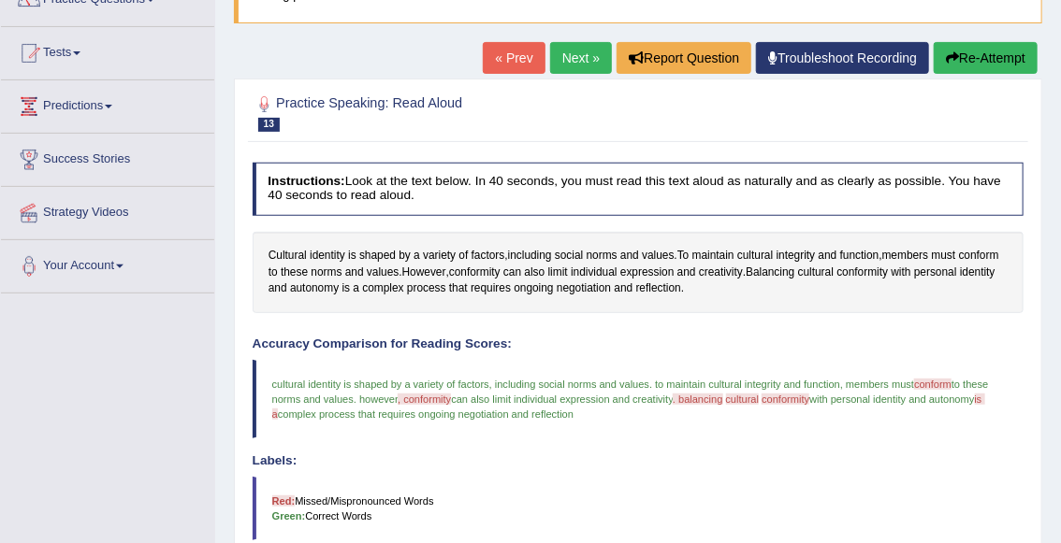
scroll to position [171, 0]
click at [962, 60] on button "Re-Attempt" at bounding box center [985, 59] width 104 height 32
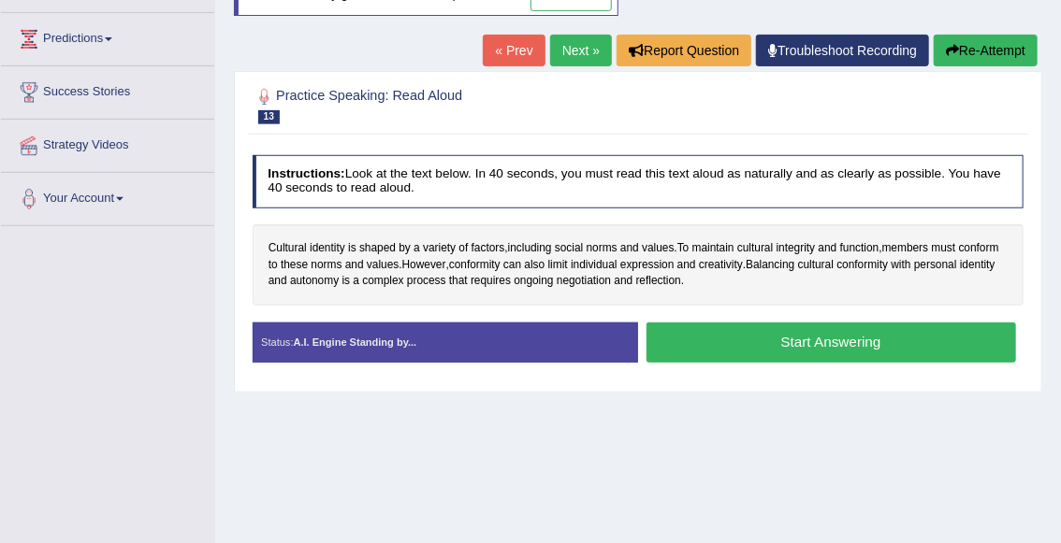
scroll to position [242, 0]
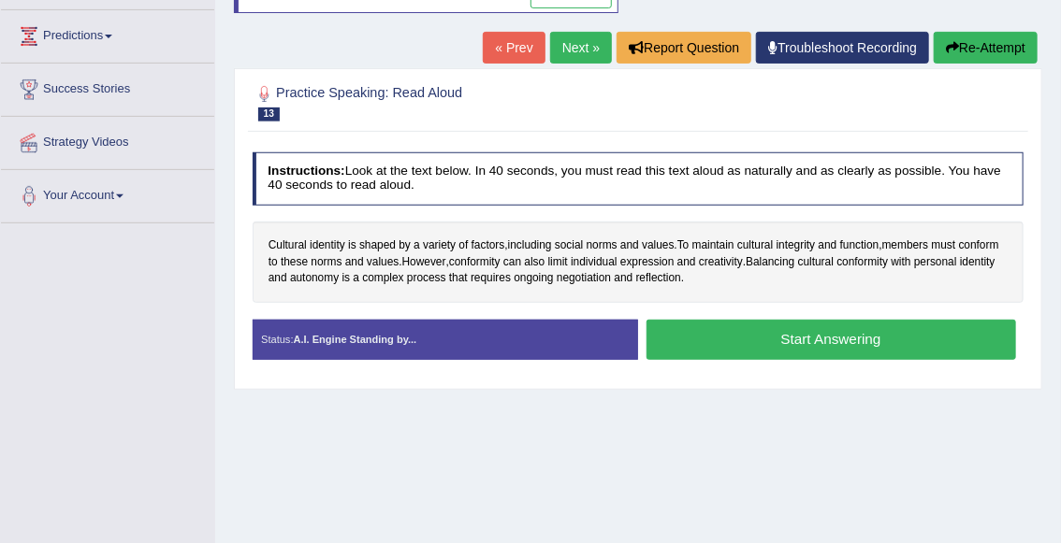
click at [709, 344] on button "Start Answering" at bounding box center [830, 340] width 369 height 40
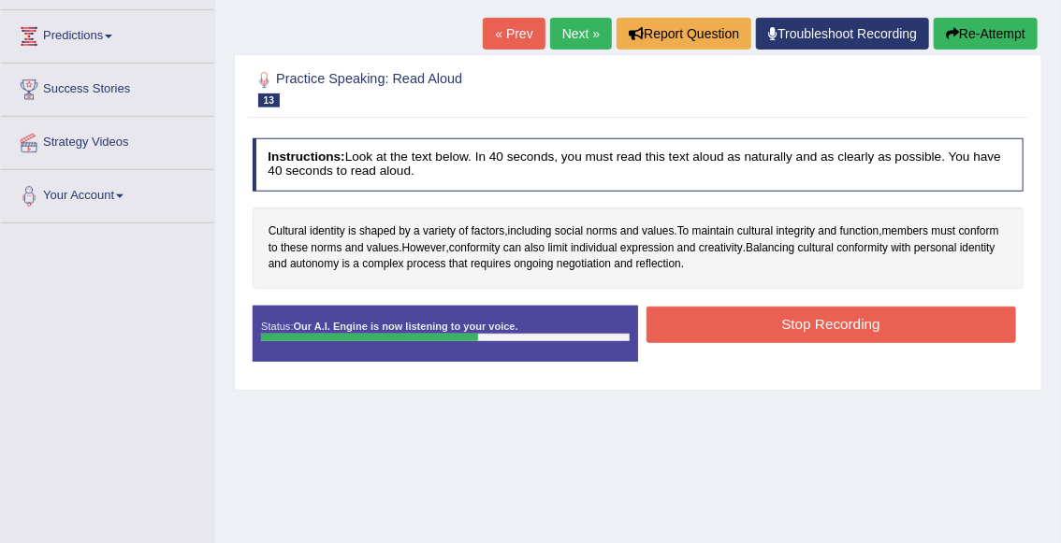
click at [747, 324] on button "Stop Recording" at bounding box center [830, 325] width 369 height 36
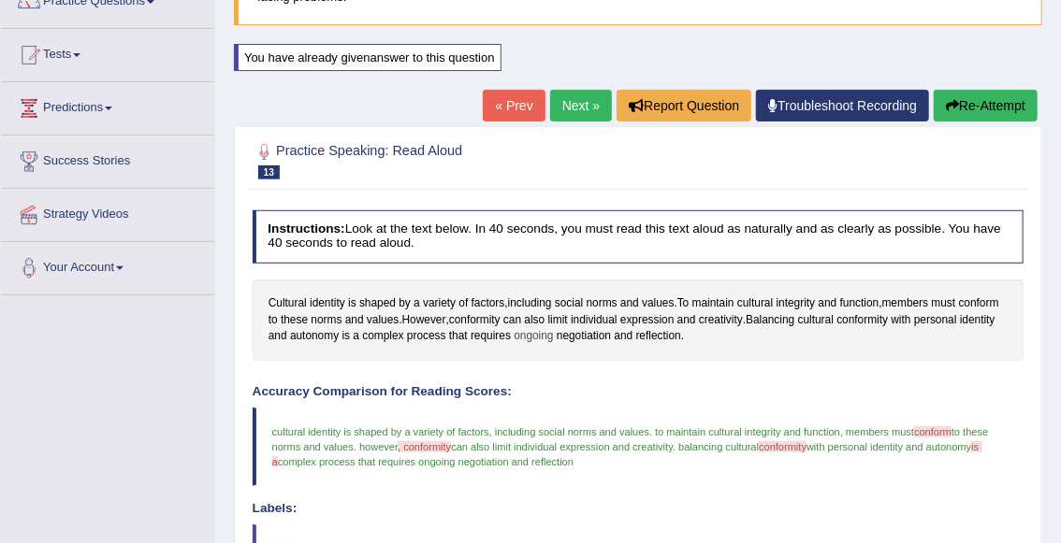
scroll to position [168, 0]
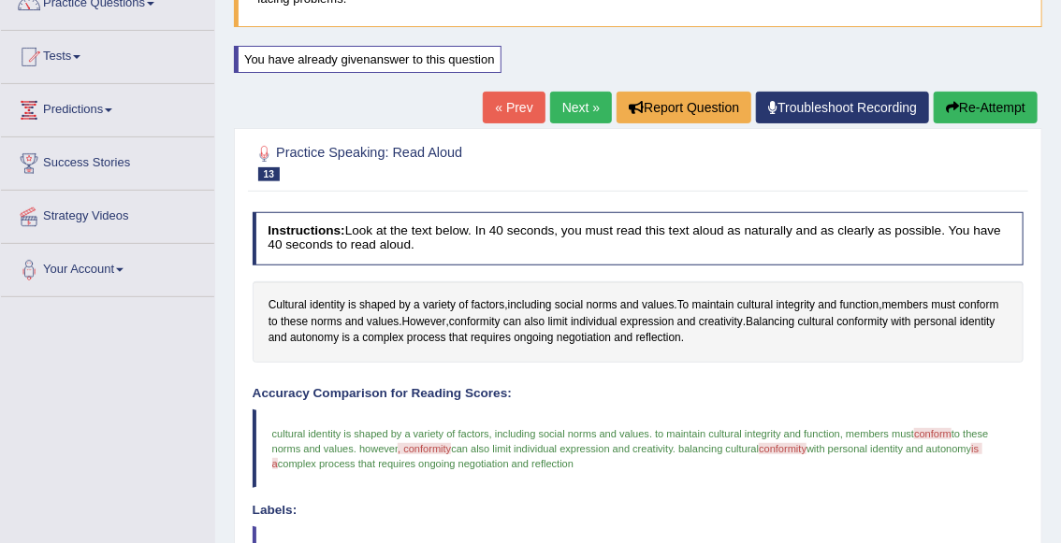
click at [984, 103] on button "Re-Attempt" at bounding box center [985, 108] width 104 height 32
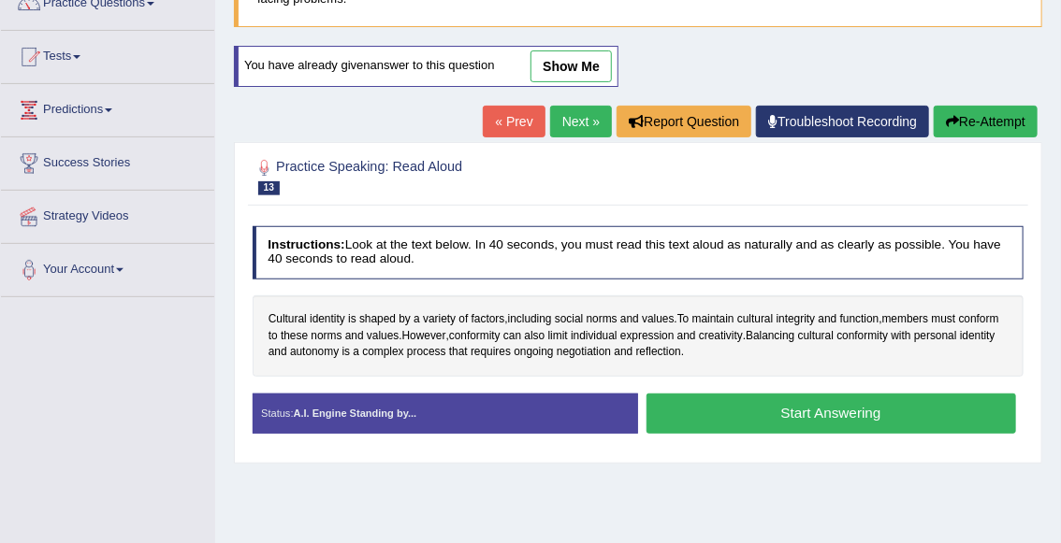
click at [731, 424] on button "Start Answering" at bounding box center [830, 414] width 369 height 40
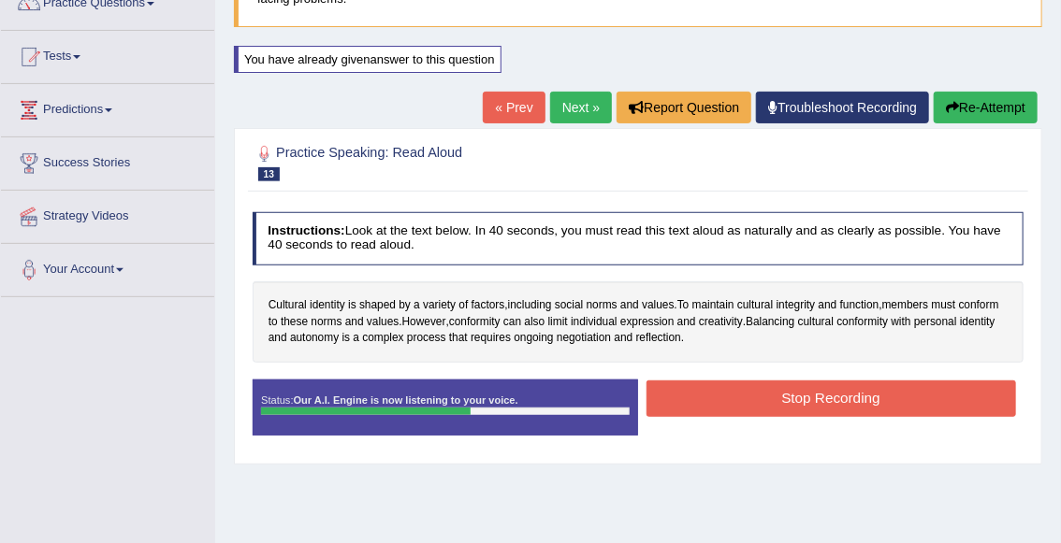
click at [775, 408] on button "Stop Recording" at bounding box center [830, 399] width 369 height 36
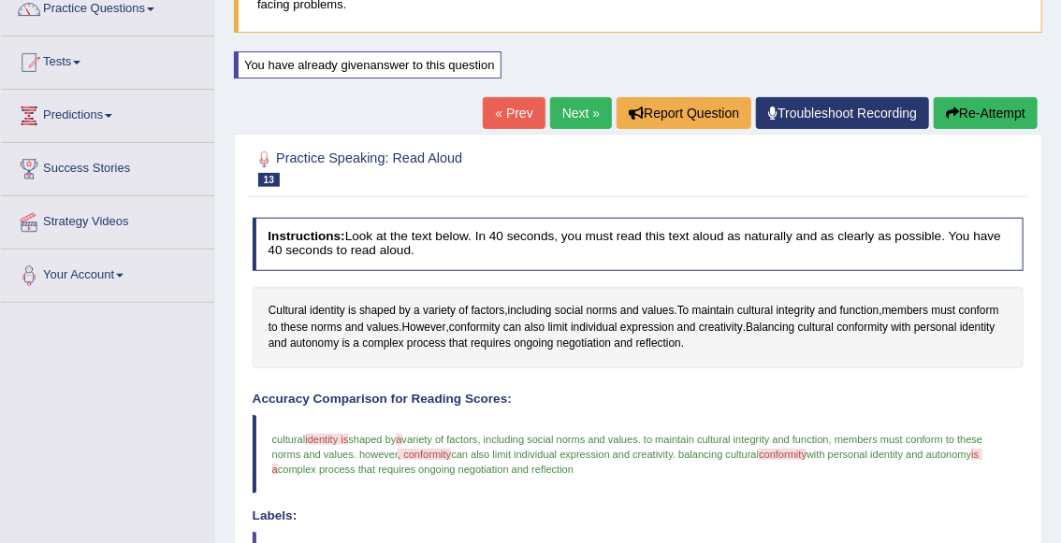
scroll to position [122, 0]
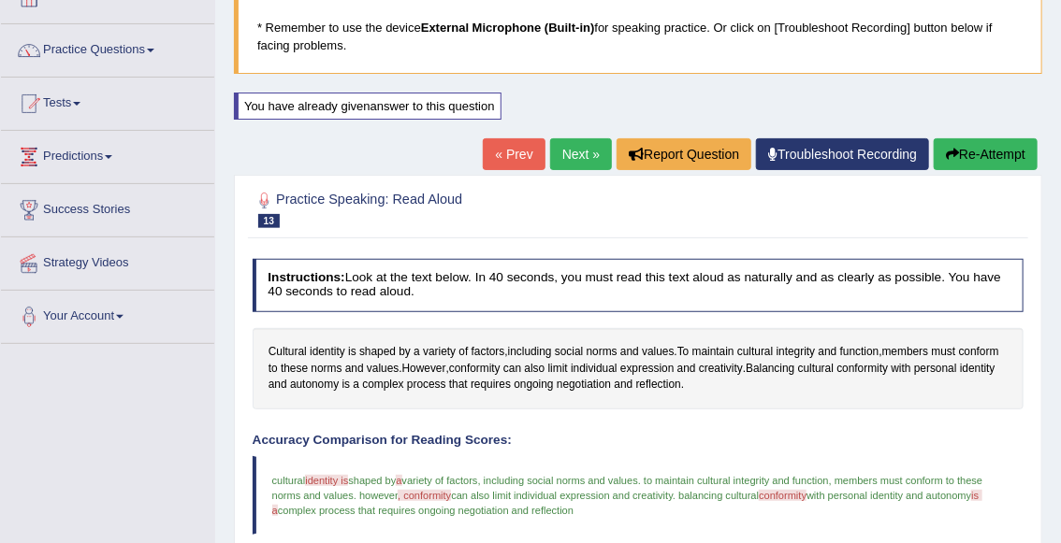
click at [981, 154] on button "Re-Attempt" at bounding box center [985, 154] width 104 height 32
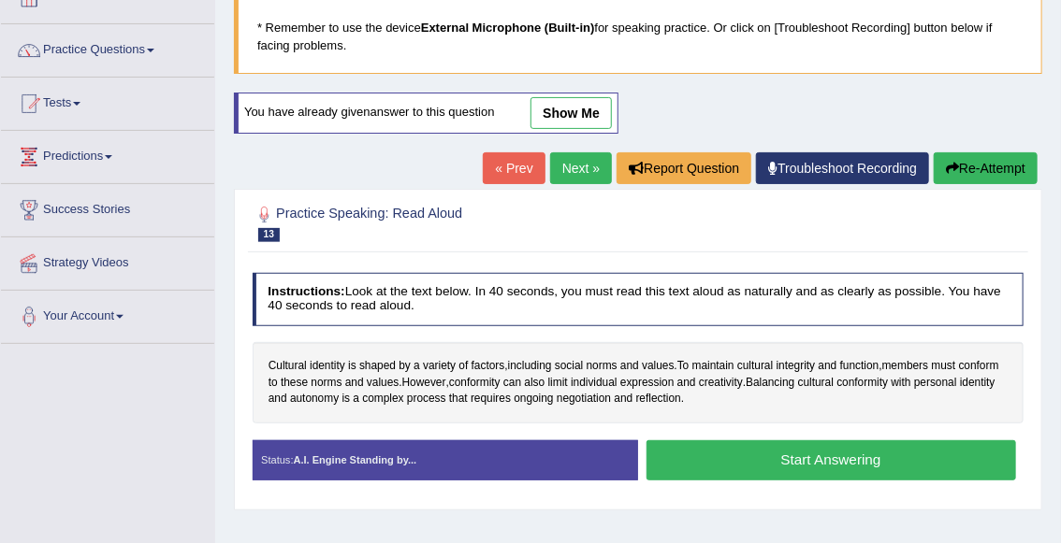
click at [692, 451] on button "Start Answering" at bounding box center [830, 460] width 369 height 40
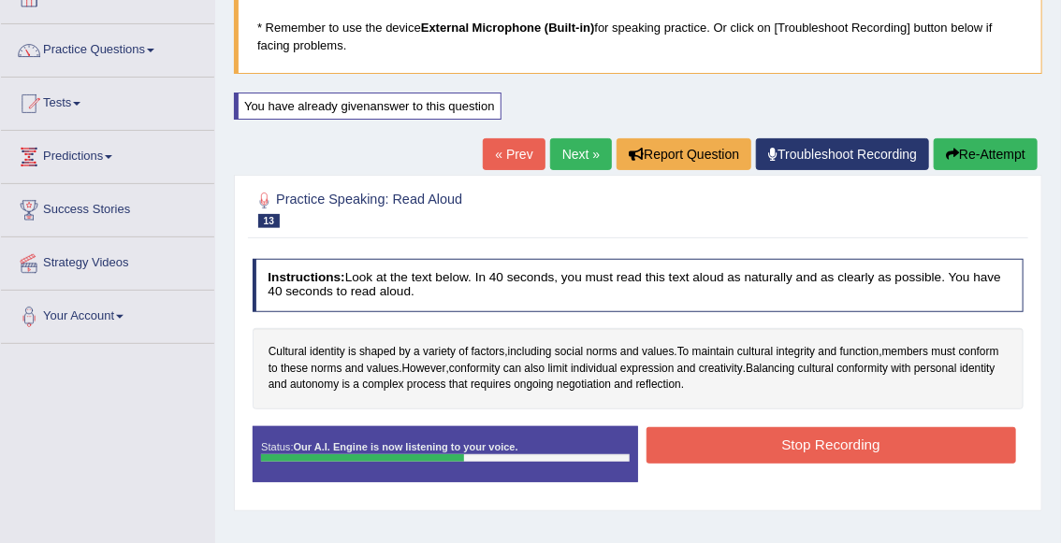
click at [897, 436] on button "Stop Recording" at bounding box center [830, 445] width 369 height 36
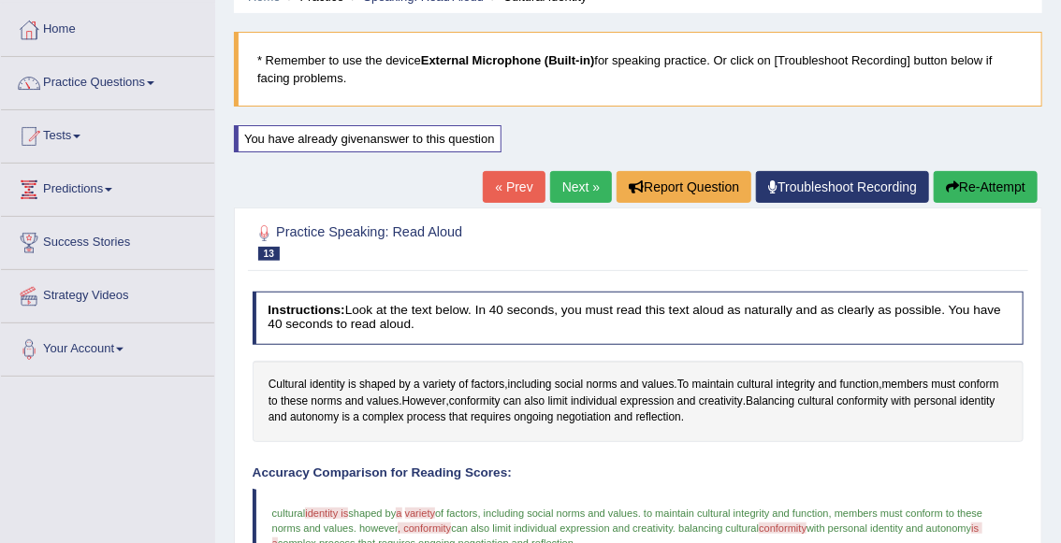
scroll to position [30, 0]
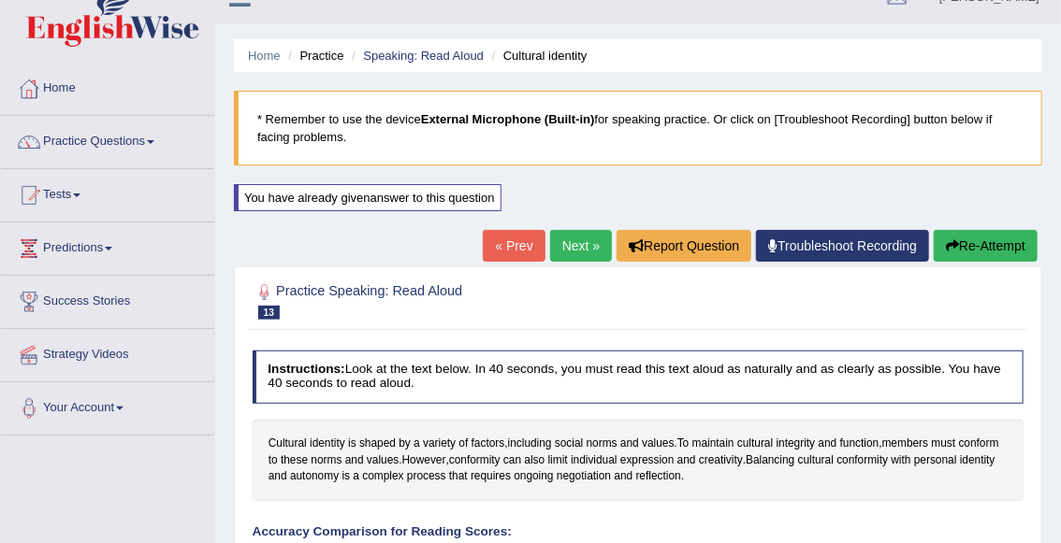
click at [561, 246] on link "Next »" at bounding box center [581, 246] width 62 height 32
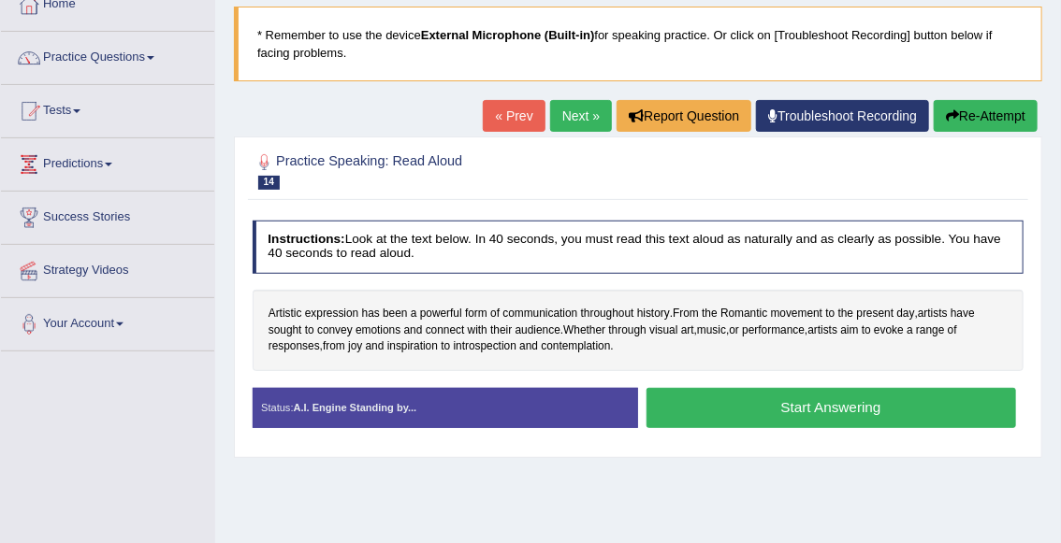
scroll to position [119, 0]
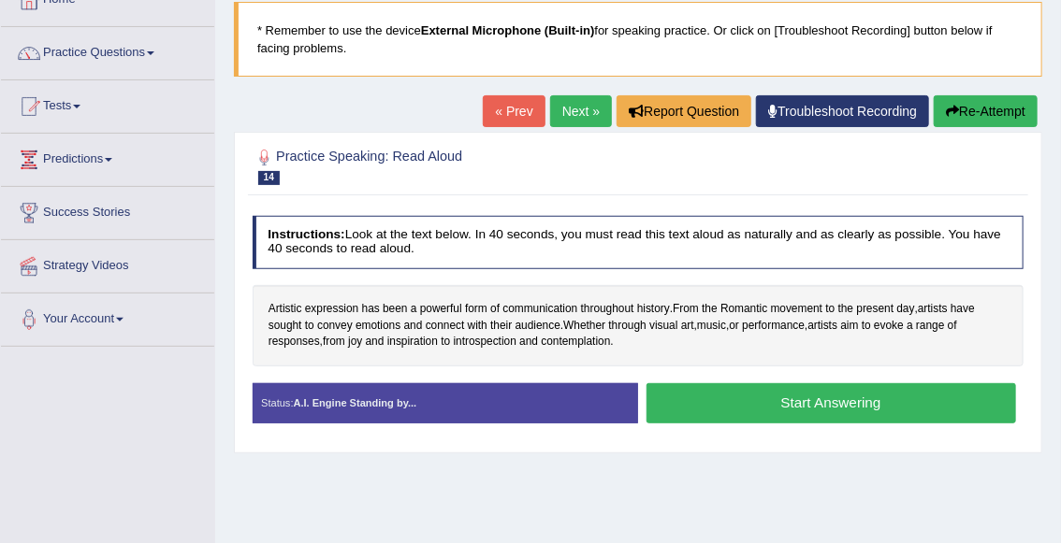
click at [749, 407] on button "Start Answering" at bounding box center [830, 403] width 369 height 40
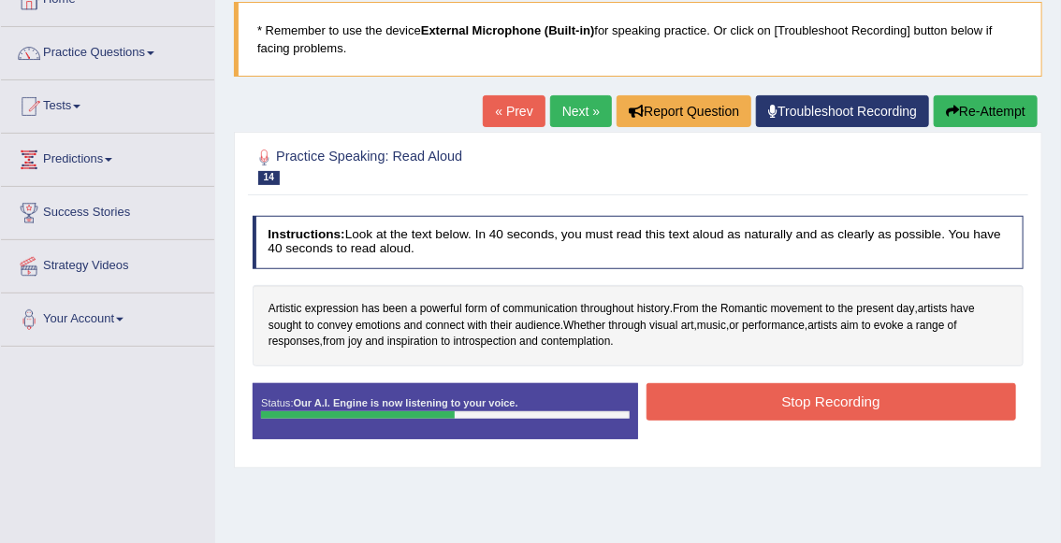
click at [760, 409] on button "Stop Recording" at bounding box center [830, 401] width 369 height 36
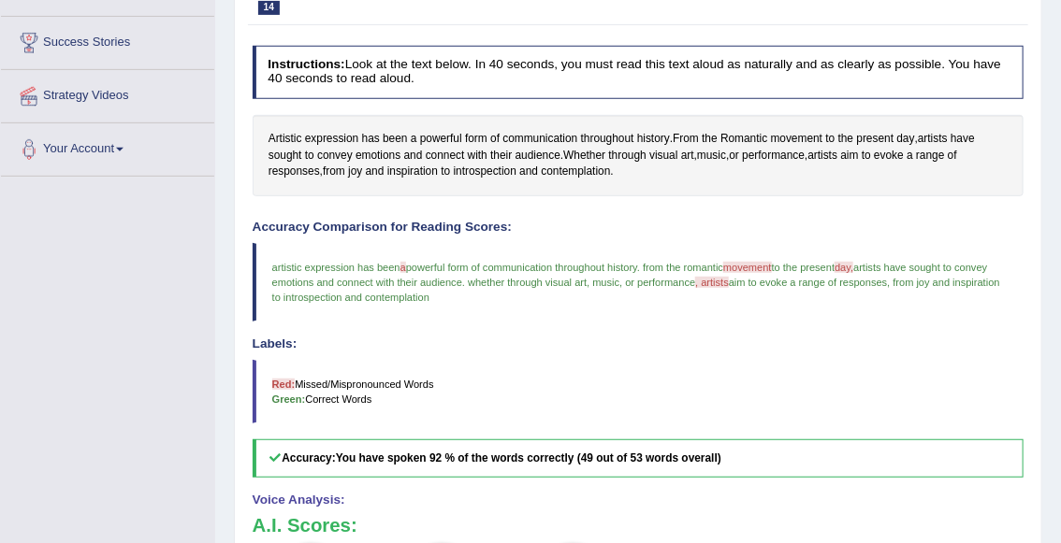
scroll to position [0, 0]
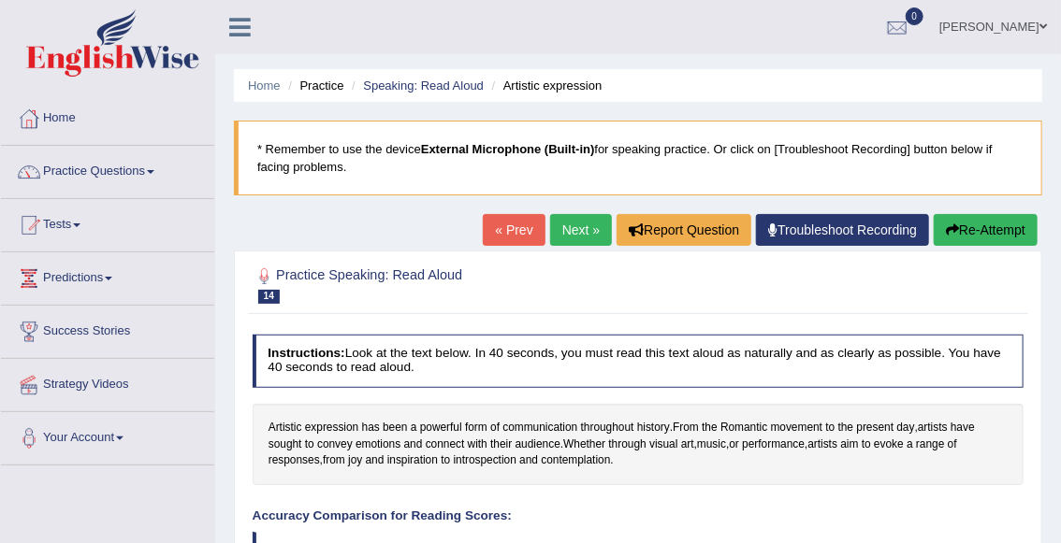
click at [579, 225] on link "Next »" at bounding box center [581, 230] width 62 height 32
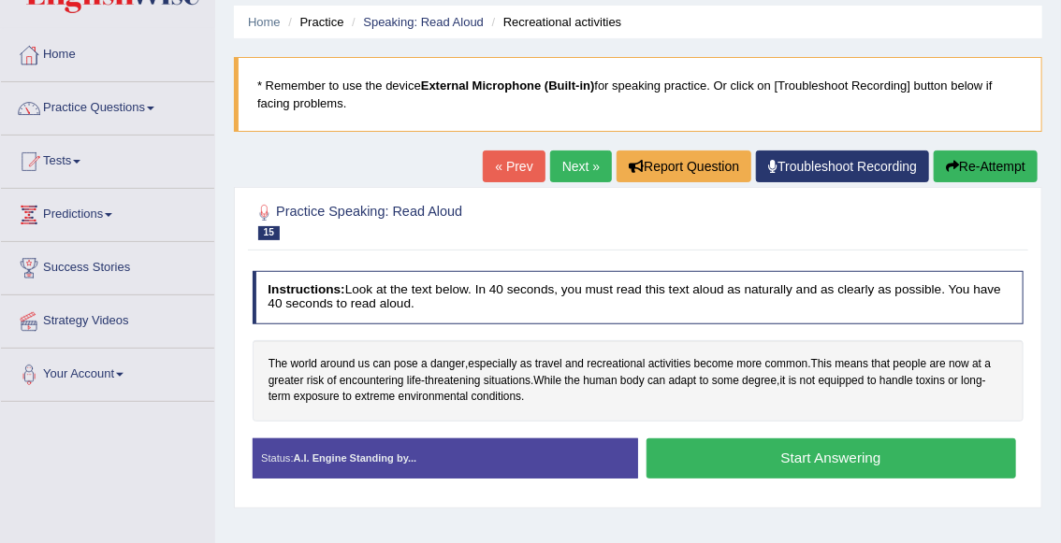
scroll to position [66, 0]
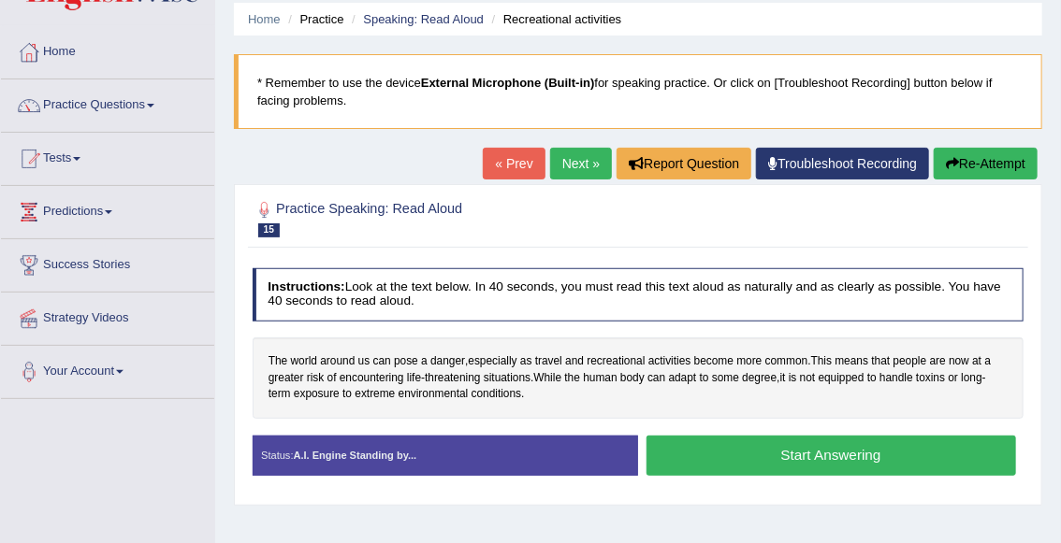
click at [821, 455] on button "Start Answering" at bounding box center [830, 456] width 369 height 40
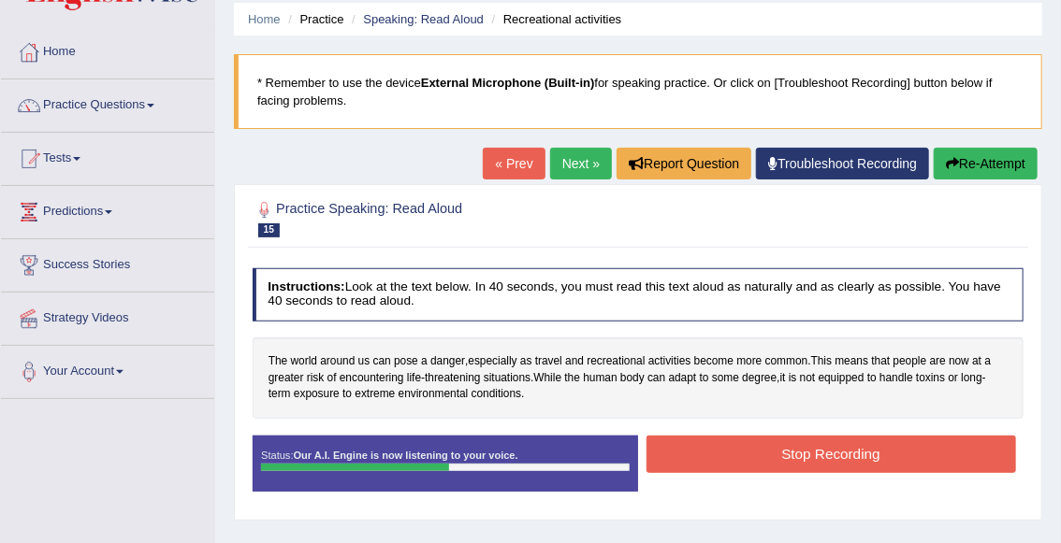
click at [824, 452] on button "Stop Recording" at bounding box center [830, 454] width 369 height 36
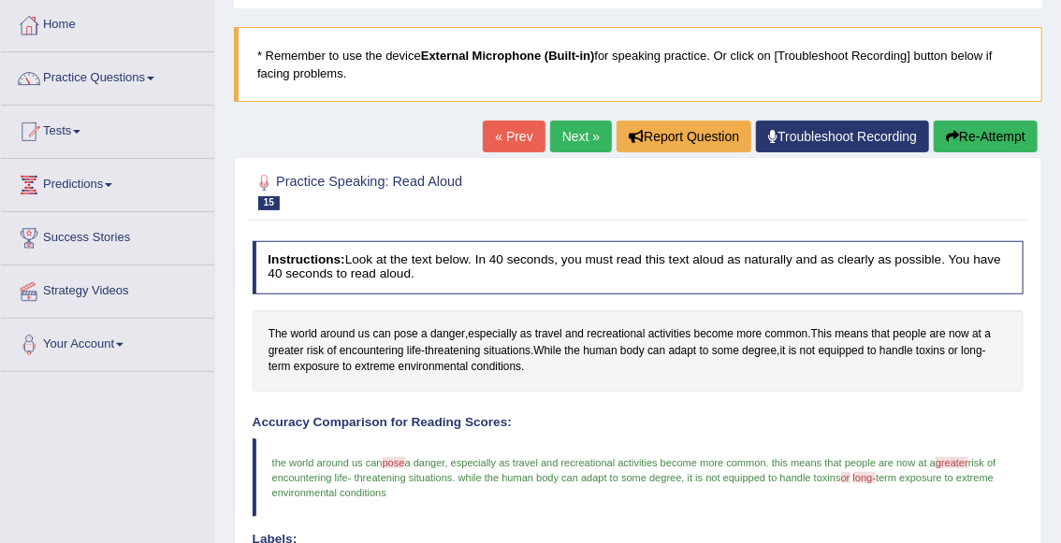
scroll to position [82, 0]
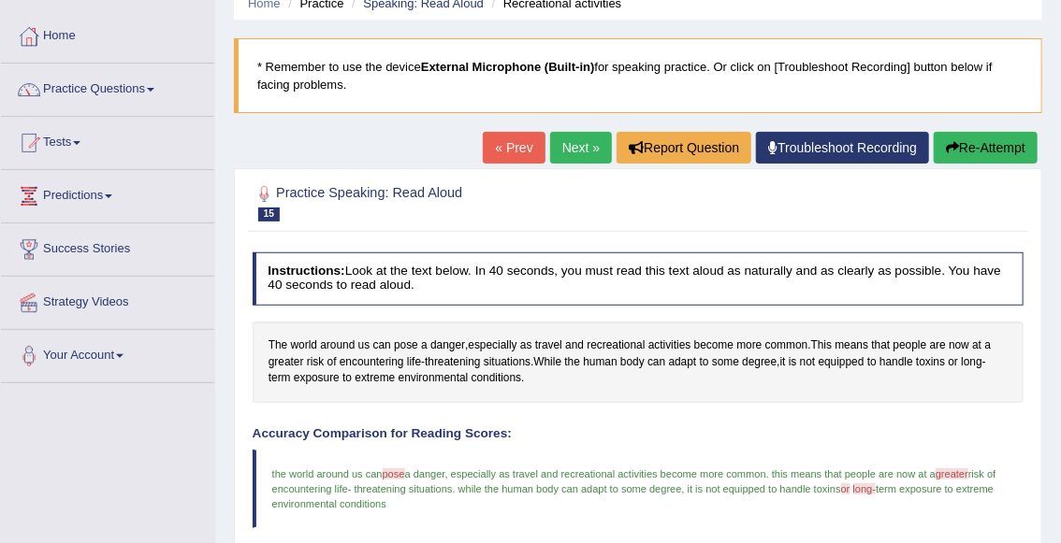
click at [578, 151] on link "Next »" at bounding box center [581, 148] width 62 height 32
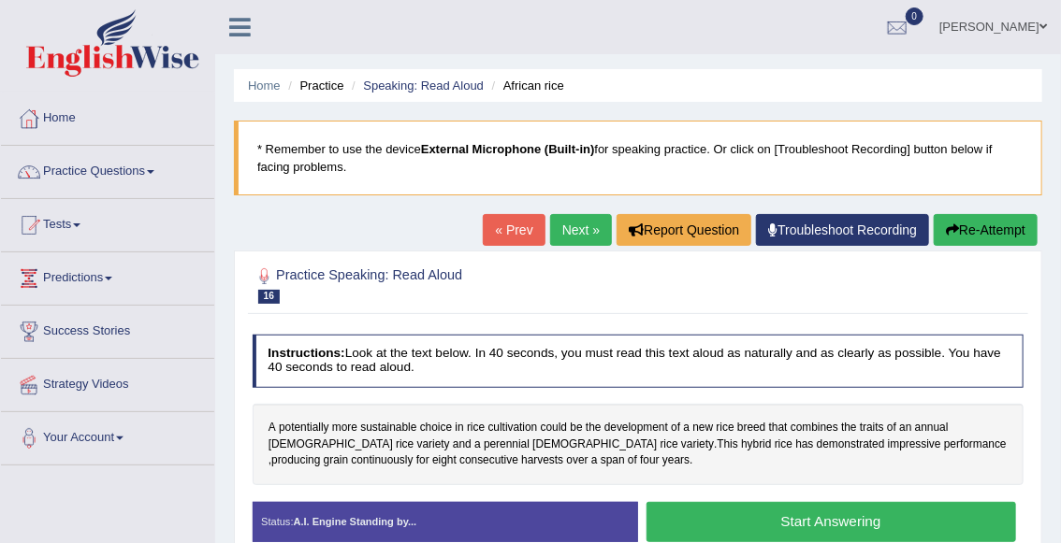
scroll to position [45, 0]
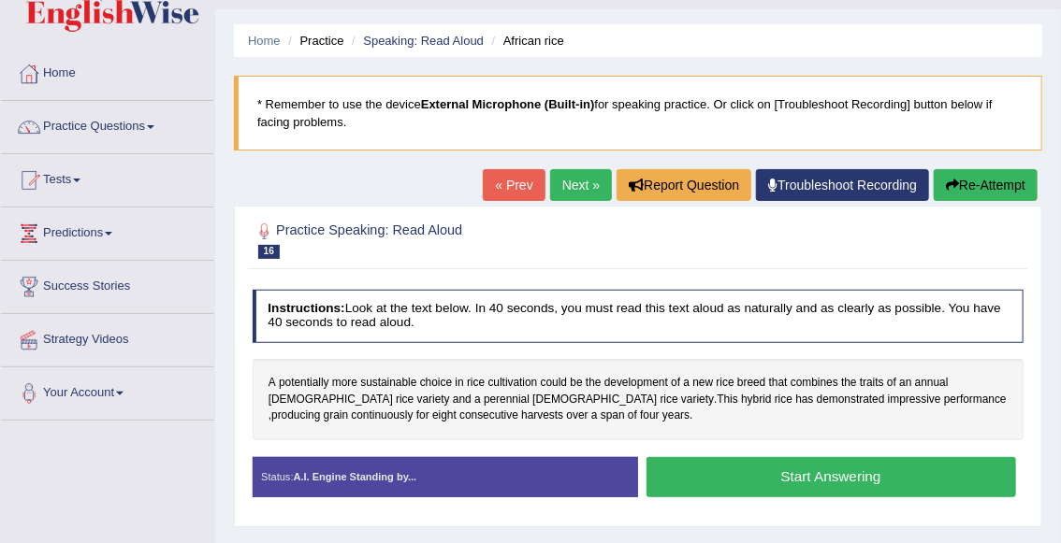
click at [769, 480] on button "Start Answering" at bounding box center [830, 477] width 369 height 40
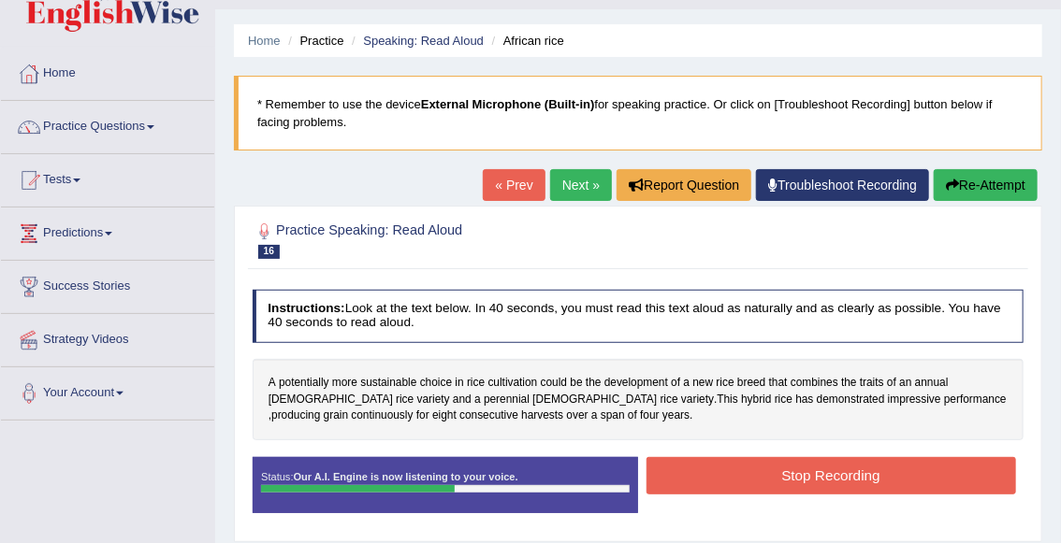
click at [829, 471] on button "Stop Recording" at bounding box center [830, 475] width 369 height 36
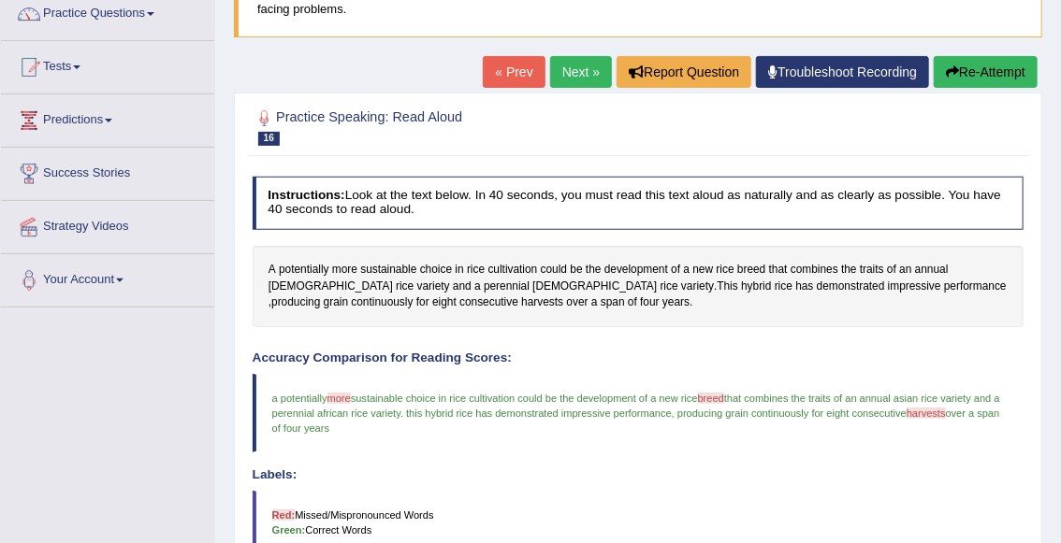
scroll to position [144, 0]
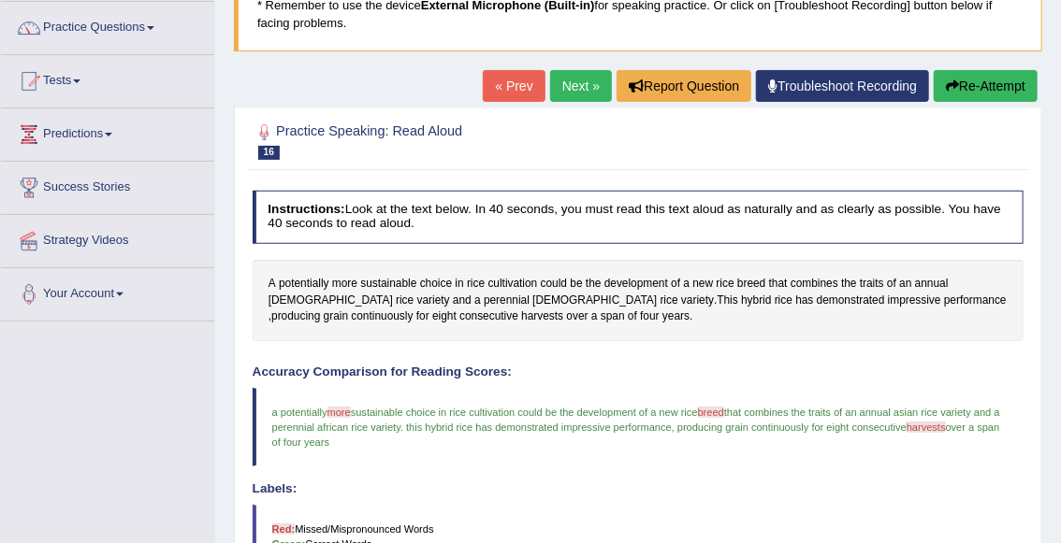
click at [968, 86] on button "Re-Attempt" at bounding box center [985, 86] width 104 height 32
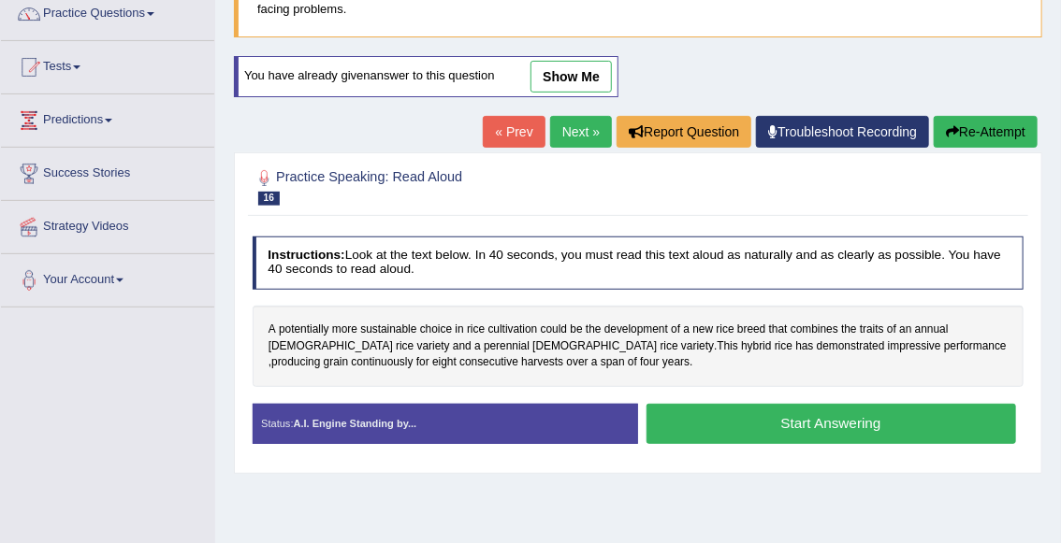
click at [745, 430] on button "Start Answering" at bounding box center [830, 424] width 369 height 40
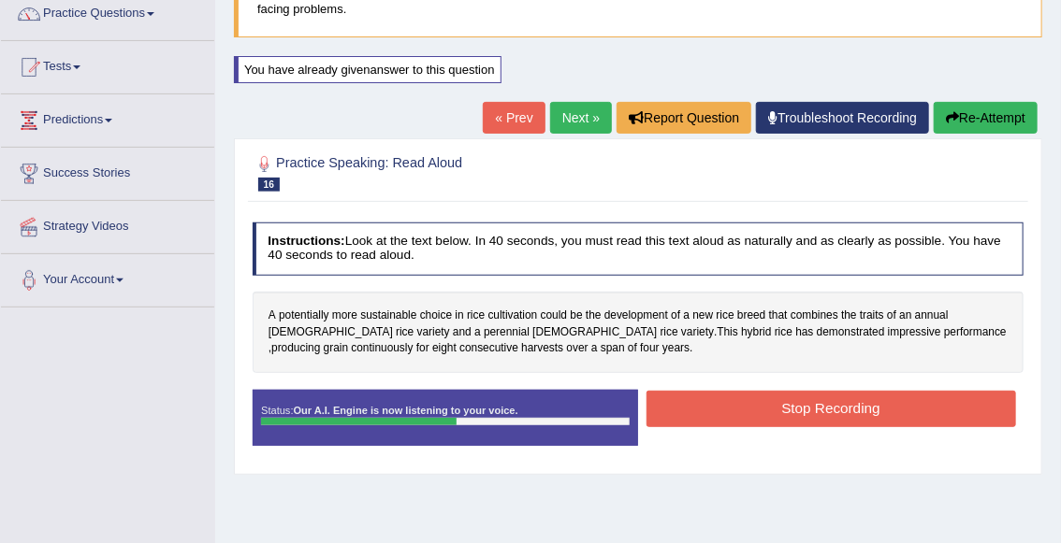
click at [783, 412] on button "Stop Recording" at bounding box center [830, 409] width 369 height 36
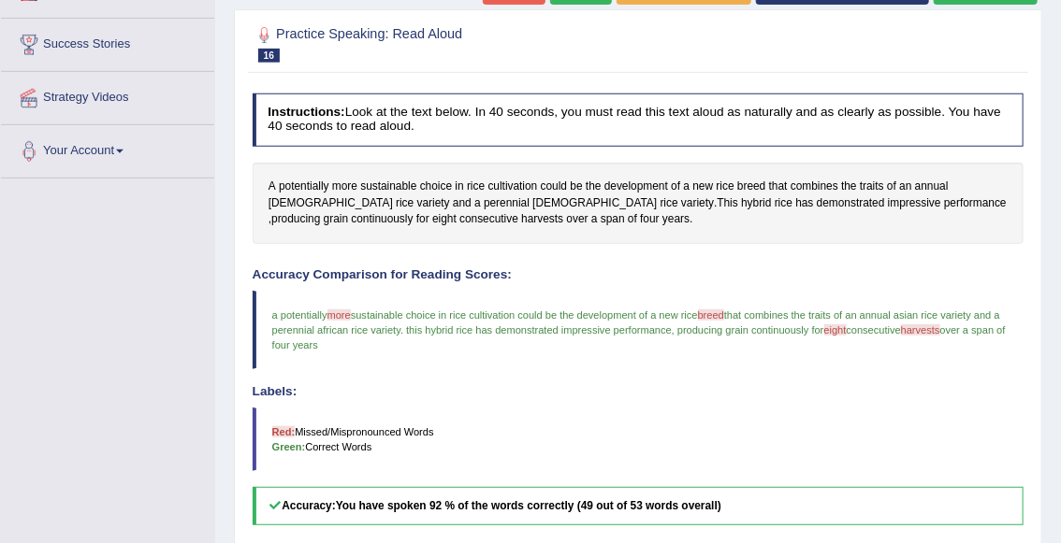
scroll to position [32, 0]
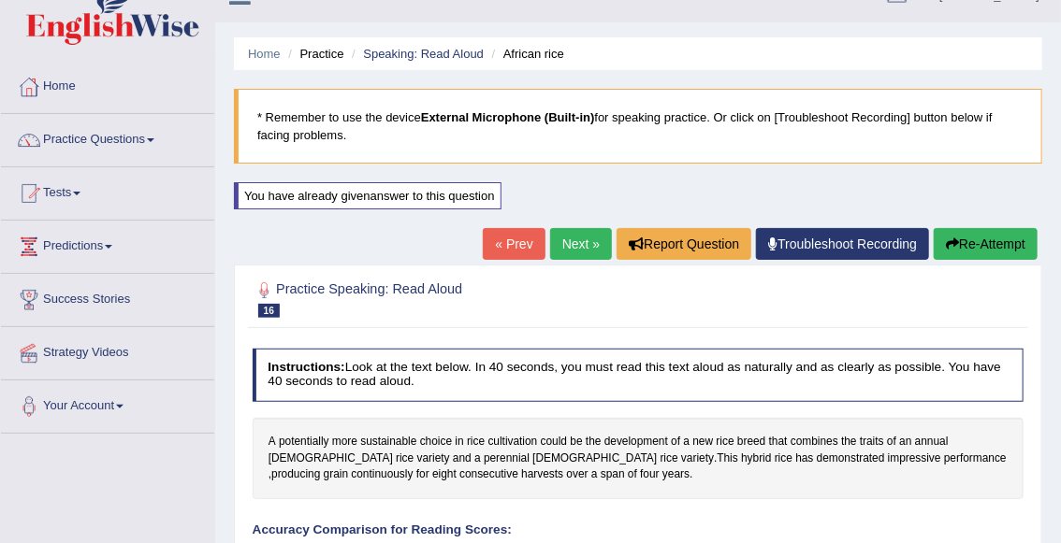
click at [575, 240] on link "Next »" at bounding box center [581, 244] width 62 height 32
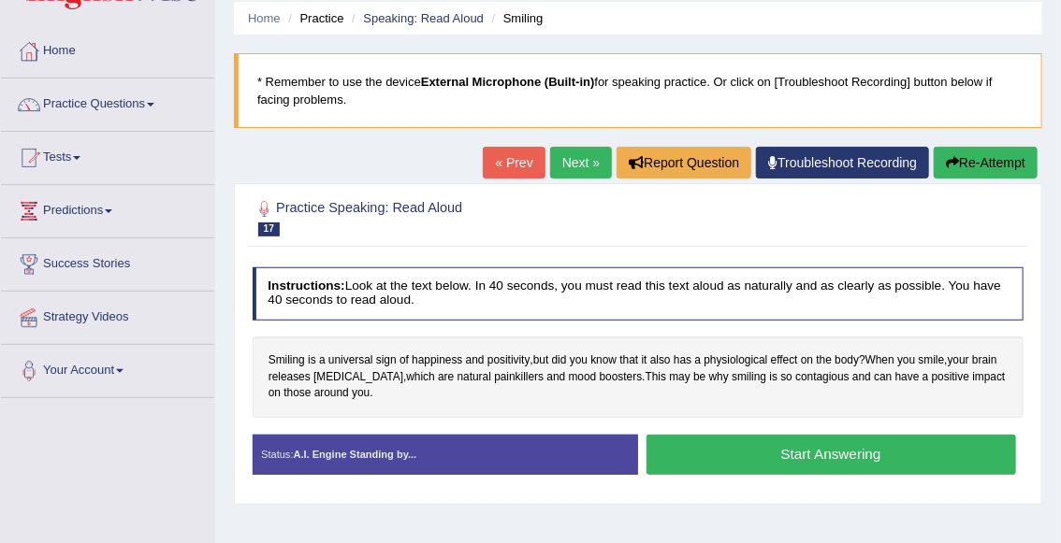
scroll to position [67, 0]
click at [752, 455] on button "Start Answering" at bounding box center [830, 455] width 369 height 40
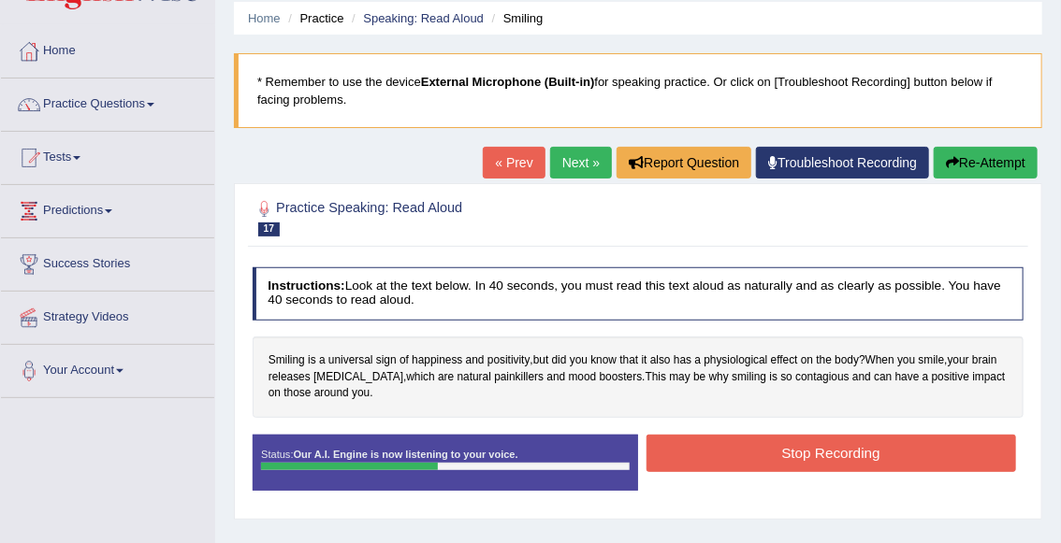
click at [832, 447] on button "Stop Recording" at bounding box center [830, 453] width 369 height 36
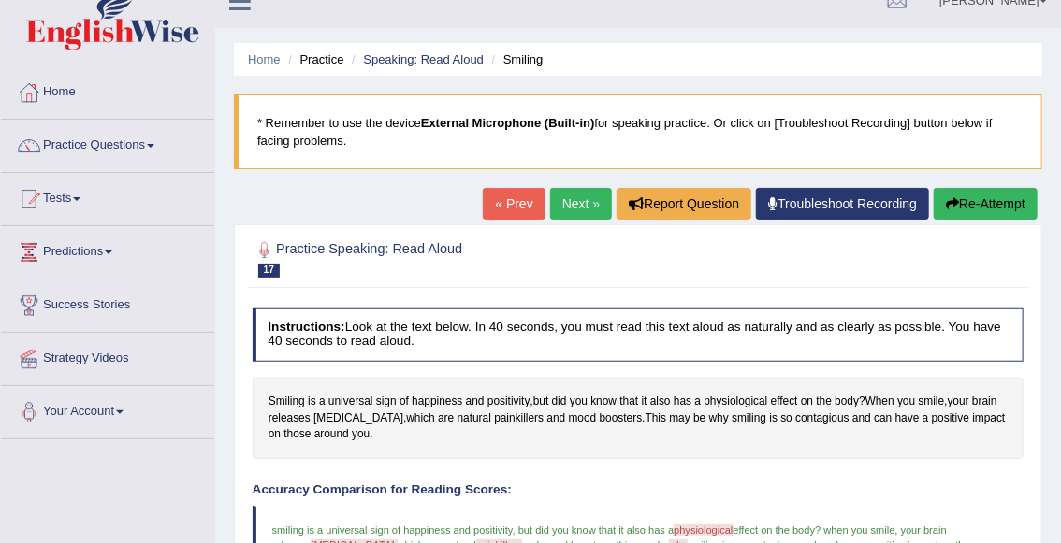
scroll to position [0, 0]
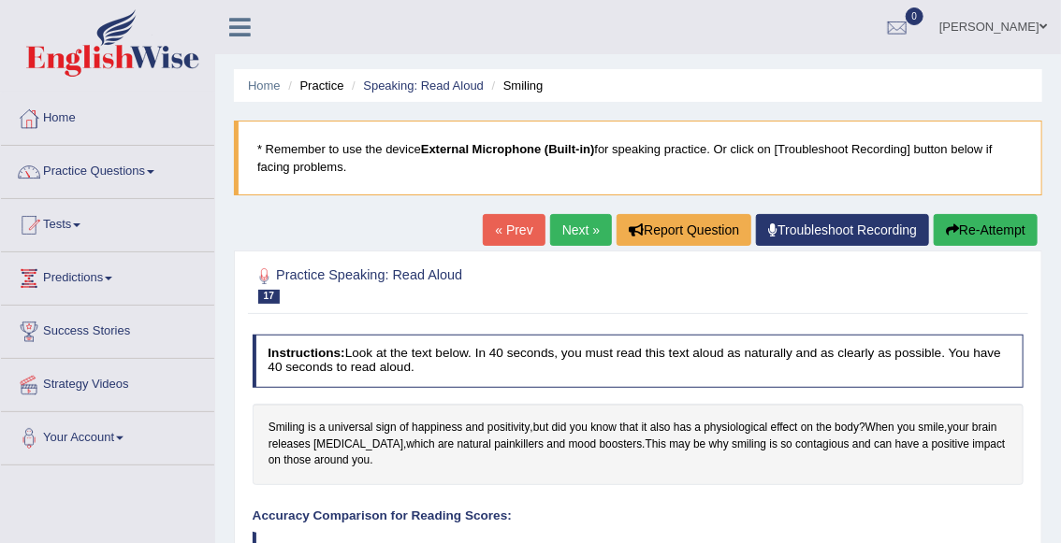
click at [993, 225] on button "Re-Attempt" at bounding box center [985, 230] width 104 height 32
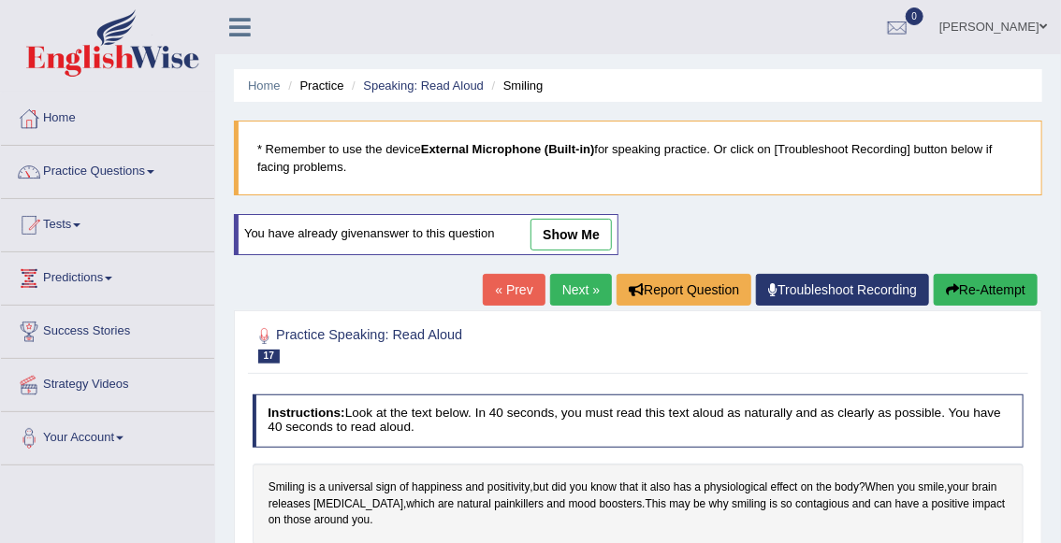
click at [585, 287] on link "Next »" at bounding box center [581, 290] width 62 height 32
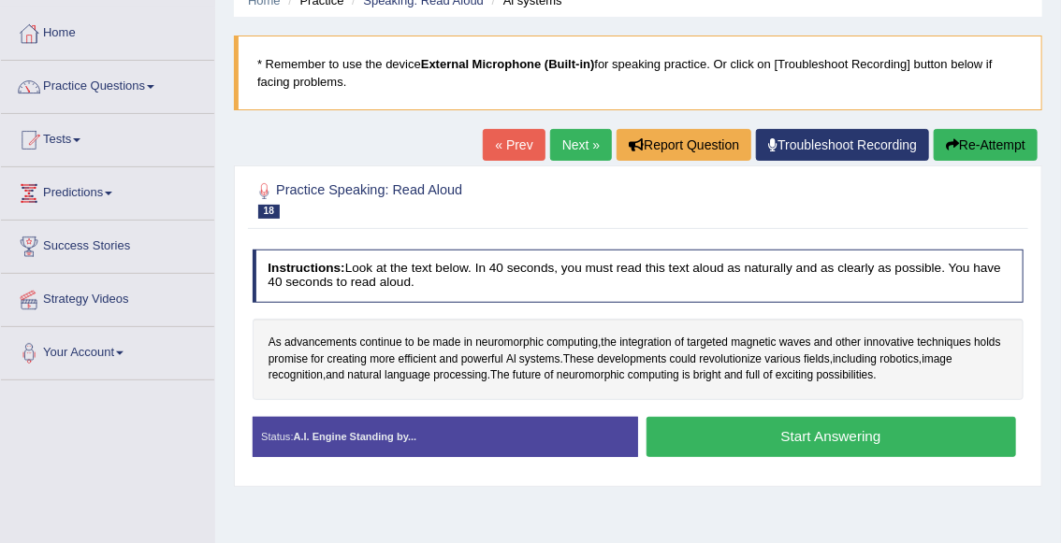
scroll to position [88, 0]
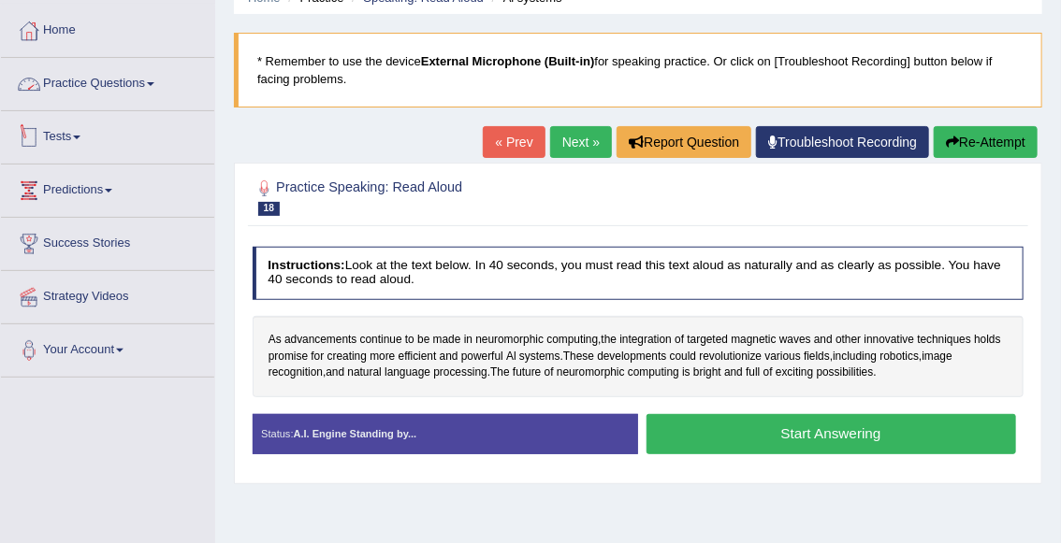
click at [114, 78] on link "Practice Questions" at bounding box center [107, 81] width 213 height 47
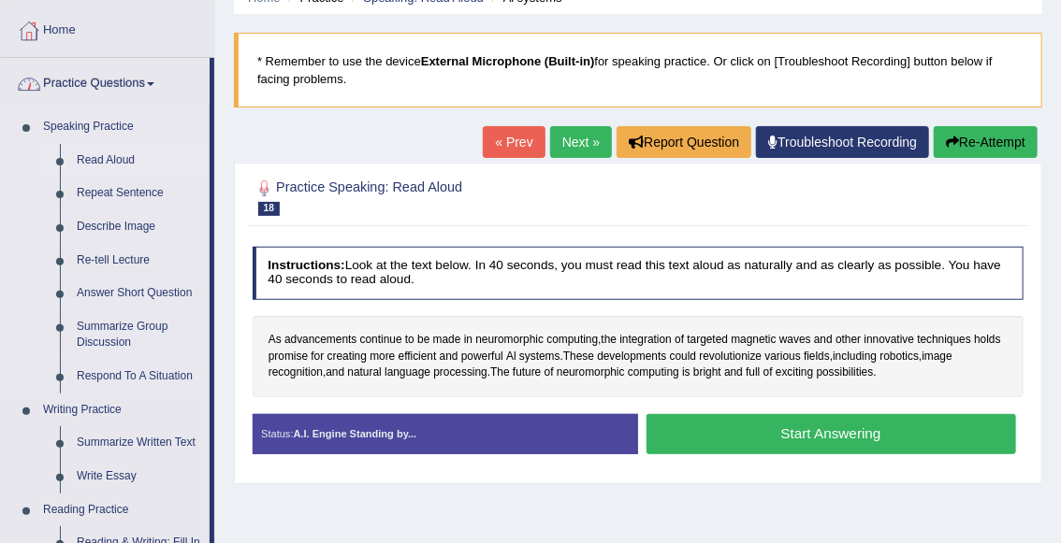
click at [97, 162] on link "Read Aloud" at bounding box center [138, 161] width 141 height 34
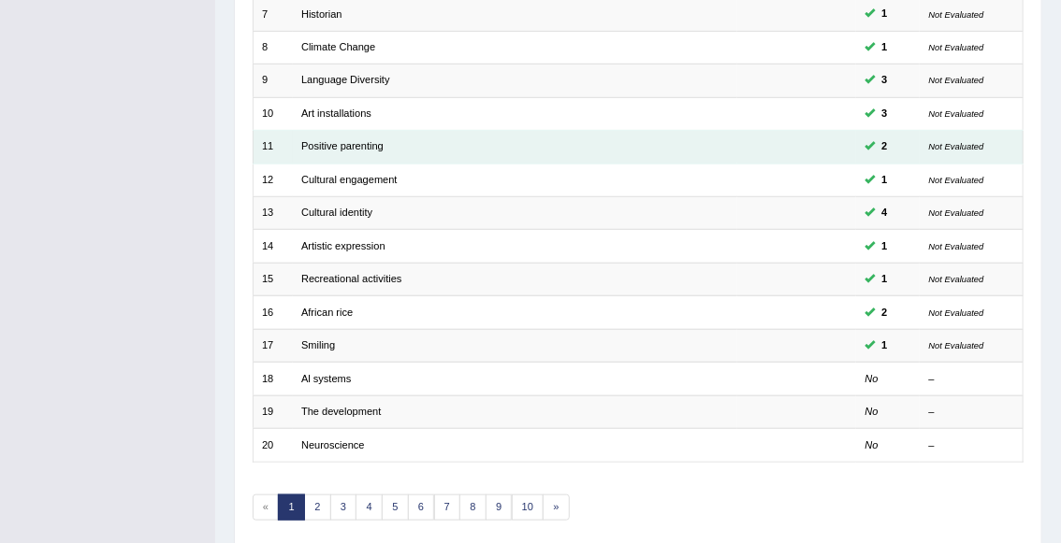
scroll to position [464, 0]
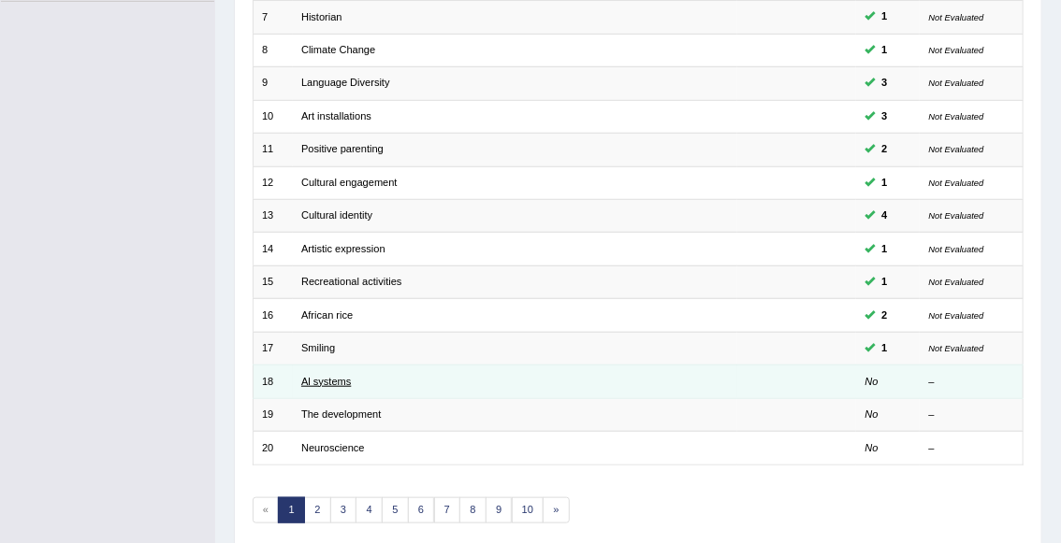
click at [322, 378] on link "Al systems" at bounding box center [326, 381] width 50 height 11
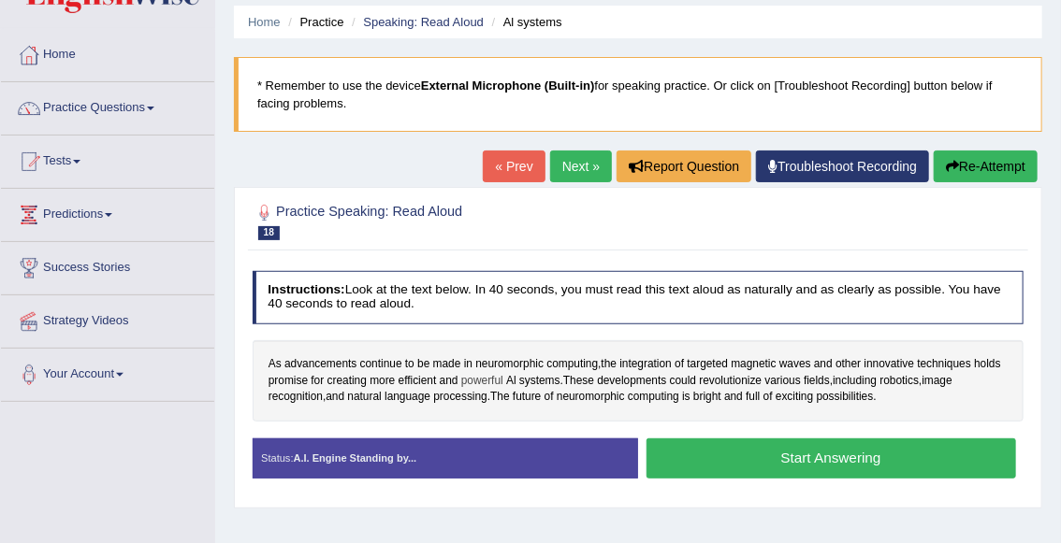
scroll to position [64, 0]
click at [875, 458] on button "Start Answering" at bounding box center [830, 459] width 369 height 40
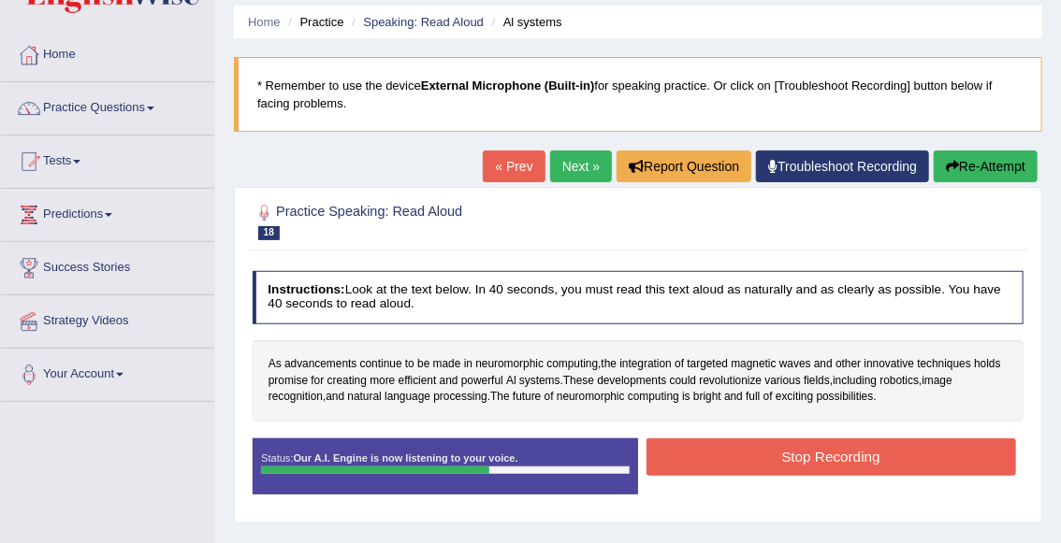
click at [892, 458] on button "Stop Recording" at bounding box center [830, 457] width 369 height 36
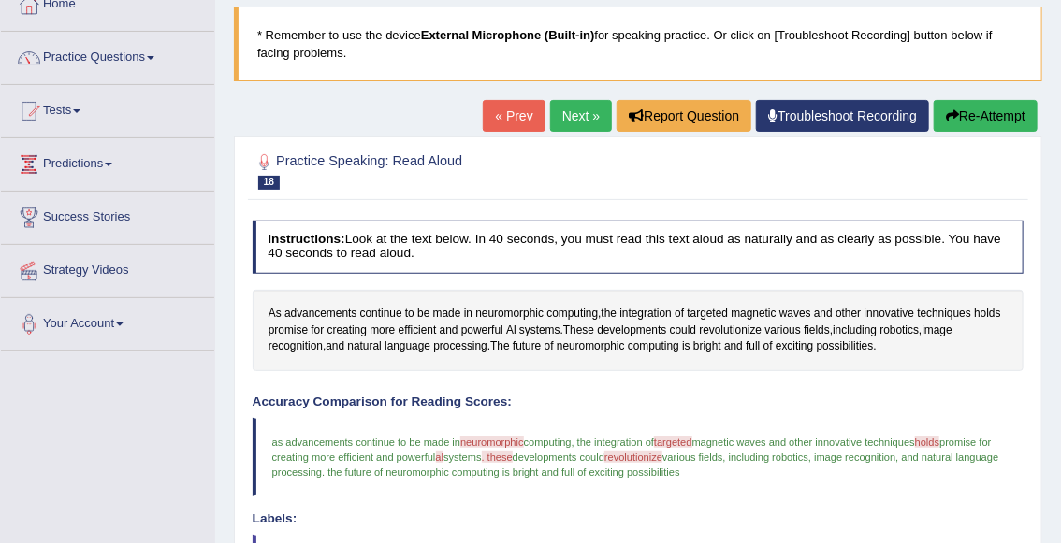
scroll to position [99, 0]
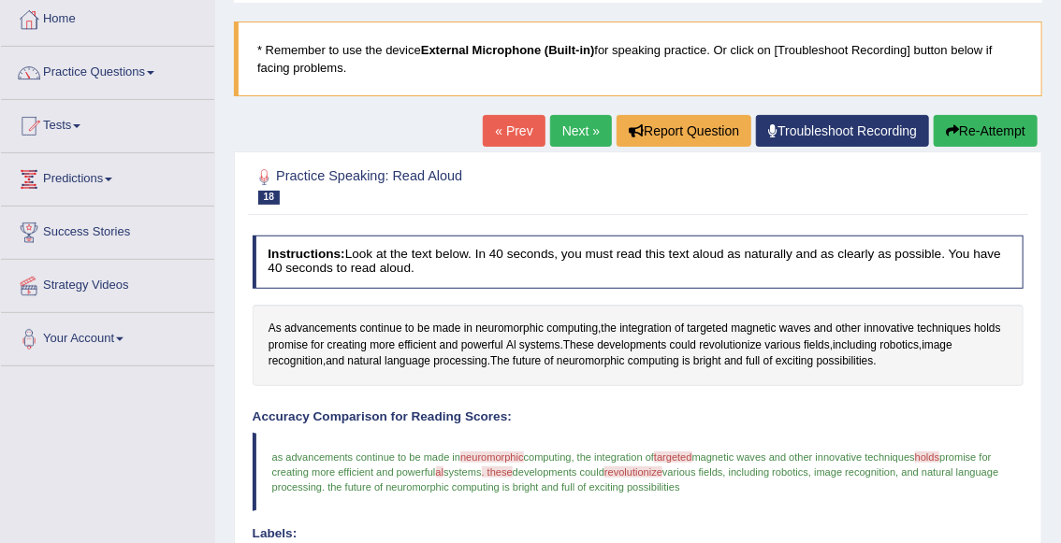
click at [980, 140] on button "Re-Attempt" at bounding box center [985, 131] width 104 height 32
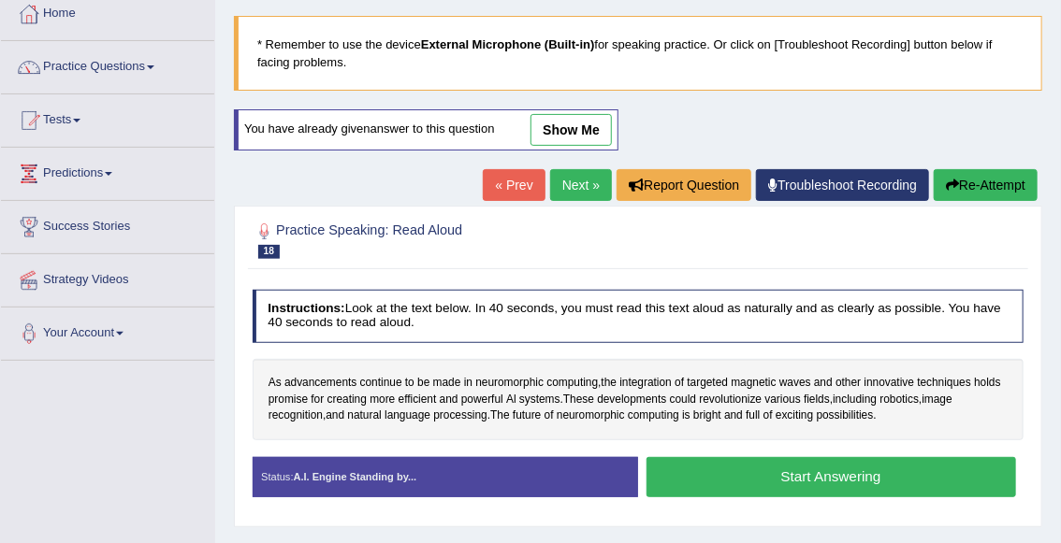
scroll to position [106, 0]
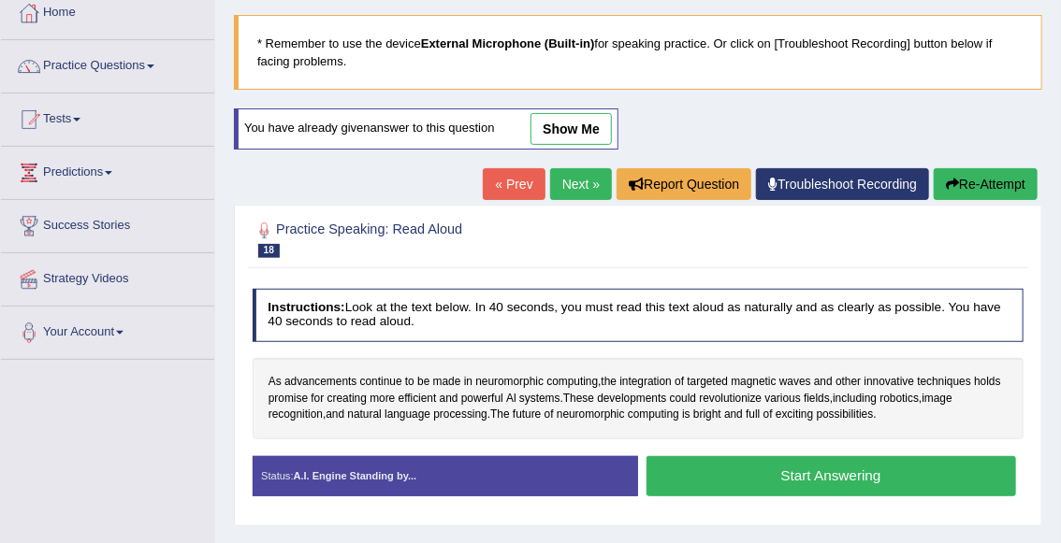
click at [728, 471] on button "Start Answering" at bounding box center [830, 476] width 369 height 40
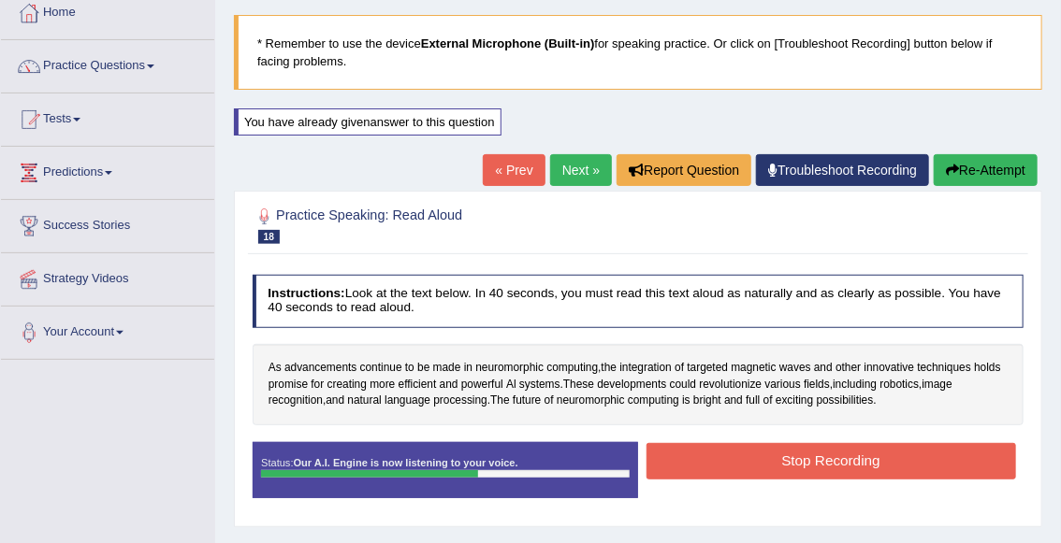
click at [902, 452] on button "Stop Recording" at bounding box center [830, 461] width 369 height 36
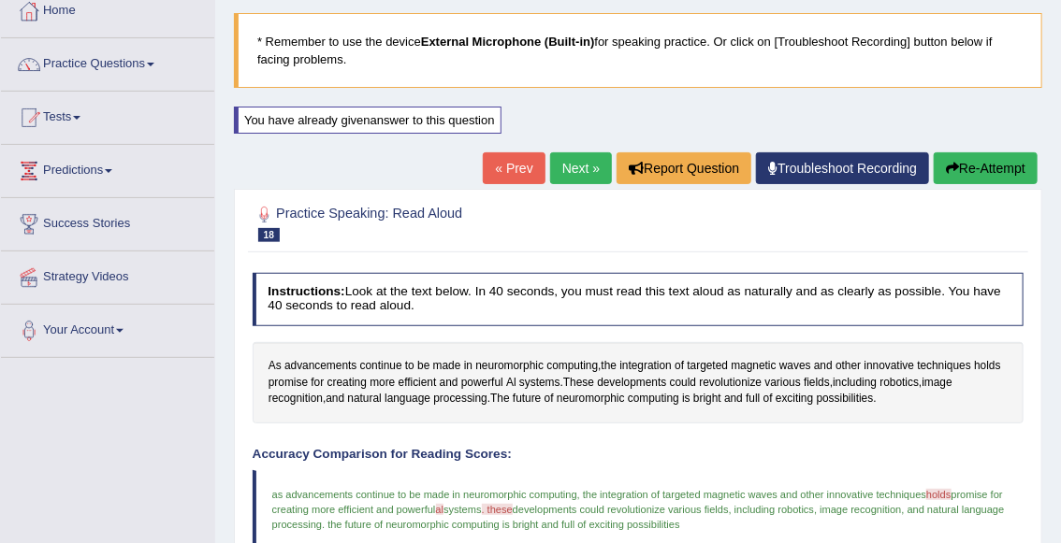
scroll to position [0, 0]
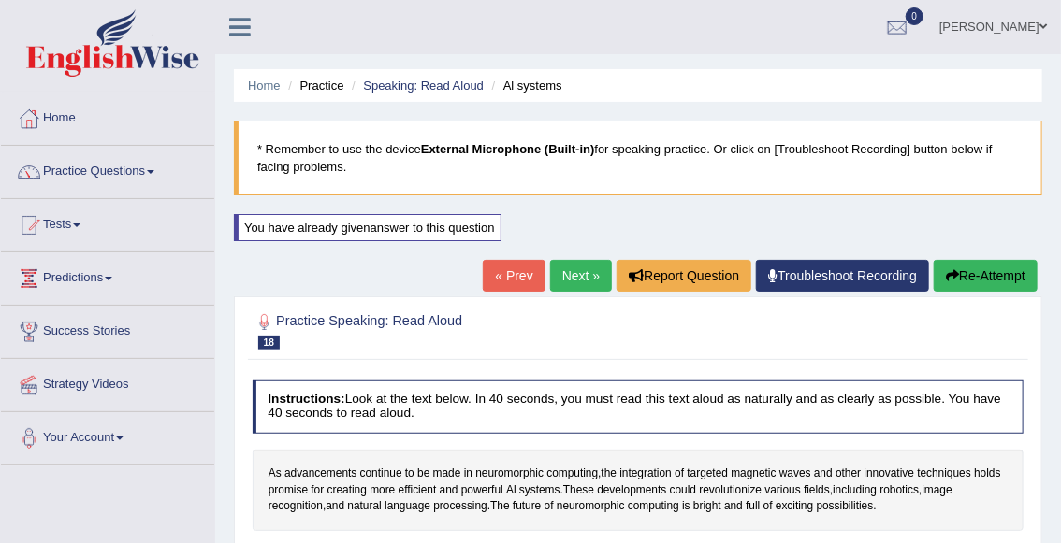
click at [569, 280] on link "Next »" at bounding box center [581, 276] width 62 height 32
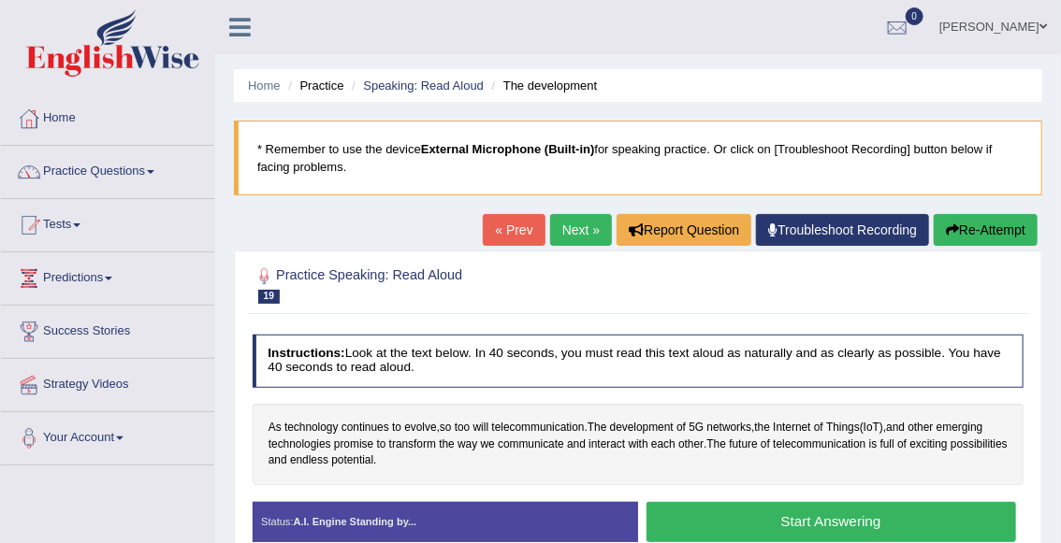
scroll to position [36, 0]
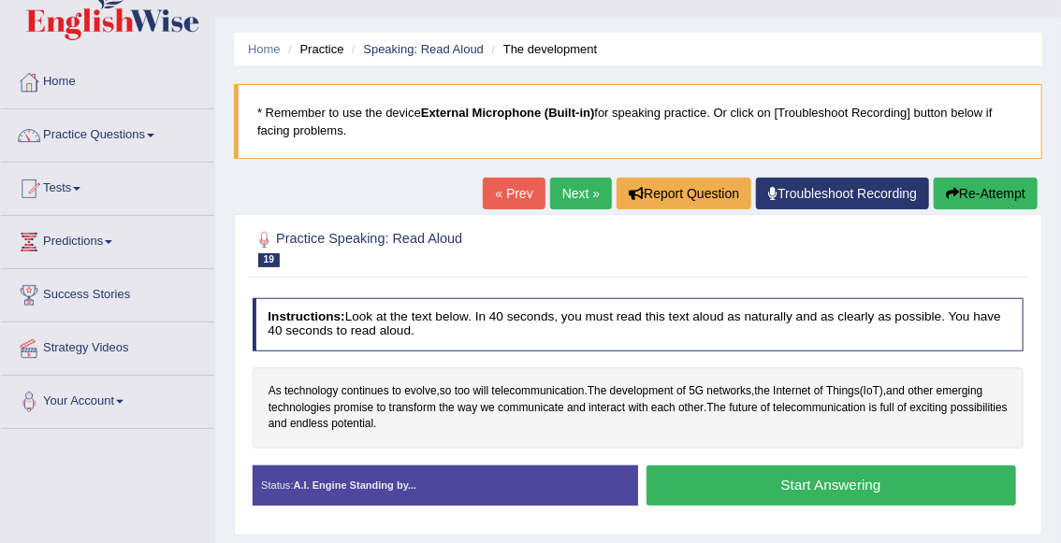
click at [888, 481] on button "Start Answering" at bounding box center [830, 486] width 369 height 40
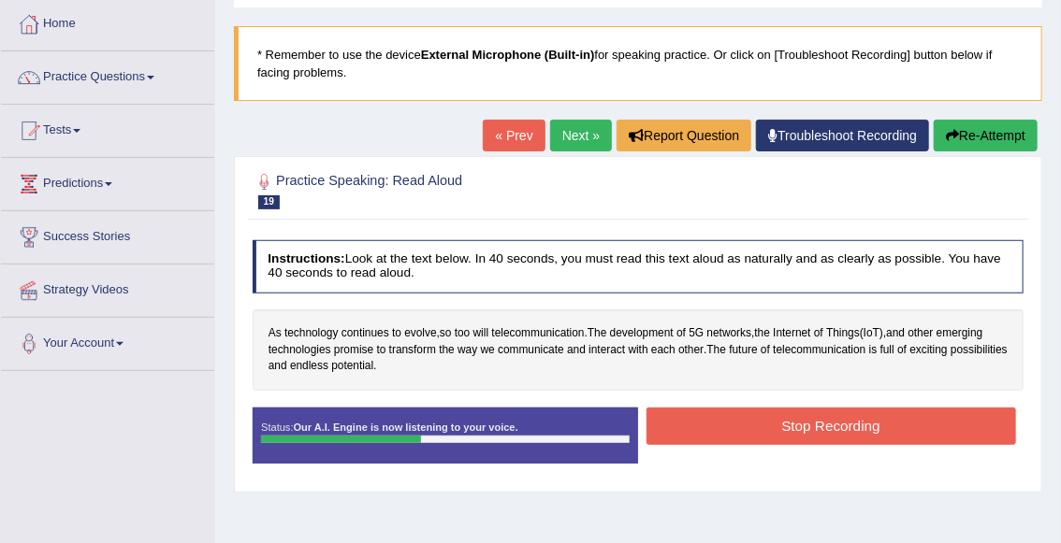
scroll to position [102, 0]
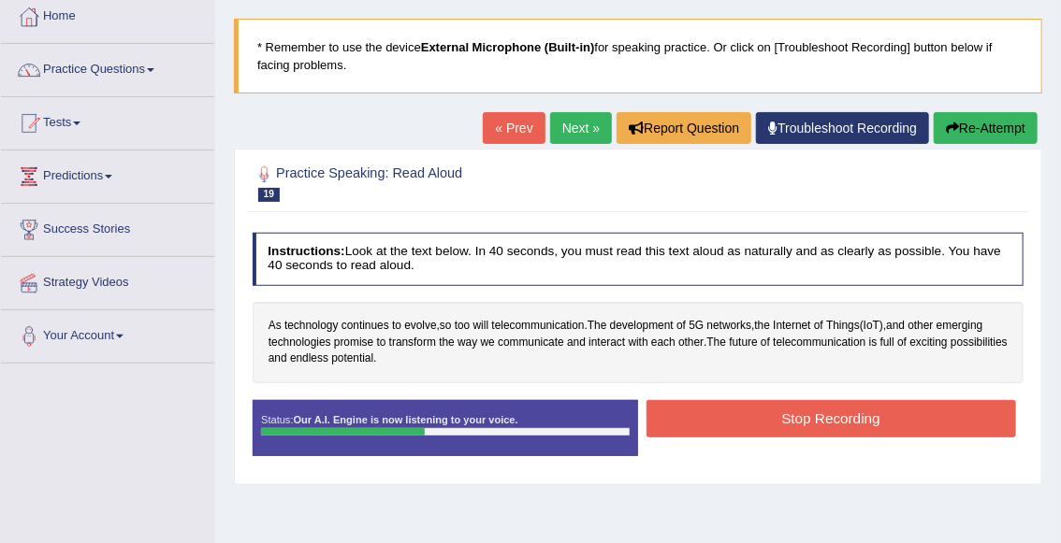
click at [937, 407] on button "Stop Recording" at bounding box center [830, 418] width 369 height 36
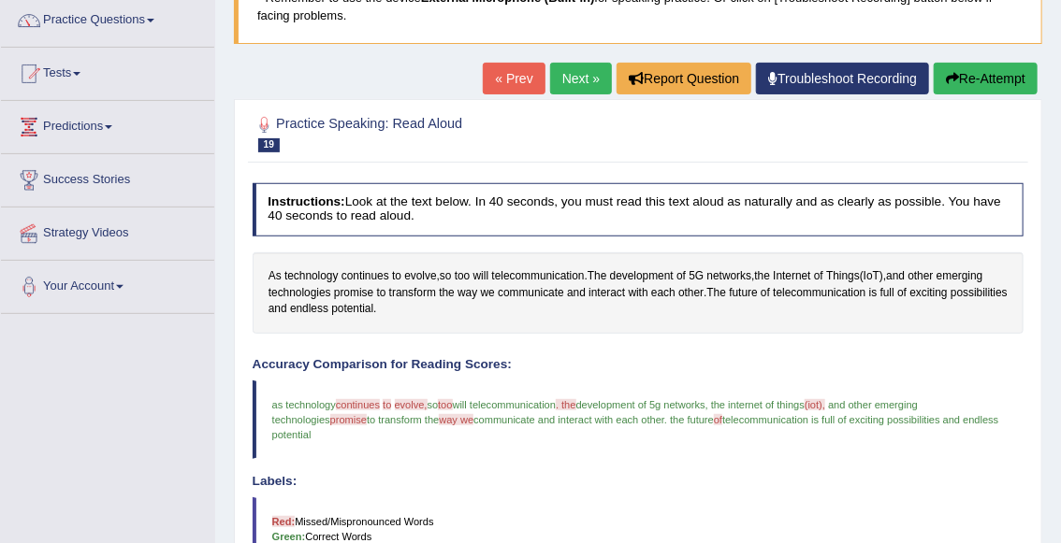
scroll to position [144, 0]
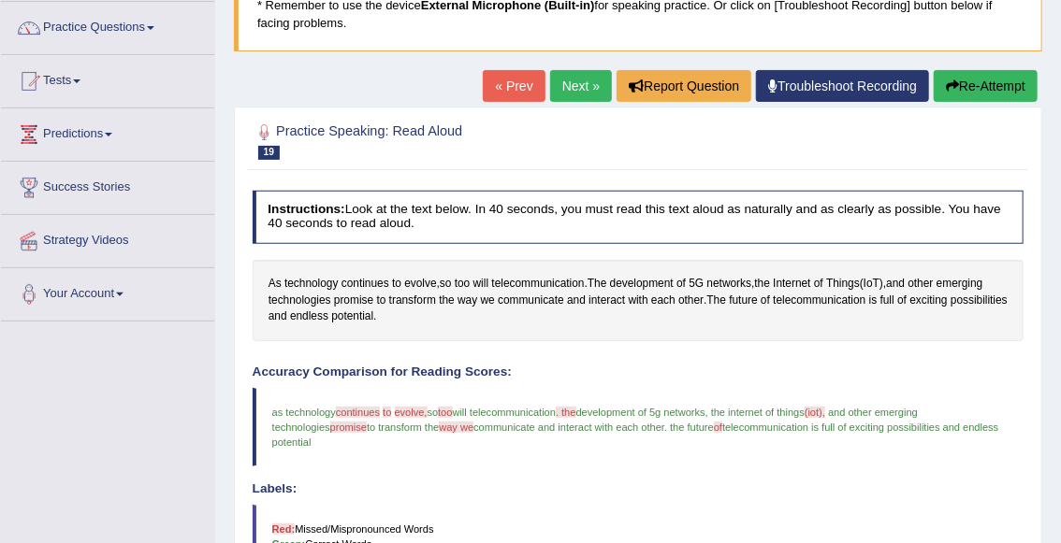
click at [982, 90] on button "Re-Attempt" at bounding box center [985, 86] width 104 height 32
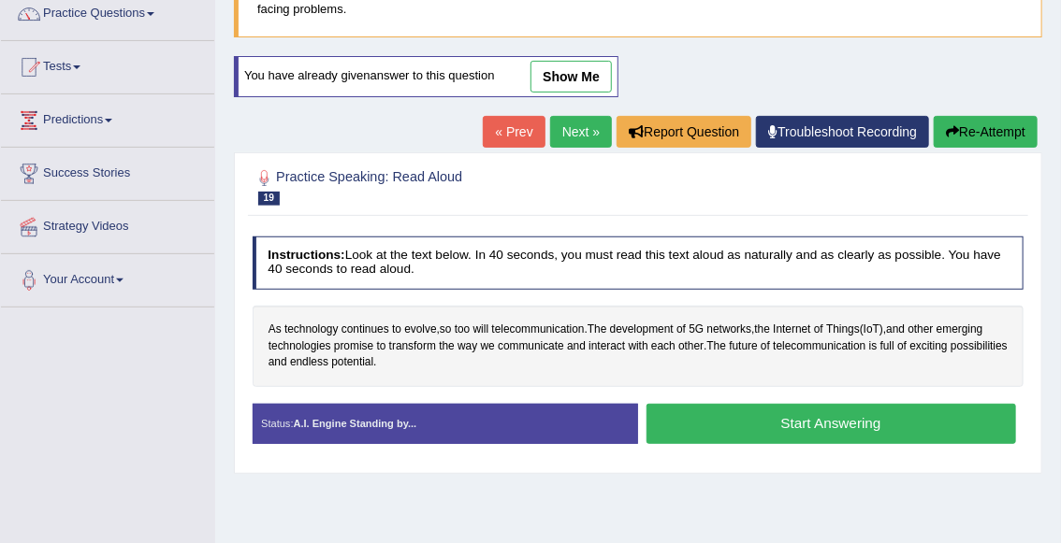
click at [721, 431] on button "Start Answering" at bounding box center [830, 424] width 369 height 40
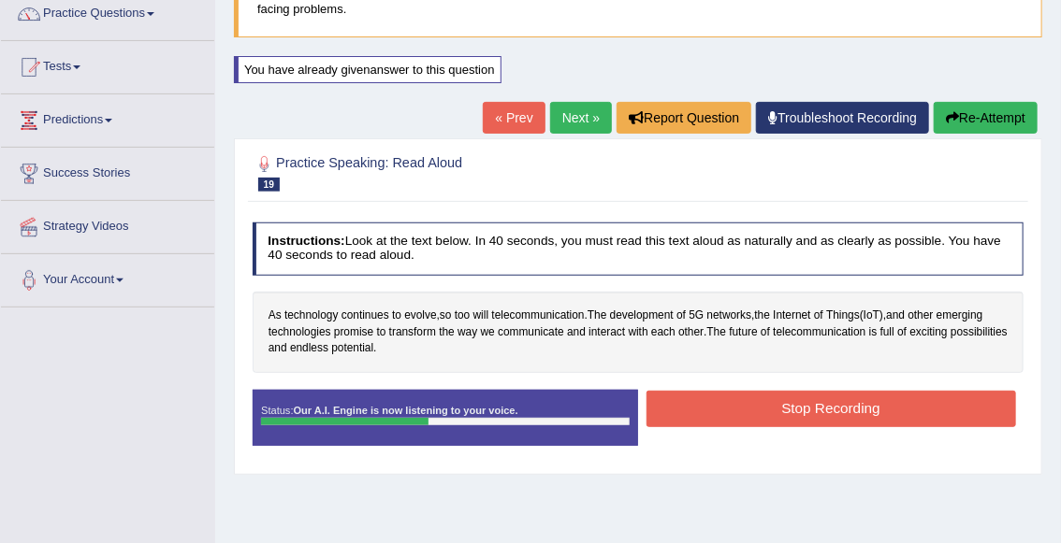
click at [754, 411] on button "Stop Recording" at bounding box center [830, 409] width 369 height 36
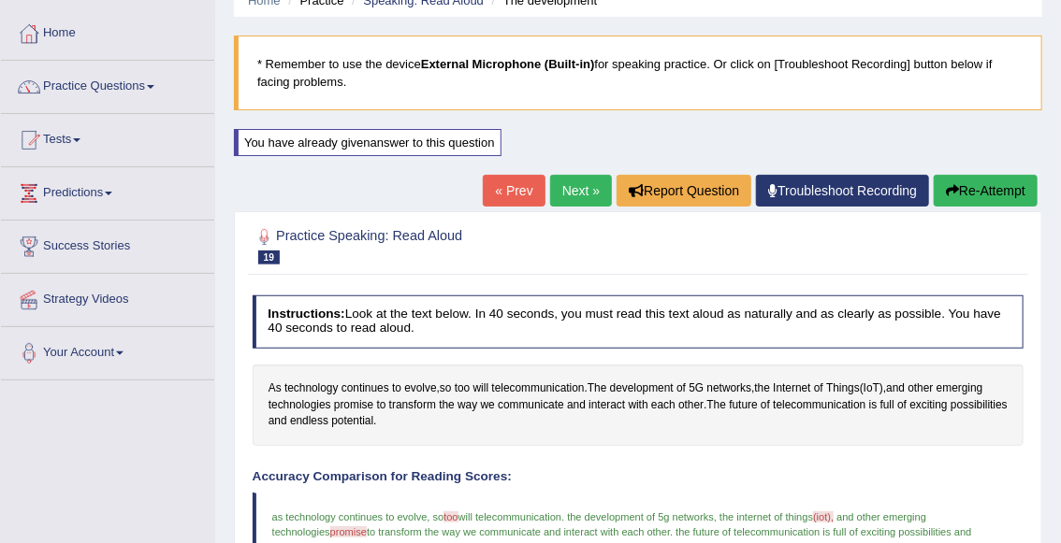
scroll to position [84, 0]
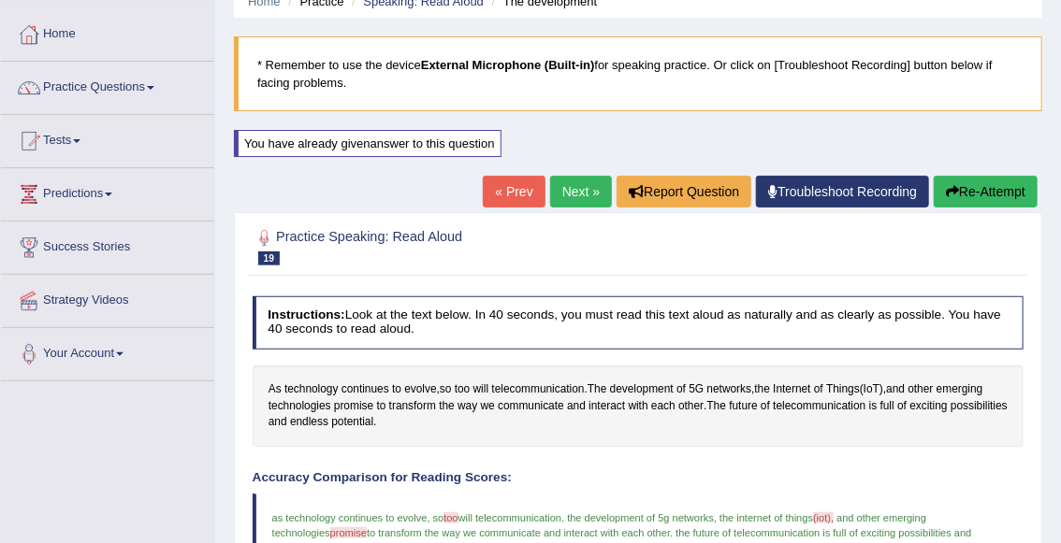
click at [580, 193] on link "Next »" at bounding box center [581, 192] width 62 height 32
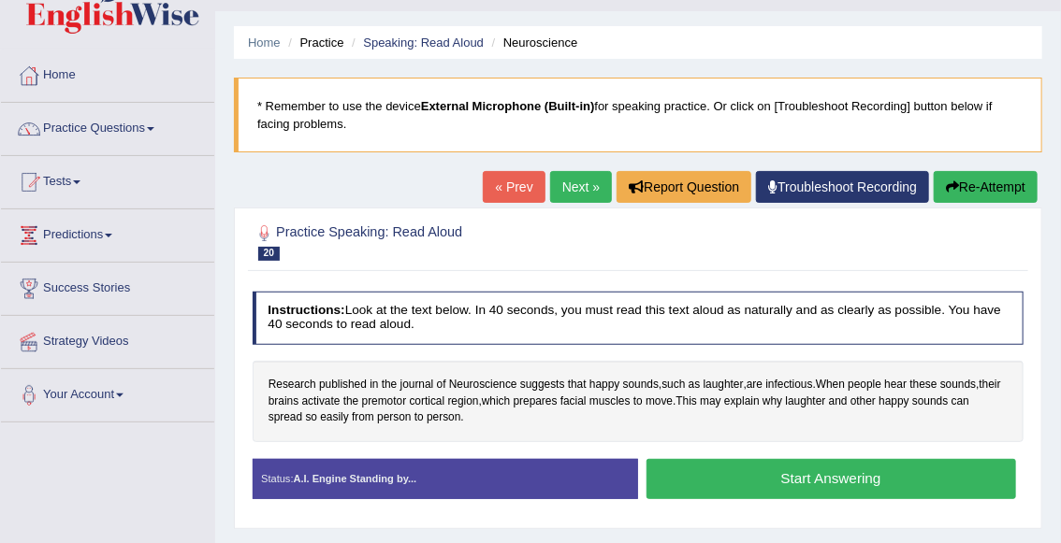
scroll to position [45, 0]
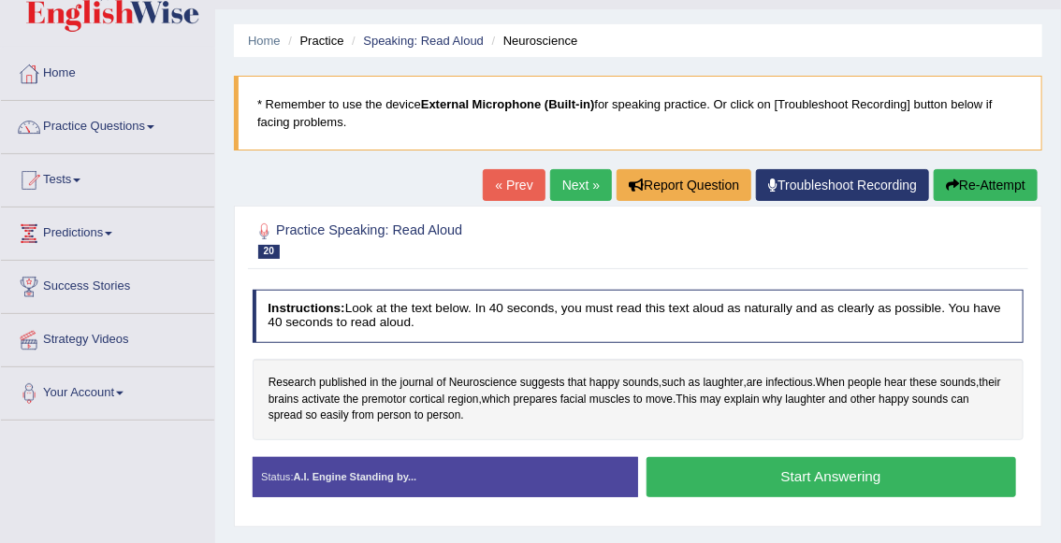
click at [783, 475] on button "Start Answering" at bounding box center [830, 477] width 369 height 40
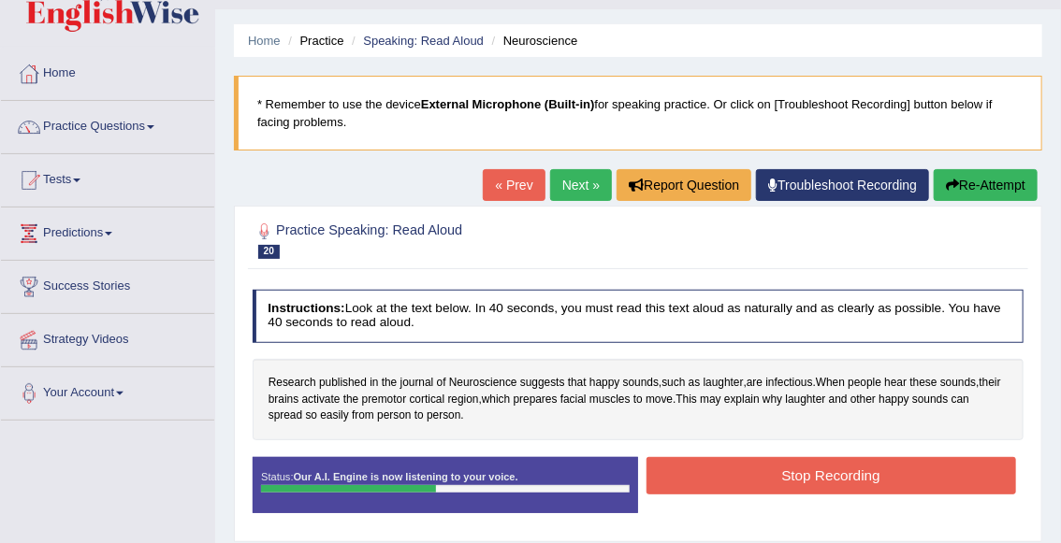
click at [852, 470] on button "Stop Recording" at bounding box center [830, 475] width 369 height 36
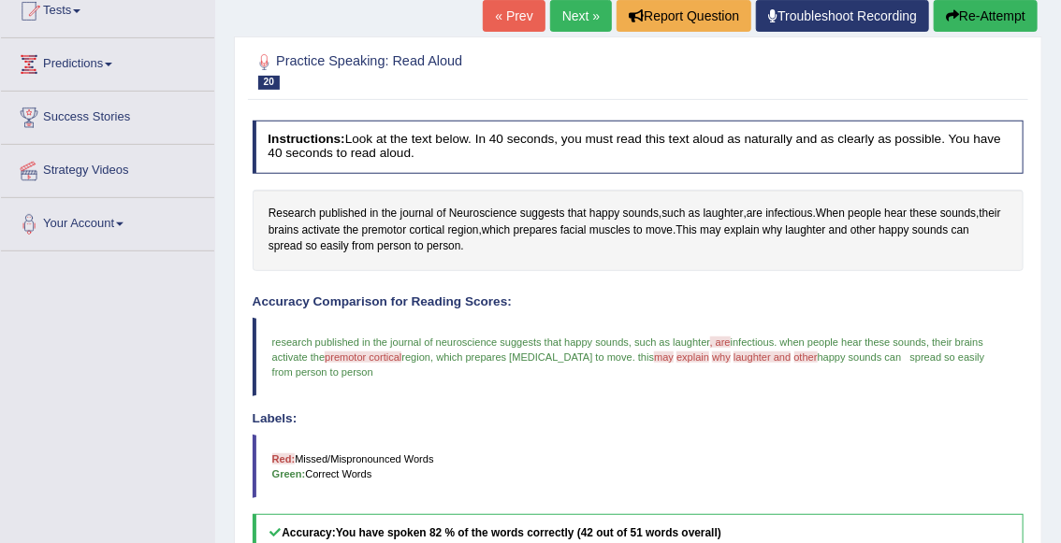
scroll to position [144, 0]
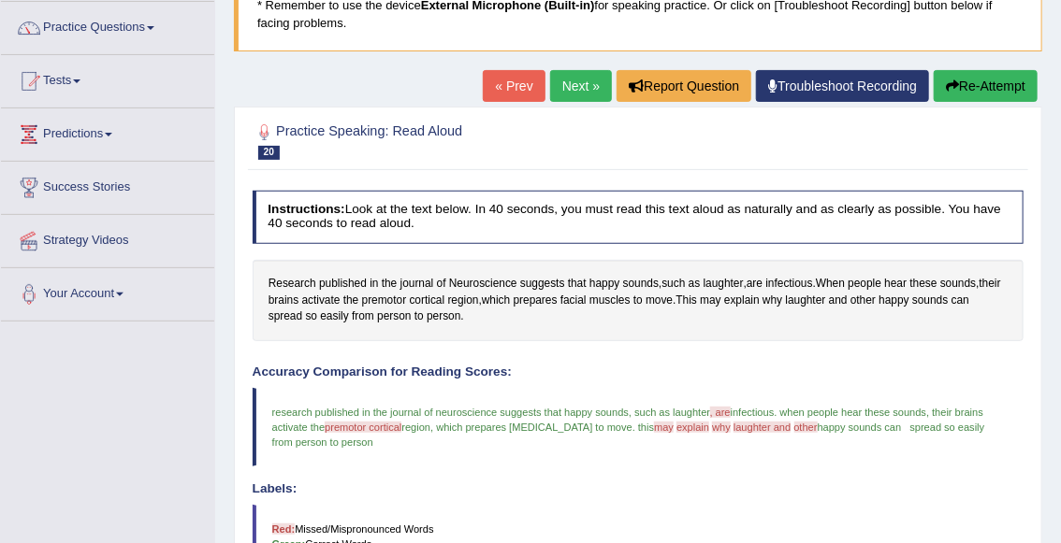
click at [975, 90] on button "Re-Attempt" at bounding box center [985, 86] width 104 height 32
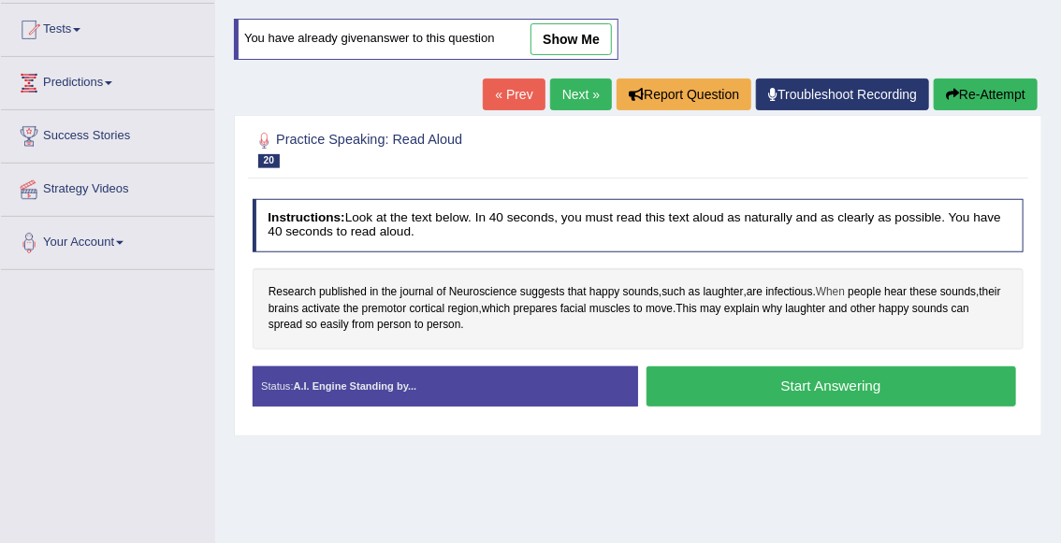
scroll to position [200, 0]
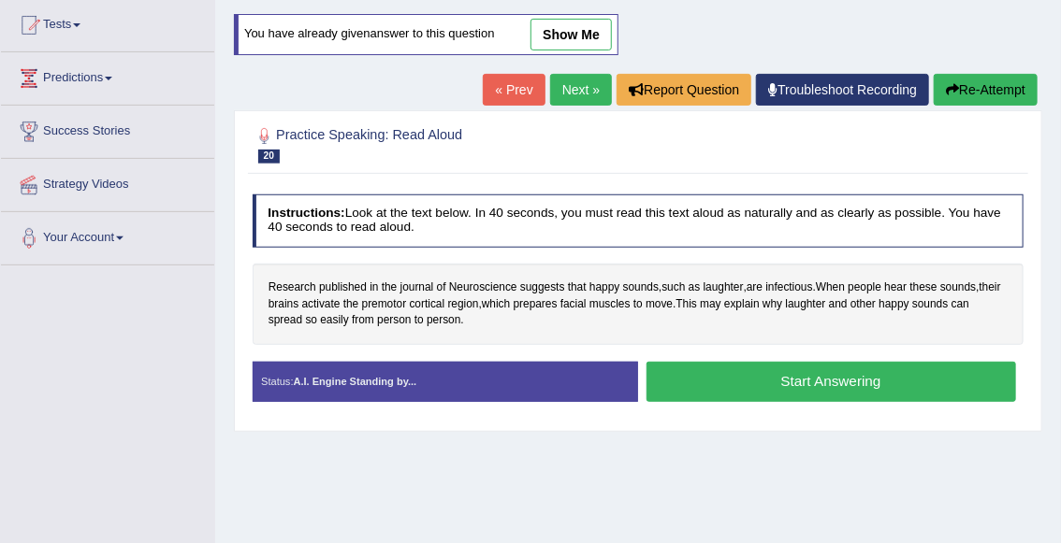
click at [814, 381] on button "Start Answering" at bounding box center [830, 382] width 369 height 40
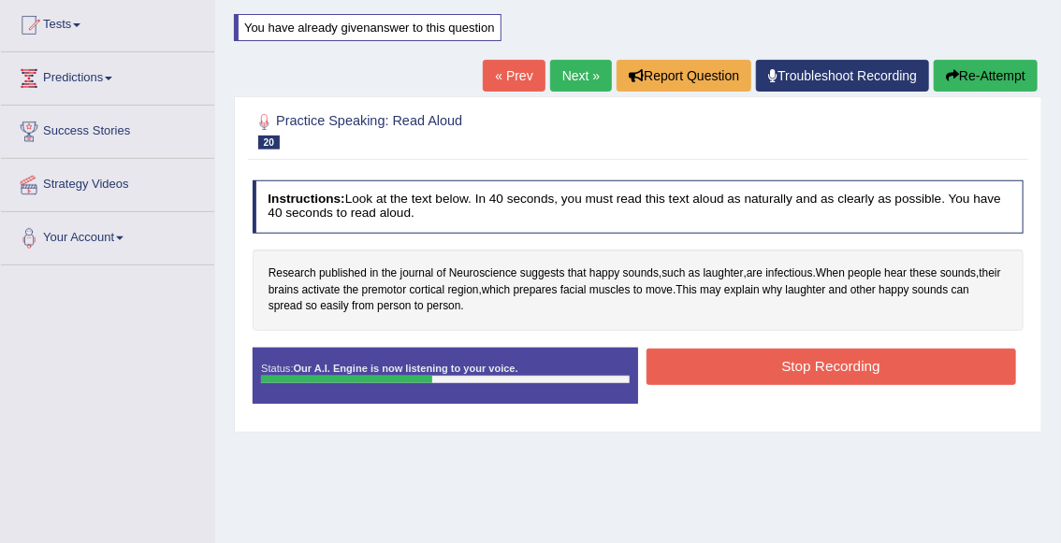
click at [801, 369] on button "Stop Recording" at bounding box center [830, 367] width 369 height 36
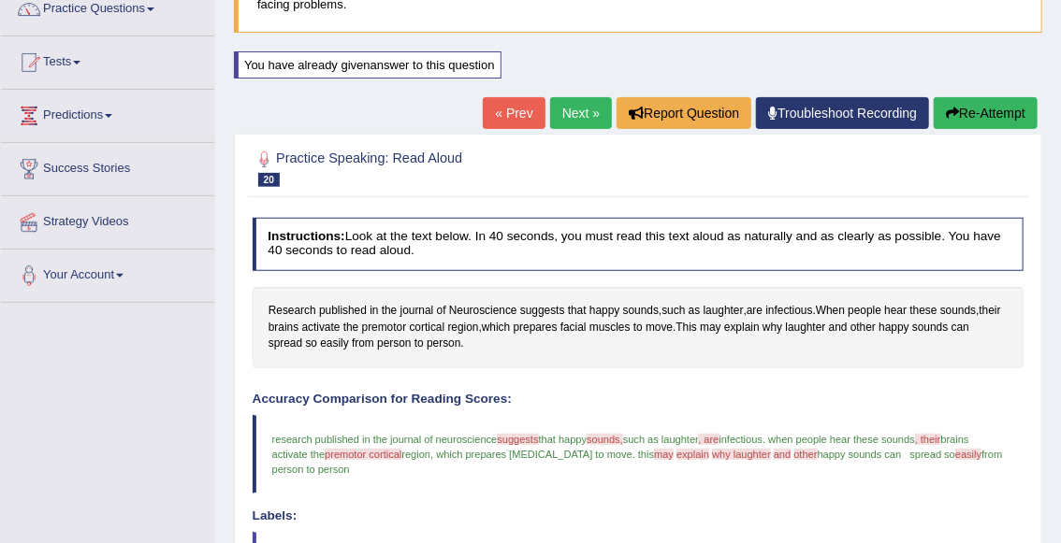
scroll to position [0, 0]
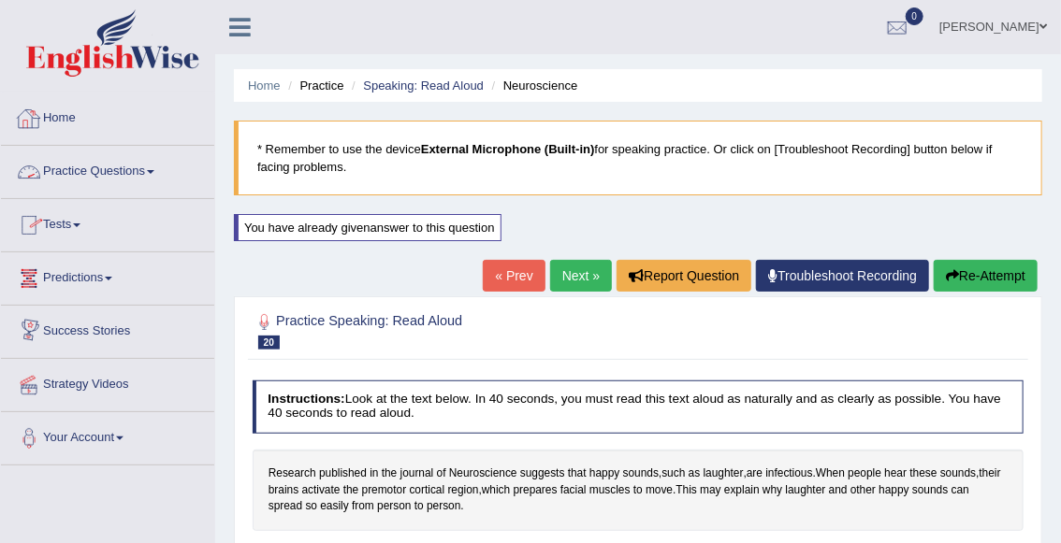
click at [72, 116] on link "Home" at bounding box center [107, 116] width 213 height 47
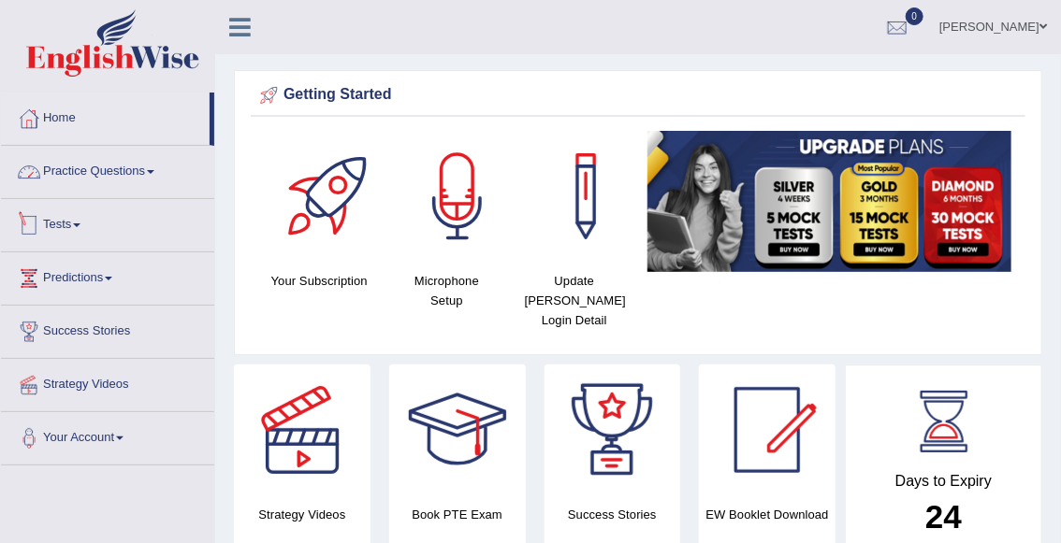
click at [102, 166] on link "Practice Questions" at bounding box center [107, 169] width 213 height 47
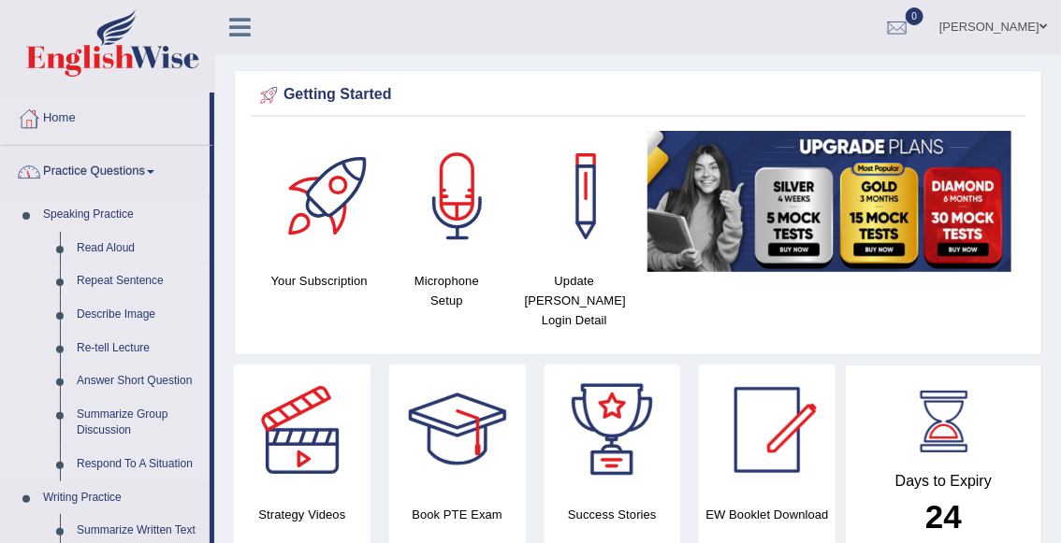
click at [117, 283] on link "Repeat Sentence" at bounding box center [138, 282] width 141 height 34
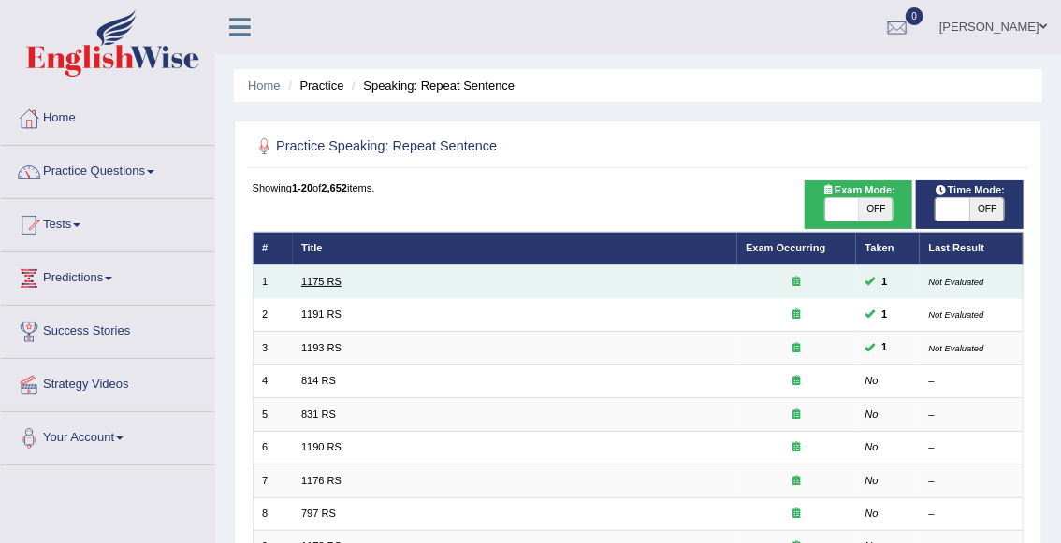
click at [312, 286] on link "1175 RS" at bounding box center [321, 281] width 40 height 11
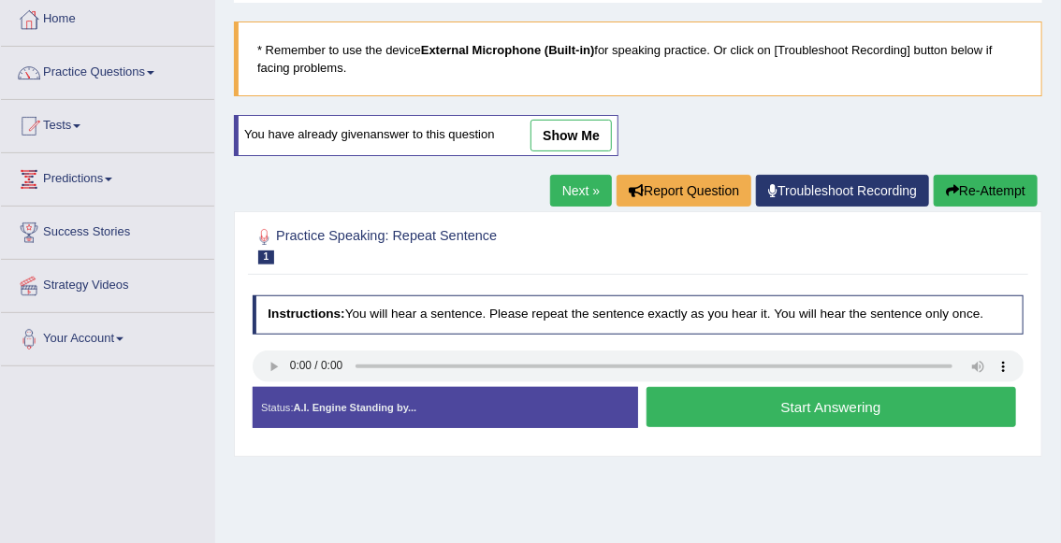
scroll to position [100, 0]
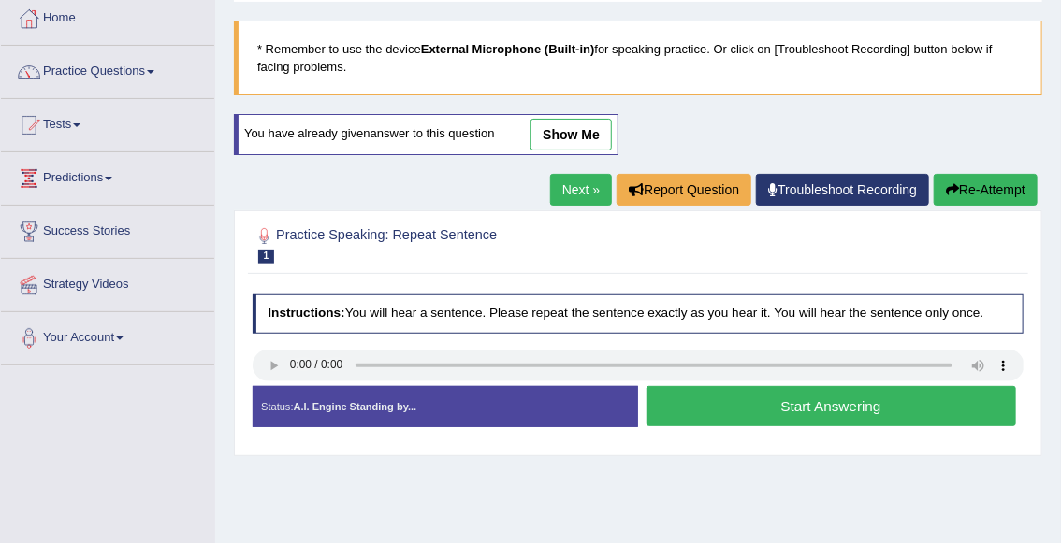
click at [710, 415] on button "Start Answering" at bounding box center [830, 406] width 369 height 40
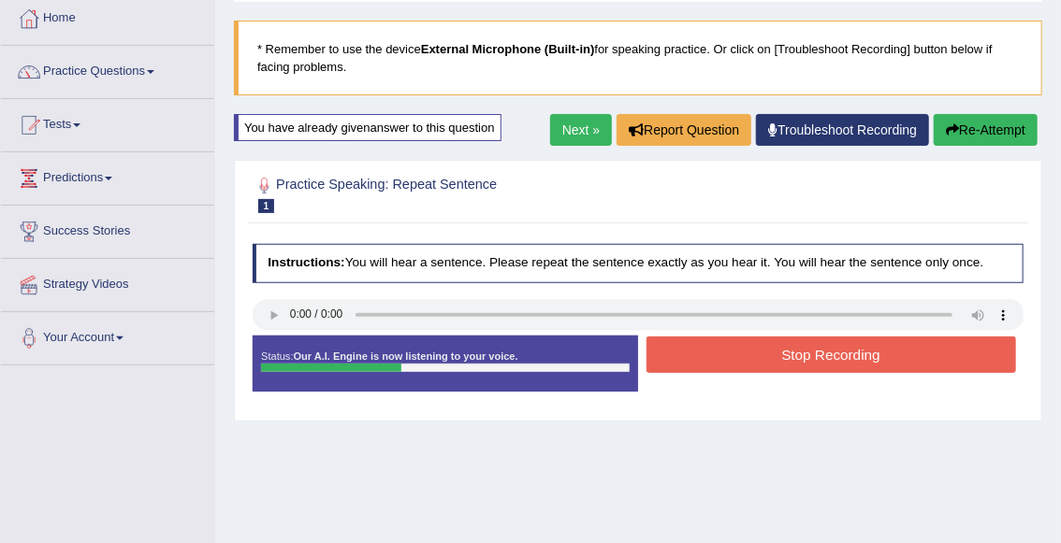
click at [728, 362] on button "Stop Recording" at bounding box center [830, 355] width 369 height 36
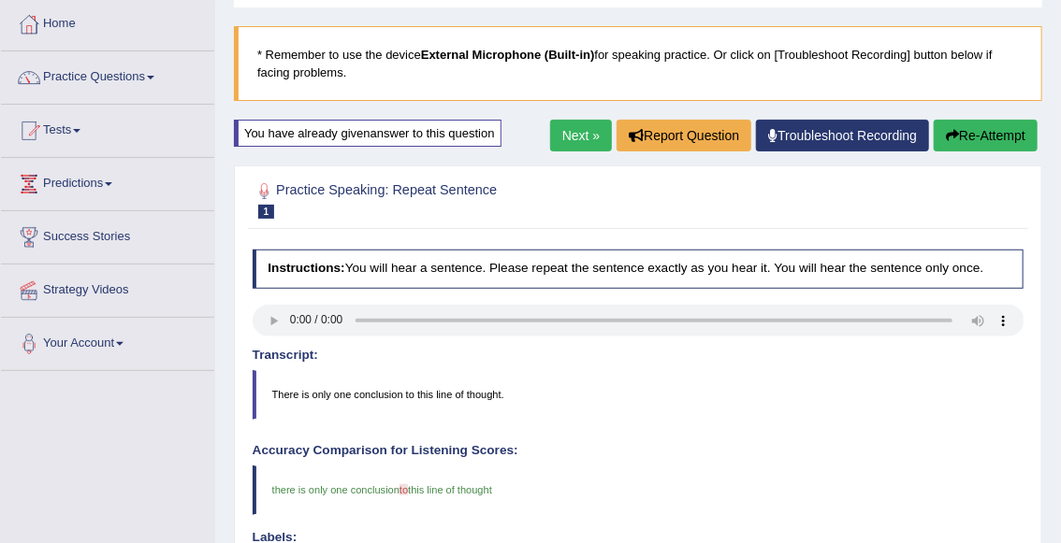
scroll to position [0, 0]
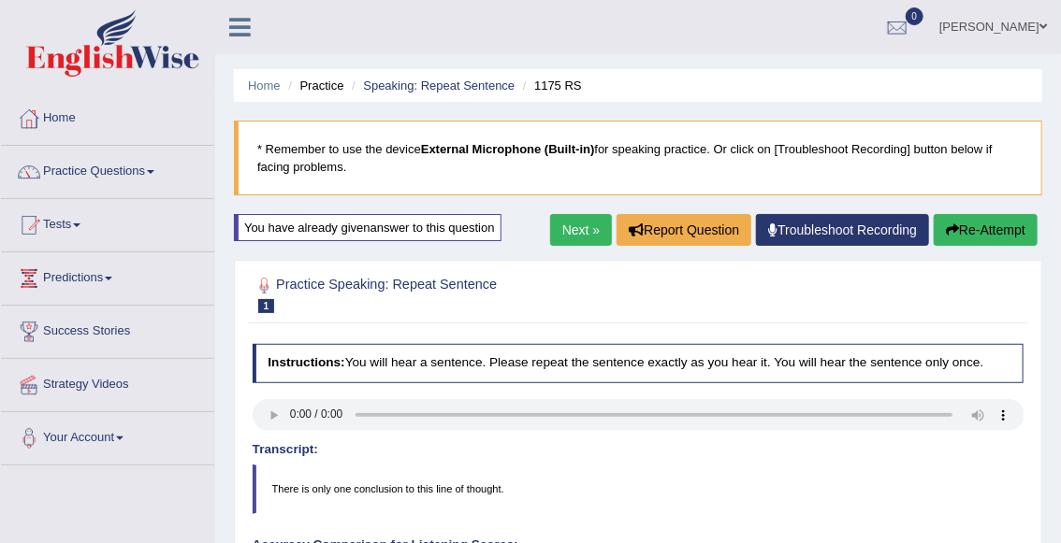
click at [564, 225] on link "Next »" at bounding box center [581, 230] width 62 height 32
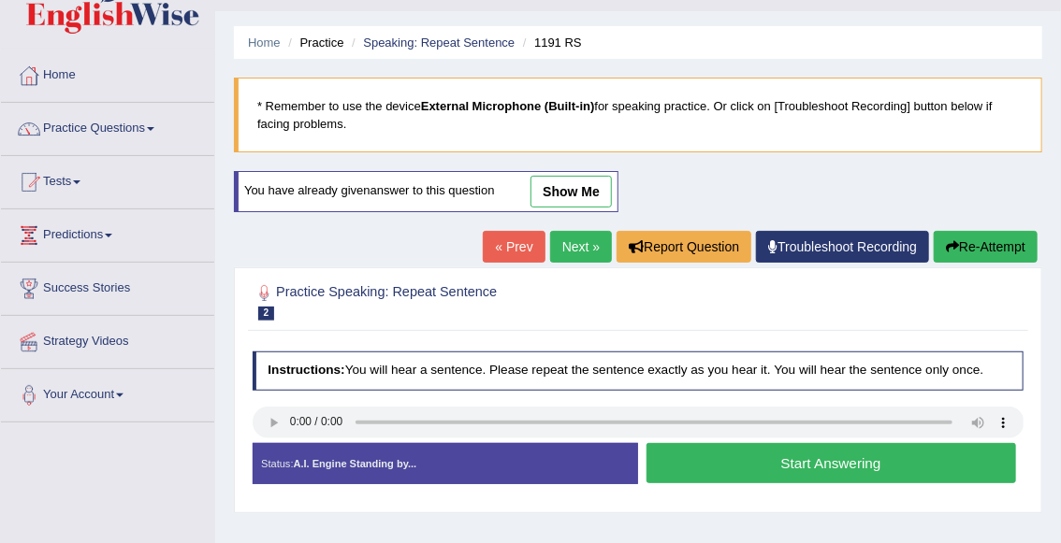
scroll to position [81, 0]
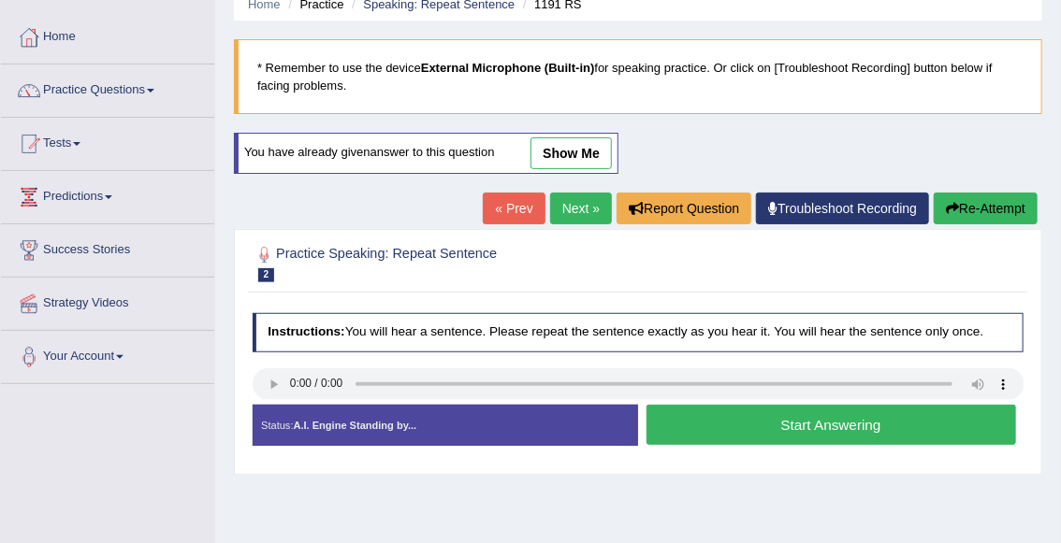
click at [675, 424] on button "Start Answering" at bounding box center [830, 425] width 369 height 40
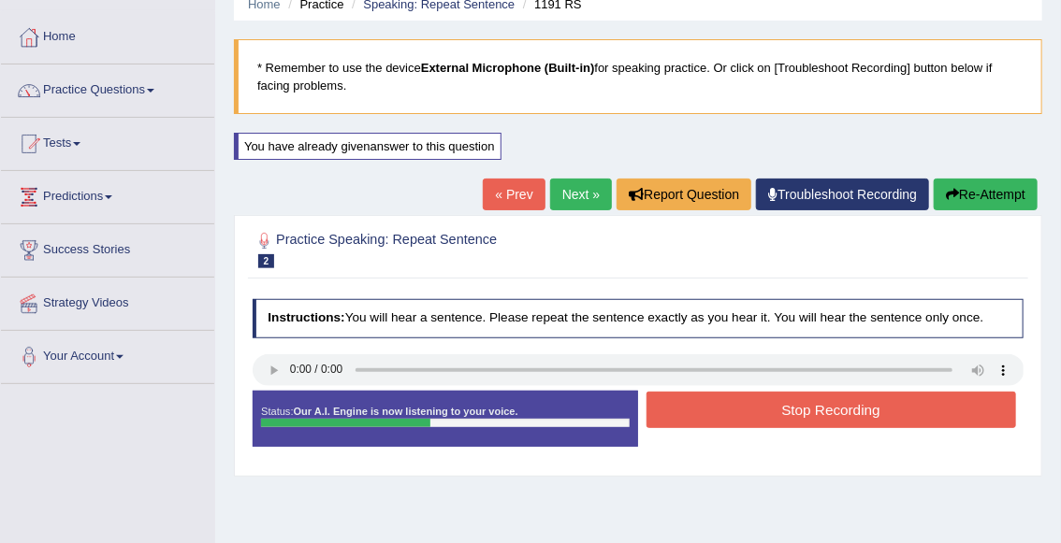
click at [686, 419] on button "Stop Recording" at bounding box center [830, 410] width 369 height 36
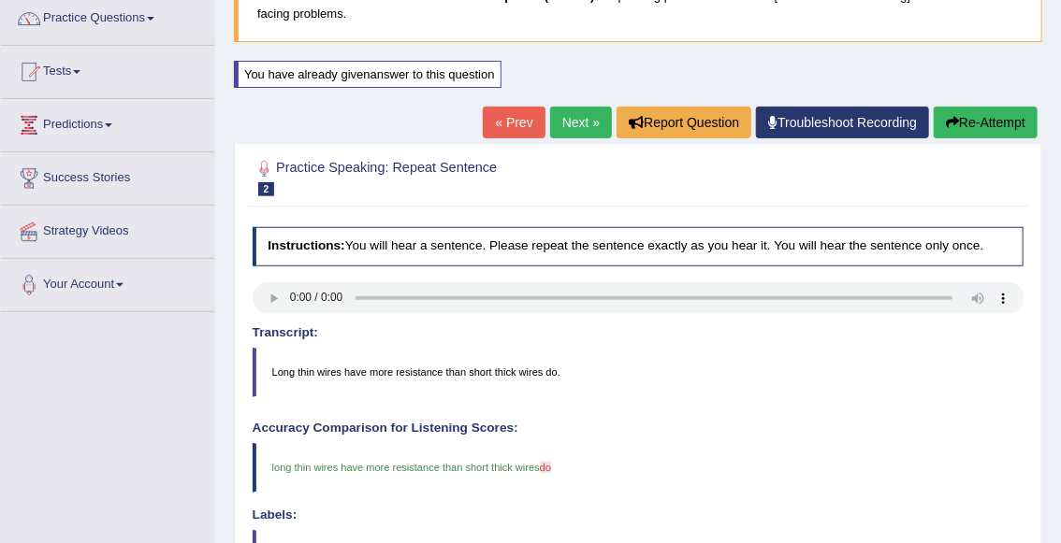
scroll to position [0, 0]
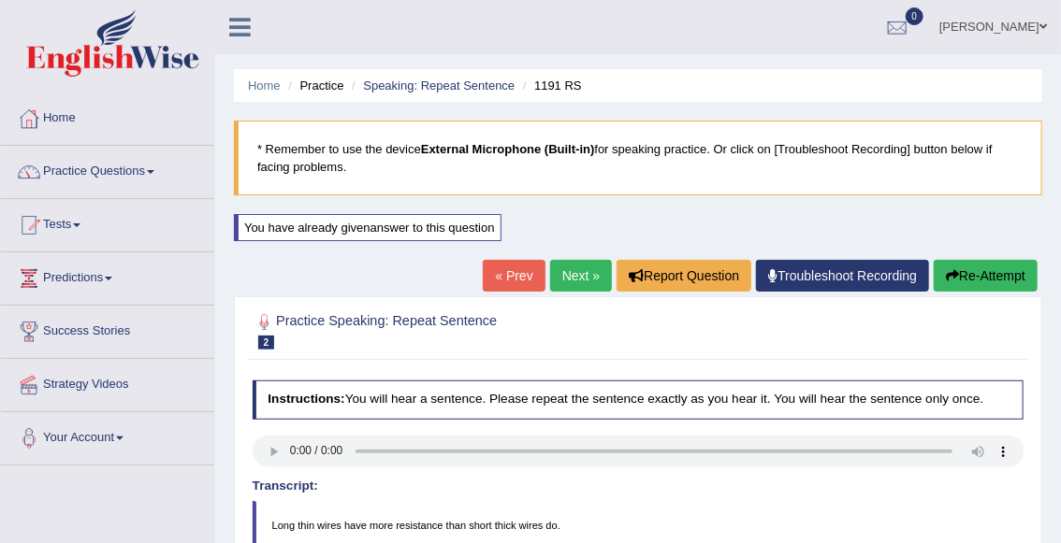
click at [577, 281] on link "Next »" at bounding box center [581, 276] width 62 height 32
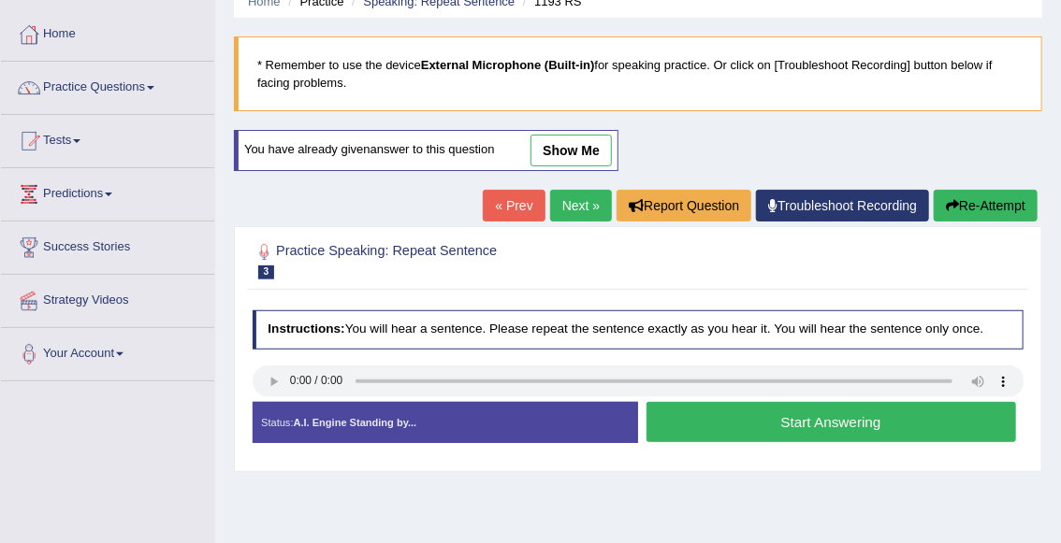
scroll to position [85, 0]
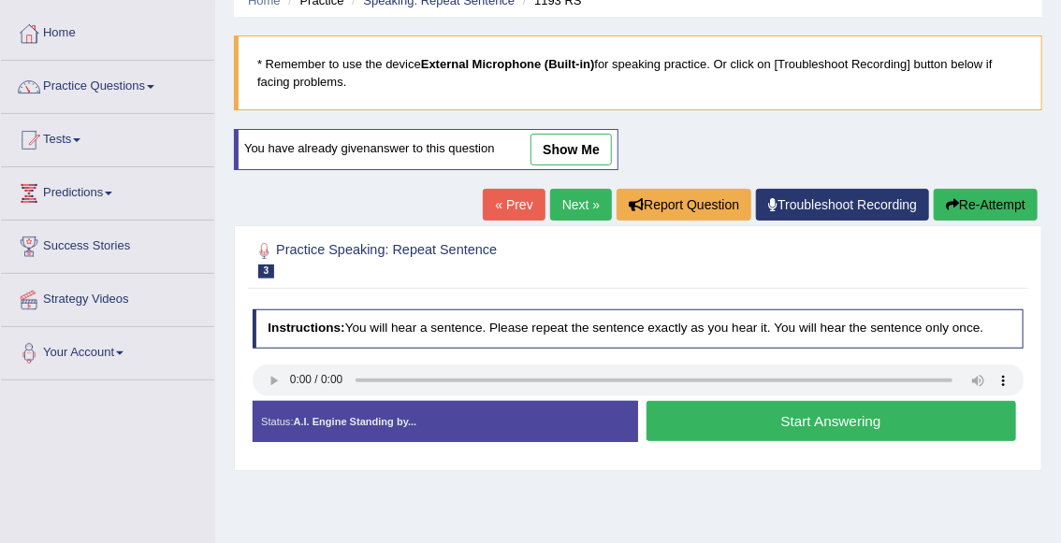
click at [709, 430] on button "Start Answering" at bounding box center [830, 421] width 369 height 40
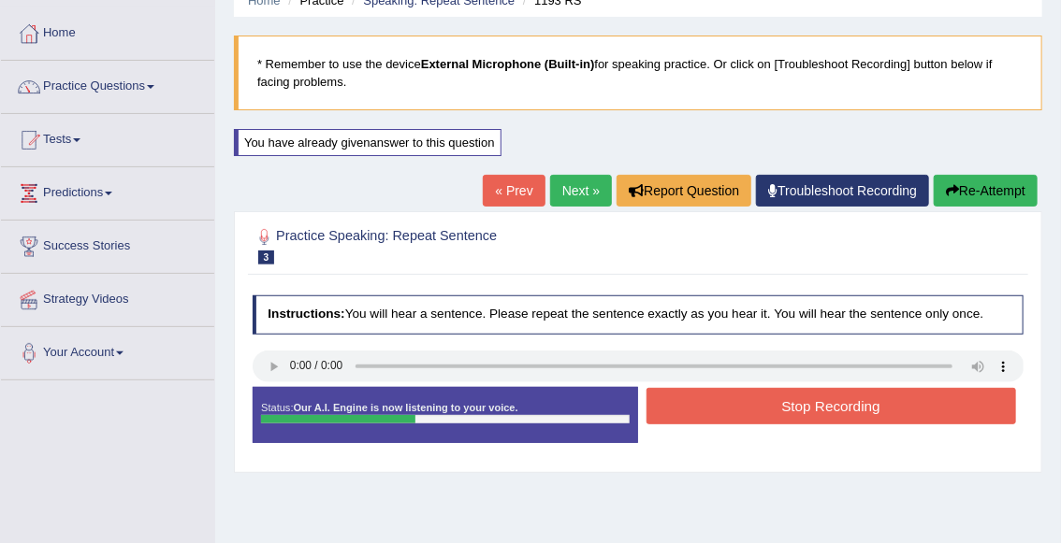
click at [715, 416] on button "Stop Recording" at bounding box center [830, 406] width 369 height 36
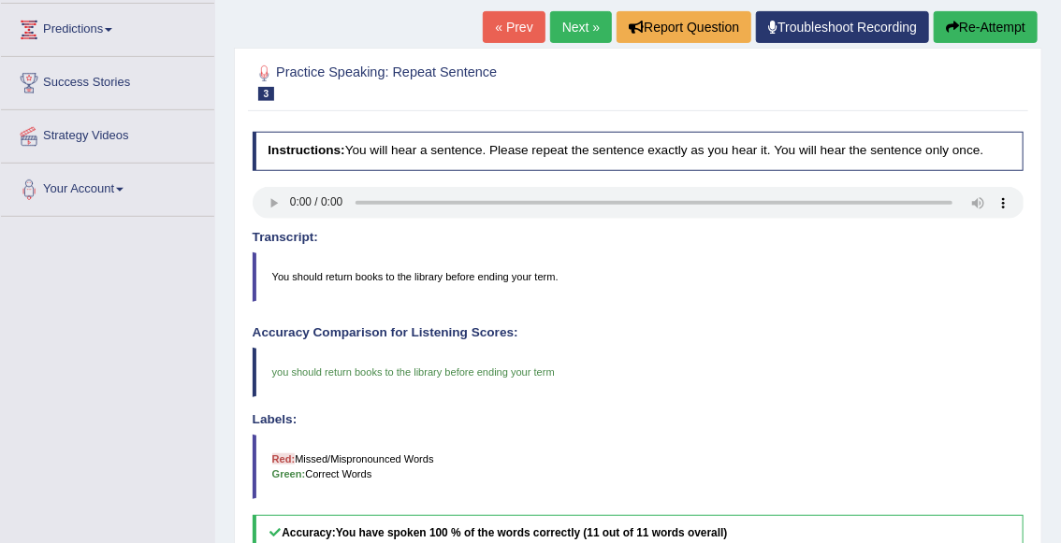
scroll to position [249, 0]
click at [577, 27] on link "Next »" at bounding box center [581, 27] width 62 height 32
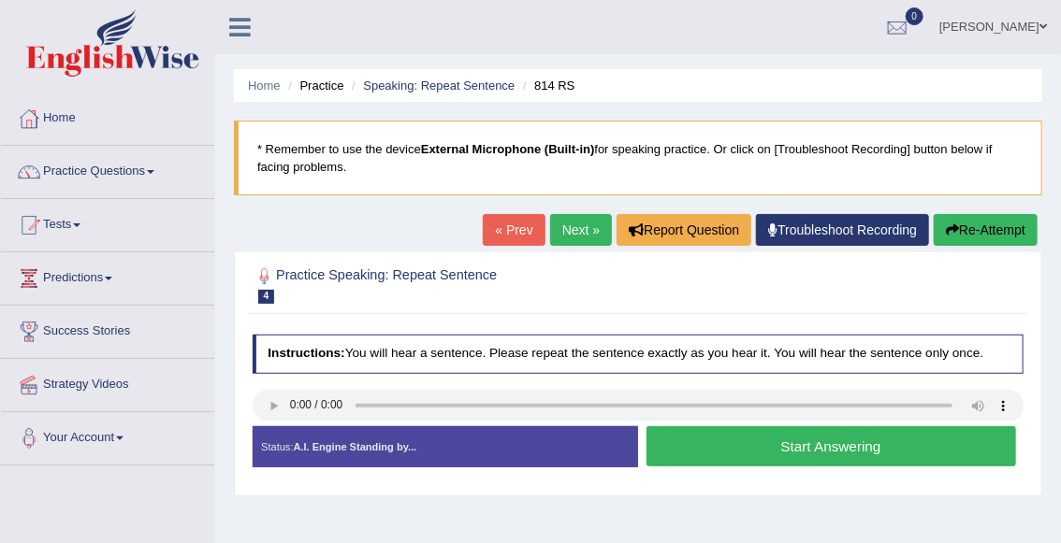
click at [789, 445] on button "Start Answering" at bounding box center [830, 446] width 369 height 40
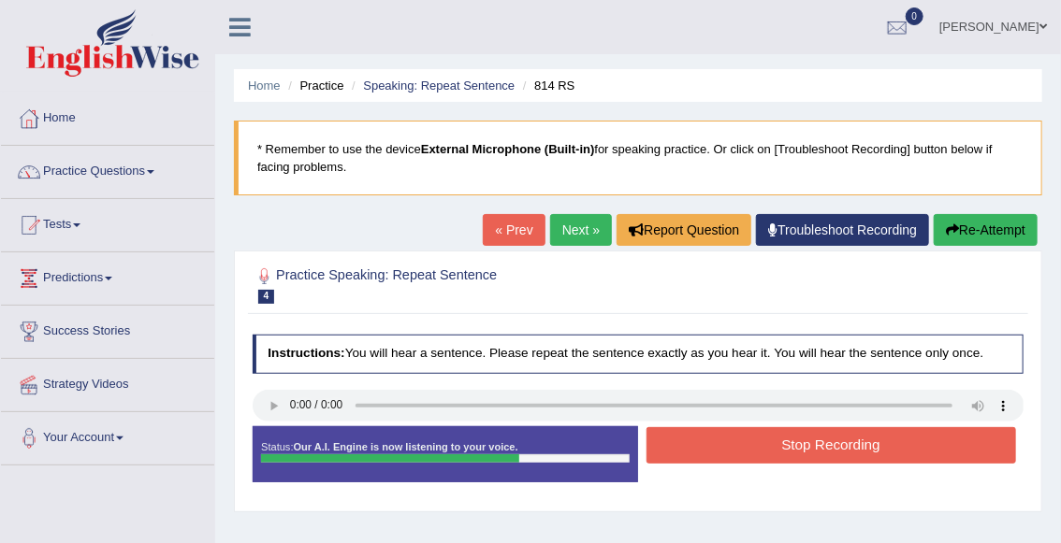
click at [789, 445] on button "Stop Recording" at bounding box center [830, 445] width 369 height 36
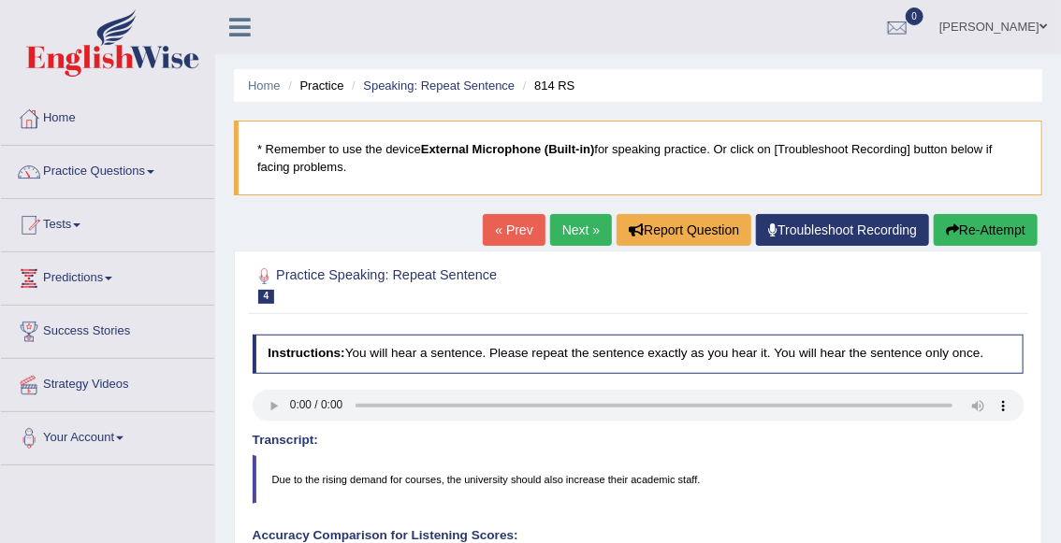
click at [978, 237] on button "Re-Attempt" at bounding box center [985, 230] width 104 height 32
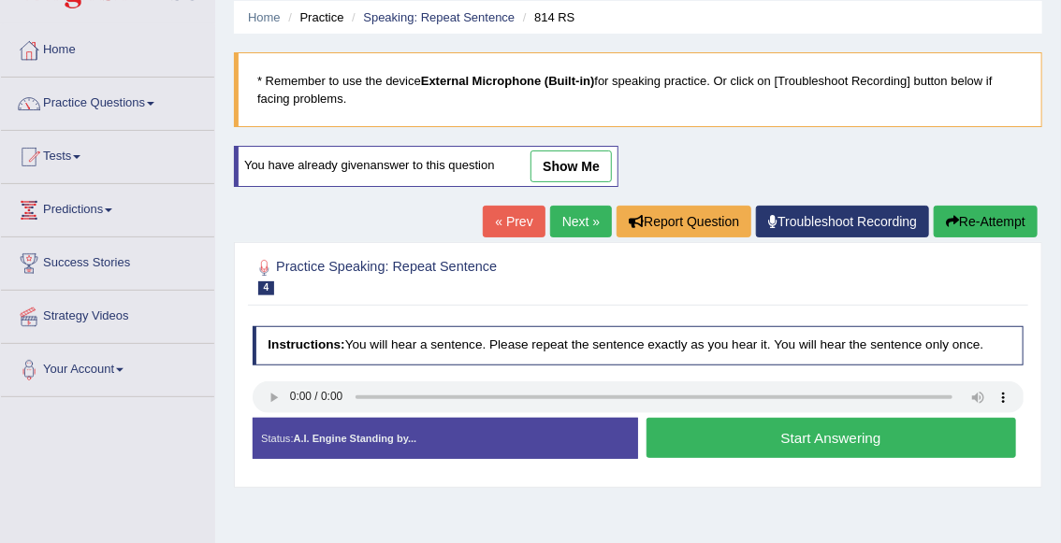
scroll to position [81, 0]
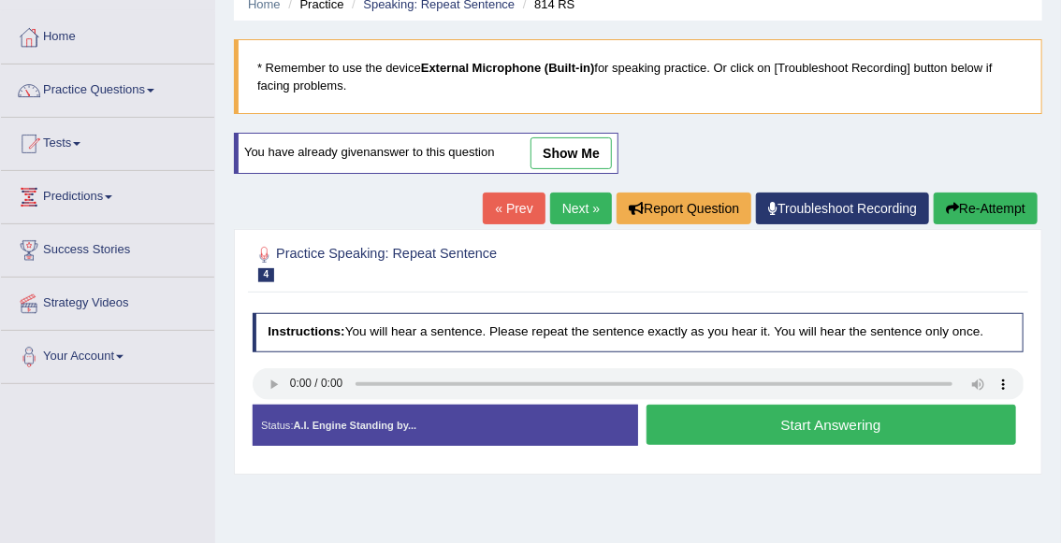
click at [728, 426] on button "Start Answering" at bounding box center [830, 425] width 369 height 40
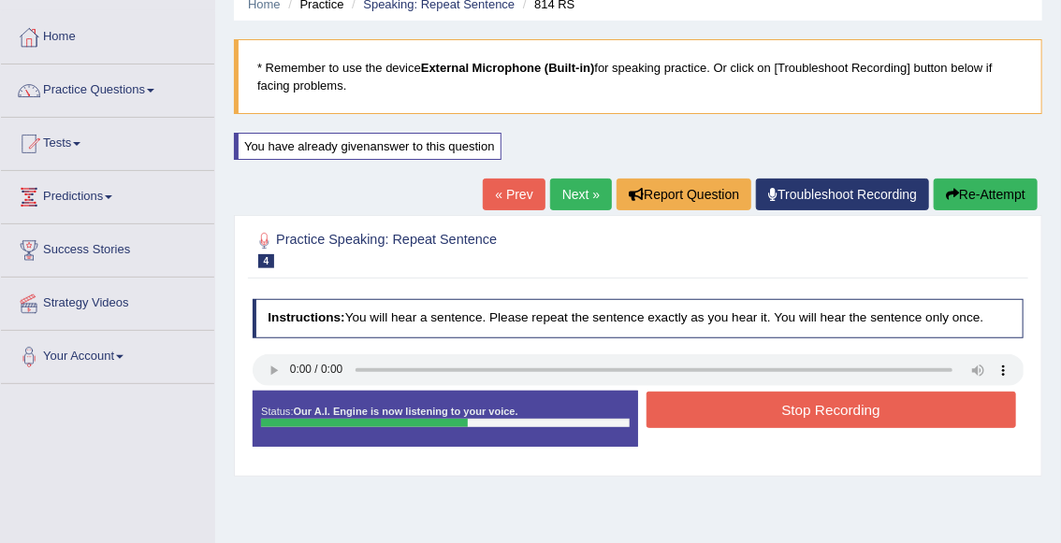
click at [728, 426] on button "Stop Recording" at bounding box center [830, 410] width 369 height 36
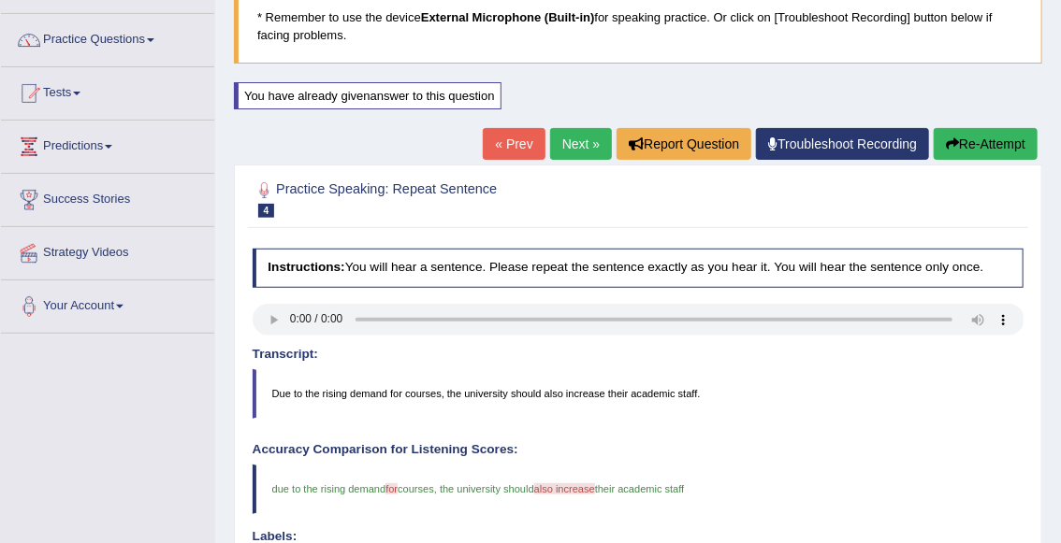
scroll to position [0, 0]
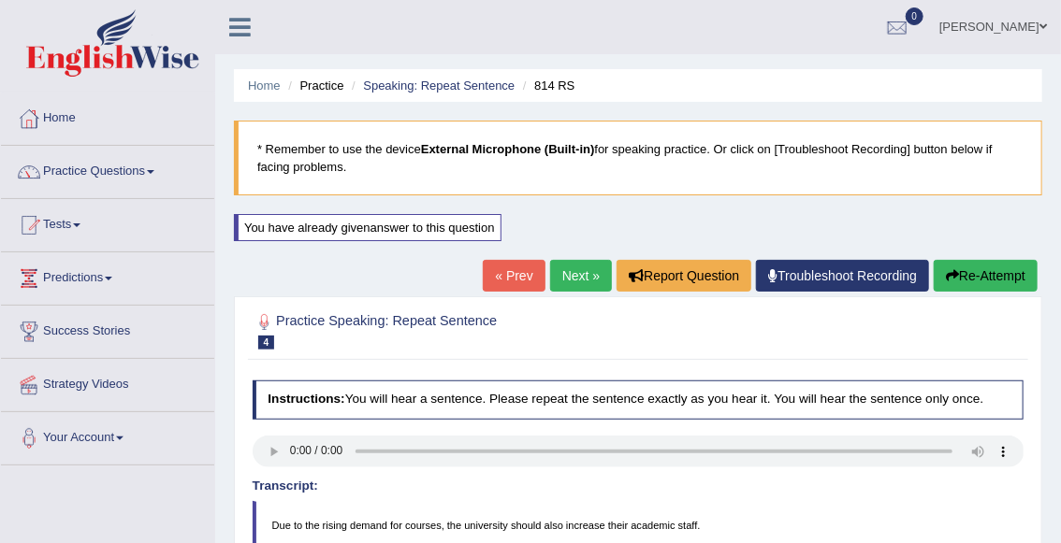
click at [565, 281] on link "Next »" at bounding box center [581, 276] width 62 height 32
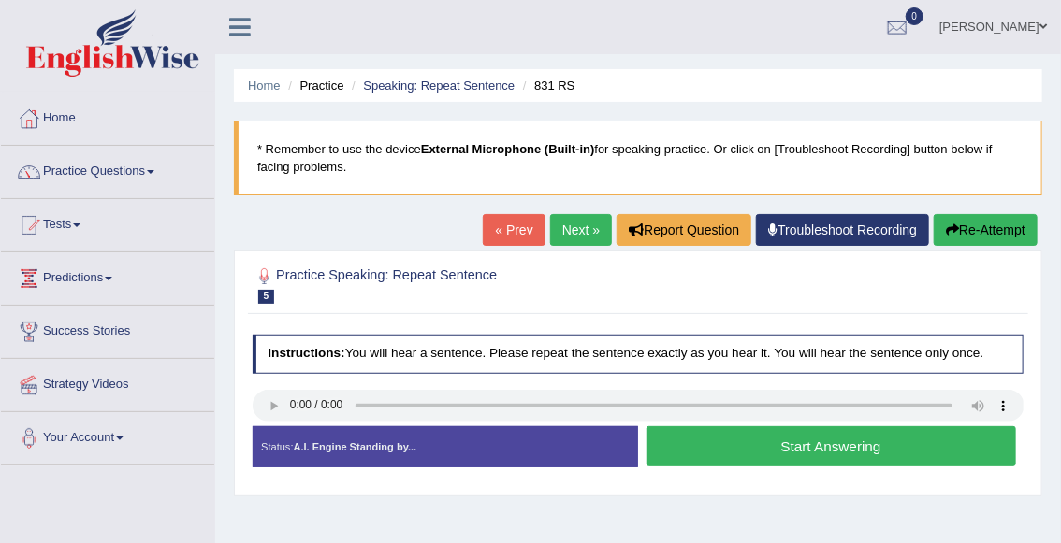
click at [689, 454] on button "Start Answering" at bounding box center [830, 446] width 369 height 40
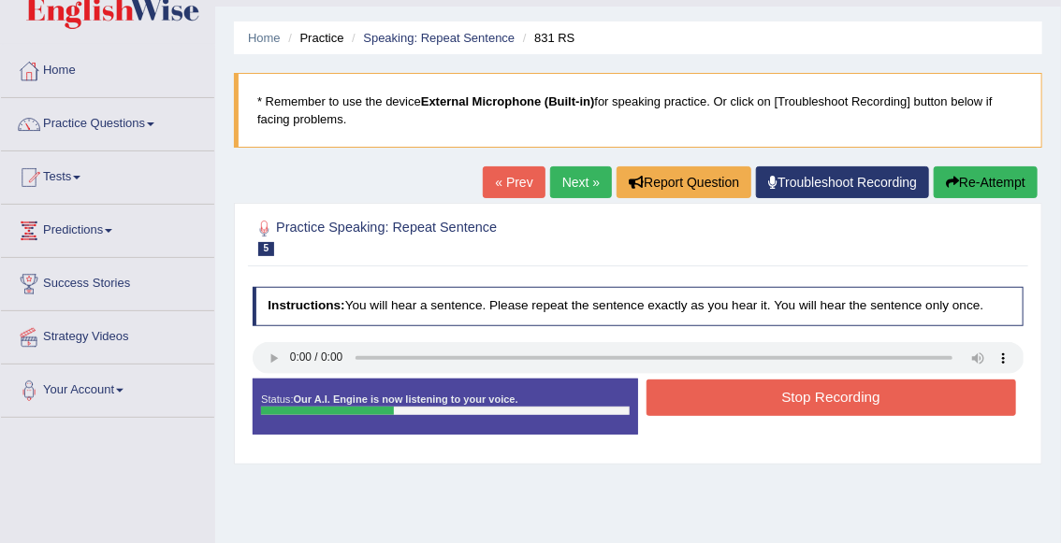
scroll to position [90, 0]
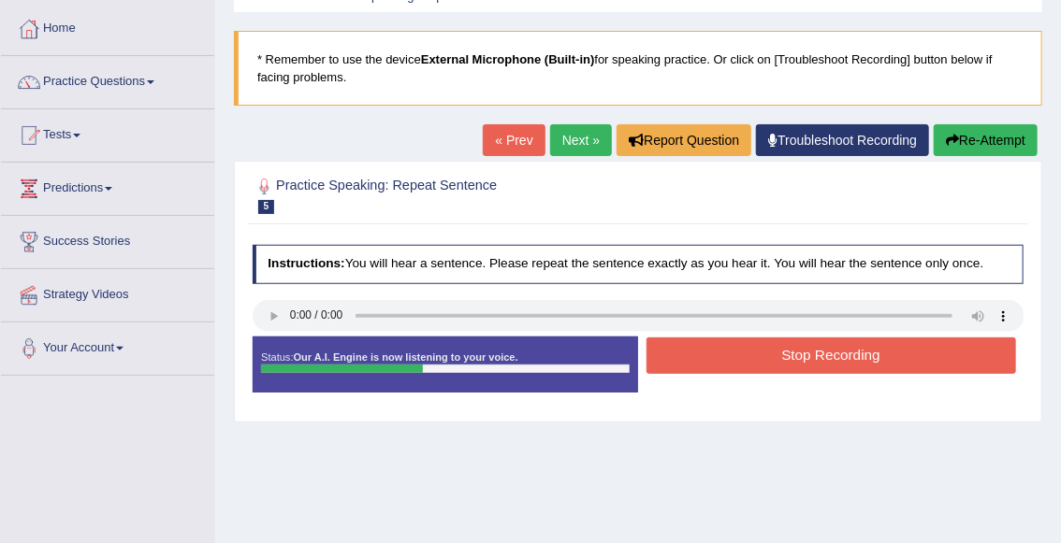
click at [755, 366] on button "Stop Recording" at bounding box center [830, 356] width 369 height 36
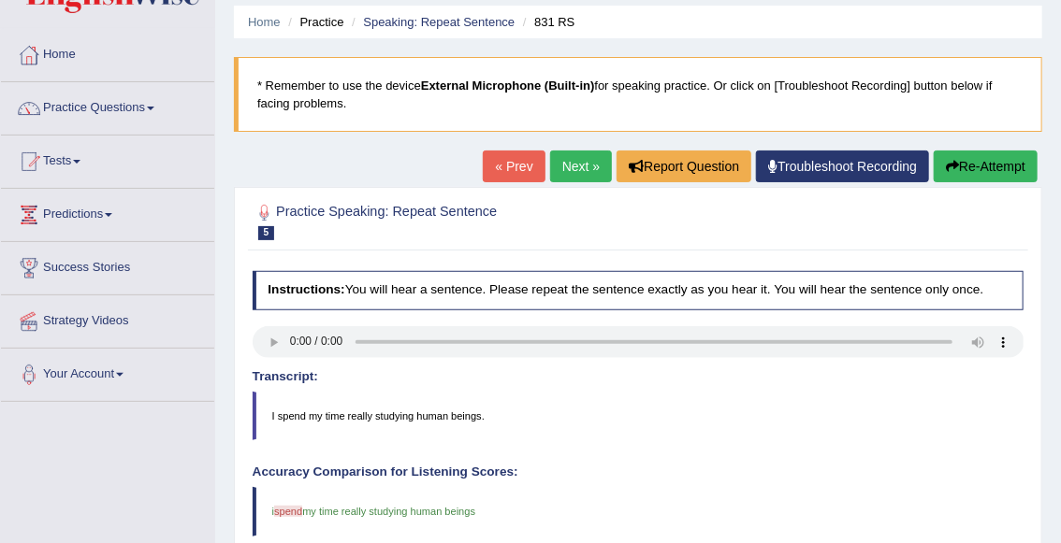
scroll to position [60, 0]
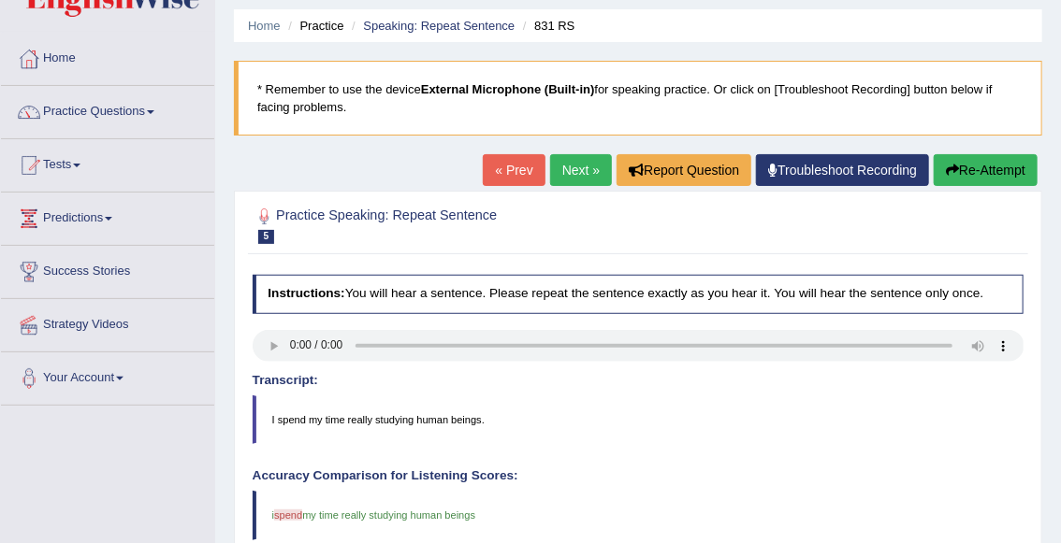
click at [583, 180] on link "Next »" at bounding box center [581, 170] width 62 height 32
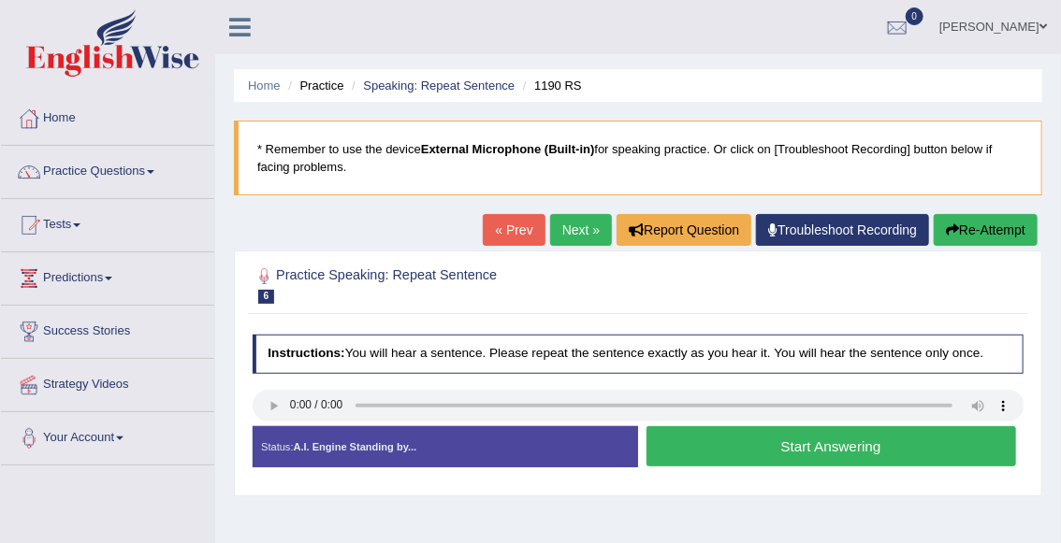
click at [696, 445] on button "Start Answering" at bounding box center [830, 446] width 369 height 40
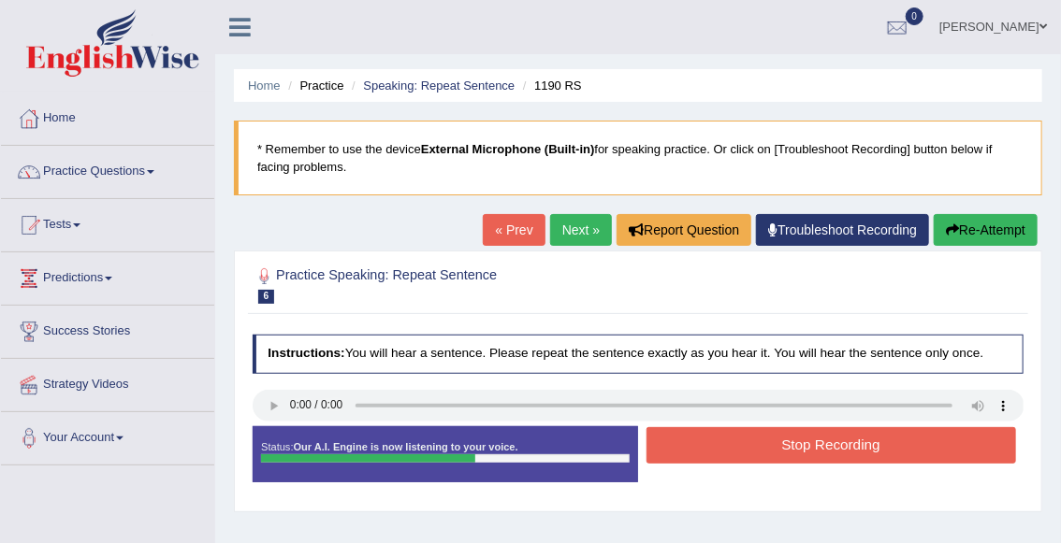
click at [696, 445] on button "Stop Recording" at bounding box center [830, 445] width 369 height 36
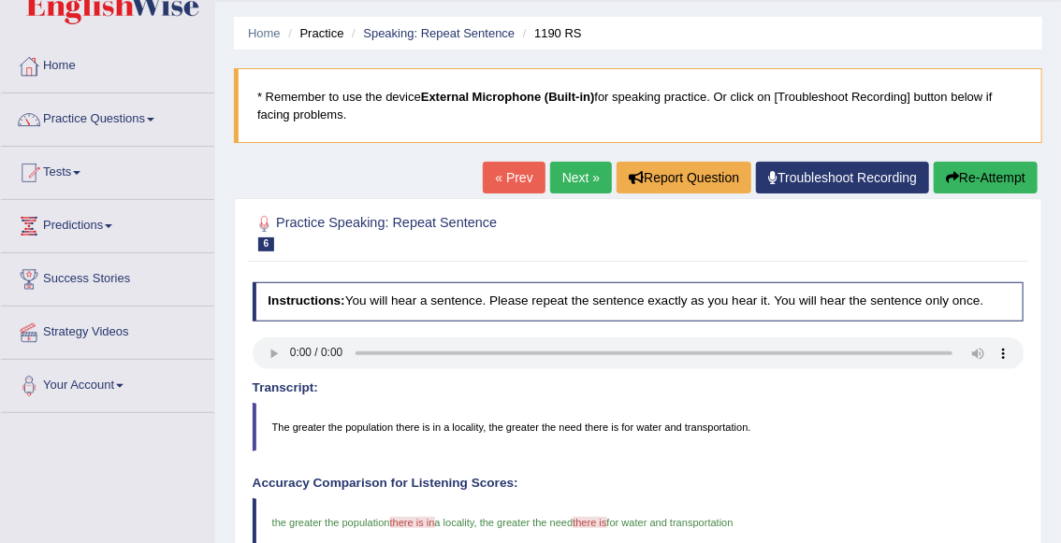
scroll to position [47, 0]
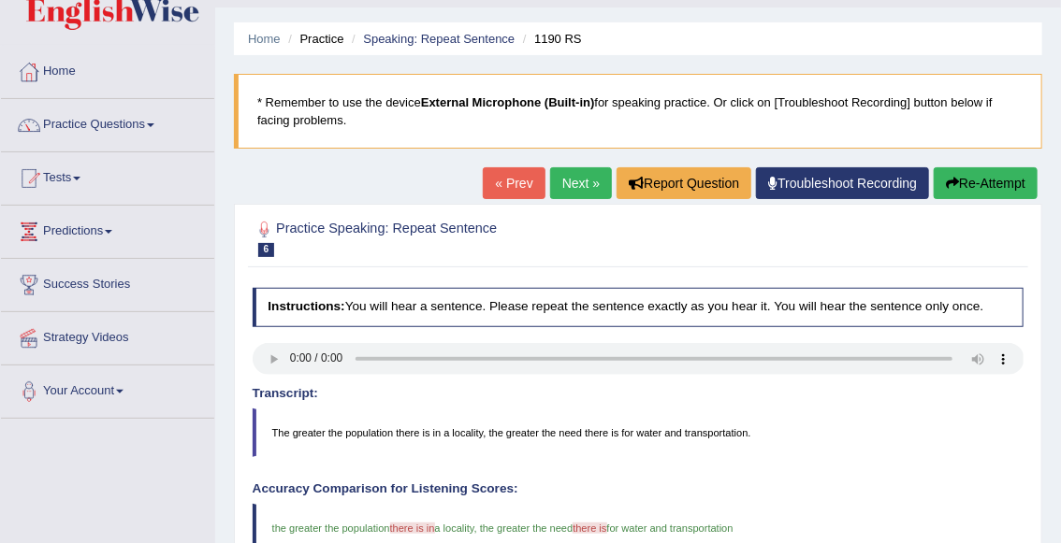
click at [964, 184] on button "Re-Attempt" at bounding box center [985, 183] width 104 height 32
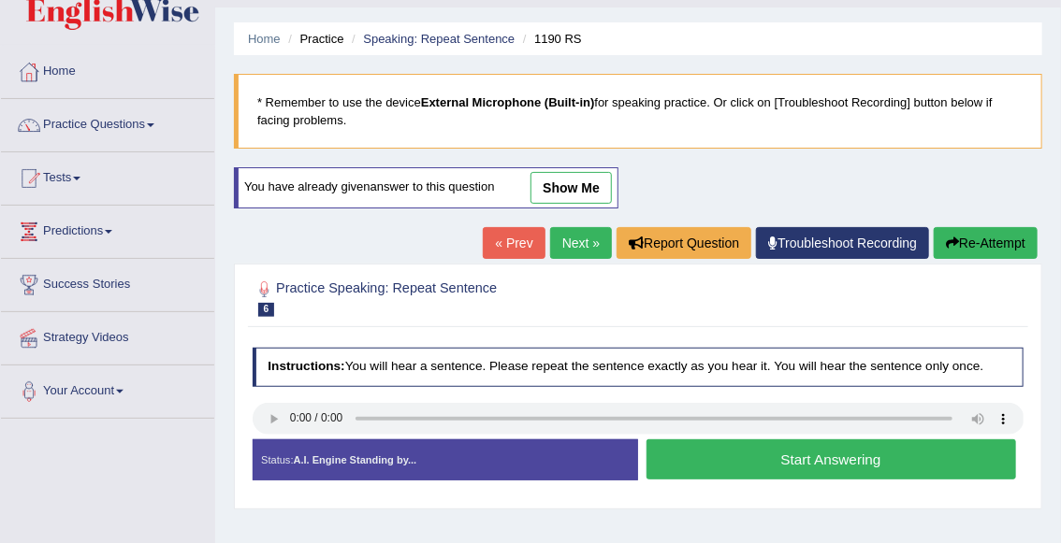
click at [698, 461] on button "Start Answering" at bounding box center [830, 460] width 369 height 40
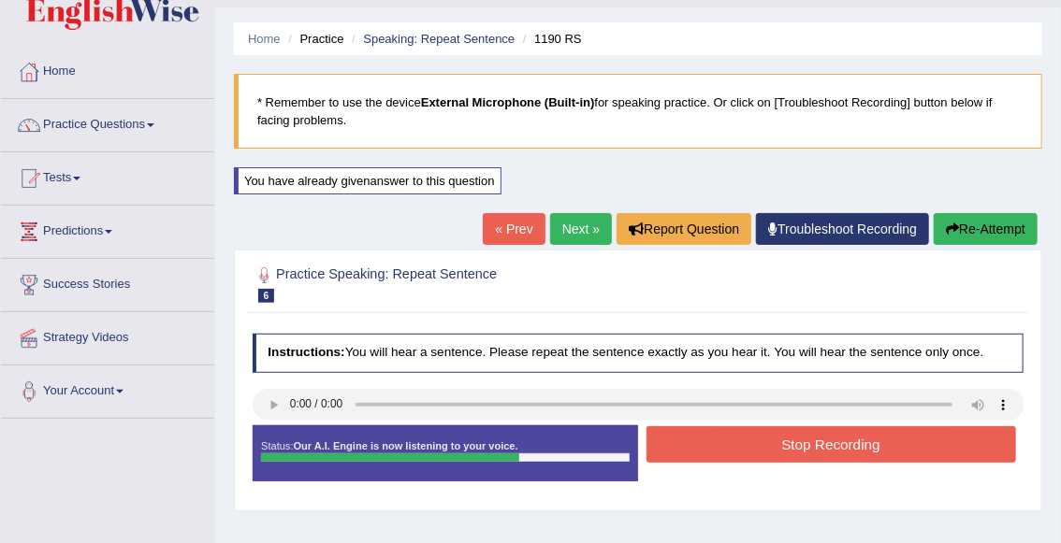
click at [703, 445] on button "Stop Recording" at bounding box center [830, 444] width 369 height 36
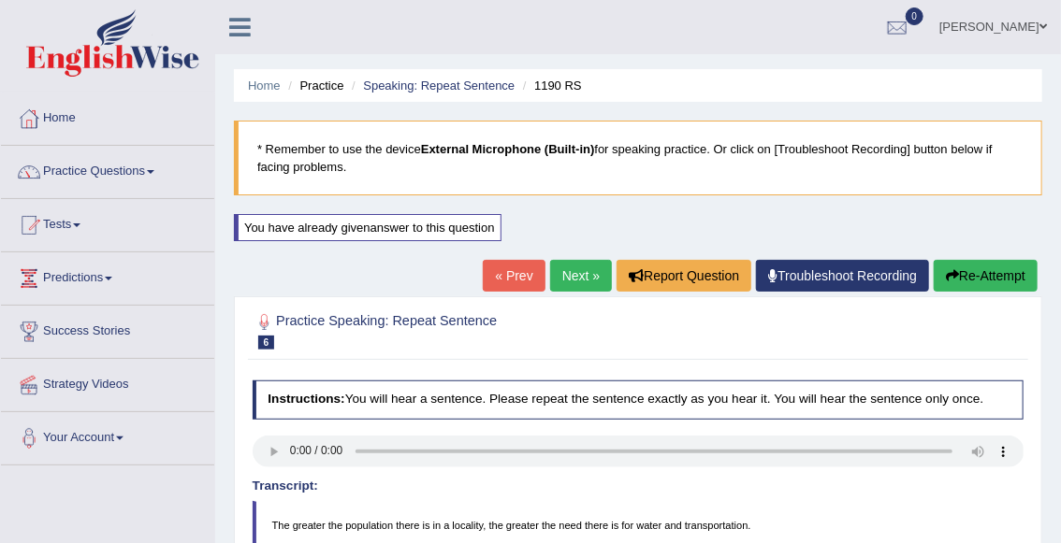
click at [581, 281] on link "Next »" at bounding box center [581, 276] width 62 height 32
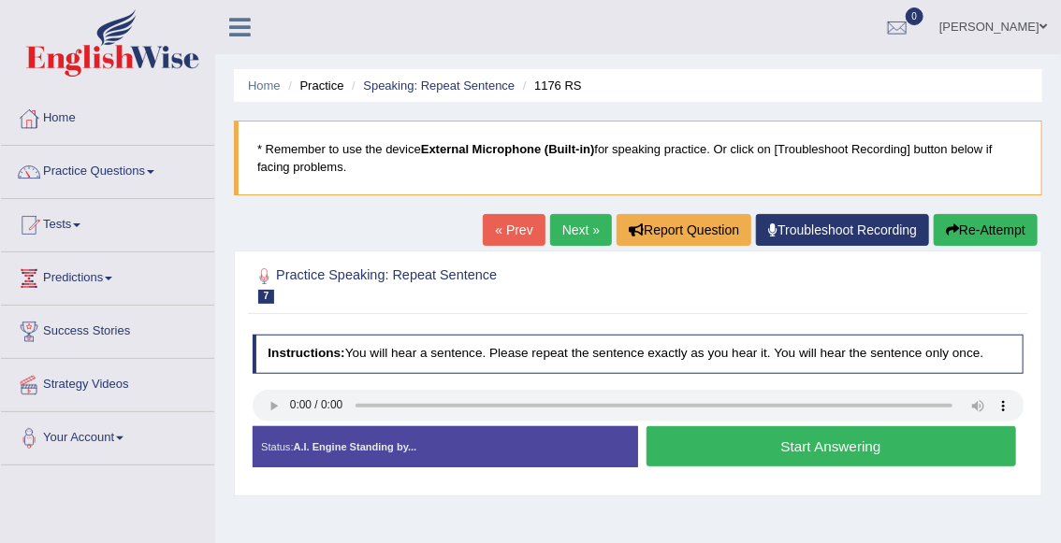
click at [715, 451] on button "Start Answering" at bounding box center [830, 446] width 369 height 40
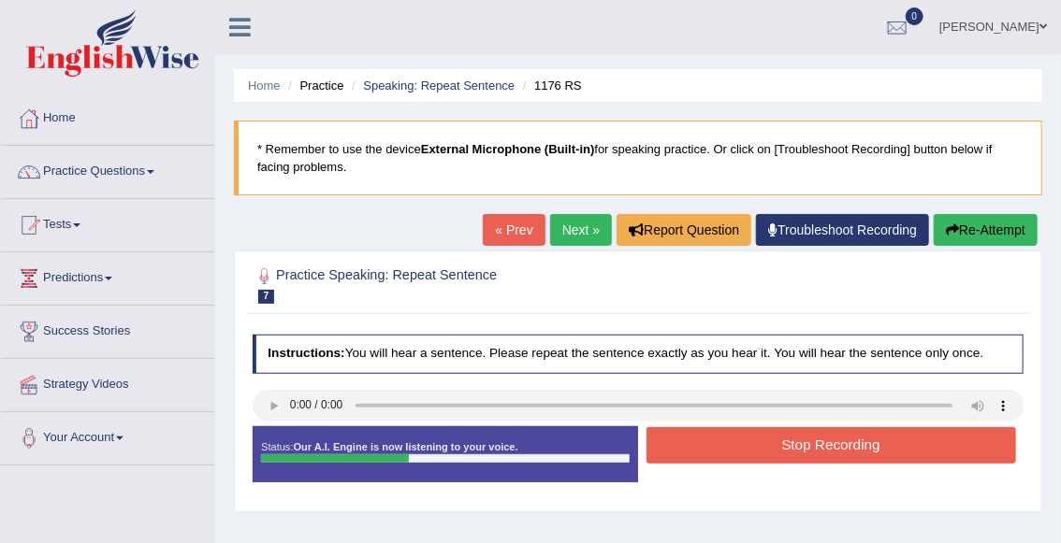
click at [715, 451] on button "Stop Recording" at bounding box center [830, 445] width 369 height 36
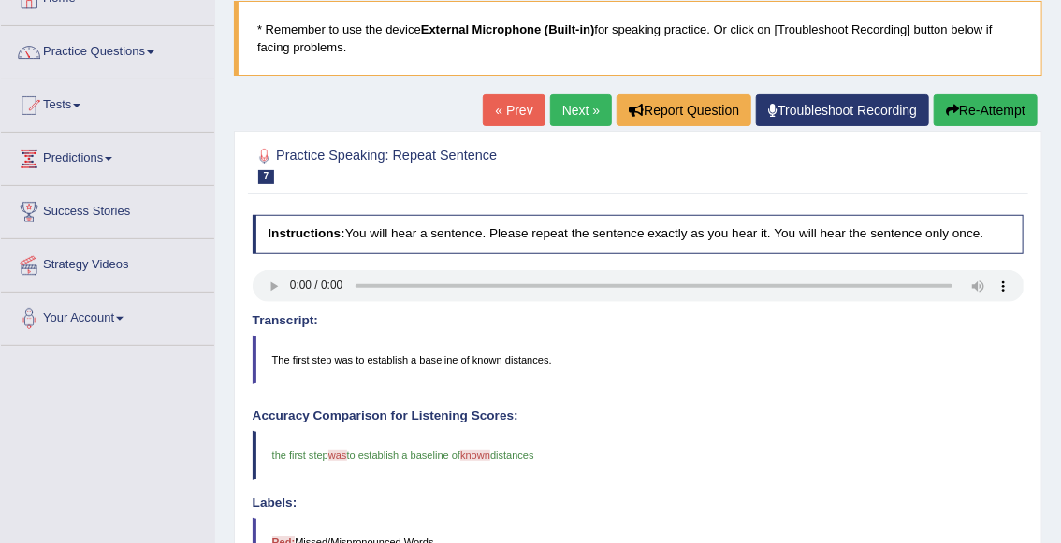
scroll to position [101, 0]
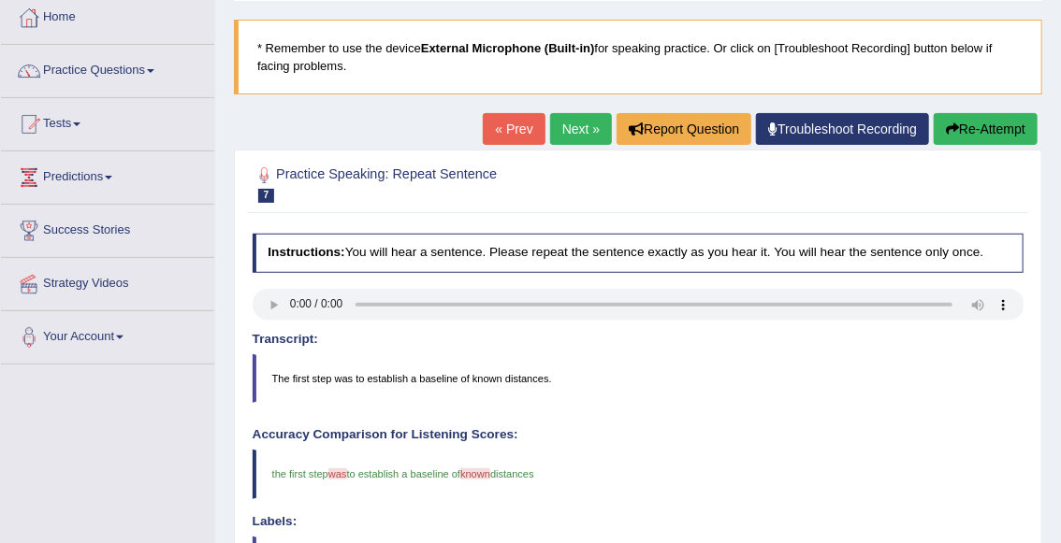
click at [582, 131] on link "Next »" at bounding box center [581, 129] width 62 height 32
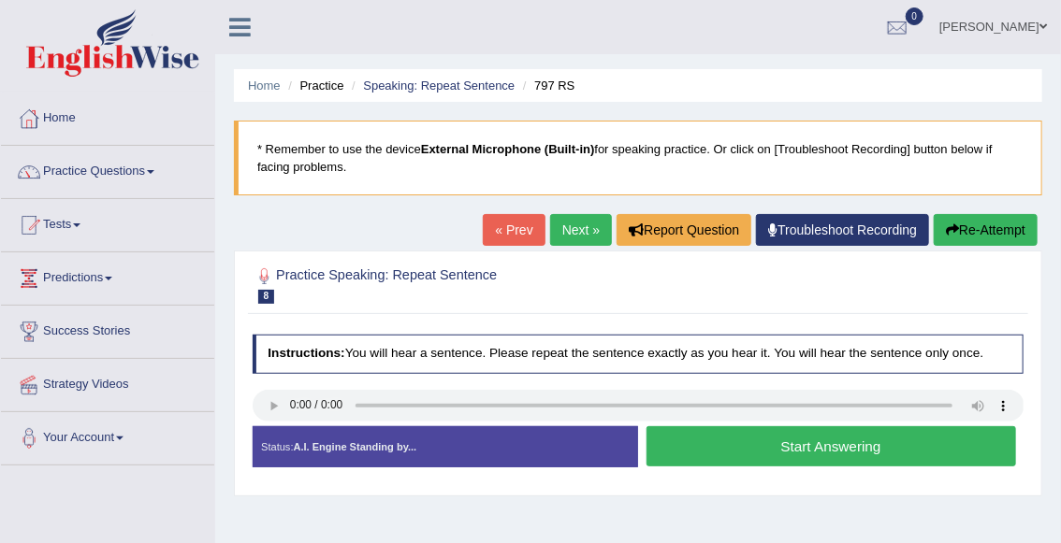
click at [686, 455] on button "Start Answering" at bounding box center [830, 446] width 369 height 40
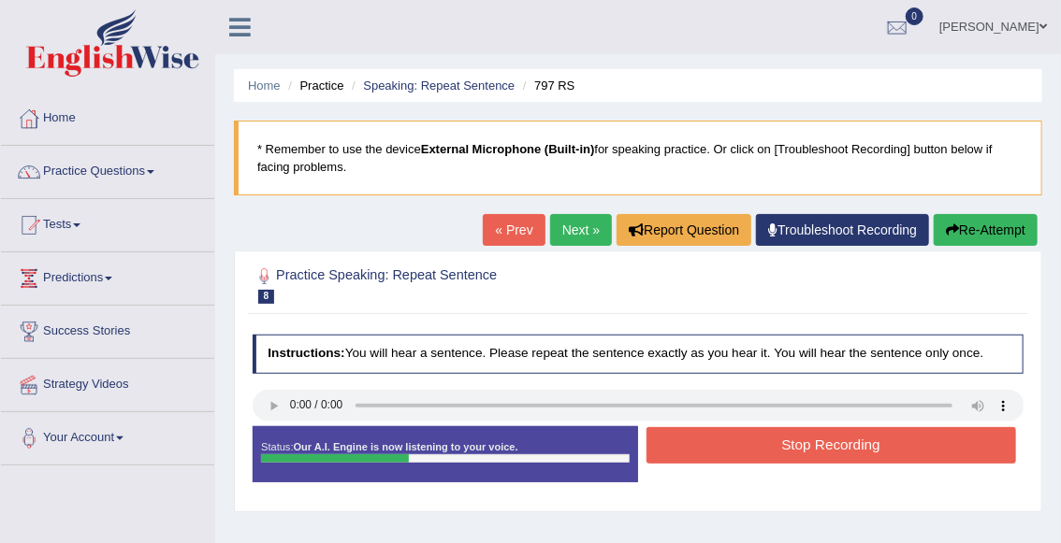
click at [686, 455] on button "Stop Recording" at bounding box center [830, 445] width 369 height 36
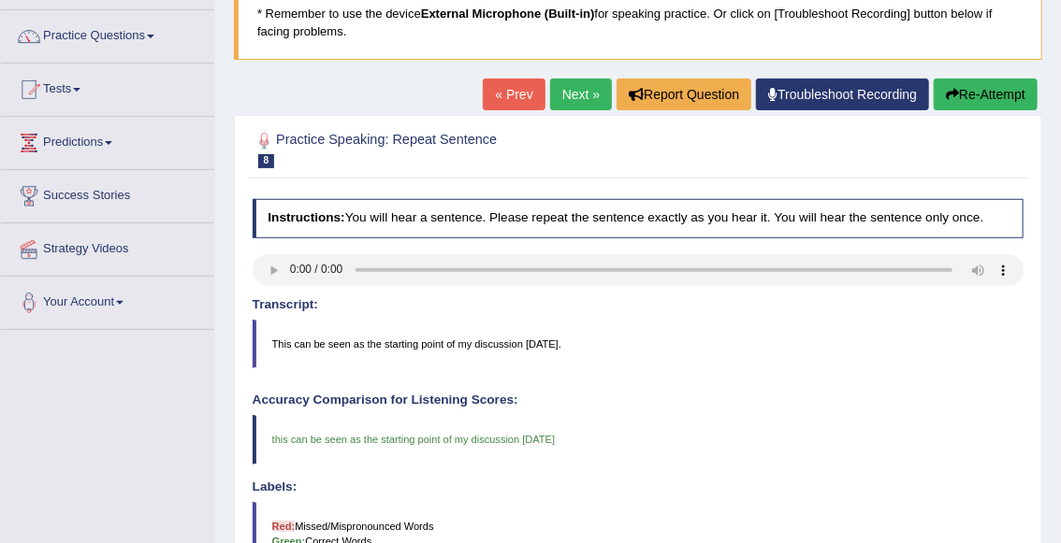
scroll to position [135, 0]
click at [572, 100] on link "Next »" at bounding box center [581, 95] width 62 height 32
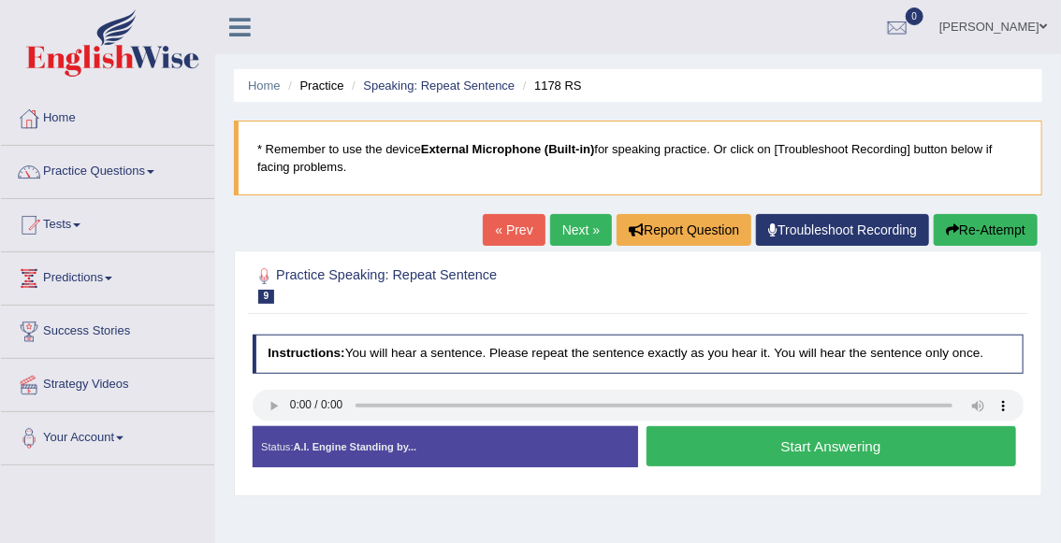
click at [822, 455] on button "Start Answering" at bounding box center [830, 446] width 369 height 40
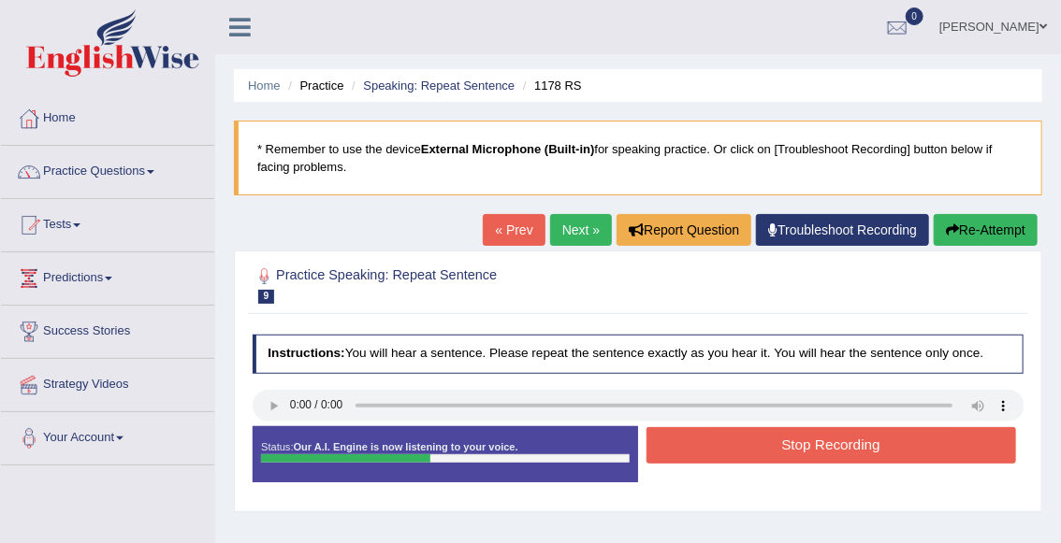
click at [822, 455] on button "Stop Recording" at bounding box center [830, 445] width 369 height 36
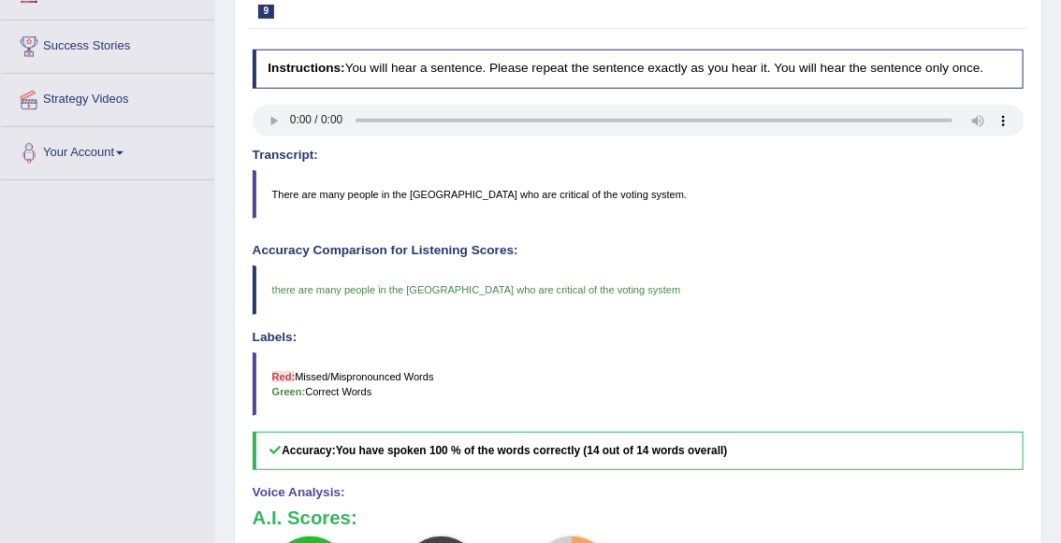
scroll to position [43, 0]
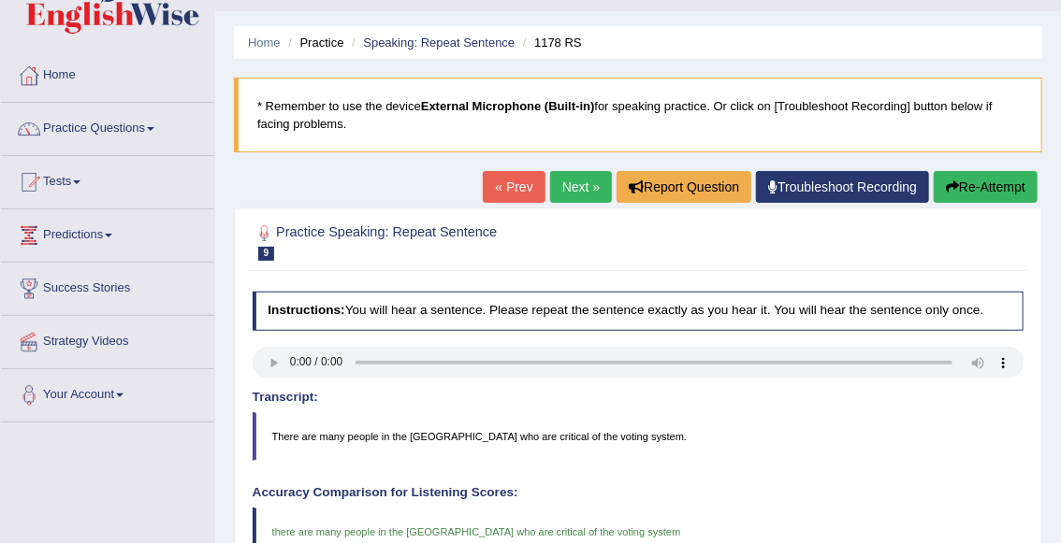
click at [575, 191] on link "Next »" at bounding box center [581, 187] width 62 height 32
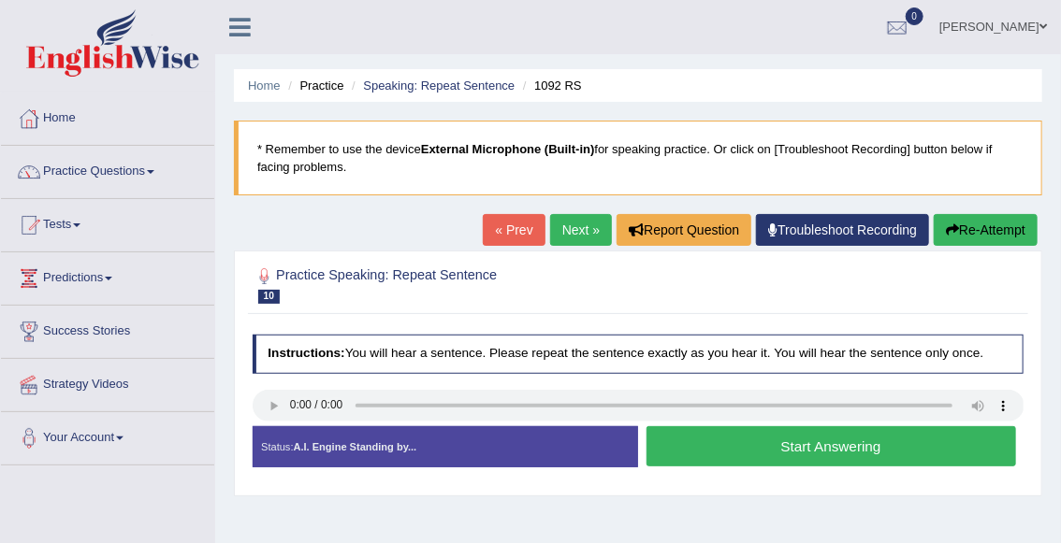
click at [714, 442] on button "Start Answering" at bounding box center [830, 446] width 369 height 40
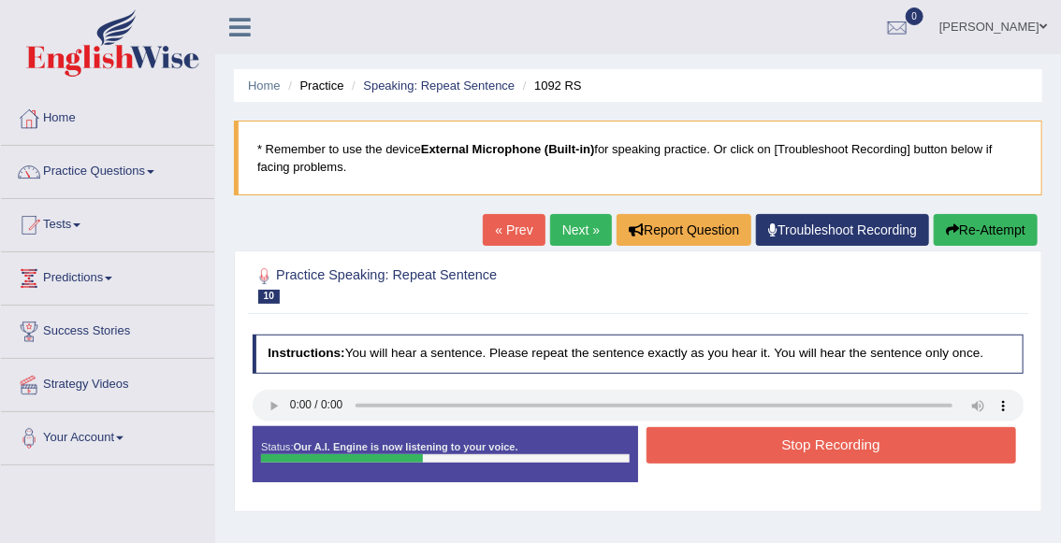
click at [714, 442] on button "Stop Recording" at bounding box center [830, 445] width 369 height 36
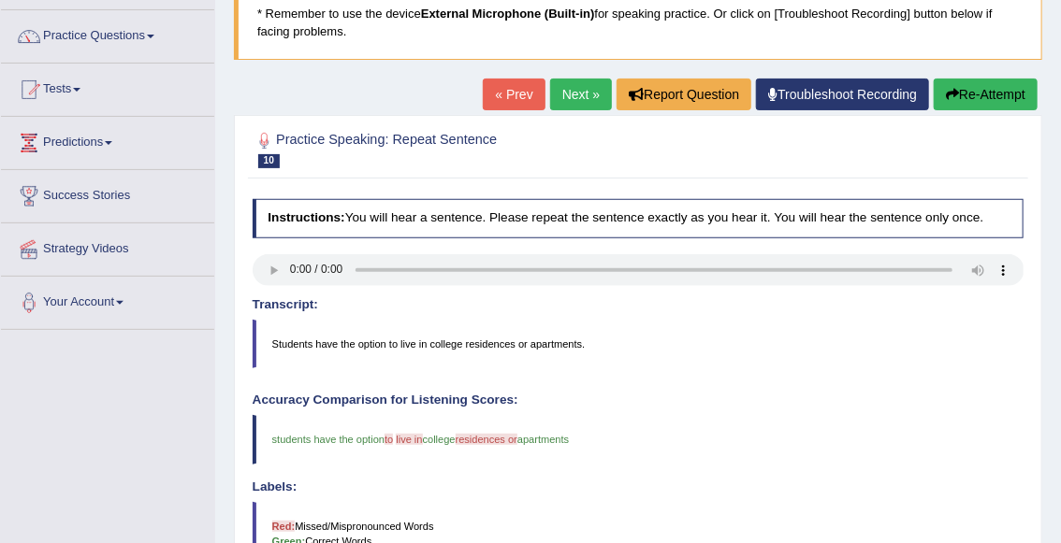
scroll to position [134, 0]
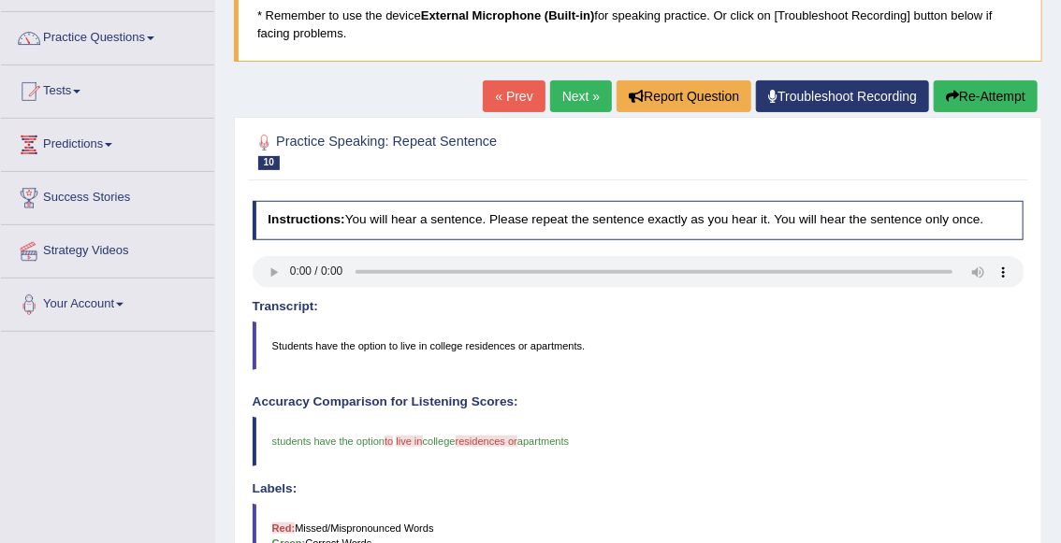
click at [573, 109] on link "Next »" at bounding box center [581, 96] width 62 height 32
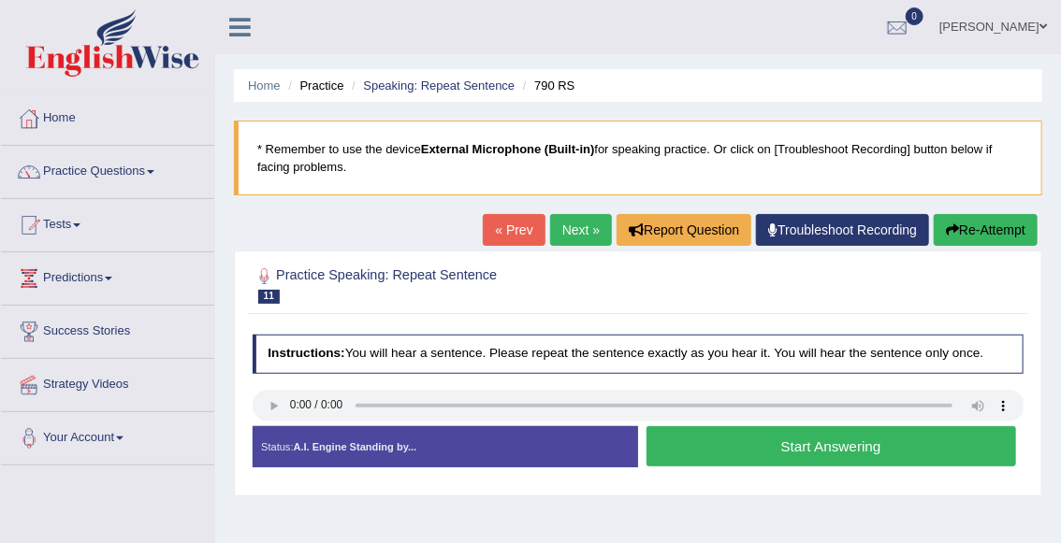
click at [700, 448] on button "Start Answering" at bounding box center [830, 446] width 369 height 40
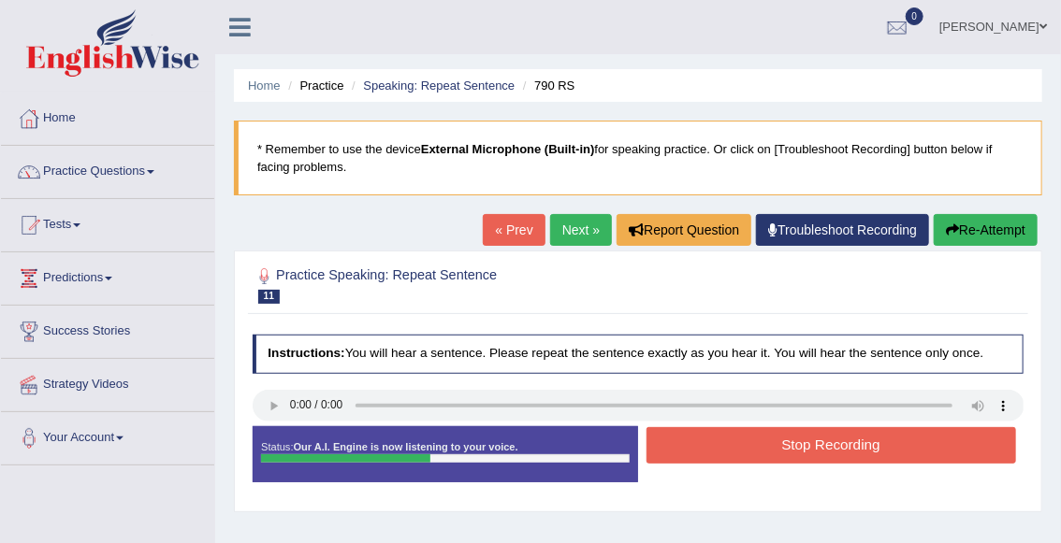
click at [700, 448] on button "Stop Recording" at bounding box center [830, 445] width 369 height 36
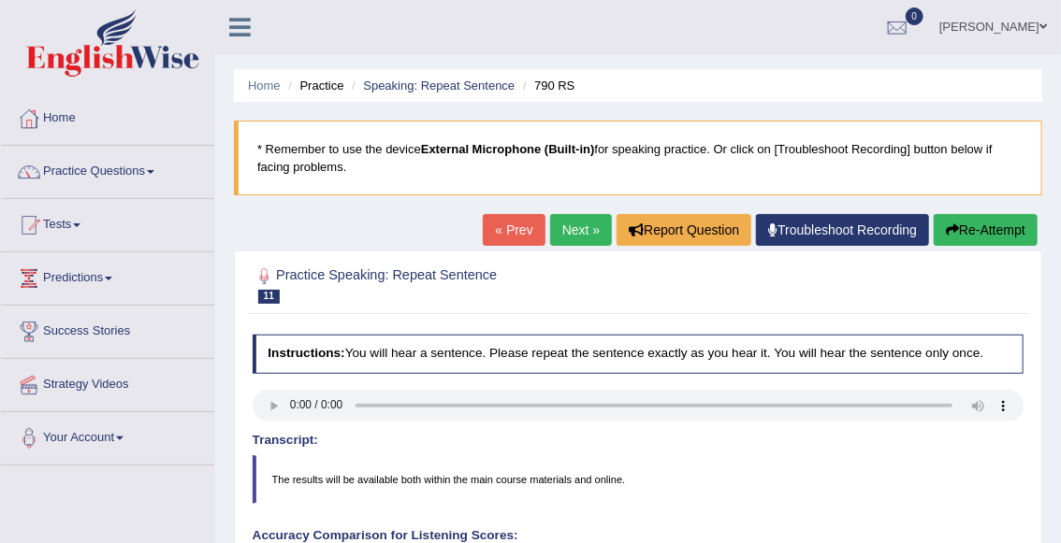
click at [566, 237] on link "Next »" at bounding box center [581, 230] width 62 height 32
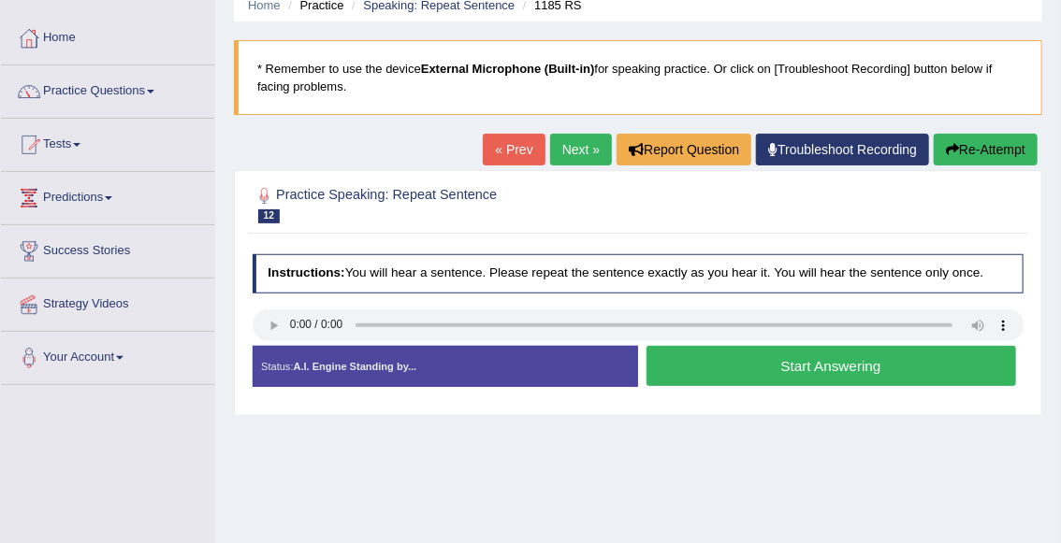
scroll to position [82, 0]
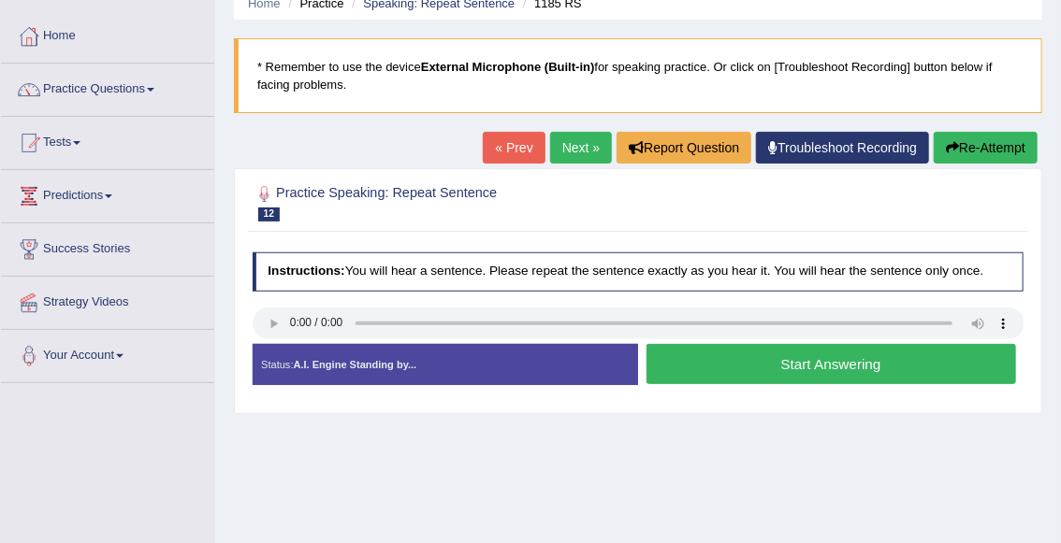
click at [730, 358] on button "Start Answering" at bounding box center [830, 364] width 369 height 40
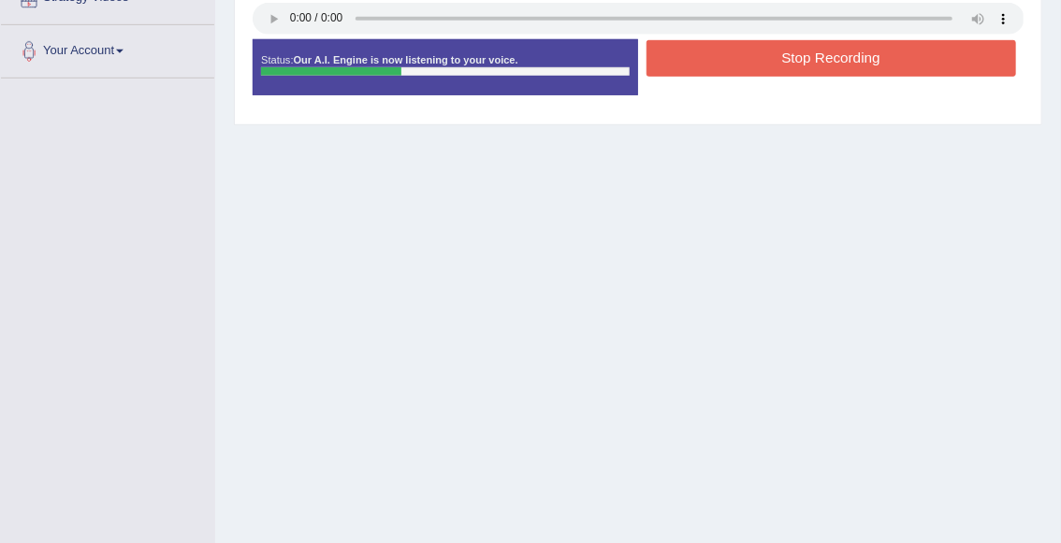
scroll to position [393, 0]
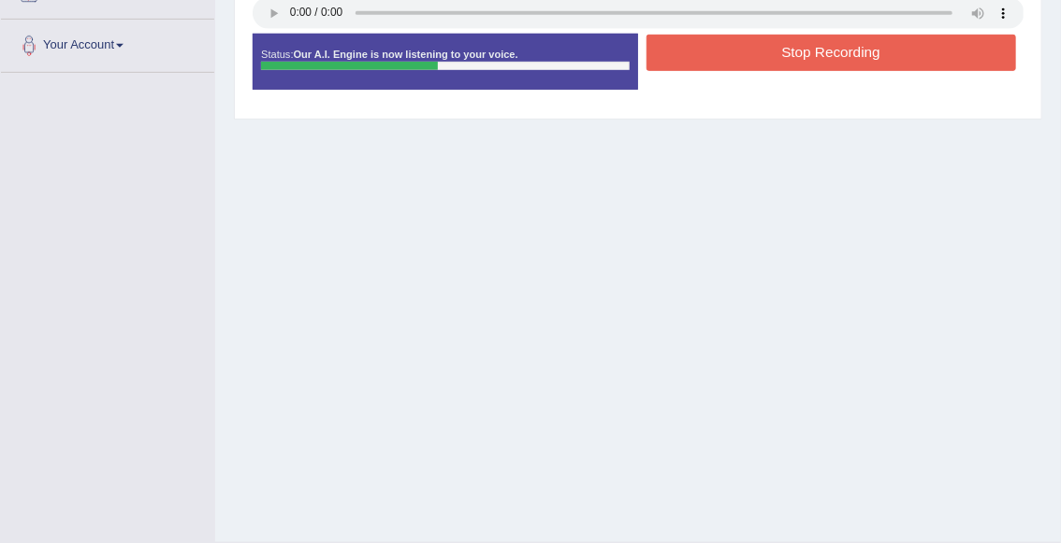
click at [753, 50] on button "Stop Recording" at bounding box center [830, 53] width 369 height 36
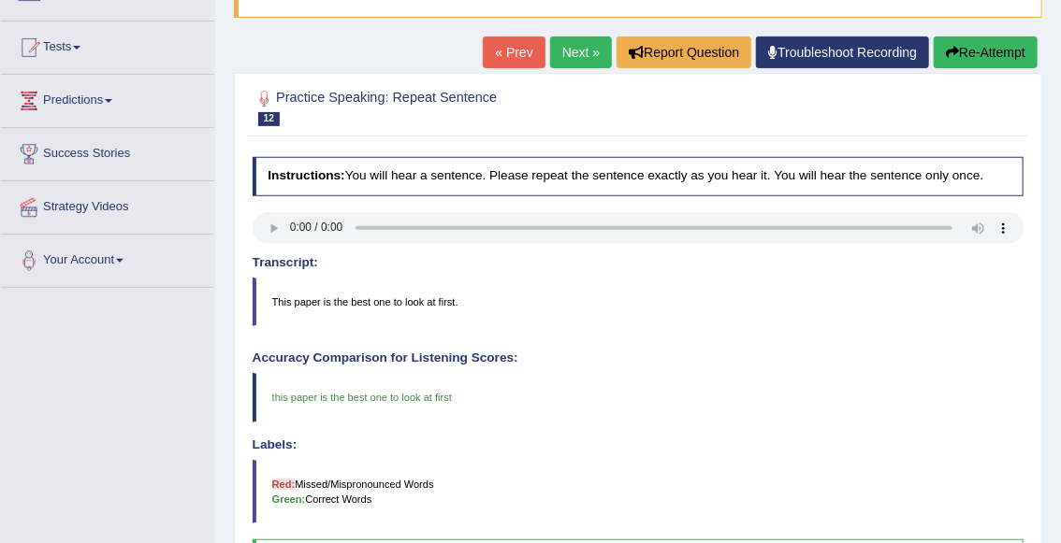
scroll to position [124, 0]
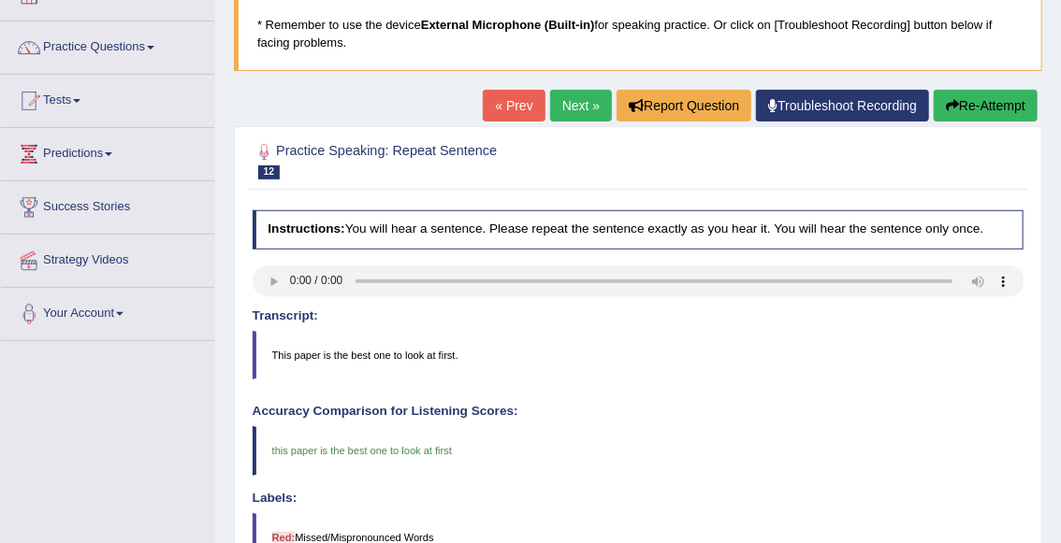
click at [573, 106] on link "Next »" at bounding box center [581, 106] width 62 height 32
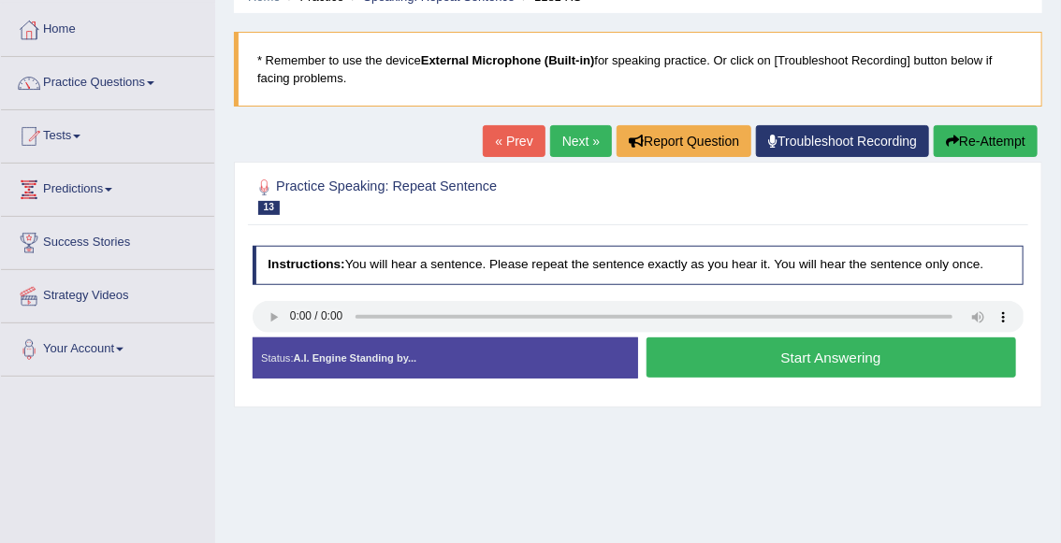
scroll to position [90, 0]
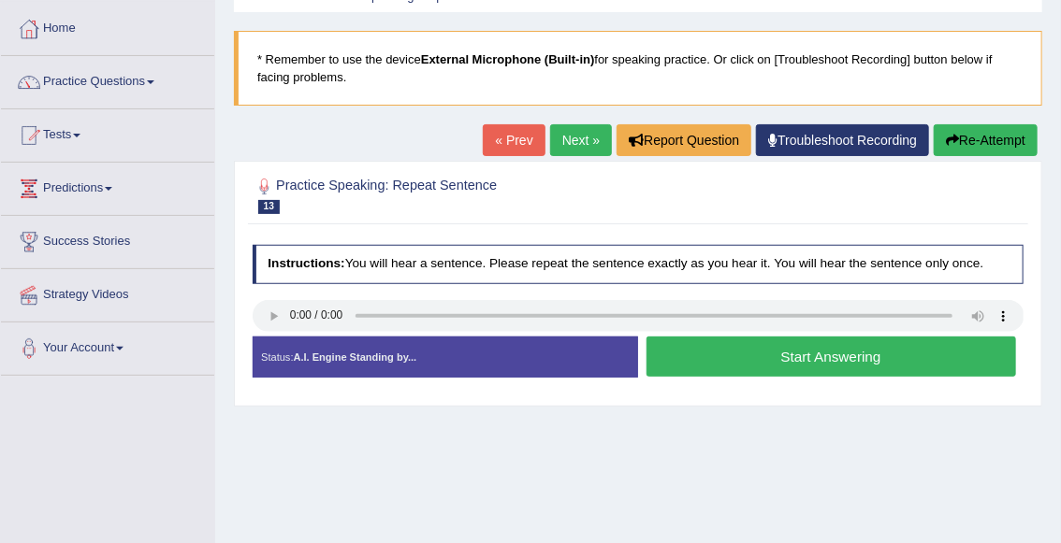
click at [700, 365] on button "Start Answering" at bounding box center [830, 357] width 369 height 40
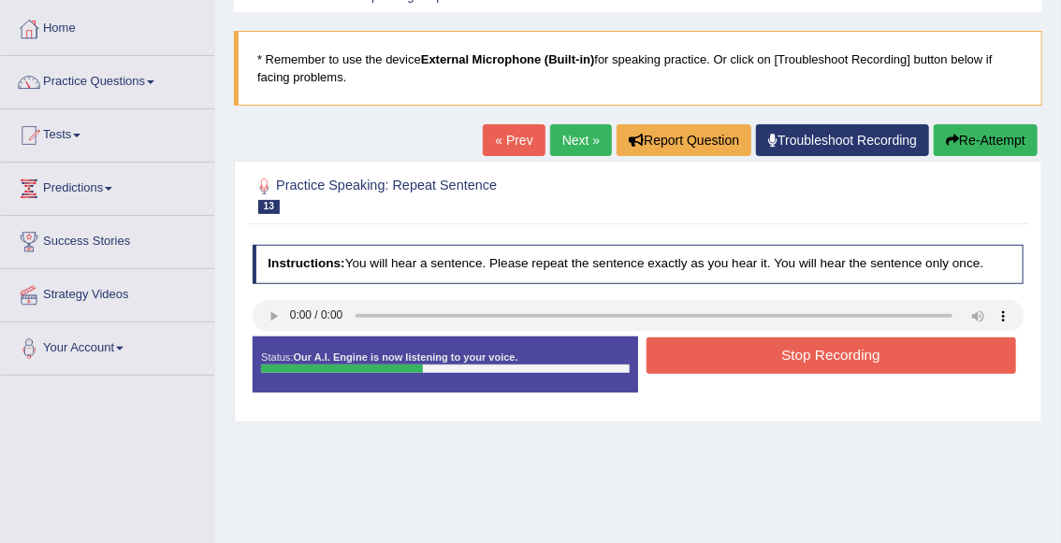
click at [700, 365] on button "Stop Recording" at bounding box center [830, 356] width 369 height 36
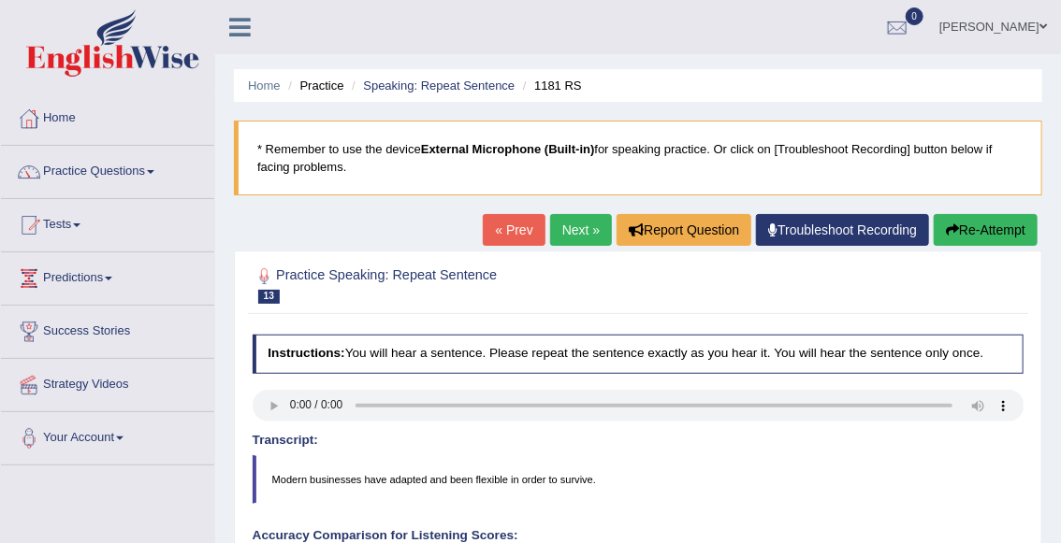
scroll to position [10, 0]
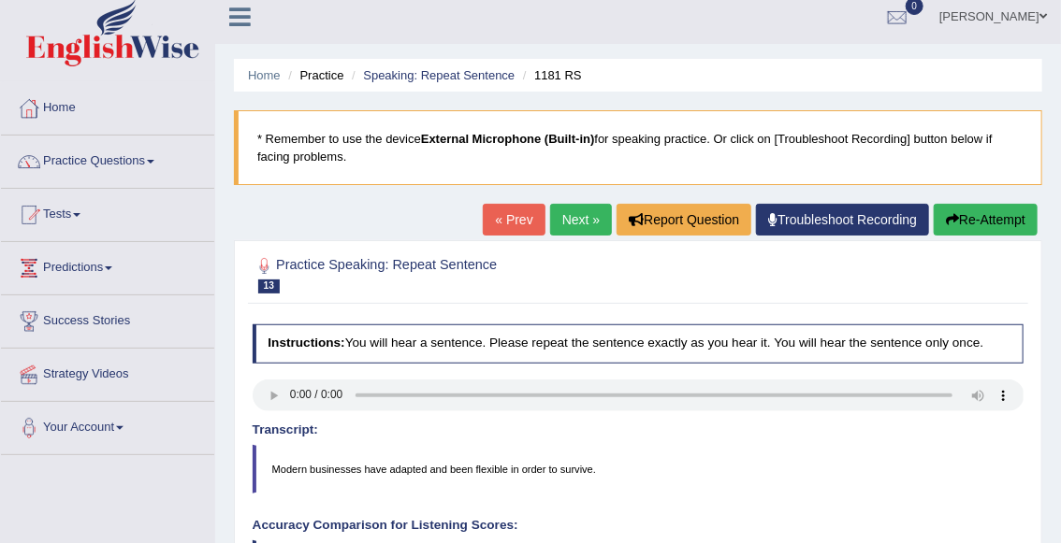
click at [582, 216] on link "Next »" at bounding box center [581, 220] width 62 height 32
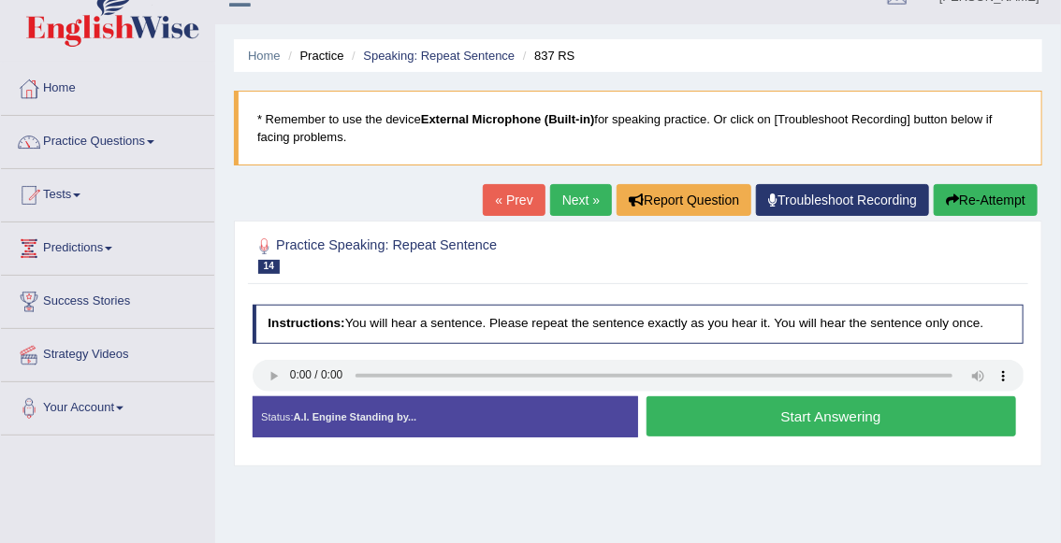
scroll to position [41, 0]
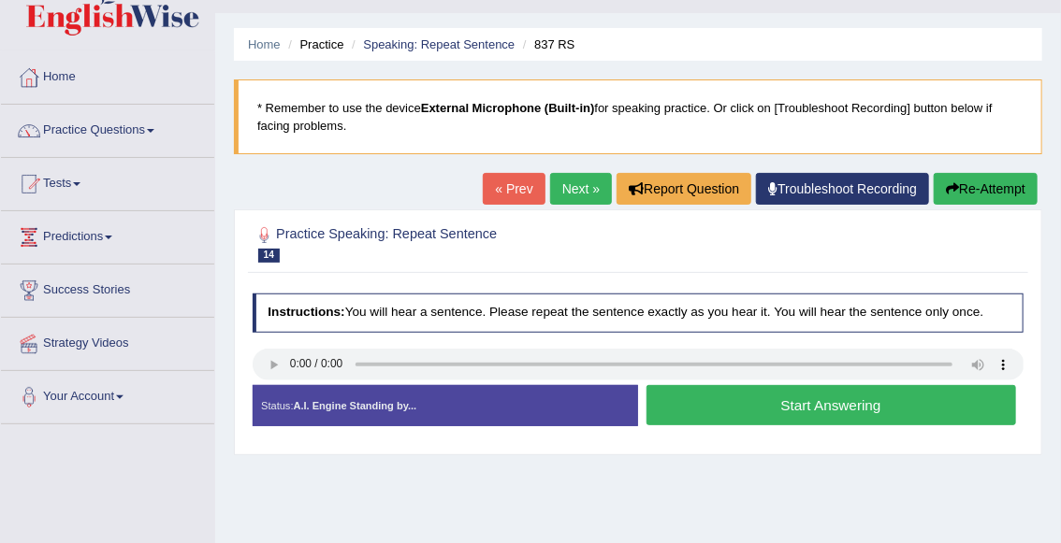
click at [753, 409] on button "Start Answering" at bounding box center [830, 405] width 369 height 40
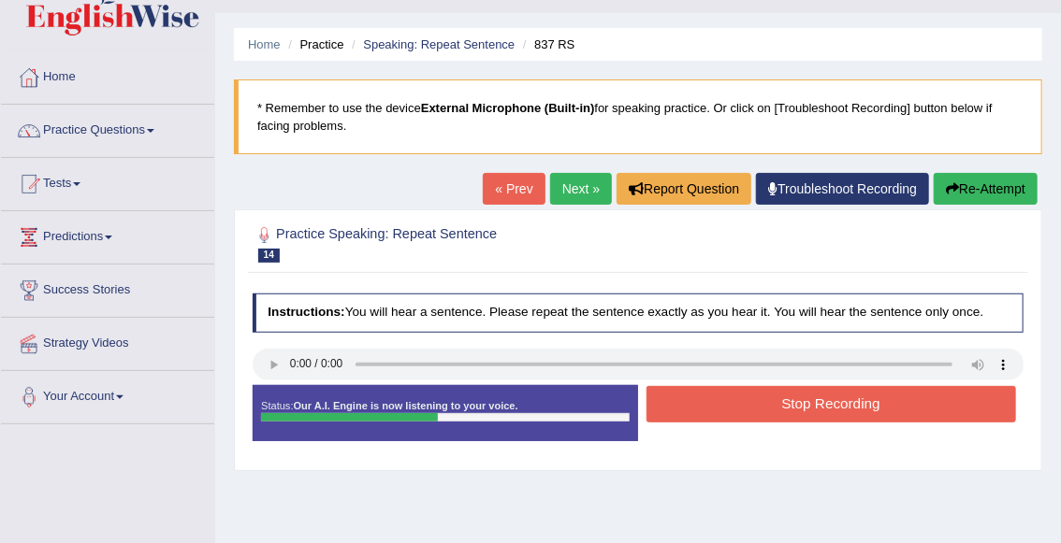
click at [780, 413] on button "Stop Recording" at bounding box center [830, 404] width 369 height 36
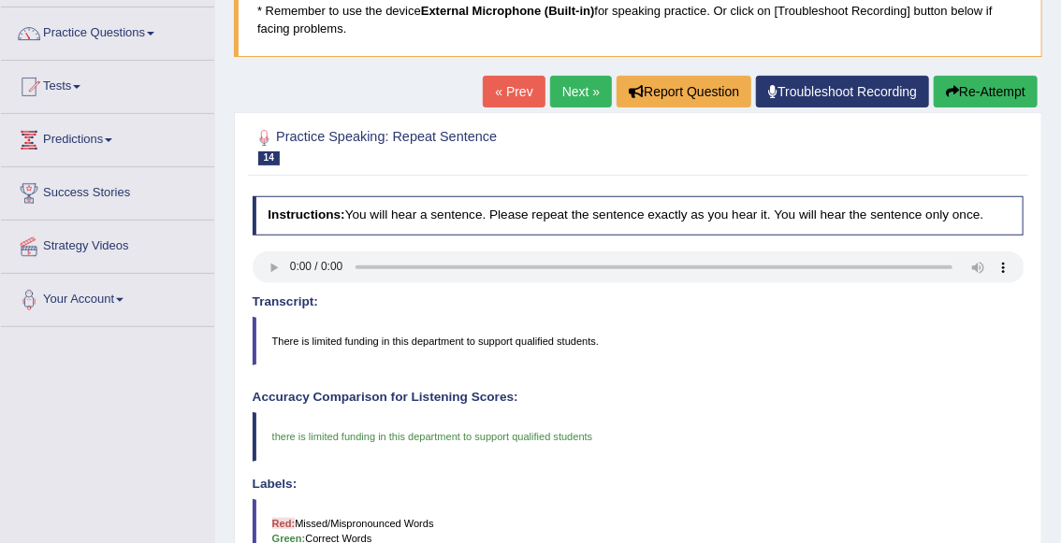
scroll to position [0, 0]
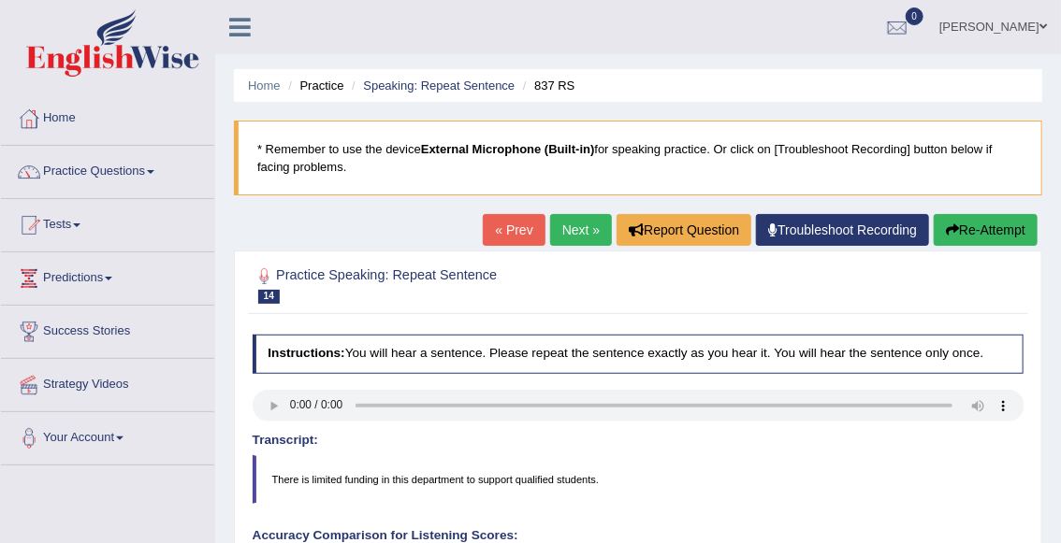
click at [573, 222] on link "Next »" at bounding box center [581, 230] width 62 height 32
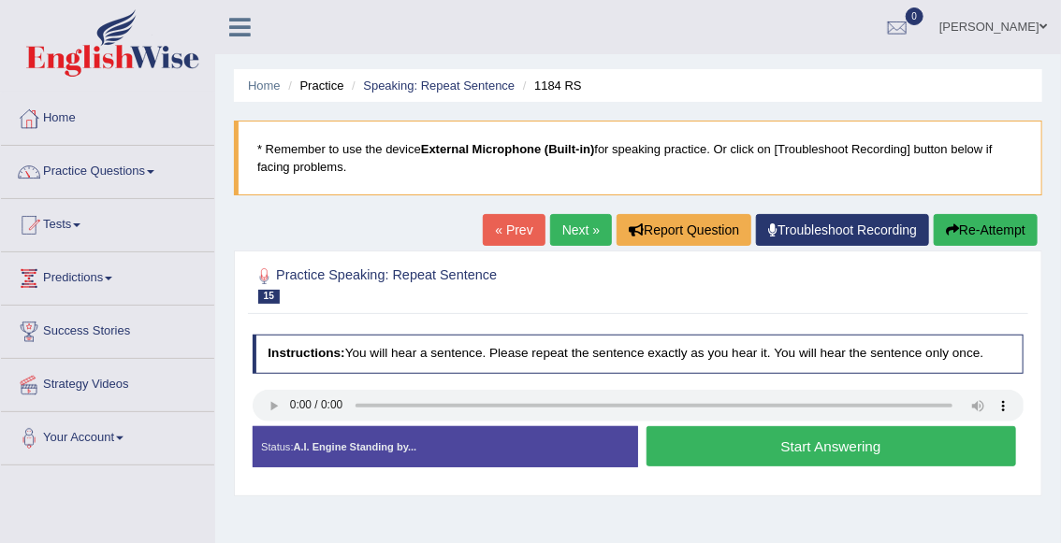
click at [698, 456] on button "Start Answering" at bounding box center [830, 446] width 369 height 40
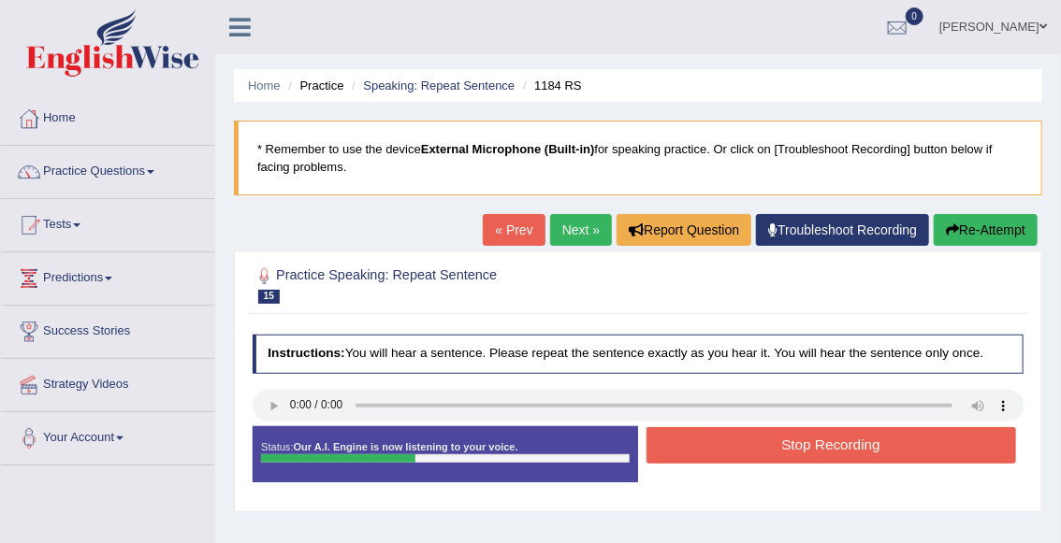
click at [729, 453] on button "Stop Recording" at bounding box center [830, 445] width 369 height 36
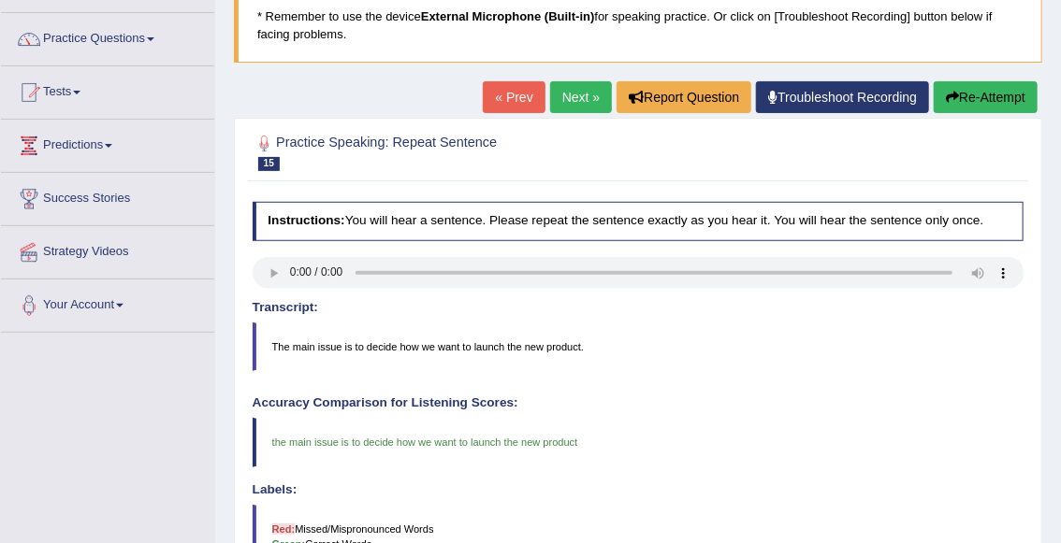
scroll to position [117, 0]
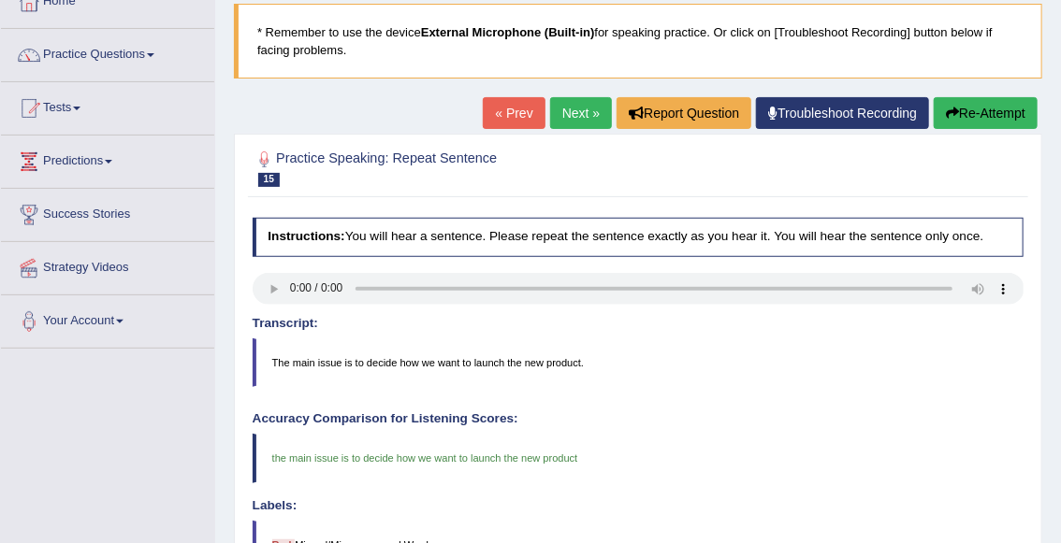
click at [566, 117] on link "Next »" at bounding box center [581, 113] width 62 height 32
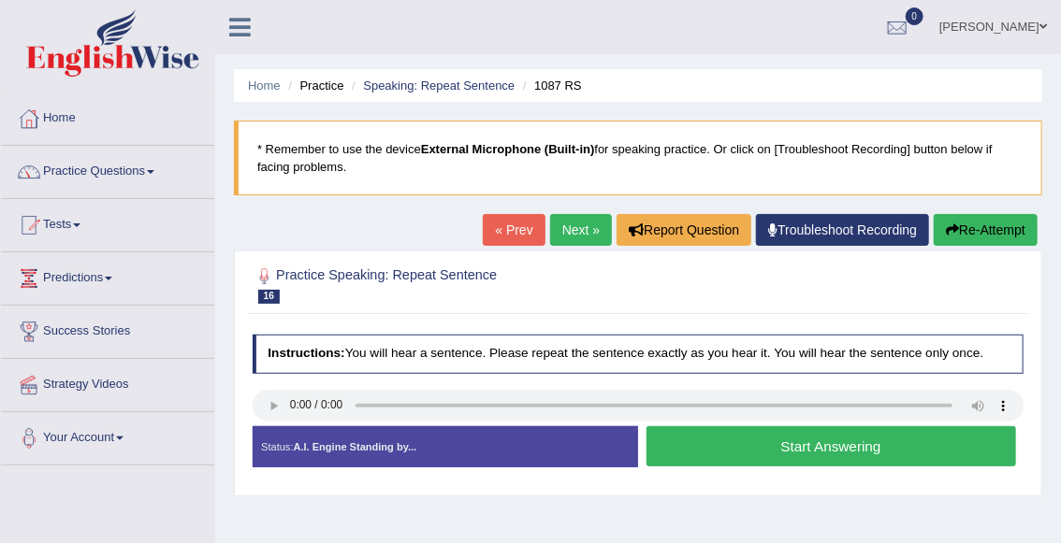
click at [747, 450] on button "Start Answering" at bounding box center [830, 446] width 369 height 40
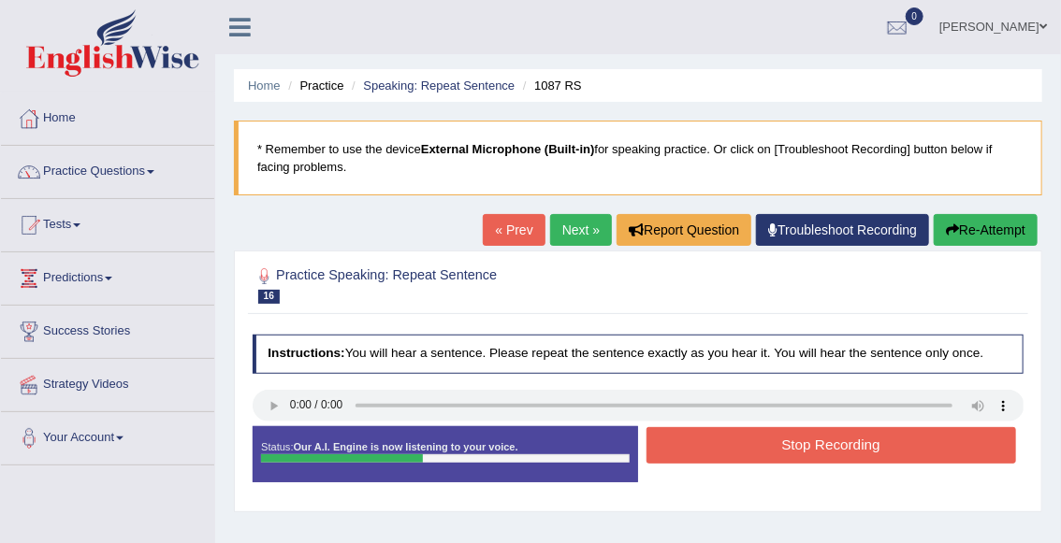
click at [747, 450] on button "Stop Recording" at bounding box center [830, 445] width 369 height 36
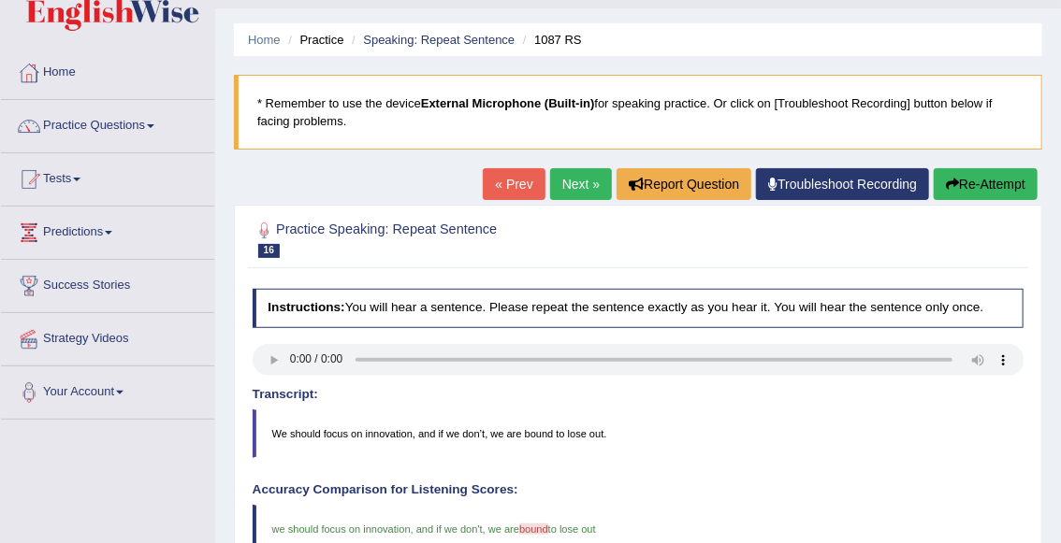
scroll to position [45, 0]
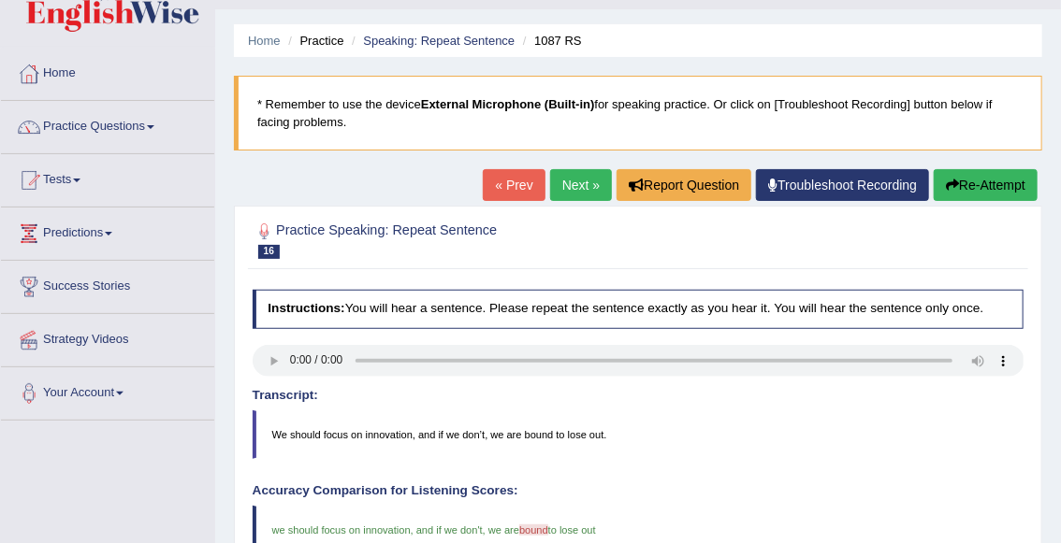
click at [579, 195] on link "Next »" at bounding box center [581, 185] width 62 height 32
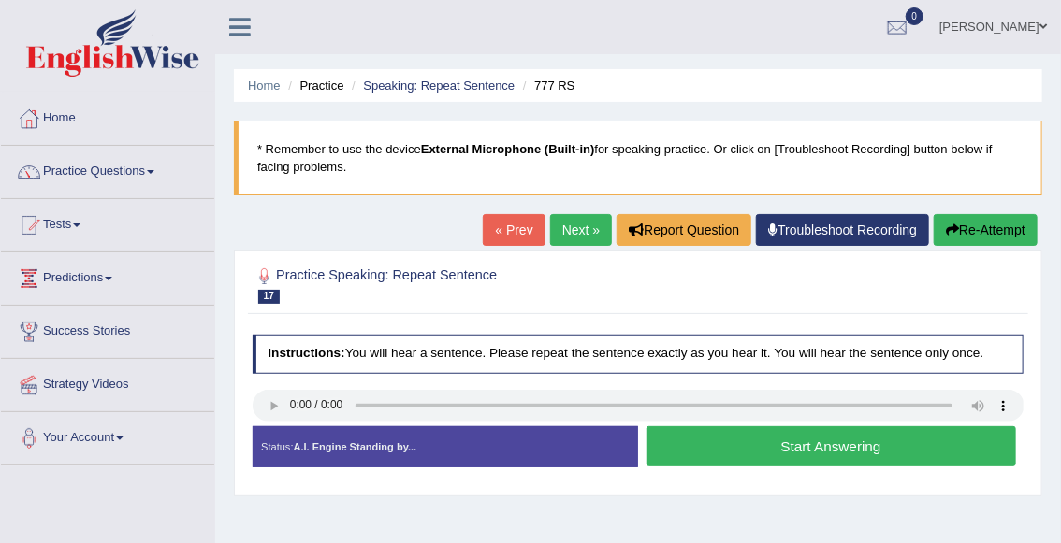
click at [694, 456] on button "Start Answering" at bounding box center [830, 446] width 369 height 40
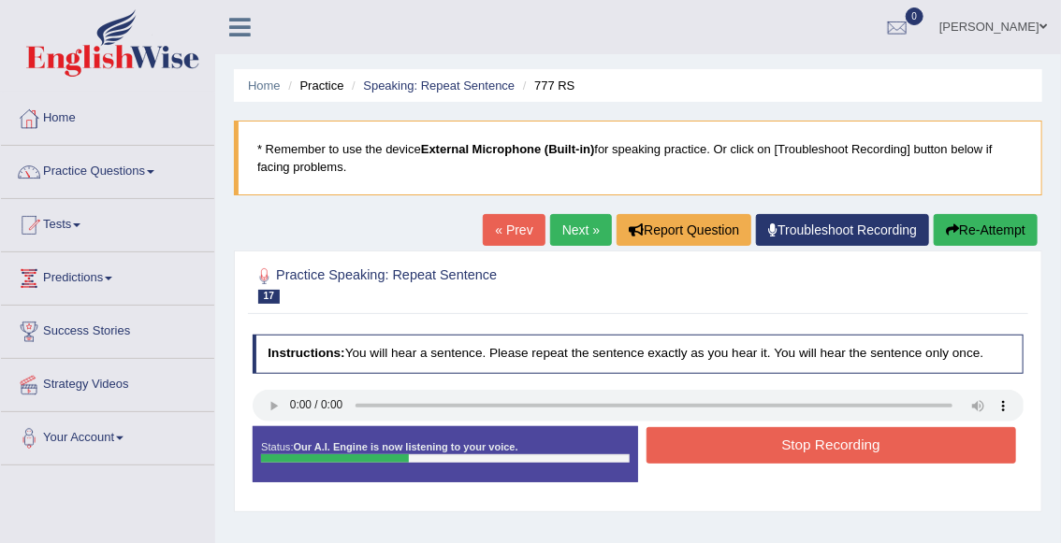
click at [694, 456] on button "Stop Recording" at bounding box center [830, 445] width 369 height 36
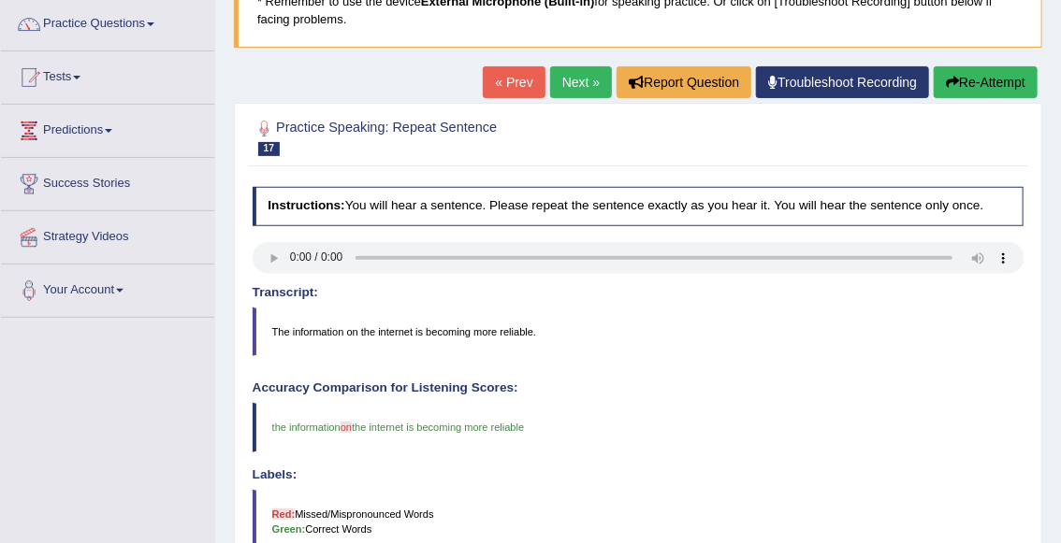
scroll to position [91, 0]
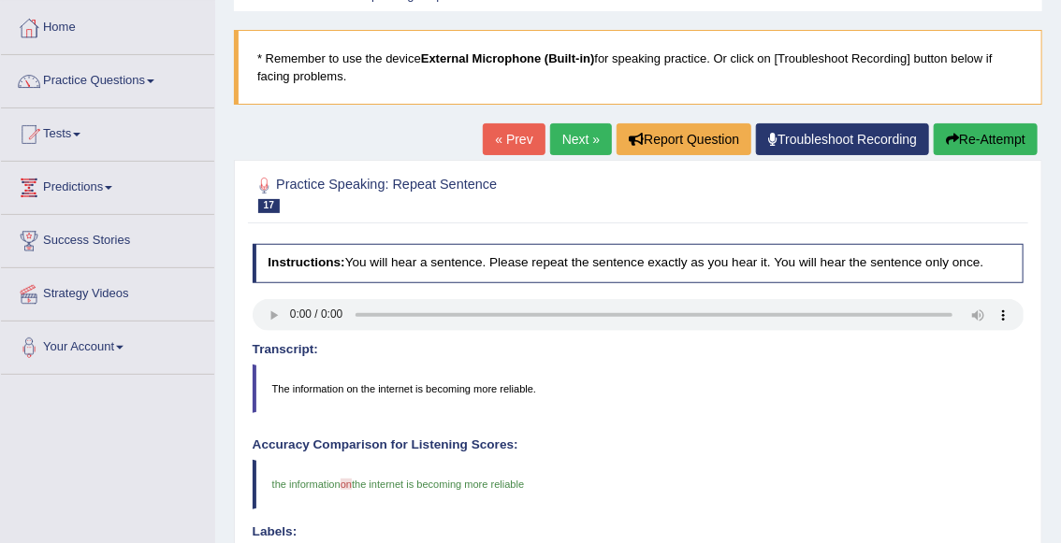
click at [575, 148] on link "Next »" at bounding box center [581, 139] width 62 height 32
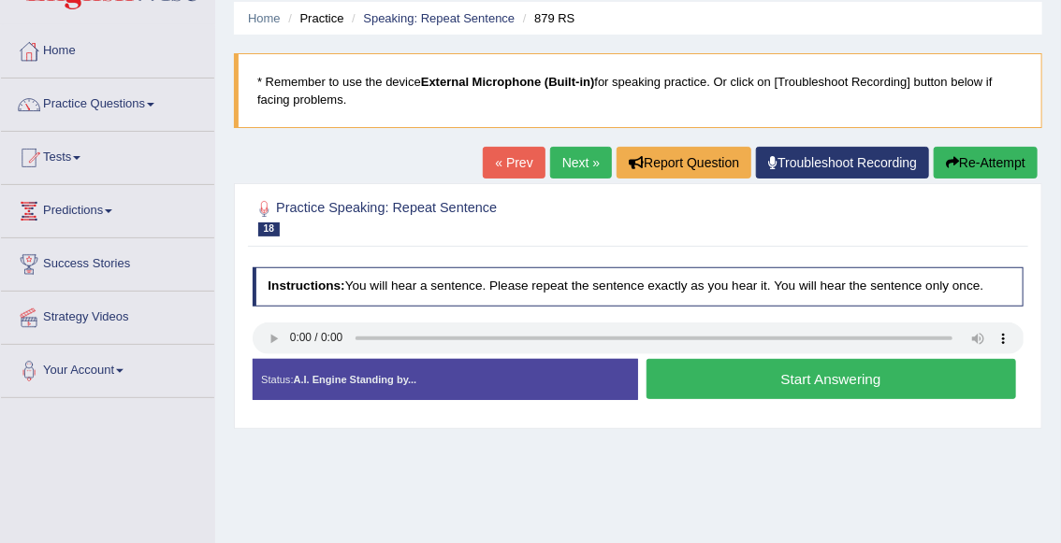
scroll to position [79, 0]
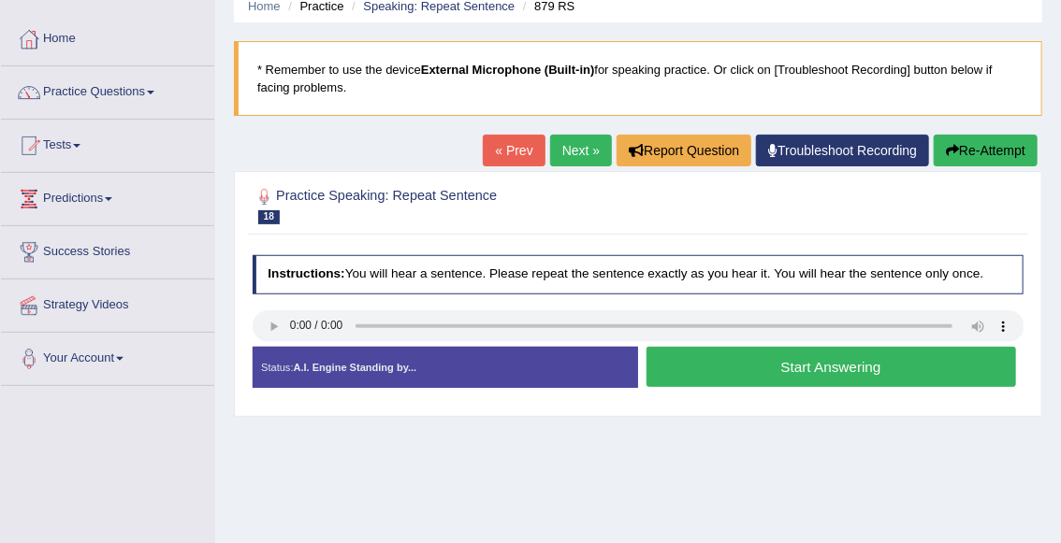
click at [704, 371] on button "Start Answering" at bounding box center [830, 367] width 369 height 40
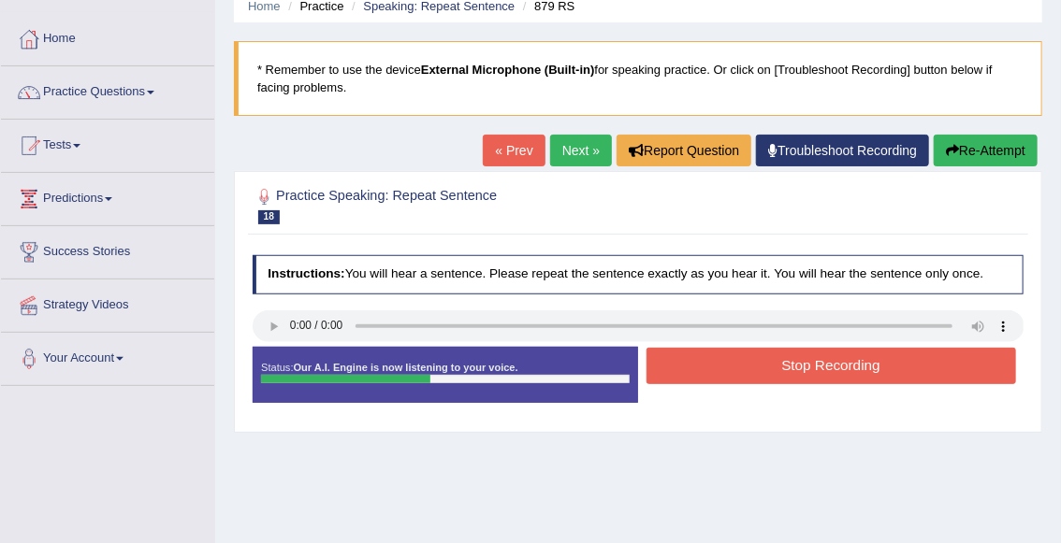
click at [724, 380] on button "Stop Recording" at bounding box center [830, 366] width 369 height 36
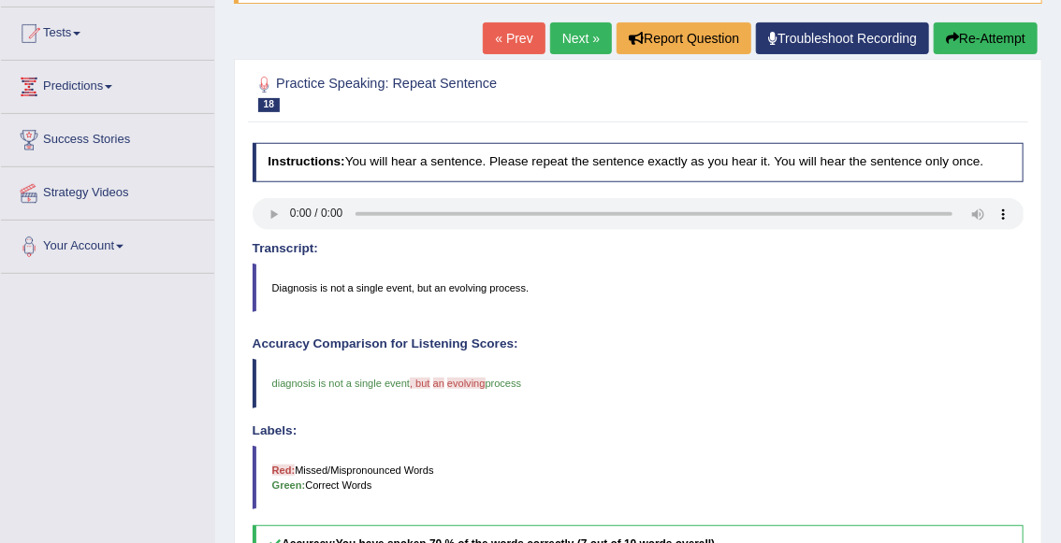
scroll to position [172, 0]
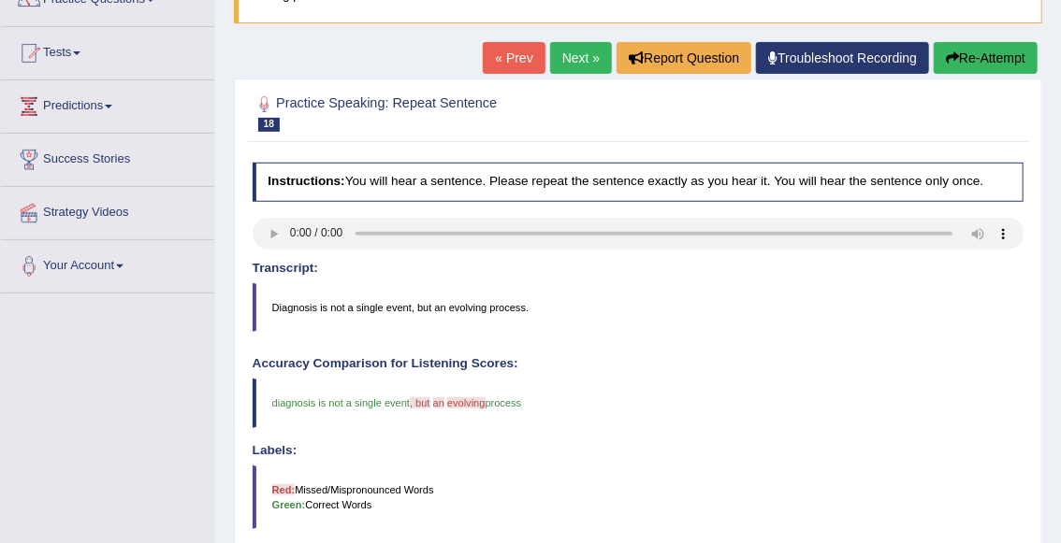
click at [574, 66] on link "Next »" at bounding box center [581, 58] width 62 height 32
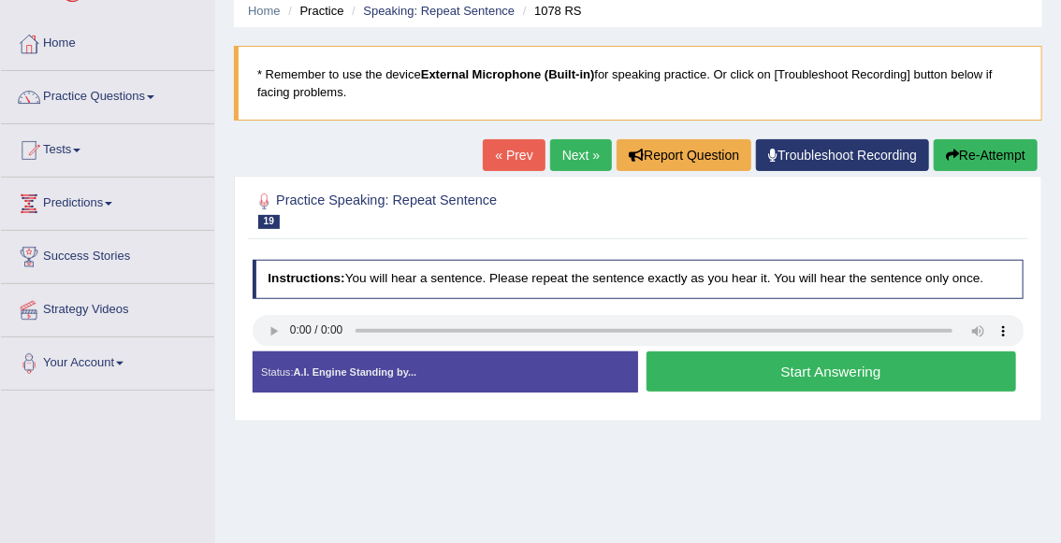
scroll to position [96, 0]
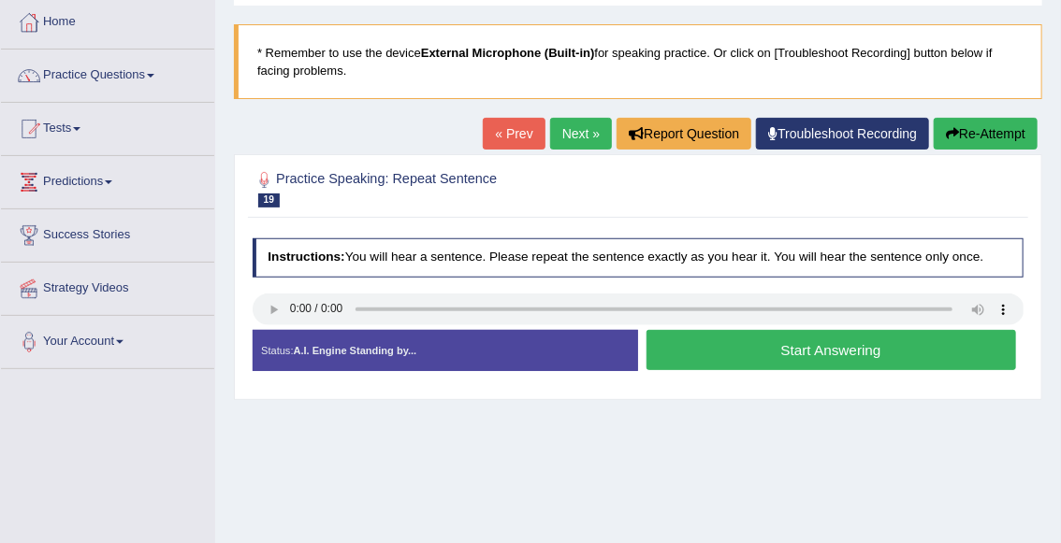
click at [580, 133] on link "Next »" at bounding box center [581, 134] width 62 height 32
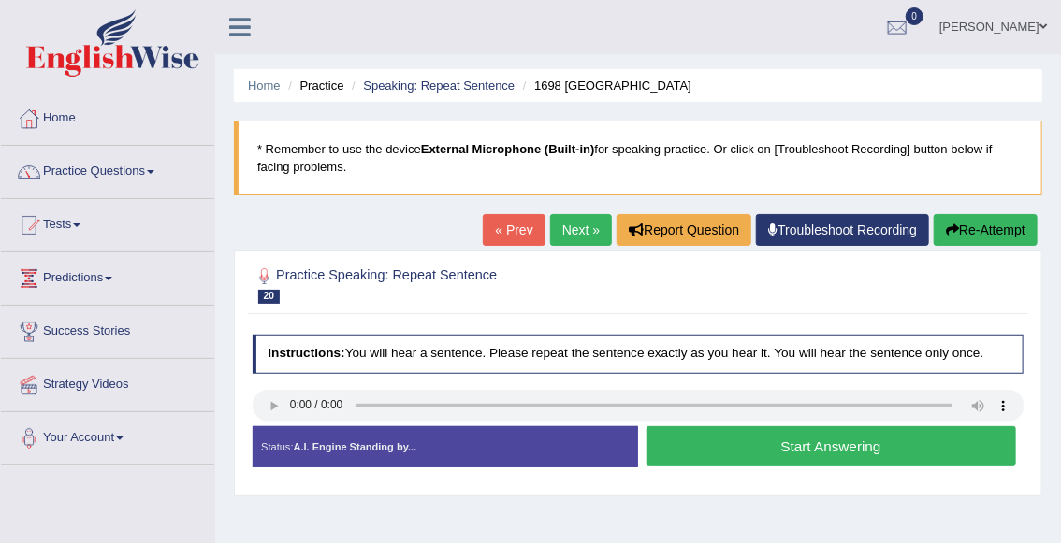
click at [504, 228] on link "« Prev" at bounding box center [514, 230] width 62 height 32
click at [510, 227] on link "« Prev" at bounding box center [514, 230] width 62 height 32
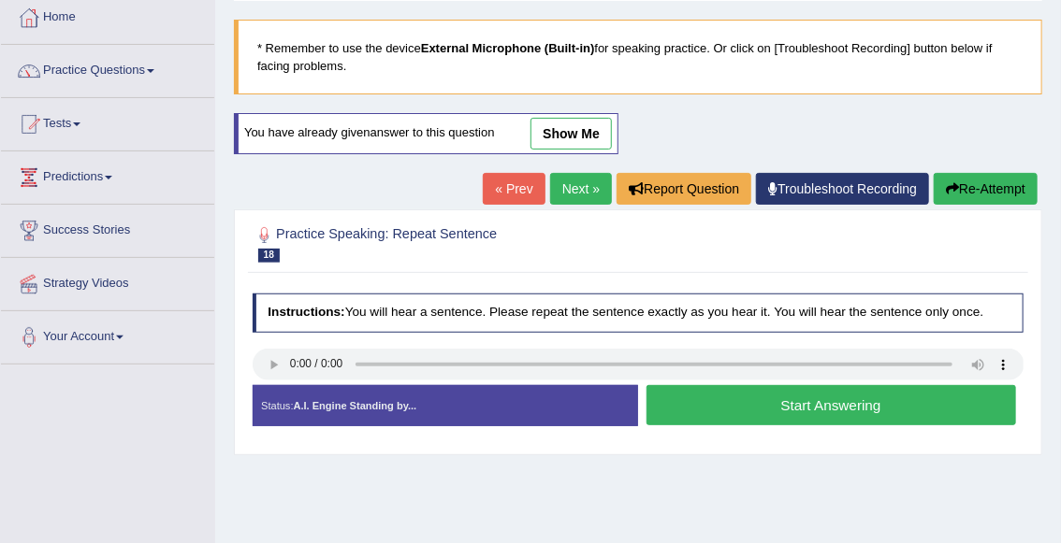
scroll to position [107, 0]
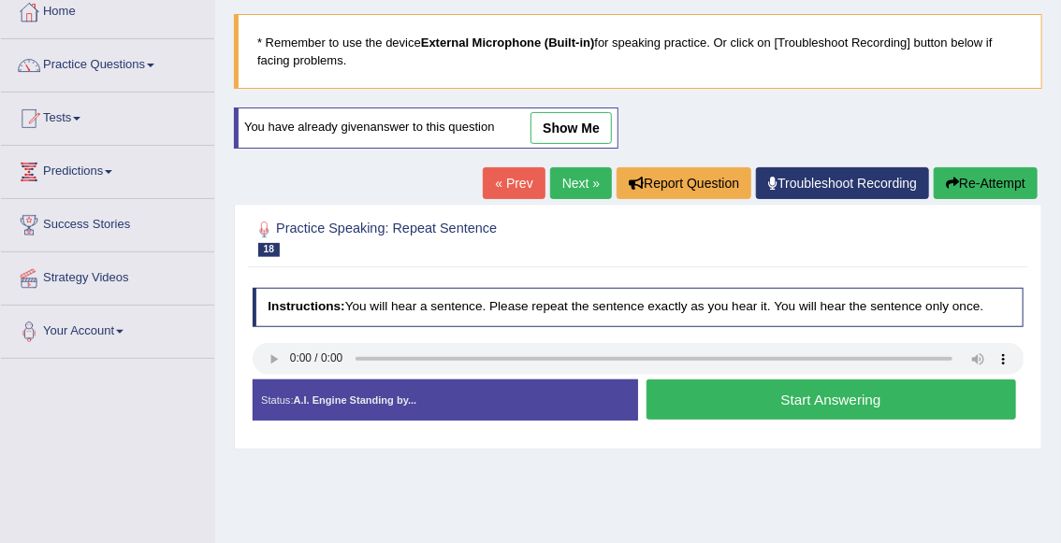
click at [731, 408] on button "Start Answering" at bounding box center [830, 400] width 369 height 40
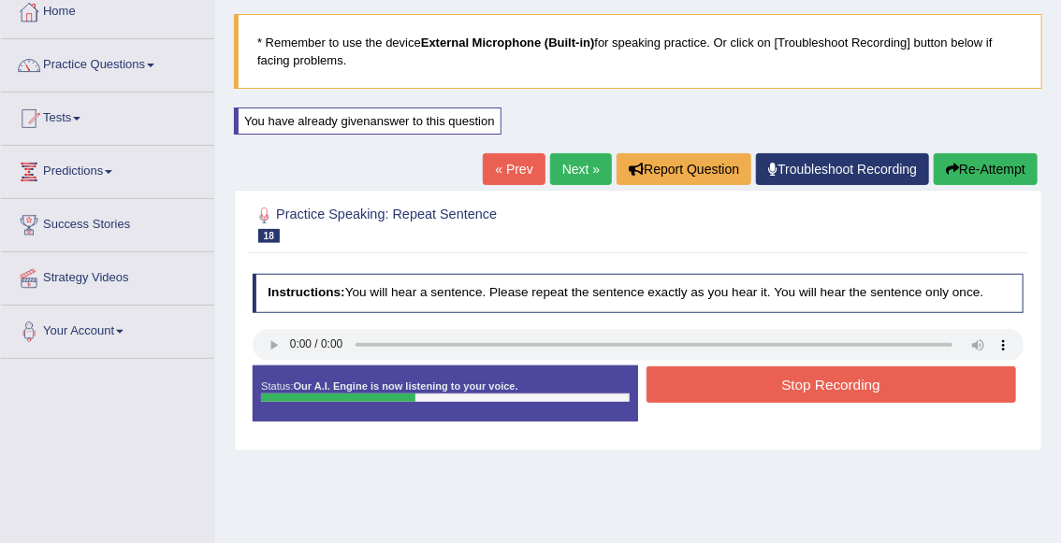
click at [758, 397] on button "Stop Recording" at bounding box center [830, 385] width 369 height 36
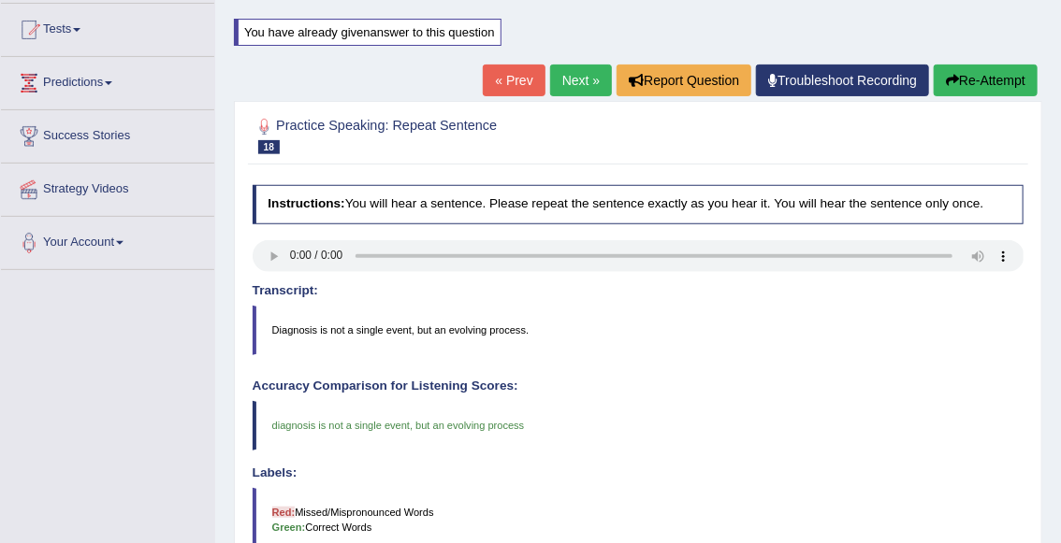
scroll to position [195, 0]
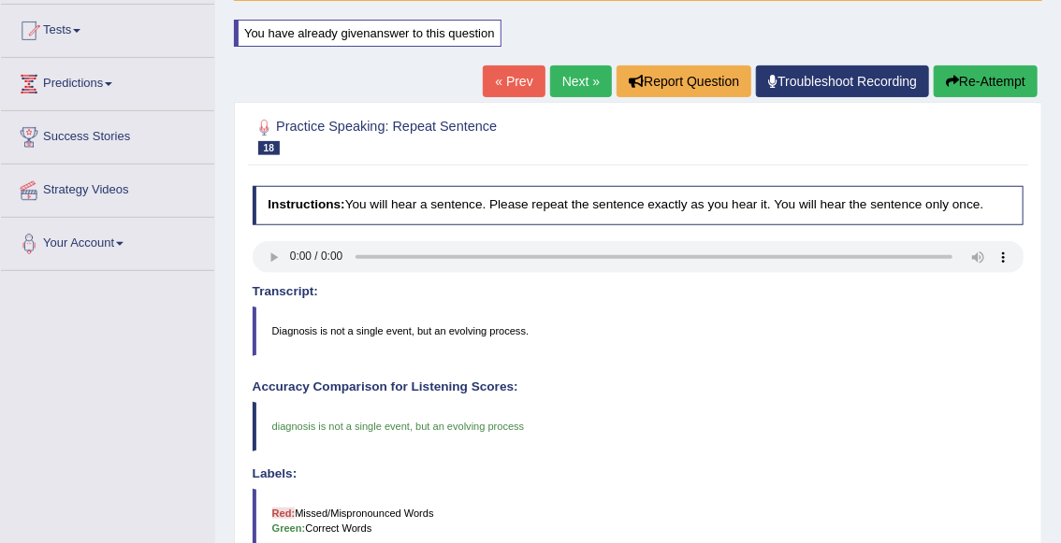
click at [577, 87] on link "Next »" at bounding box center [581, 81] width 62 height 32
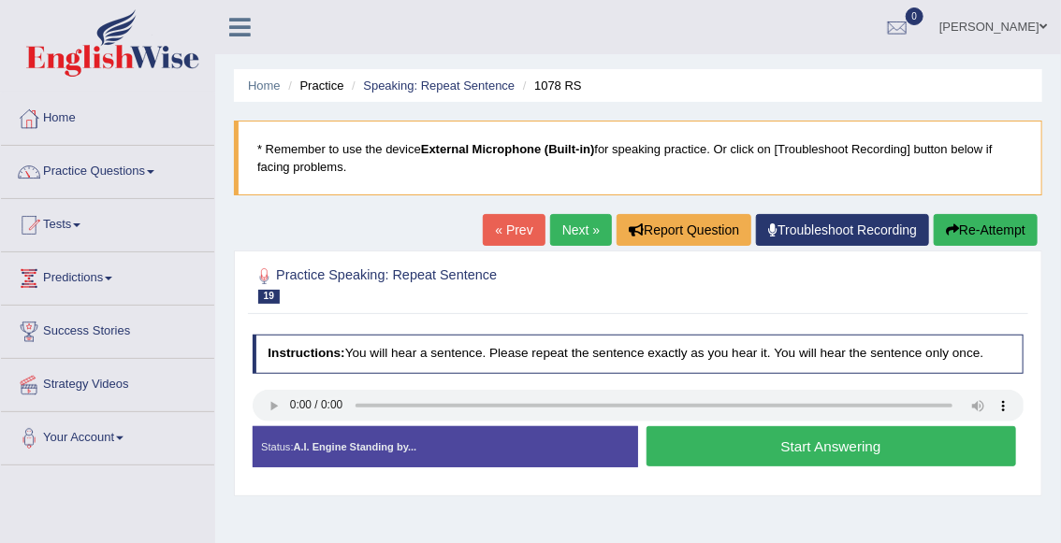
click at [758, 448] on button "Start Answering" at bounding box center [830, 446] width 369 height 40
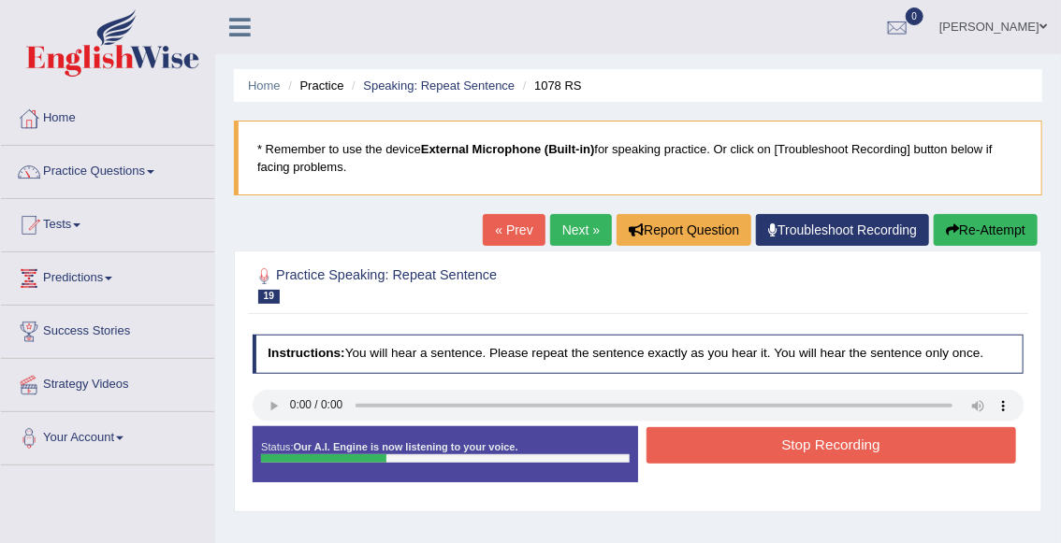
click at [579, 240] on link "Next »" at bounding box center [581, 230] width 62 height 32
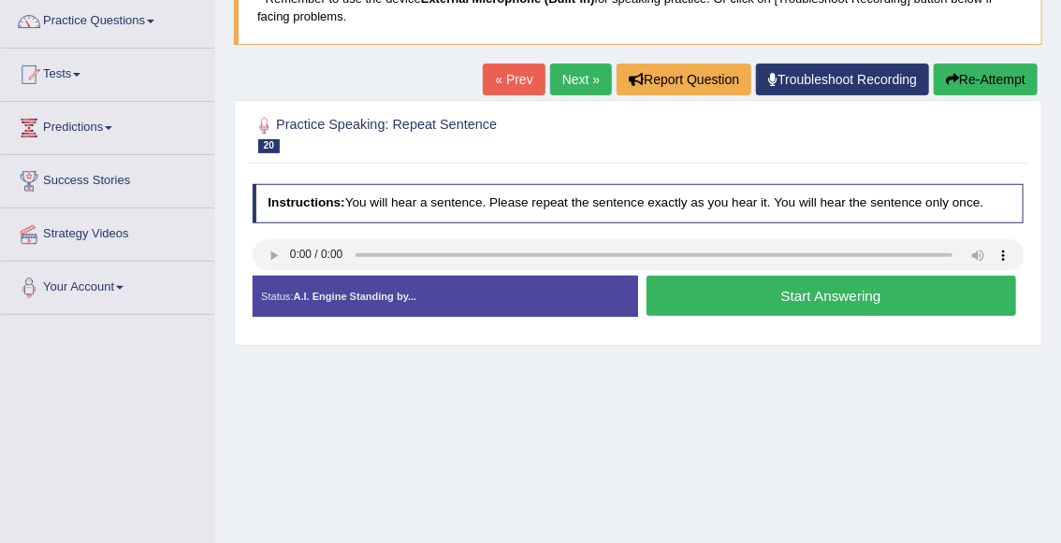
scroll to position [138, 0]
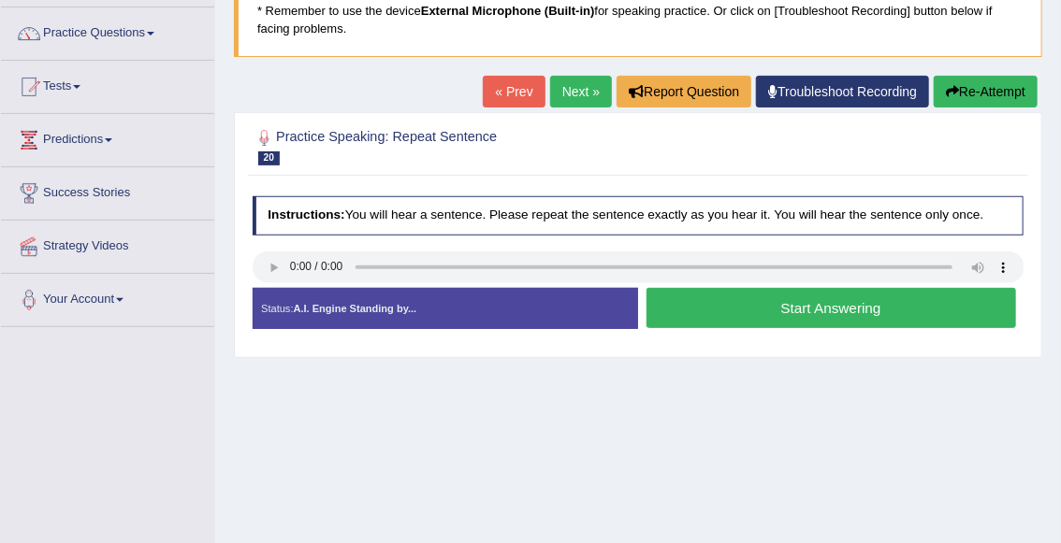
click at [512, 93] on link "« Prev" at bounding box center [514, 92] width 62 height 32
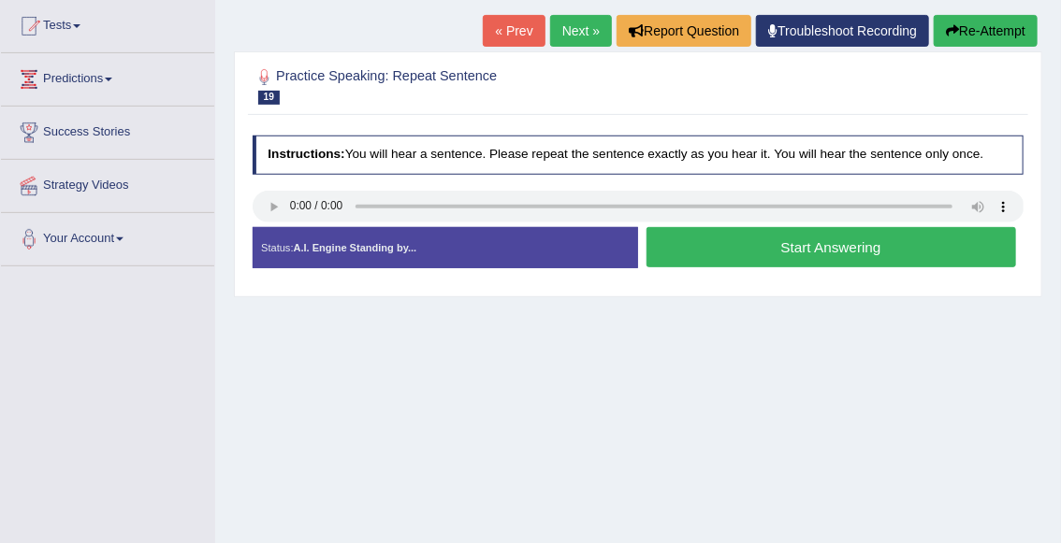
scroll to position [221, 0]
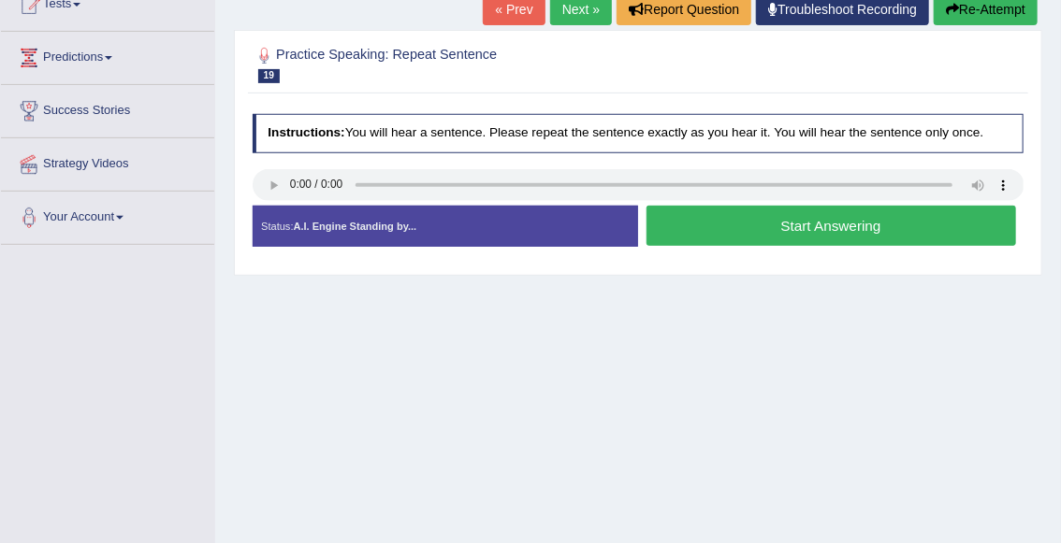
click at [731, 220] on button "Start Answering" at bounding box center [830, 226] width 369 height 40
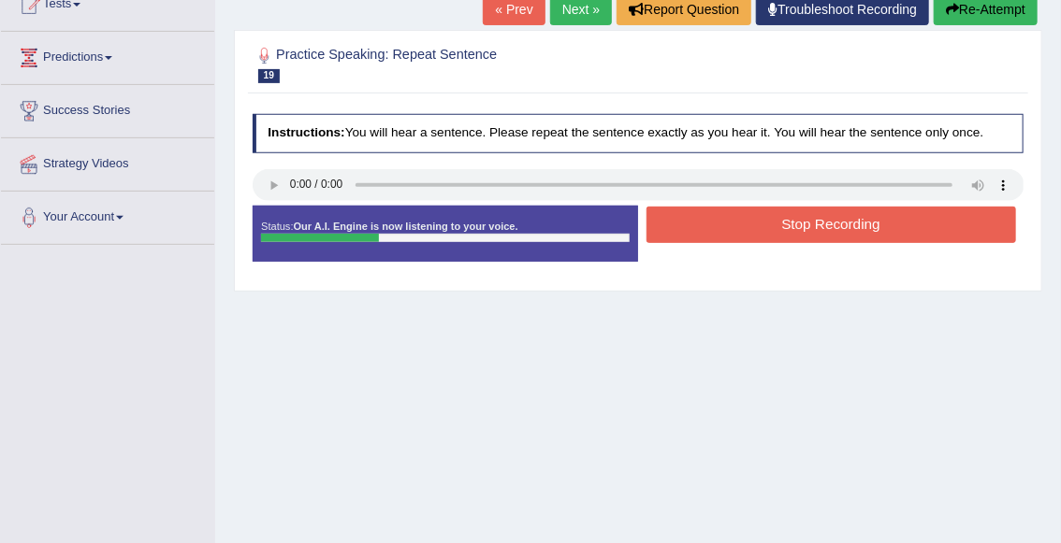
click at [731, 220] on button "Stop Recording" at bounding box center [830, 225] width 369 height 36
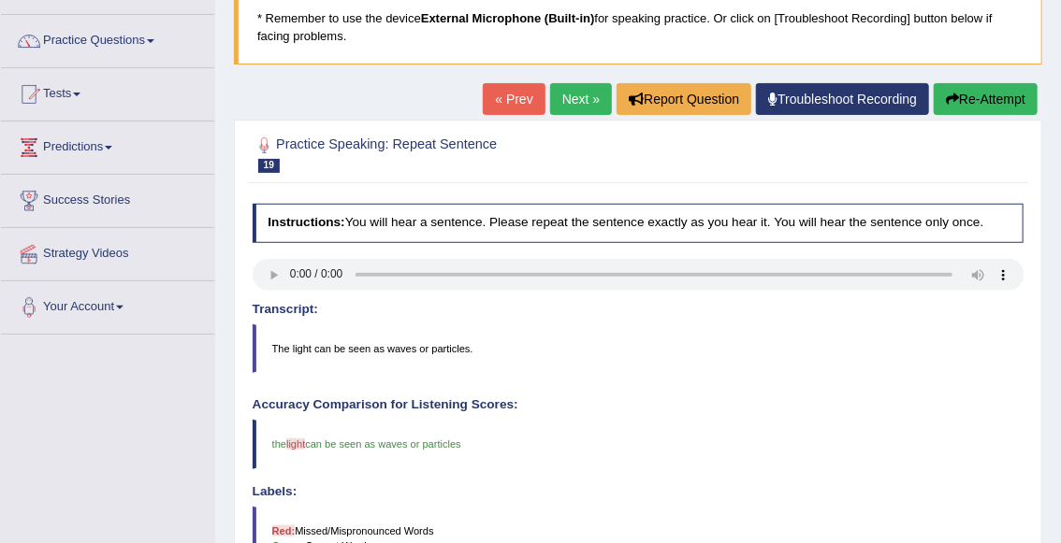
scroll to position [130, 0]
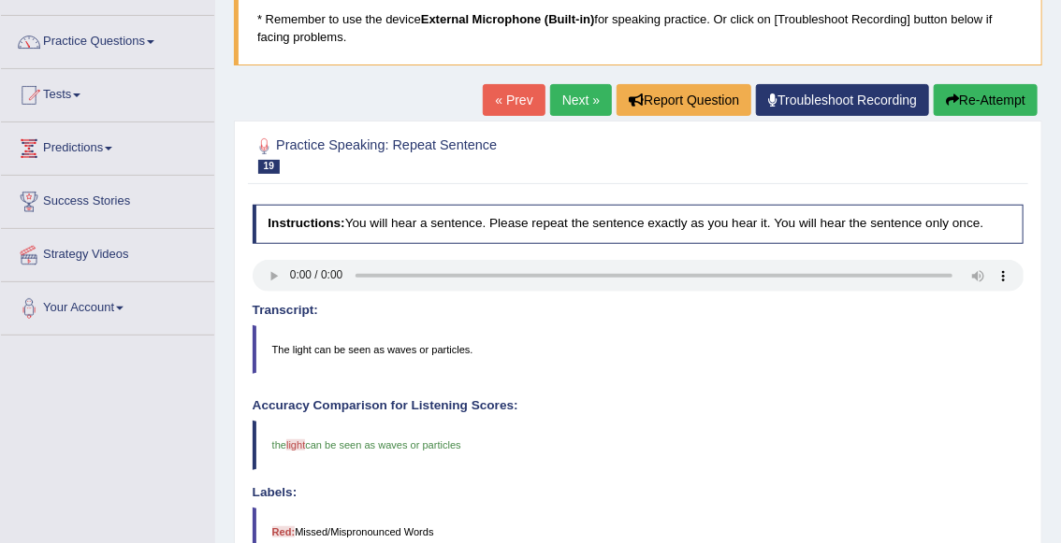
click at [573, 95] on link "Next »" at bounding box center [581, 100] width 62 height 32
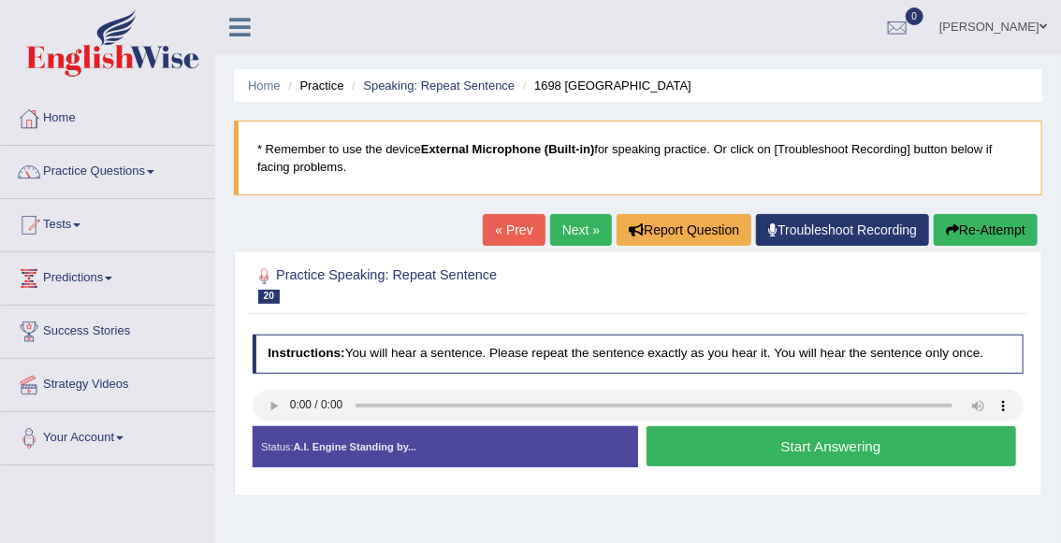
click at [736, 450] on button "Start Answering" at bounding box center [830, 446] width 369 height 40
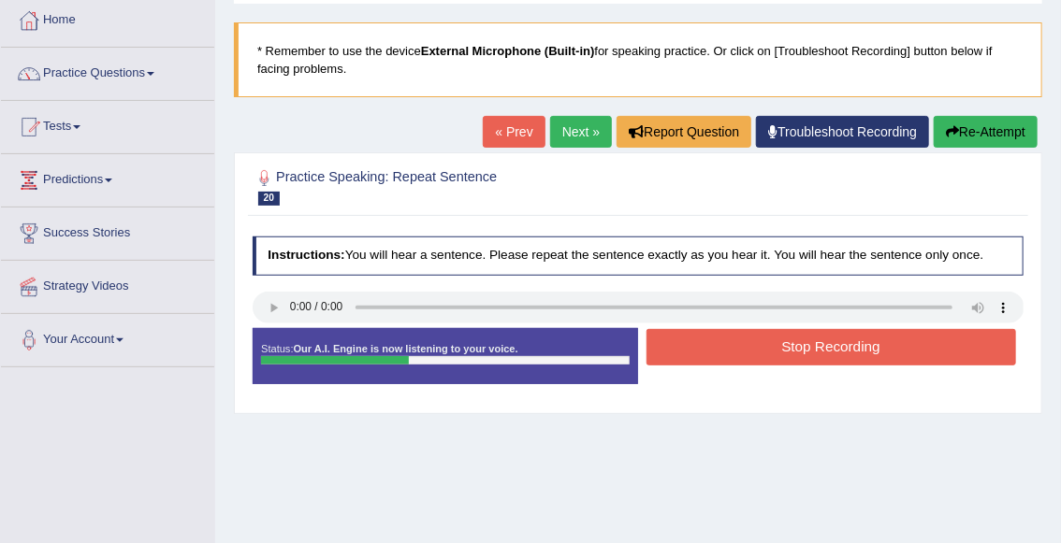
scroll to position [103, 0]
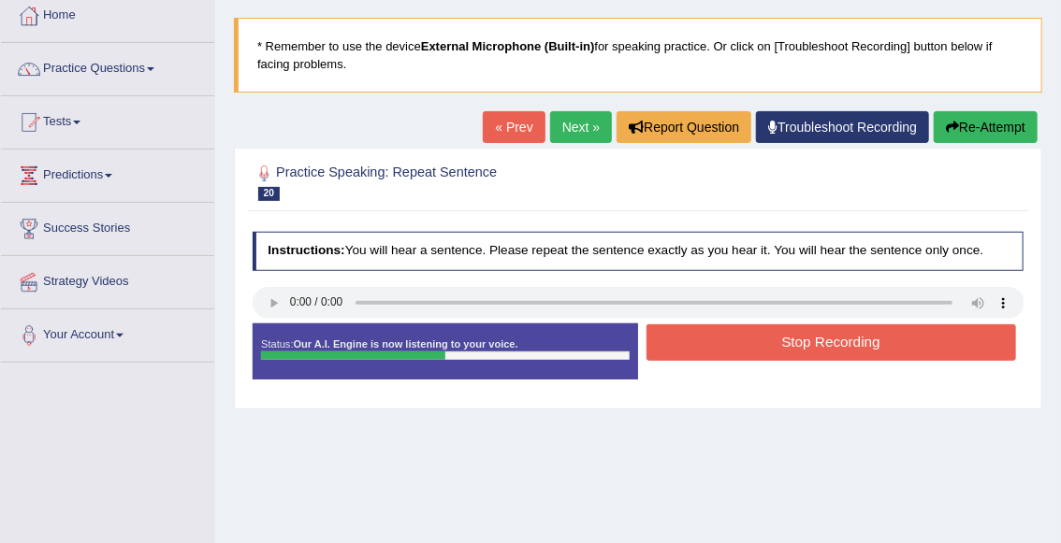
click at [808, 353] on button "Stop Recording" at bounding box center [830, 343] width 369 height 36
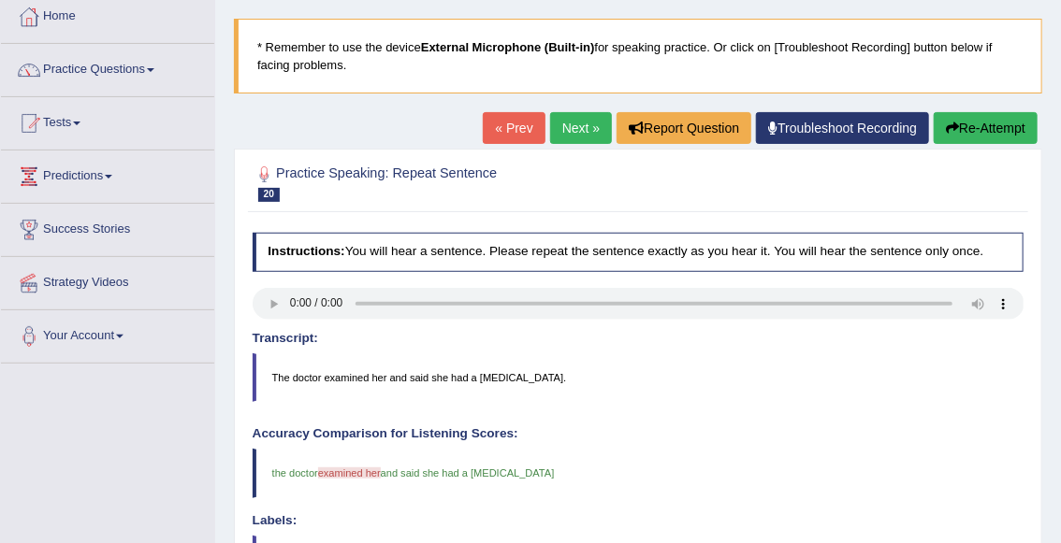
scroll to position [95, 0]
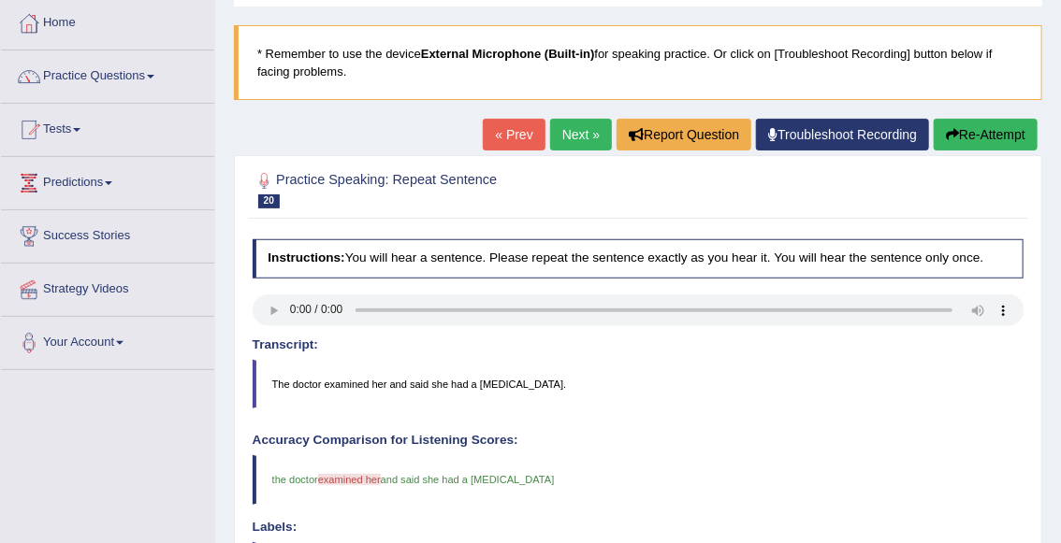
click at [577, 137] on link "Next »" at bounding box center [581, 135] width 62 height 32
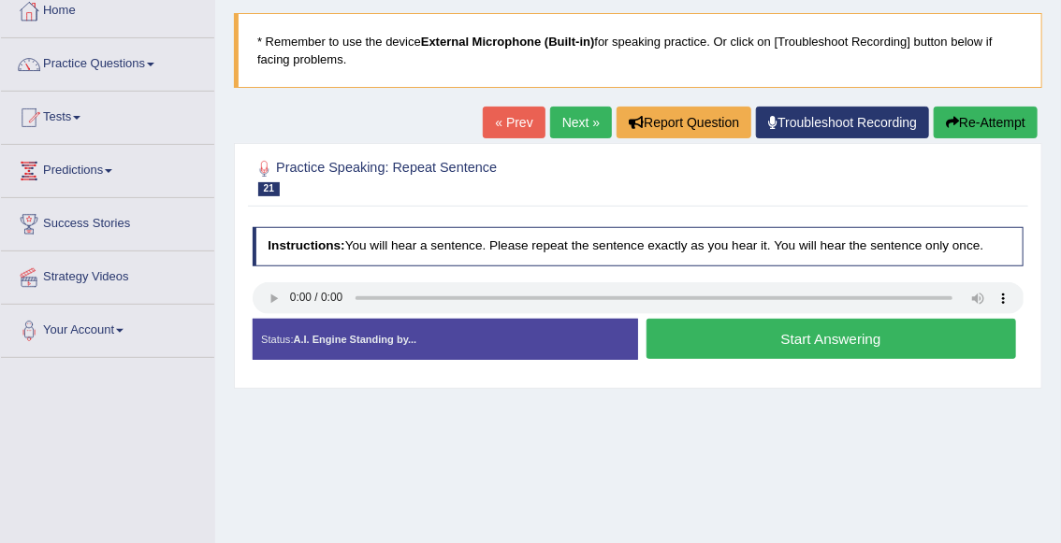
scroll to position [111, 0]
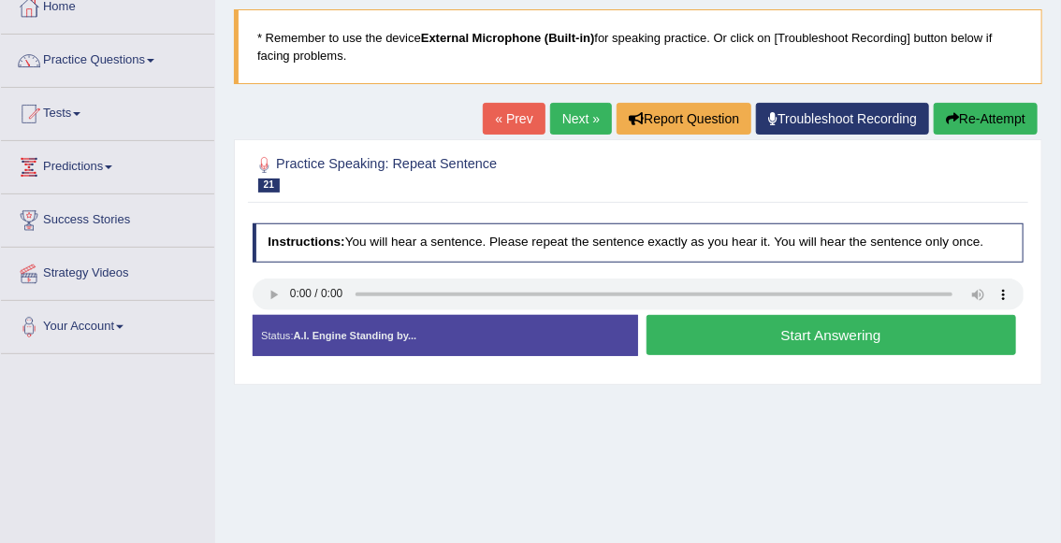
click at [744, 339] on button "Start Answering" at bounding box center [830, 335] width 369 height 40
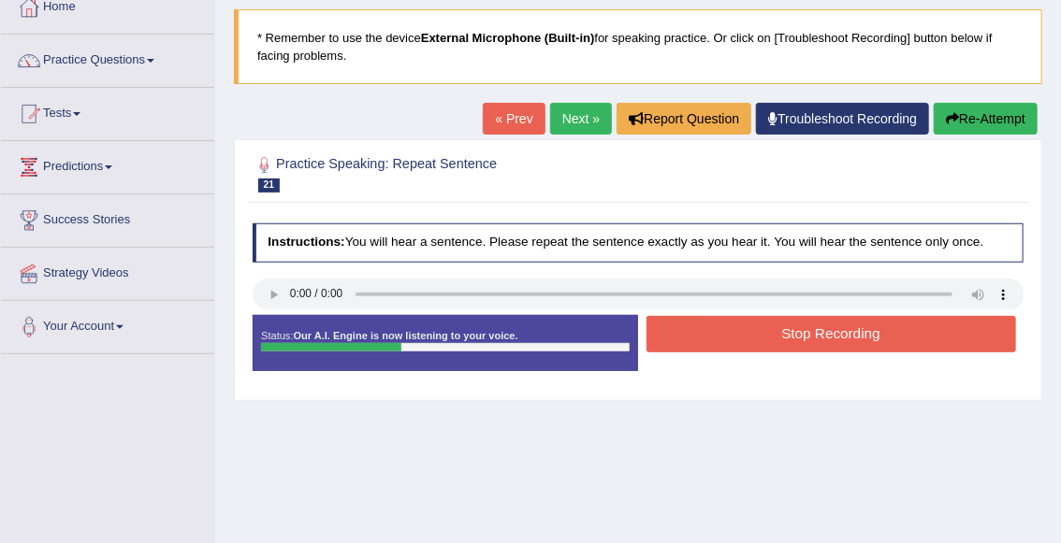
click at [735, 329] on button "Stop Recording" at bounding box center [830, 334] width 369 height 36
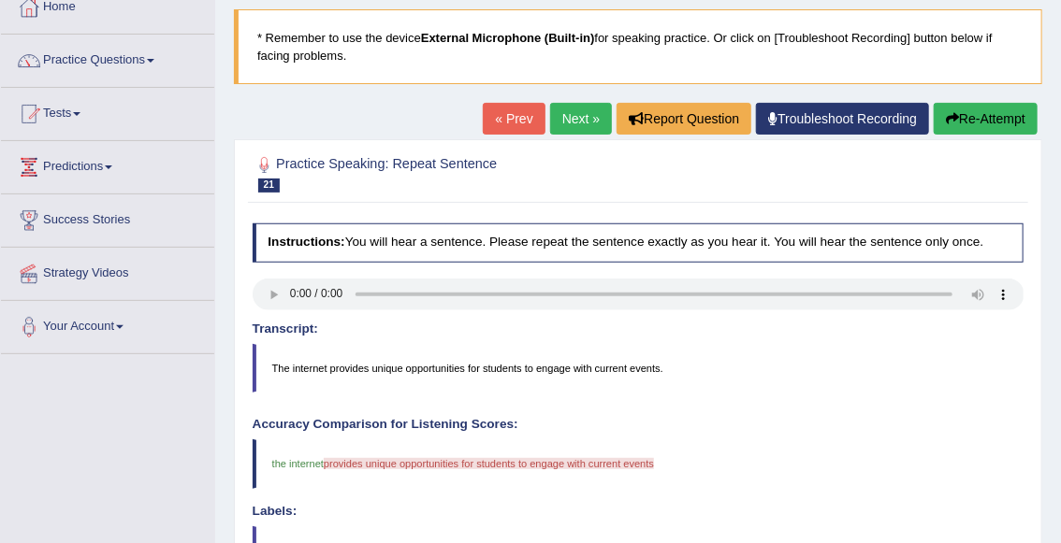
click at [989, 119] on button "Re-Attempt" at bounding box center [985, 119] width 104 height 32
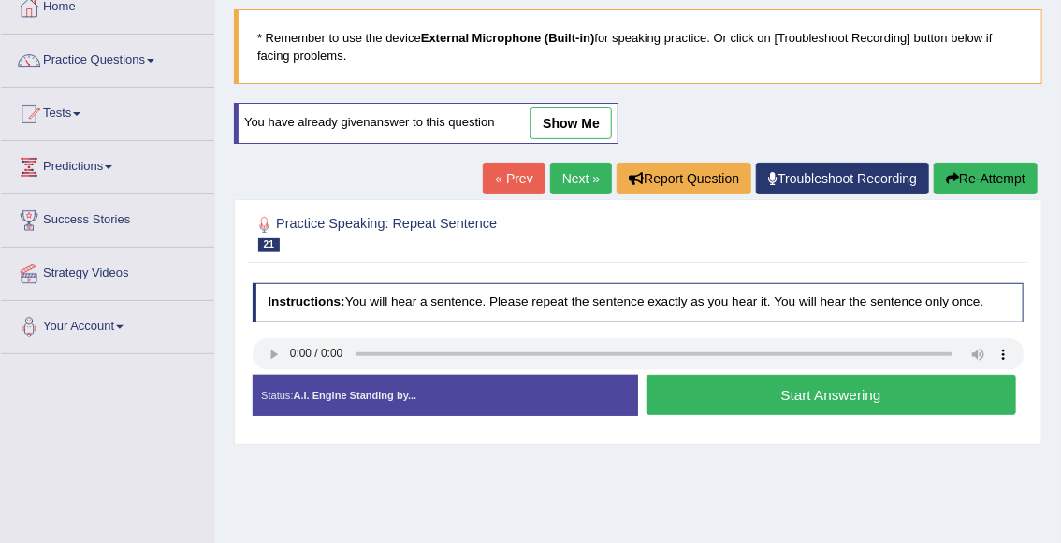
click at [760, 397] on button "Start Answering" at bounding box center [830, 395] width 369 height 40
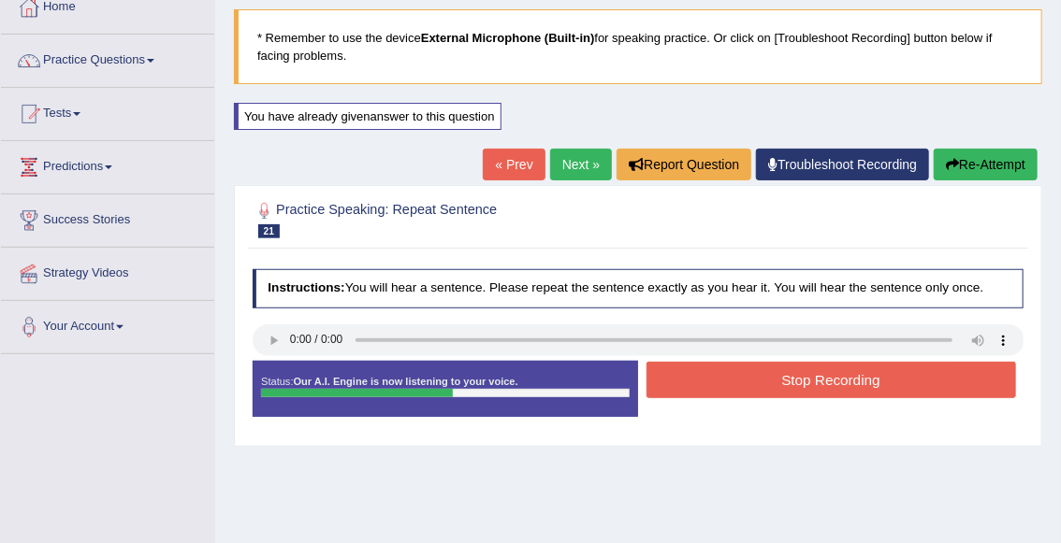
click at [787, 392] on button "Stop Recording" at bounding box center [830, 380] width 369 height 36
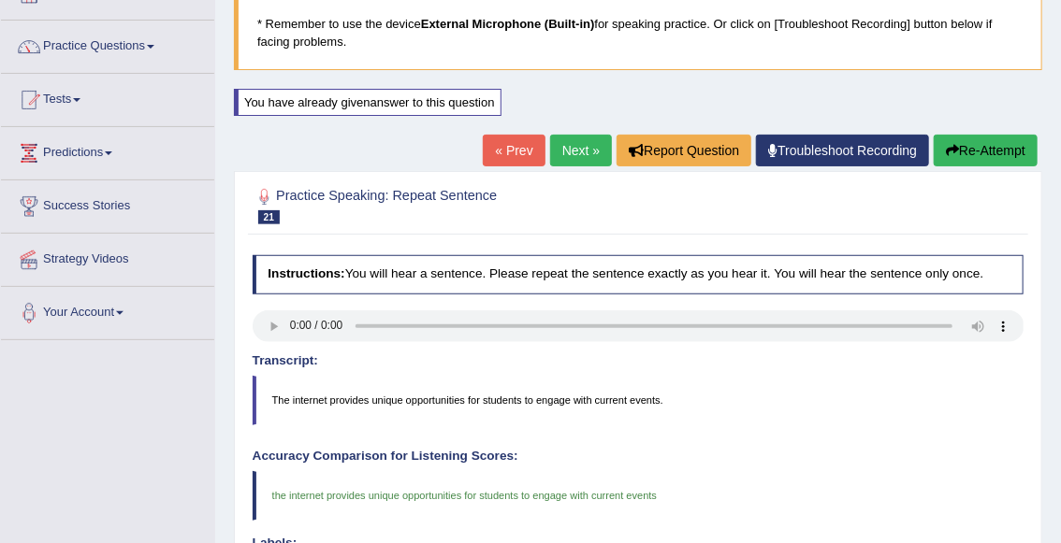
scroll to position [99, 0]
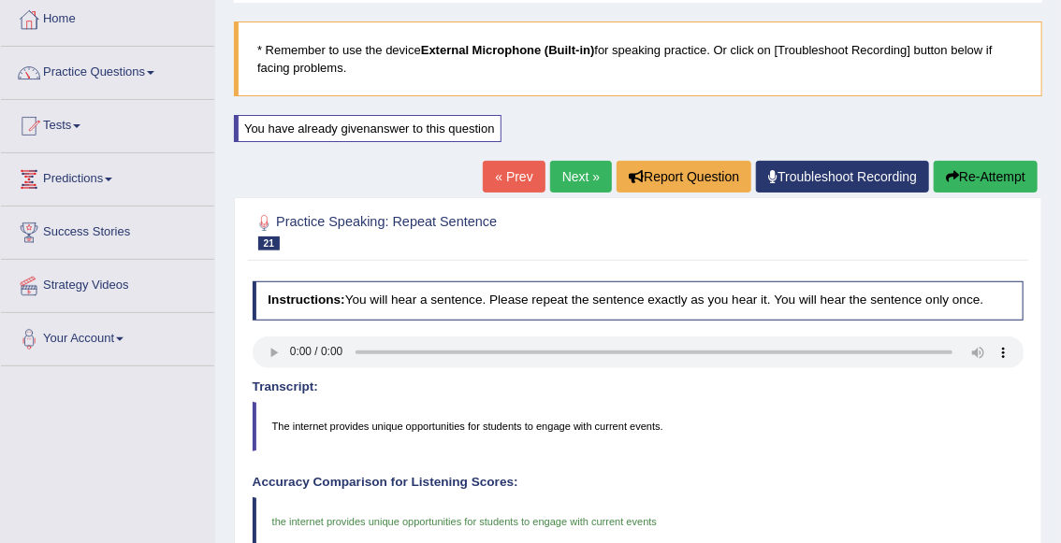
click at [580, 183] on link "Next »" at bounding box center [581, 177] width 62 height 32
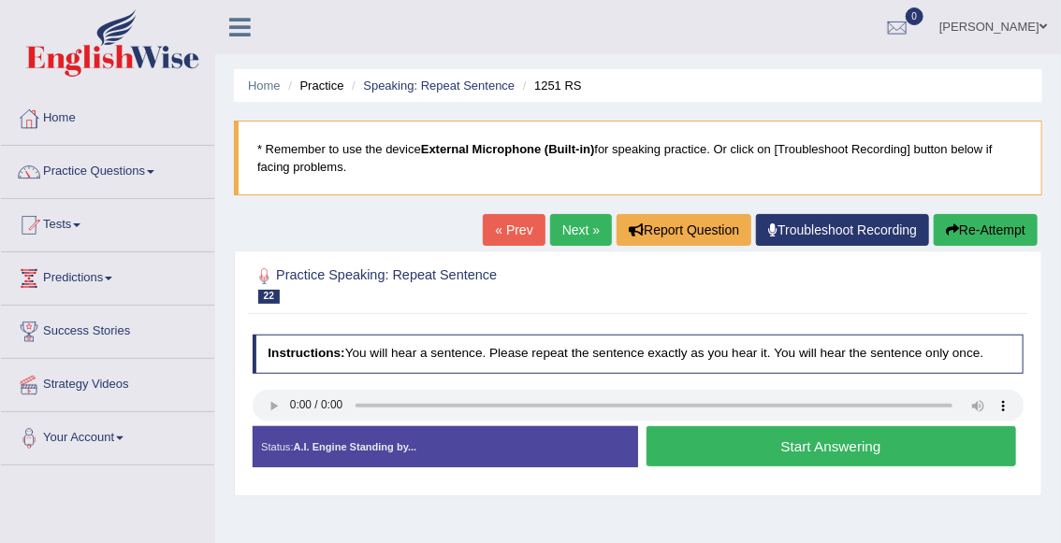
click at [719, 455] on button "Start Answering" at bounding box center [830, 446] width 369 height 40
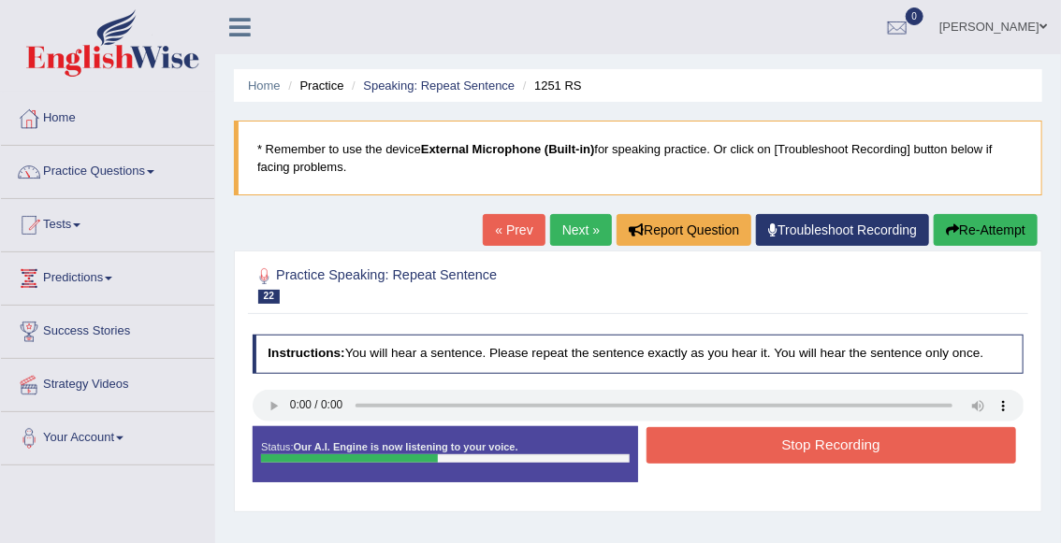
click at [696, 435] on button "Stop Recording" at bounding box center [830, 445] width 369 height 36
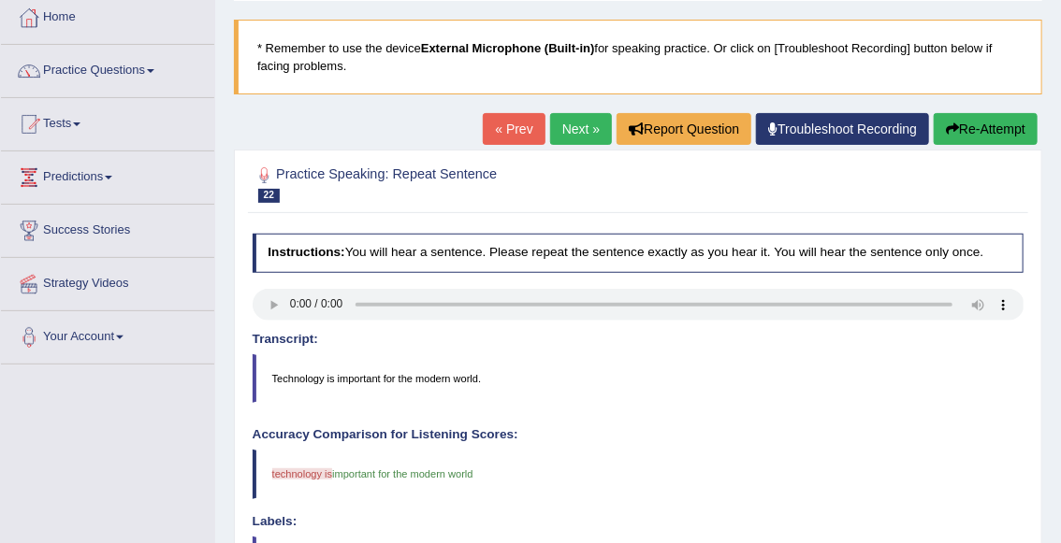
scroll to position [94, 0]
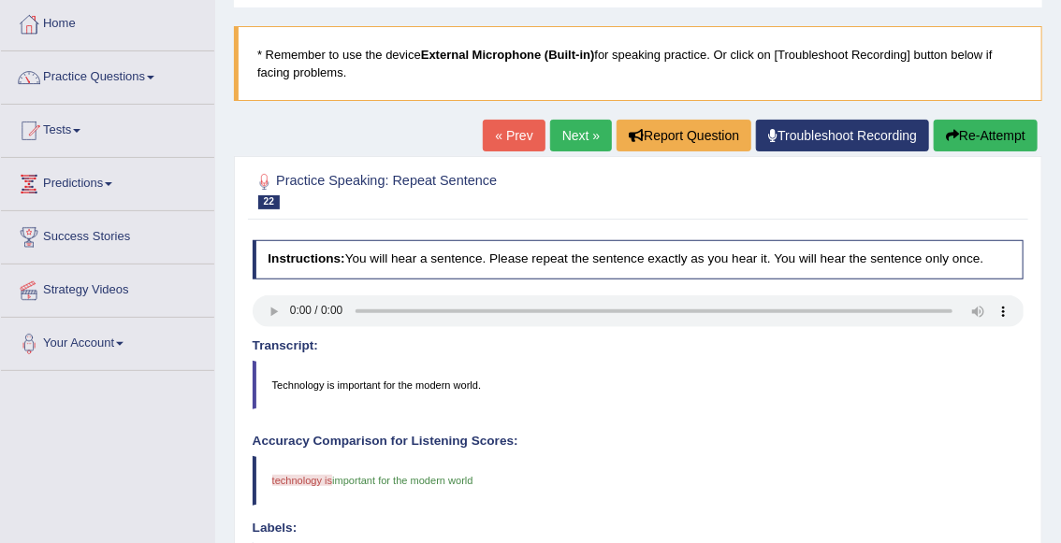
click at [577, 141] on link "Next »" at bounding box center [581, 136] width 62 height 32
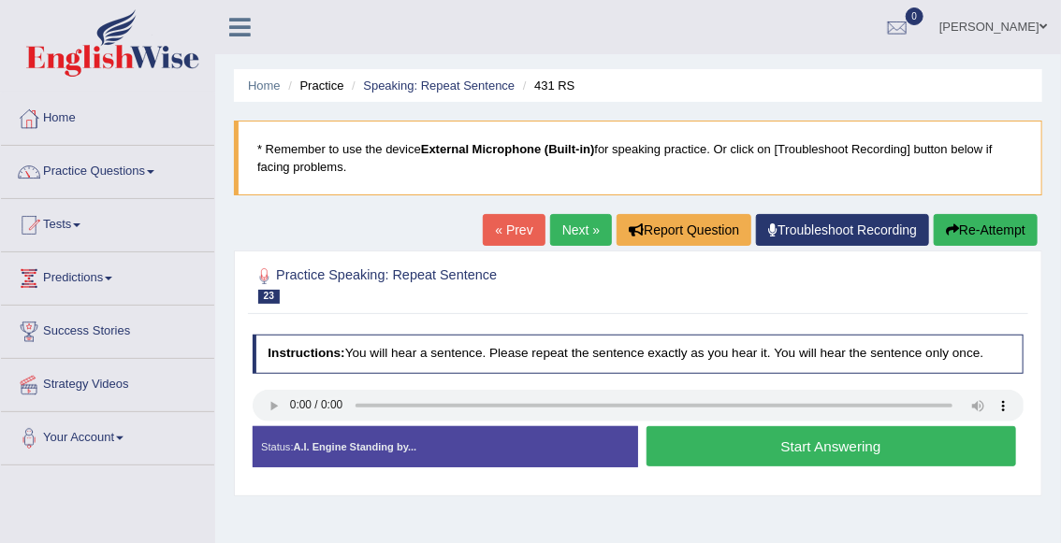
click at [697, 449] on button "Start Answering" at bounding box center [830, 446] width 369 height 40
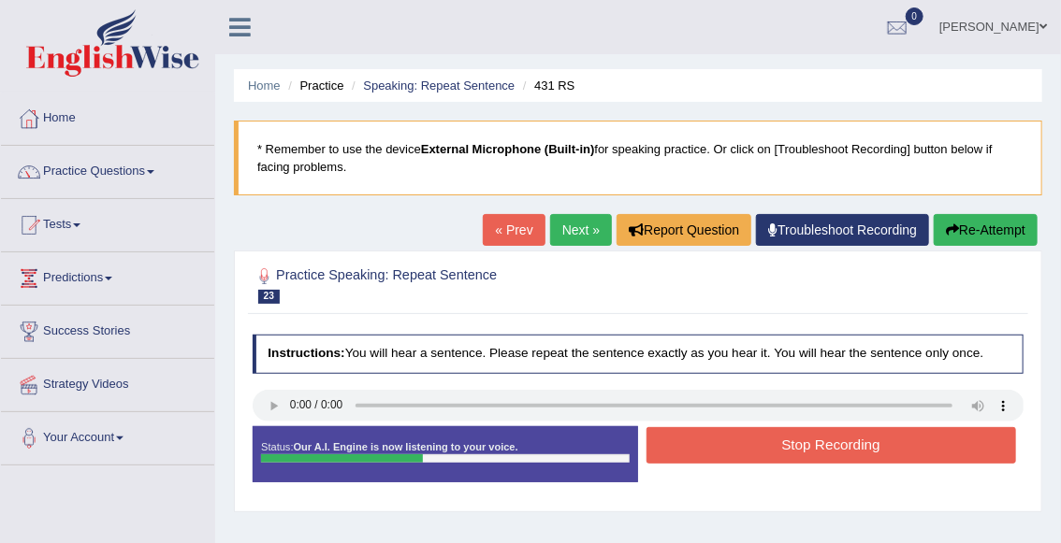
click at [697, 449] on button "Stop Recording" at bounding box center [830, 445] width 369 height 36
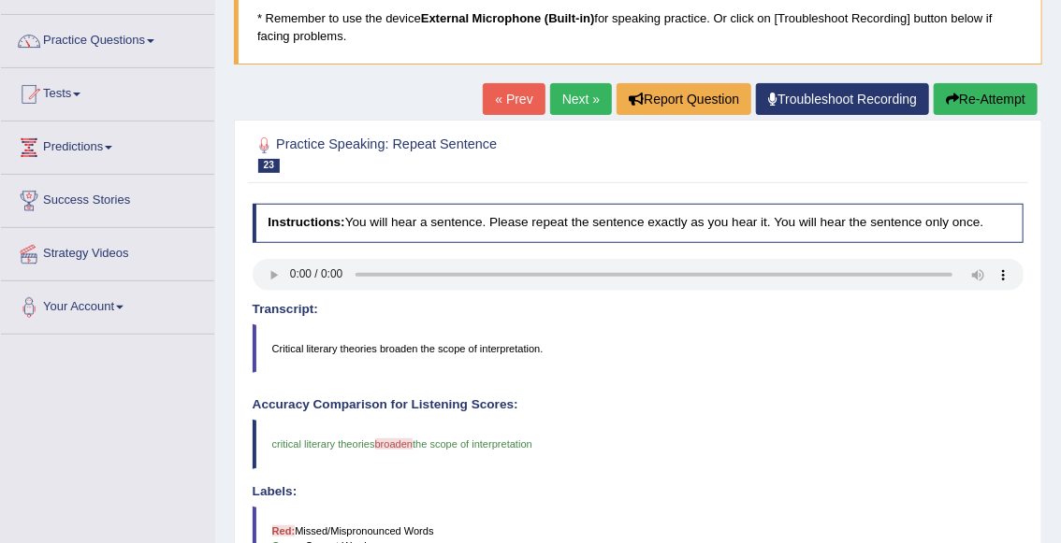
scroll to position [89, 0]
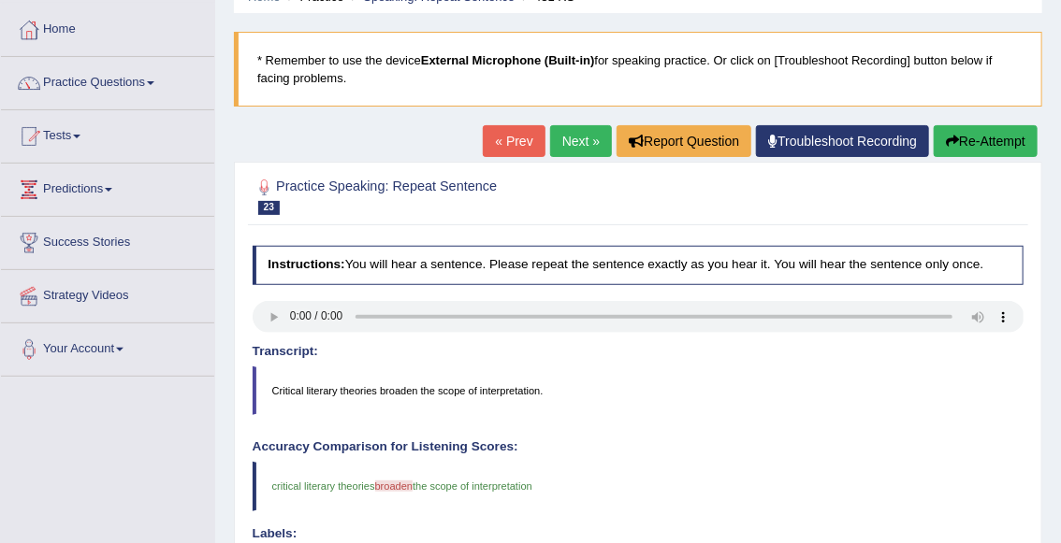
click at [573, 144] on link "Next »" at bounding box center [581, 141] width 62 height 32
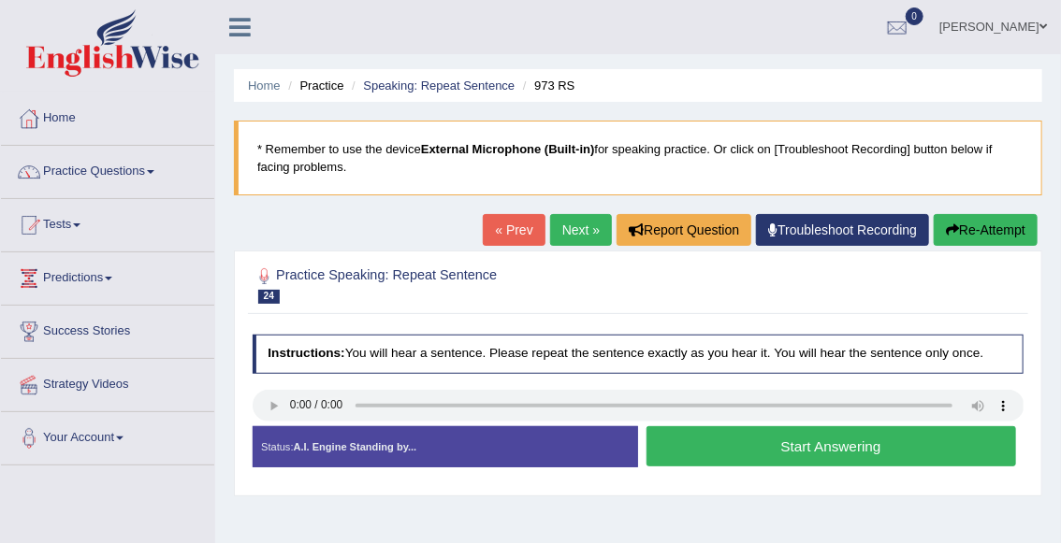
click at [727, 450] on button "Start Answering" at bounding box center [830, 446] width 369 height 40
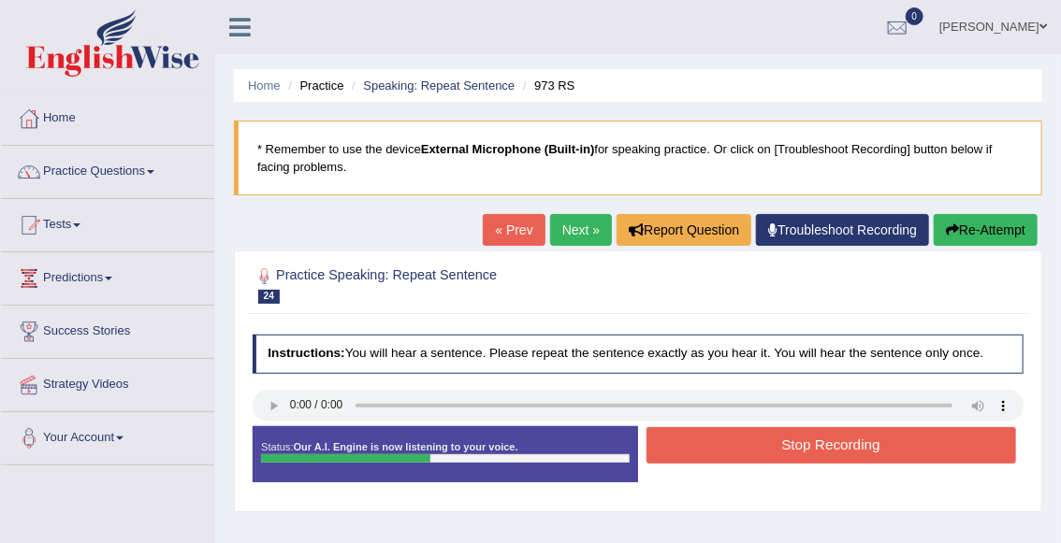
click at [727, 450] on button "Stop Recording" at bounding box center [830, 445] width 369 height 36
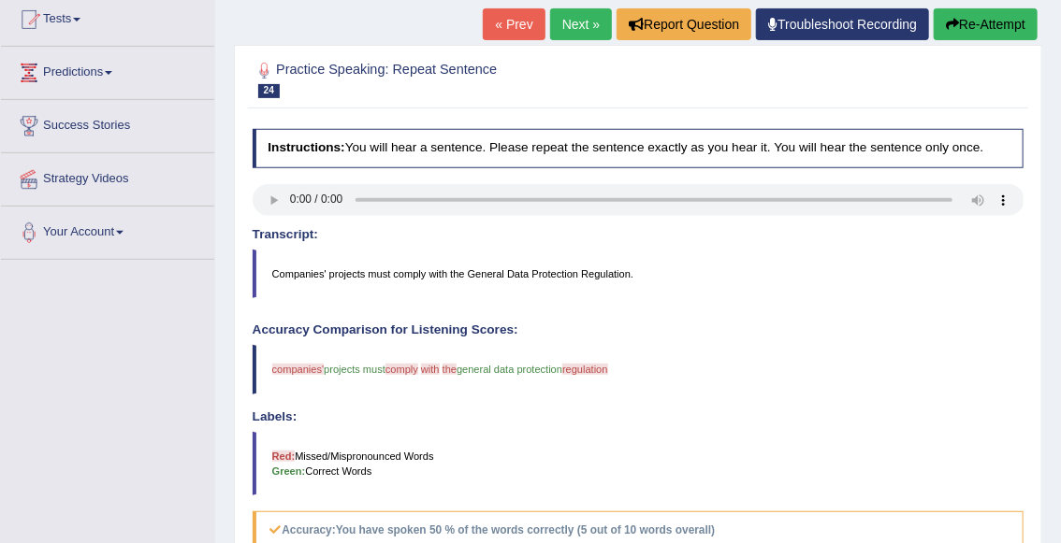
scroll to position [107, 0]
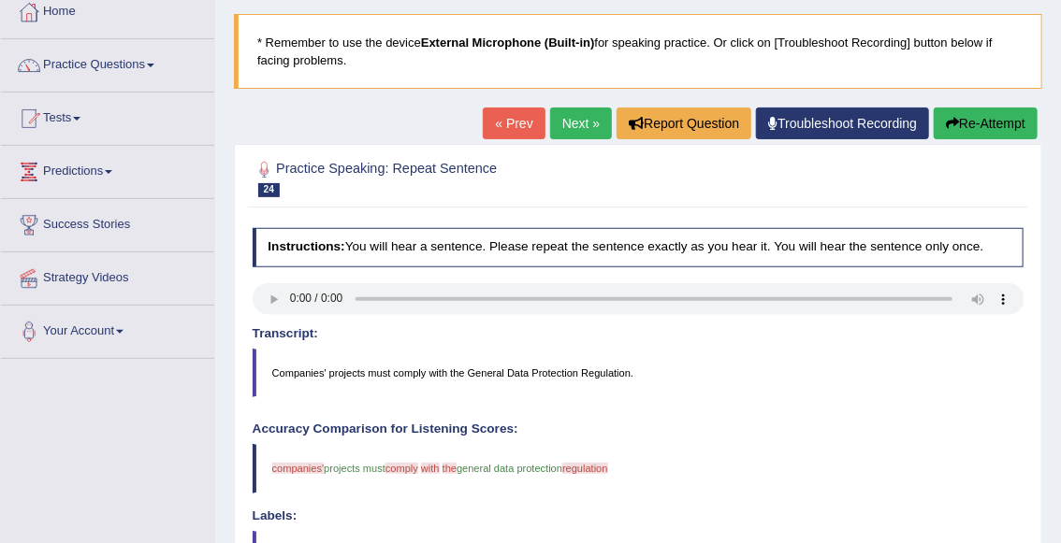
click at [568, 135] on link "Next »" at bounding box center [581, 124] width 62 height 32
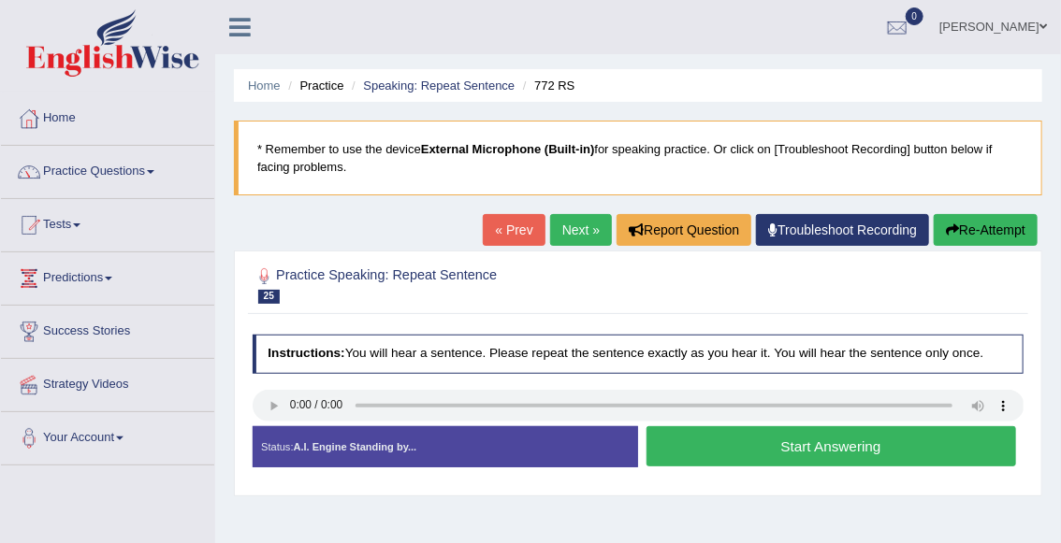
click at [729, 446] on button "Start Answering" at bounding box center [830, 446] width 369 height 40
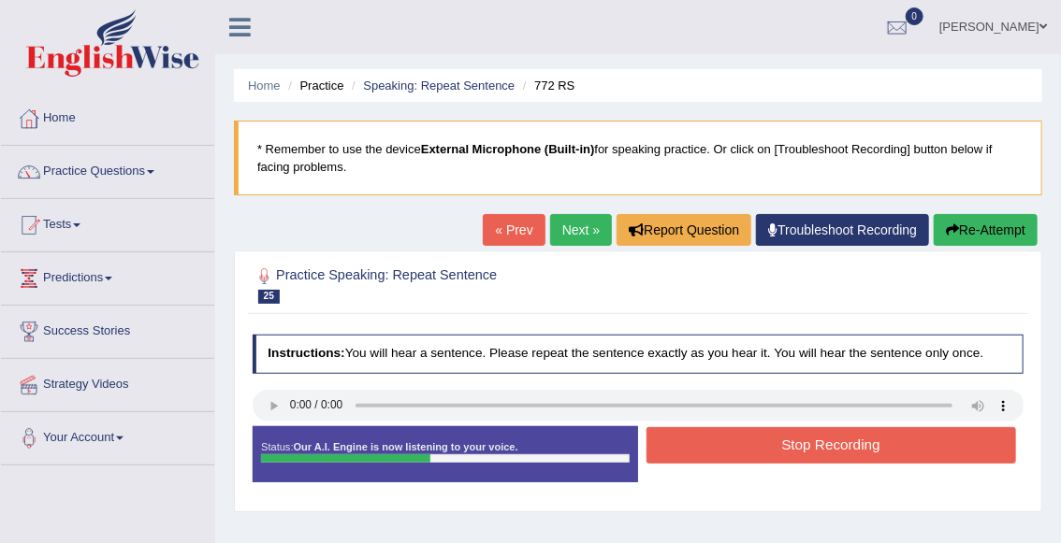
click at [729, 446] on button "Stop Recording" at bounding box center [830, 445] width 369 height 36
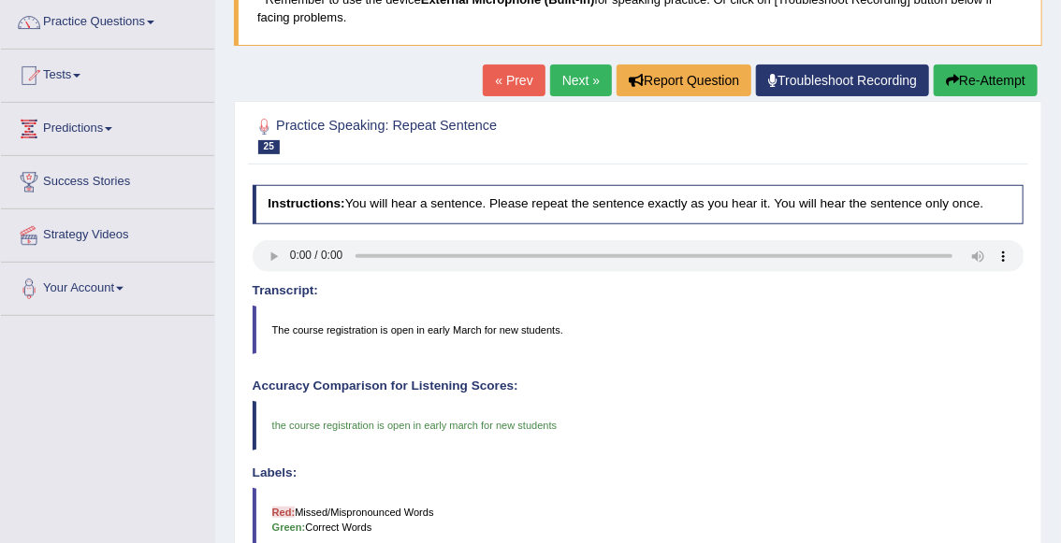
scroll to position [149, 0]
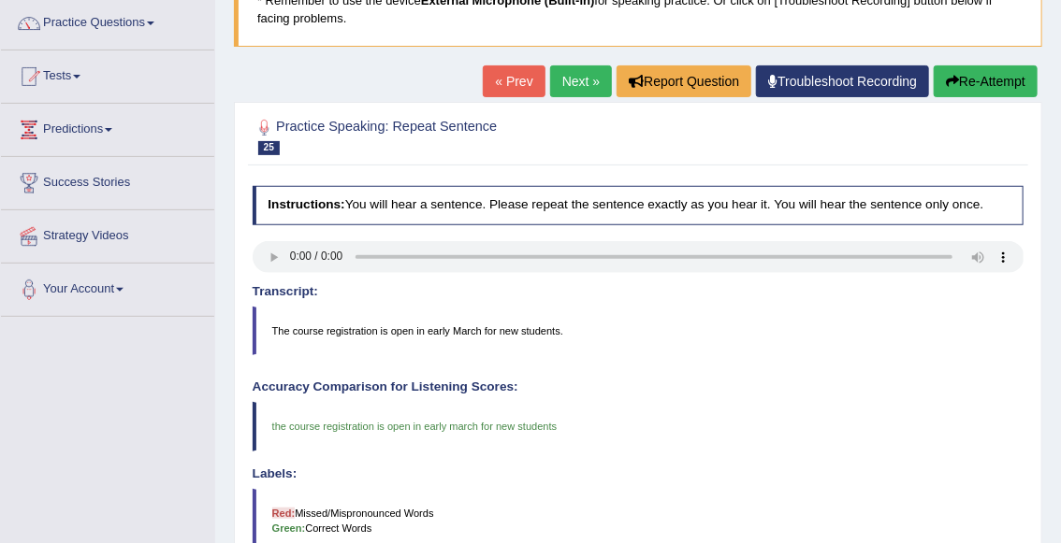
click at [585, 86] on link "Next »" at bounding box center [581, 81] width 62 height 32
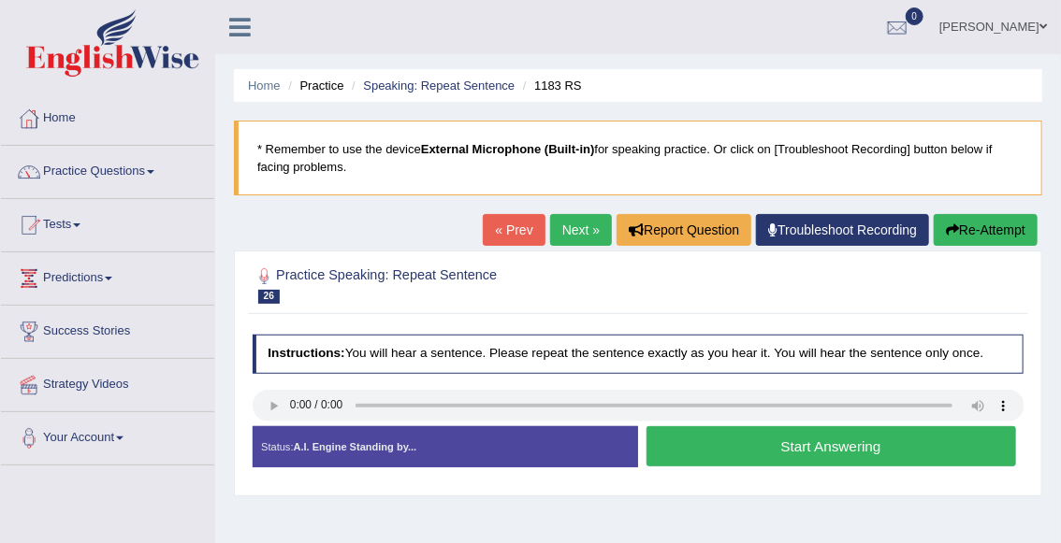
click at [732, 441] on button "Start Answering" at bounding box center [830, 446] width 369 height 40
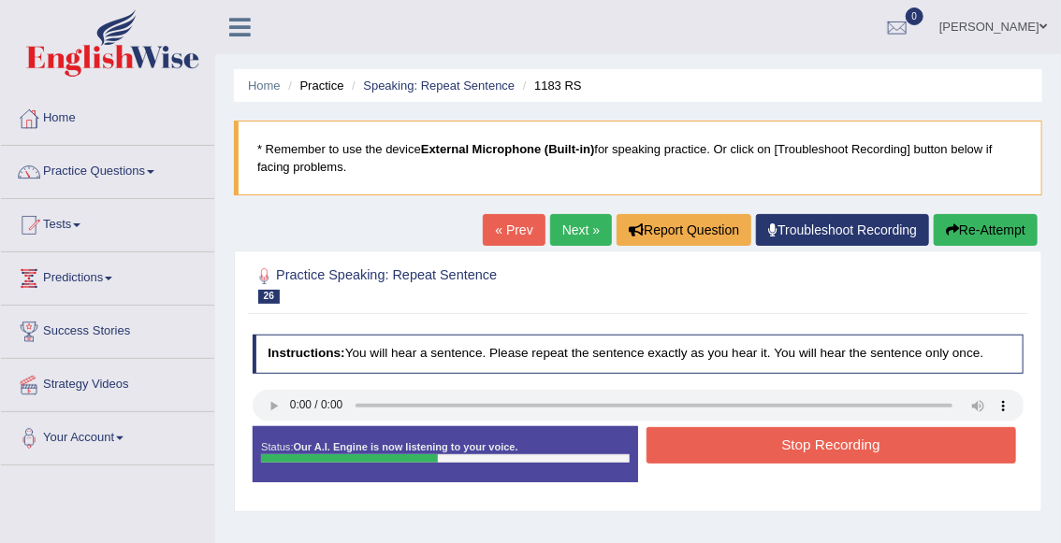
click at [732, 441] on button "Stop Recording" at bounding box center [830, 445] width 369 height 36
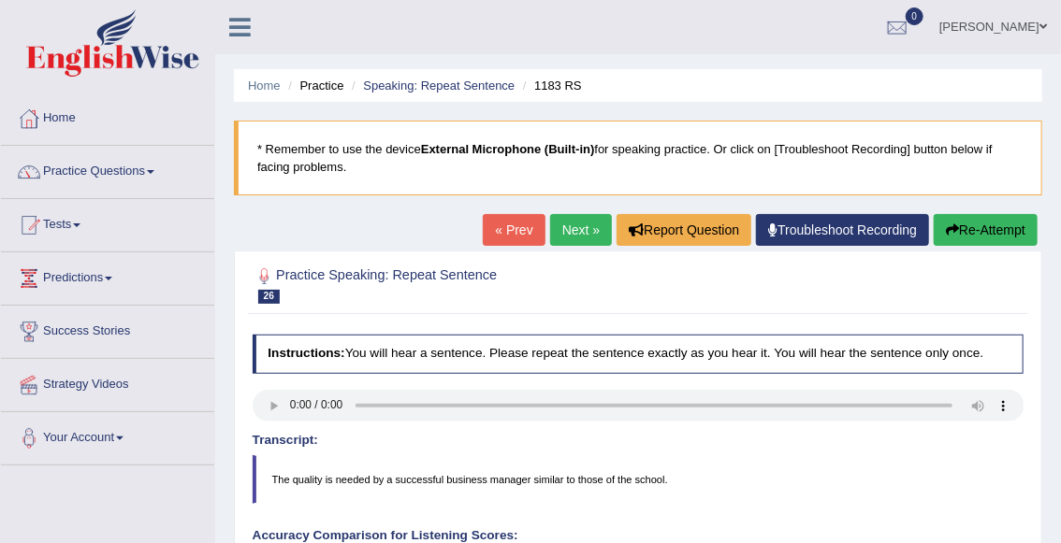
click at [573, 240] on link "Next »" at bounding box center [581, 230] width 62 height 32
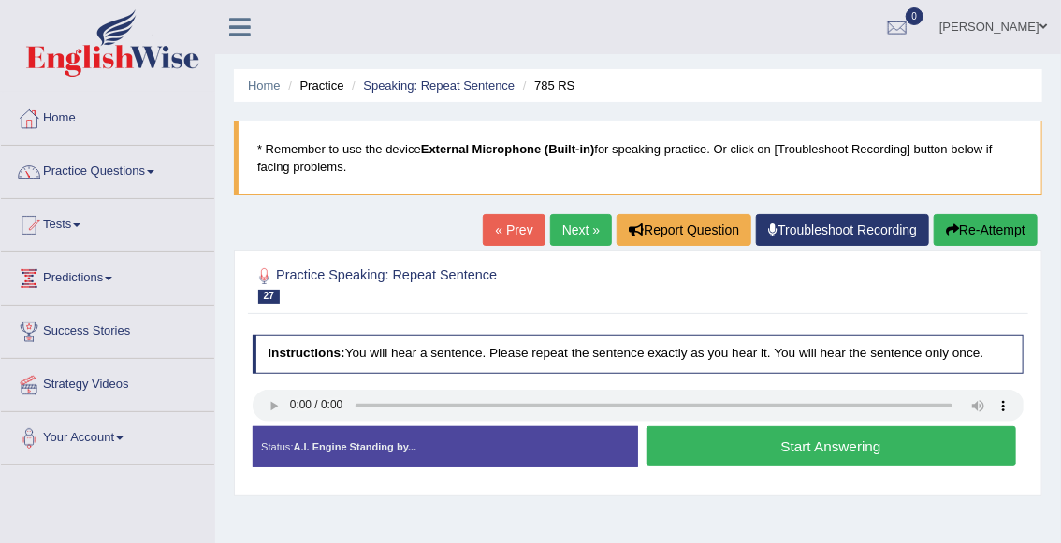
click at [730, 446] on button "Start Answering" at bounding box center [830, 446] width 369 height 40
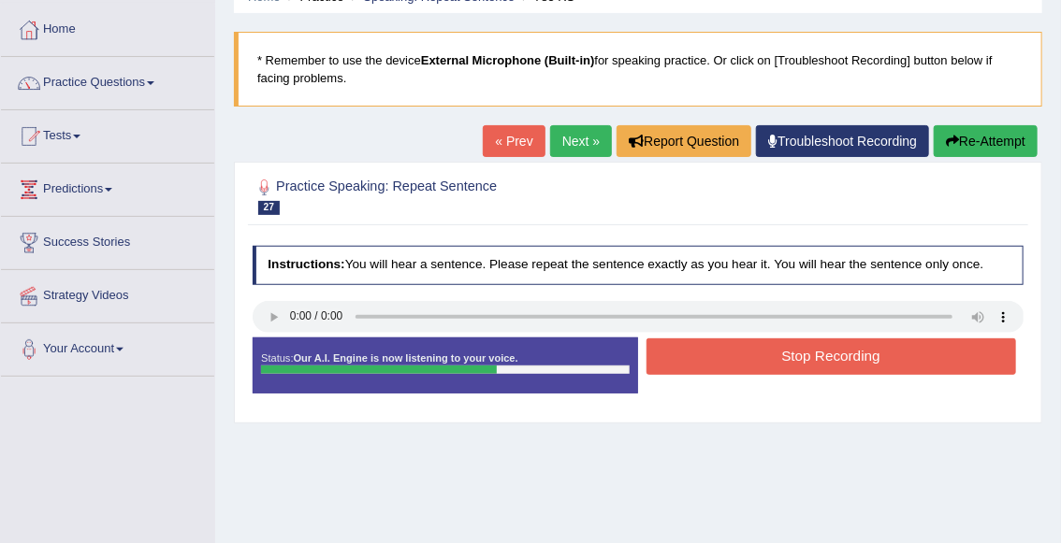
scroll to position [91, 0]
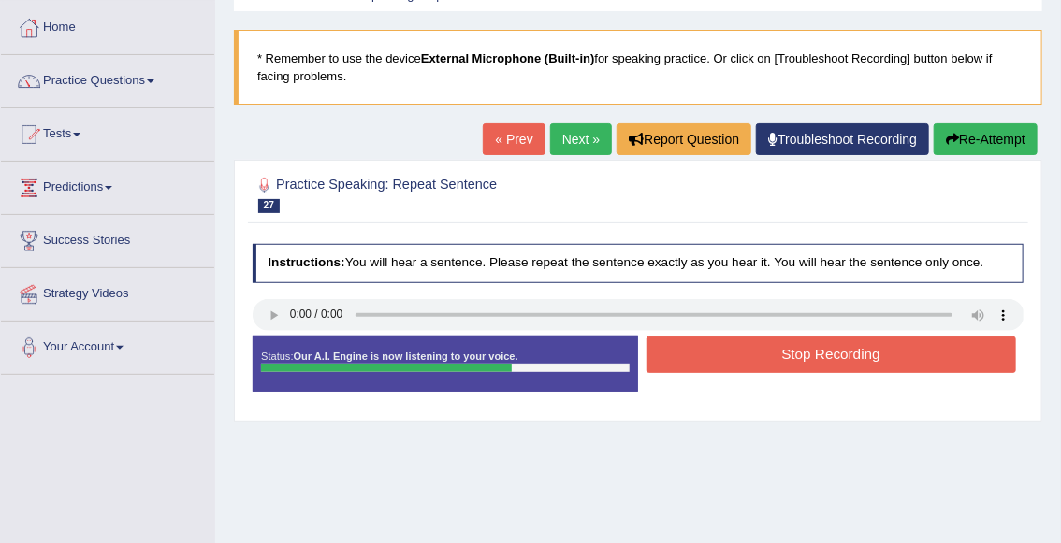
click at [787, 364] on button "Stop Recording" at bounding box center [830, 355] width 369 height 36
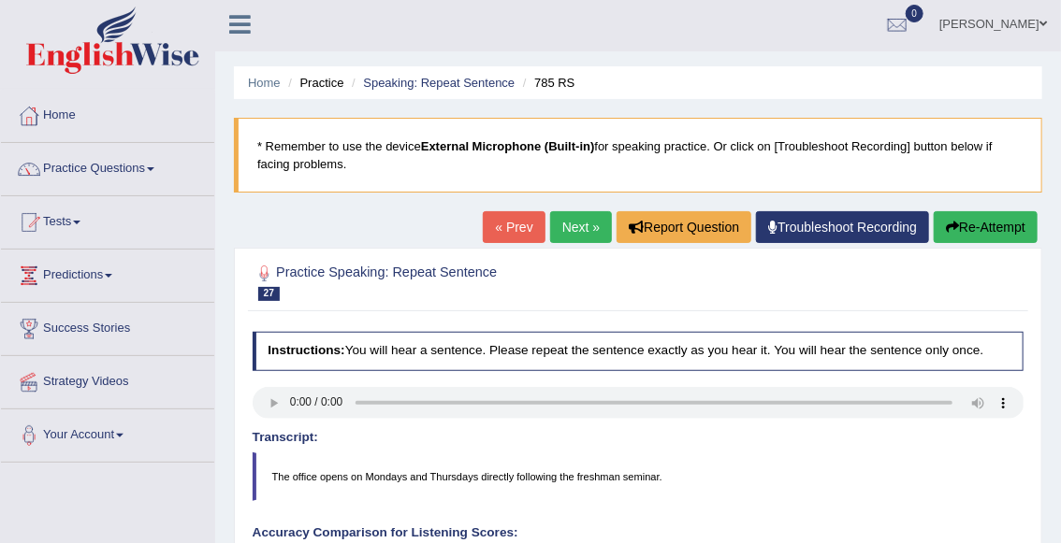
scroll to position [0, 0]
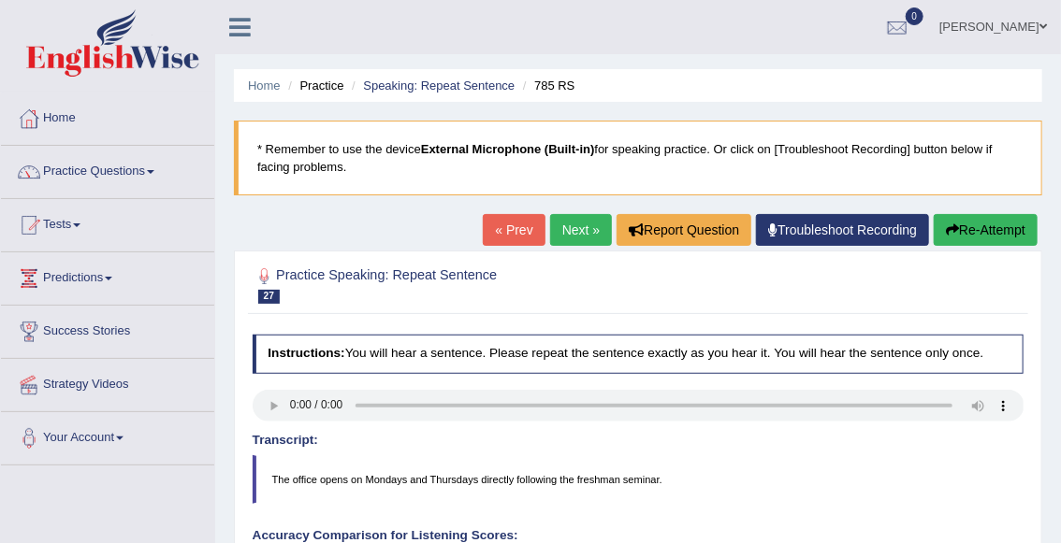
click at [971, 236] on button "Re-Attempt" at bounding box center [985, 230] width 104 height 32
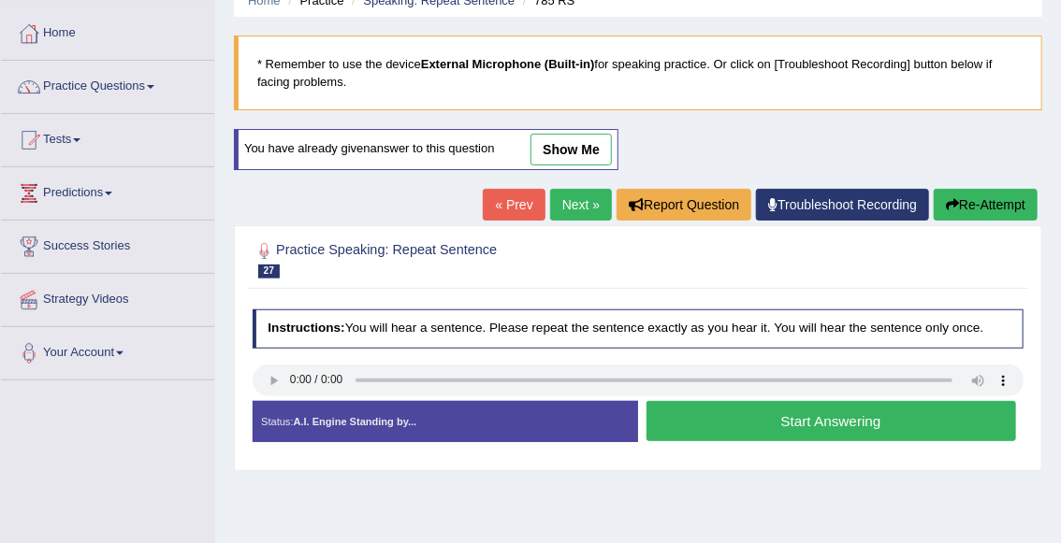
scroll to position [88, 0]
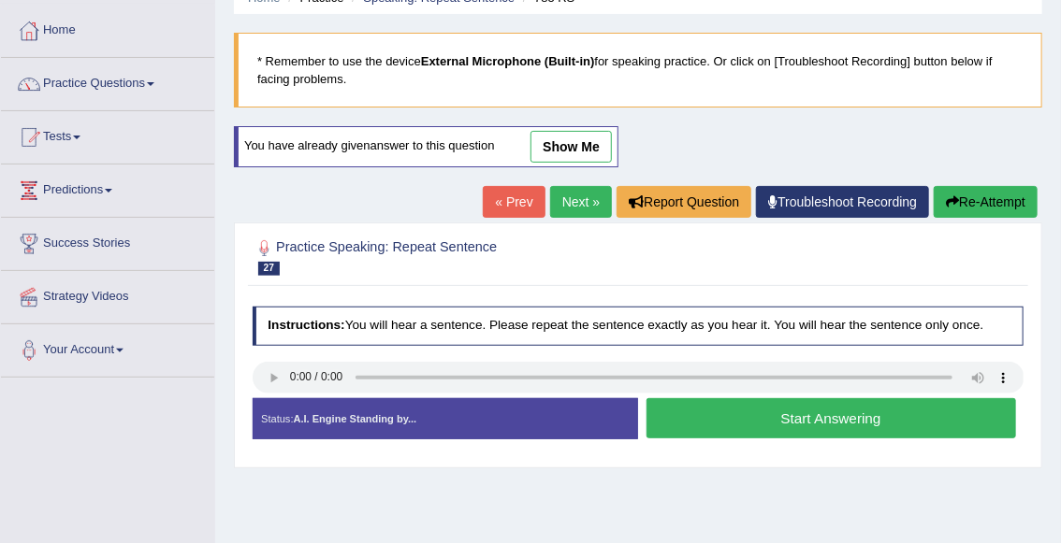
click at [708, 430] on button "Start Answering" at bounding box center [830, 418] width 369 height 40
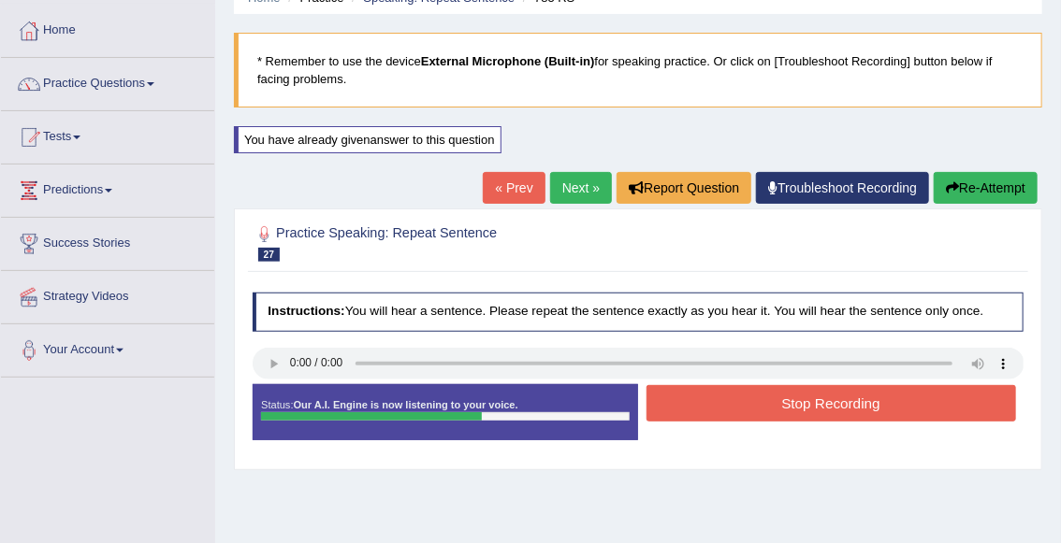
click at [747, 410] on button "Stop Recording" at bounding box center [830, 403] width 369 height 36
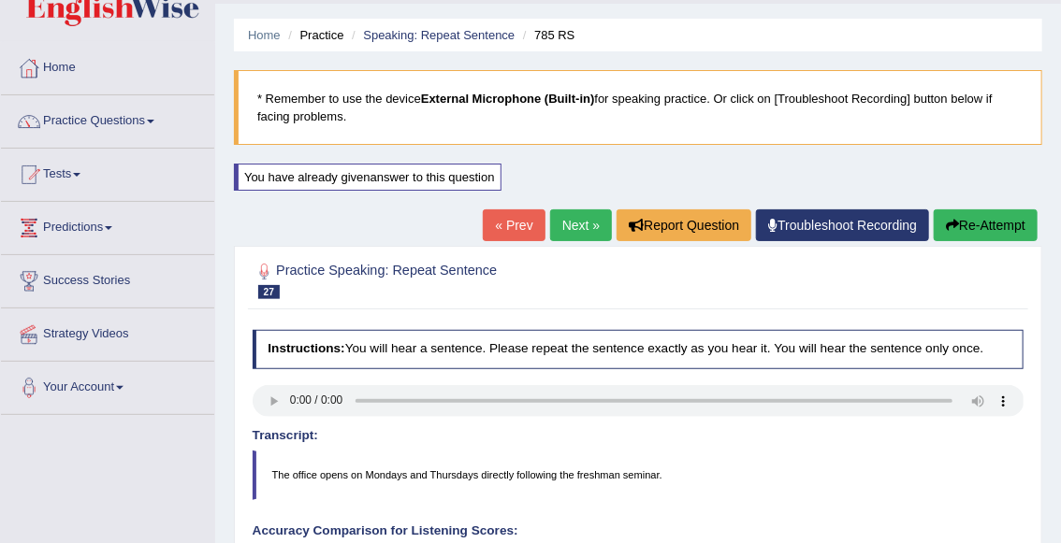
scroll to position [0, 0]
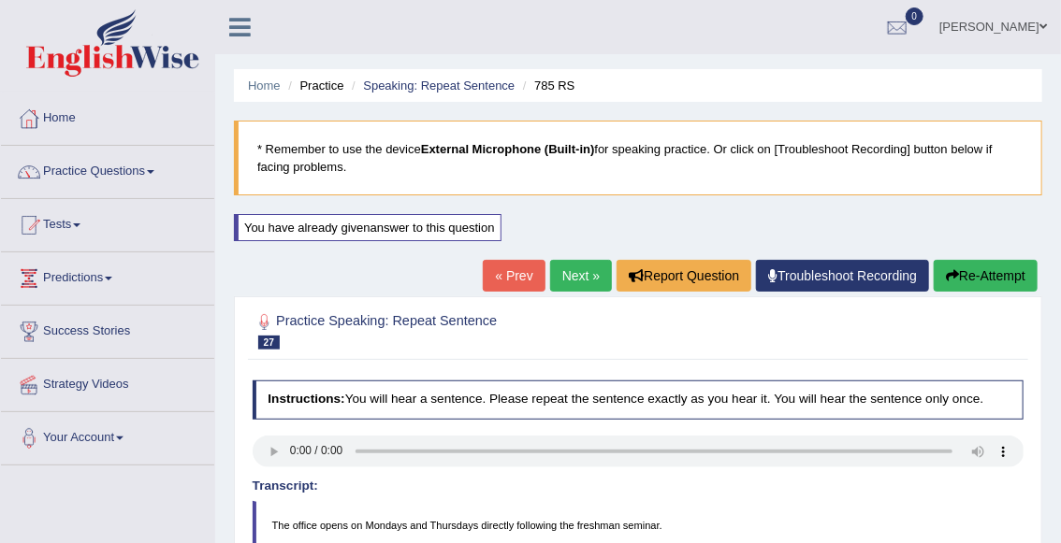
click at [562, 274] on link "Next »" at bounding box center [581, 276] width 62 height 32
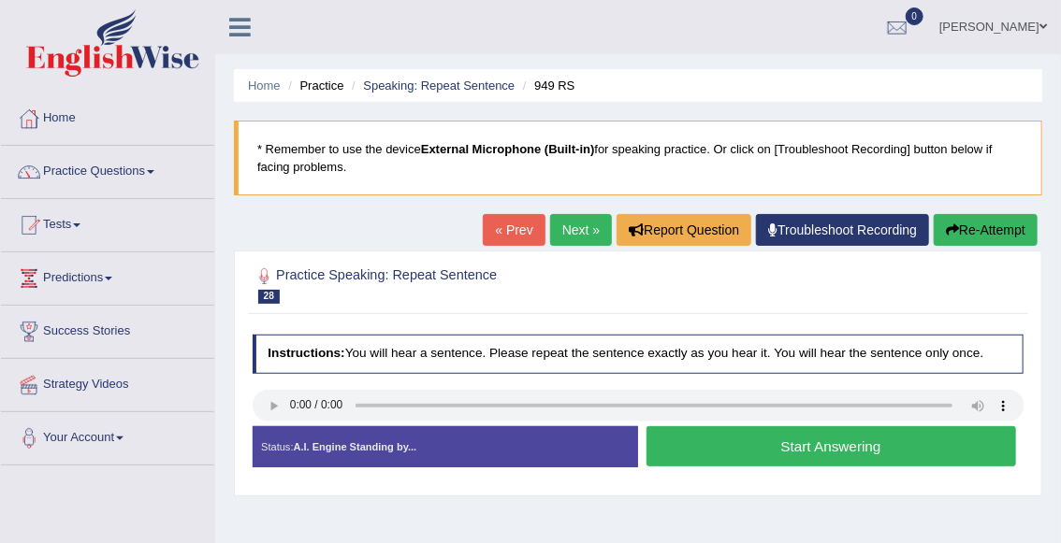
click at [707, 453] on button "Start Answering" at bounding box center [830, 446] width 369 height 40
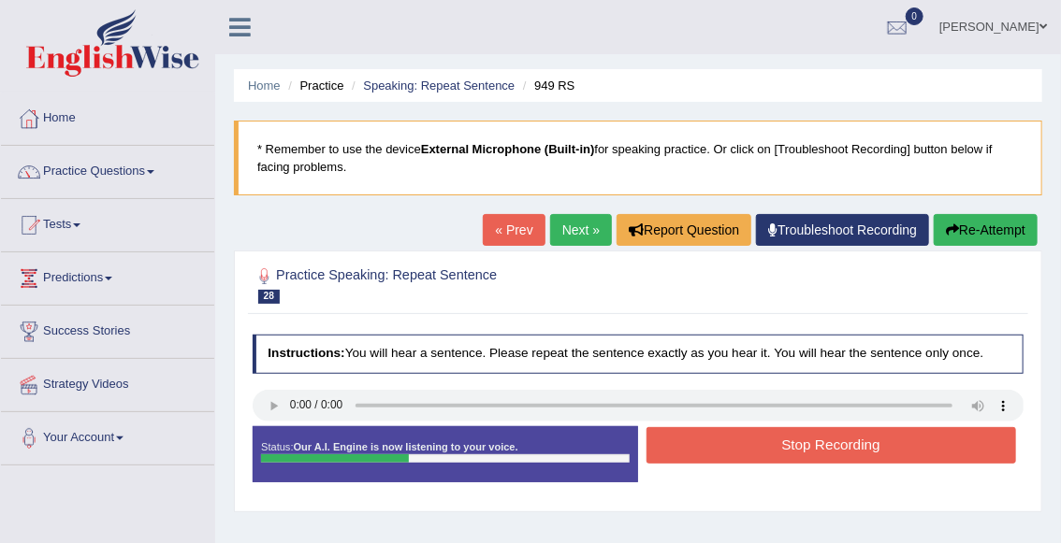
click at [707, 453] on button "Stop Recording" at bounding box center [830, 445] width 369 height 36
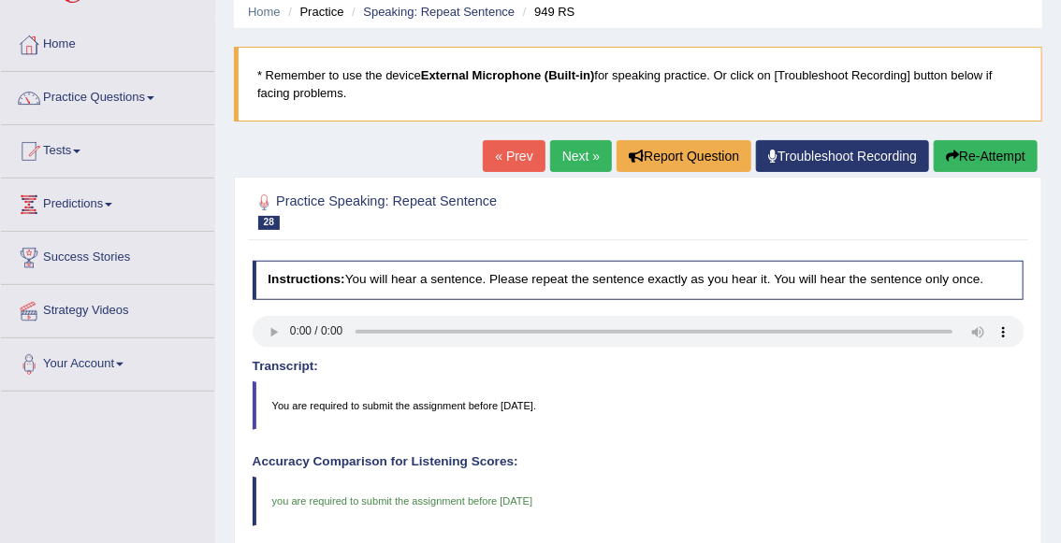
scroll to position [2, 0]
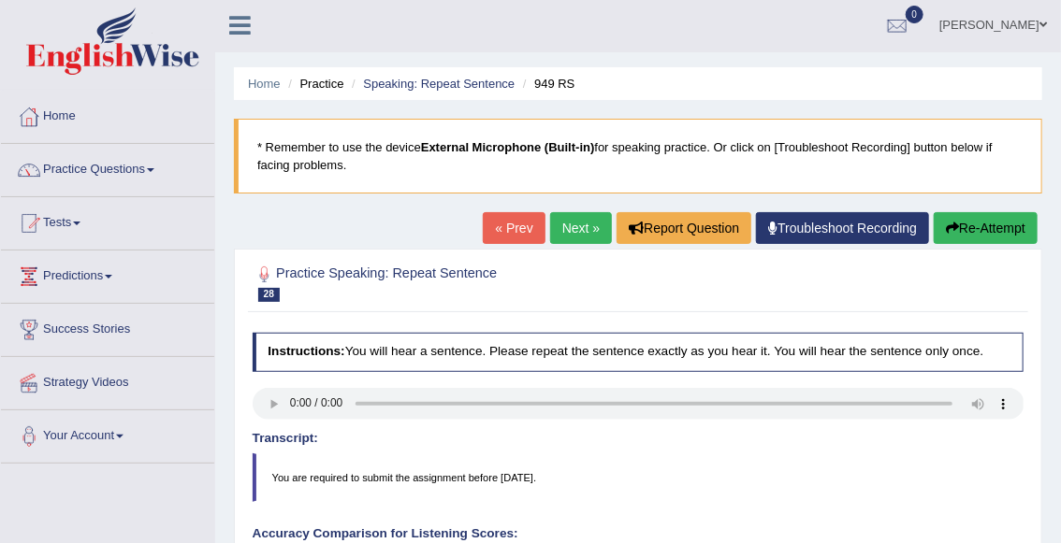
click at [579, 224] on link "Next »" at bounding box center [581, 228] width 62 height 32
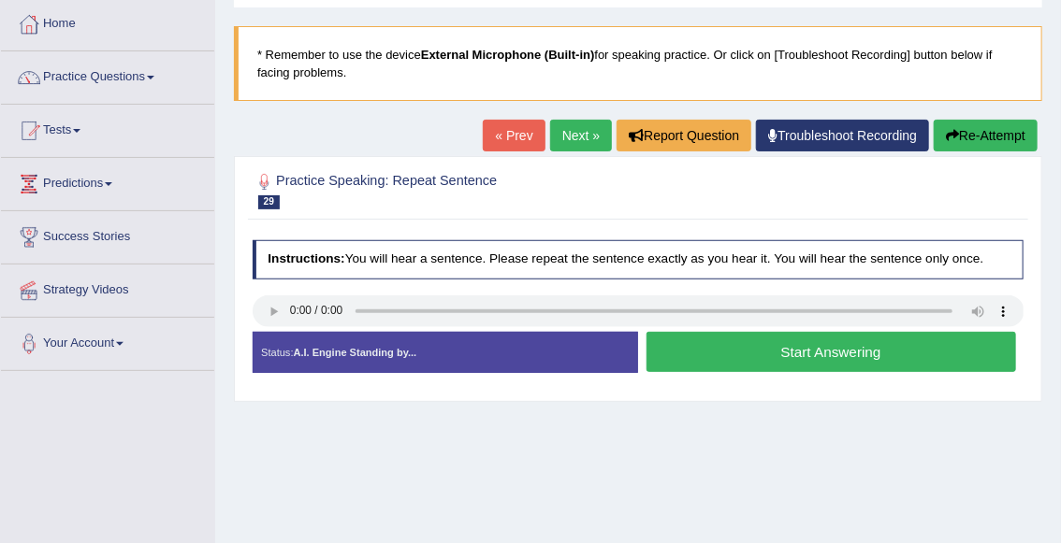
scroll to position [96, 0]
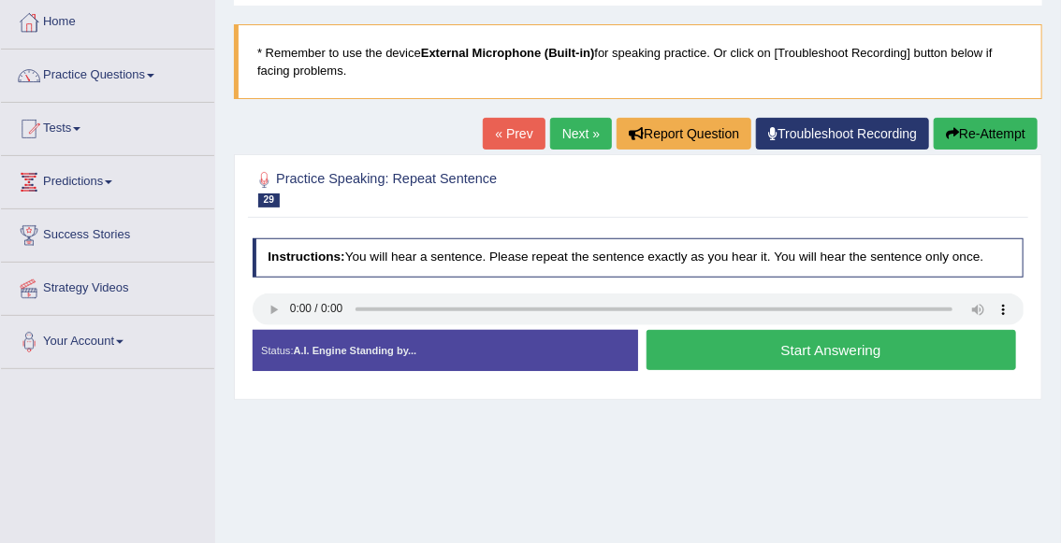
click at [730, 350] on button "Start Answering" at bounding box center [830, 350] width 369 height 40
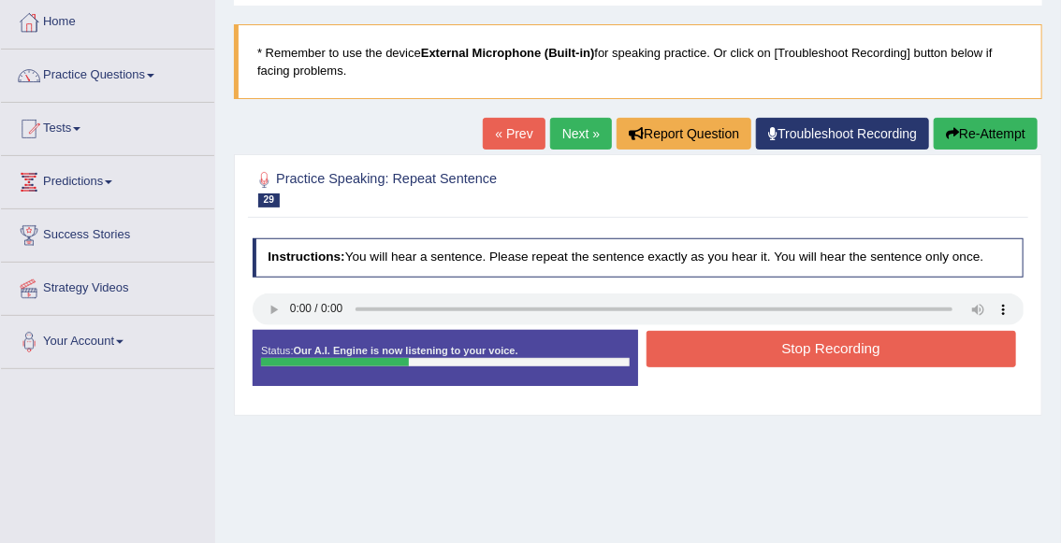
click at [730, 350] on button "Stop Recording" at bounding box center [830, 349] width 369 height 36
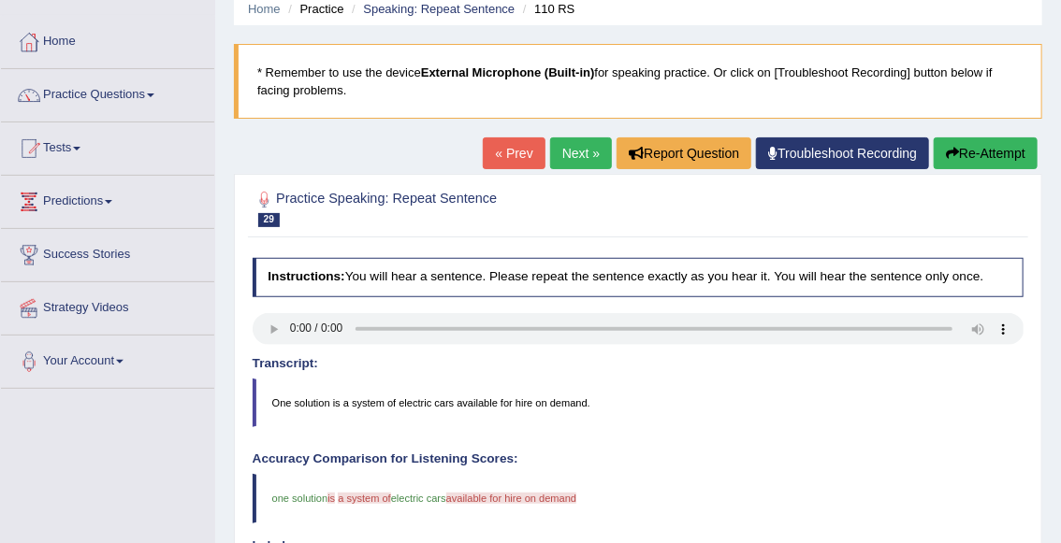
scroll to position [78, 0]
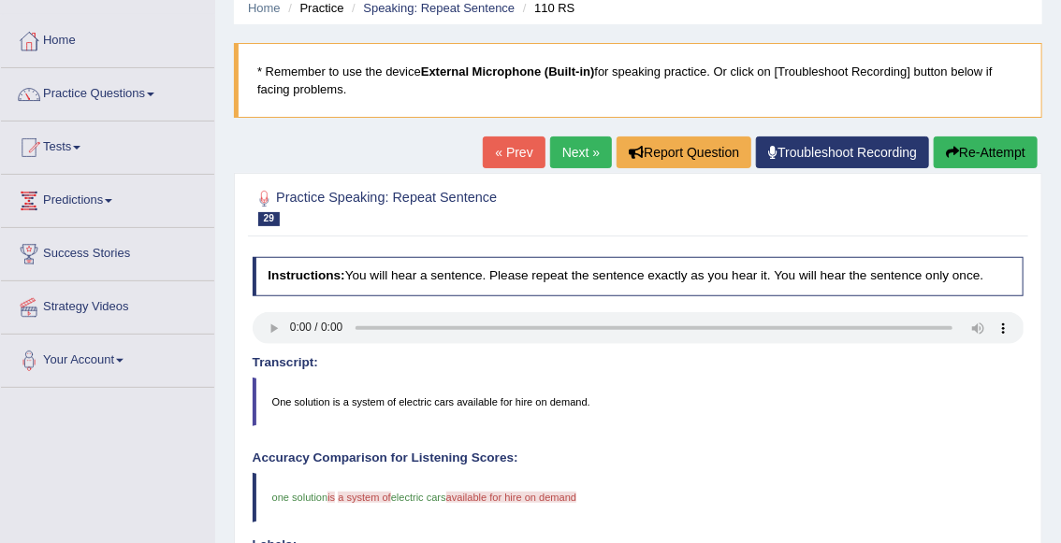
click at [993, 155] on button "Re-Attempt" at bounding box center [985, 153] width 104 height 32
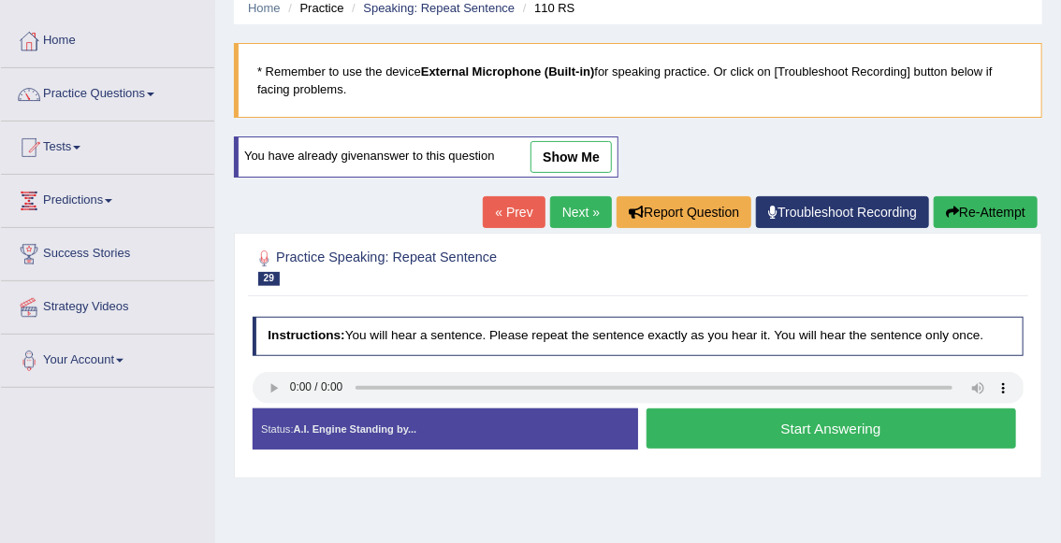
click at [721, 422] on button "Start Answering" at bounding box center [830, 429] width 369 height 40
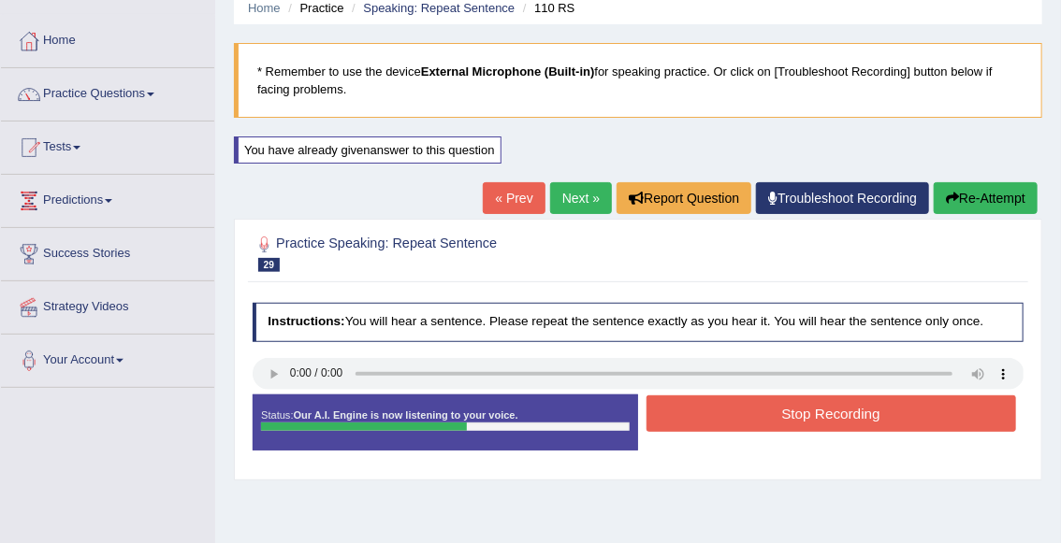
click at [766, 416] on button "Stop Recording" at bounding box center [830, 414] width 369 height 36
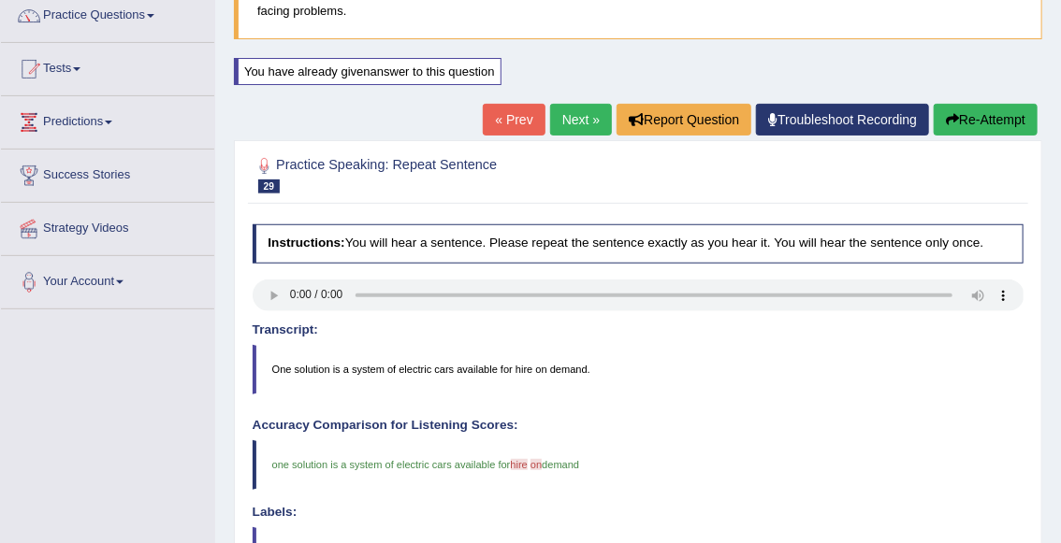
scroll to position [164, 0]
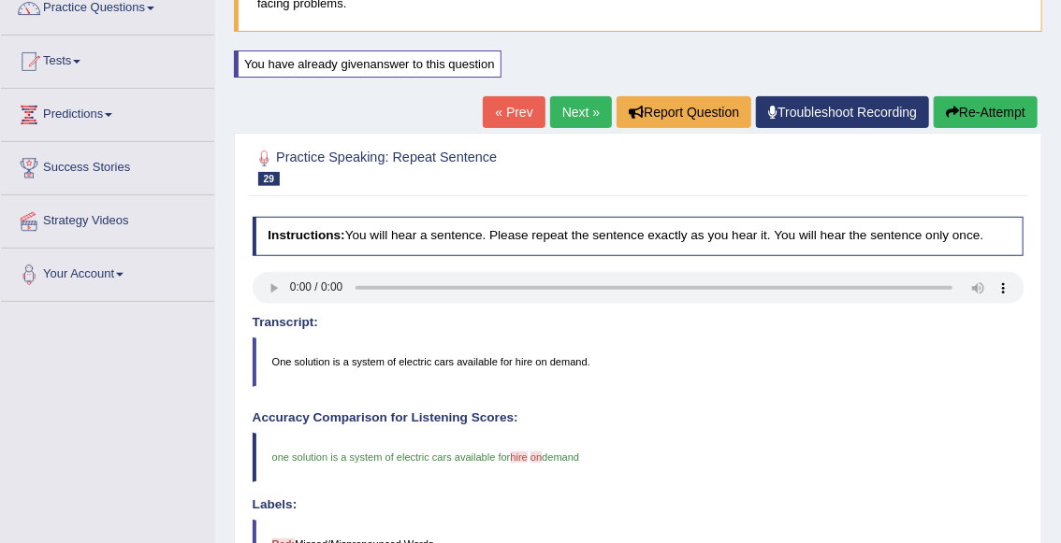
click at [584, 119] on link "Next »" at bounding box center [581, 112] width 62 height 32
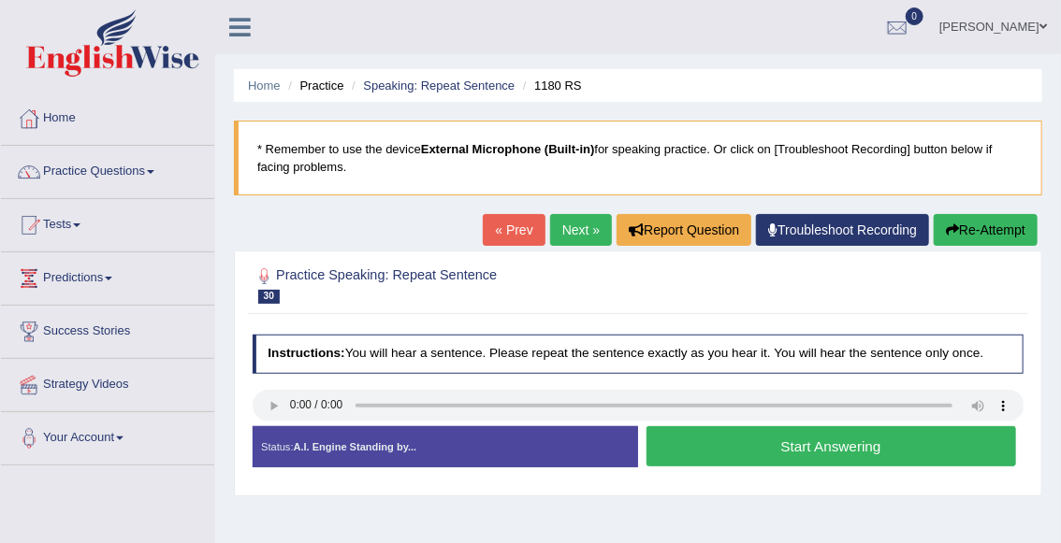
click at [767, 454] on button "Start Answering" at bounding box center [830, 446] width 369 height 40
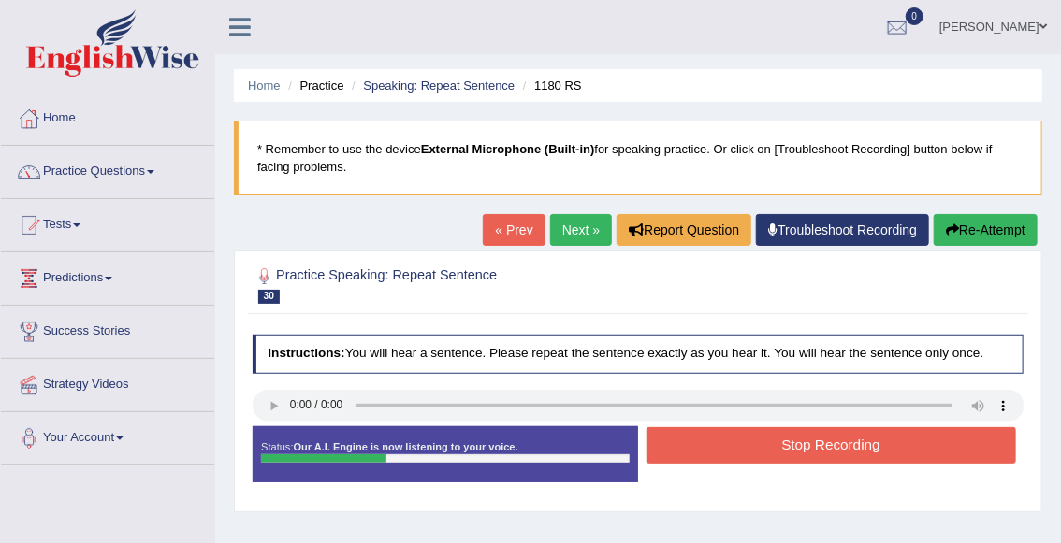
click at [767, 454] on button "Stop Recording" at bounding box center [830, 445] width 369 height 36
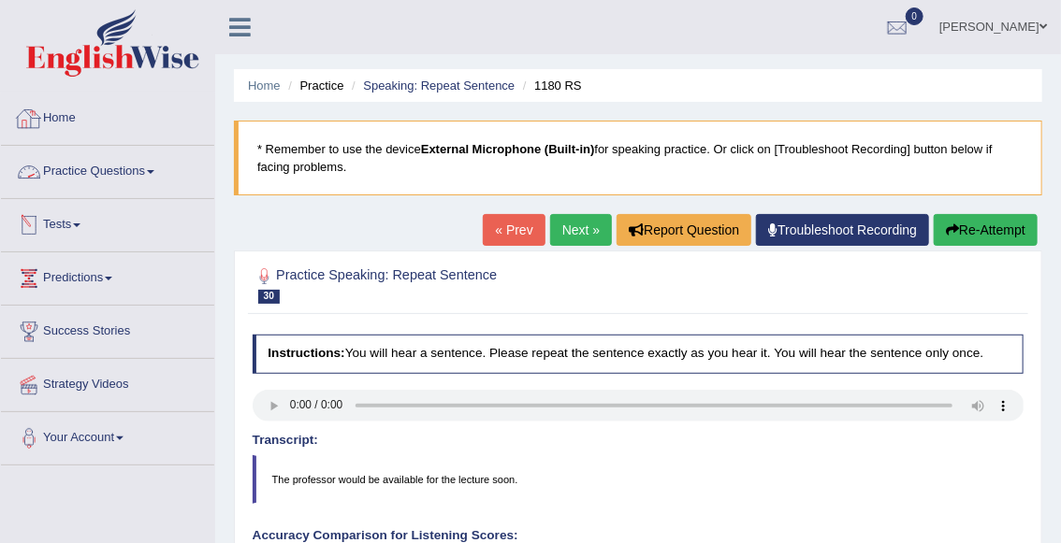
click at [69, 120] on link "Home" at bounding box center [107, 116] width 213 height 47
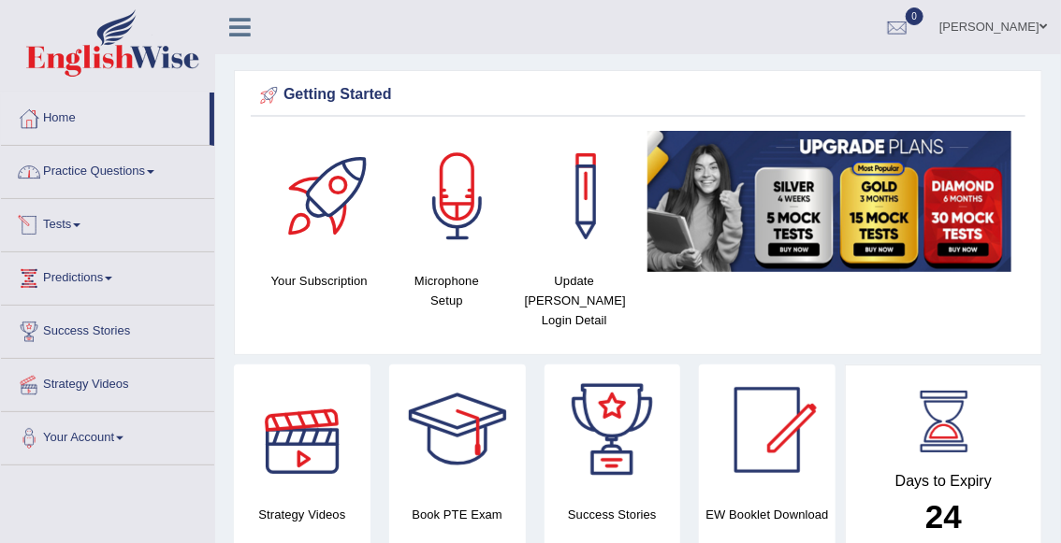
click at [85, 180] on link "Practice Questions" at bounding box center [107, 169] width 213 height 47
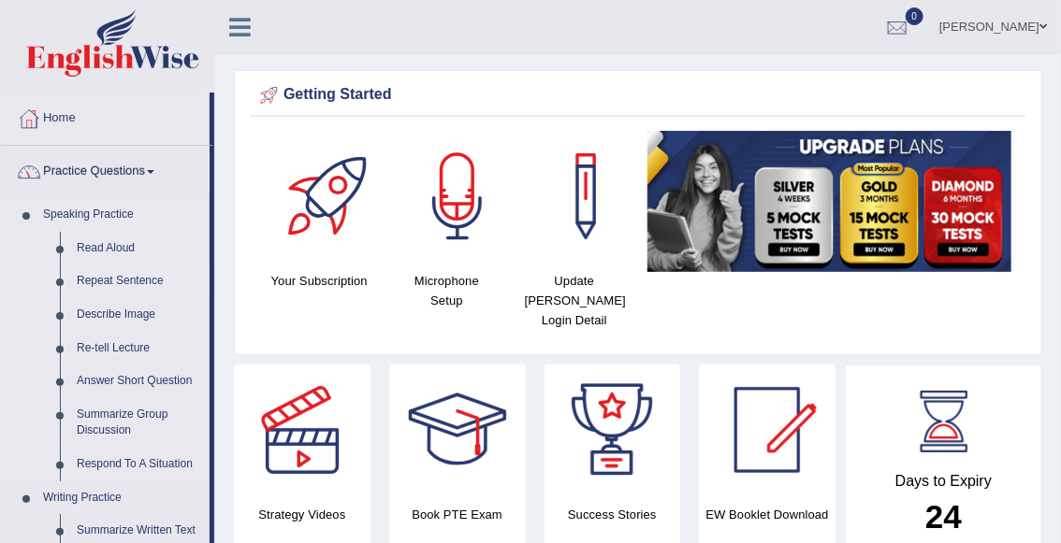
click at [126, 288] on link "Repeat Sentence" at bounding box center [138, 282] width 141 height 34
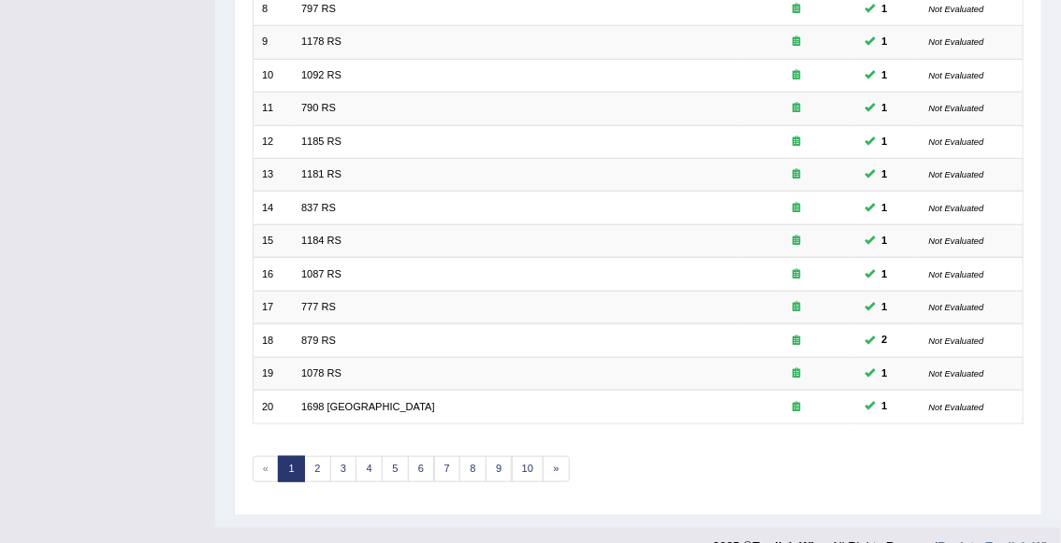
scroll to position [532, 0]
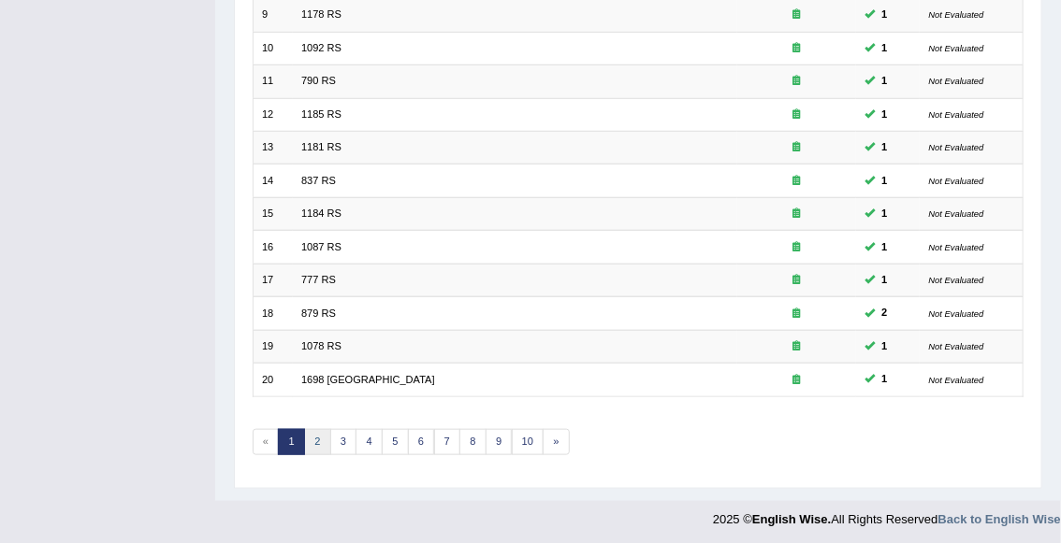
click at [323, 436] on link "2" at bounding box center [317, 442] width 27 height 26
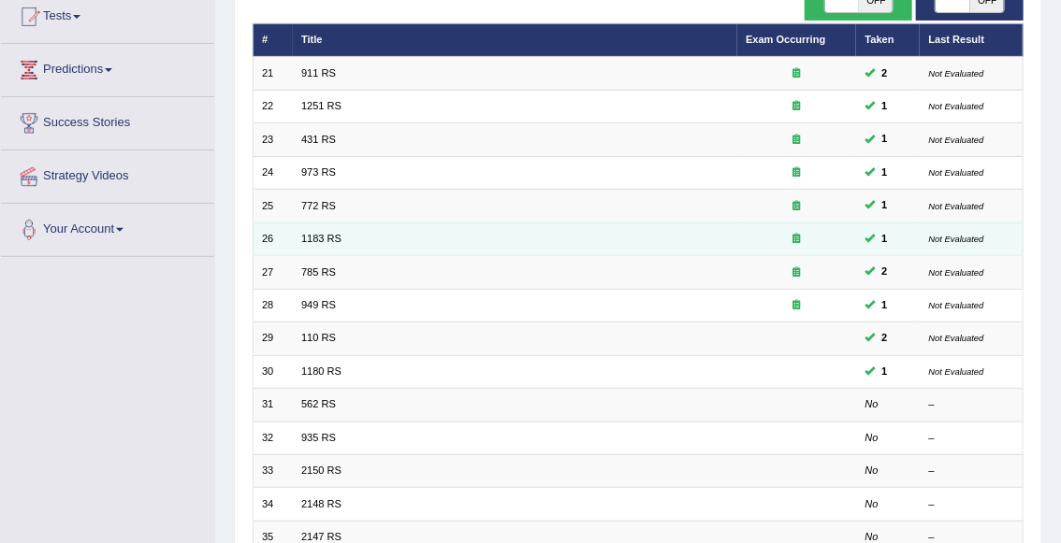
scroll to position [208, 0]
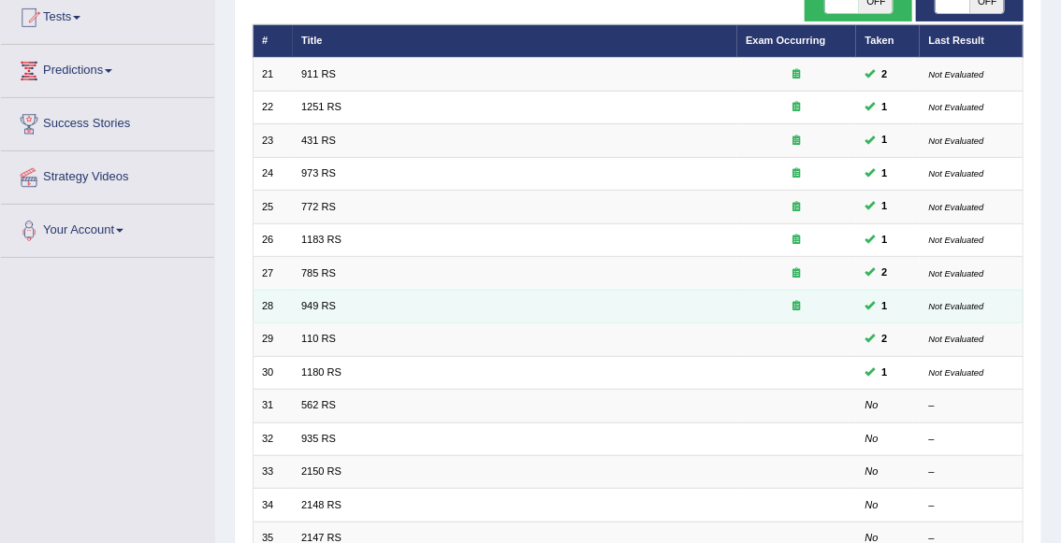
click at [798, 312] on div at bounding box center [796, 306] width 102 height 15
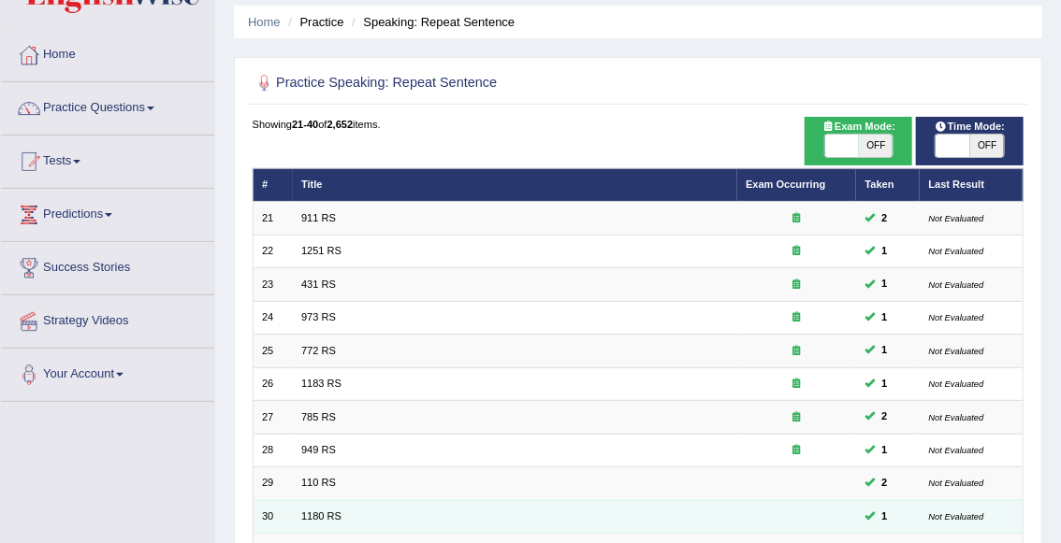
scroll to position [64, 0]
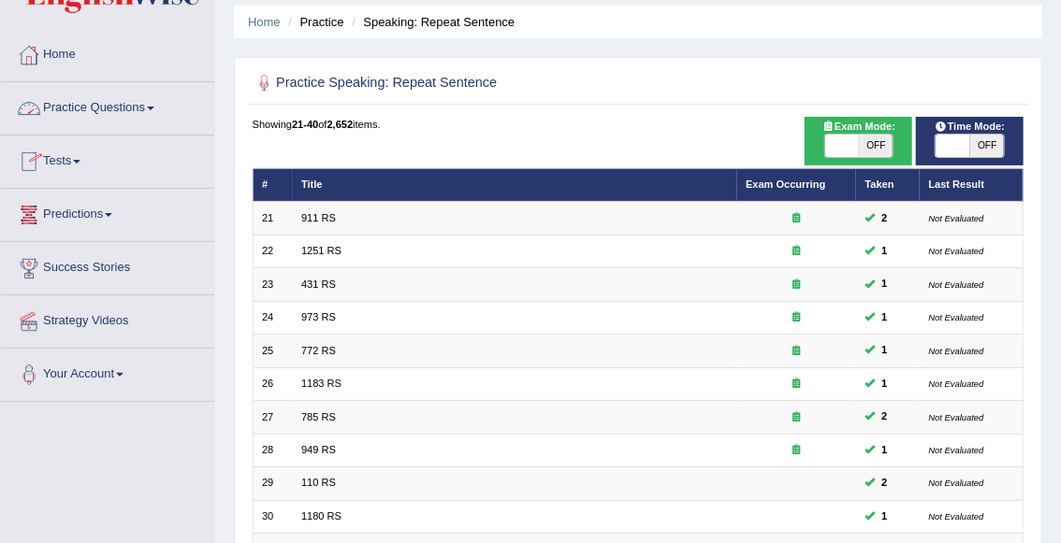
click at [96, 108] on link "Practice Questions" at bounding box center [107, 105] width 213 height 47
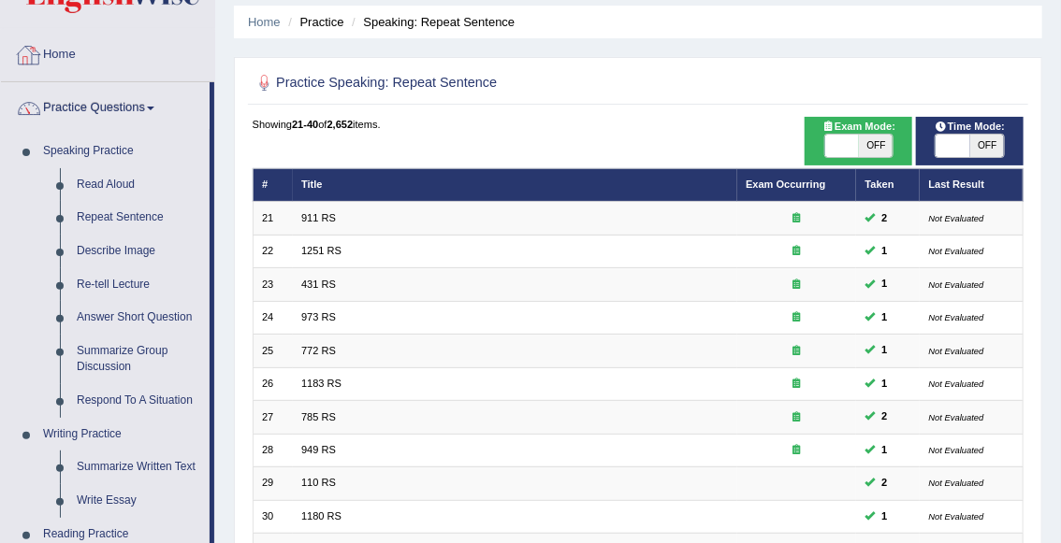
click at [68, 52] on link "Home" at bounding box center [107, 52] width 213 height 47
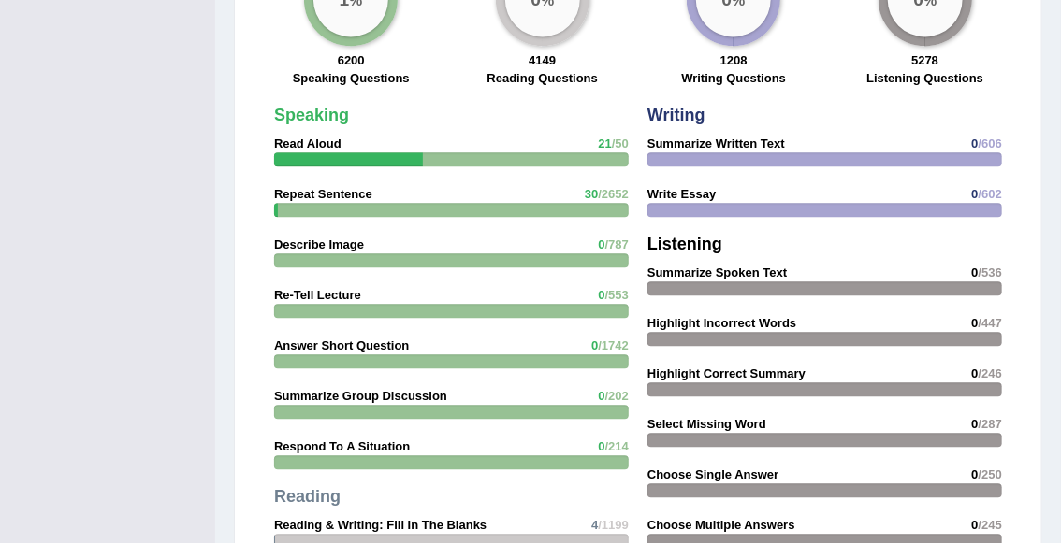
scroll to position [1566, 0]
